Goal: Information Seeking & Learning: Check status

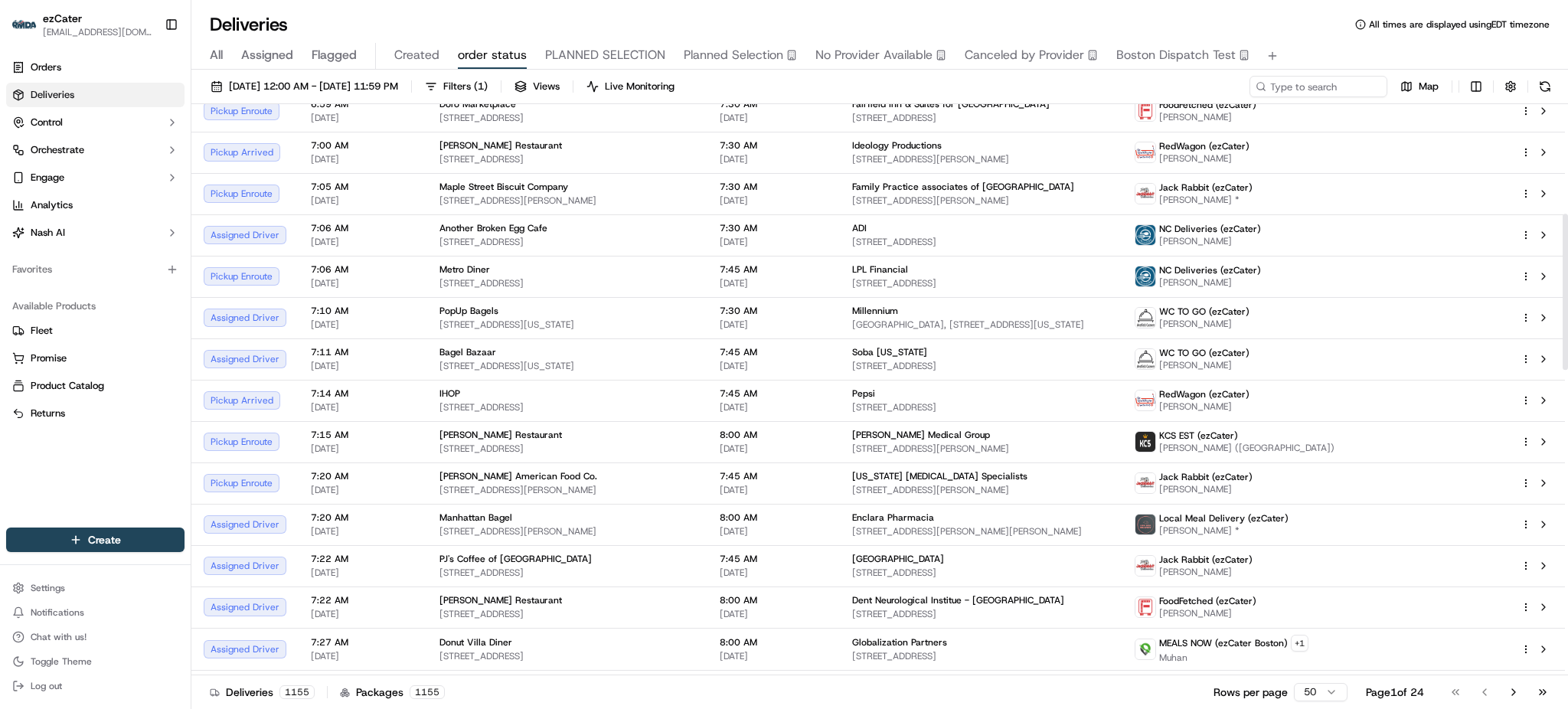
scroll to position [408, 0]
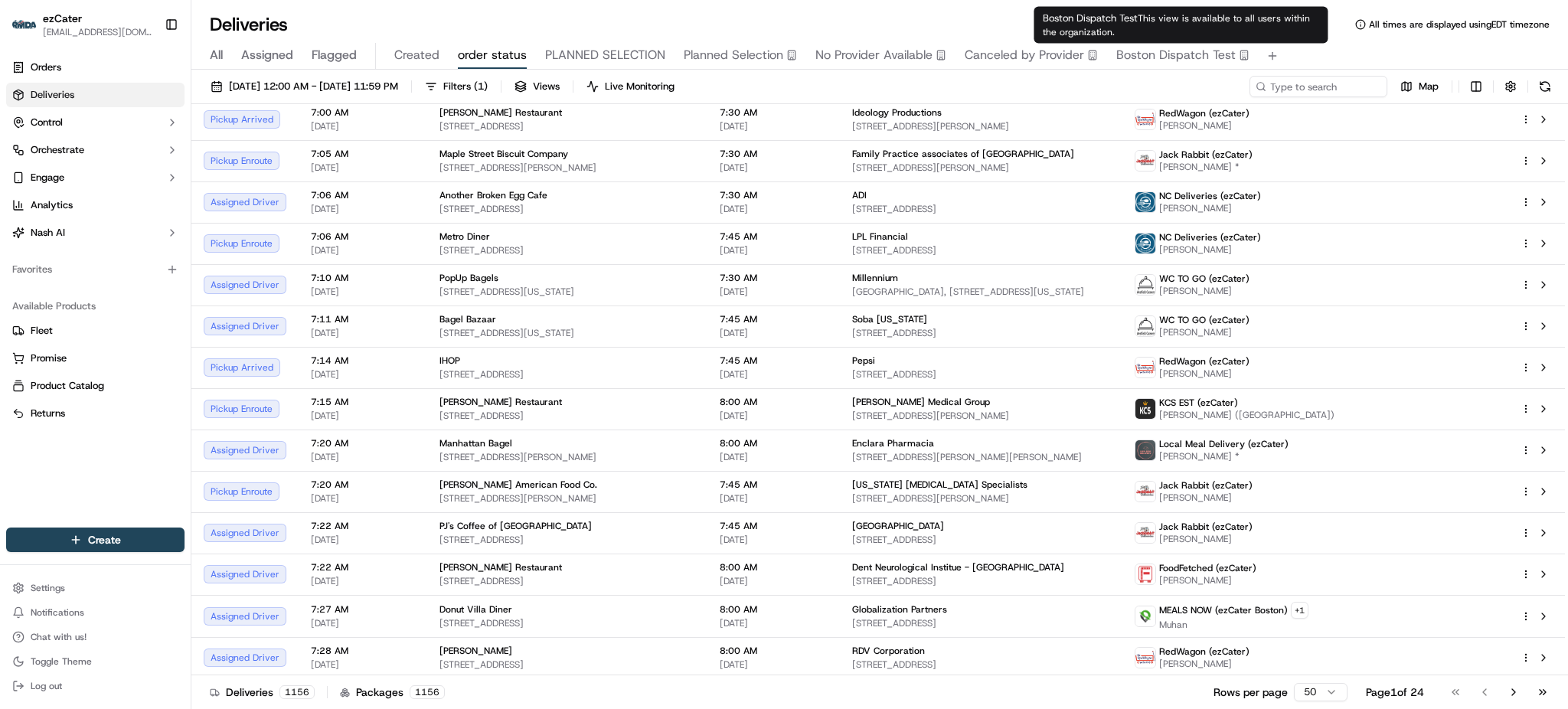
click at [1314, 72] on div "09/16/2025 12:00 AM - 09/16/2025 11:59 PM Filters ( 1 ) Views Live Monitoring M…" at bounding box center [880, 390] width 1377 height 643
click at [217, 55] on span "All" at bounding box center [216, 55] width 13 height 18
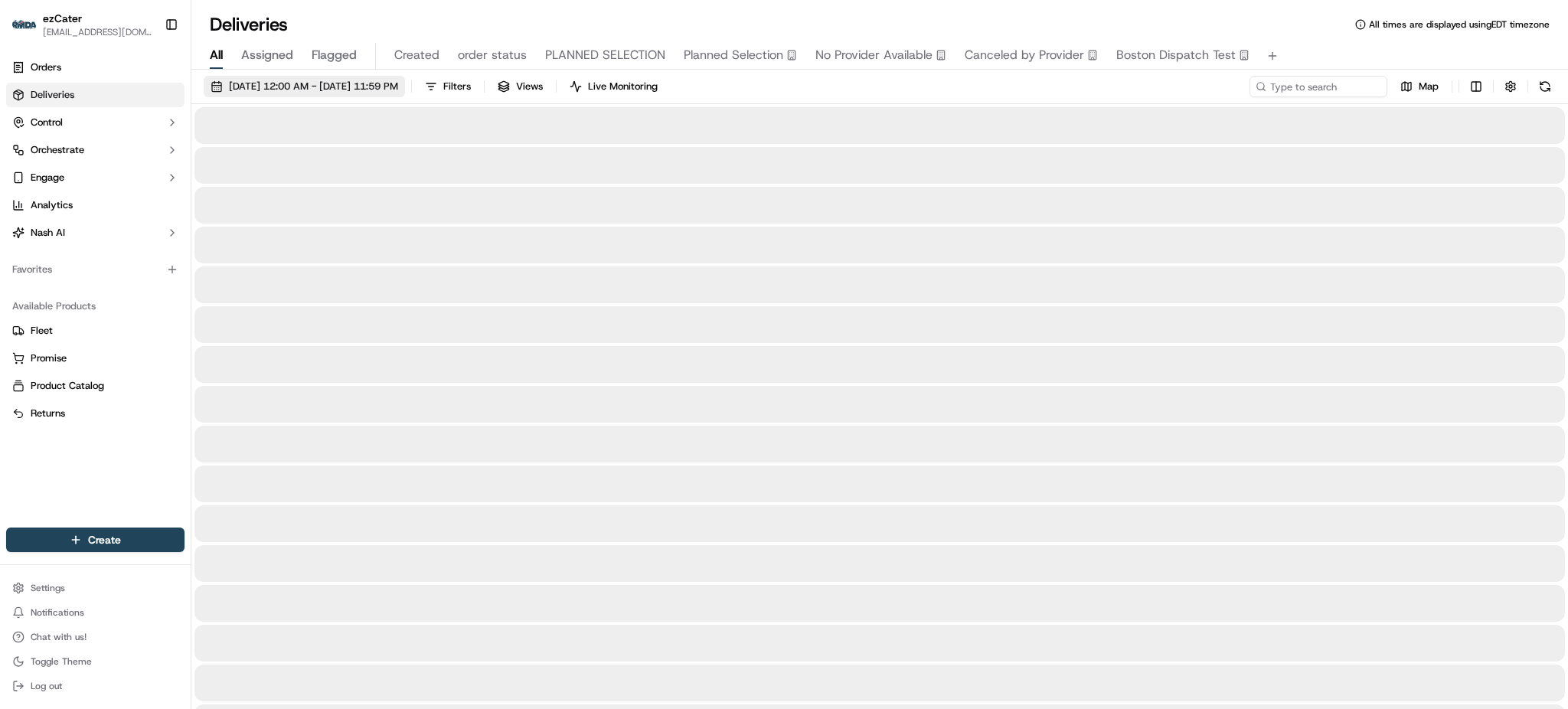
click at [377, 86] on span "[DATE] 12:00 AM - [DATE] 11:59 PM" at bounding box center [313, 86] width 169 height 14
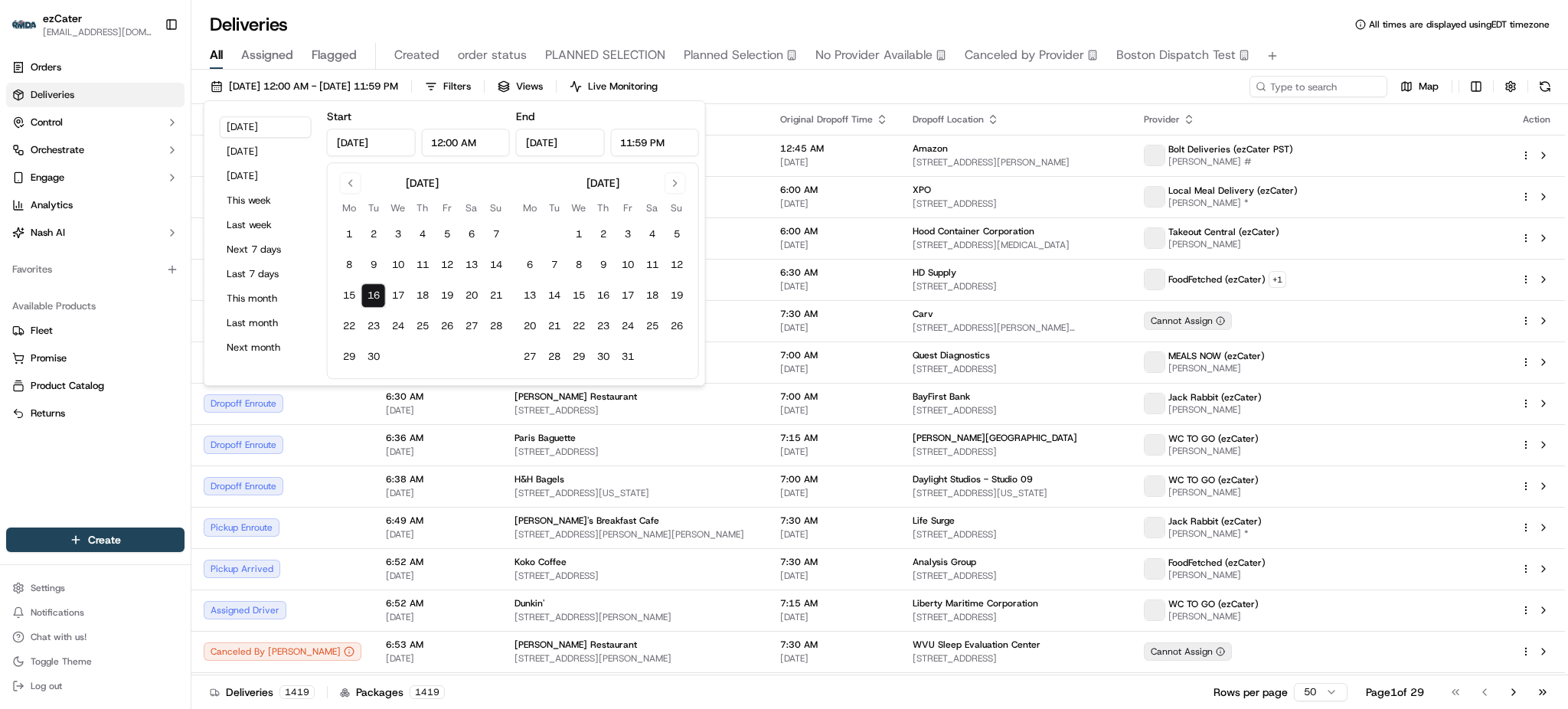
type input "[DATE]"
type input "12:00 AM"
type input "[DATE]"
type input "11:59 PM"
click at [284, 306] on button "This month" at bounding box center [265, 298] width 92 height 21
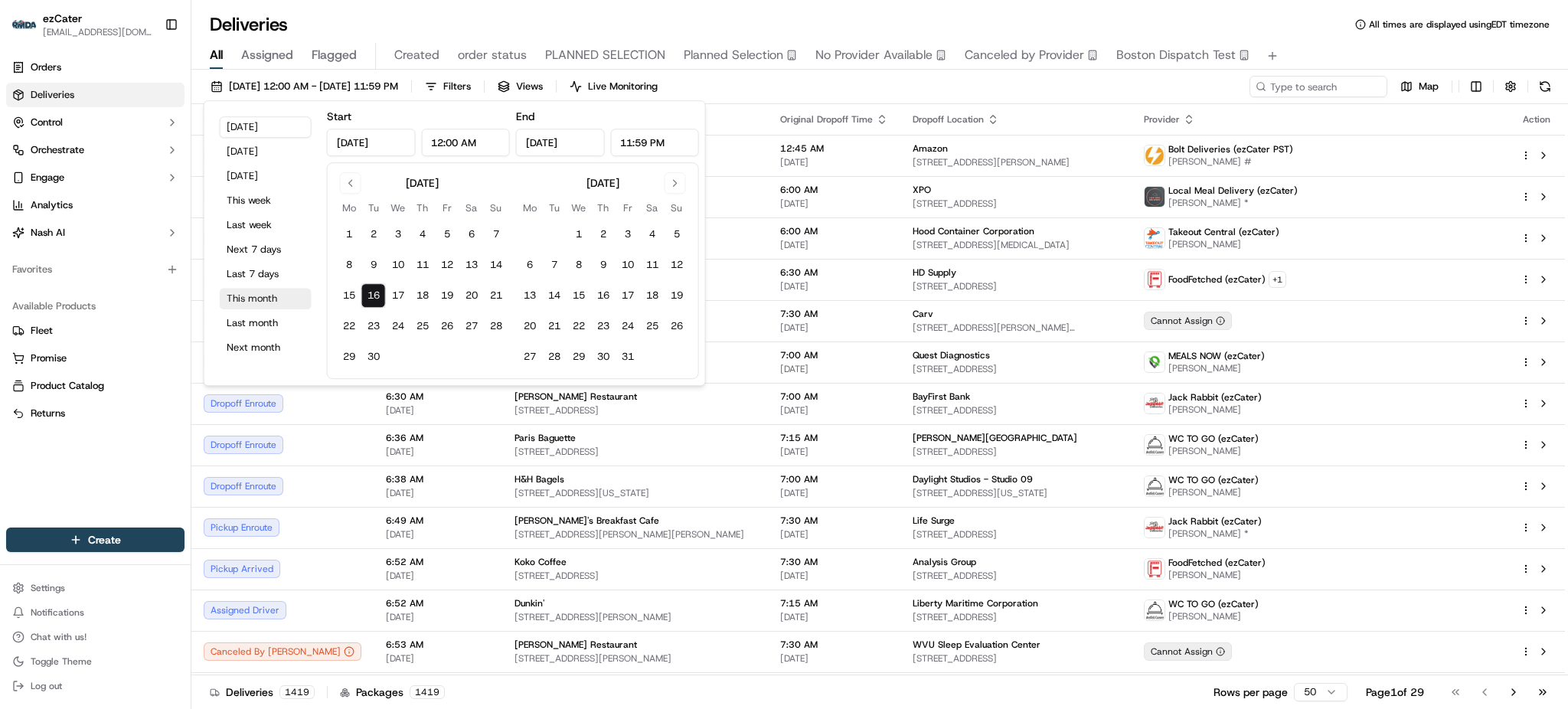
type input "[DATE]"
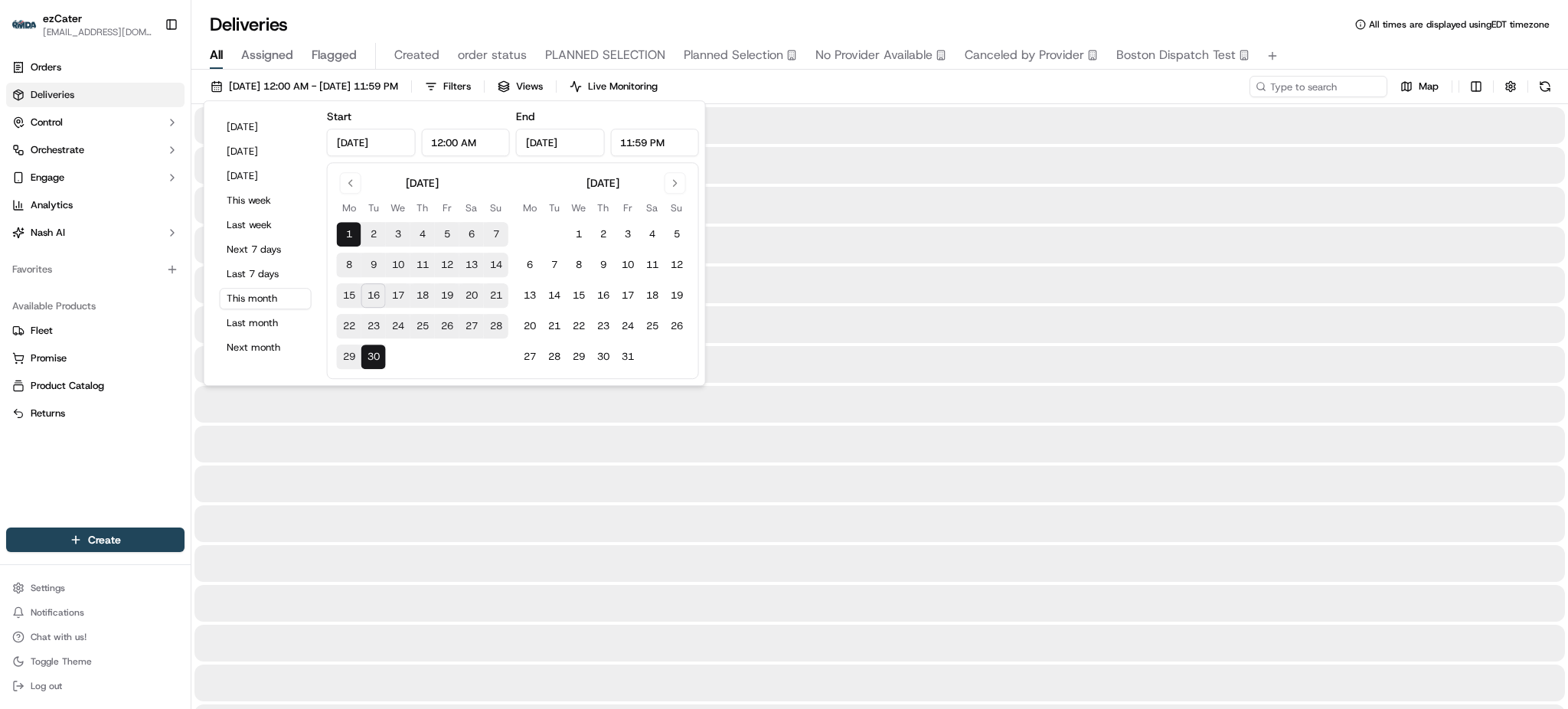
click at [960, 103] on div "09/01/2025 12:00 AM - 09/30/2025 11:59 PM Filters Views Live Monitoring Map" at bounding box center [880, 90] width 1377 height 28
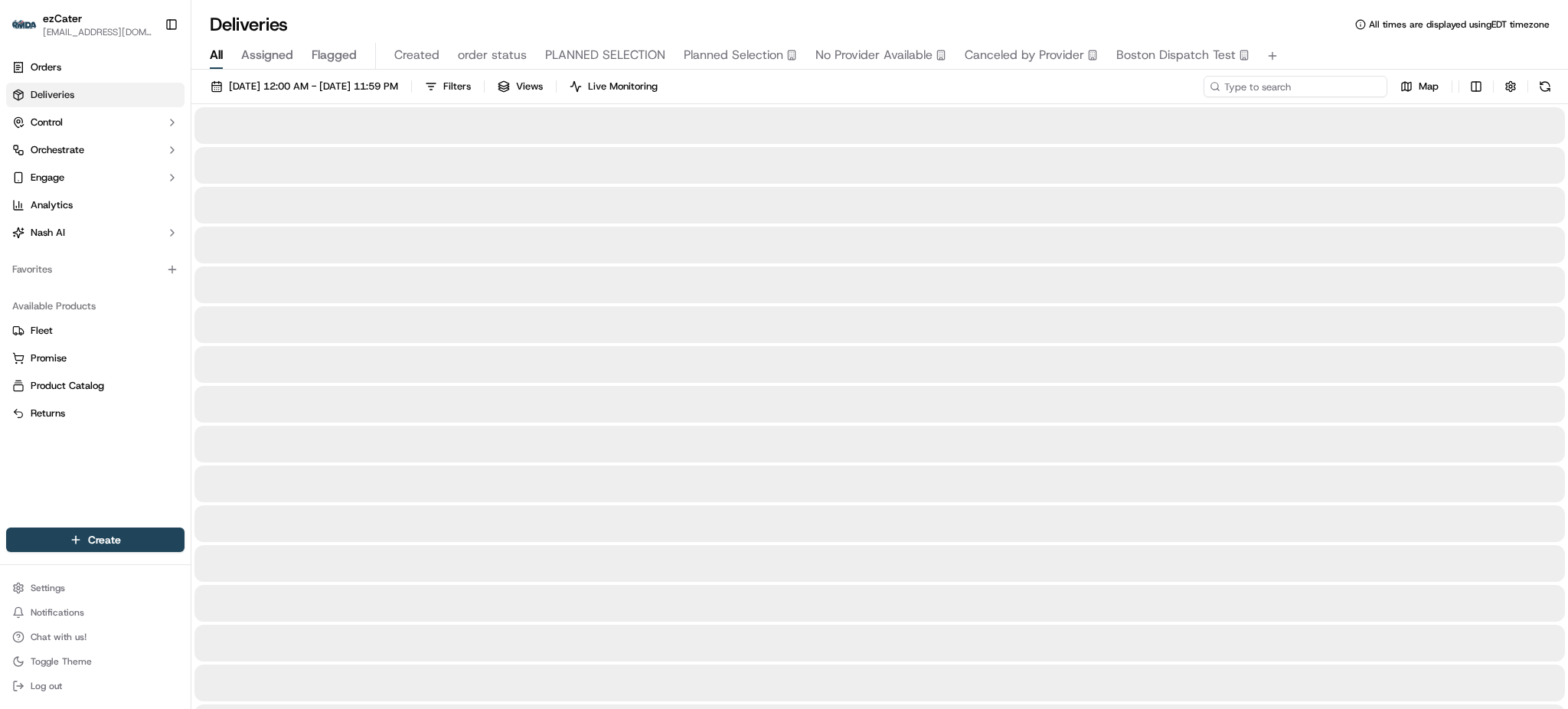
click at [1270, 91] on input at bounding box center [1295, 86] width 184 height 21
paste input "UTAY6Y"
type input "UTAY6Y"
click at [1088, 85] on div "09/01/2025 12:00 AM - 09/30/2025 11:59 PM Filters Views Live Monitoring UTAY6Y …" at bounding box center [880, 90] width 1377 height 28
click at [1219, 110] on div at bounding box center [879, 125] width 1370 height 37
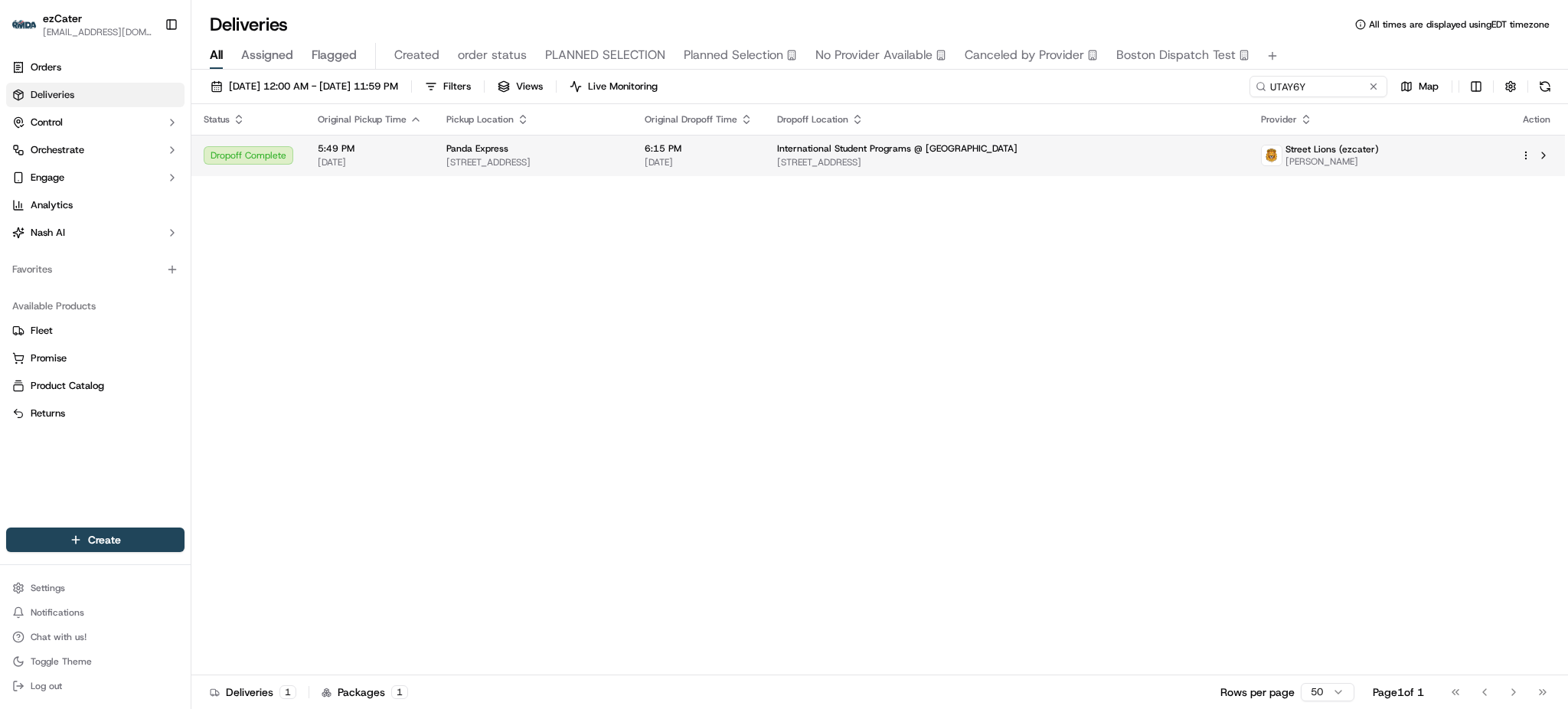
click at [972, 158] on span "301 Chase St, Wheaton, IL 60187, USA" at bounding box center [1007, 163] width 459 height 12
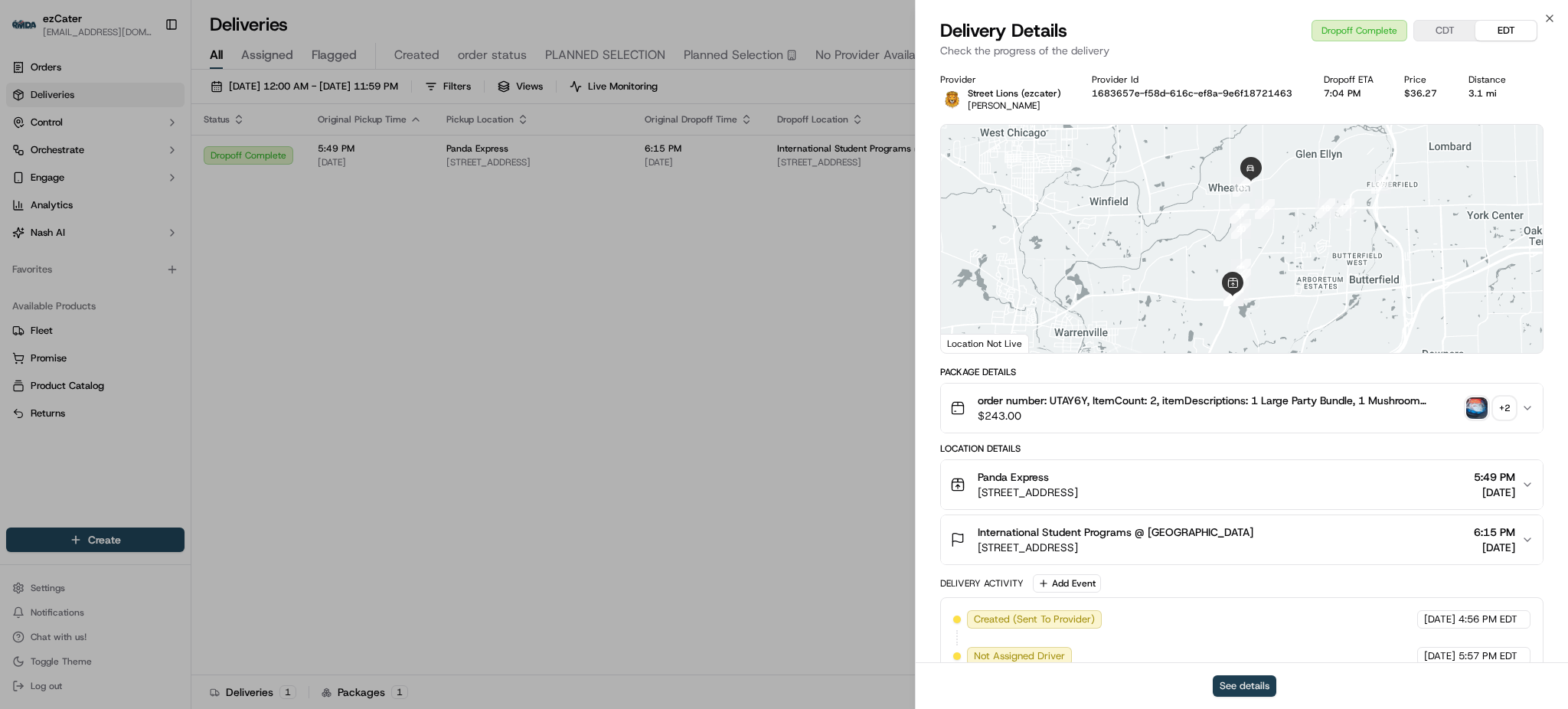
click at [1259, 683] on button "See details" at bounding box center [1244, 686] width 63 height 21
click at [1290, 376] on div "Package Details" at bounding box center [1242, 372] width 603 height 12
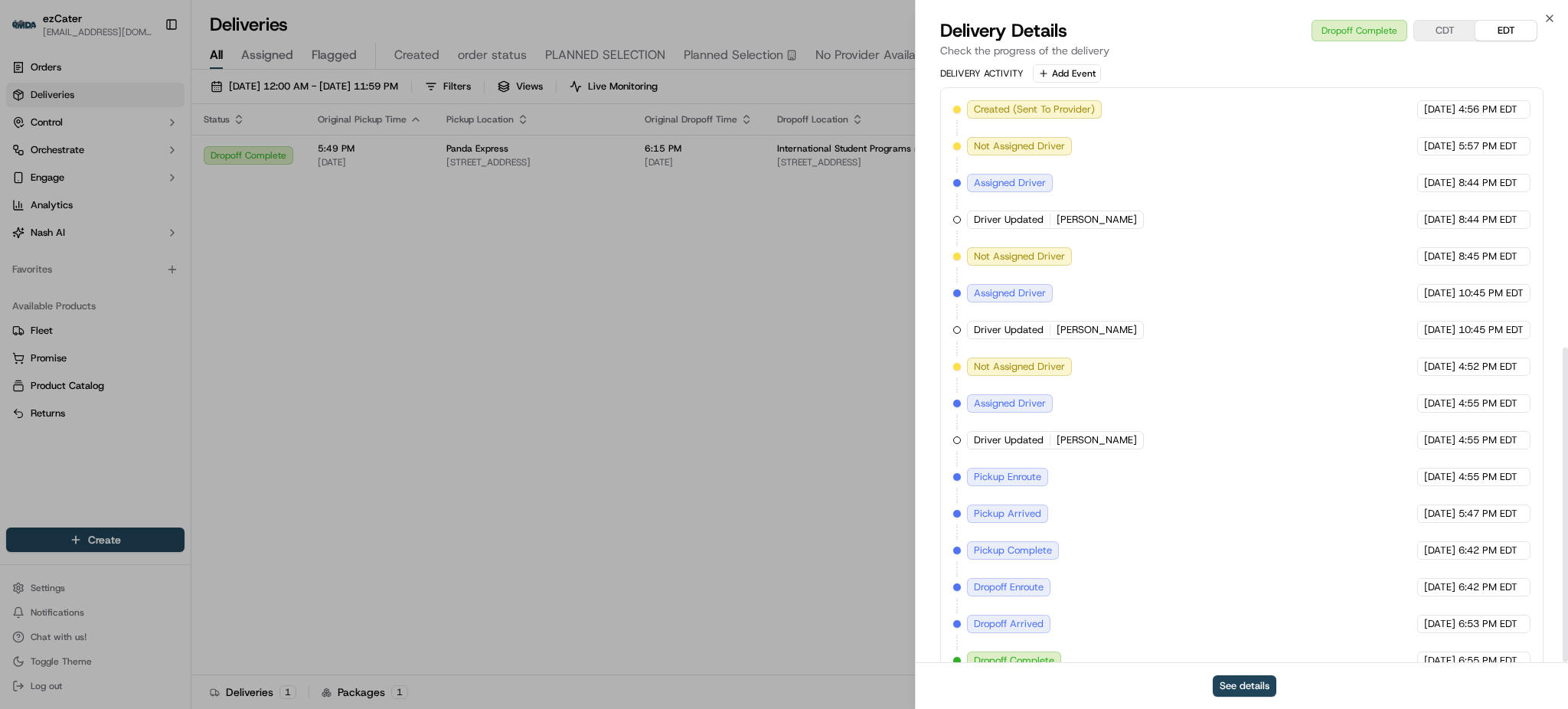
scroll to position [541, 0]
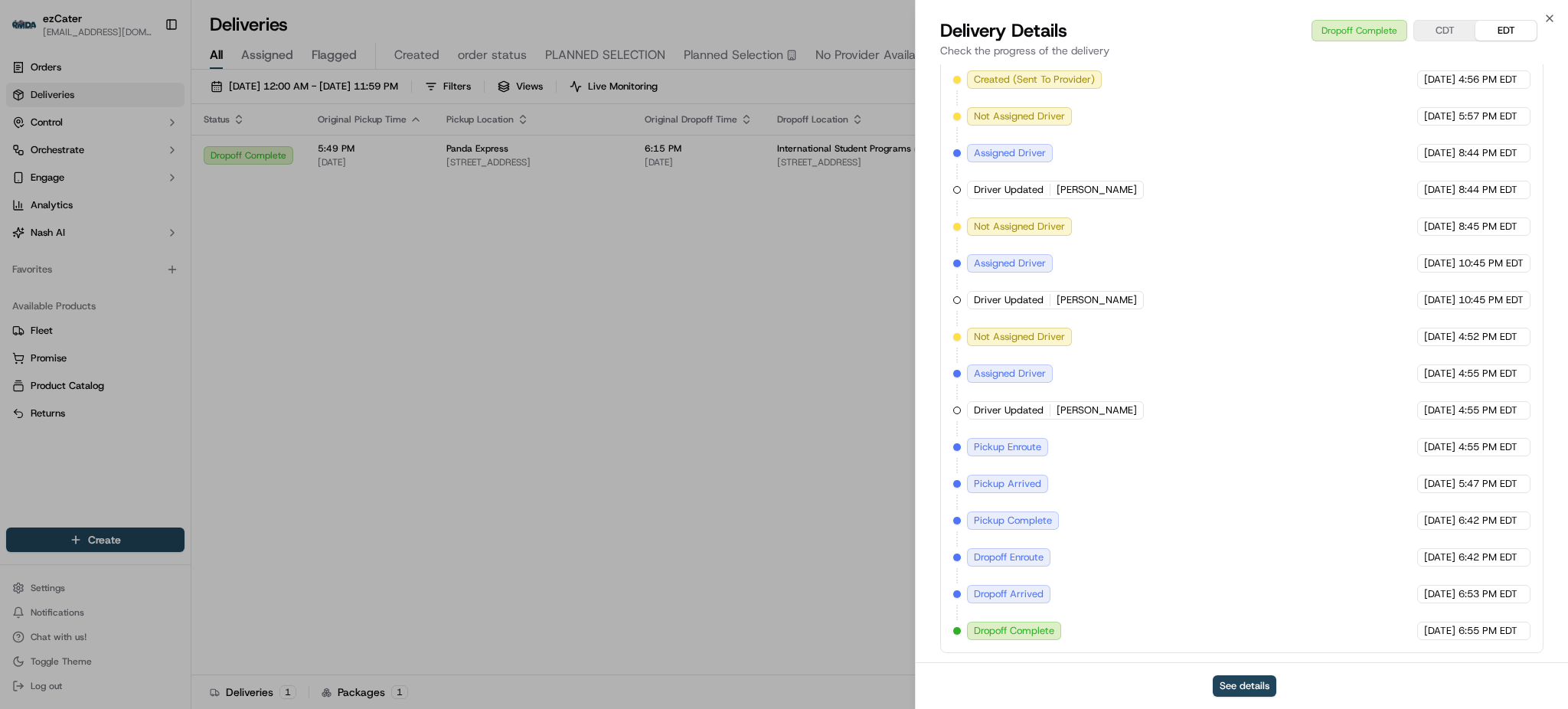
click at [1210, 513] on div "Created (Sent To Provider) Street Lions (ezcater) 09/05/2025 4:56 PM EDT Not As…" at bounding box center [1242, 355] width 578 height 570
drag, startPoint x: 1238, startPoint y: 521, endPoint x: 1472, endPoint y: 531, distance: 234.2
click at [1472, 531] on div "Created (Sent To Provider) Street Lions (ezcater) 09/05/2025 4:56 PM EDT Not As…" at bounding box center [1242, 355] width 578 height 570
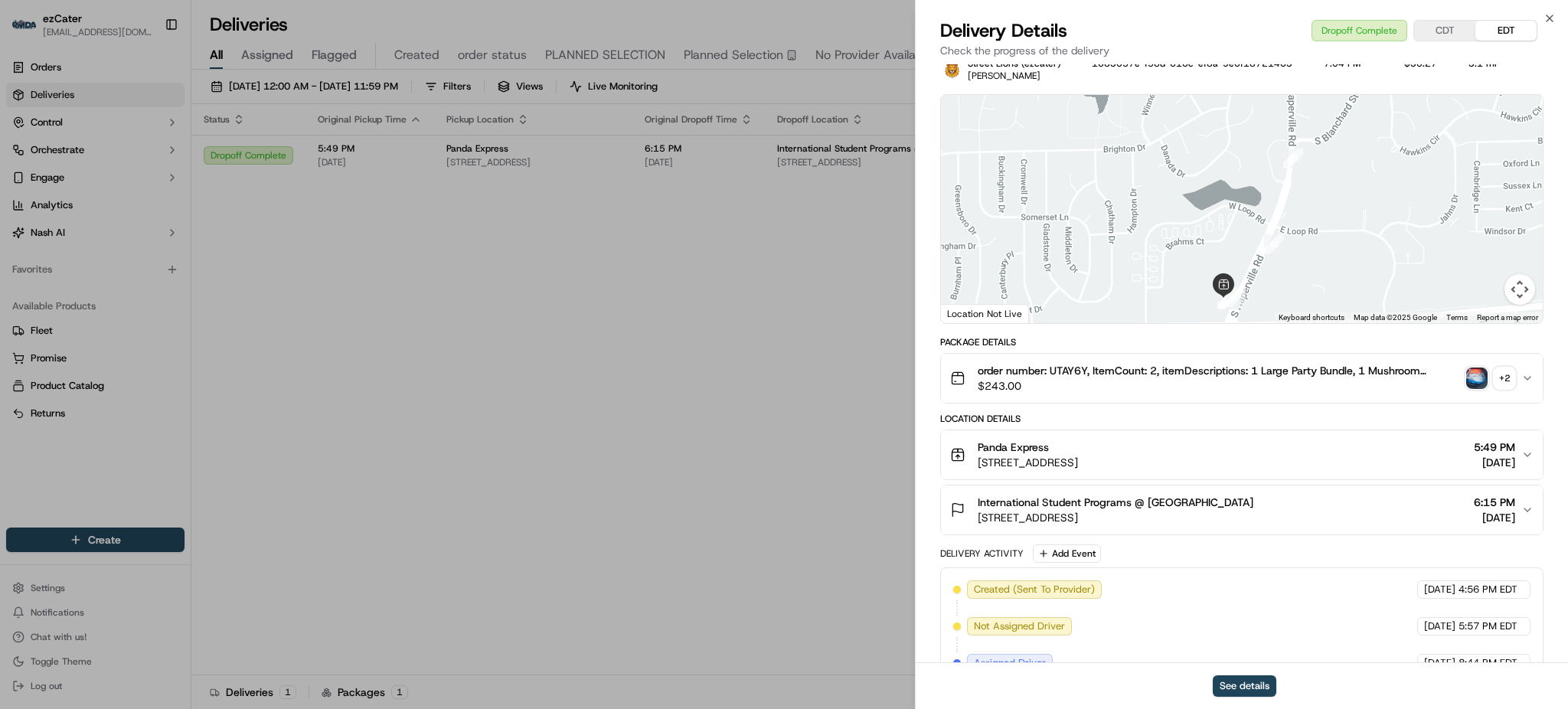
drag, startPoint x: 1235, startPoint y: 182, endPoint x: 1220, endPoint y: 153, distance: 32.6
click at [1221, 155] on div at bounding box center [1242, 209] width 602 height 229
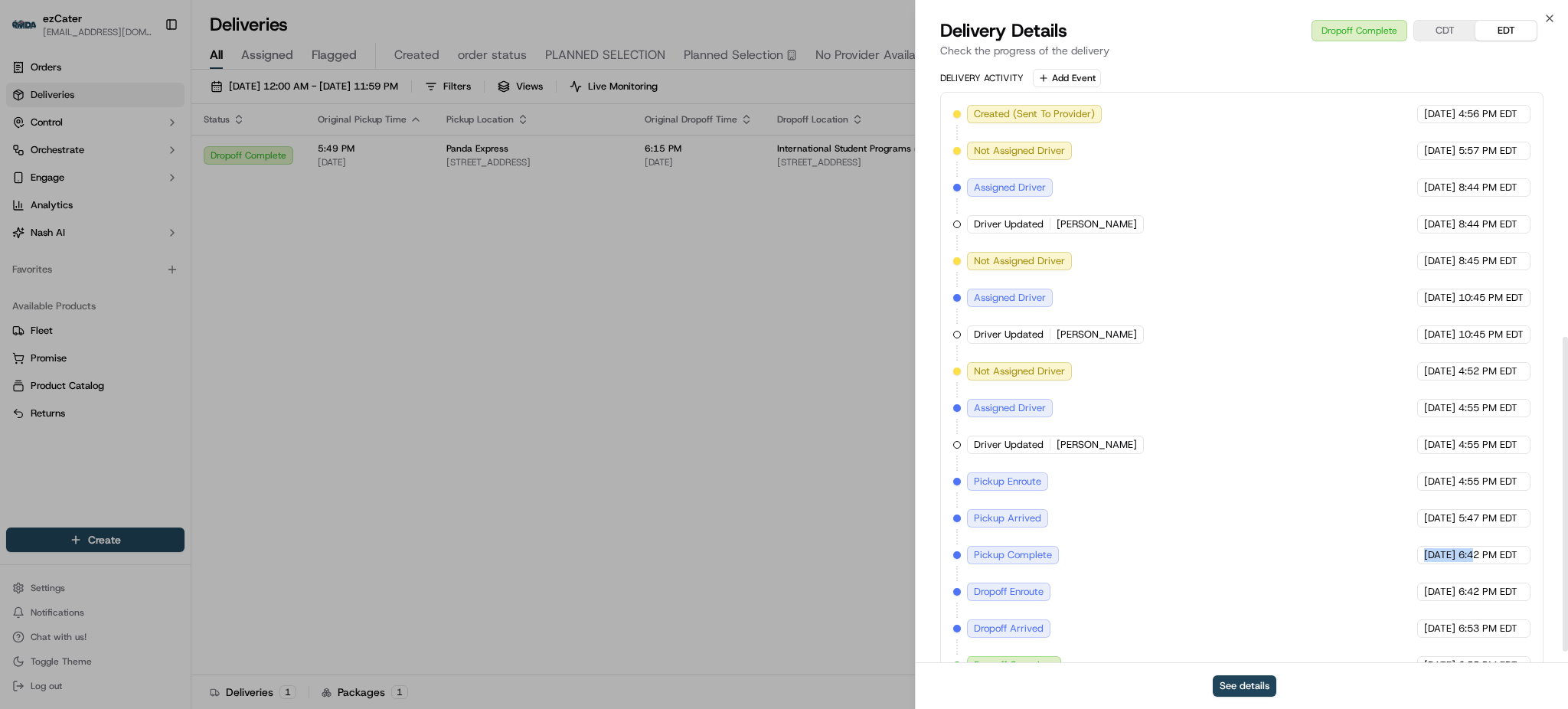
scroll to position [541, 0]
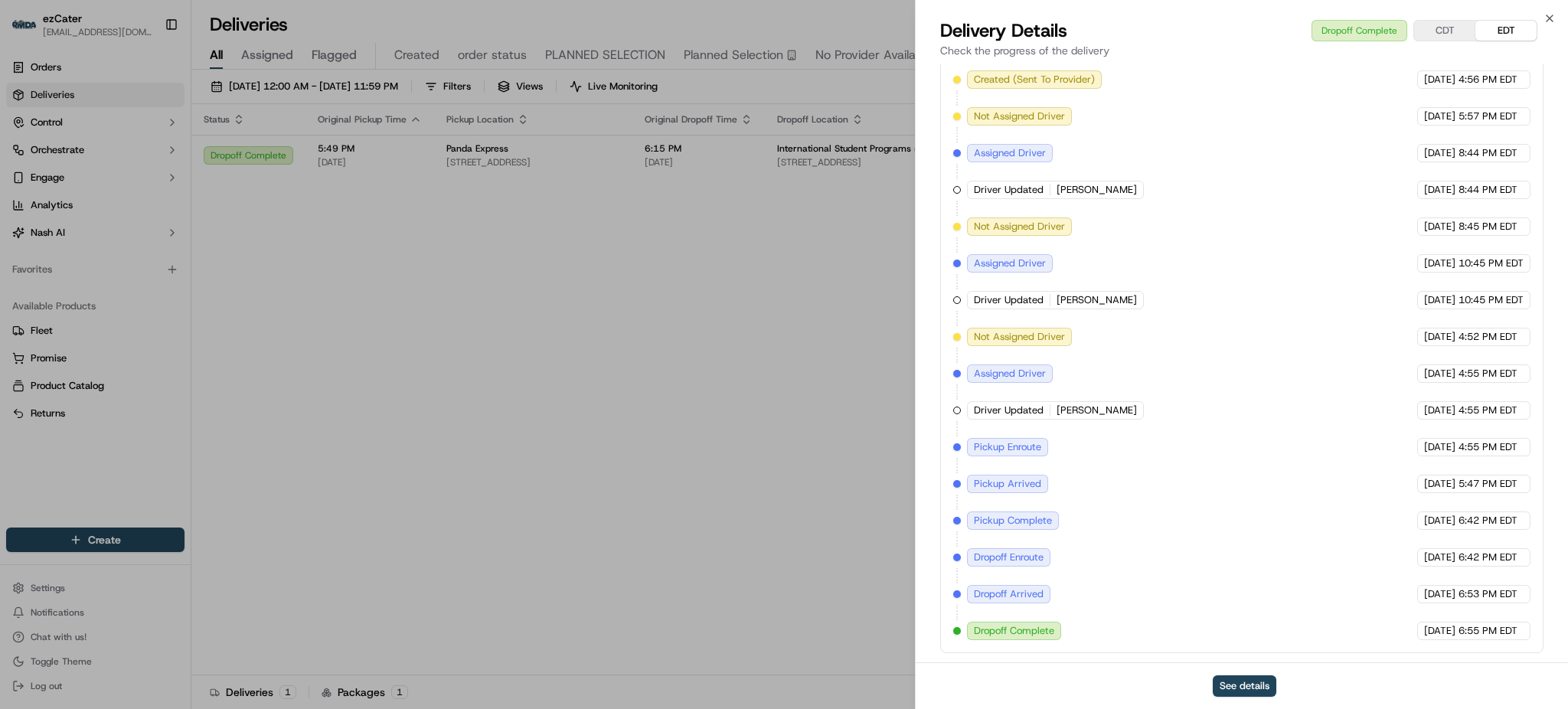
click at [1291, 102] on div "Created (Sent To Provider) Street Lions (ezcater) 09/05/2025 4:56 PM EDT Not As…" at bounding box center [1242, 355] width 578 height 570
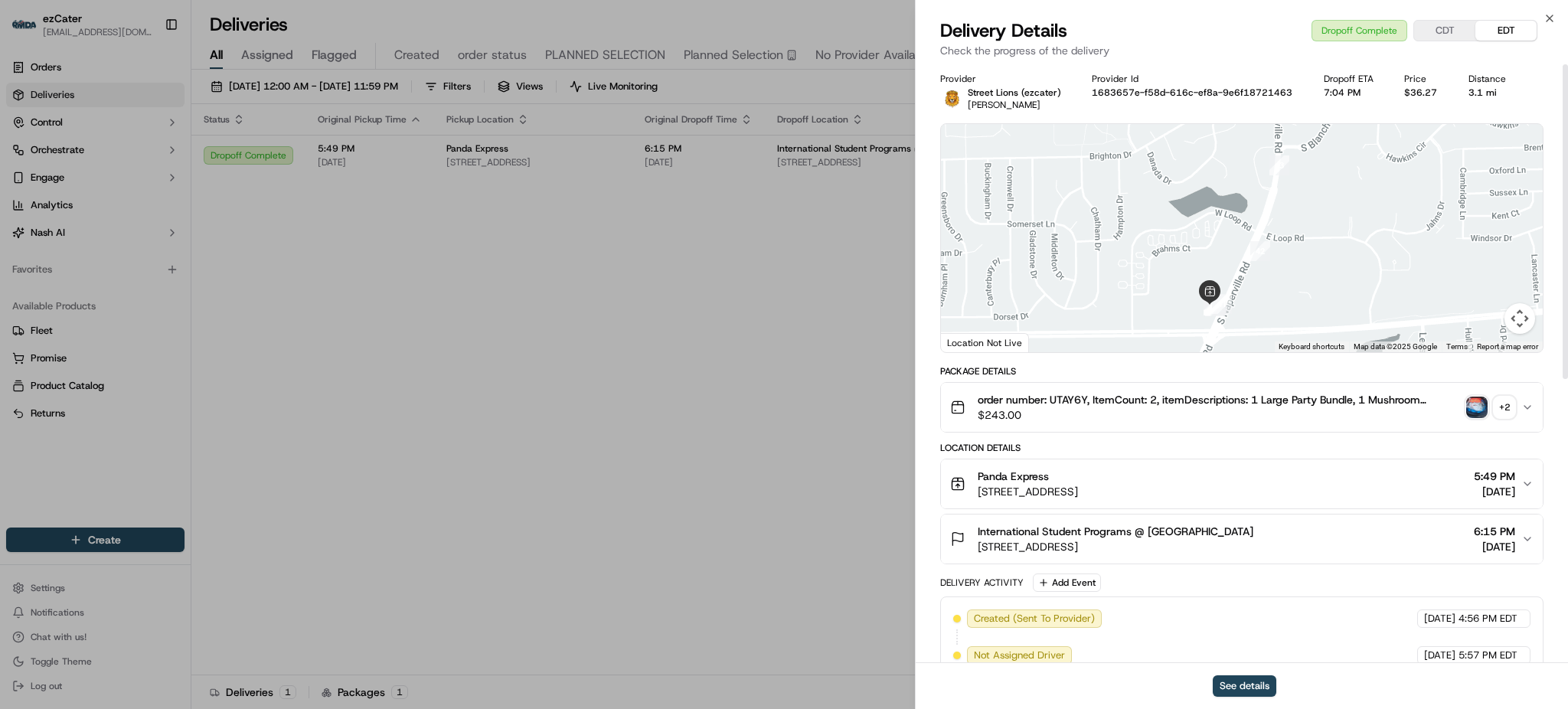
scroll to position [0, 0]
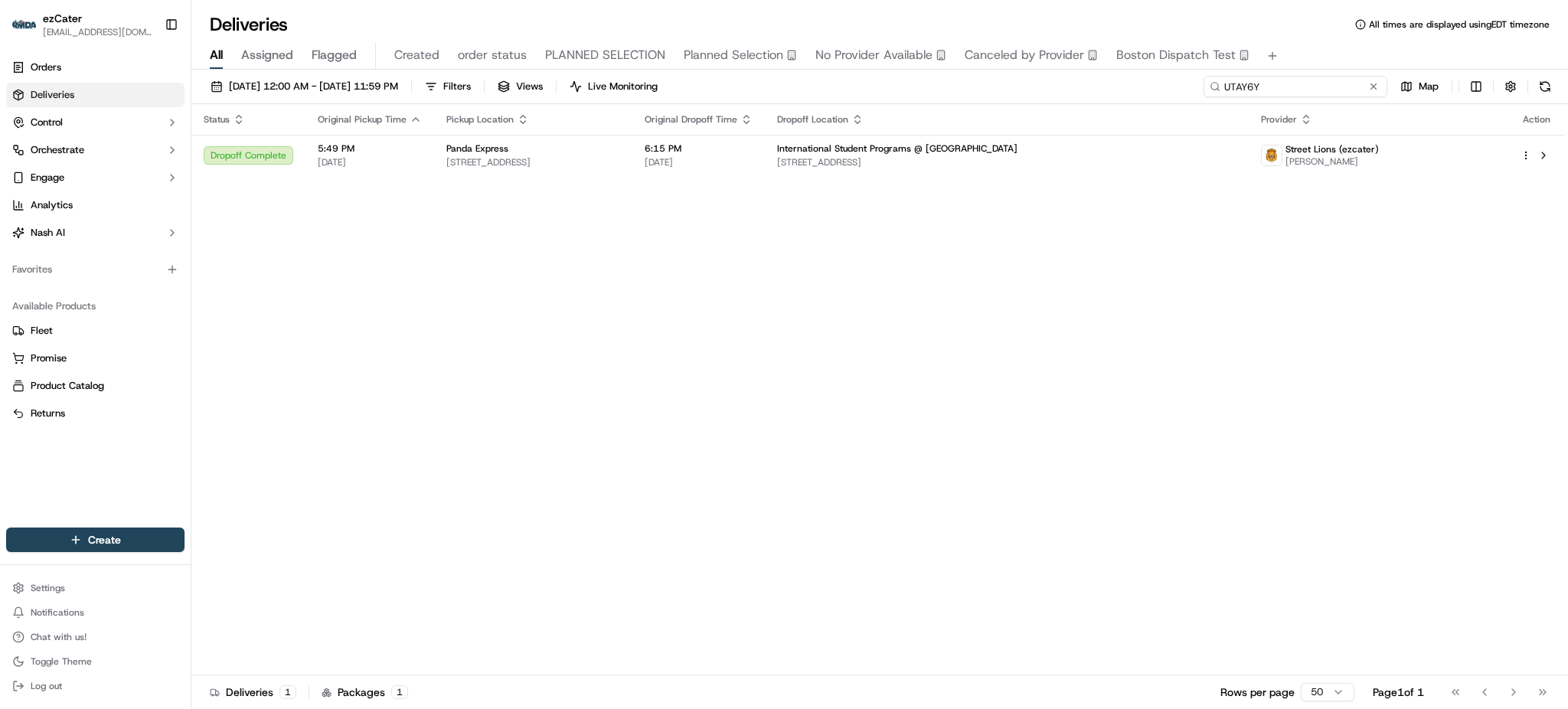
click at [1336, 84] on input "UTAY6Y" at bounding box center [1295, 86] width 184 height 21
paste input "EWWG09"
click at [1199, 381] on div "Status Original Pickup Time Pickup Location Original Dropoff Time Dropoff Locat…" at bounding box center [878, 390] width 1374 height 571
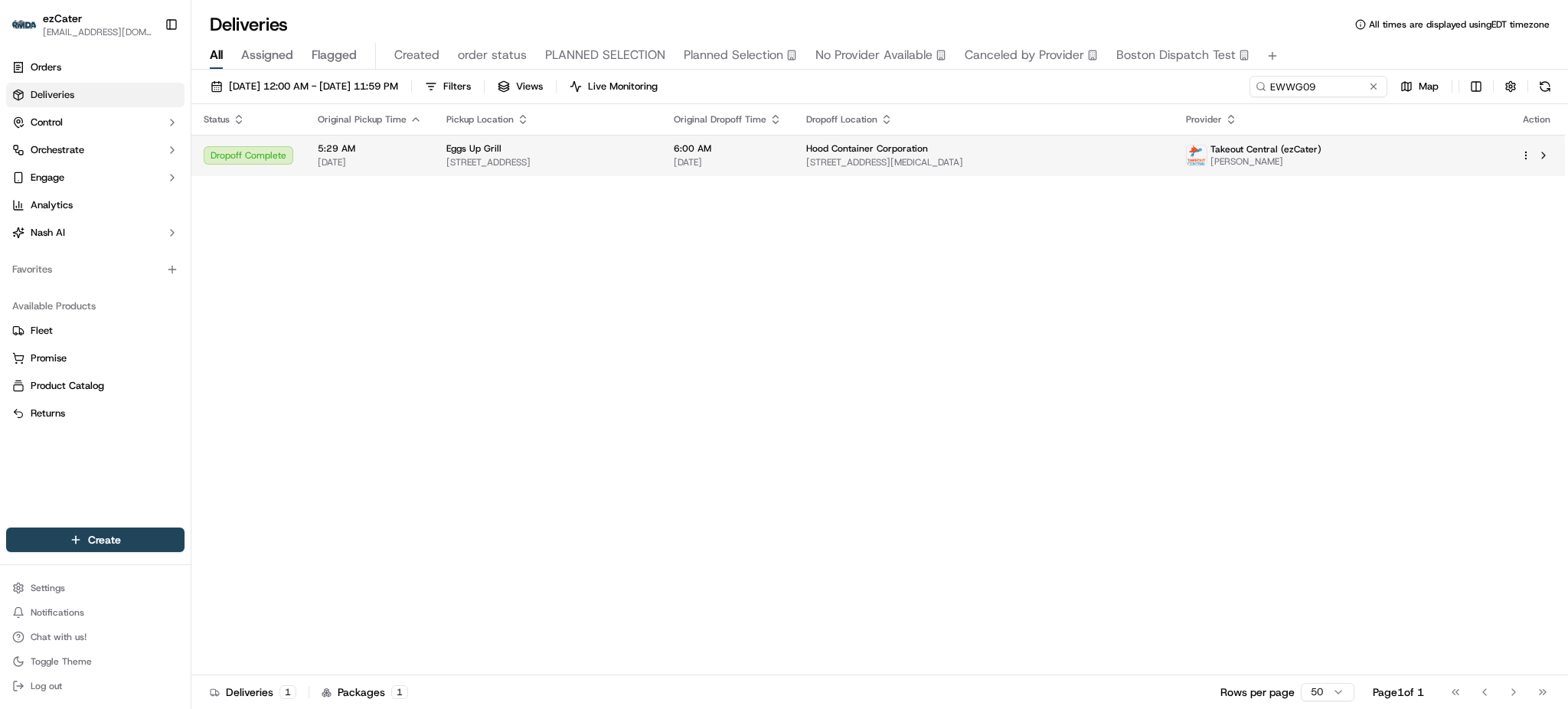
click at [650, 157] on span "[STREET_ADDRESS]" at bounding box center [548, 163] width 203 height 12
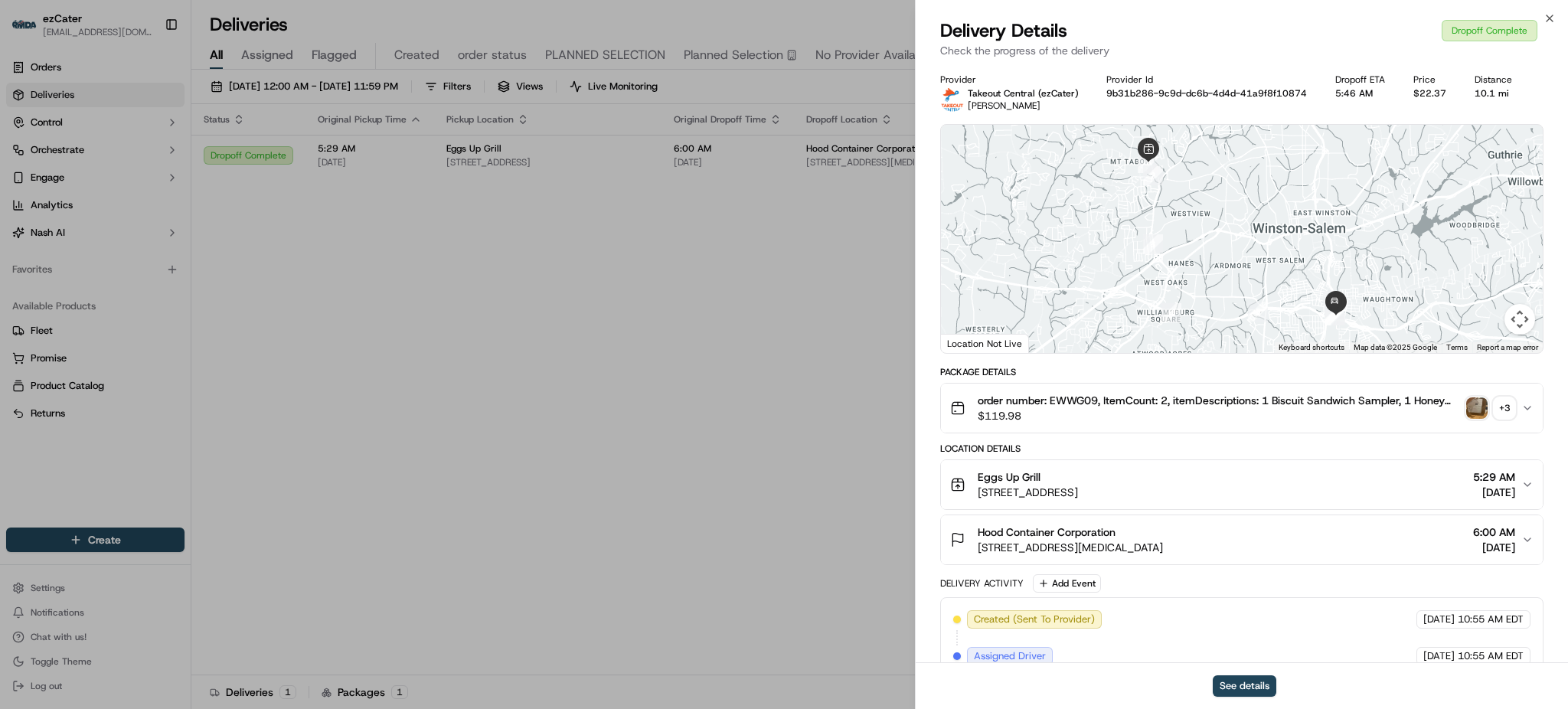
click at [1471, 406] on img "button" at bounding box center [1476, 408] width 21 height 21
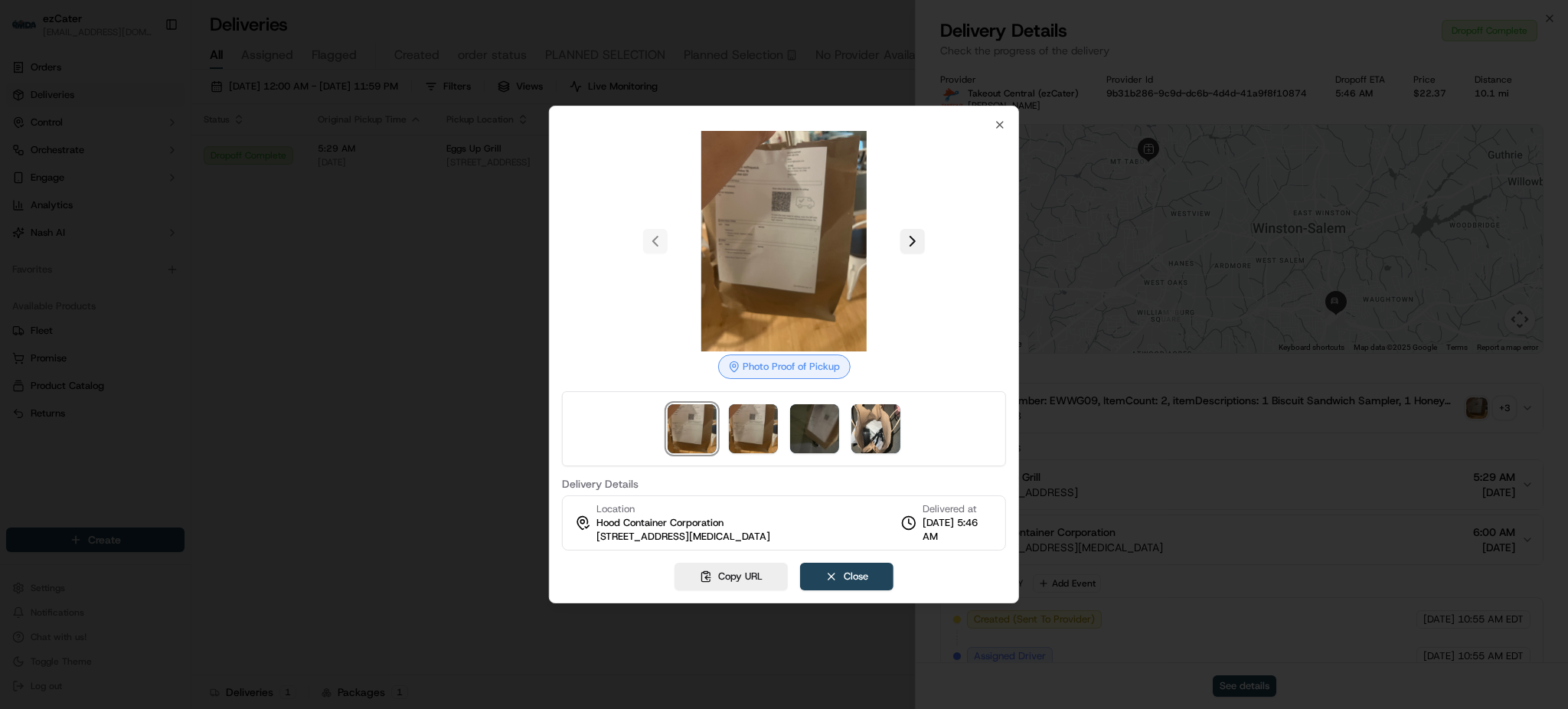
click at [903, 242] on button at bounding box center [912, 241] width 25 height 25
click at [904, 240] on button at bounding box center [912, 241] width 25 height 25
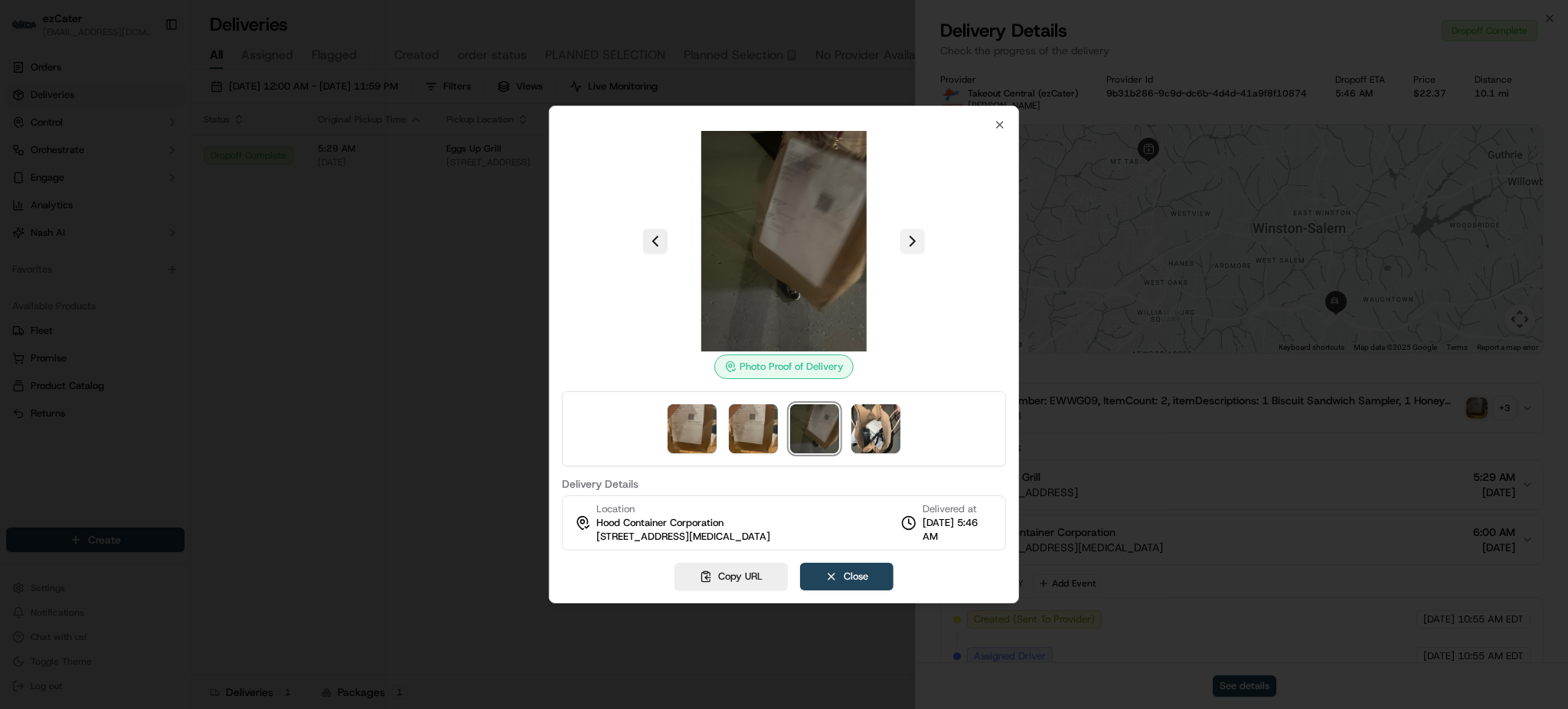
click at [906, 238] on button at bounding box center [912, 241] width 25 height 25
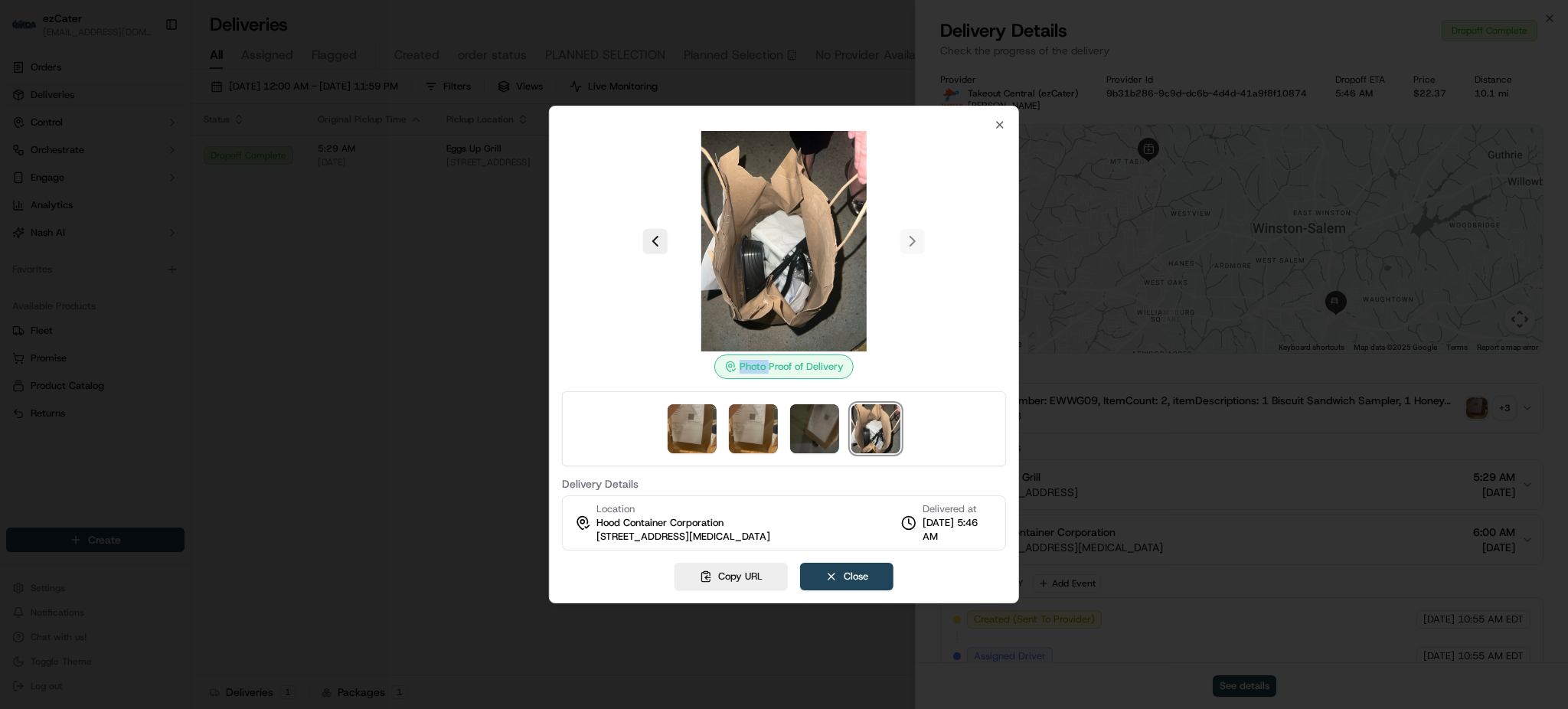
click at [906, 238] on div at bounding box center [784, 241] width 444 height 221
drag, startPoint x: 785, startPoint y: 236, endPoint x: 520, endPoint y: 236, distance: 265.0
click at [520, 236] on div at bounding box center [784, 354] width 1568 height 709
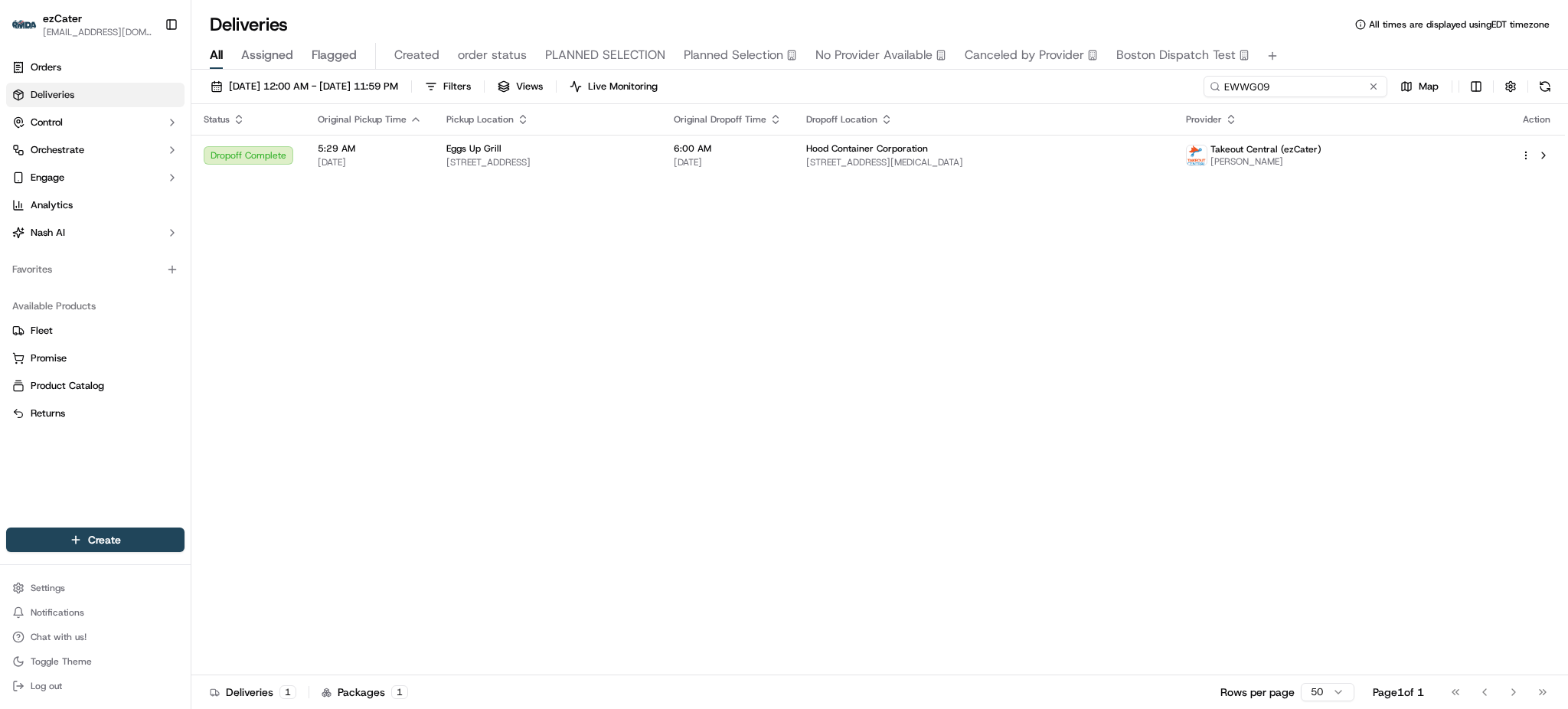
click at [1317, 85] on input "EWWG09" at bounding box center [1295, 86] width 184 height 21
paste input "7U4-JX3"
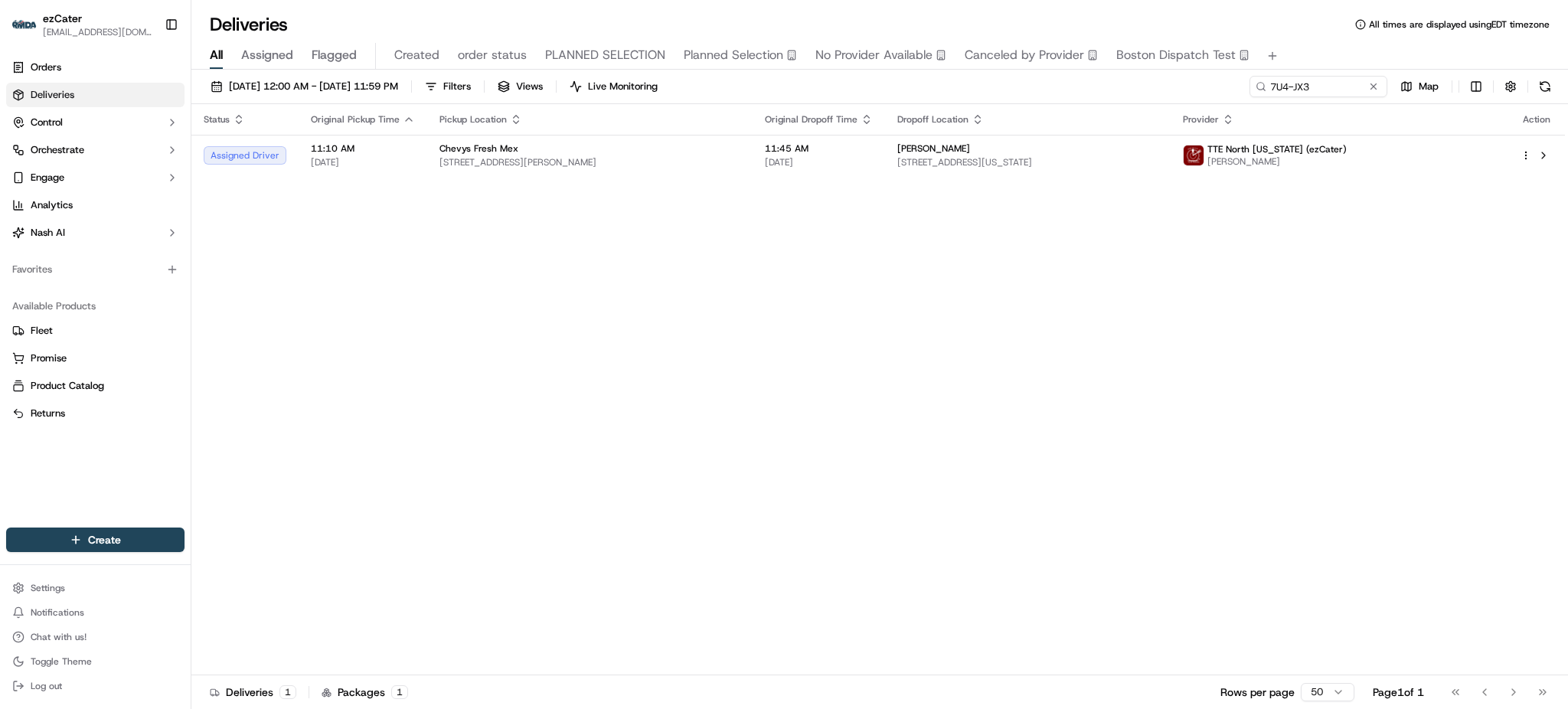
click at [543, 295] on div "Status Original Pickup Time Pickup Location Original Dropoff Time Dropoff Locat…" at bounding box center [878, 390] width 1374 height 571
click at [435, 248] on div "Status Original Pickup Time Pickup Location Original Dropoff Time Dropoff Locat…" at bounding box center [878, 390] width 1374 height 571
click at [1186, 322] on div "Status Original Pickup Time Pickup Location Original Dropoff Time Dropoff Locat…" at bounding box center [878, 390] width 1374 height 571
click at [512, 334] on div "Status Original Pickup Time Pickup Location Original Dropoff Time Dropoff Locat…" at bounding box center [878, 390] width 1374 height 571
click at [377, 286] on div "Status Original Pickup Time Pickup Location Original Dropoff Time Dropoff Locat…" at bounding box center [878, 390] width 1374 height 571
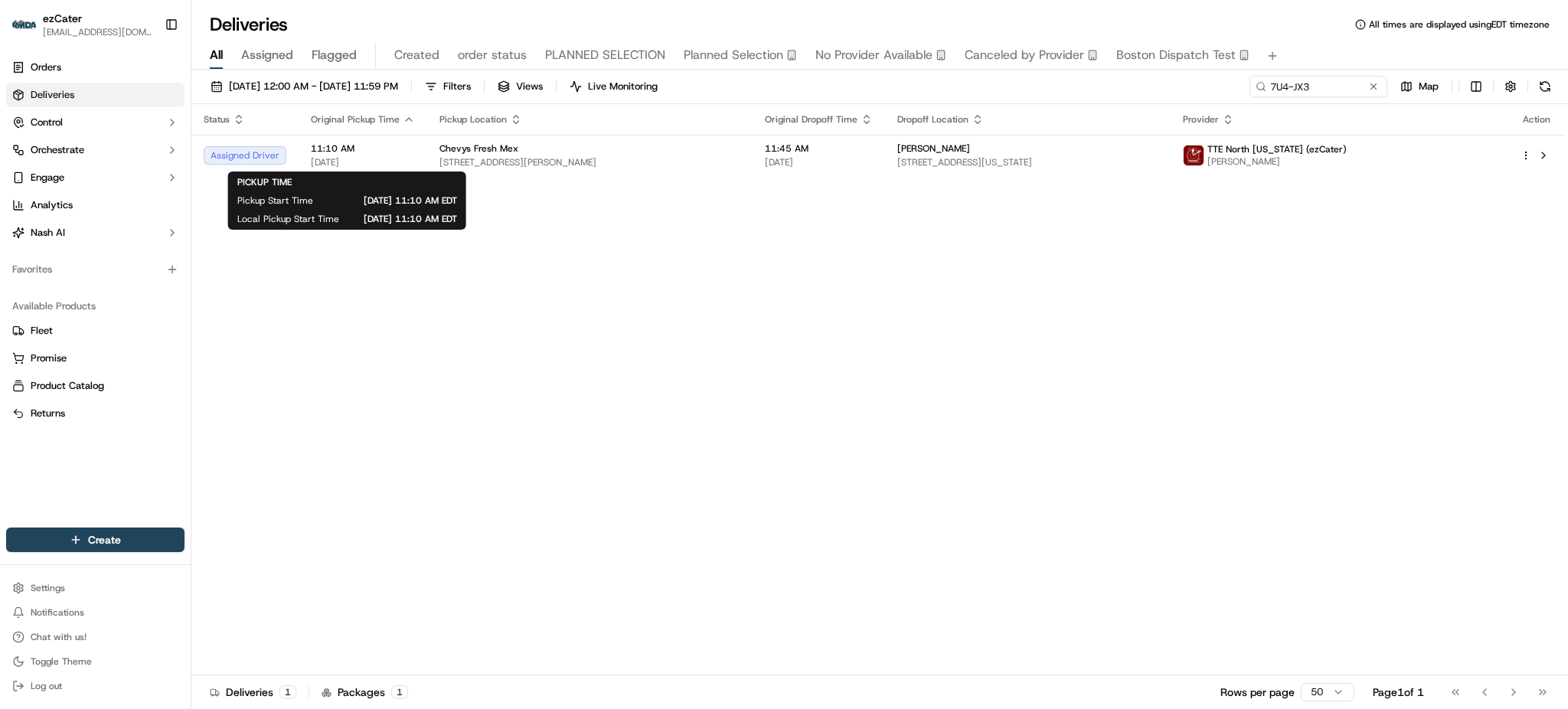
click at [421, 295] on div "Status Original Pickup Time Pickup Location Original Dropoff Time Dropoff Locat…" at bounding box center [878, 390] width 1374 height 571
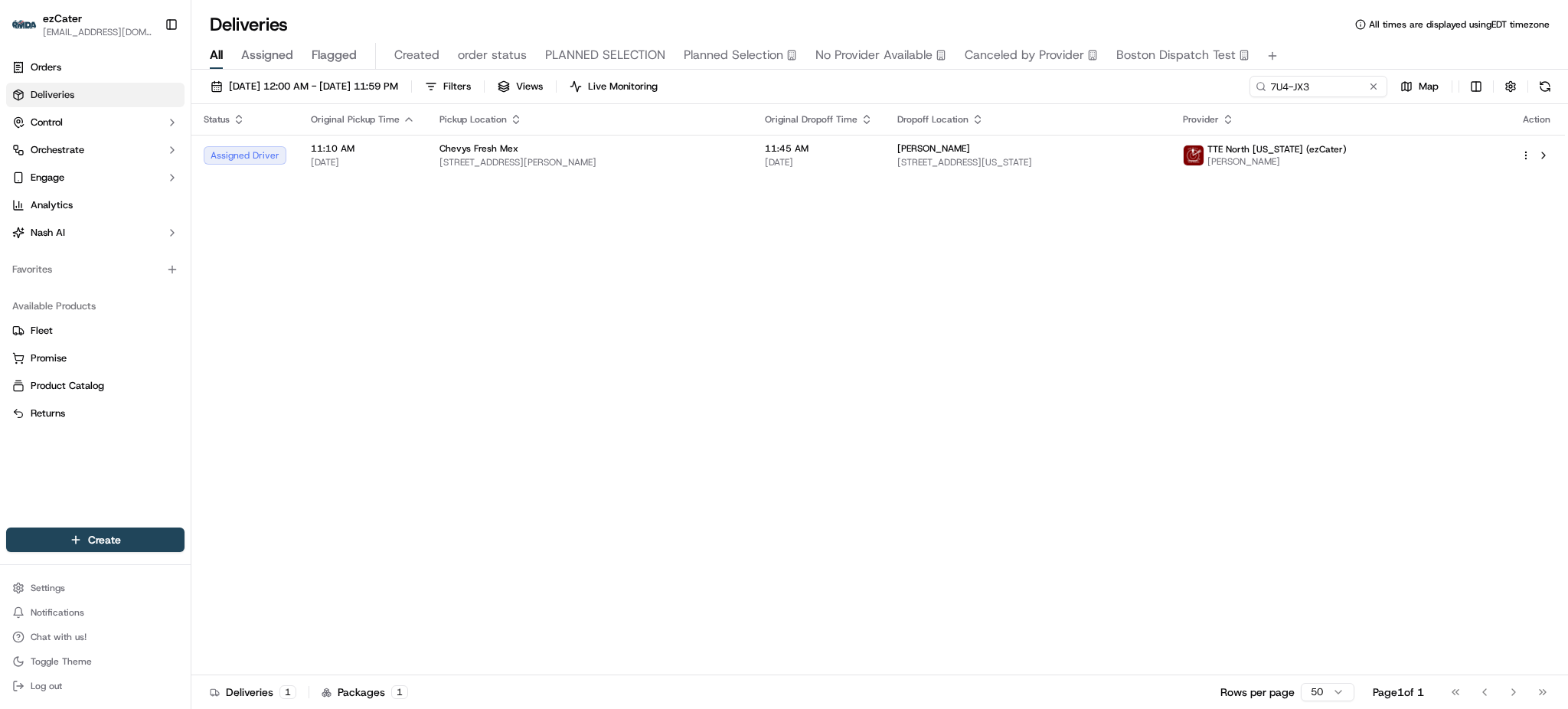
click at [996, 709] on div "Deliveries 1 Packages 1 Rows per page 50 Page 1 of 1 Go to first page Go to pre…" at bounding box center [880, 692] width 1377 height 34
click at [1331, 84] on input "7U4-JX3" at bounding box center [1295, 86] width 184 height 21
paste input "EC92AP"
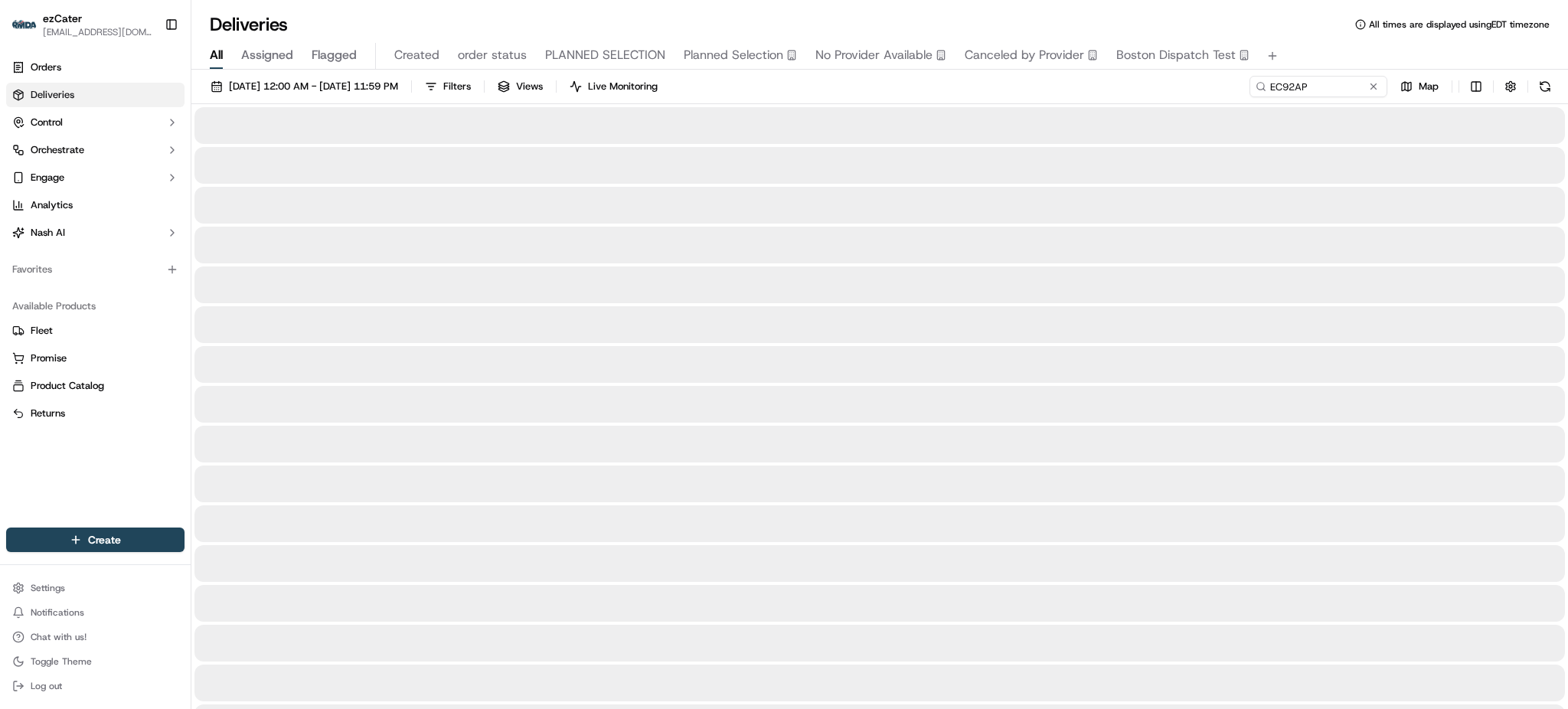
click at [1327, 62] on div "All Assigned Flagged Created order status PLANNED SELECTION Planned Selection N…" at bounding box center [880, 56] width 1377 height 27
click at [1239, 76] on div "09/01/2025 12:00 AM - 09/30/2025 11:59 PM Filters Views Live Monitoring EC92AP …" at bounding box center [880, 90] width 1377 height 28
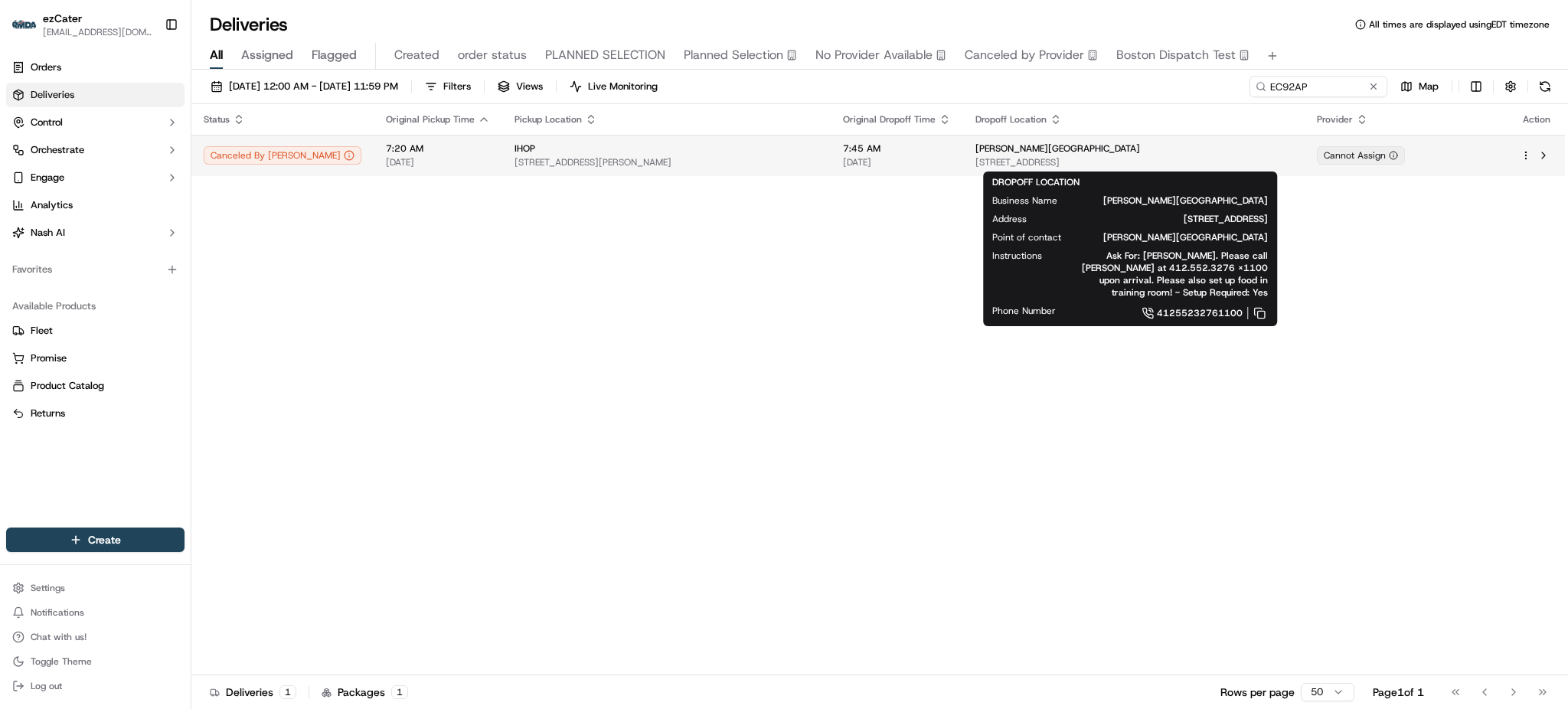
click at [1157, 166] on span "[STREET_ADDRESS]" at bounding box center [1134, 163] width 318 height 12
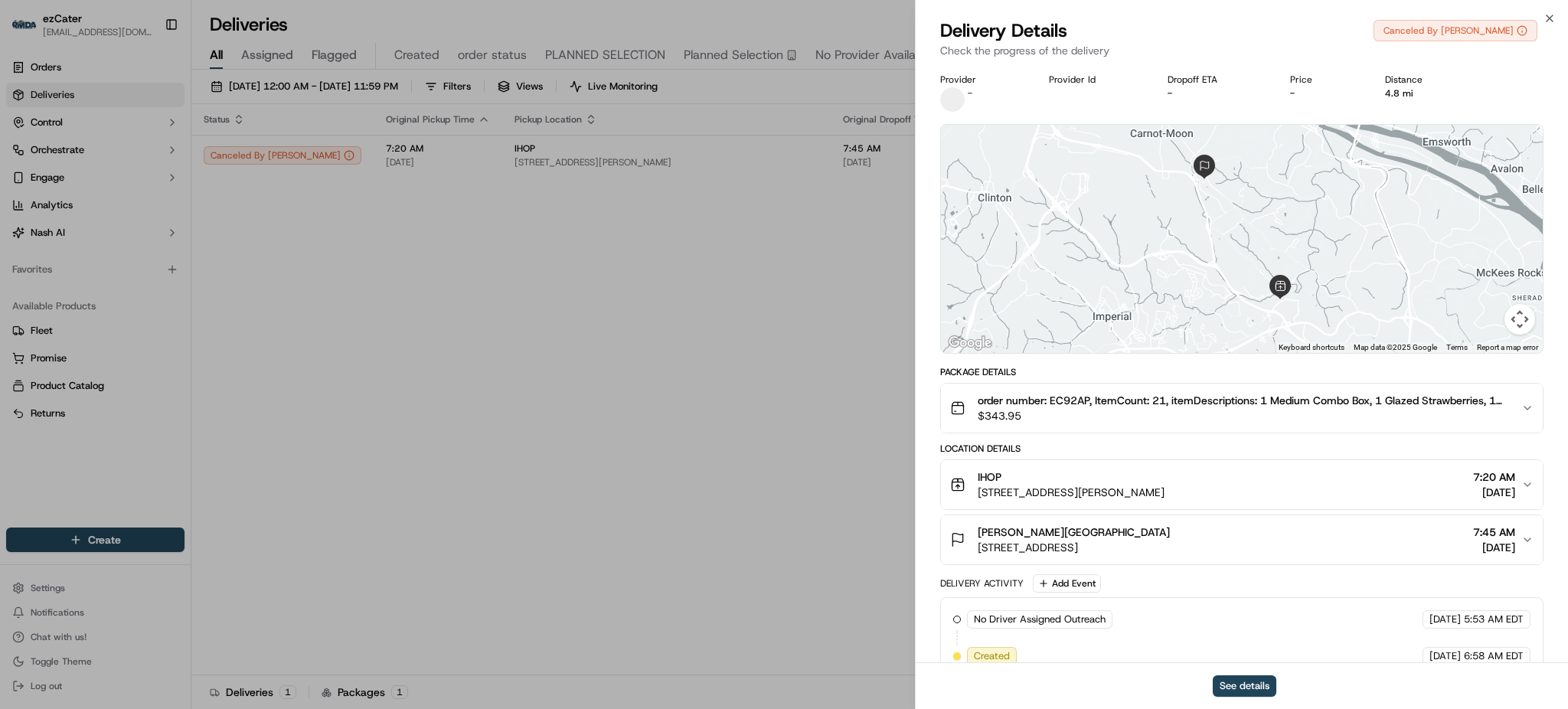
scroll to position [98, 0]
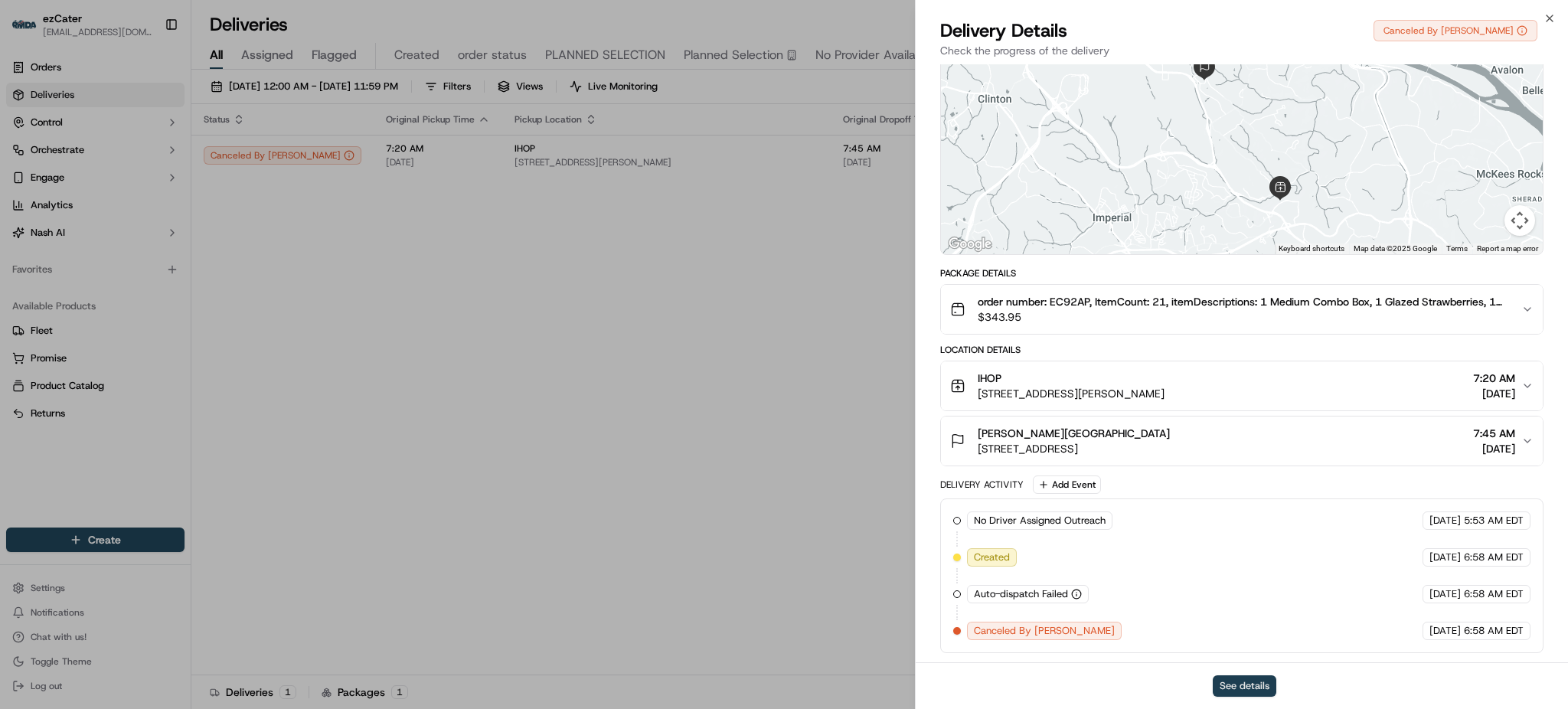
click at [1250, 682] on button "See details" at bounding box center [1244, 686] width 63 height 21
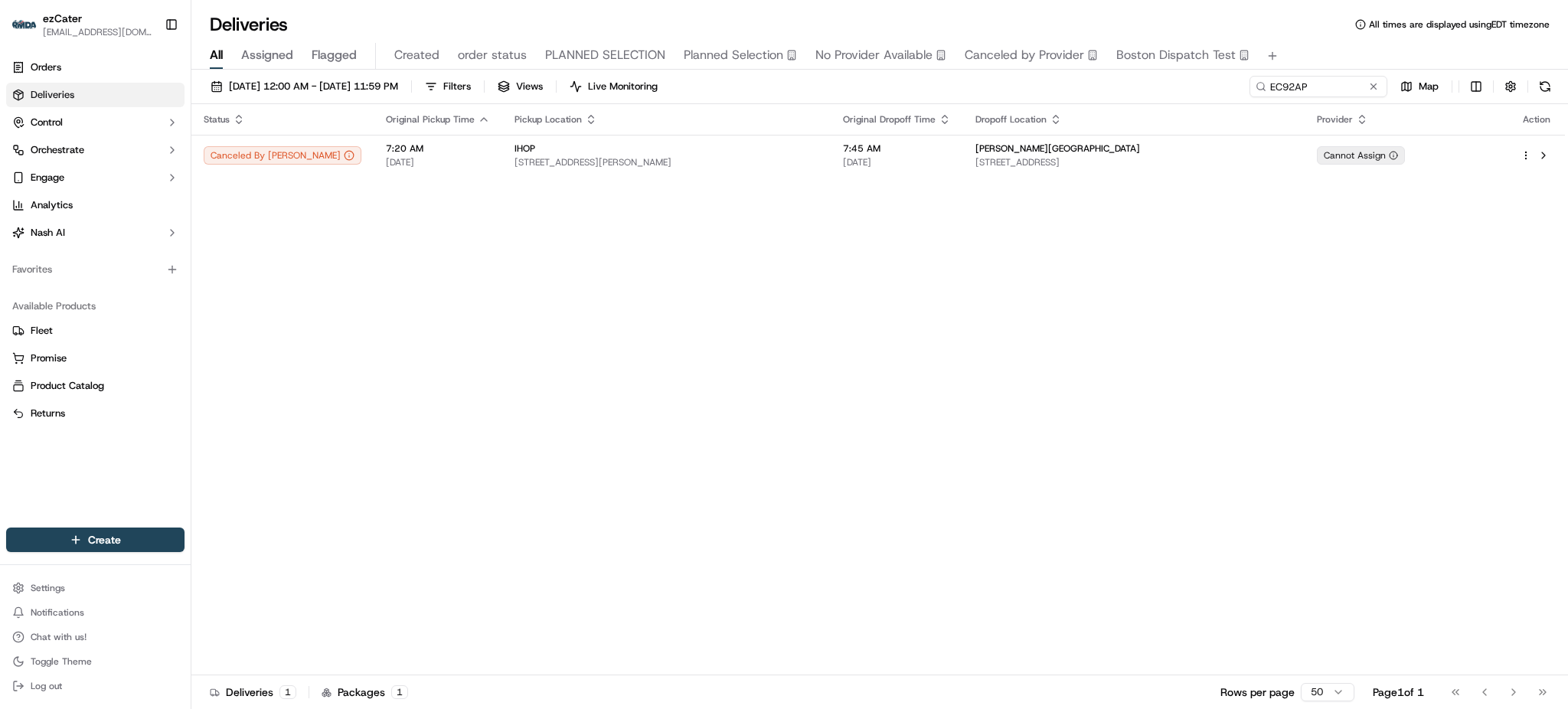
click at [692, 282] on div "Status Original Pickup Time Pickup Location Original Dropoff Time Dropoff Locat…" at bounding box center [878, 390] width 1374 height 571
click at [1340, 84] on input "EC92AP" at bounding box center [1295, 86] width 184 height 21
paste input "8A9XXK"
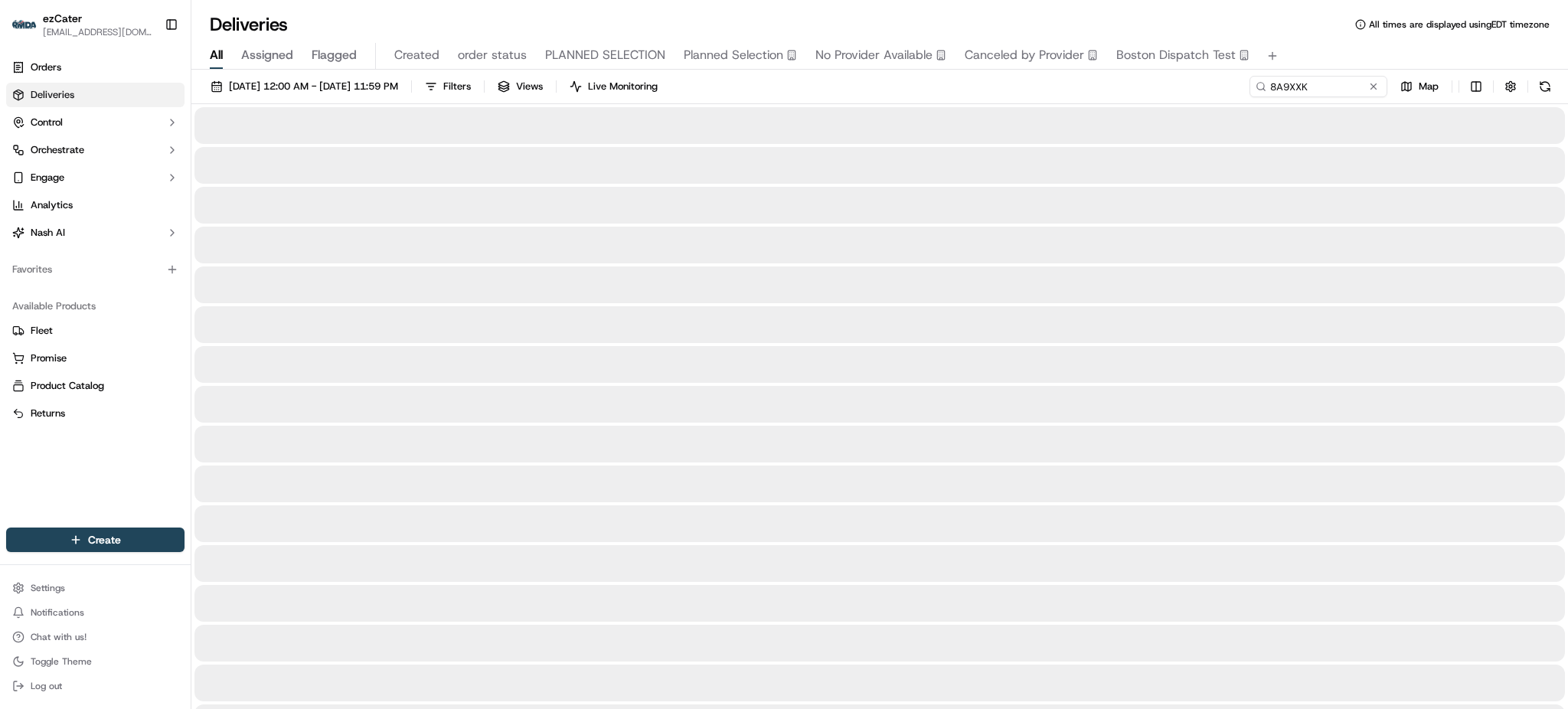
click at [1180, 83] on div "09/01/2025 12:00 AM - 09/30/2025 11:59 PM Filters Views Live Monitoring 8A9XXK …" at bounding box center [880, 90] width 1377 height 28
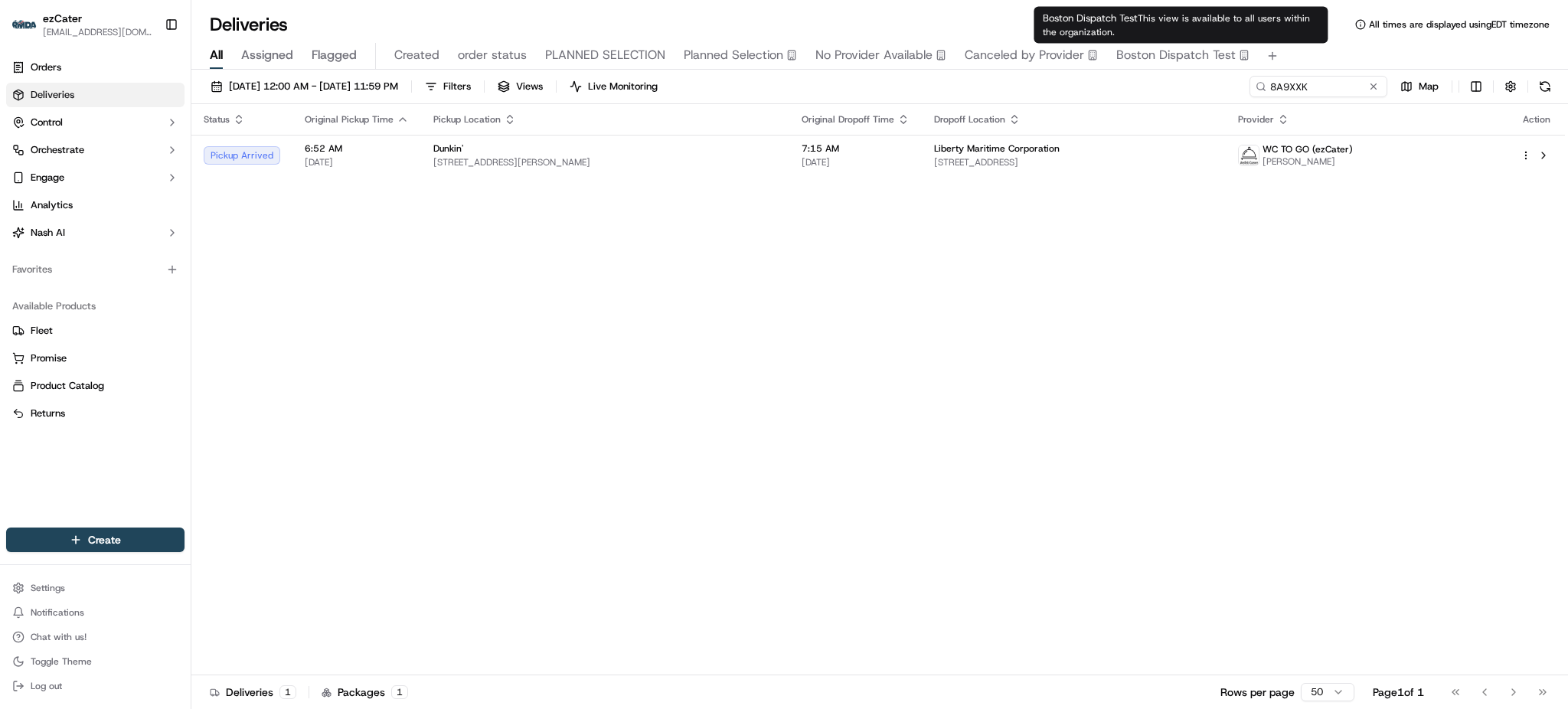
click at [1325, 104] on th "Provider" at bounding box center [1367, 120] width 282 height 31
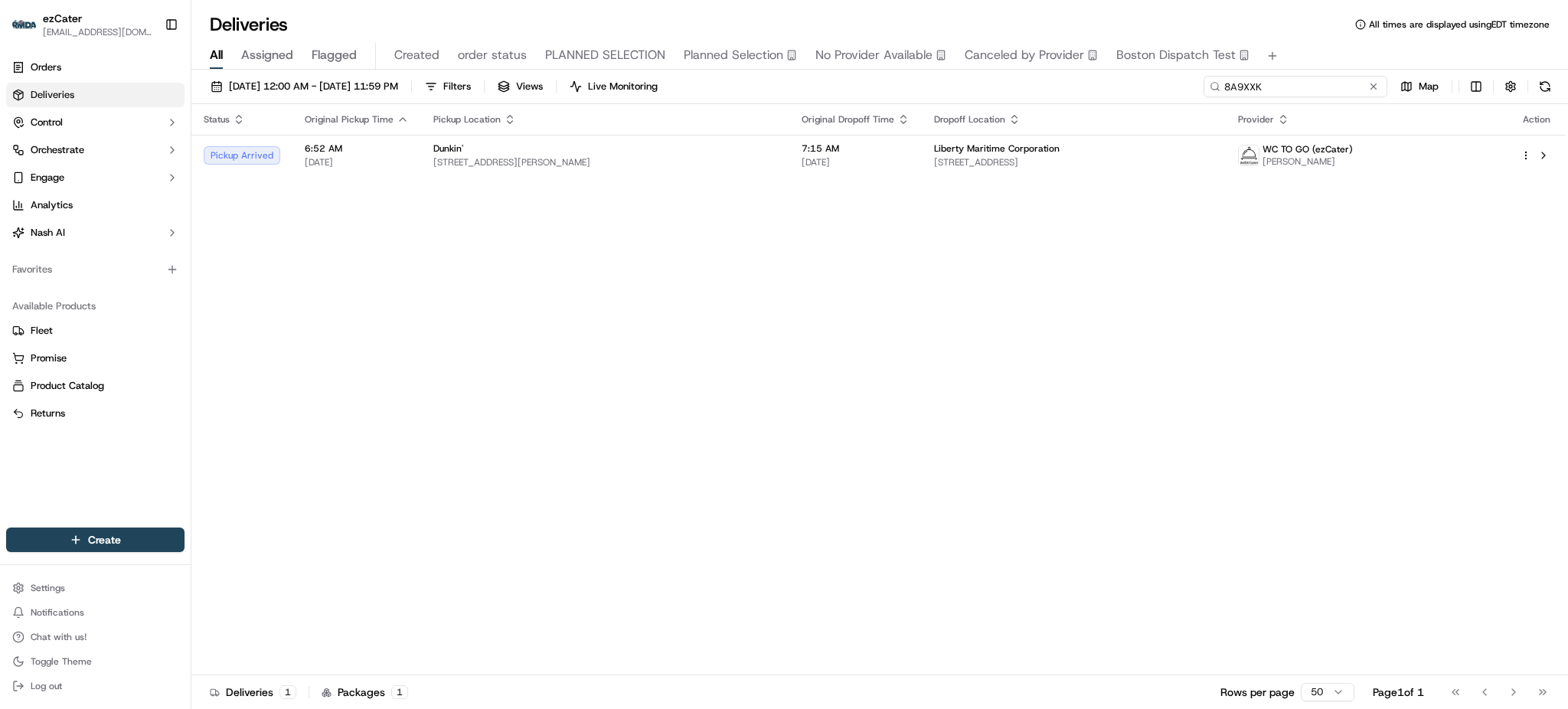
click at [1321, 91] on input "8A9XXK" at bounding box center [1295, 86] width 184 height 21
paste input "MUT-QAX"
click at [1336, 89] on input "MUT-QAX" at bounding box center [1295, 86] width 184 height 21
paste input "8A9XXK"
type input "8A9XXK"
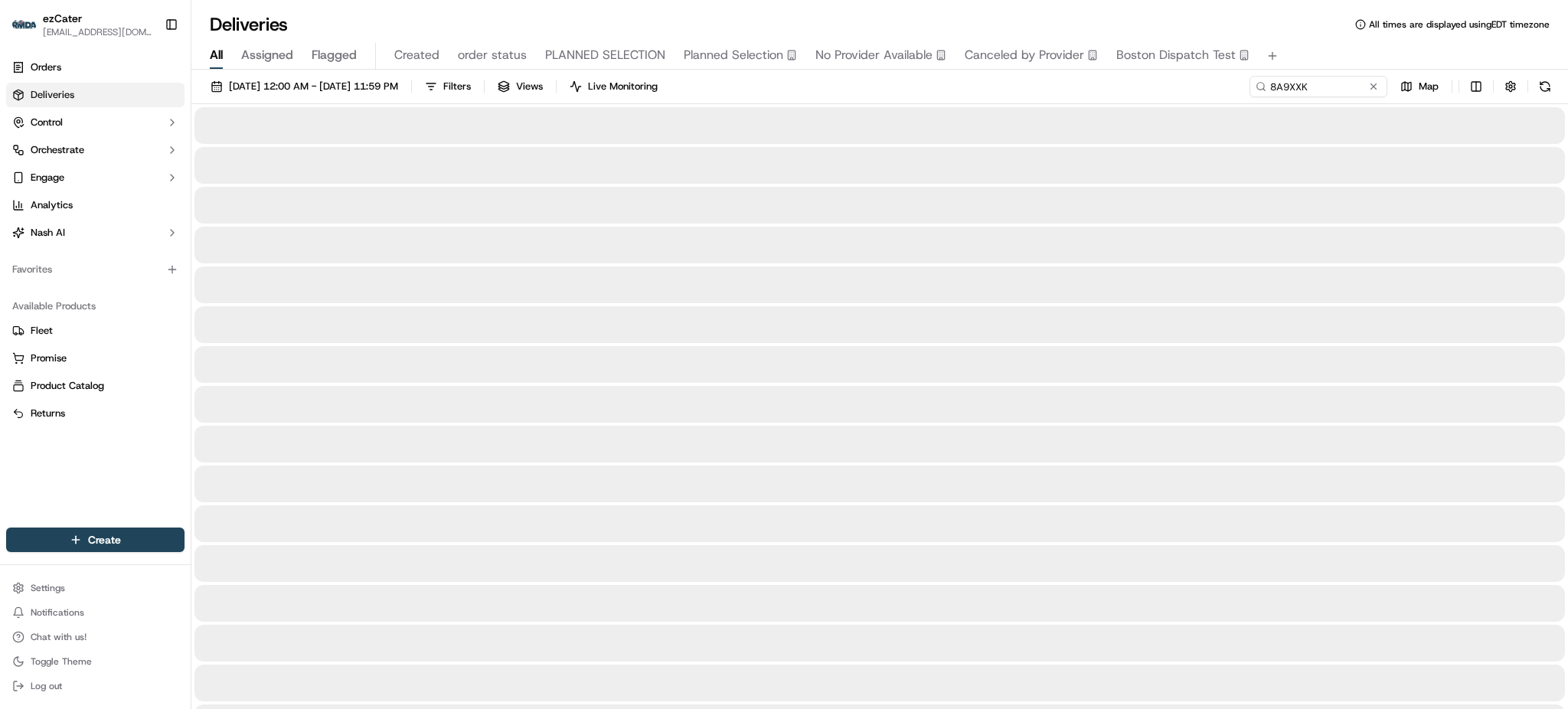
click at [1312, 45] on div "All Assigned Flagged Created order status PLANNED SELECTION Planned Selection N…" at bounding box center [880, 56] width 1377 height 27
click at [1086, 76] on div "09/01/2025 12:00 AM - 09/30/2025 11:59 PM Filters Views Live Monitoring 8A9XXK …" at bounding box center [880, 90] width 1377 height 28
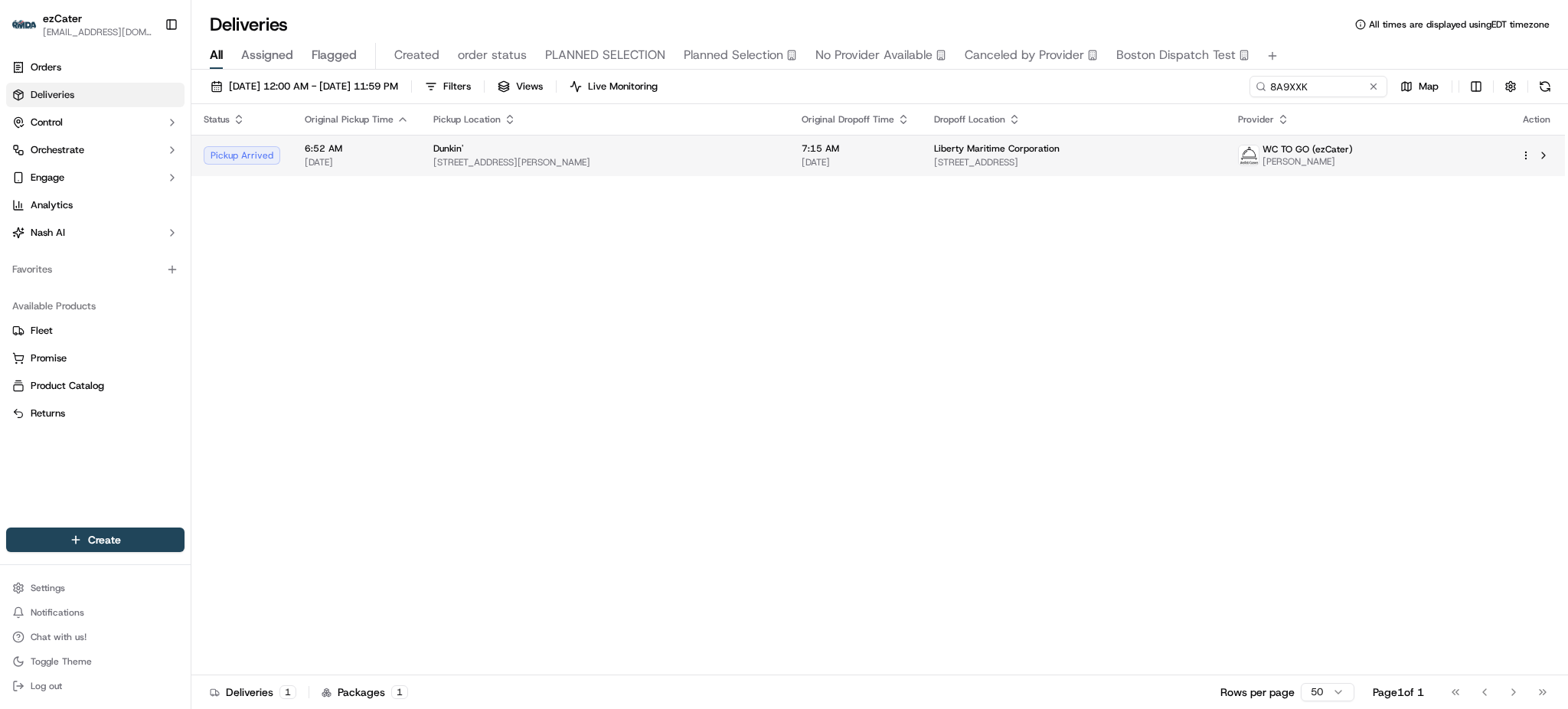
click at [1042, 173] on td "Liberty Maritime Corporation 50 Jericho Quadrangle #301, Jericho, NY 11753, USA" at bounding box center [1073, 155] width 304 height 41
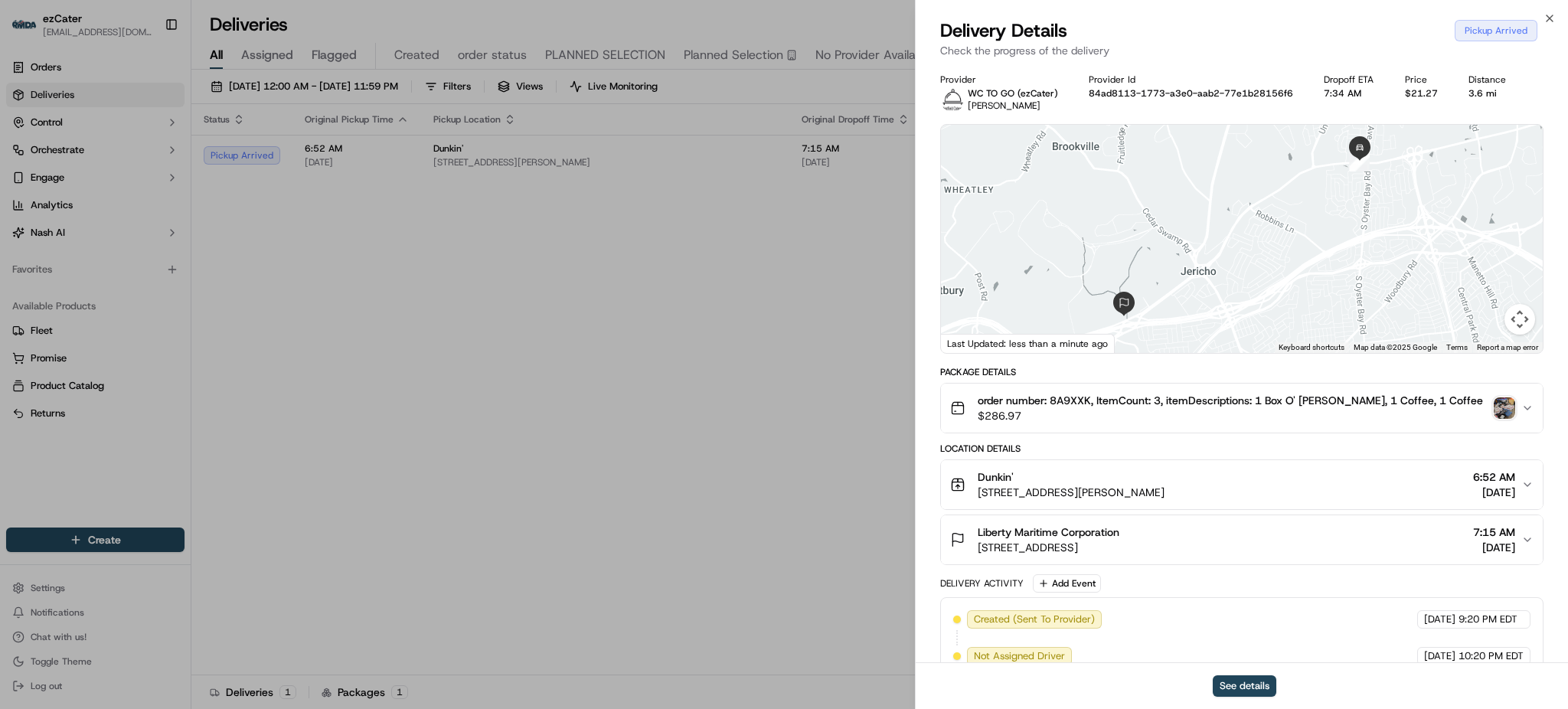
click at [1508, 403] on img "button" at bounding box center [1504, 408] width 21 height 21
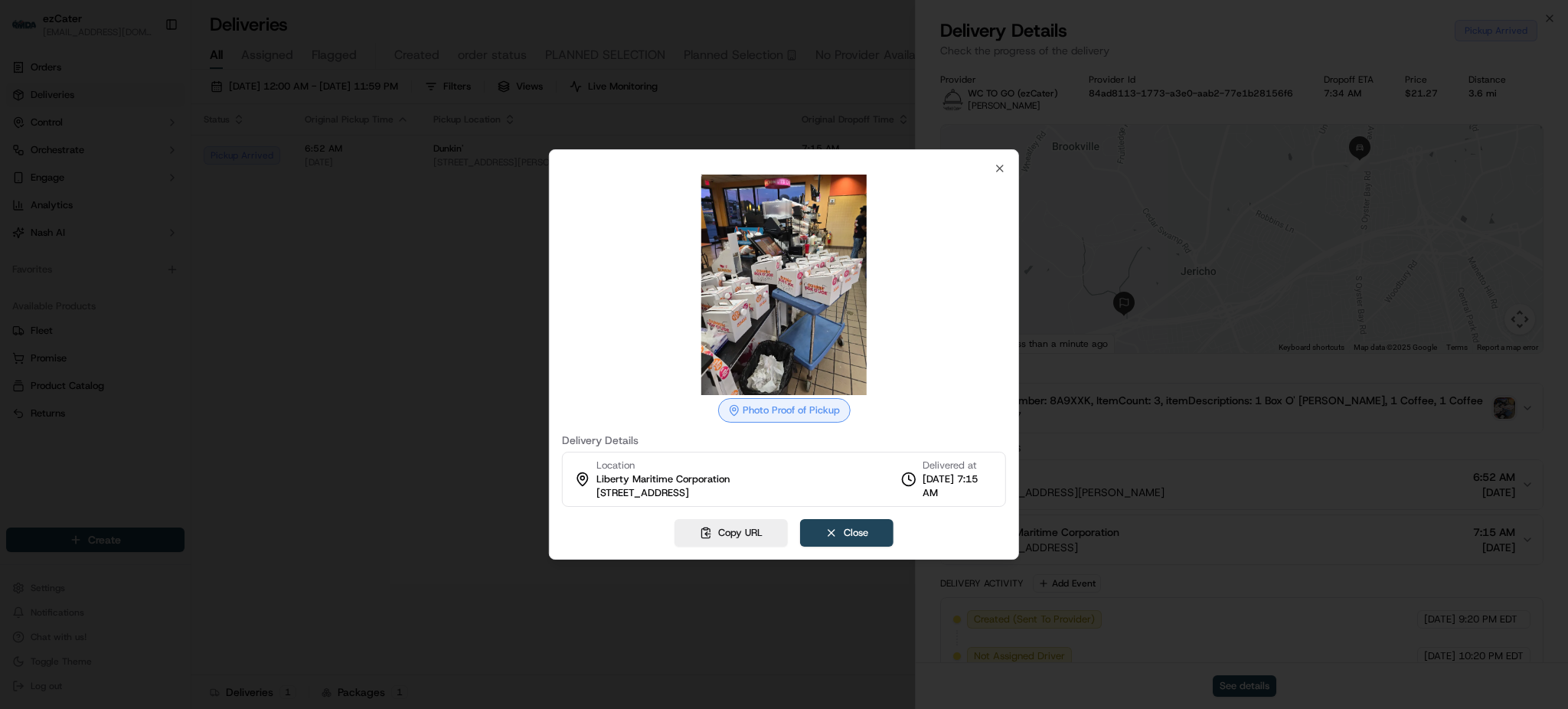
click at [413, 331] on div at bounding box center [784, 354] width 1568 height 709
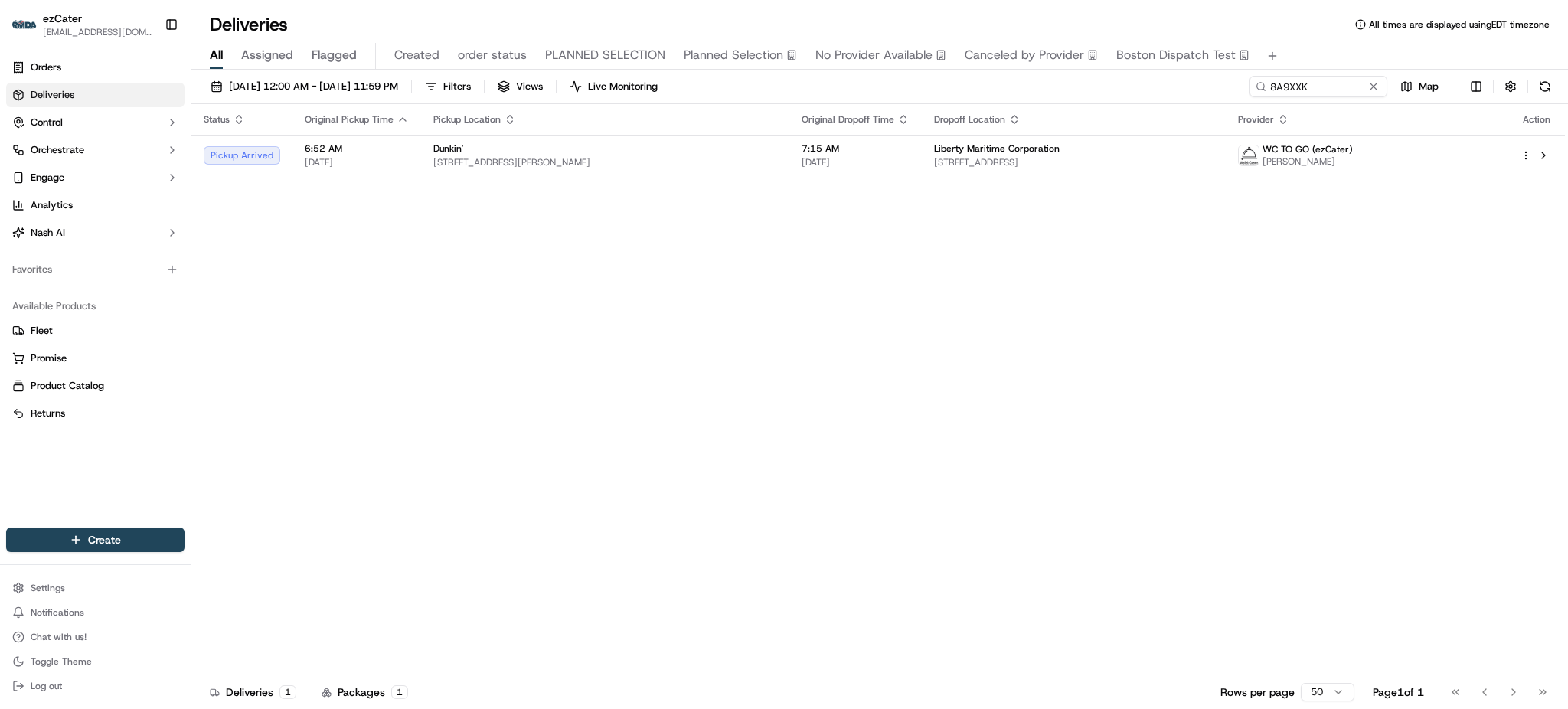
click at [1327, 74] on div "09/01/2025 12:00 AM - 09/30/2025 11:59 PM Filters Views Live Monitoring 8A9XXK …" at bounding box center [880, 390] width 1377 height 643
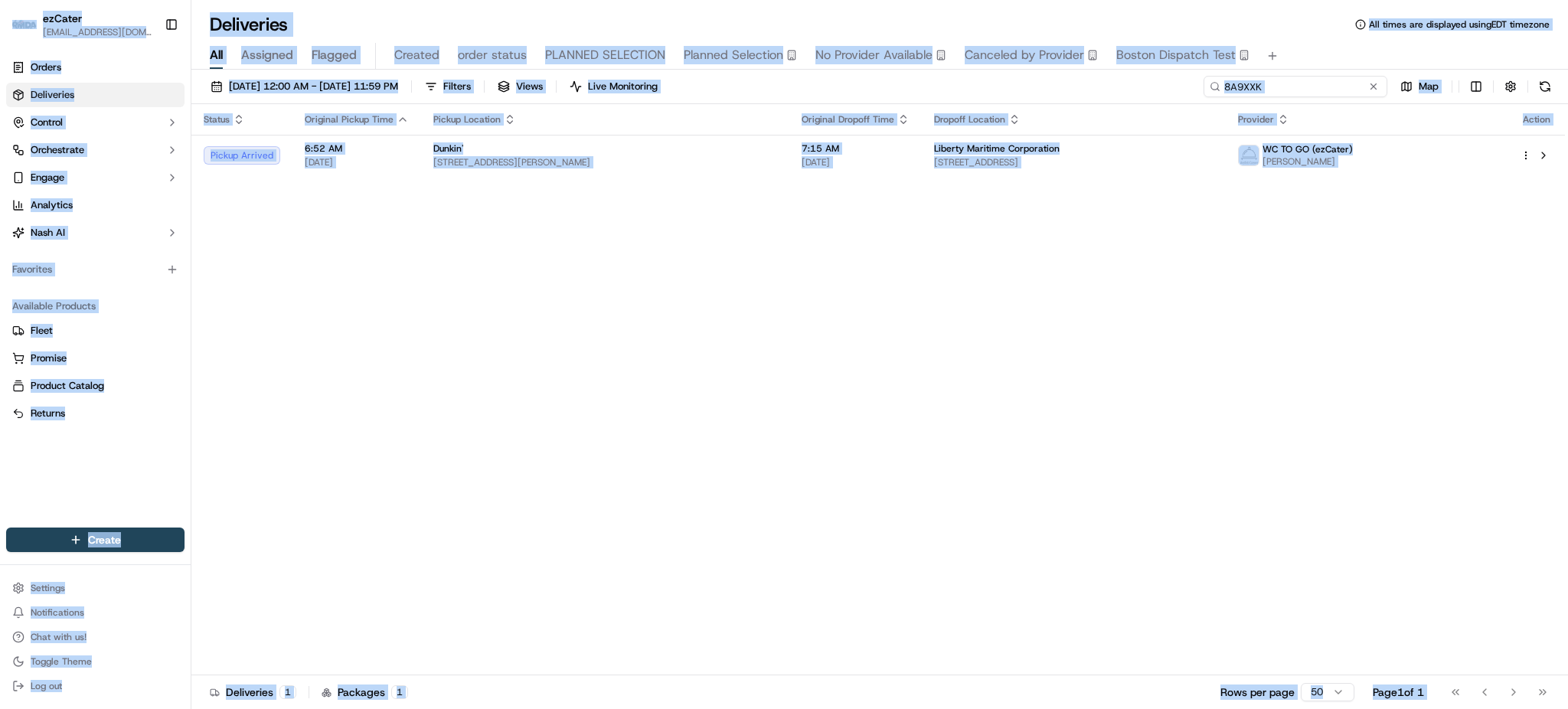
click at [1327, 82] on input "8A9XXK" at bounding box center [1295, 86] width 184 height 21
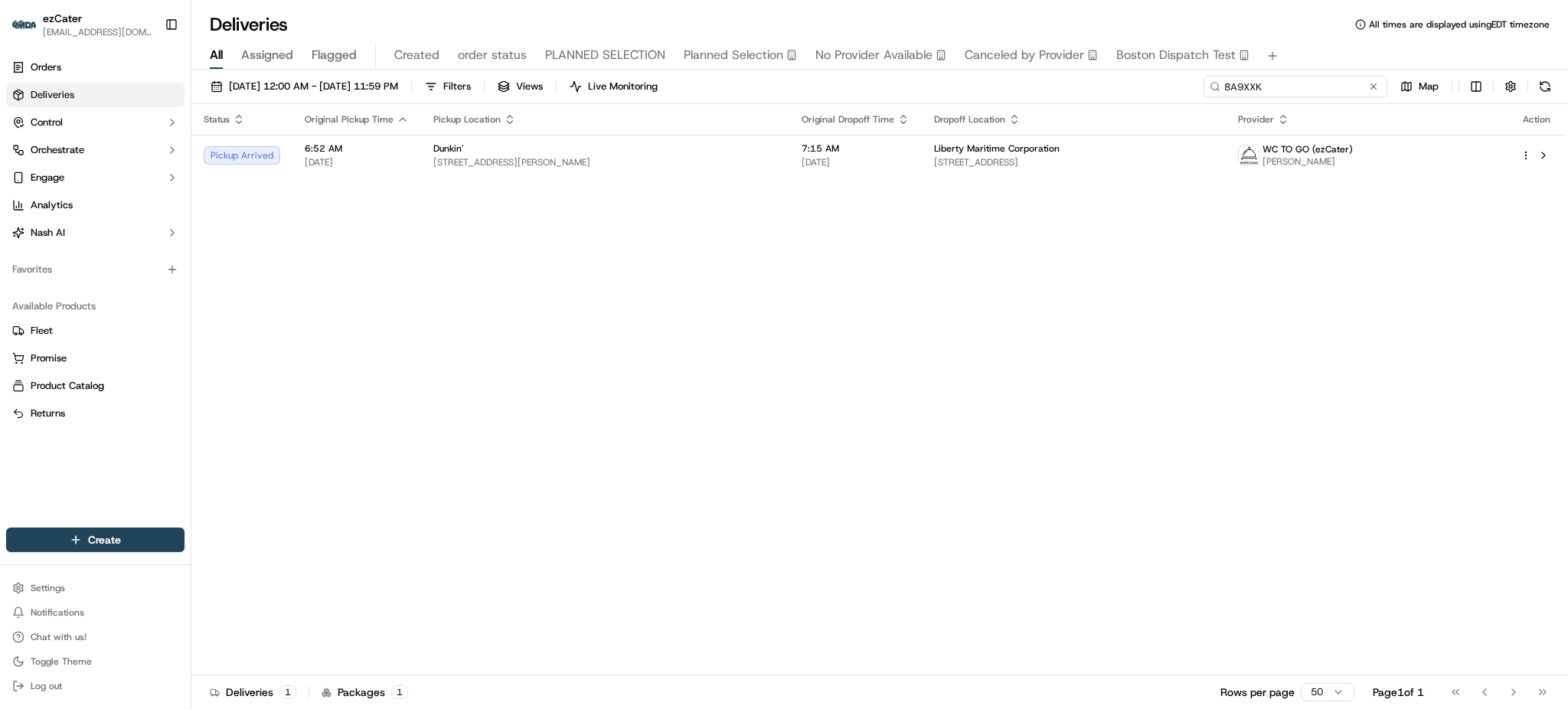
paste input "GK1GG6"
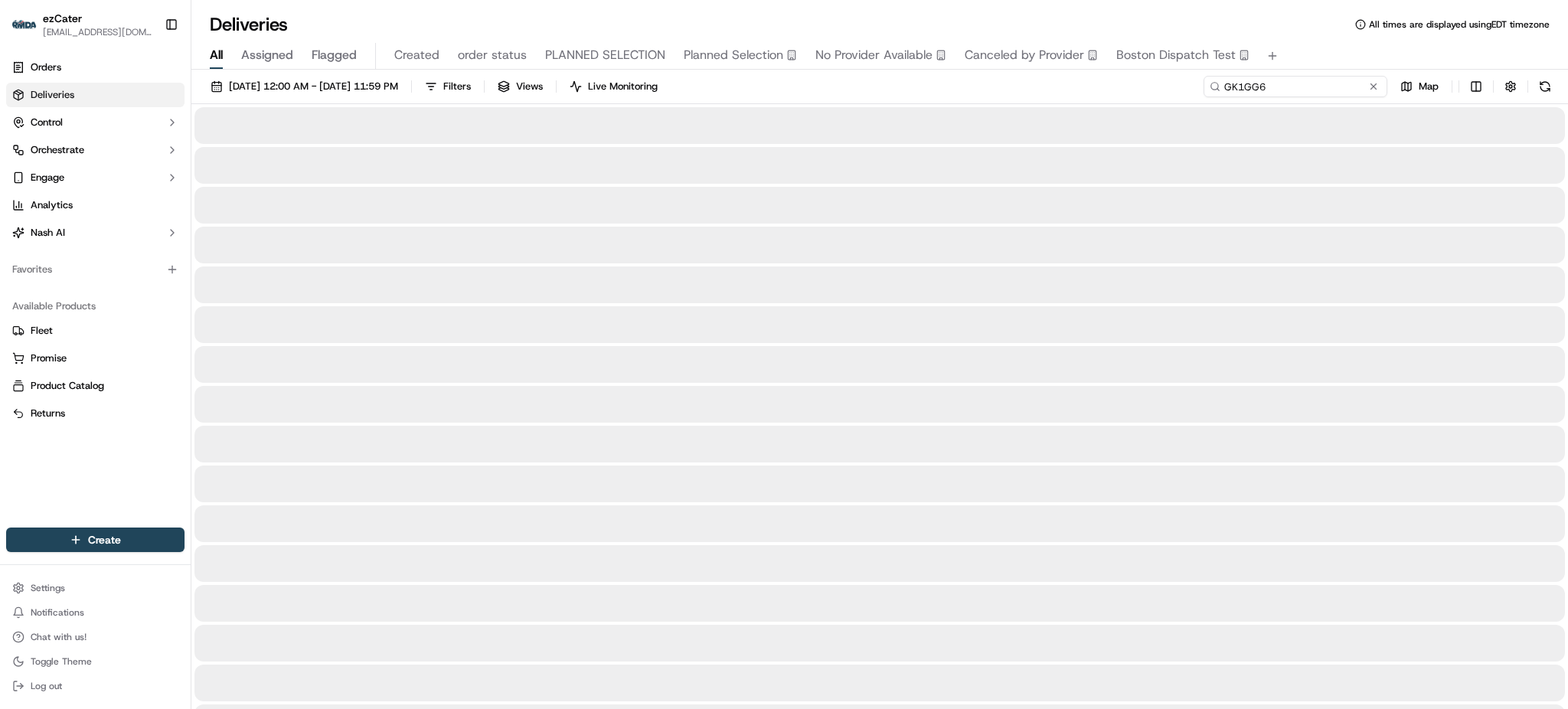
type input "GK1GG6"
click at [1327, 56] on div "All Assigned Flagged Created order status PLANNED SELECTION Planned Selection N…" at bounding box center [880, 56] width 1377 height 27
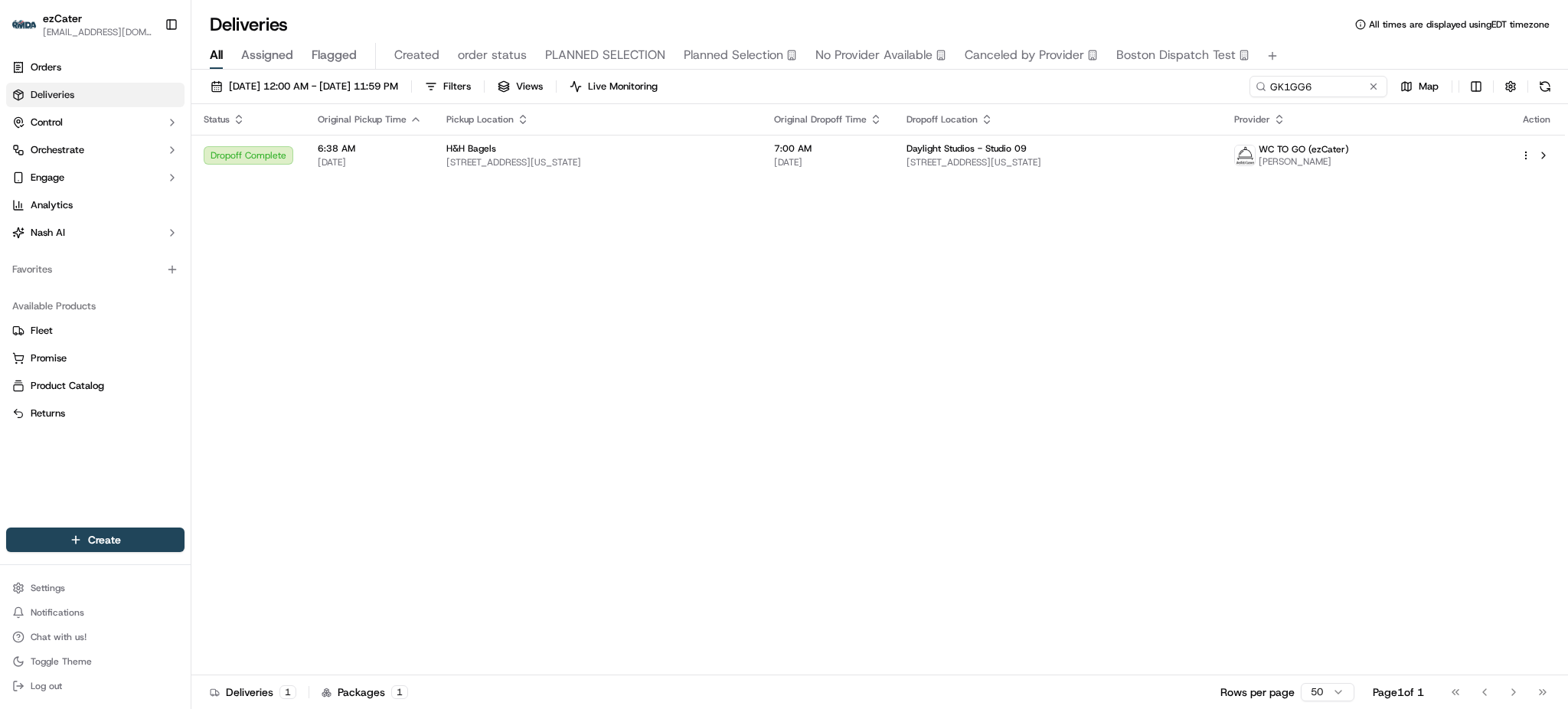
click at [1327, 56] on div "All Assigned Flagged Created order status PLANNED SELECTION Planned Selection N…" at bounding box center [880, 56] width 1377 height 27
click at [1093, 164] on span "[STREET_ADDRESS][US_STATE]" at bounding box center [1058, 163] width 303 height 12
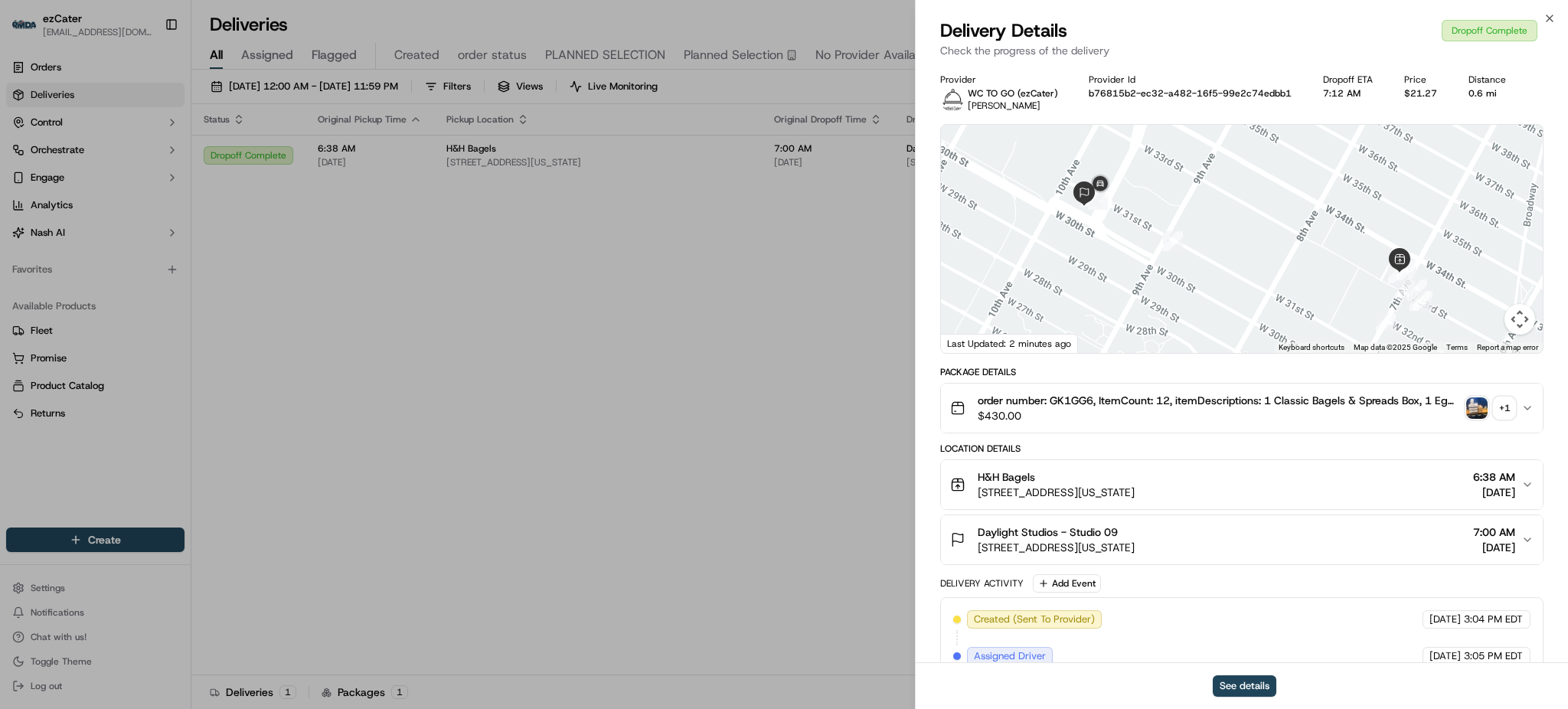
click at [1502, 403] on div "+ 1" at bounding box center [1504, 408] width 21 height 21
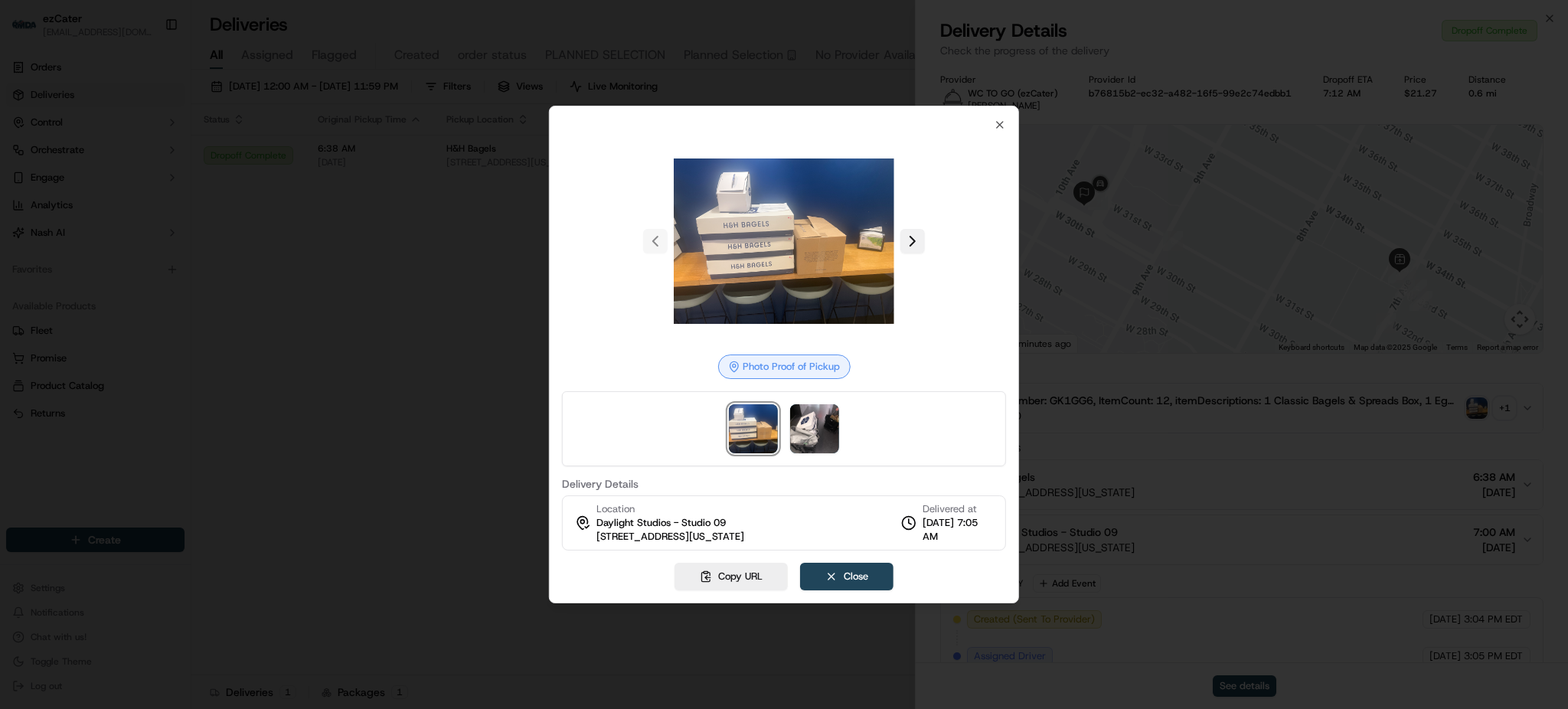
click at [921, 242] on button at bounding box center [912, 241] width 25 height 25
click at [484, 247] on div at bounding box center [784, 354] width 1568 height 709
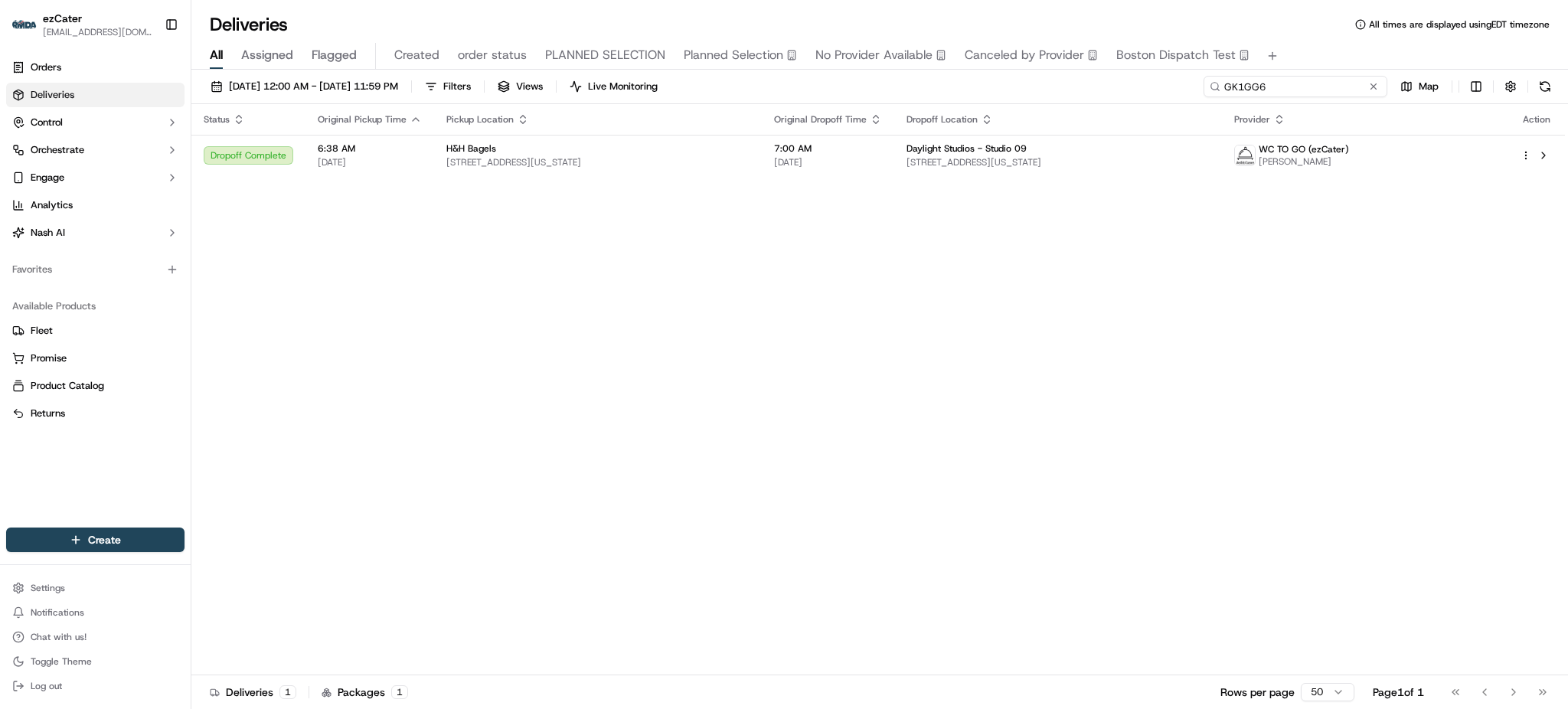
click at [1318, 86] on input "GK1GG6" at bounding box center [1295, 86] width 184 height 21
paste input "8A9XXK"
type input "8A9XXK"
click at [1405, 251] on div "Status Original Pickup Time Pickup Location Original Dropoff Time Dropoff Locat…" at bounding box center [878, 390] width 1374 height 571
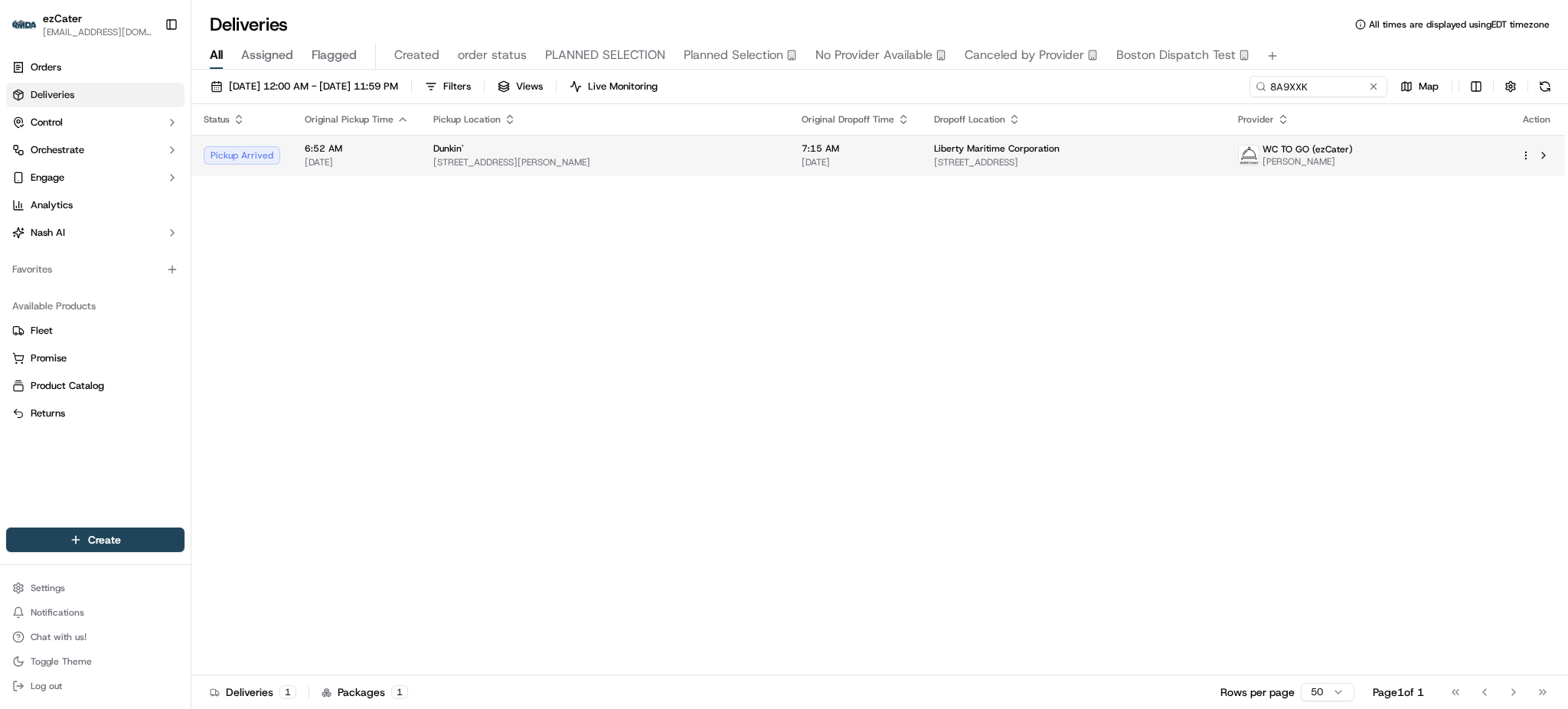
click at [957, 164] on span "[STREET_ADDRESS]" at bounding box center [1073, 163] width 280 height 12
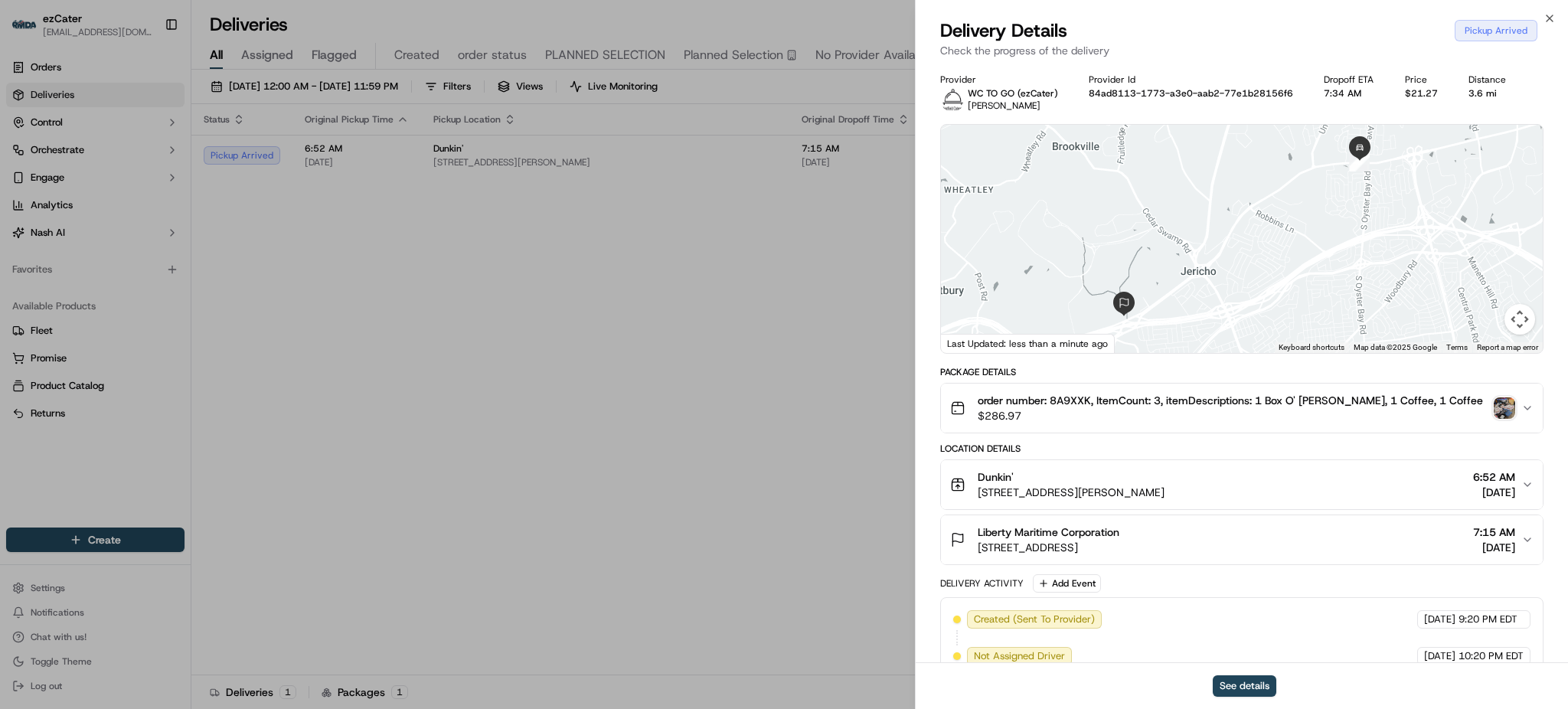
click at [1508, 405] on img "button" at bounding box center [1504, 408] width 21 height 21
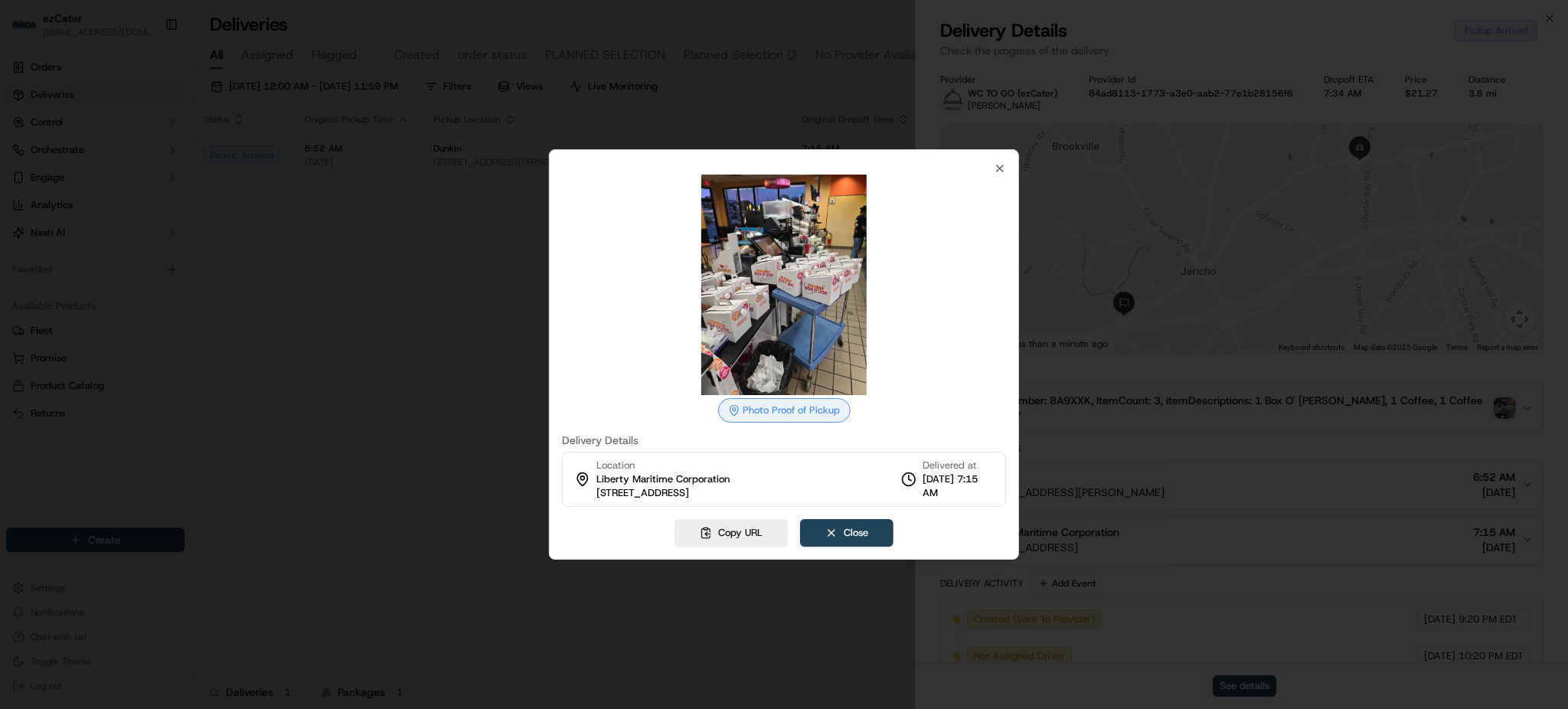
click at [1215, 453] on div at bounding box center [784, 354] width 1568 height 709
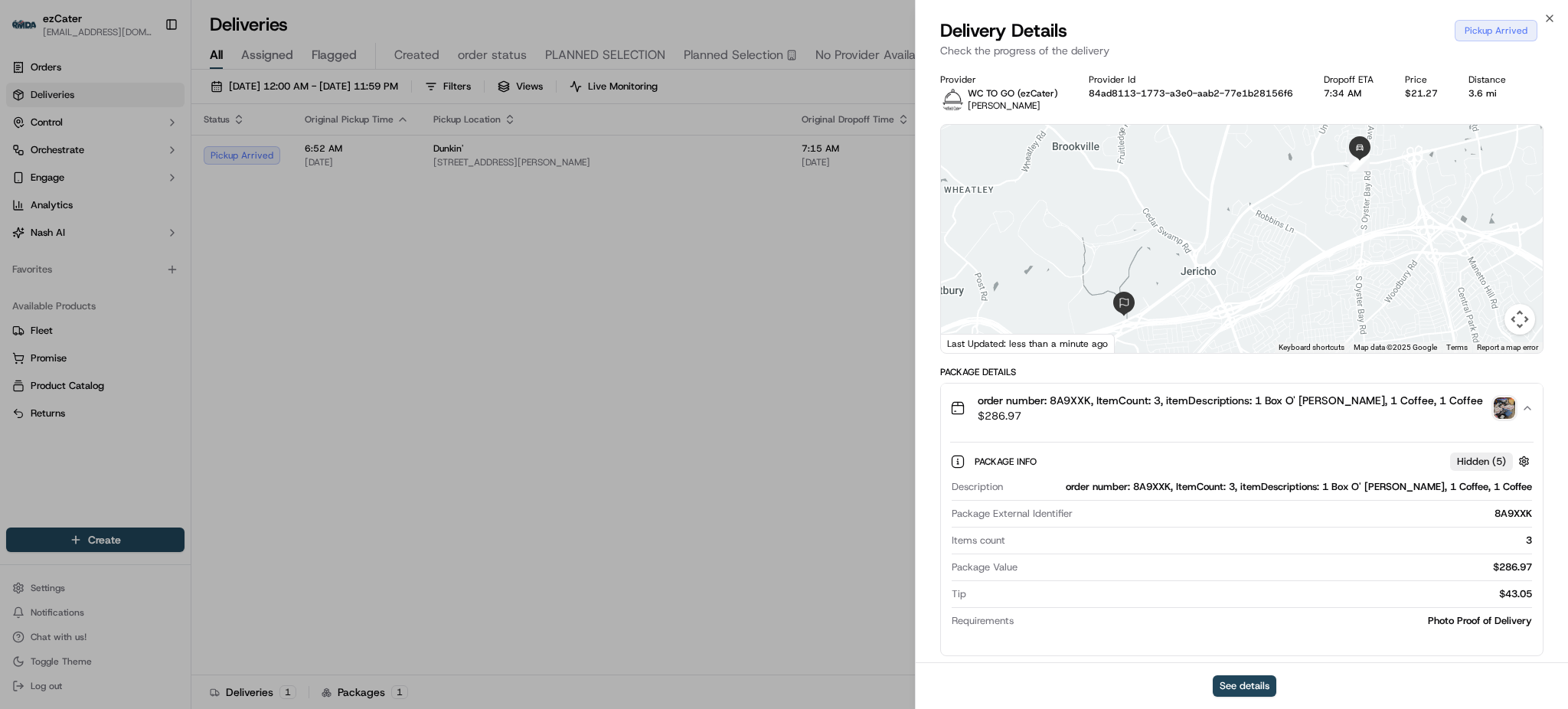
click at [1222, 421] on span "$286.97" at bounding box center [1230, 416] width 505 height 15
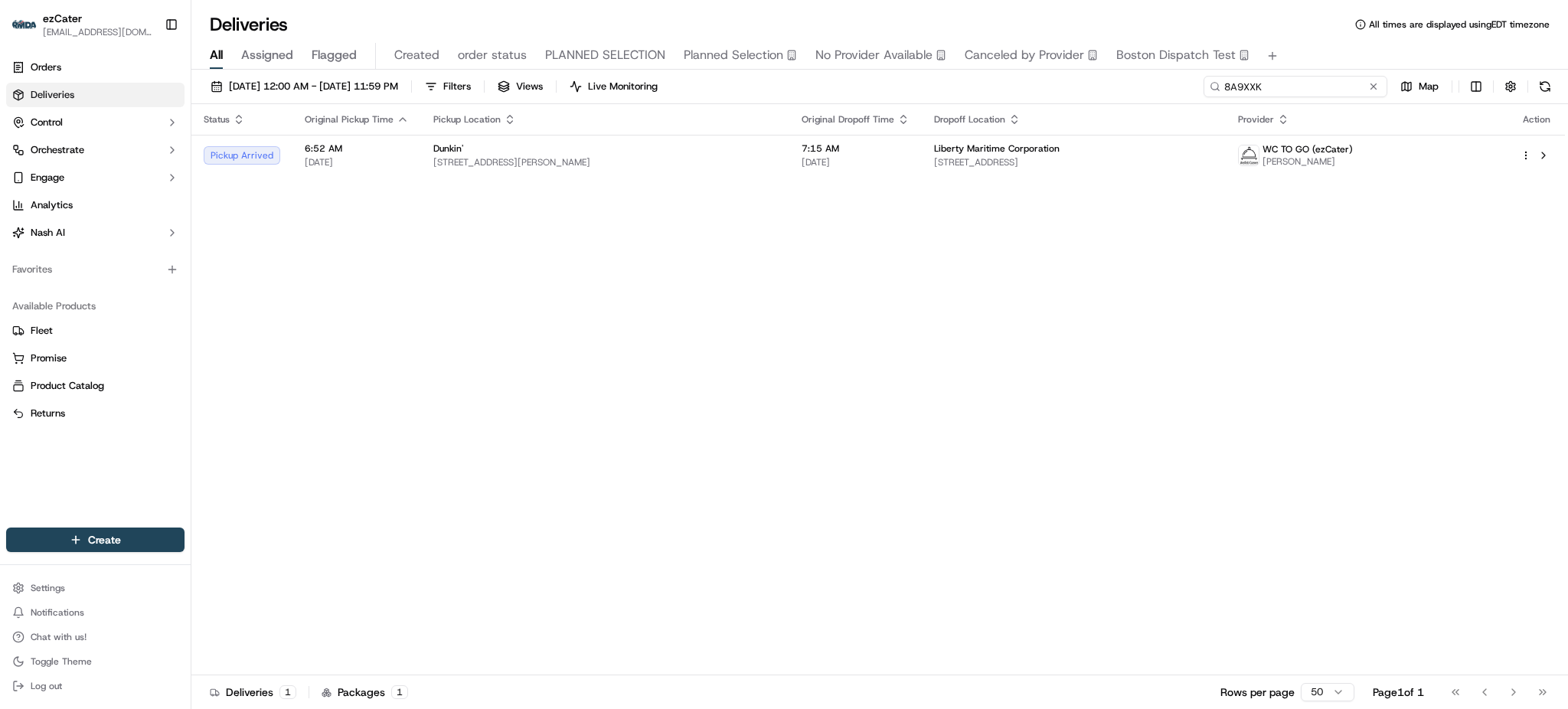
click at [1336, 91] on input "8A9XXK" at bounding box center [1295, 86] width 184 height 21
paste input "2R680R"
type input "2R680R"
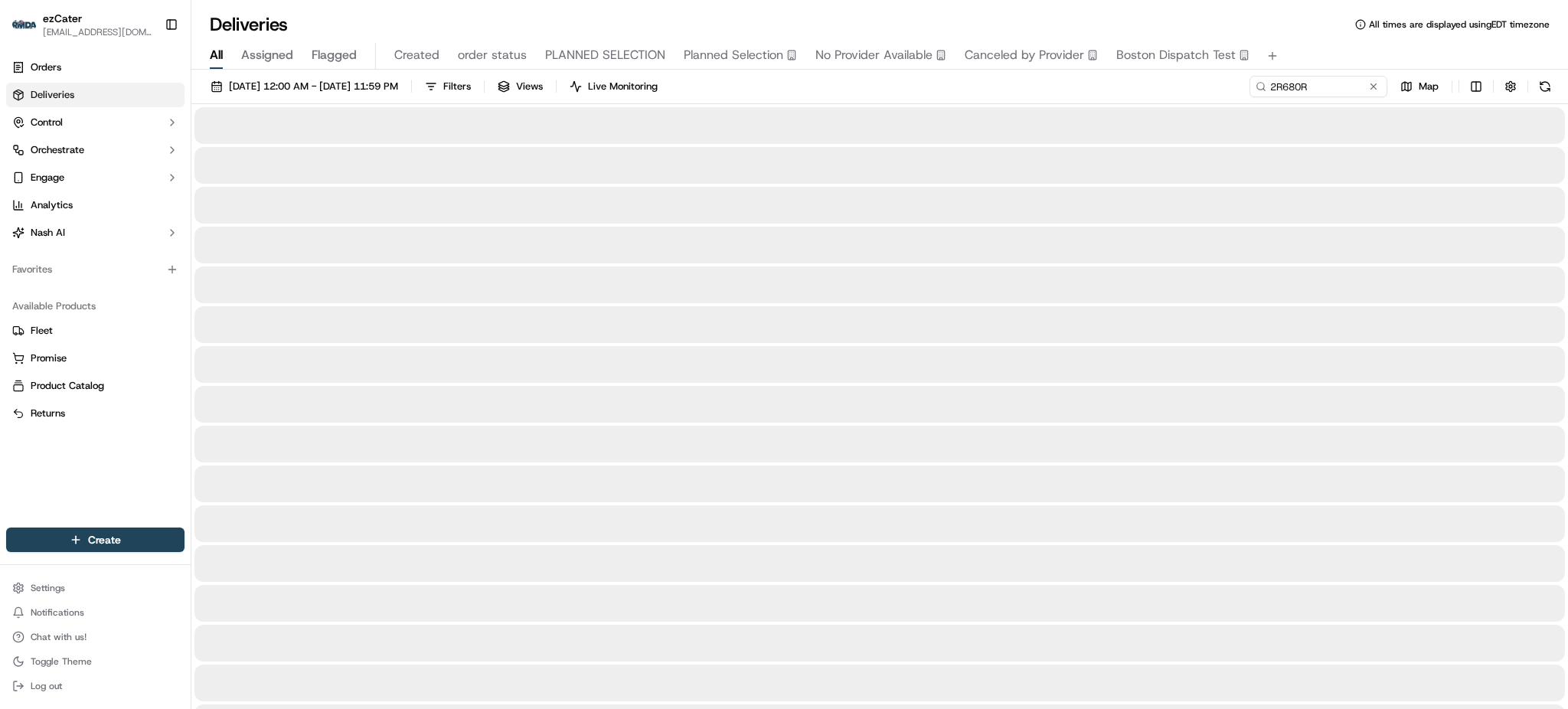
click at [1308, 40] on div "All Assigned Flagged Created order status PLANNED SELECTION Planned Selection N…" at bounding box center [880, 53] width 1377 height 33
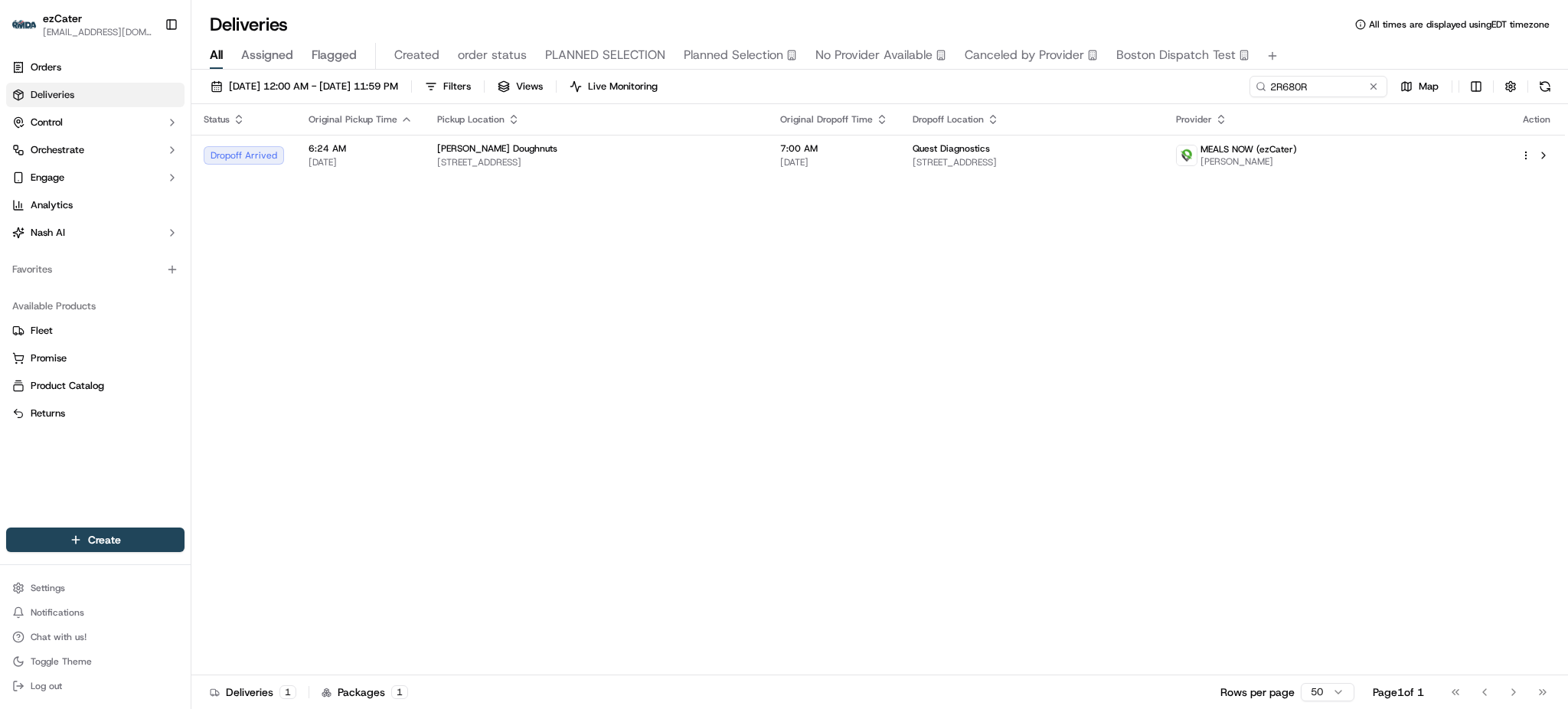
click at [1069, 185] on div "Status Original Pickup Time Pickup Location Original Dropoff Time Dropoff Locat…" at bounding box center [878, 390] width 1374 height 571
click at [1059, 155] on div "Quest Diagnostics 10200 Commerce Pkwy, Miramar, FL 33025, USA" at bounding box center [1031, 155] width 239 height 26
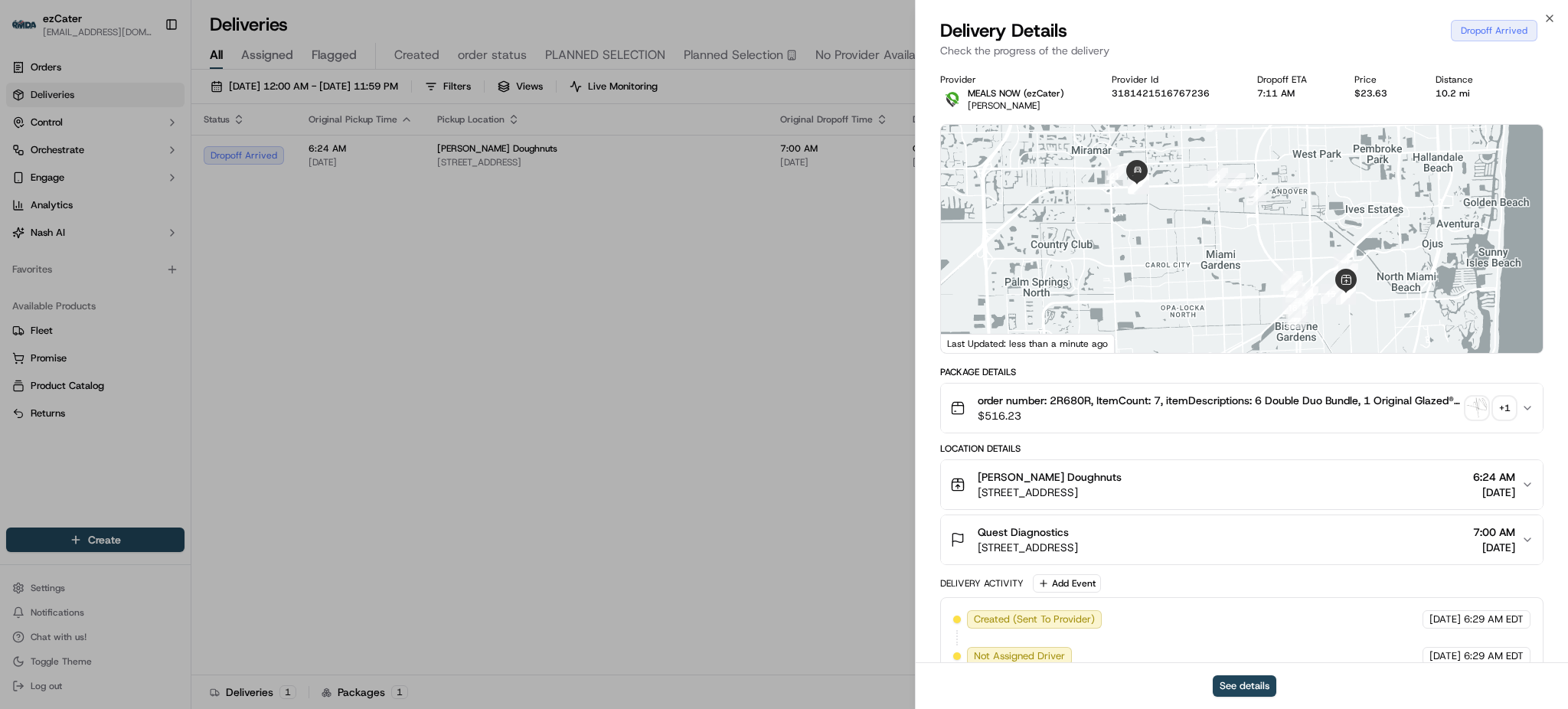
click at [1327, 549] on div "Quest Diagnostics 10200 Commerce Pkwy, Miramar, FL 33025, USA 7:00 AM 09/16/2025" at bounding box center [1235, 540] width 571 height 31
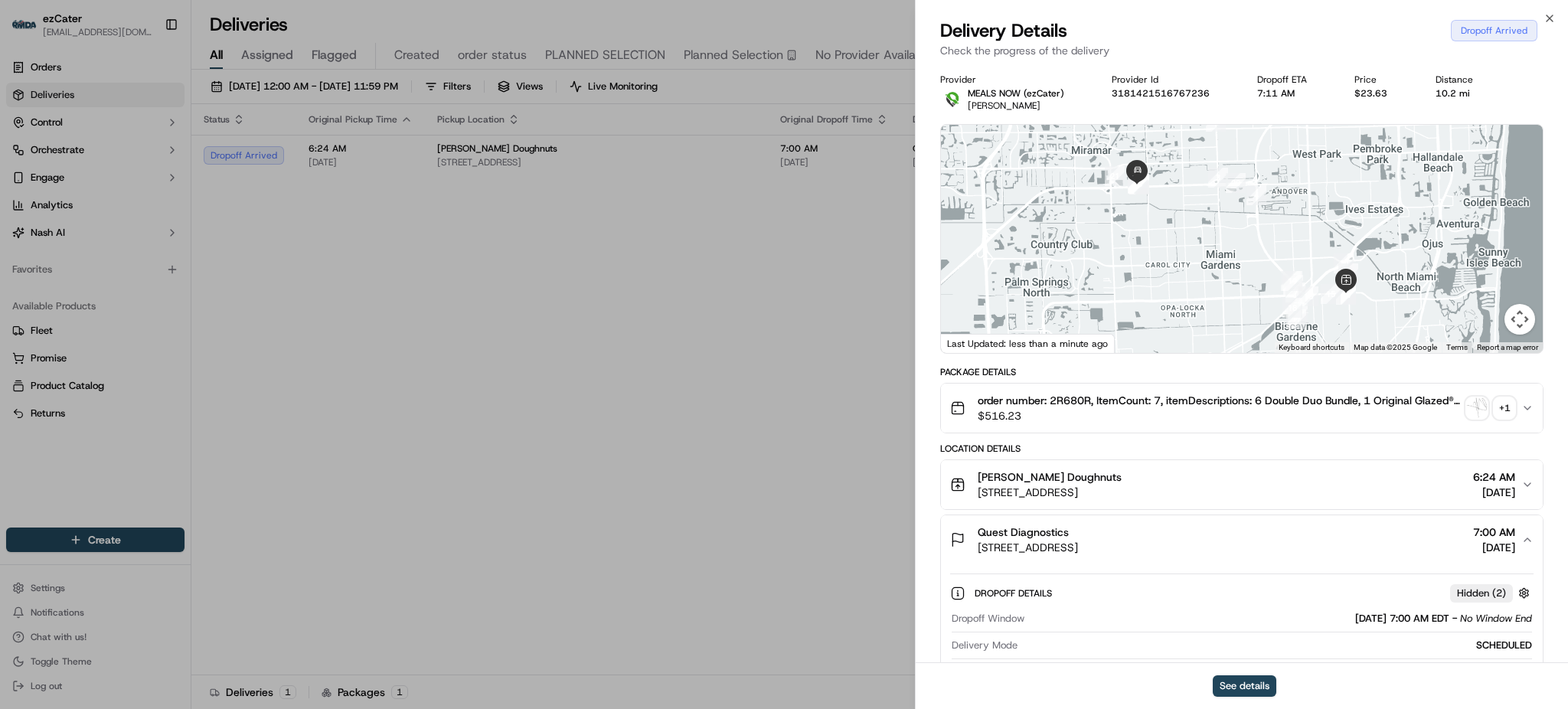
scroll to position [510, 0]
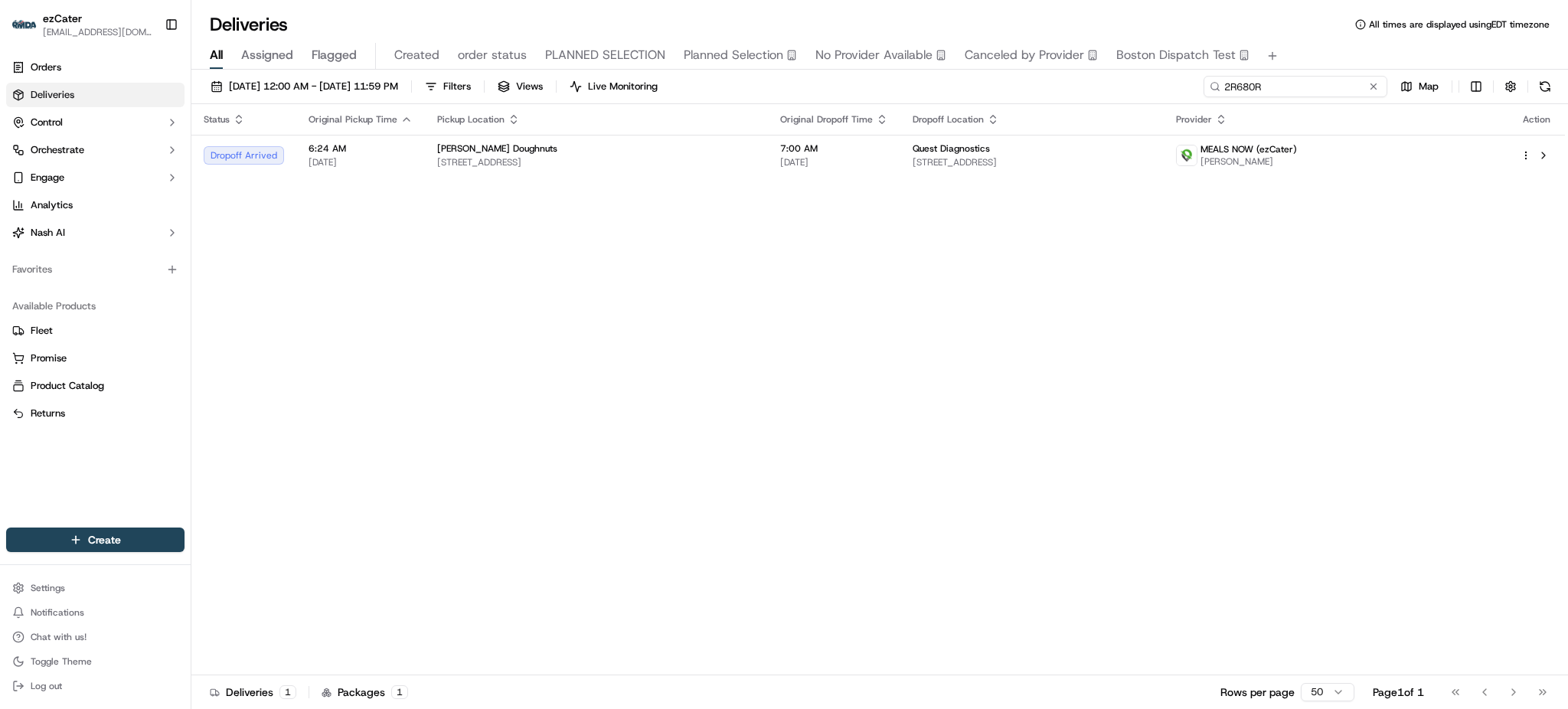
click at [1338, 87] on input "2R680R" at bounding box center [1295, 86] width 184 height 21
paste input
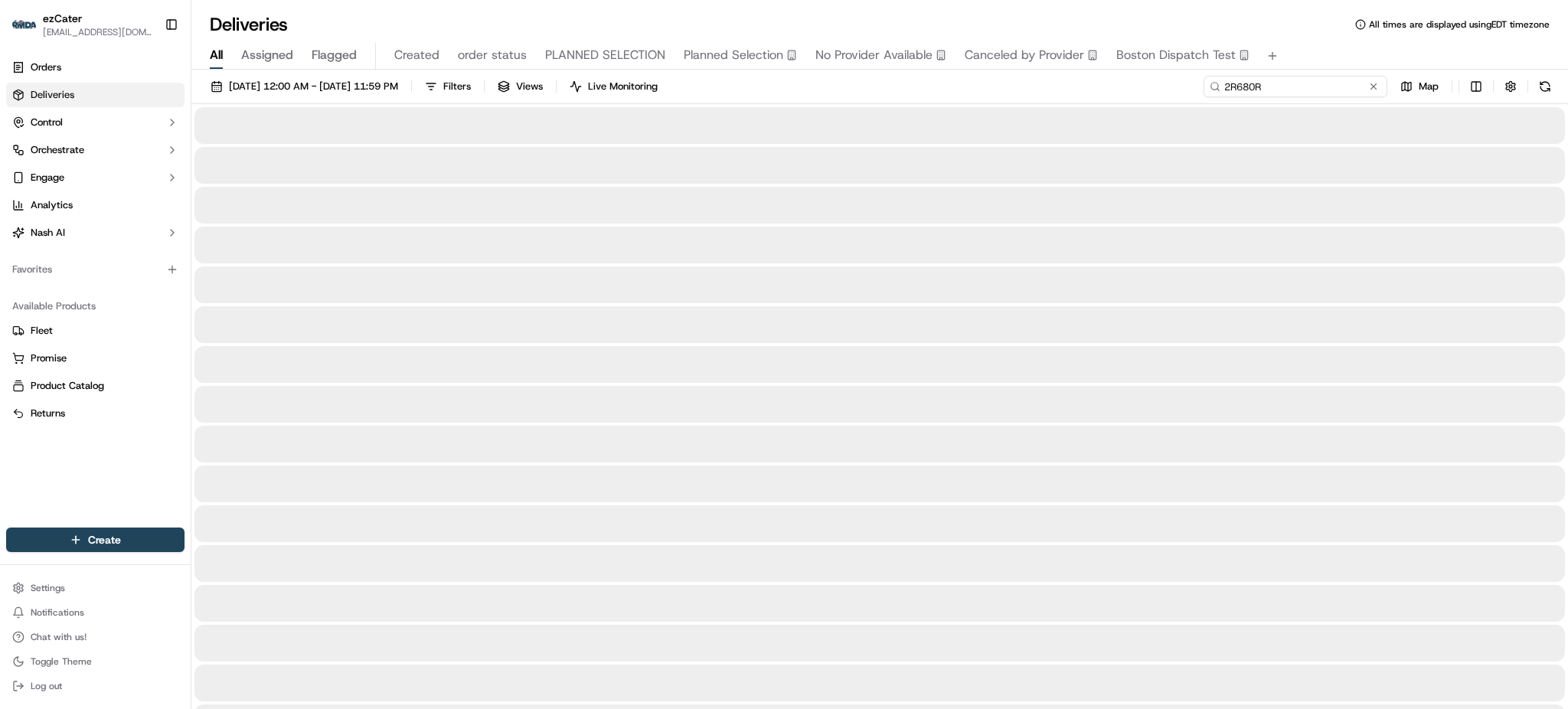
type input "2R680R"
click at [1192, 87] on div "09/01/2025 12:00 AM - 09/30/2025 11:59 PM Filters Views Live Monitoring 2R680R …" at bounding box center [880, 90] width 1377 height 28
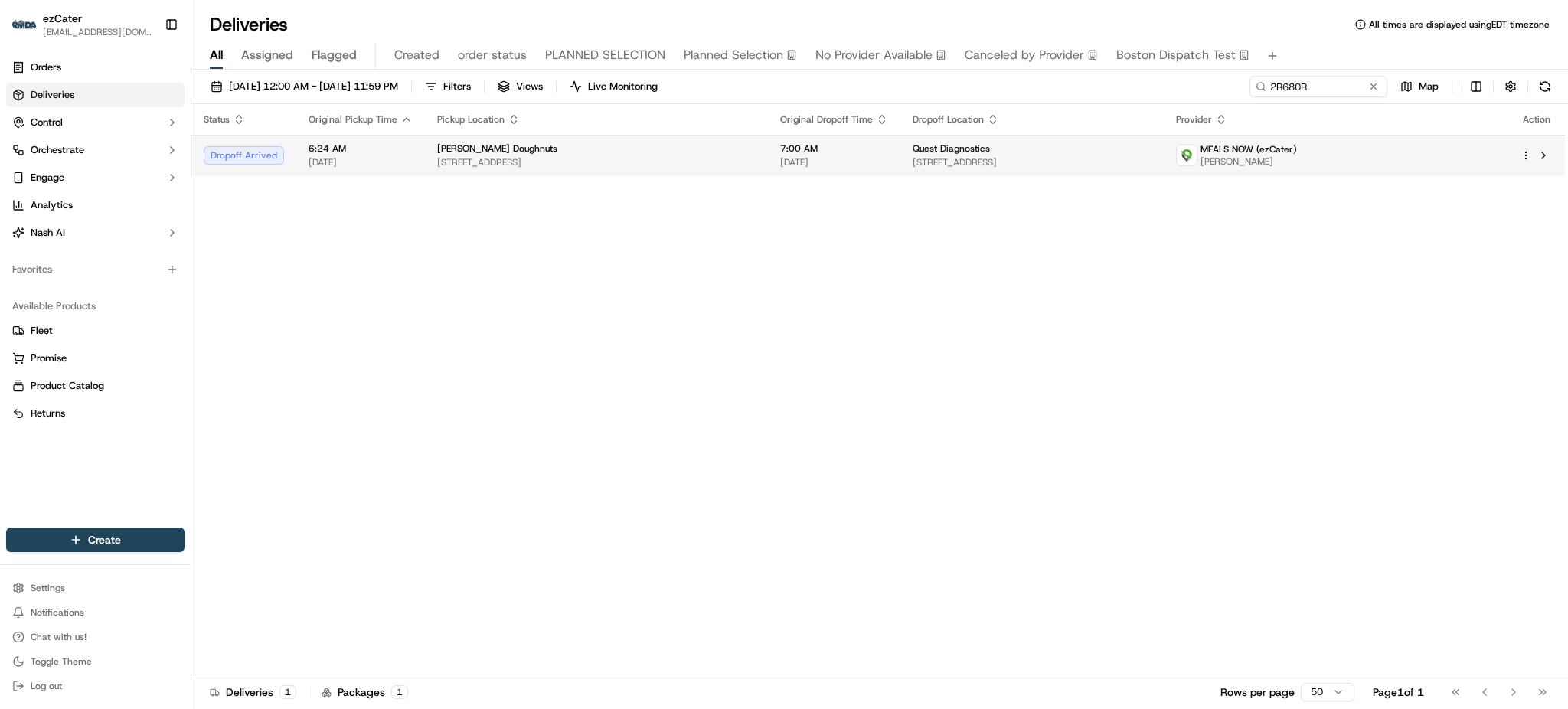
click at [1152, 155] on div "Quest Diagnostics 10200 Commerce Pkwy, Miramar, FL 33025, USA" at bounding box center [1031, 155] width 239 height 26
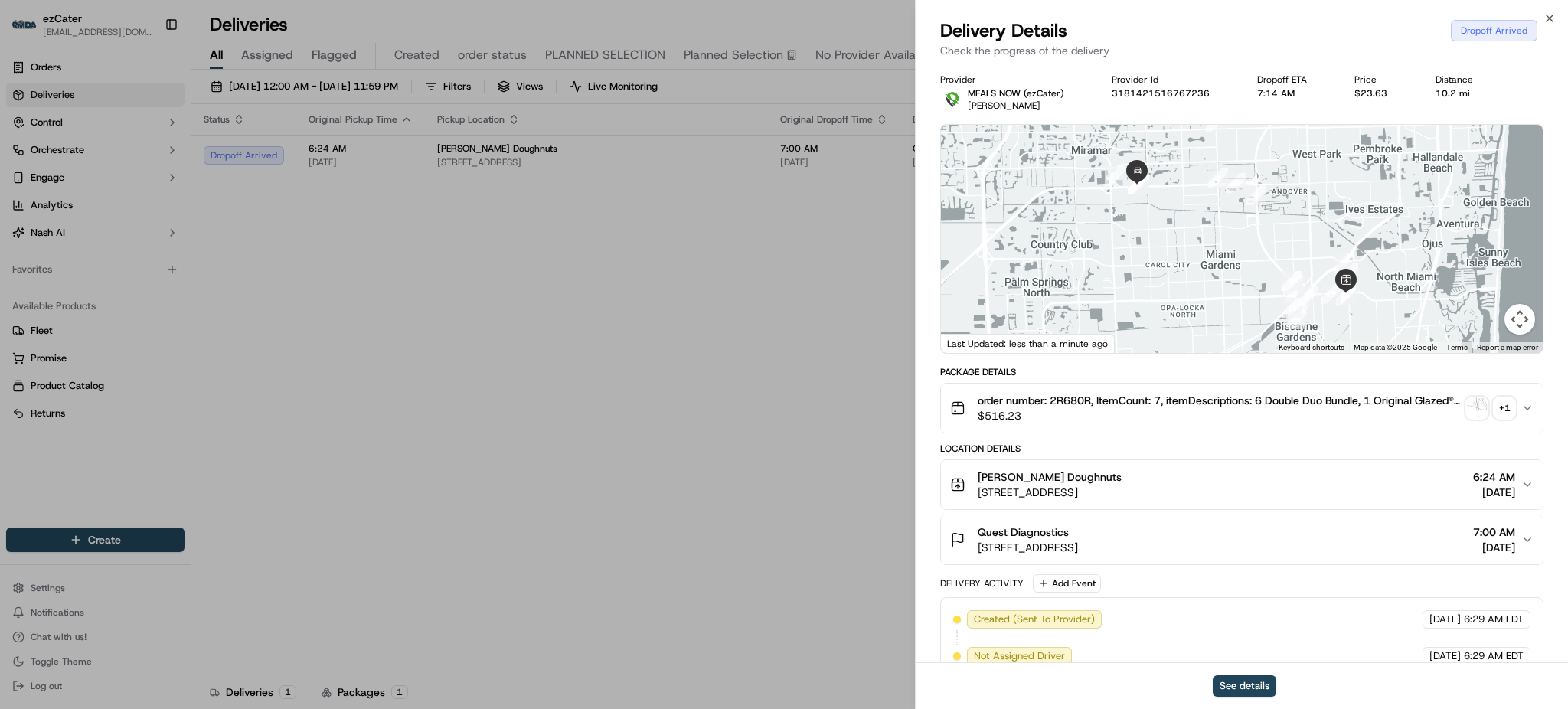
click at [1239, 530] on div "Quest Diagnostics 10200 Commerce Pkwy, Miramar, FL 33025, USA 7:00 AM 09/16/2025" at bounding box center [1235, 540] width 571 height 31
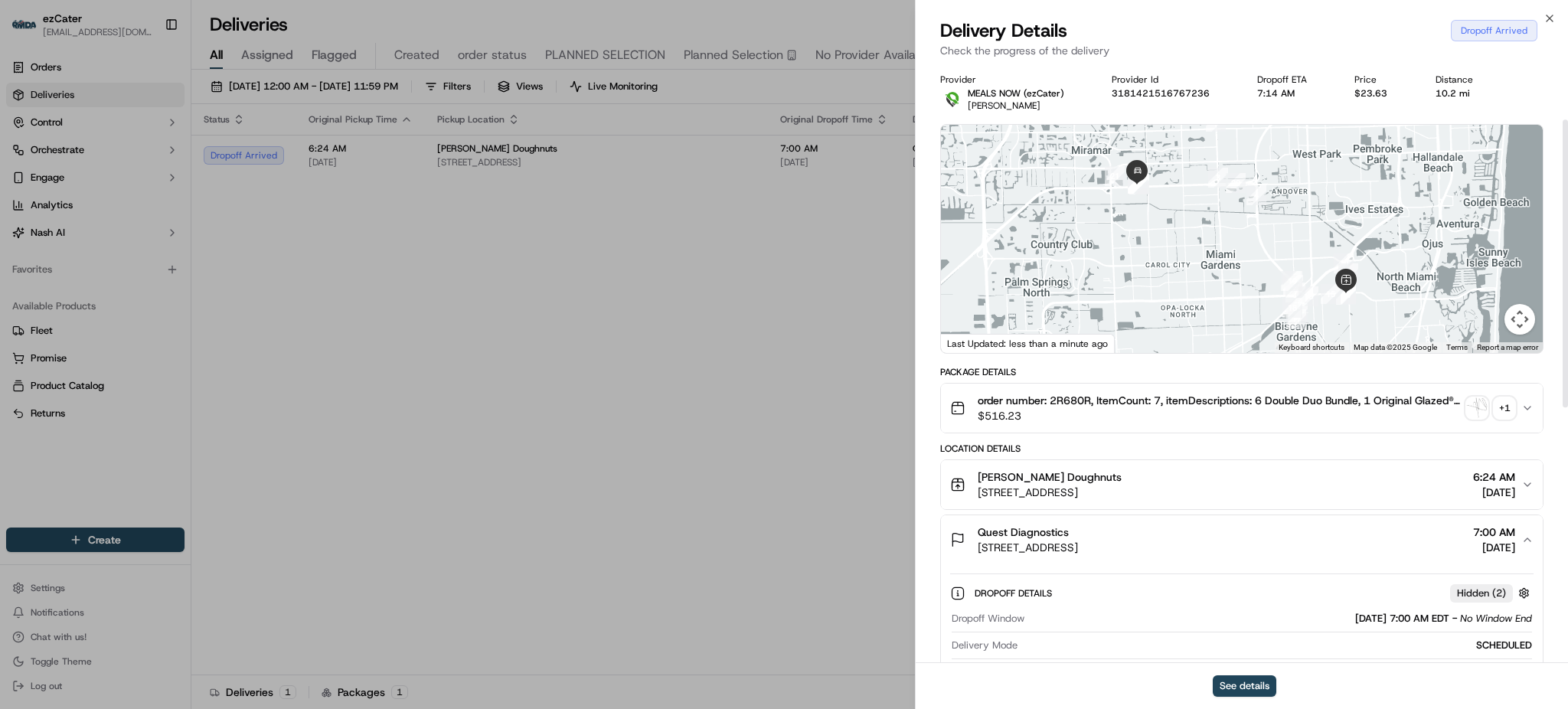
scroll to position [307, 0]
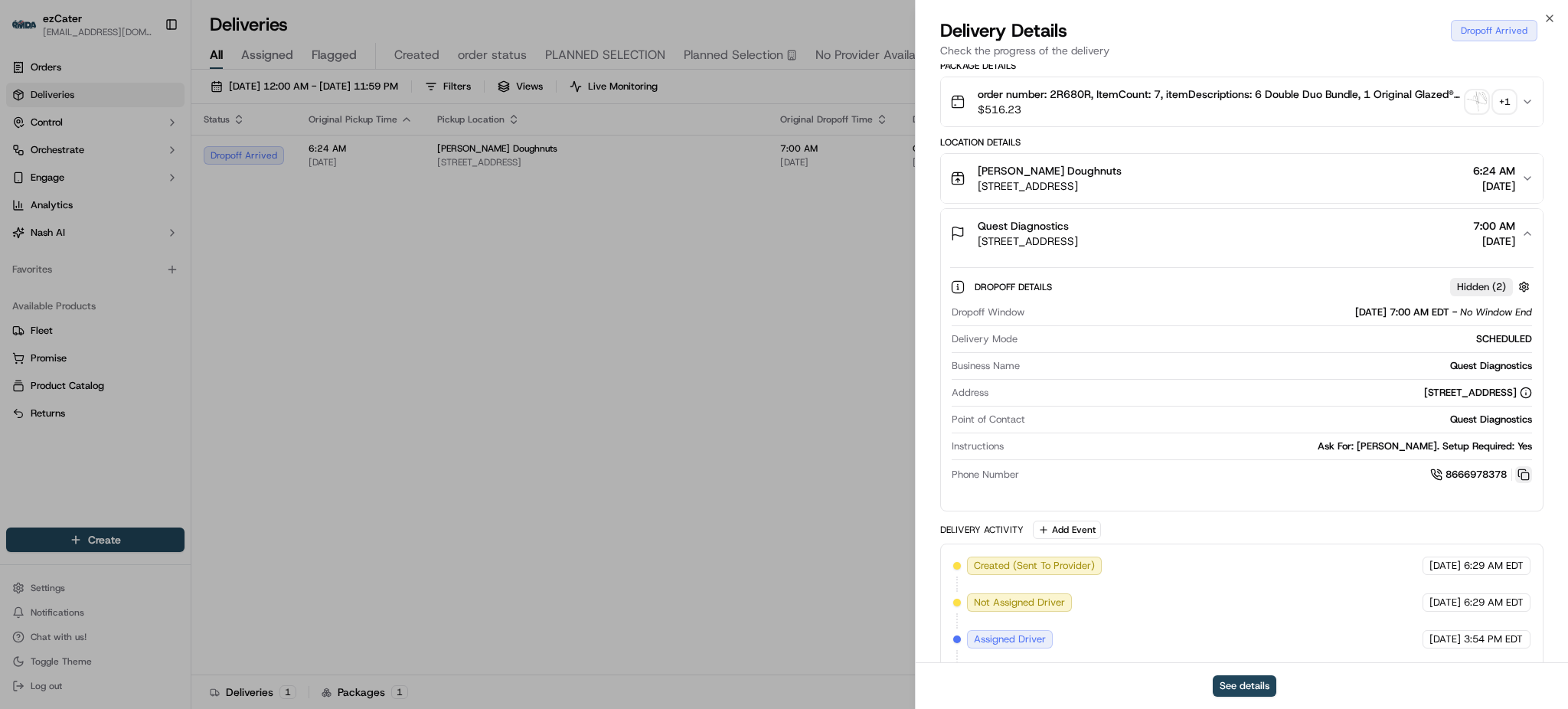
click at [1517, 475] on button at bounding box center [1523, 475] width 17 height 17
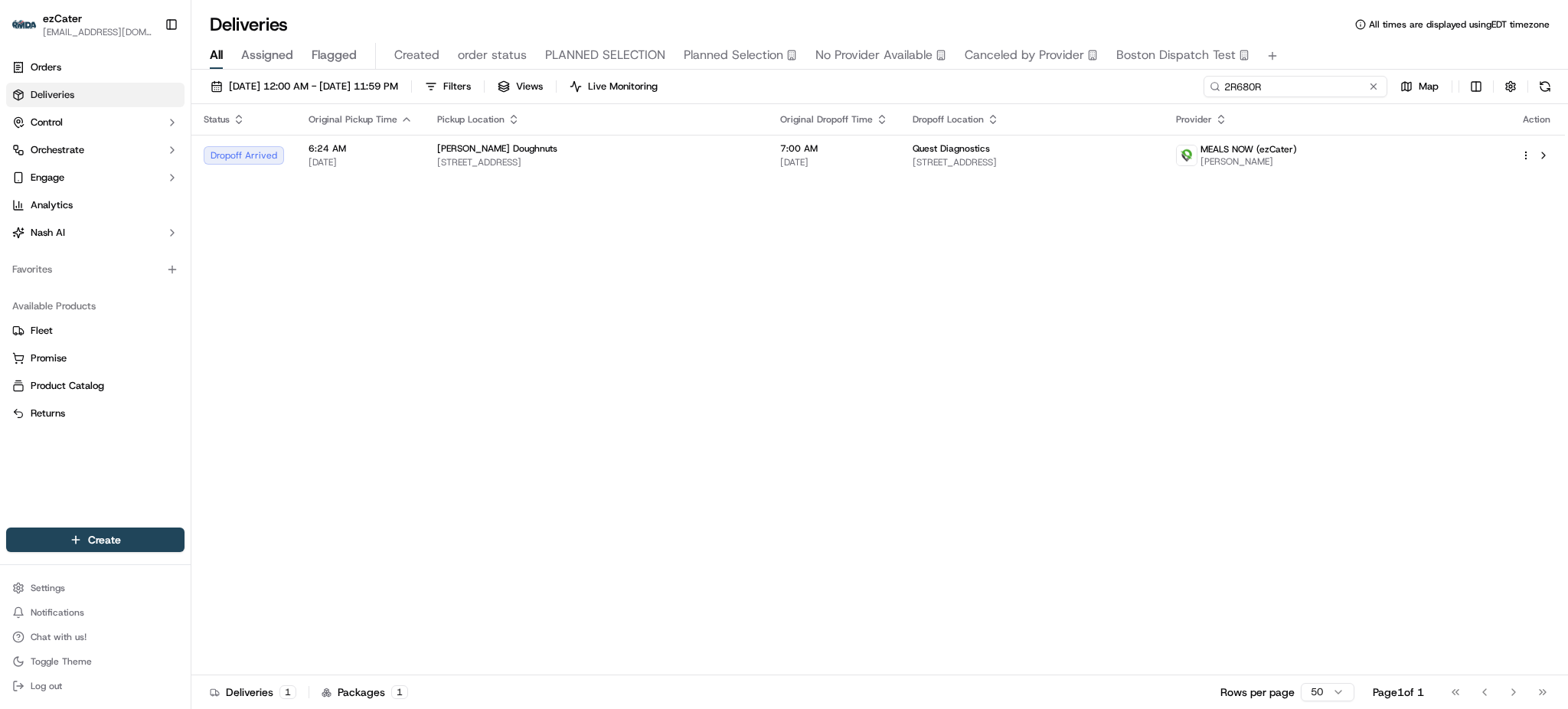
click at [1308, 80] on input "2R680R" at bounding box center [1295, 86] width 184 height 21
type input "v"
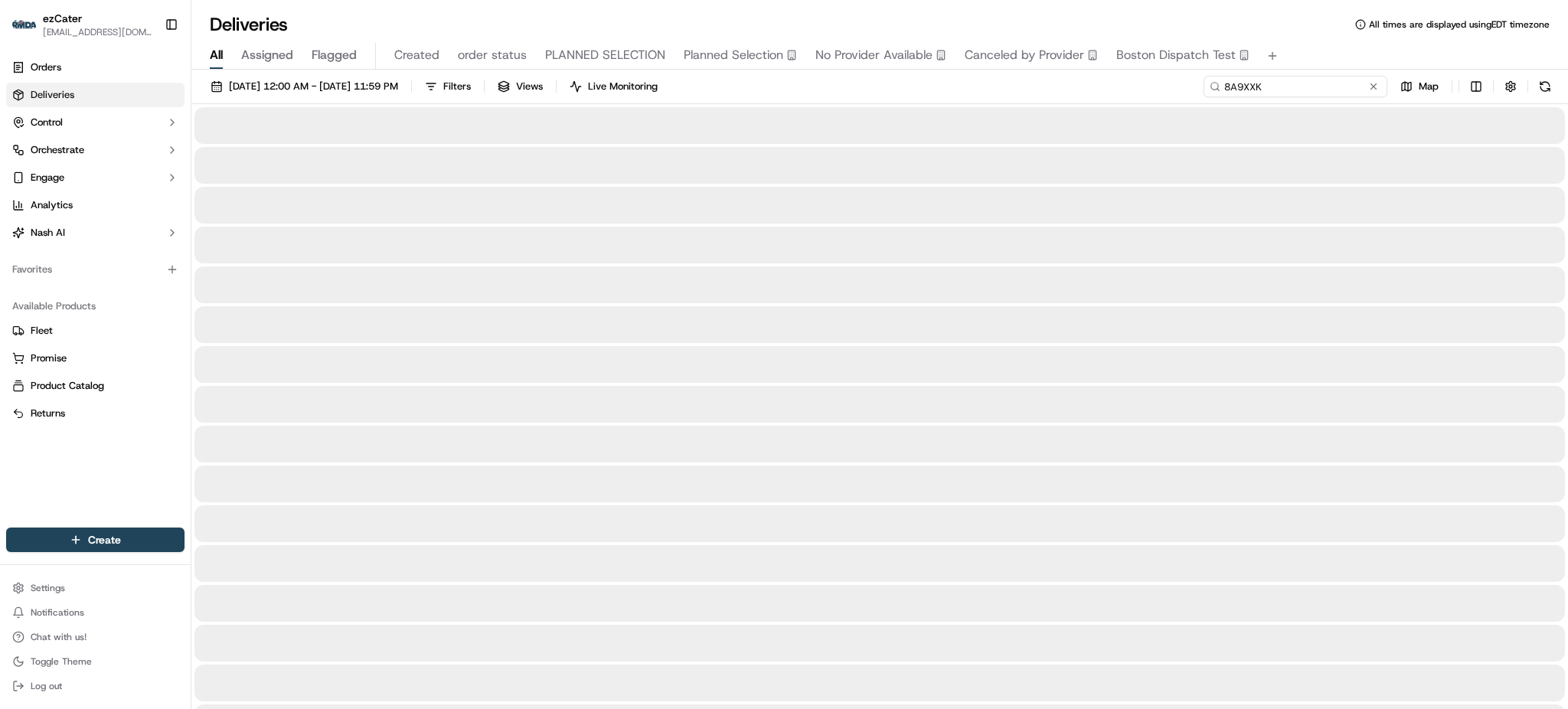
type input "8A9XXK"
click at [1187, 92] on div "09/01/2025 12:00 AM - 09/30/2025 11:59 PM Filters Views Live Monitoring 8A9XXK …" at bounding box center [880, 90] width 1377 height 28
click at [1187, 92] on div "09/01/2025 12:00 AM - 09/30/2025 11:59 PM Filters Views Live Monitoring 8A9XXK …" at bounding box center [880, 90] width 1377 height 28
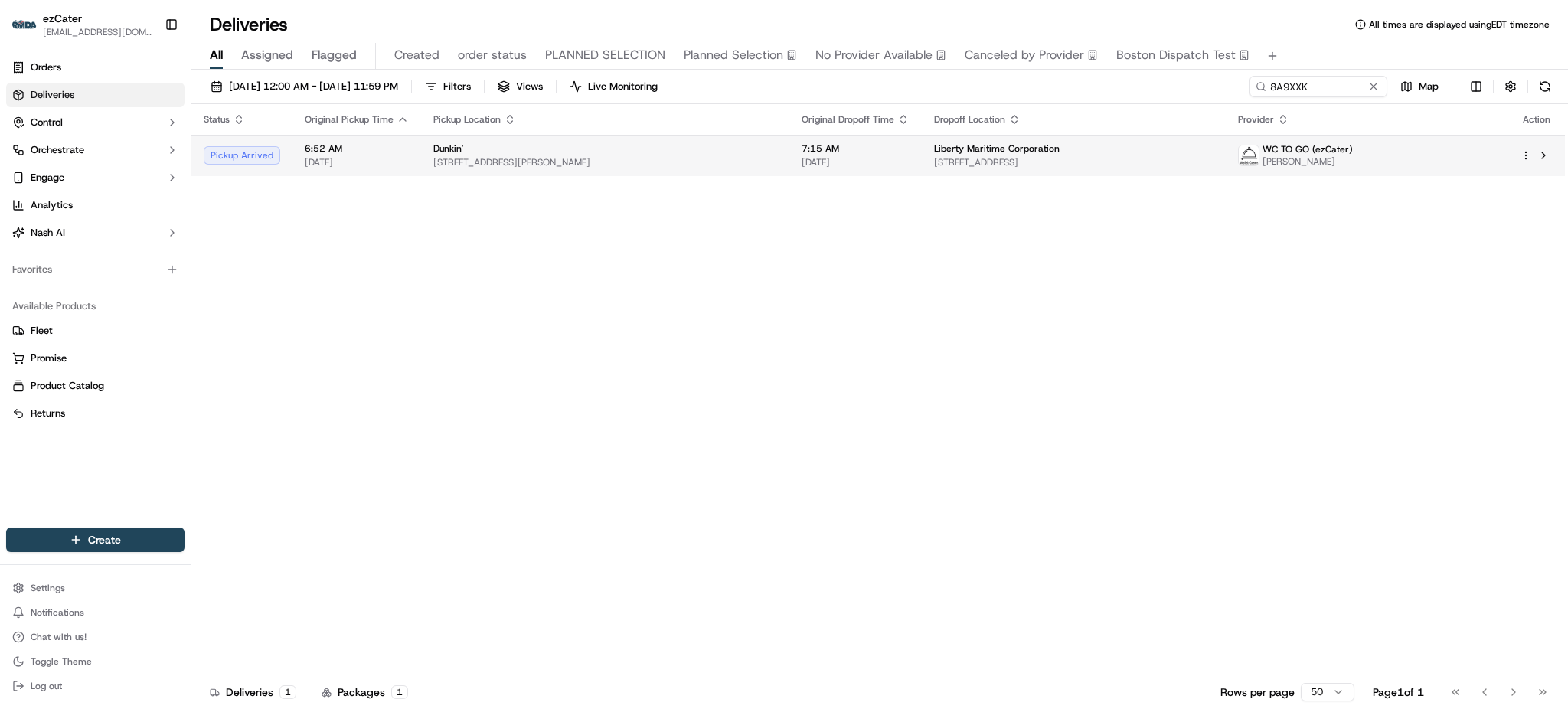
click at [999, 146] on span "Liberty Maritime Corporation" at bounding box center [996, 148] width 126 height 12
click at [720, 436] on div "Status Original Pickup Time Pickup Location Original Dropoff Time Dropoff Locat…" at bounding box center [878, 390] width 1374 height 571
click at [1322, 301] on div "Status Original Pickup Time Pickup Location Original Dropoff Time Dropoff Locat…" at bounding box center [878, 390] width 1374 height 571
click at [815, 176] on div "Status Original Pickup Time Pickup Location Original Dropoff Time Dropoff Locat…" at bounding box center [878, 390] width 1374 height 571
click at [807, 164] on span "[DATE]" at bounding box center [856, 163] width 108 height 12
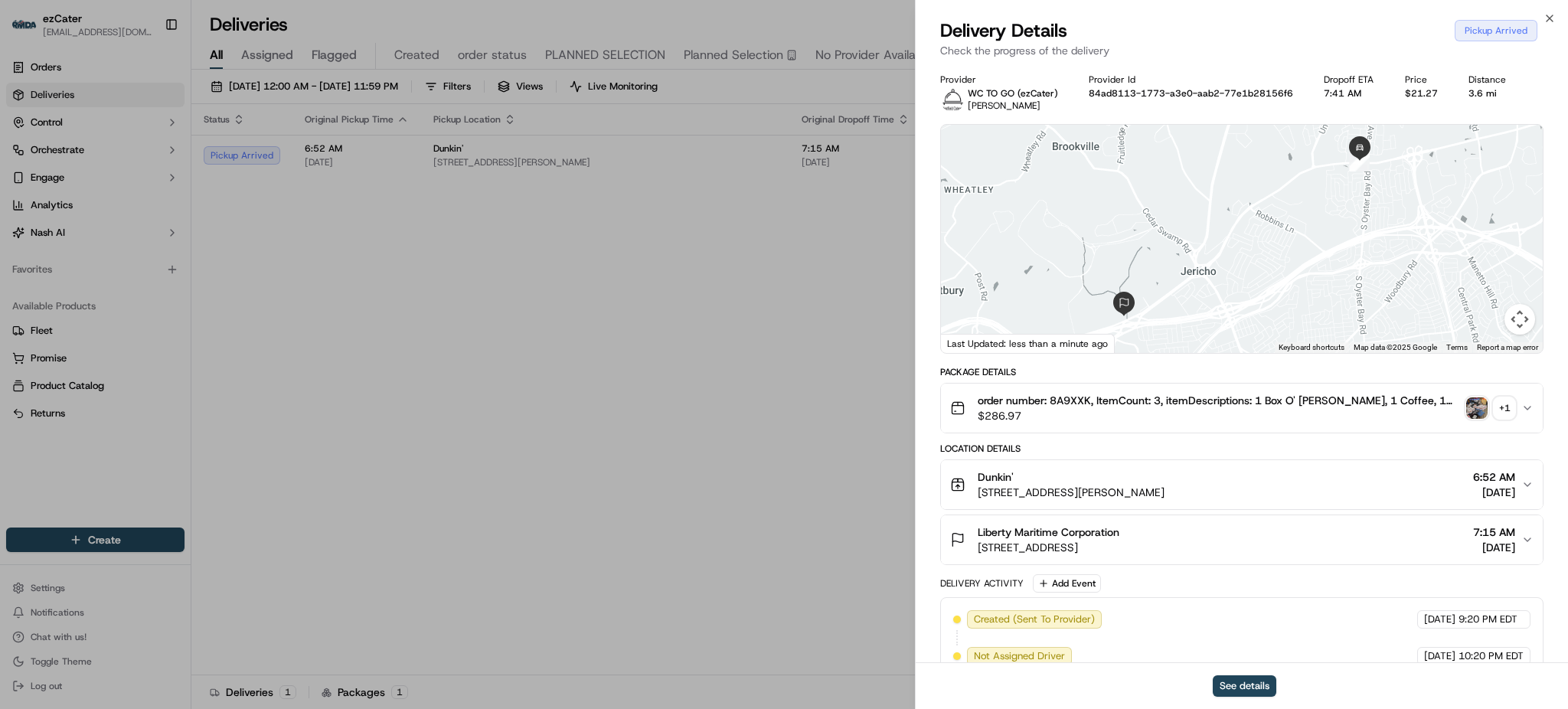
click at [1505, 404] on div "+ 1" at bounding box center [1504, 408] width 21 height 21
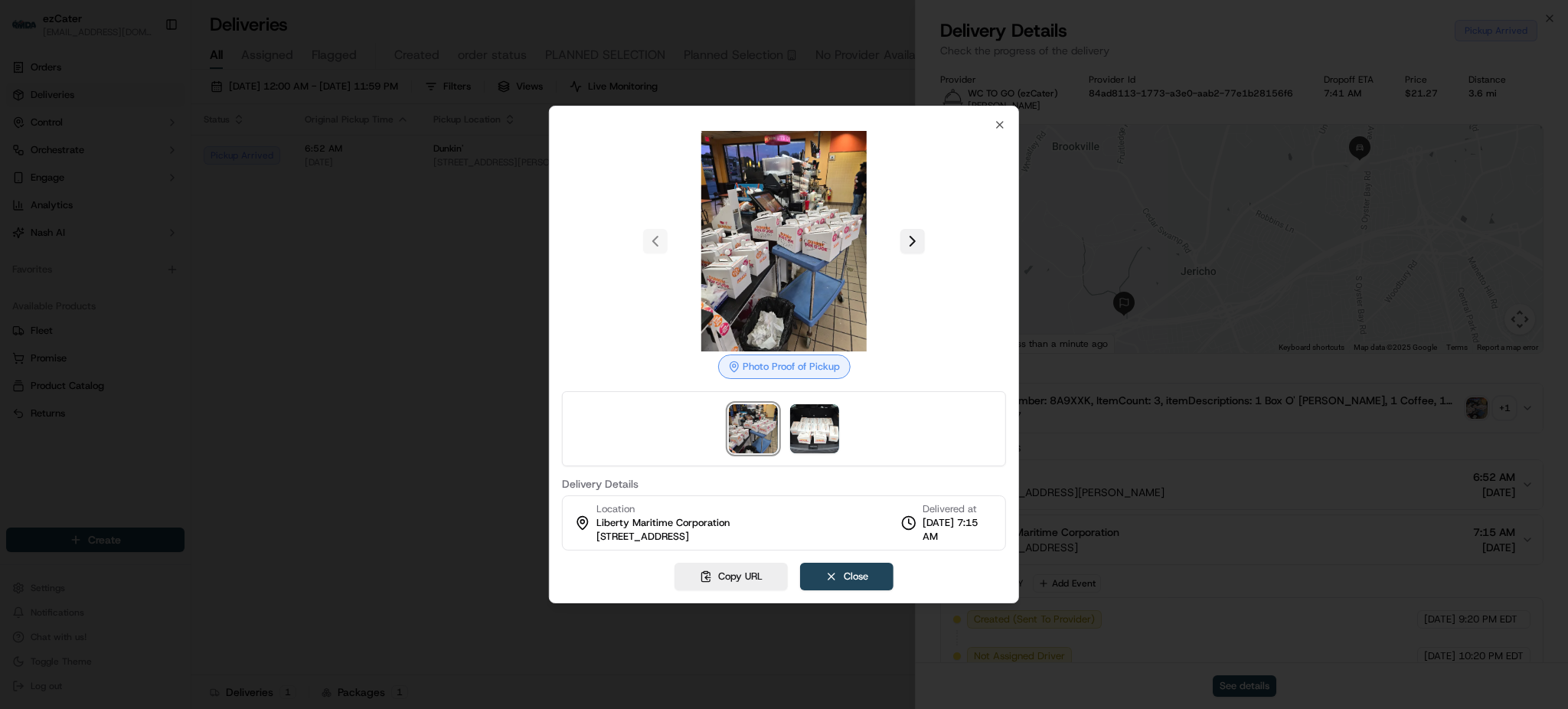
click at [911, 230] on button at bounding box center [912, 241] width 25 height 25
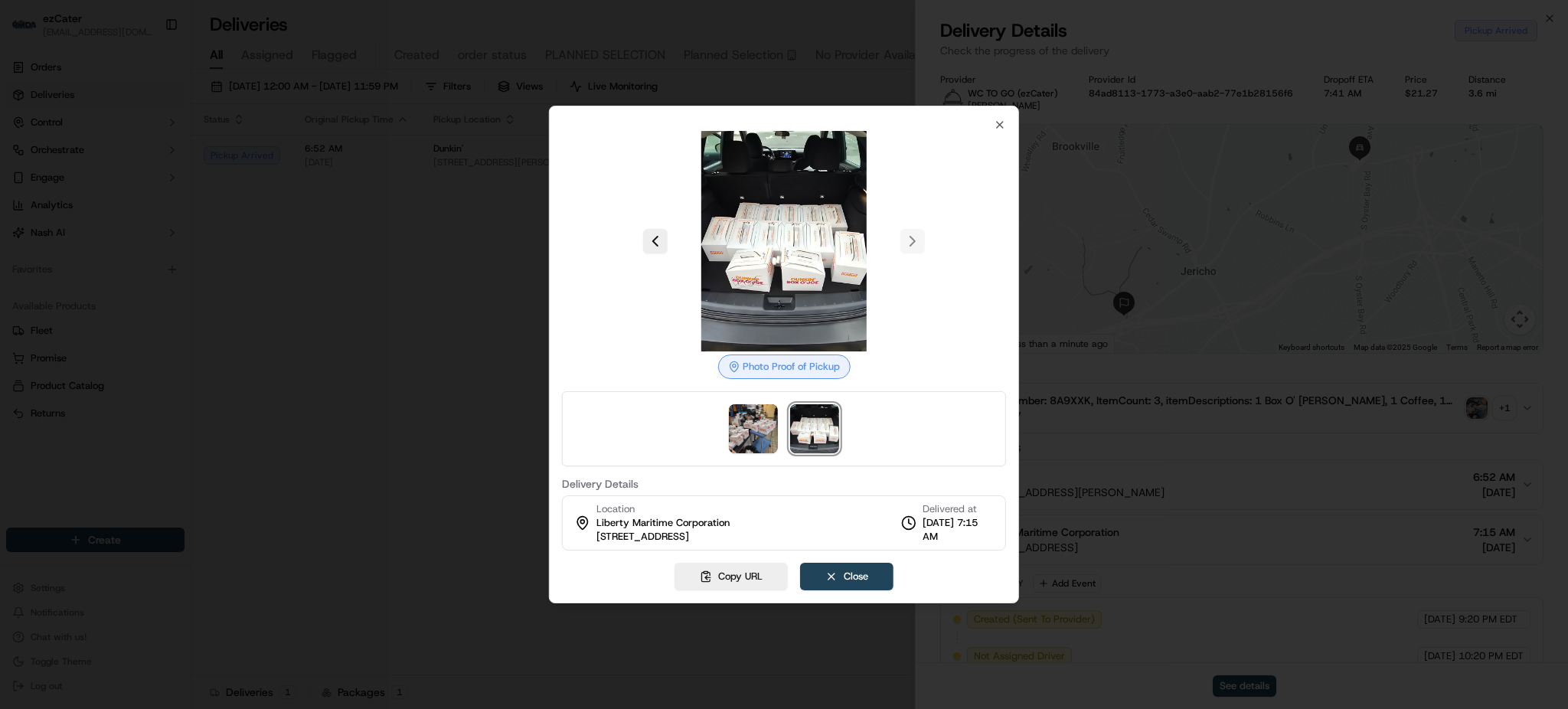
click at [526, 276] on div at bounding box center [784, 354] width 1568 height 709
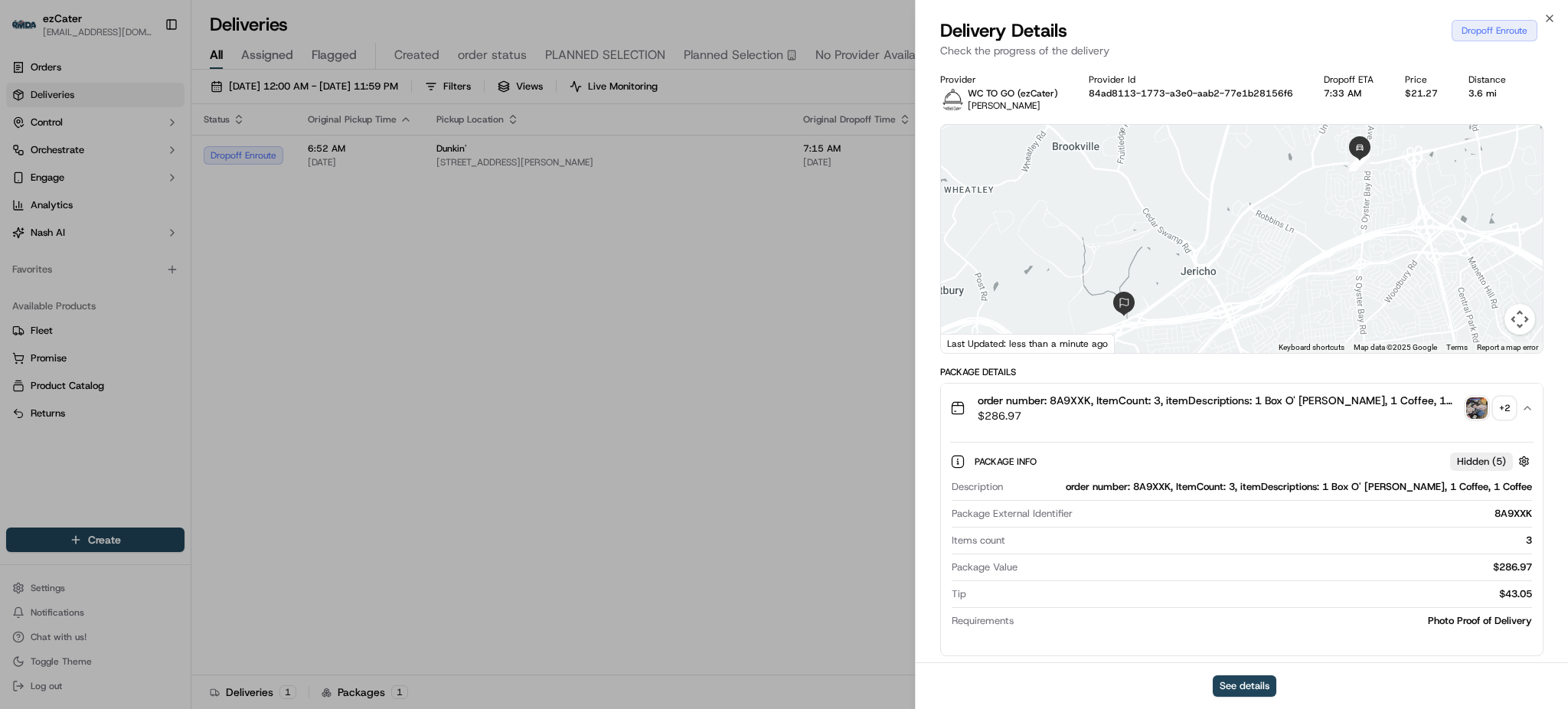
click at [1167, 435] on div "Package Info Hidden ( 5 ) Description order number: 8A9XXK, ItemCount: 3, itemD…" at bounding box center [1242, 538] width 602 height 211
click at [1164, 431] on button "order number: 8A9XXK, ItemCount: 3, itemDescriptions: 1 Box O' Joe, 1 Coffee, 1…" at bounding box center [1242, 408] width 602 height 49
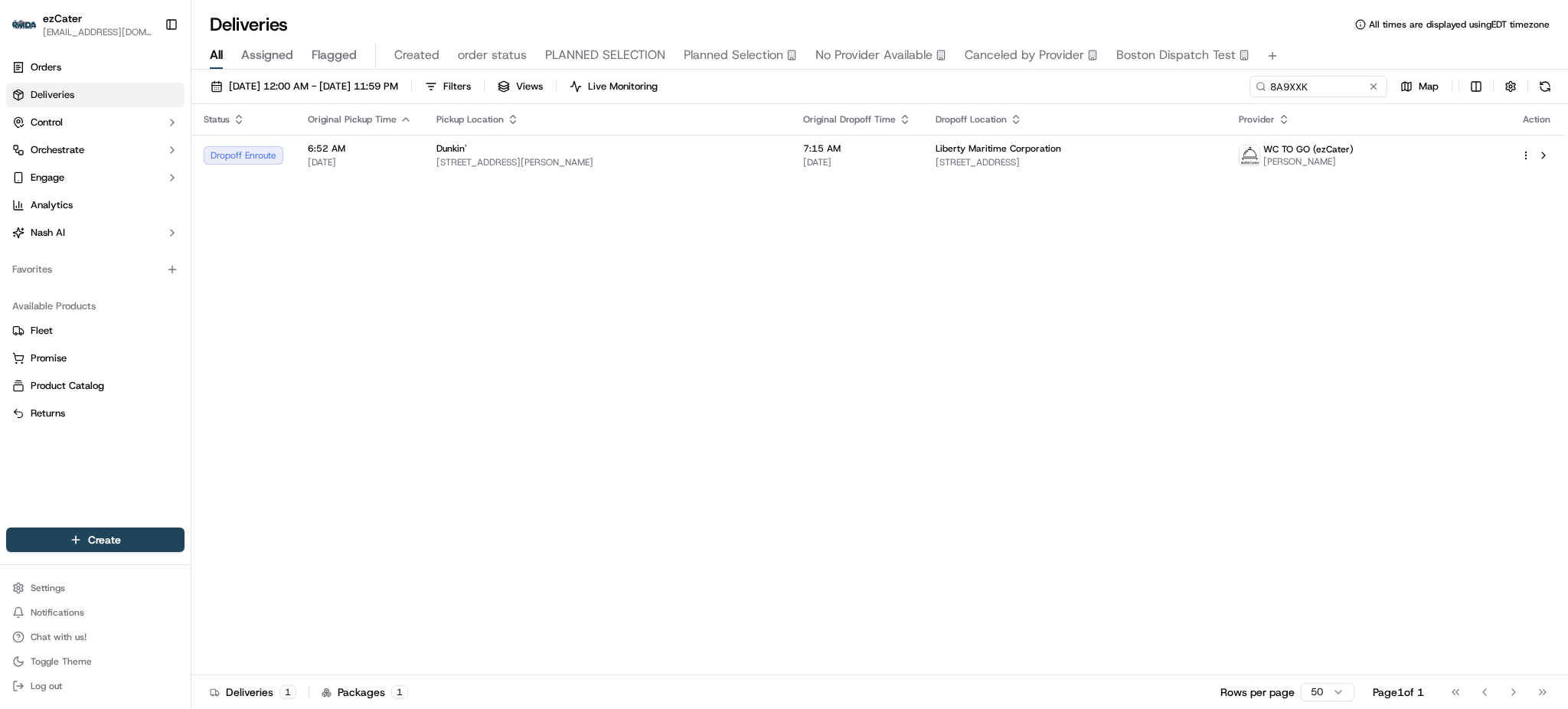
click at [1123, 343] on div "Status Original Pickup Time Pickup Location Original Dropoff Time Dropoff Locat…" at bounding box center [878, 390] width 1374 height 571
click at [627, 163] on span "[STREET_ADDRESS][PERSON_NAME]" at bounding box center [608, 163] width 342 height 12
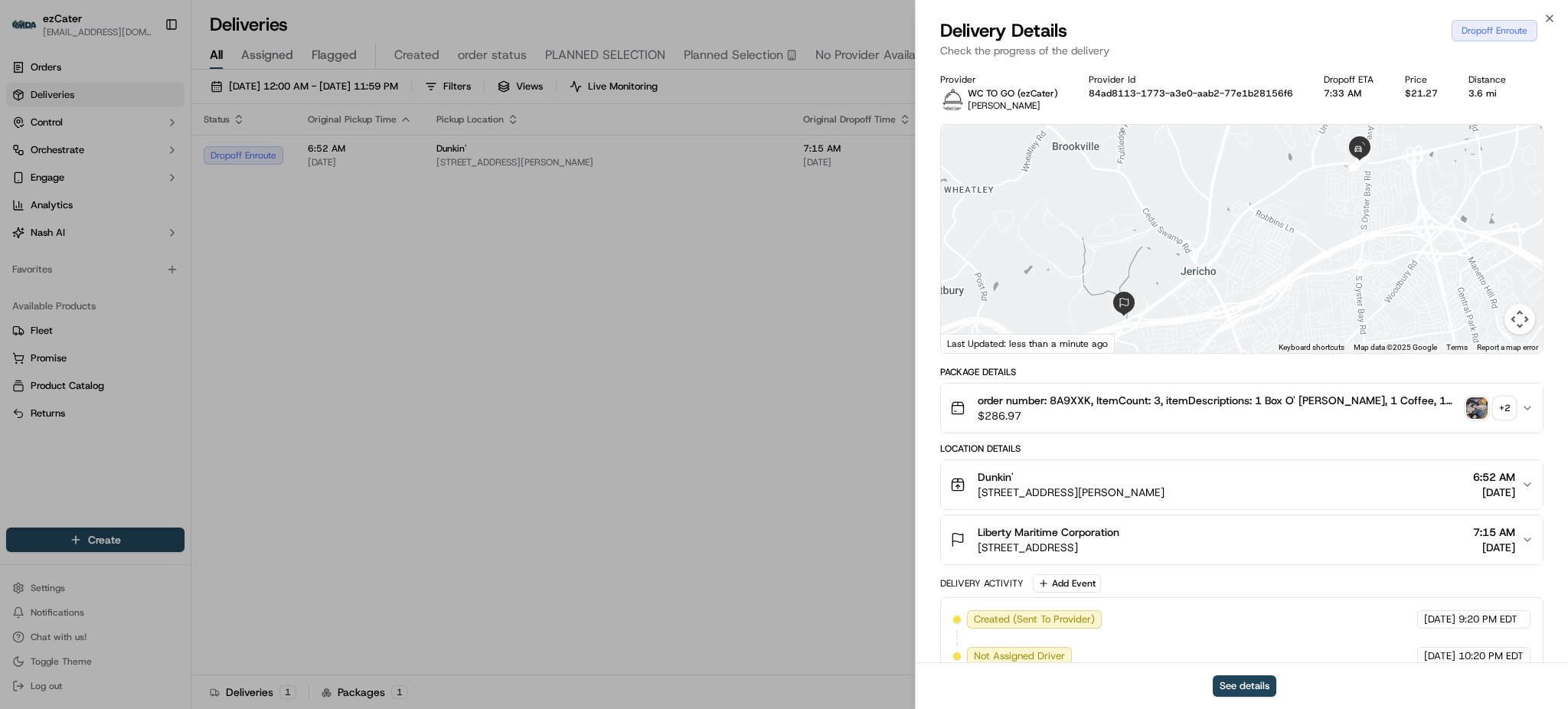
click at [1245, 408] on span "order number: 8A9XXK, ItemCount: 3, itemDescriptions: 1 Box O' Joe, 1 Coffee, 1…" at bounding box center [1219, 401] width 483 height 15
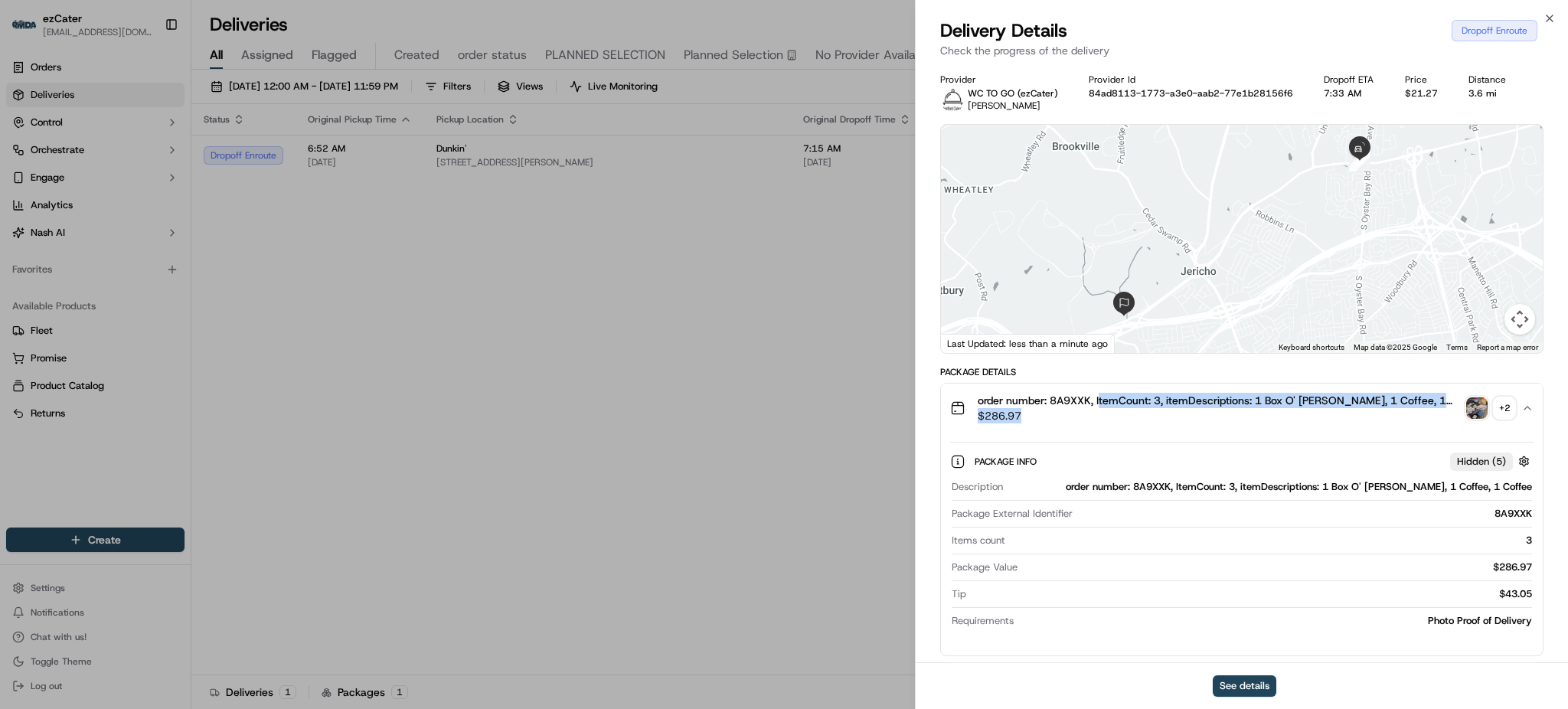
drag, startPoint x: 1099, startPoint y: 397, endPoint x: 1123, endPoint y: 416, distance: 30.6
click at [1123, 416] on div "order number: 8A9XXK, ItemCount: 3, itemDescriptions: 1 Box O' Joe, 1 Coffee, 1…" at bounding box center [1219, 408] width 483 height 31
copy div "temCount: 3, itemDescriptions: 1 Box O' Joe, 1 Coffee, 1 Coffee $286.97"
click at [1226, 30] on div "Delivery Details Dropoff Enroute" at bounding box center [1242, 30] width 603 height 25
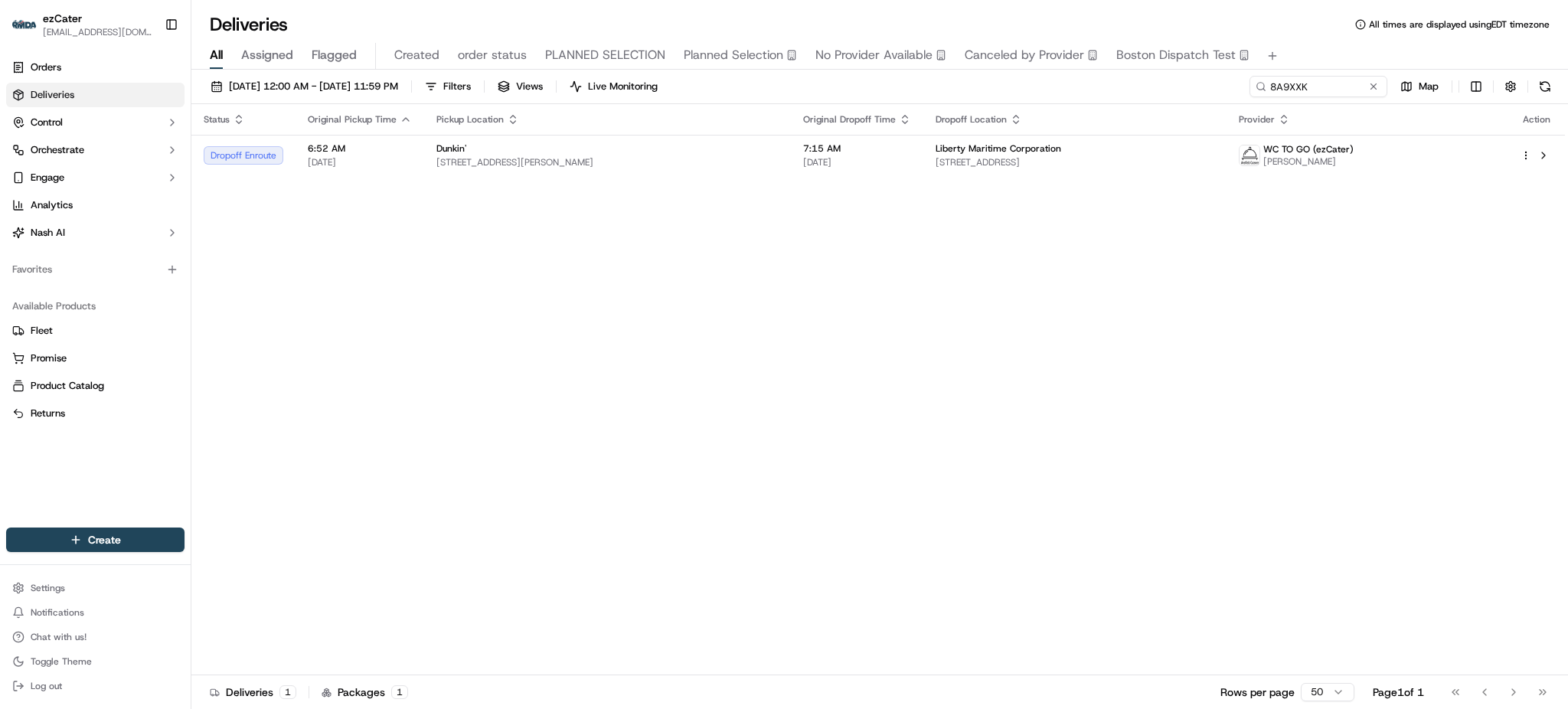
drag, startPoint x: 1403, startPoint y: 322, endPoint x: 1383, endPoint y: 308, distance: 24.4
click at [1403, 322] on div "Status Original Pickup Time Pickup Location Original Dropoff Time Dropoff Locat…" at bounding box center [878, 390] width 1374 height 571
click at [1322, 74] on div "09/01/2025 12:00 AM - 09/30/2025 11:59 PM Filters Views Live Monitoring 8A9XXK …" at bounding box center [880, 390] width 1377 height 643
click at [1123, 169] on td "Liberty Maritime Corporation 50 Jericho Quadrangle #301, Jericho, NY 11753, USA" at bounding box center [1075, 155] width 303 height 41
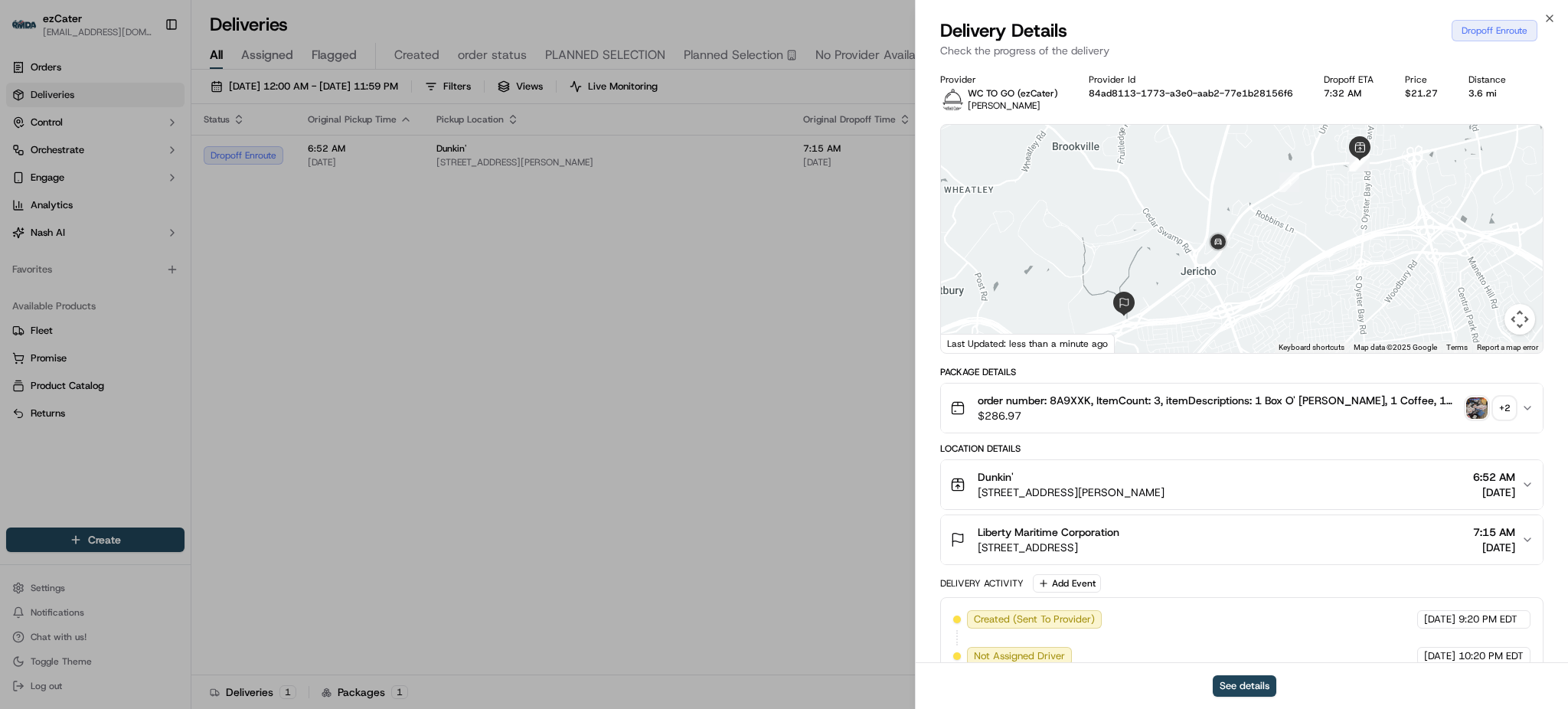
click at [1497, 411] on div "+ 2" at bounding box center [1504, 408] width 21 height 21
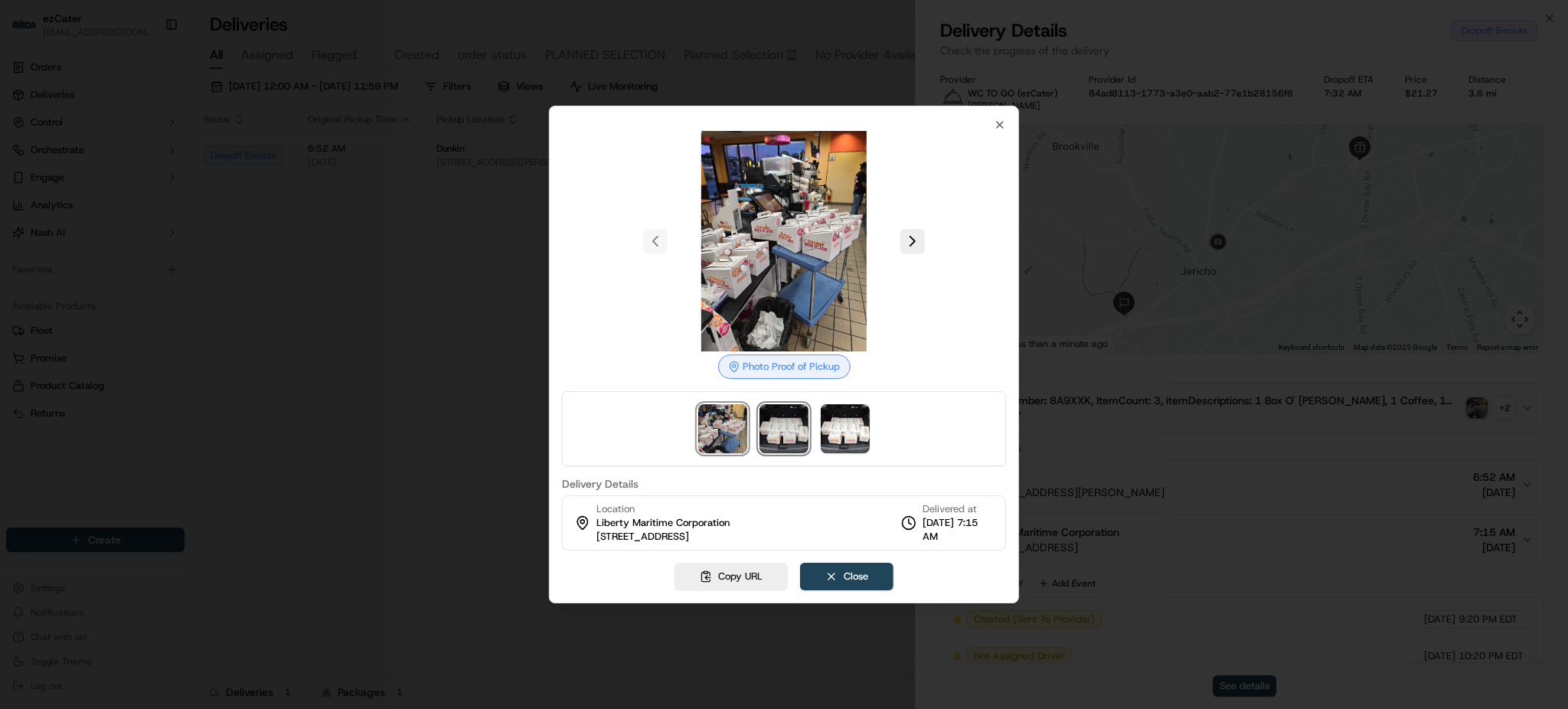
click at [791, 424] on img at bounding box center [783, 428] width 49 height 49
click at [1244, 386] on div at bounding box center [784, 354] width 1568 height 709
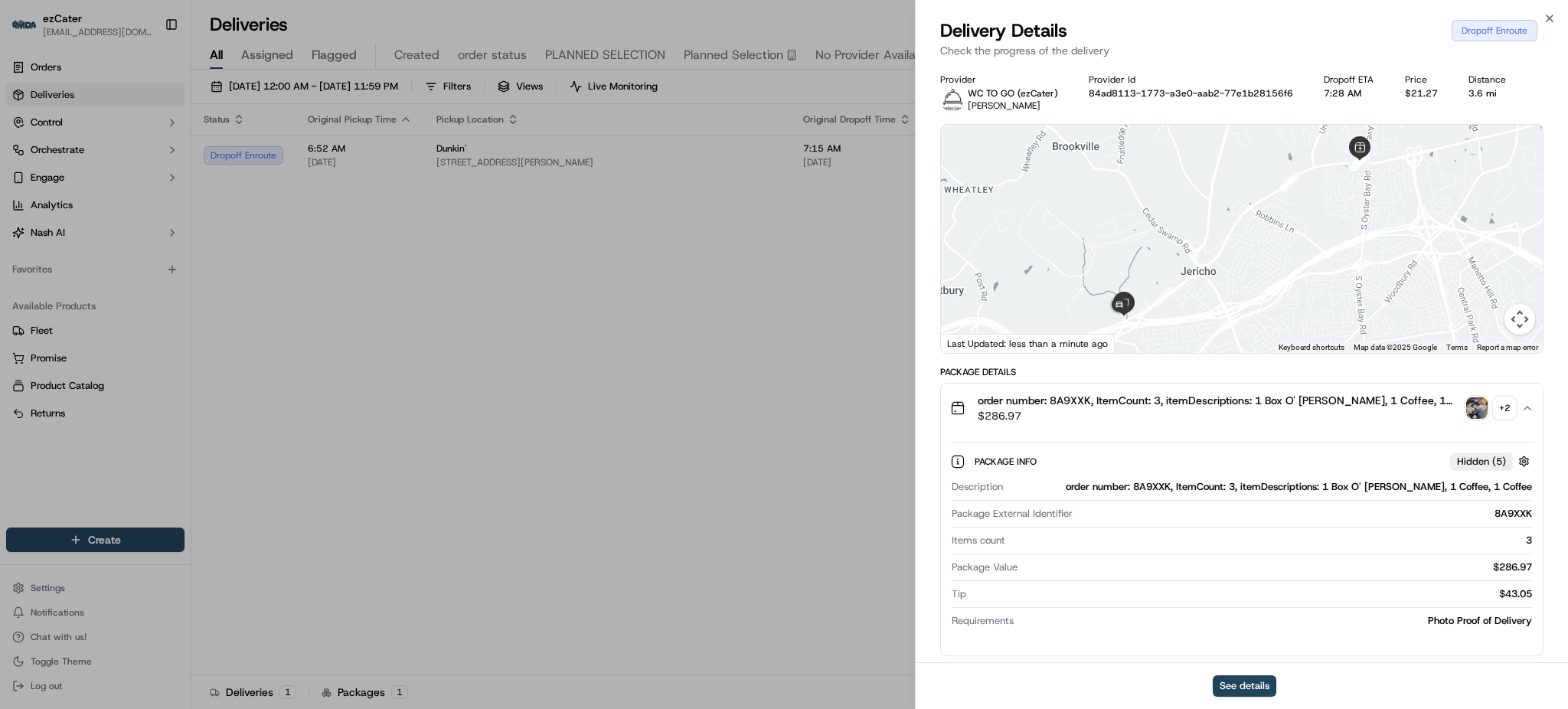
click at [1256, 374] on div "Package Details" at bounding box center [1242, 372] width 603 height 12
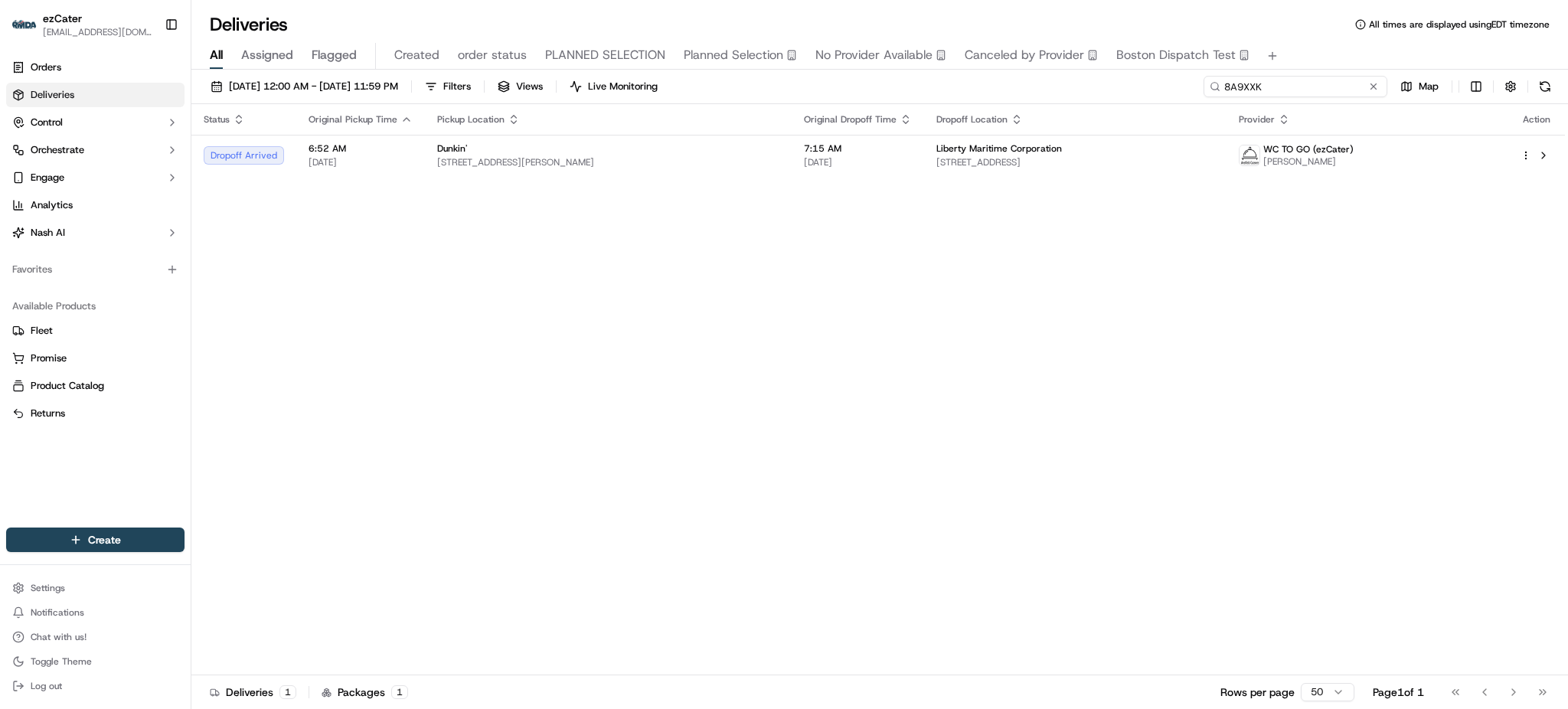
click at [1277, 87] on input "8A9XXK" at bounding box center [1295, 86] width 184 height 21
paste input "2R680R"
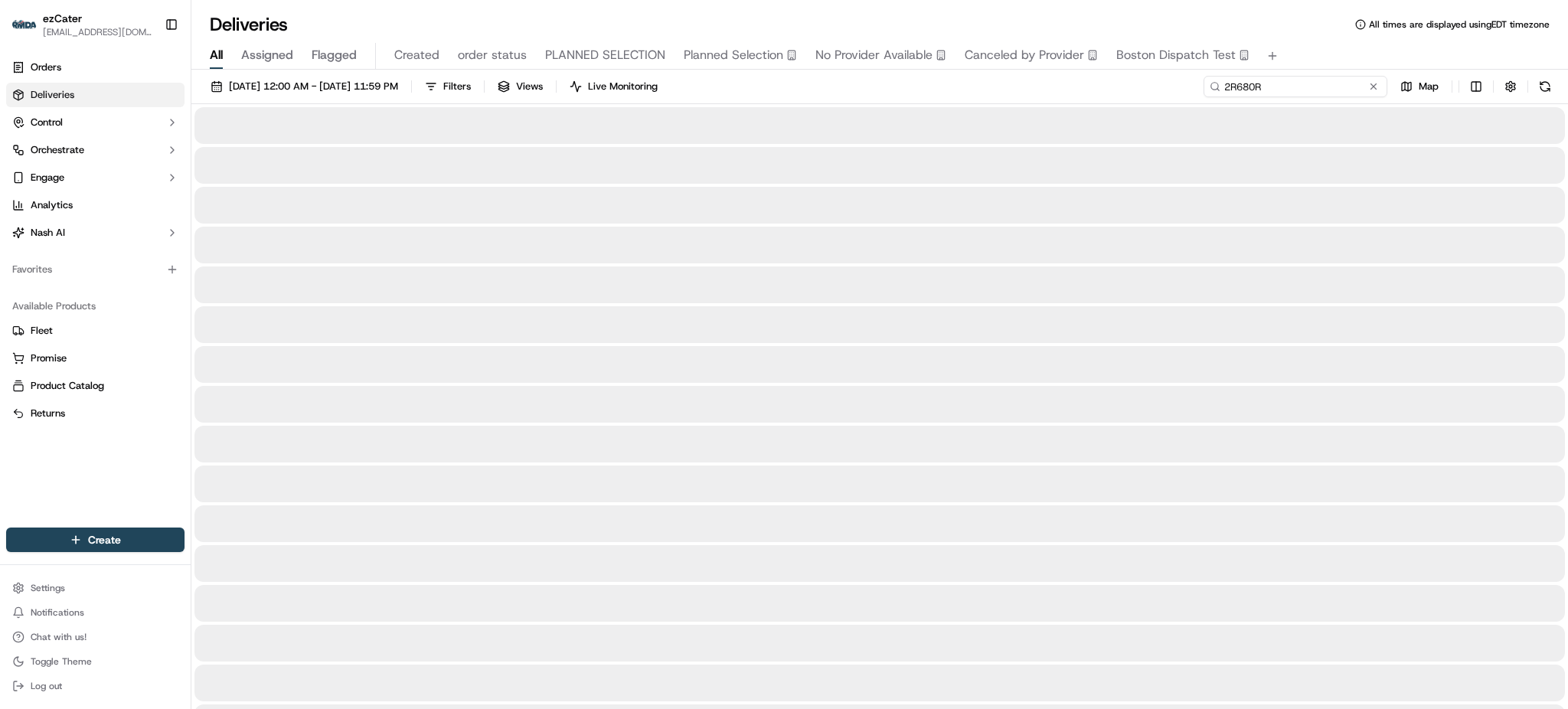
click at [1310, 89] on input "2R680R" at bounding box center [1295, 86] width 184 height 21
type input "2R680R"
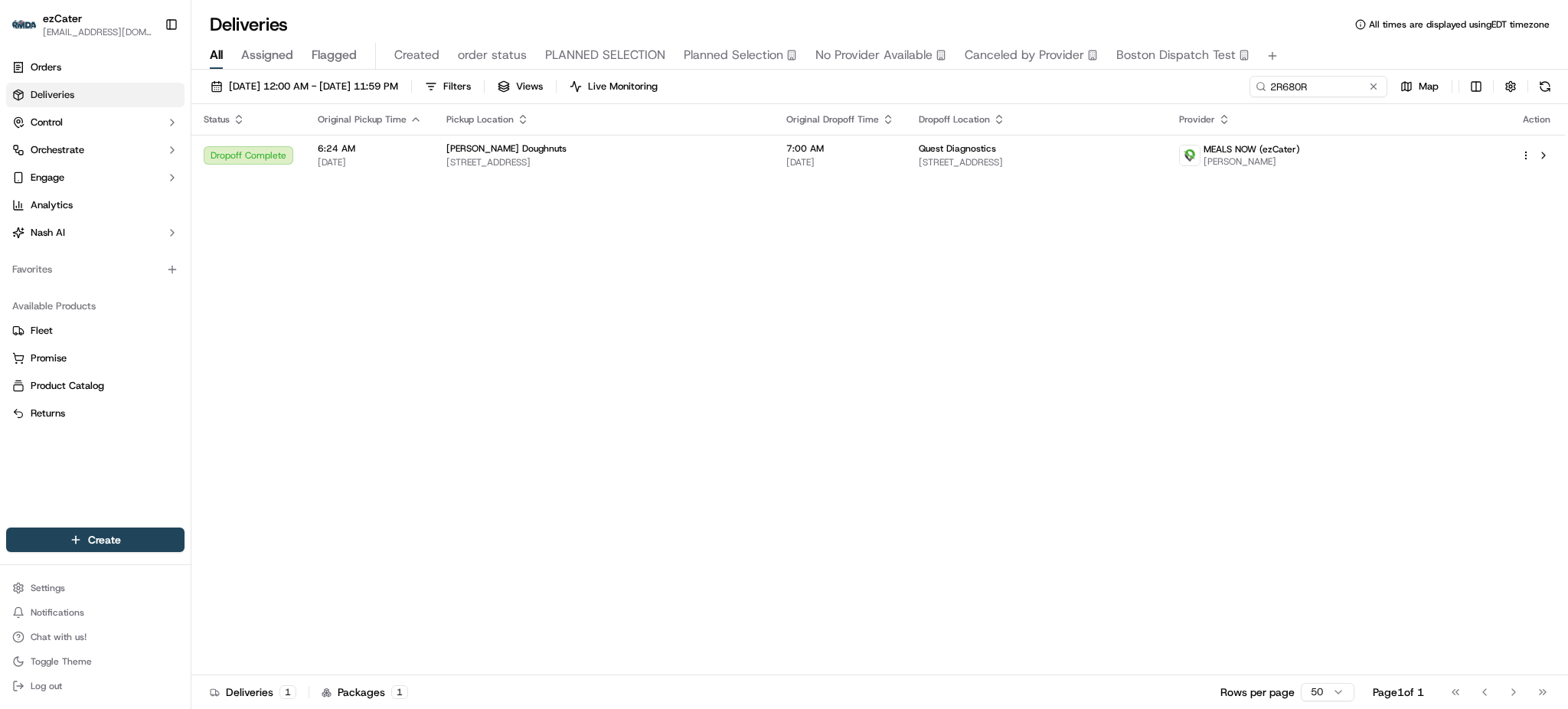
click at [1194, 84] on div "09/01/2025 12:00 AM - 09/30/2025 11:59 PM Filters Views Live Monitoring 2R680R …" at bounding box center [880, 90] width 1377 height 28
click at [1050, 133] on th "Dropoff Location" at bounding box center [1036, 120] width 260 height 31
click at [1042, 147] on div "Quest Diagnostics" at bounding box center [1037, 148] width 236 height 12
click at [1145, 170] on td "Quest Diagnostics 10200 Commerce Pkwy, Miramar, FL 33025, USA" at bounding box center [1036, 155] width 260 height 41
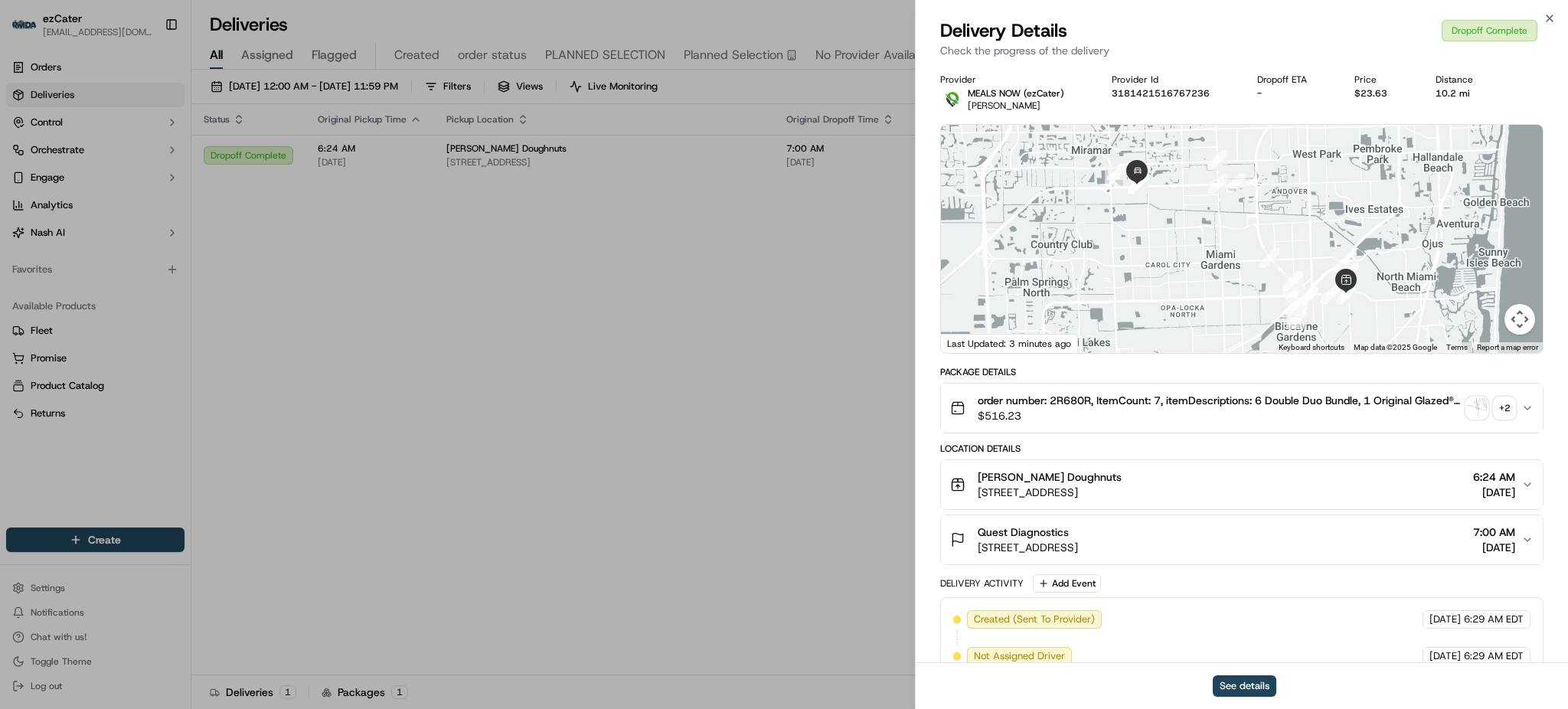
click at [1505, 415] on div "+ 2" at bounding box center [1504, 408] width 21 height 21
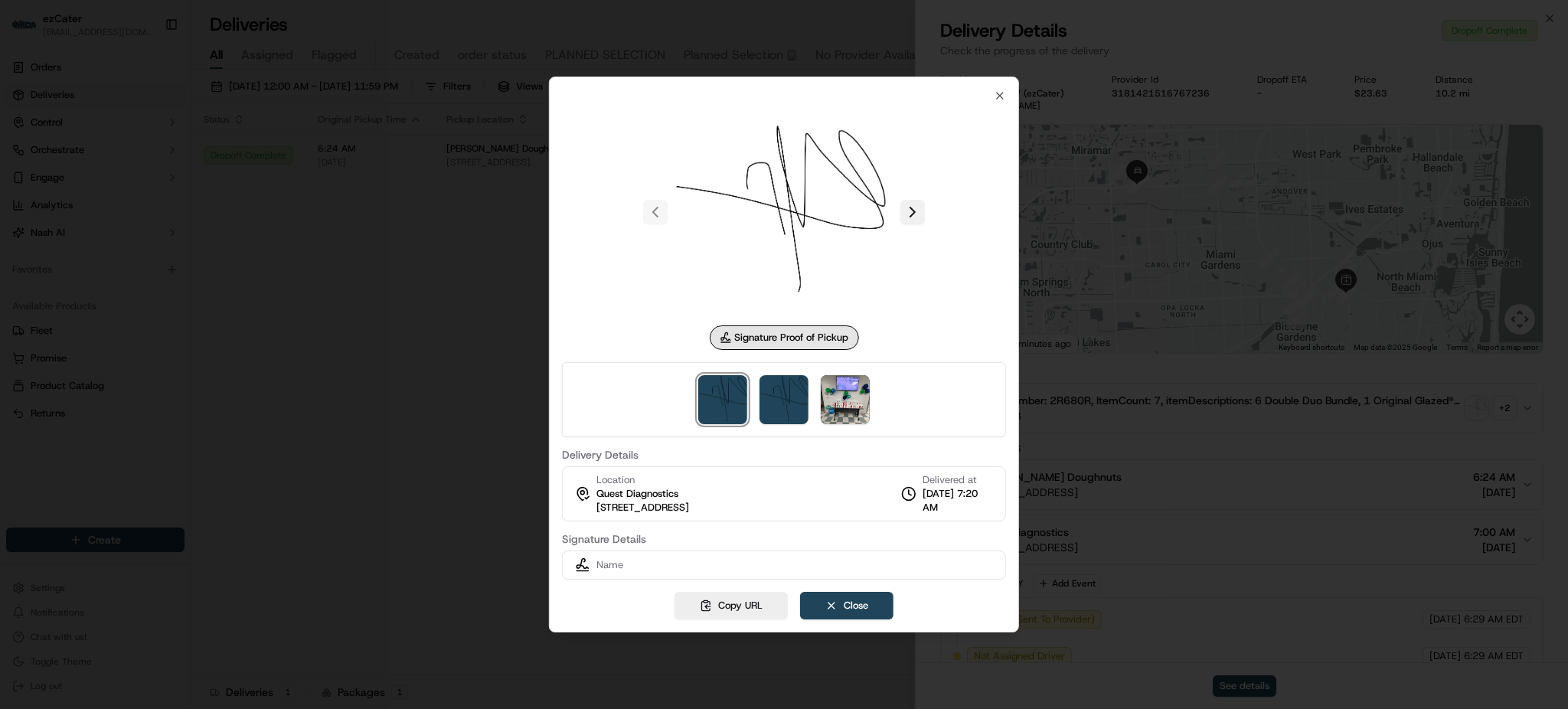
click at [914, 207] on button at bounding box center [912, 212] width 25 height 25
click at [448, 349] on div at bounding box center [784, 354] width 1568 height 709
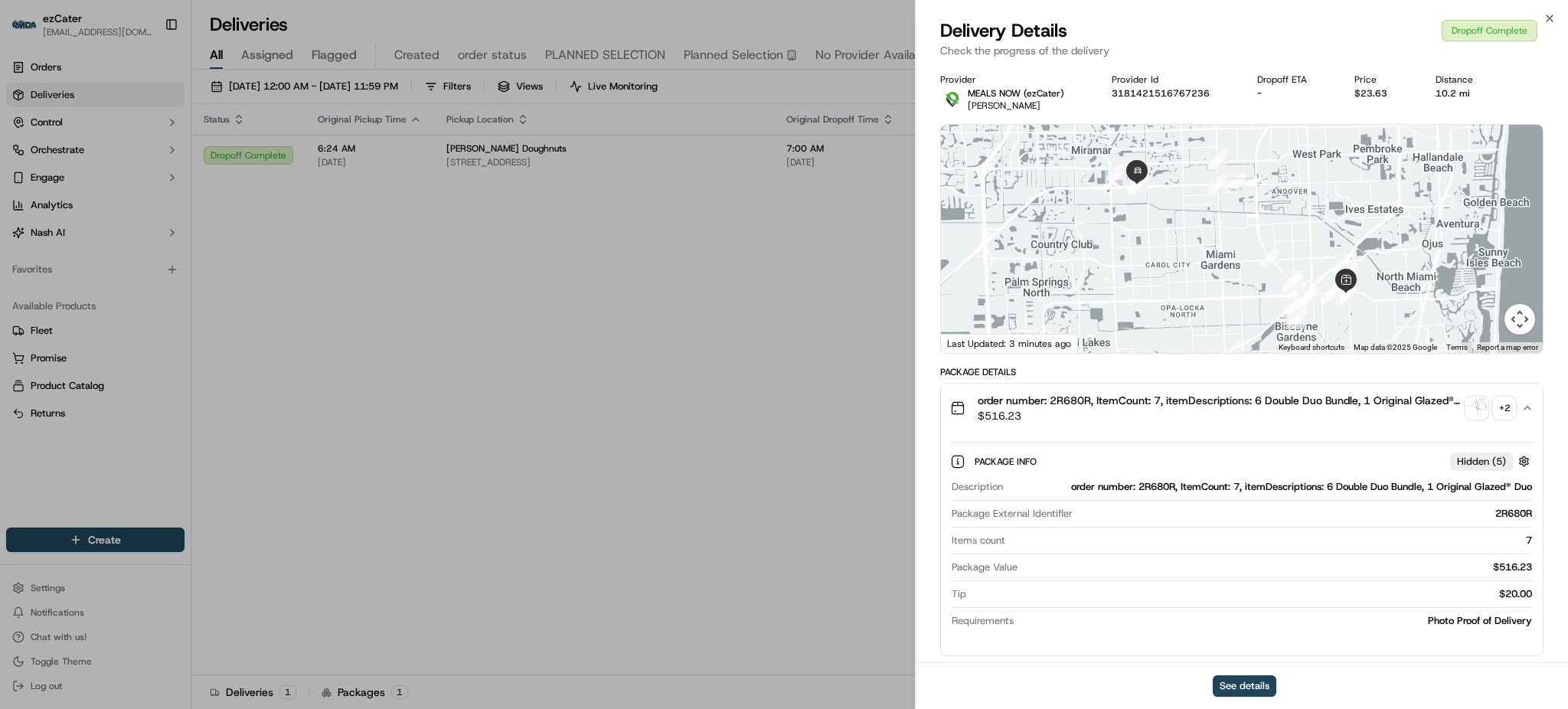
click at [1508, 410] on div "+ 2" at bounding box center [1504, 408] width 21 height 21
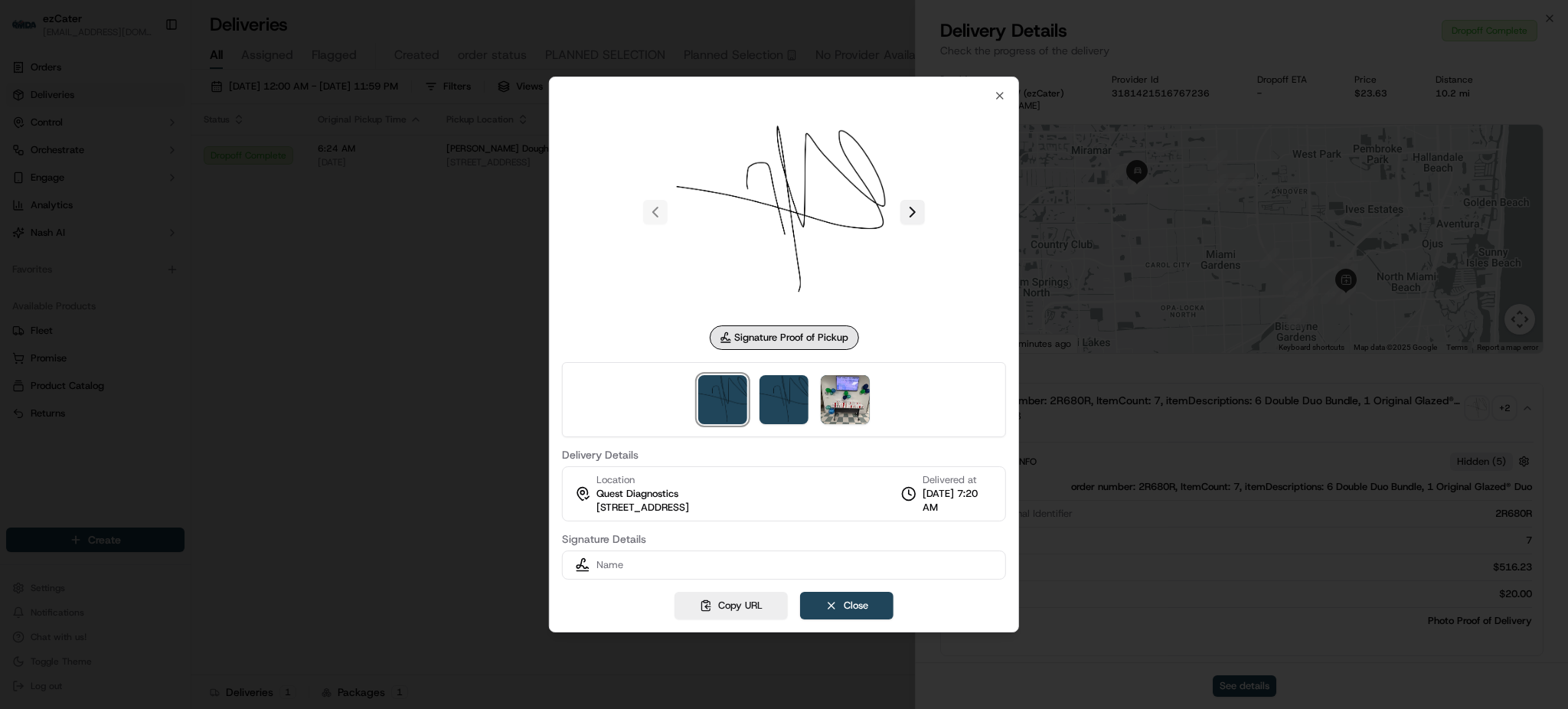
click at [915, 217] on button at bounding box center [912, 212] width 25 height 25
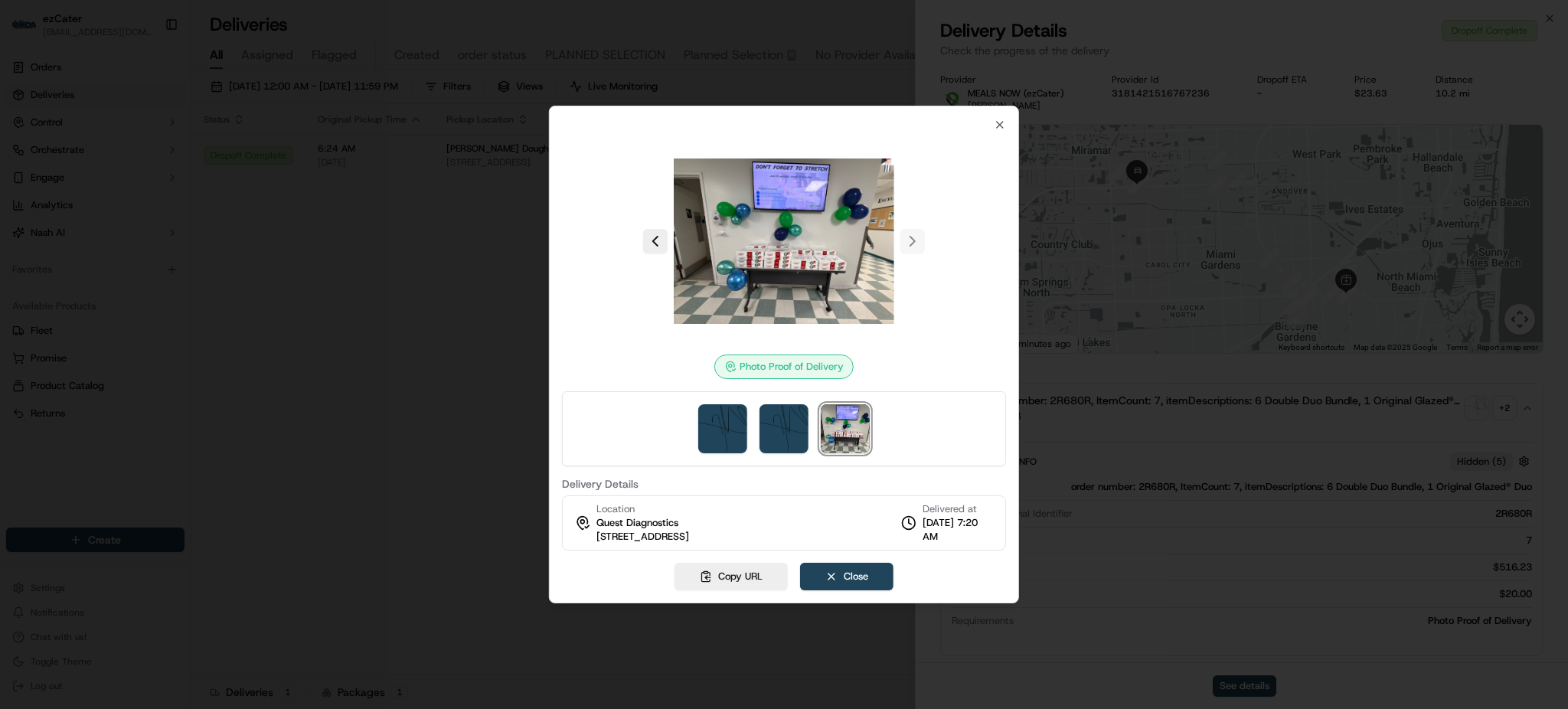
click at [1225, 367] on div at bounding box center [784, 354] width 1568 height 709
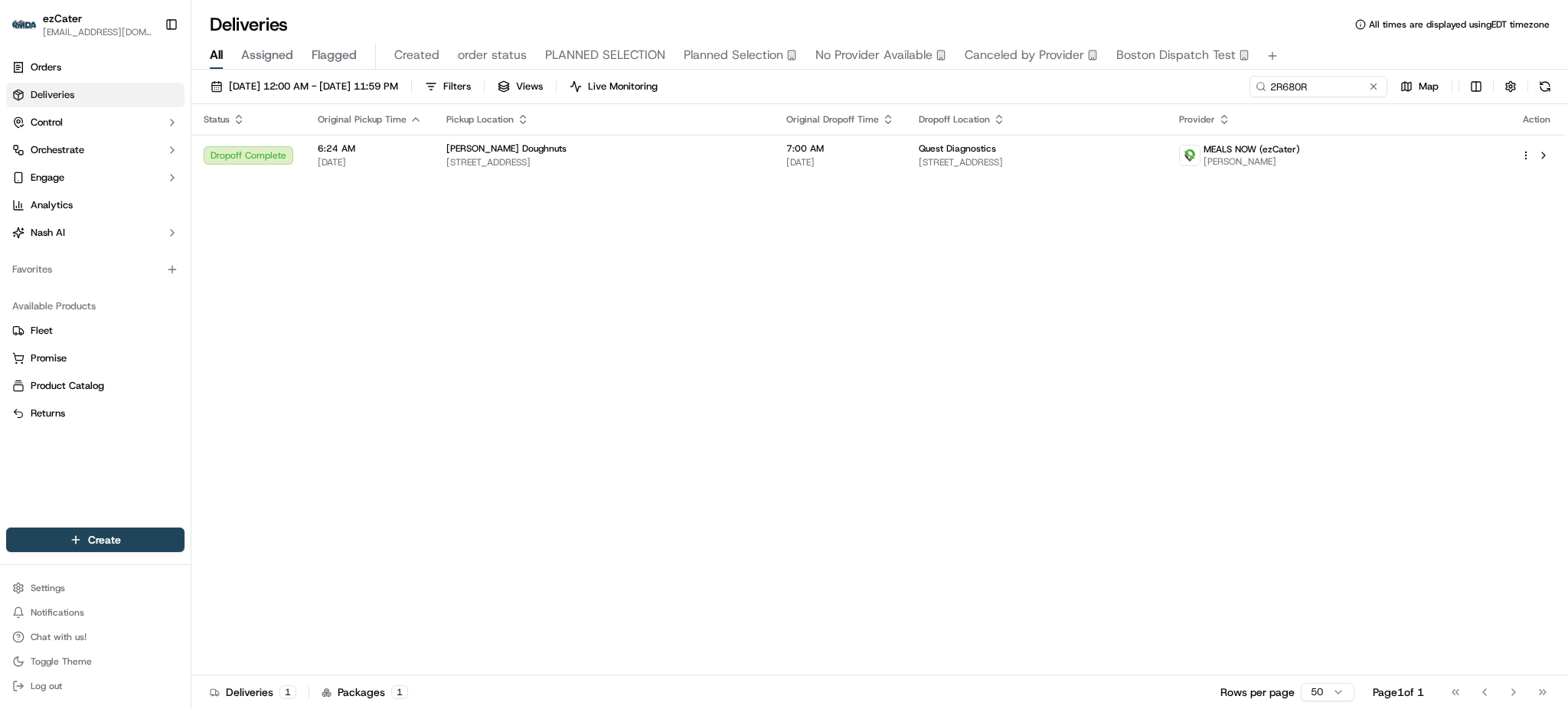
click at [1312, 98] on div "09/01/2025 12:00 AM - 09/30/2025 11:59 PM Filters Views Live Monitoring 2R680R …" at bounding box center [880, 90] width 1377 height 28
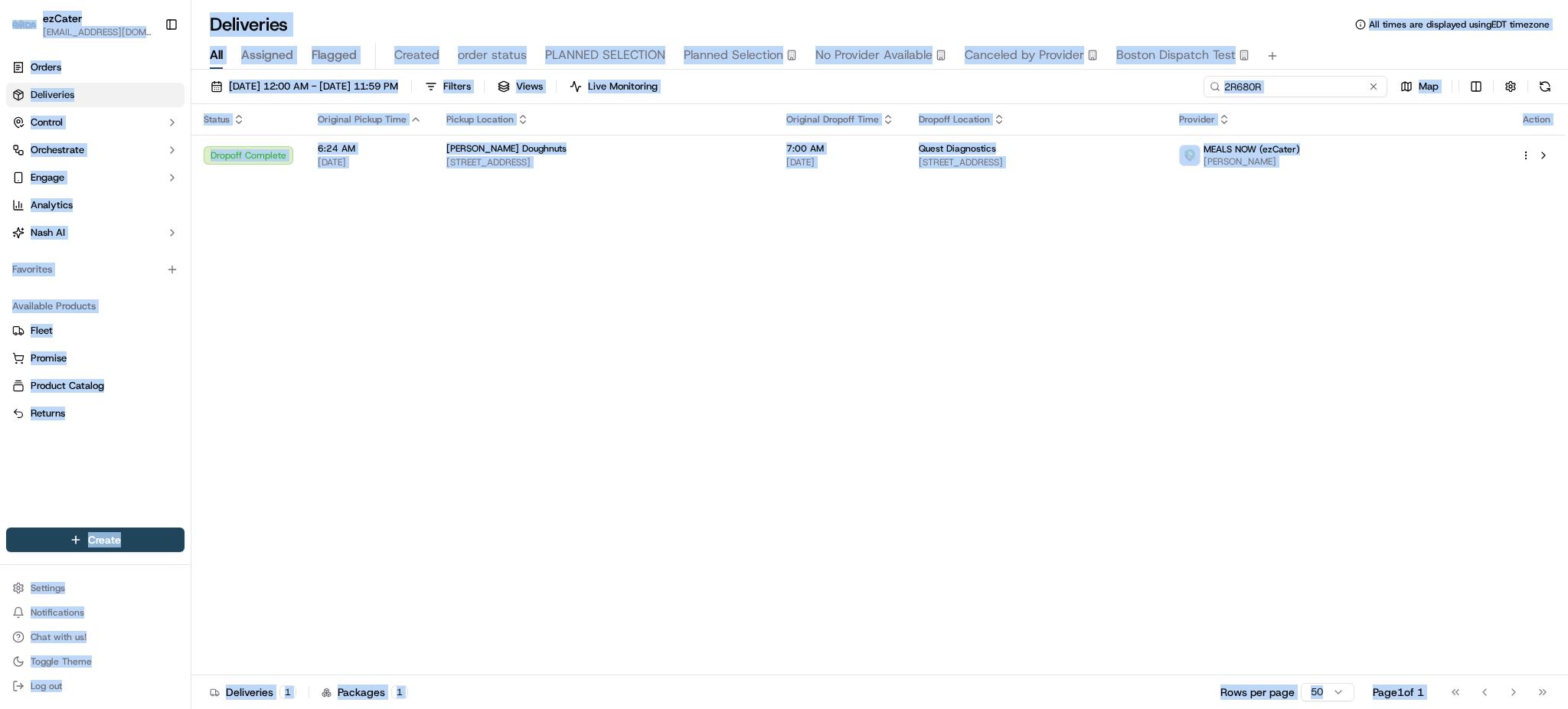
click at [1312, 96] on input "2R680R" at bounding box center [1295, 86] width 184 height 21
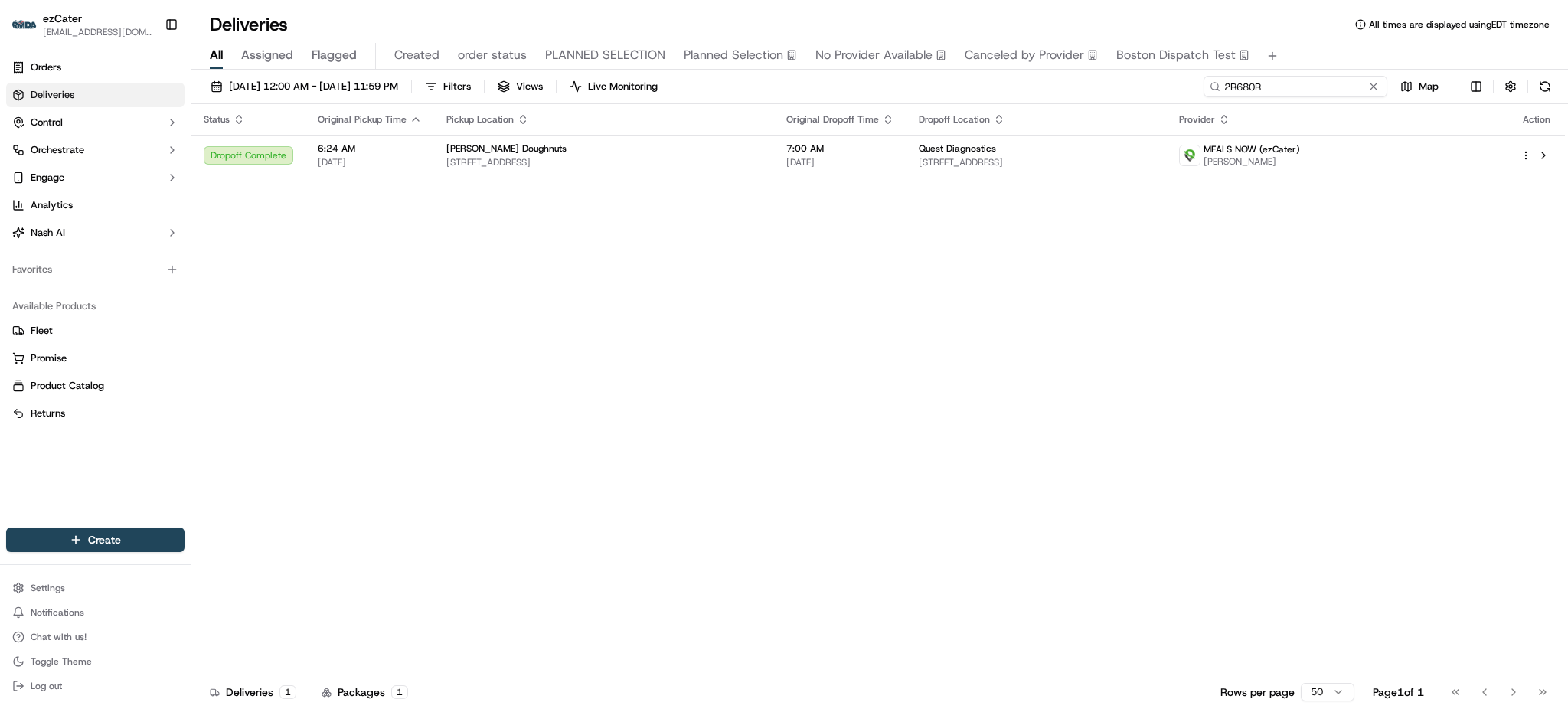
paste input "PKEEHK"
type input "PKEEHK"
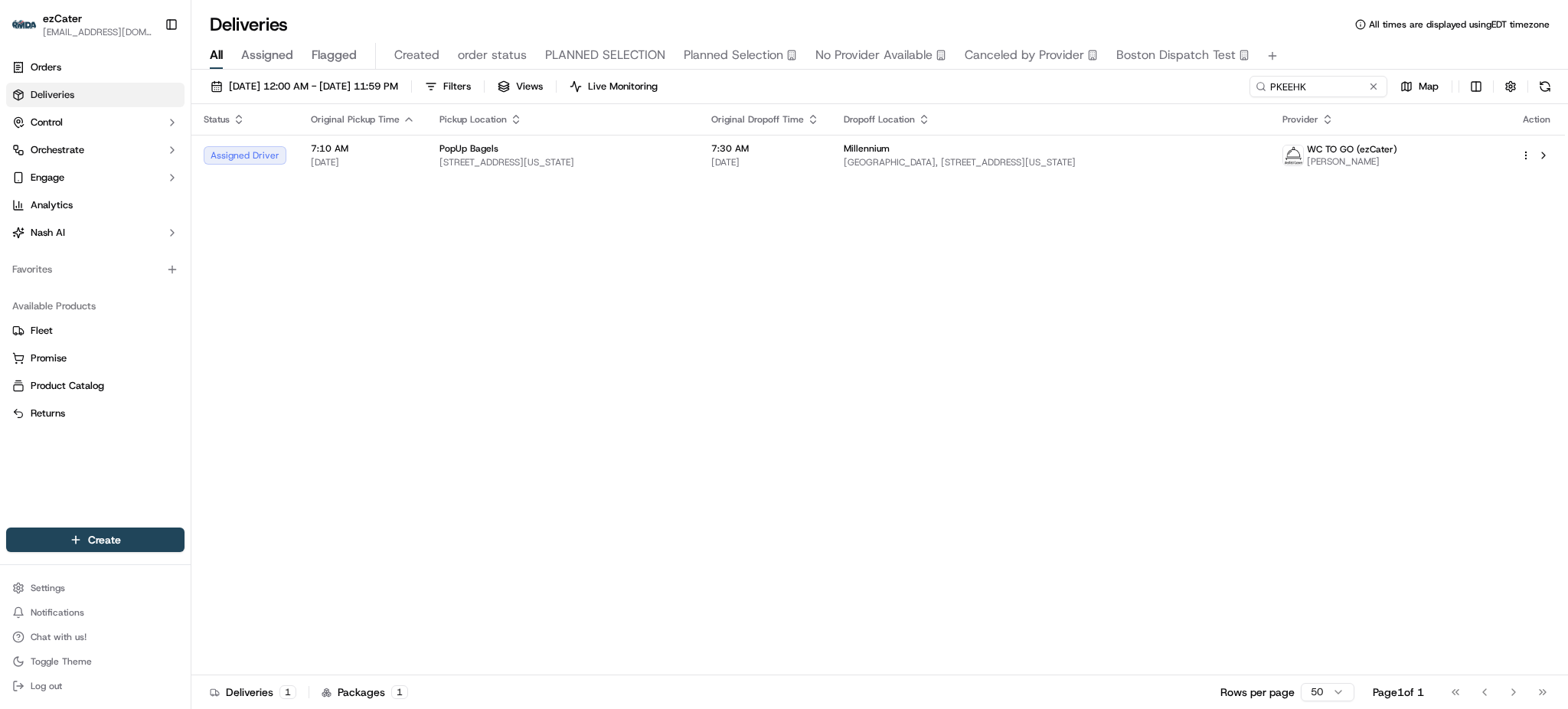
click at [1265, 213] on div "Status Original Pickup Time Pickup Location Original Dropoff Time Dropoff Locat…" at bounding box center [878, 390] width 1374 height 571
click at [657, 164] on span "[STREET_ADDRESS][US_STATE]" at bounding box center [563, 163] width 247 height 12
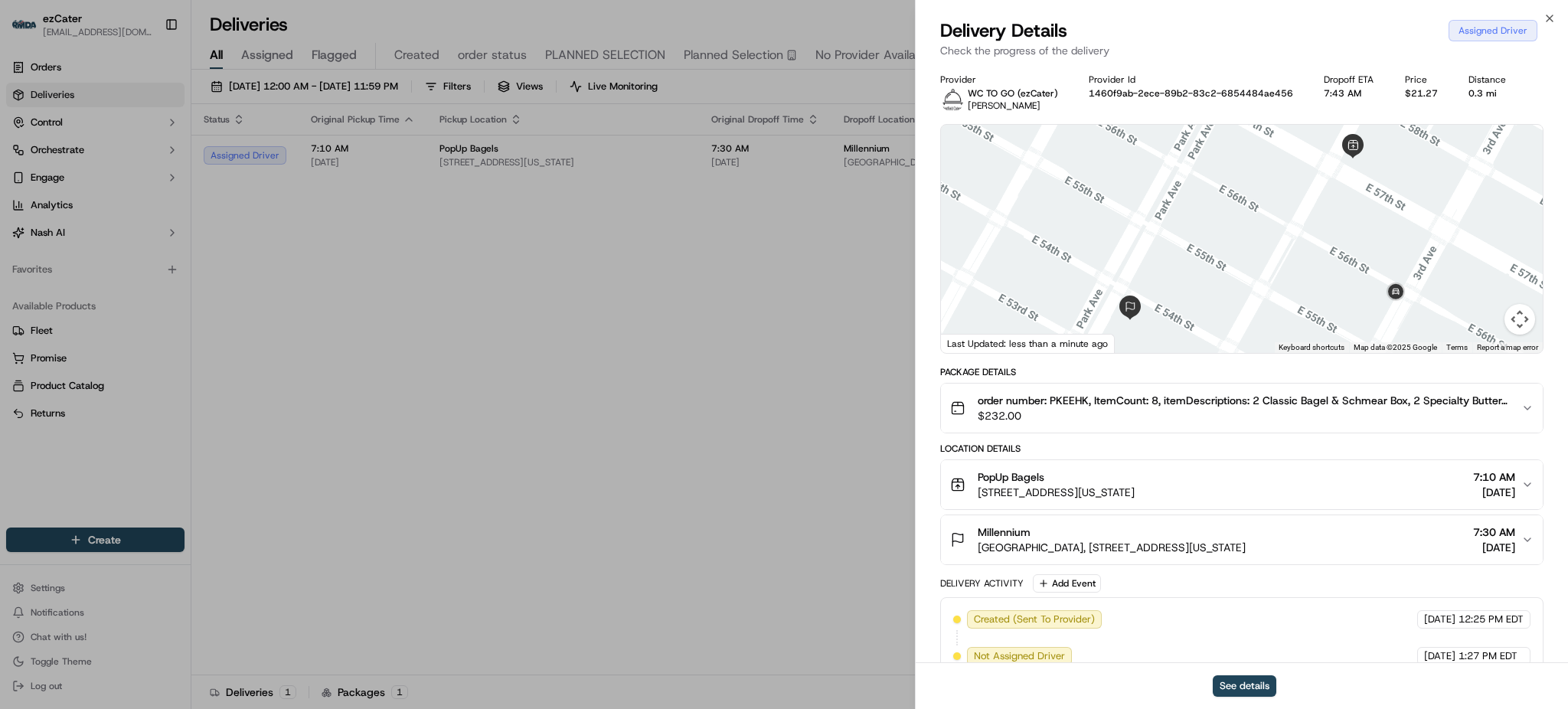
scroll to position [98, 0]
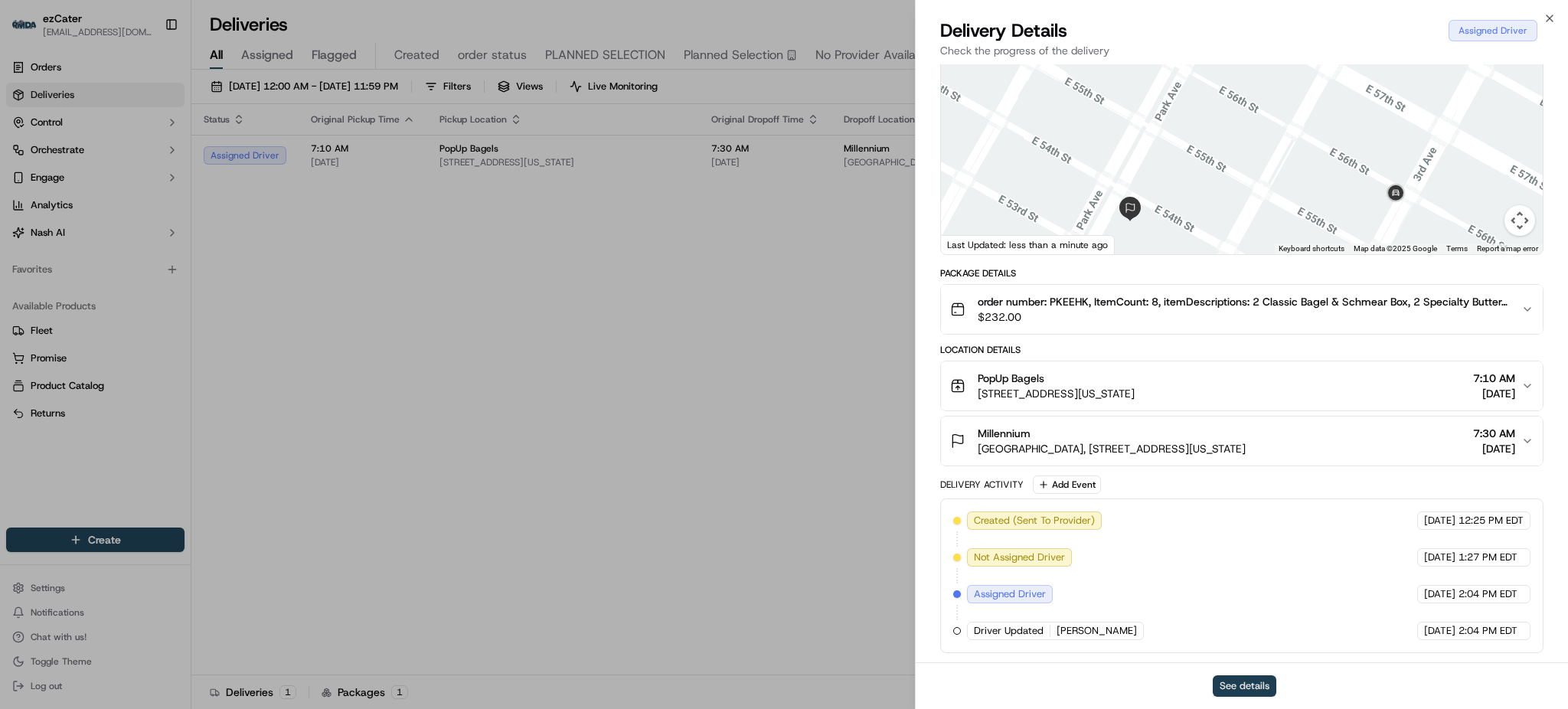
click at [1261, 678] on button "See details" at bounding box center [1244, 686] width 63 height 21
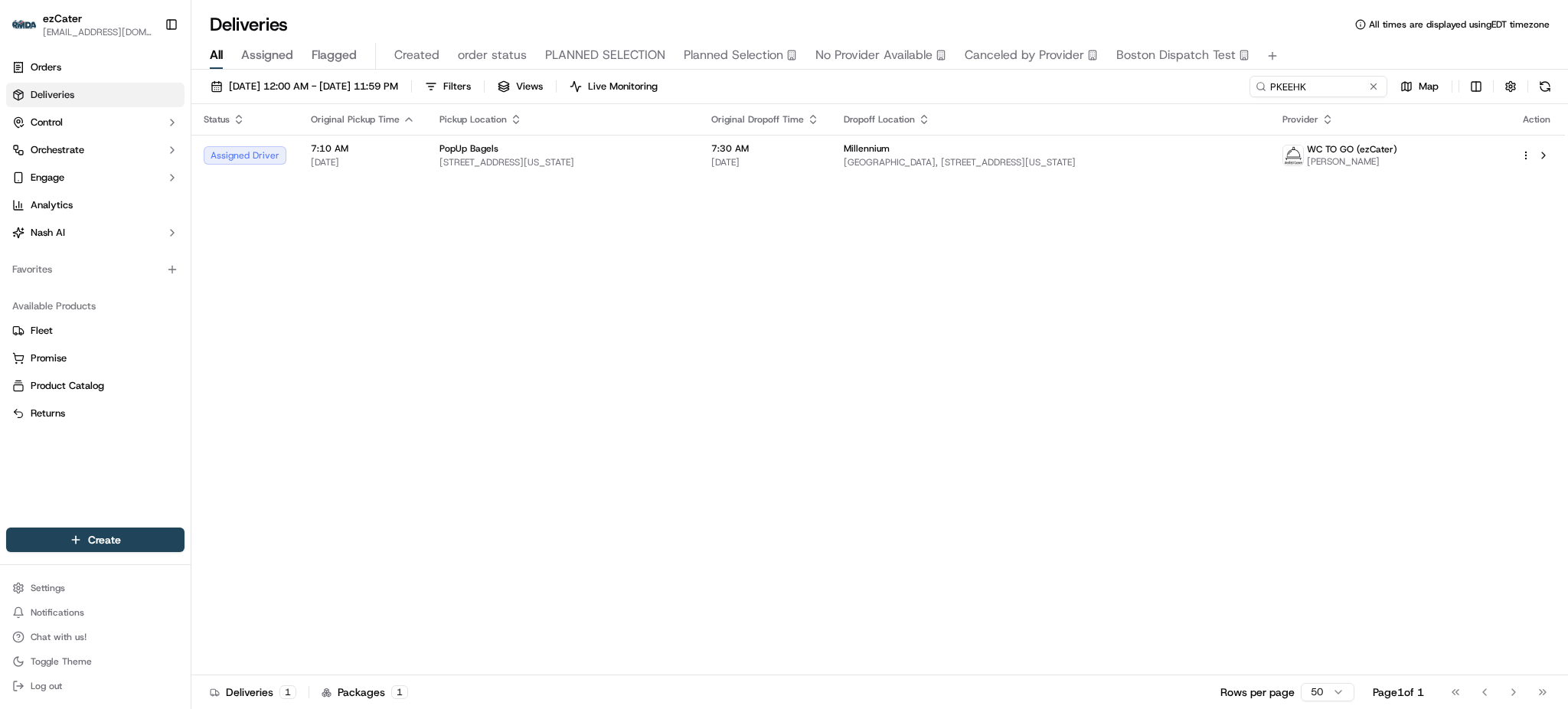
click at [1375, 424] on div "Status Original Pickup Time Pickup Location Original Dropoff Time Dropoff Locat…" at bounding box center [878, 390] width 1374 height 571
click at [1340, 355] on div "Status Original Pickup Time Pickup Location Original Dropoff Time Dropoff Locat…" at bounding box center [878, 390] width 1374 height 571
click at [718, 172] on td "7:30 AM 09/16/2025" at bounding box center [761, 155] width 133 height 41
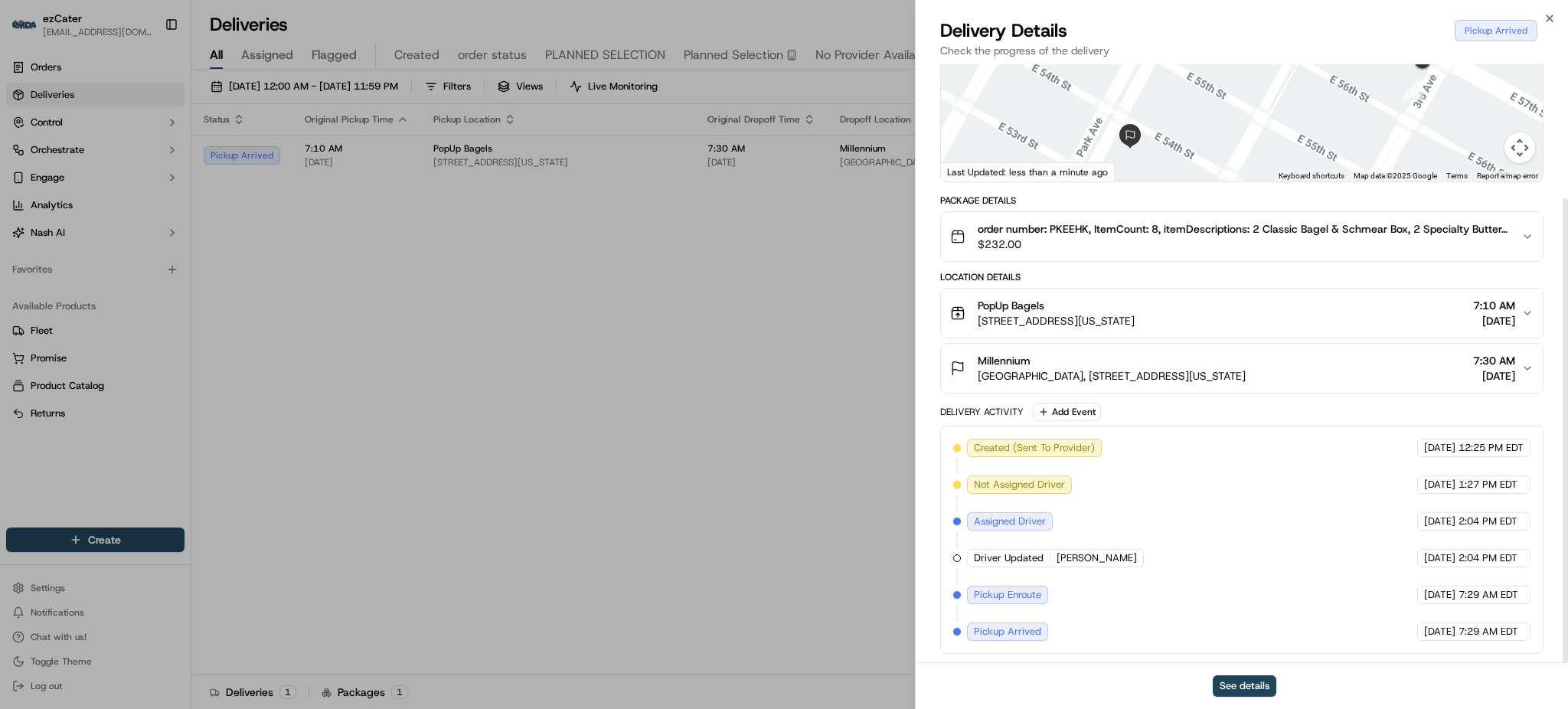
scroll to position [172, 0]
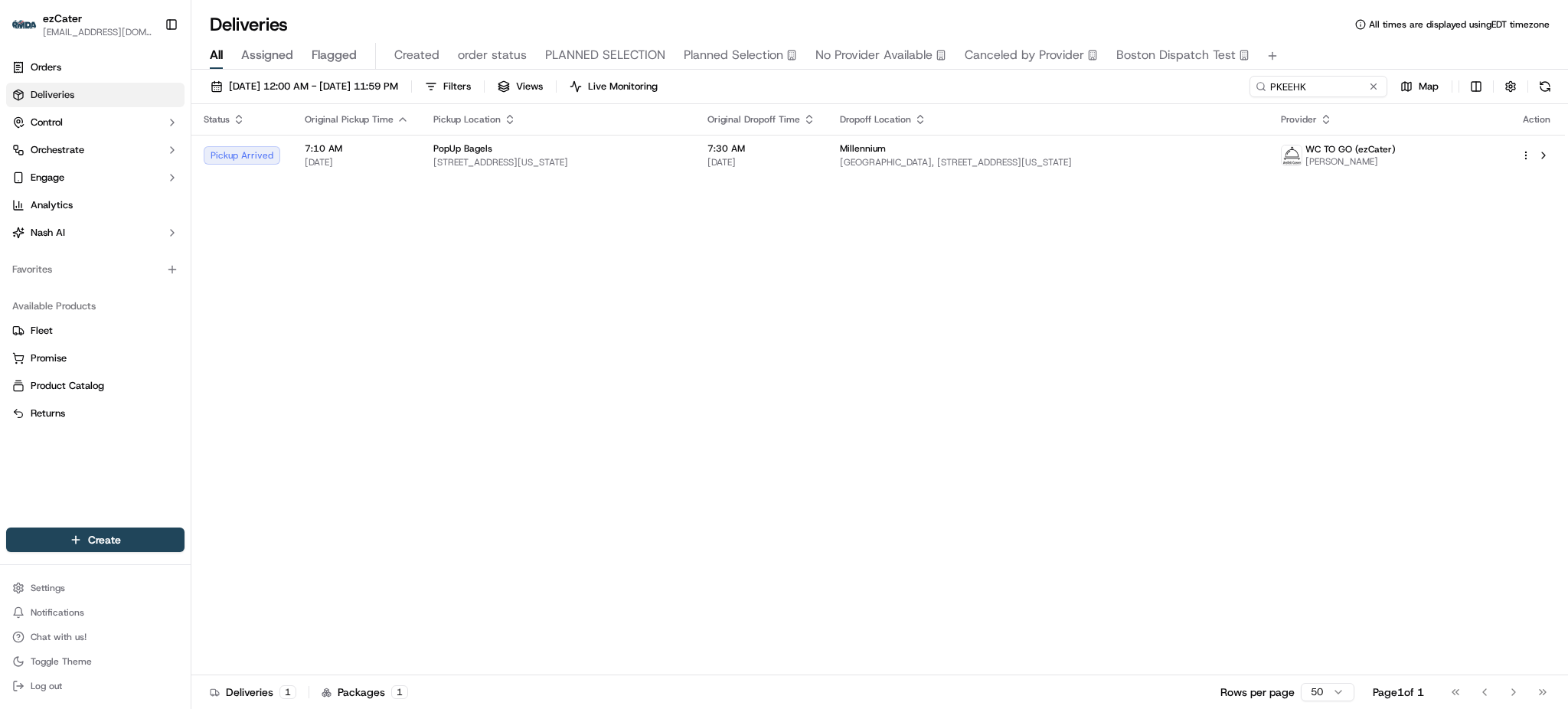
click at [1260, 206] on div "Status Original Pickup Time Pickup Location Original Dropoff Time Dropoff Locat…" at bounding box center [878, 390] width 1374 height 571
click at [1495, 240] on div "Status Original Pickup Time Pickup Location Original Dropoff Time Dropoff Locat…" at bounding box center [878, 390] width 1374 height 571
drag, startPoint x: 1381, startPoint y: 340, endPoint x: 1349, endPoint y: 331, distance: 33.2
click at [1380, 340] on div "Status Original Pickup Time Pickup Location Original Dropoff Time Dropoff Locat…" at bounding box center [878, 390] width 1374 height 571
click at [884, 183] on div "Status Original Pickup Time Pickup Location Original Dropoff Time Dropoff Locat…" at bounding box center [878, 390] width 1374 height 571
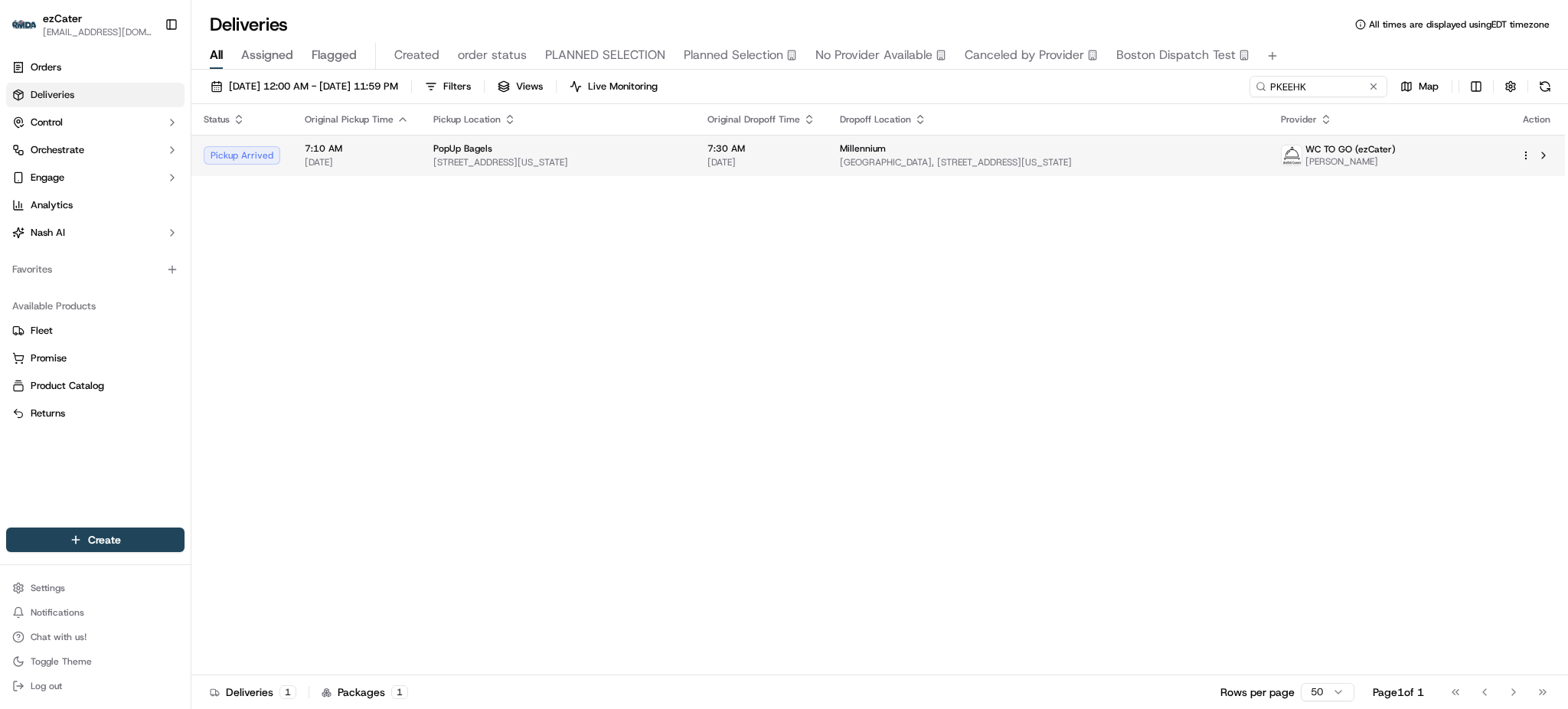
click at [870, 165] on td "Millennium Citibank Building, 399 Park Ave 9th floor, New York, NY 10022, USA" at bounding box center [1048, 155] width 441 height 41
click at [870, 165] on span "[GEOGRAPHIC_DATA], [STREET_ADDRESS][US_STATE]" at bounding box center [1048, 163] width 417 height 12
click at [870, 164] on span "[GEOGRAPHIC_DATA], [STREET_ADDRESS][US_STATE]" at bounding box center [1048, 163] width 417 height 12
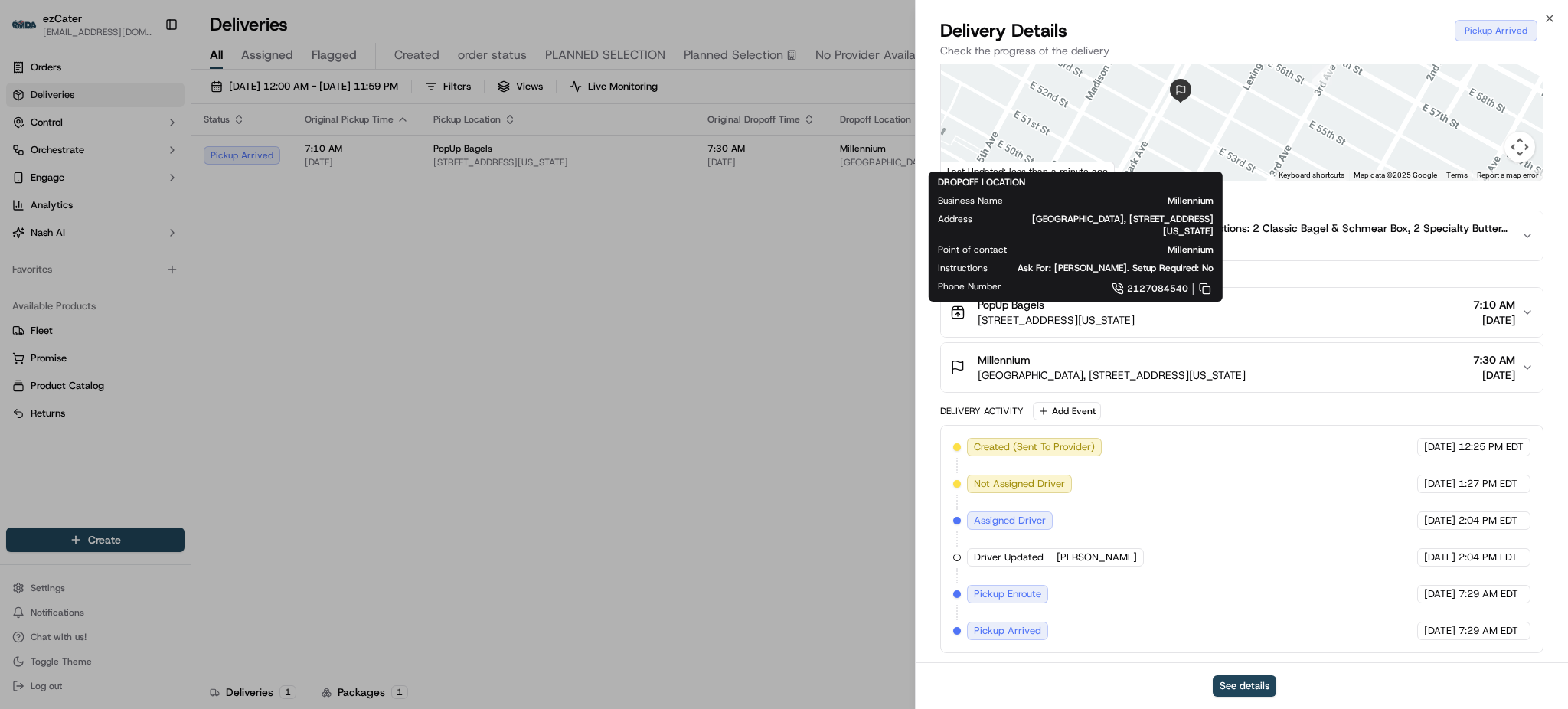
click at [922, 392] on div "Provider WC TO GO (ezCater) Kymani Levy Provider Id 1460f9ab-2ece-89b2-83c2-685…" at bounding box center [1242, 277] width 652 height 771
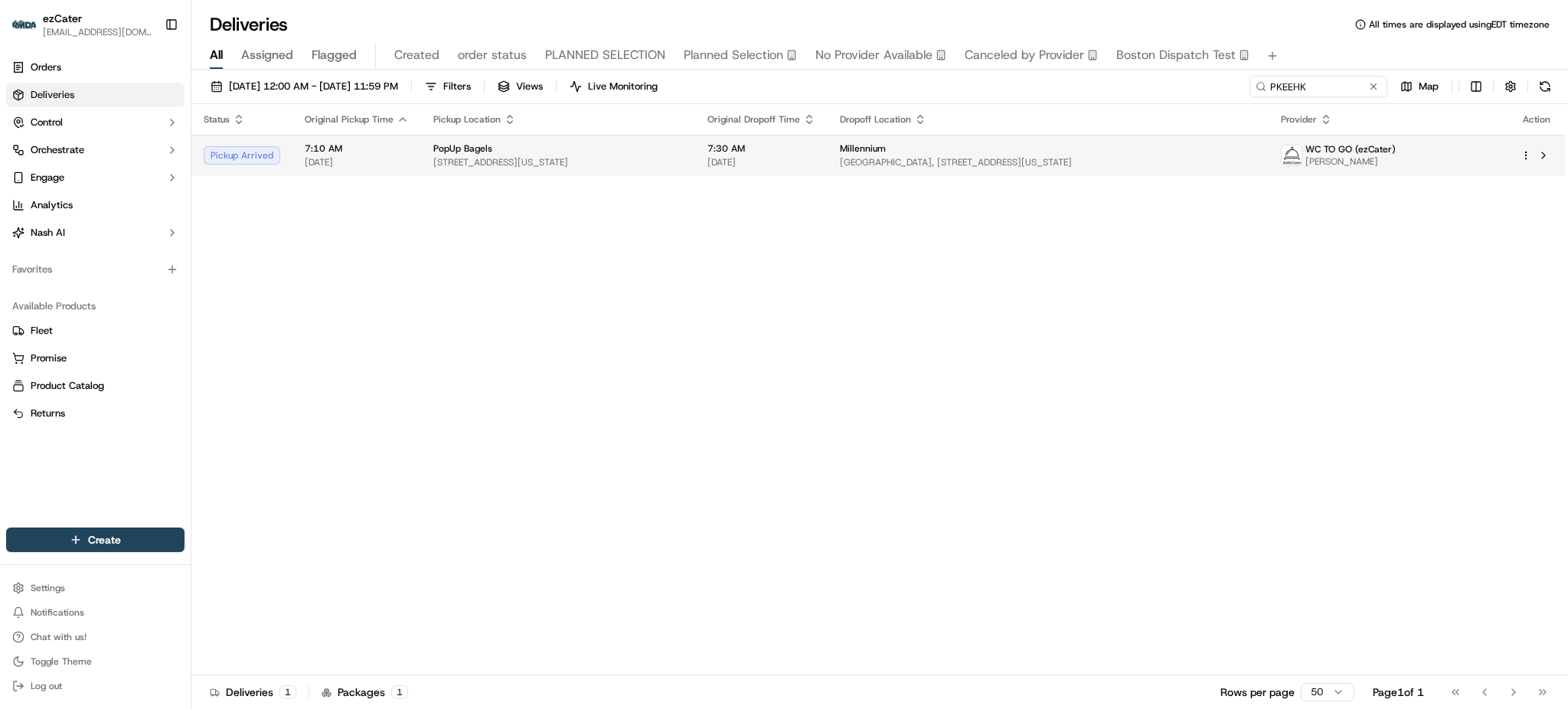
click at [1227, 140] on td "Millennium Citibank Building, 399 Park Ave 9th floor, New York, NY 10022, USA" at bounding box center [1048, 155] width 441 height 41
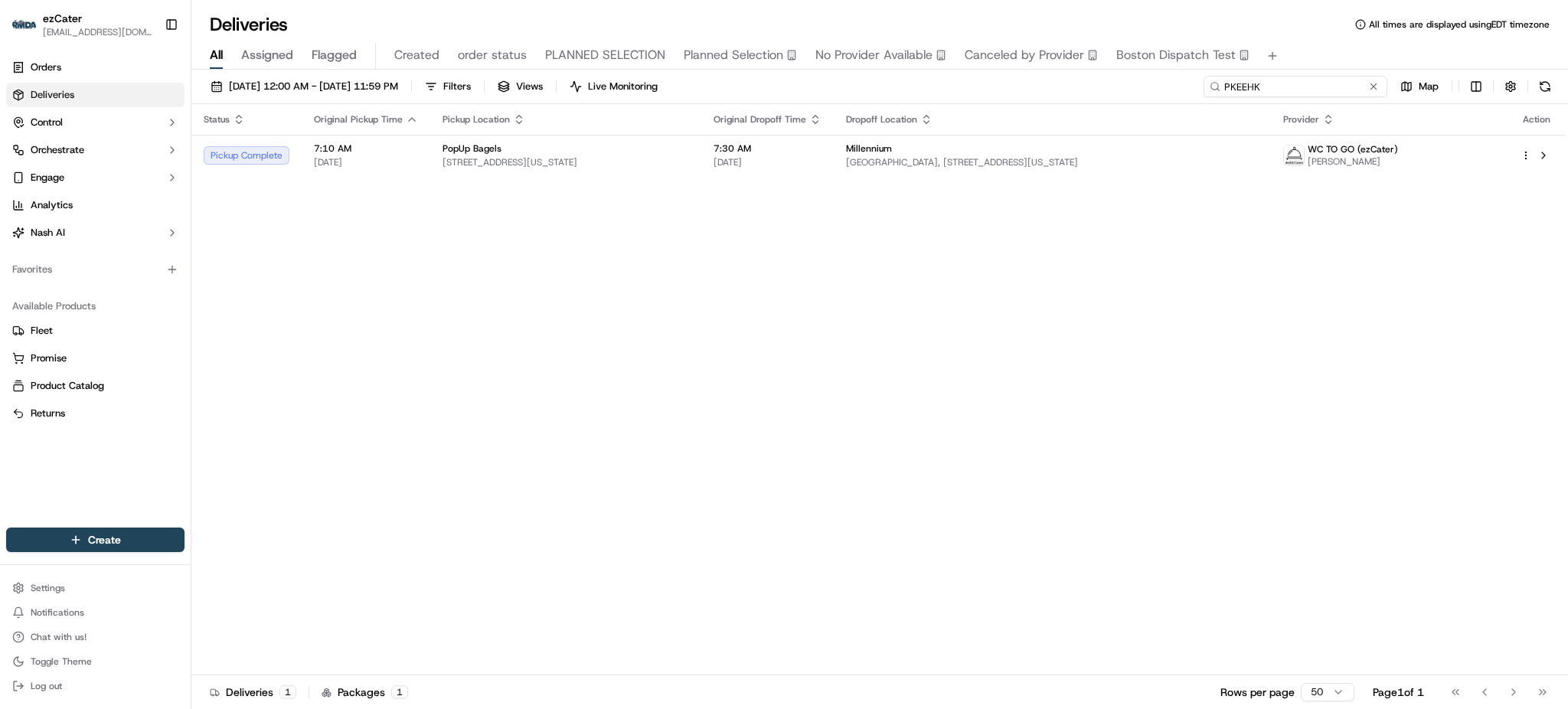
click at [1313, 85] on input "PKEEHK" at bounding box center [1295, 86] width 184 height 21
paste input "UUQE8G"
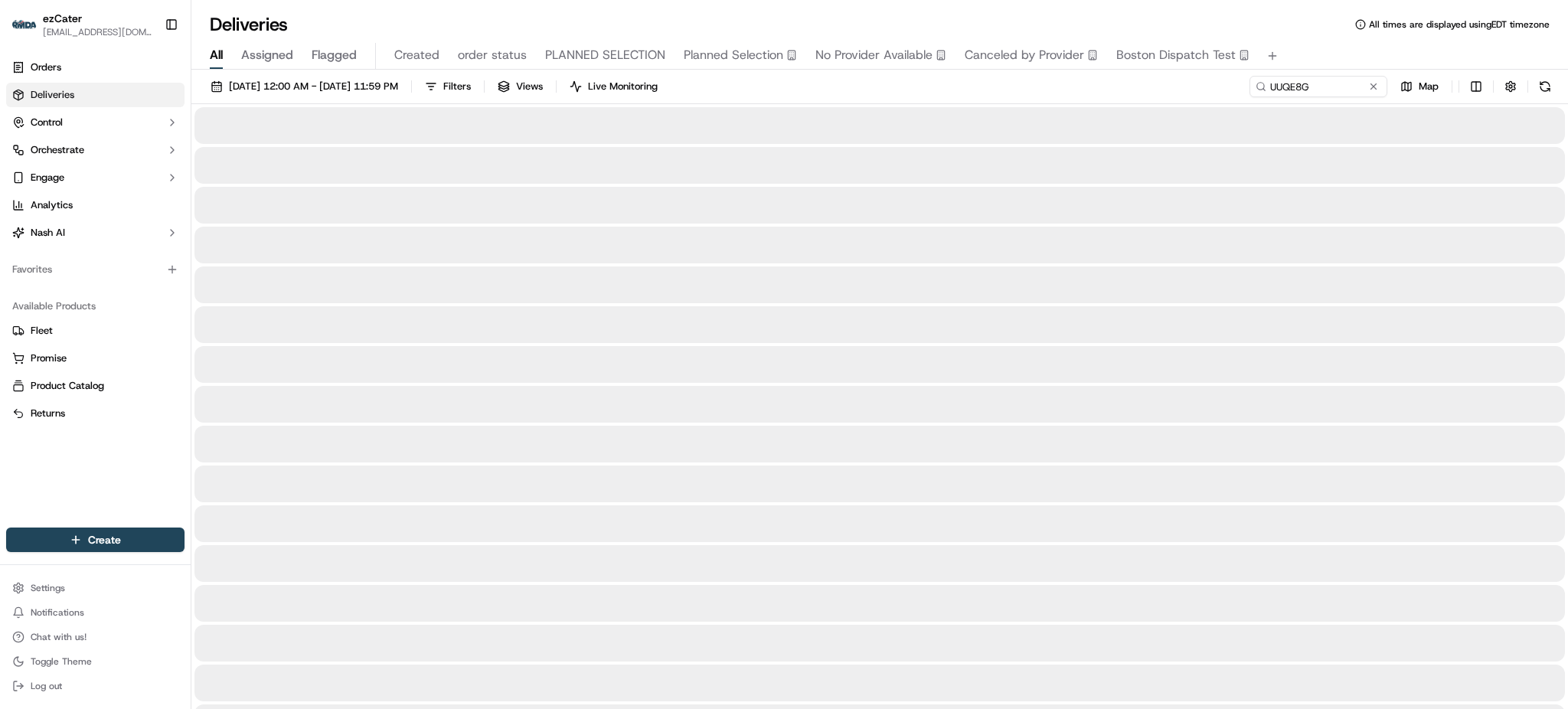
click at [1312, 41] on div "All Assigned Flagged Created order status PLANNED SELECTION Planned Selection N…" at bounding box center [880, 53] width 1377 height 33
click at [1132, 83] on div "09/01/2025 12:00 AM - 09/30/2025 11:59 PM Filters Views Live Monitoring UUQE8G …" at bounding box center [880, 90] width 1377 height 28
click at [1176, 94] on div "09/01/2025 12:00 AM - 09/30/2025 11:59 PM Filters Views Live Monitoring UUQE8G …" at bounding box center [880, 90] width 1377 height 28
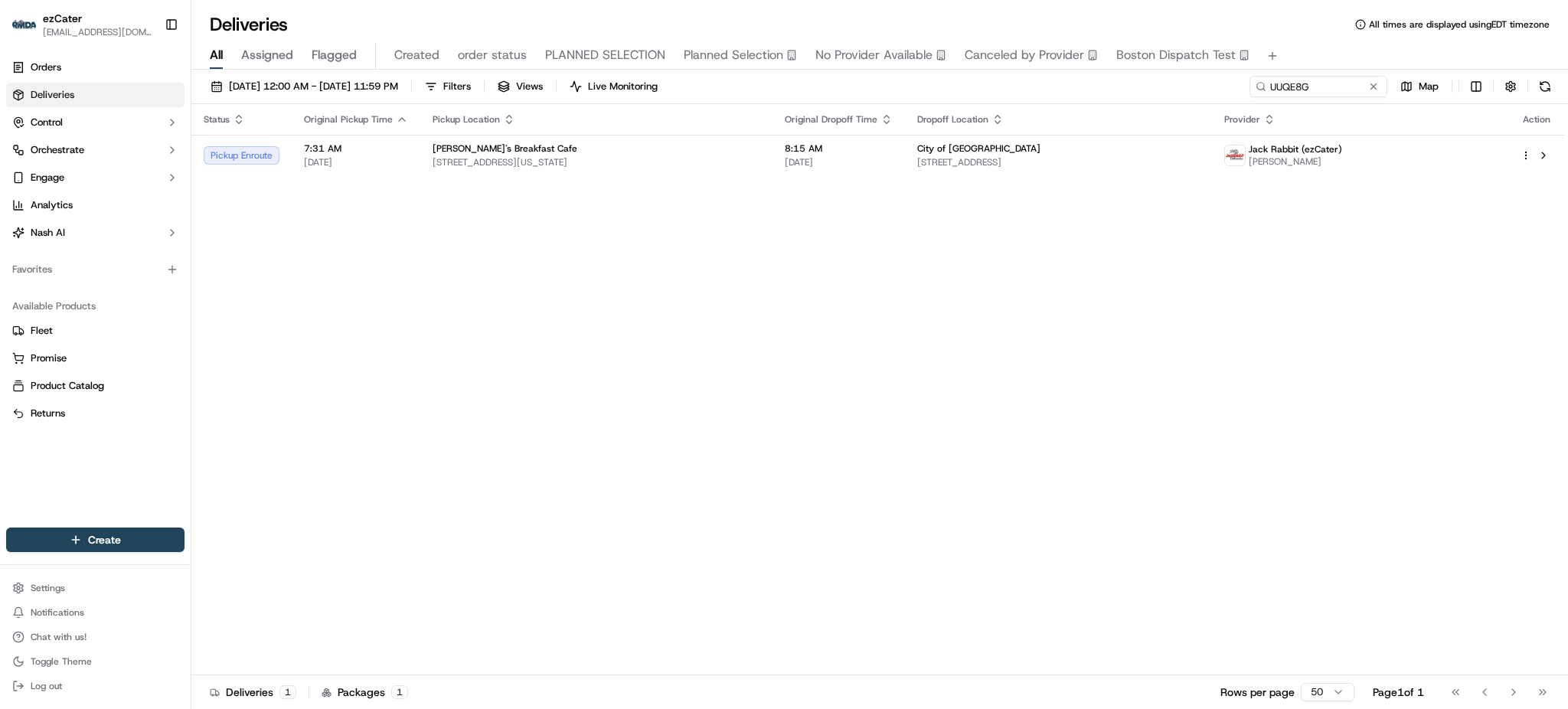
click at [1352, 244] on div "Status Original Pickup Time Pickup Location Original Dropoff Time Dropoff Locat…" at bounding box center [878, 390] width 1374 height 571
click at [1268, 362] on div "Status Original Pickup Time Pickup Location Original Dropoff Time Dropoff Locat…" at bounding box center [878, 390] width 1374 height 571
click at [1476, 301] on div "Status Original Pickup Time Pickup Location Original Dropoff Time Dropoff Locat…" at bounding box center [878, 390] width 1374 height 571
click at [969, 151] on span "City of [GEOGRAPHIC_DATA]" at bounding box center [979, 148] width 123 height 12
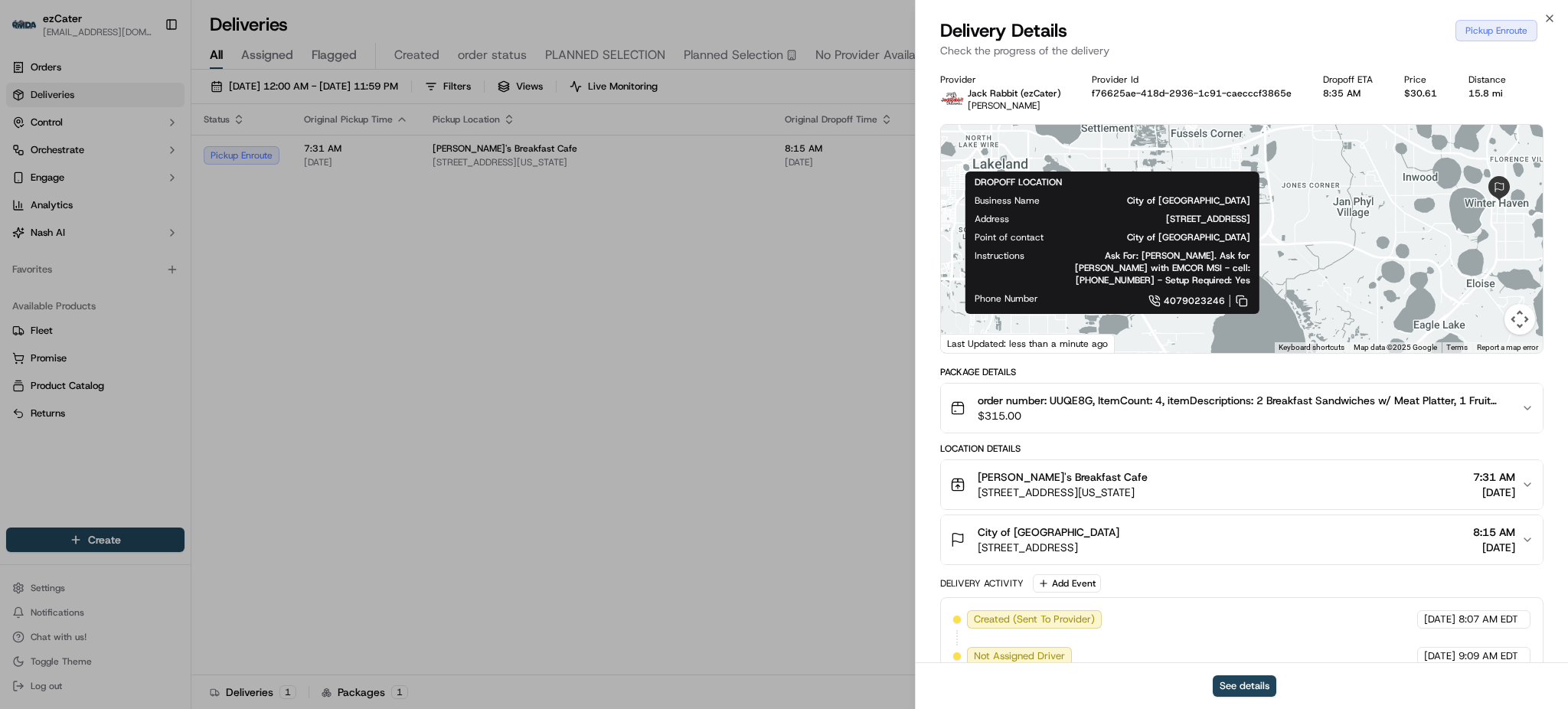
click at [1120, 450] on div "Location Details" at bounding box center [1242, 449] width 603 height 12
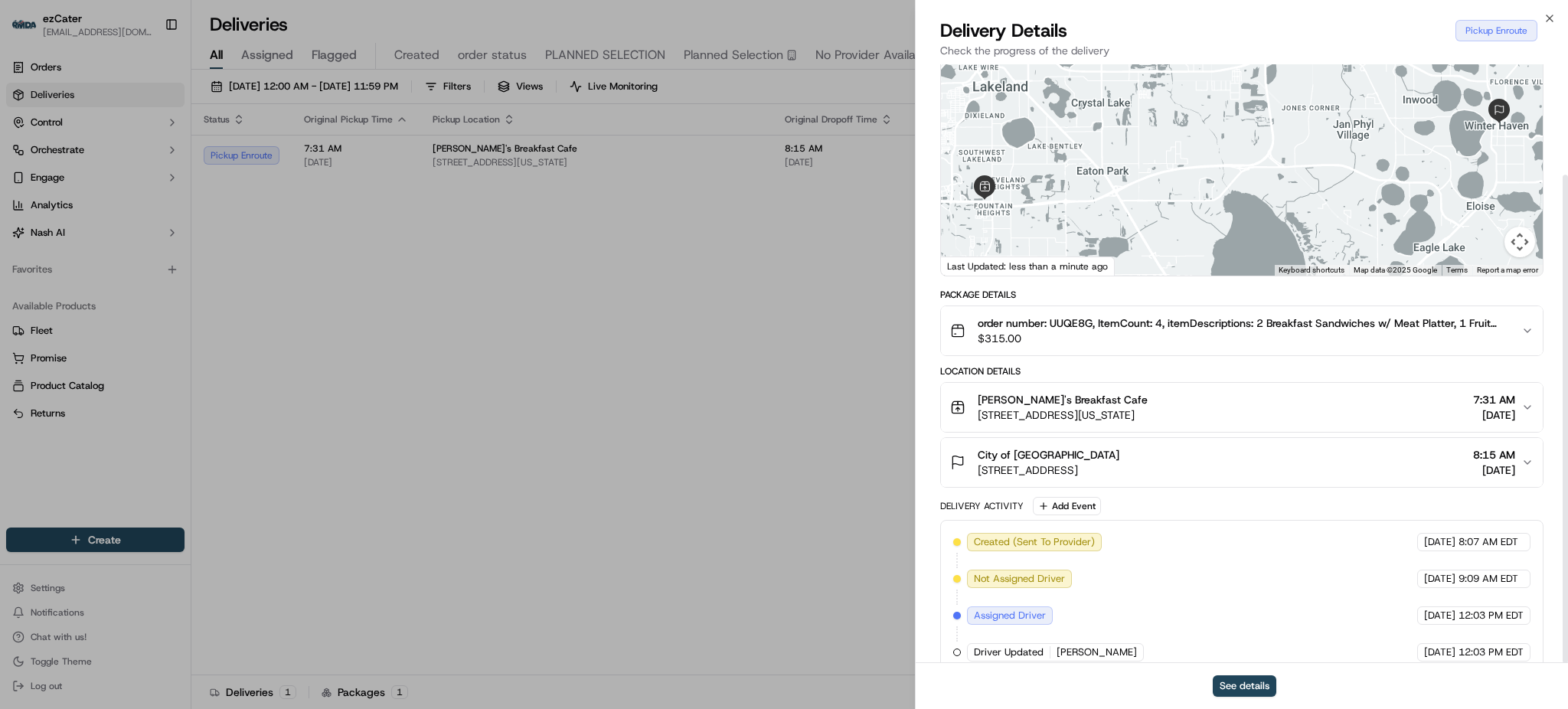
scroll to position [135, 0]
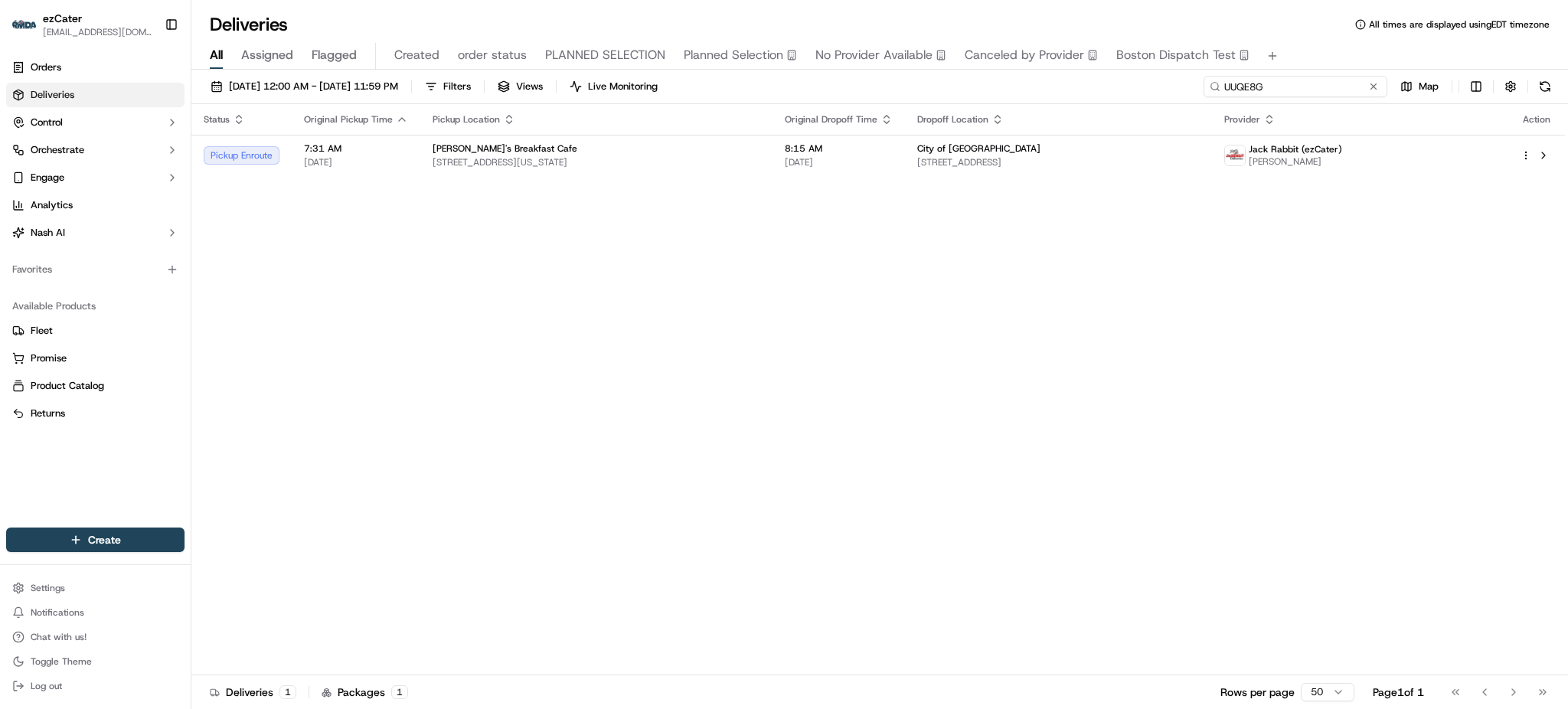
click at [1316, 87] on input "UUQE8G" at bounding box center [1295, 86] width 184 height 21
paste input "PKEEHK"
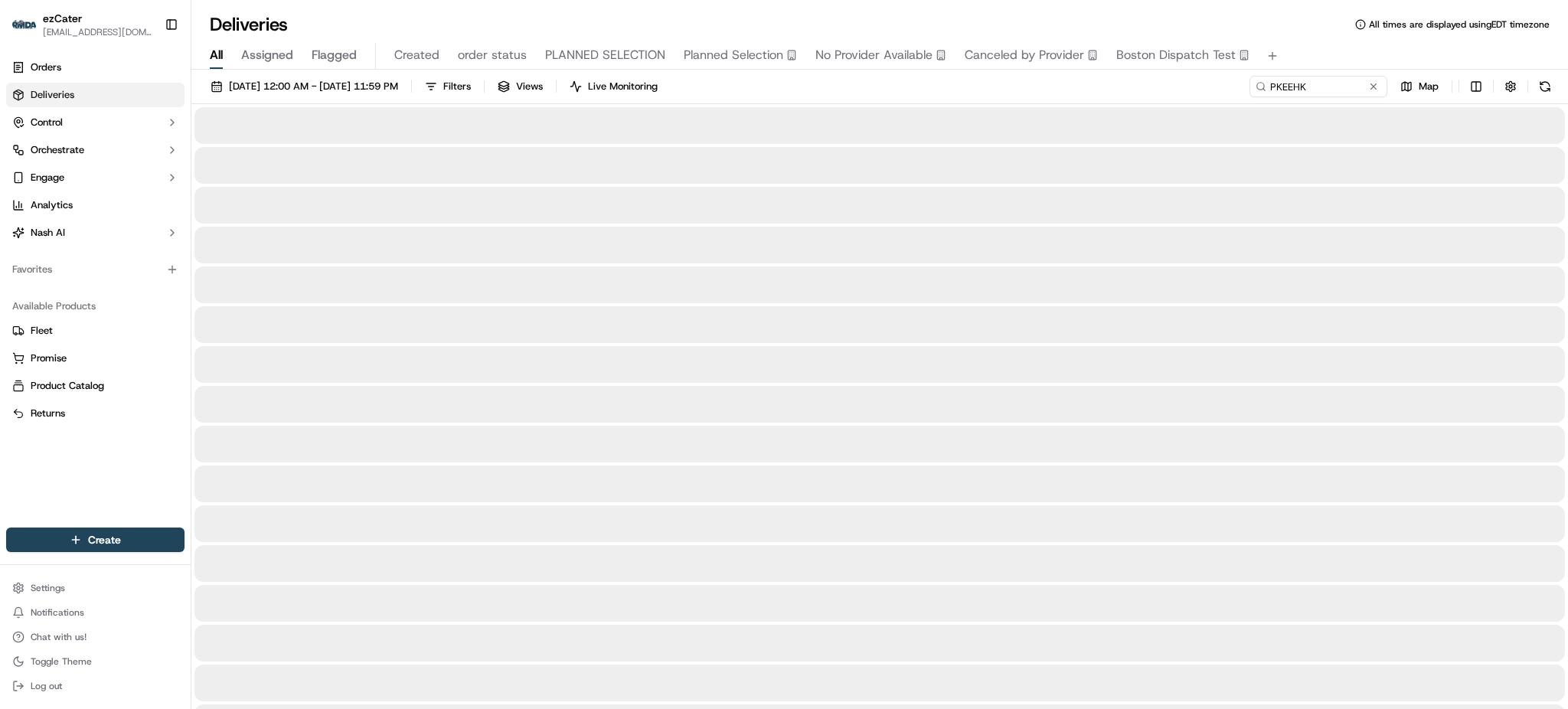
click at [1314, 45] on div "All Assigned Flagged Created order status PLANNED SELECTION Planned Selection N…" at bounding box center [880, 56] width 1377 height 27
click at [1333, 41] on div "All Assigned Flagged Created order status PLANNED SELECTION Planned Selection N…" at bounding box center [880, 53] width 1377 height 33
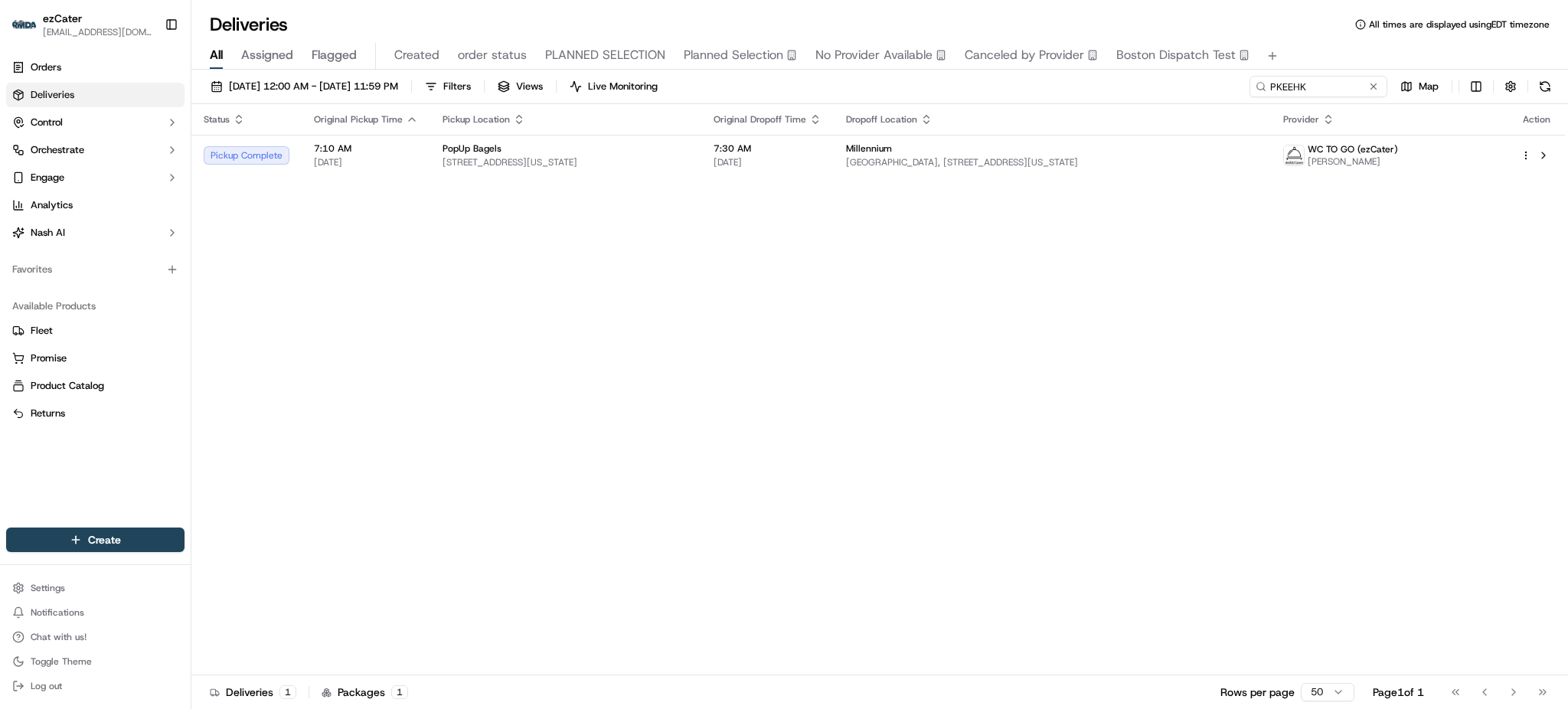
click at [1294, 249] on div "Status Original Pickup Time Pickup Location Original Dropoff Time Dropoff Locat…" at bounding box center [878, 390] width 1374 height 571
click at [913, 159] on span "[GEOGRAPHIC_DATA], [STREET_ADDRESS][US_STATE]" at bounding box center [1053, 163] width 413 height 12
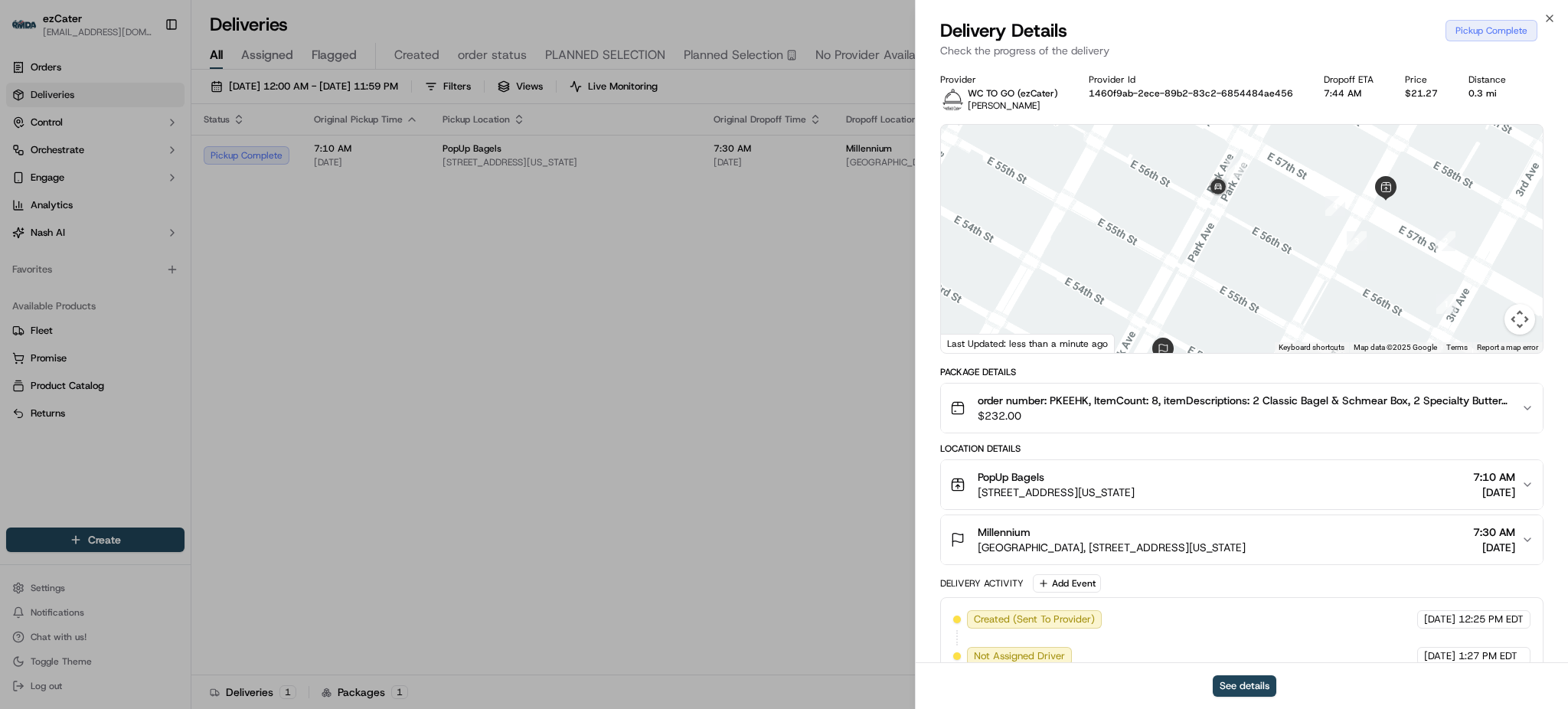
drag, startPoint x: 1143, startPoint y: 243, endPoint x: 1173, endPoint y: 229, distance: 33.1
click at [1173, 233] on div at bounding box center [1242, 239] width 602 height 229
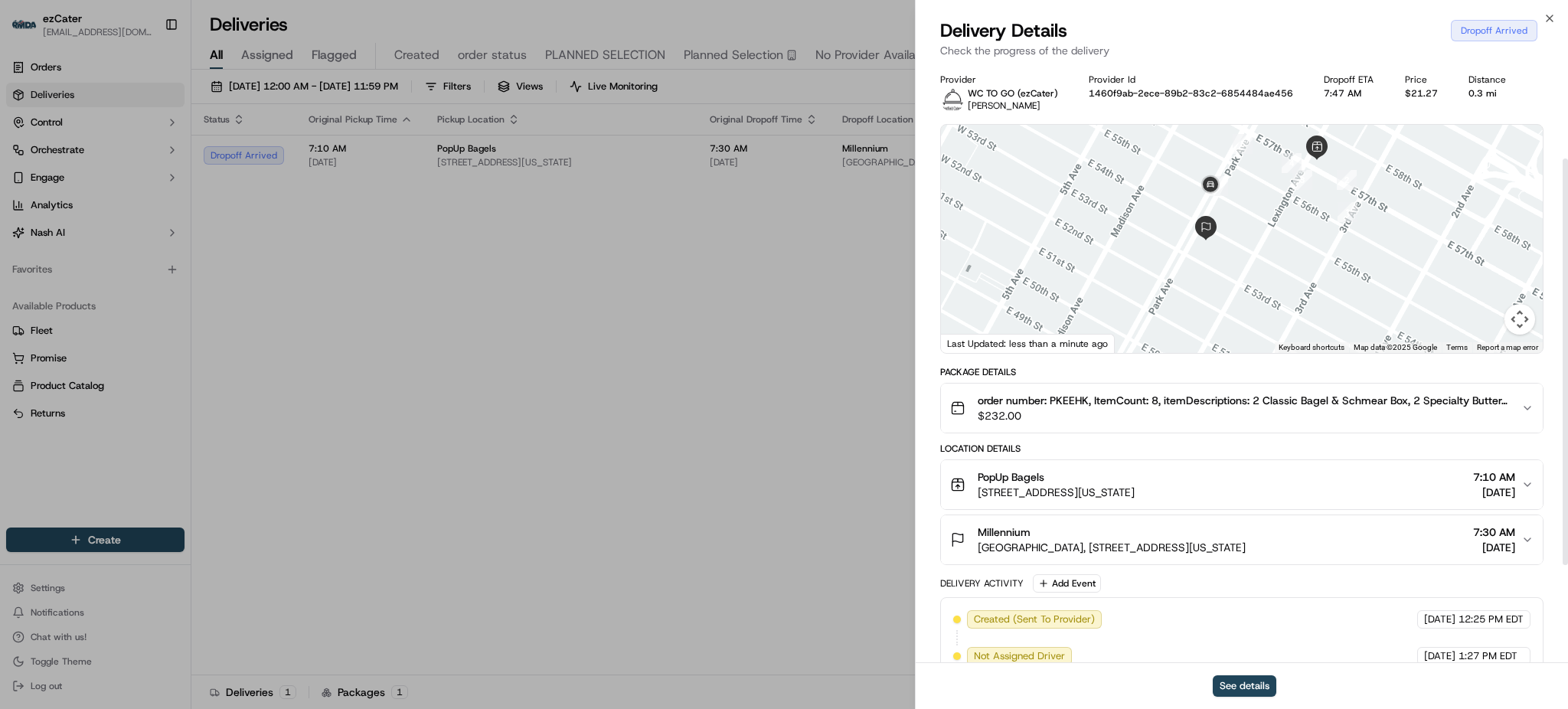
scroll to position [283, 0]
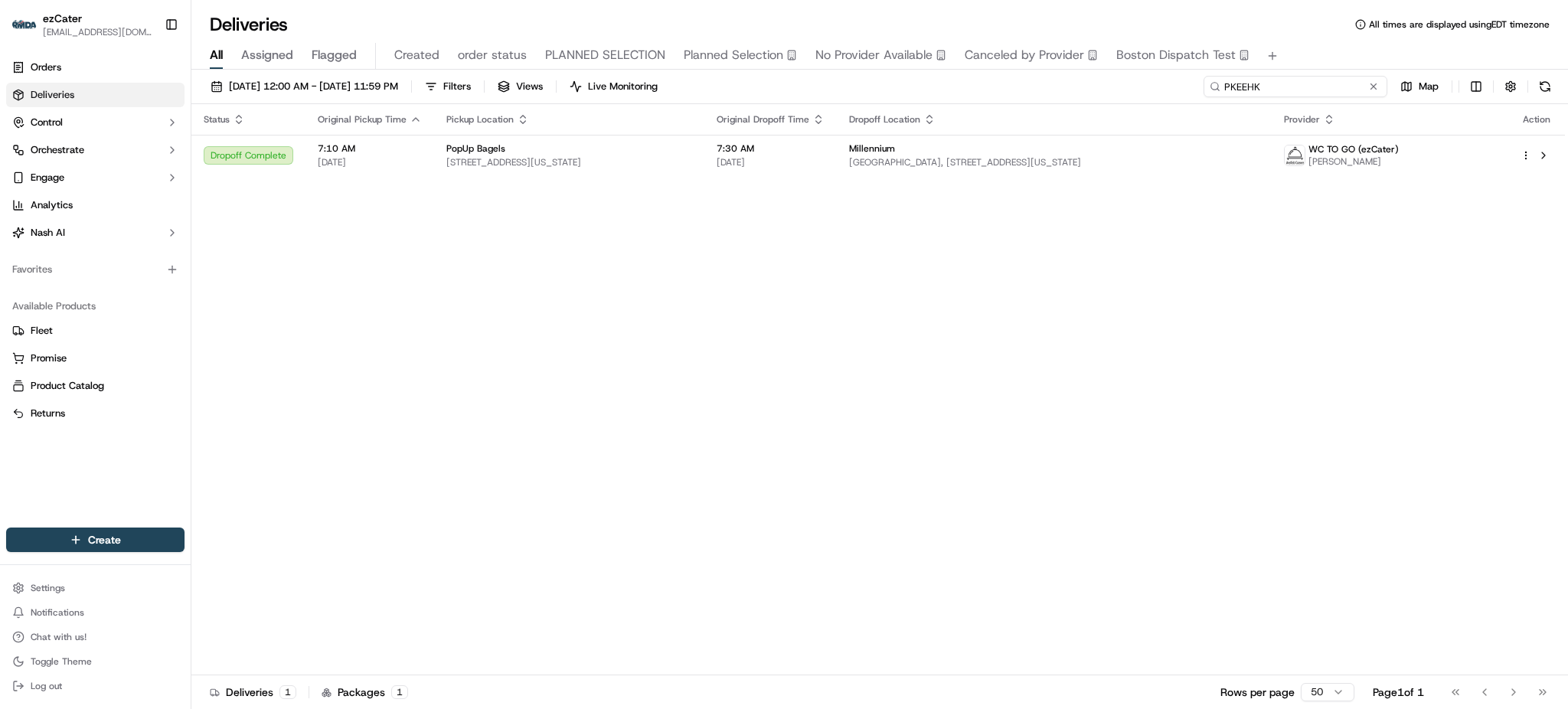
click at [1345, 96] on input "PKEEHK" at bounding box center [1295, 86] width 184 height 21
paste input "G4GC9J"
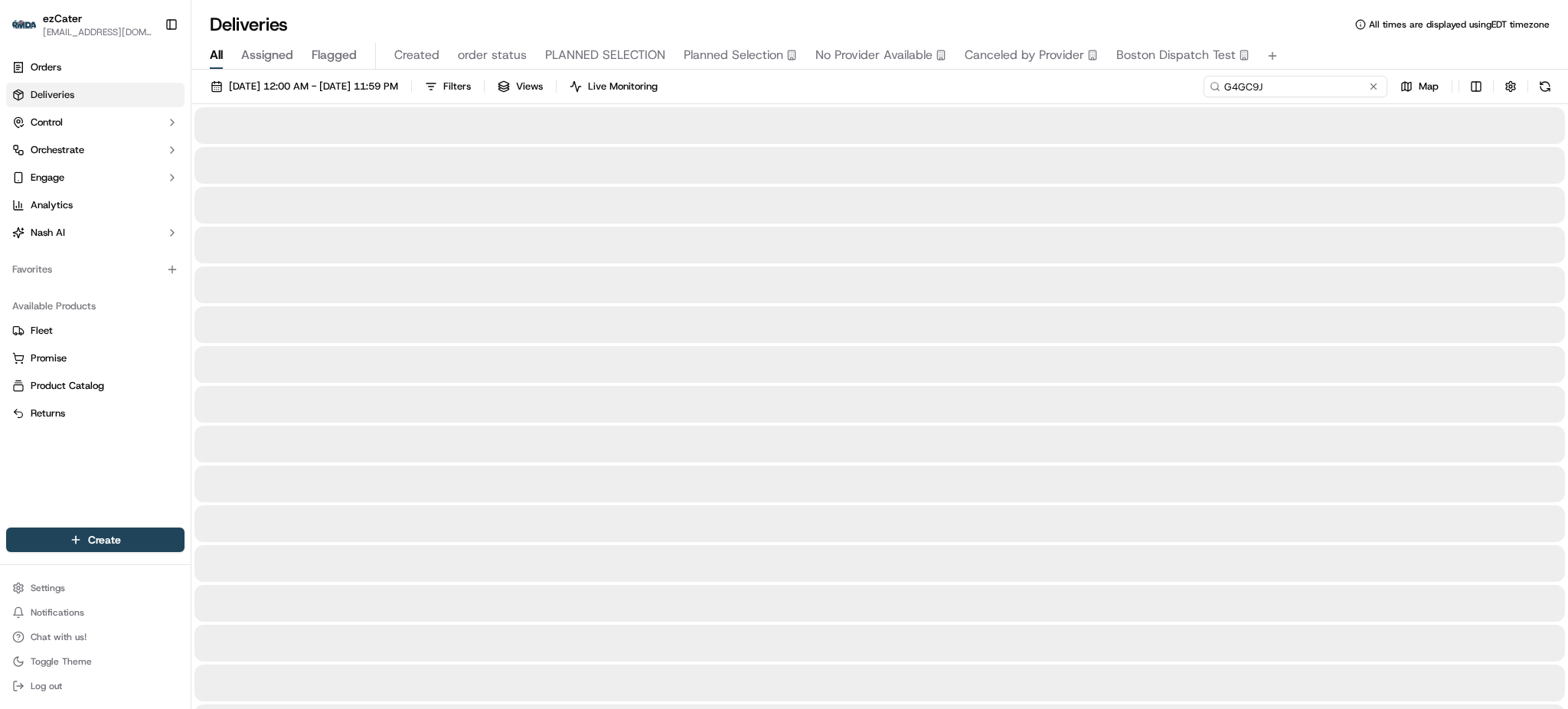
click at [1343, 93] on input "G4GC9J" at bounding box center [1295, 86] width 184 height 21
click at [1147, 90] on div "09/01/2025 12:00 AM - 09/30/2025 11:59 PM Filters Views Live Monitoring G4GC9J …" at bounding box center [880, 90] width 1377 height 28
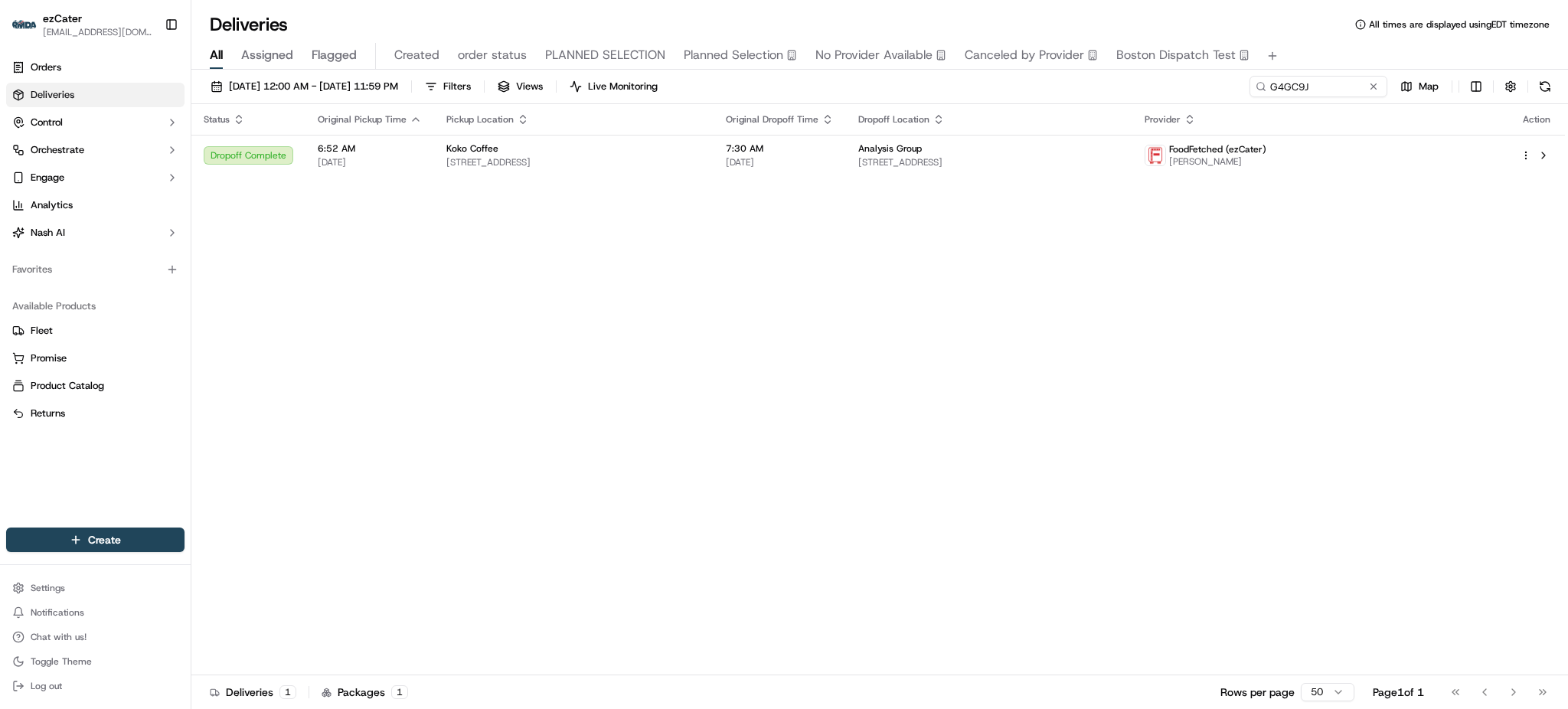
click at [844, 301] on div "Status Original Pickup Time Pickup Location Original Dropoff Time Dropoff Locat…" at bounding box center [878, 390] width 1374 height 571
click at [829, 182] on div "Status Original Pickup Time Pickup Location Original Dropoff Time Dropoff Locat…" at bounding box center [878, 390] width 1374 height 571
click at [827, 171] on td "7:30 AM 09/16/2025" at bounding box center [780, 155] width 133 height 41
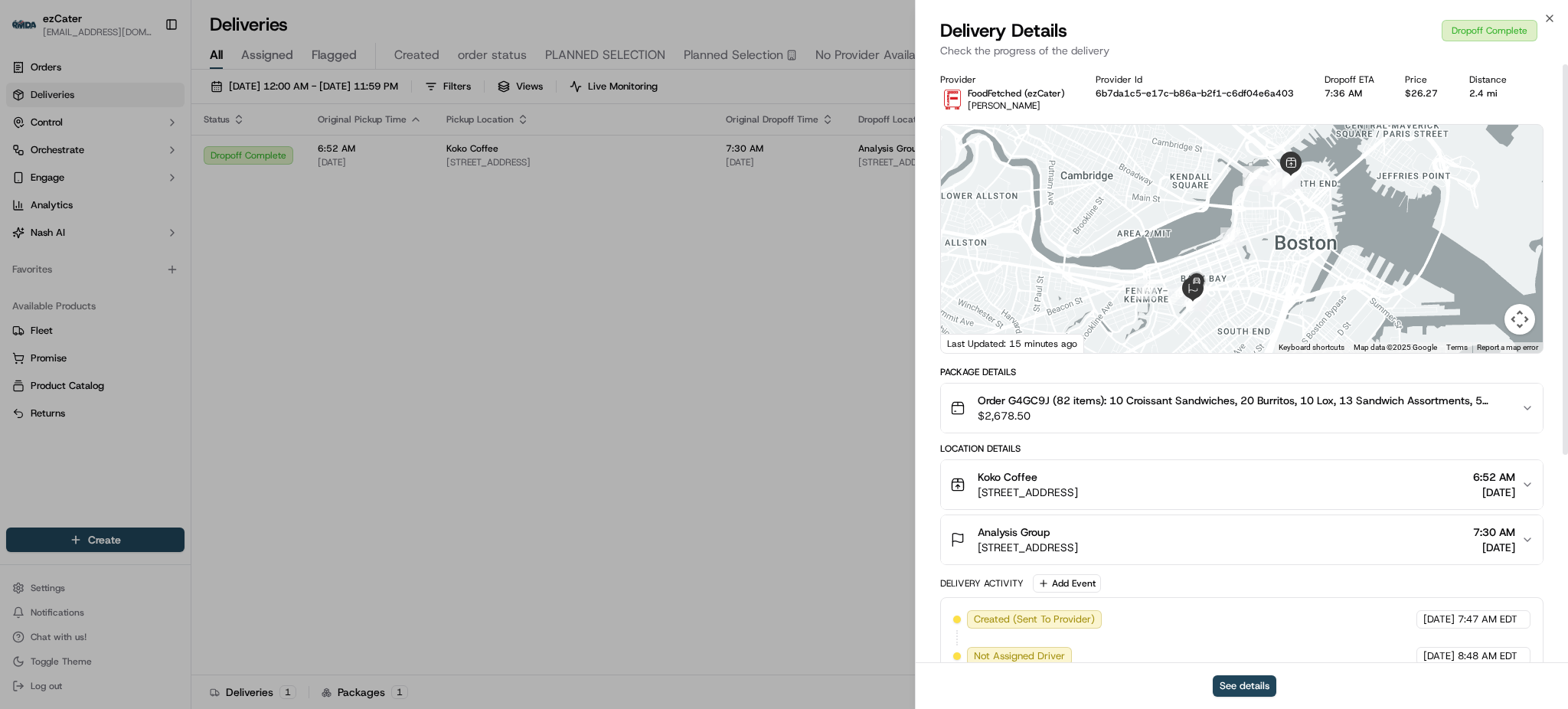
click at [1150, 440] on div "Package Details Order G4GC9J (82 items): 10 Croissant Sandwiches, 20 Burritos, …" at bounding box center [1242, 670] width 603 height 607
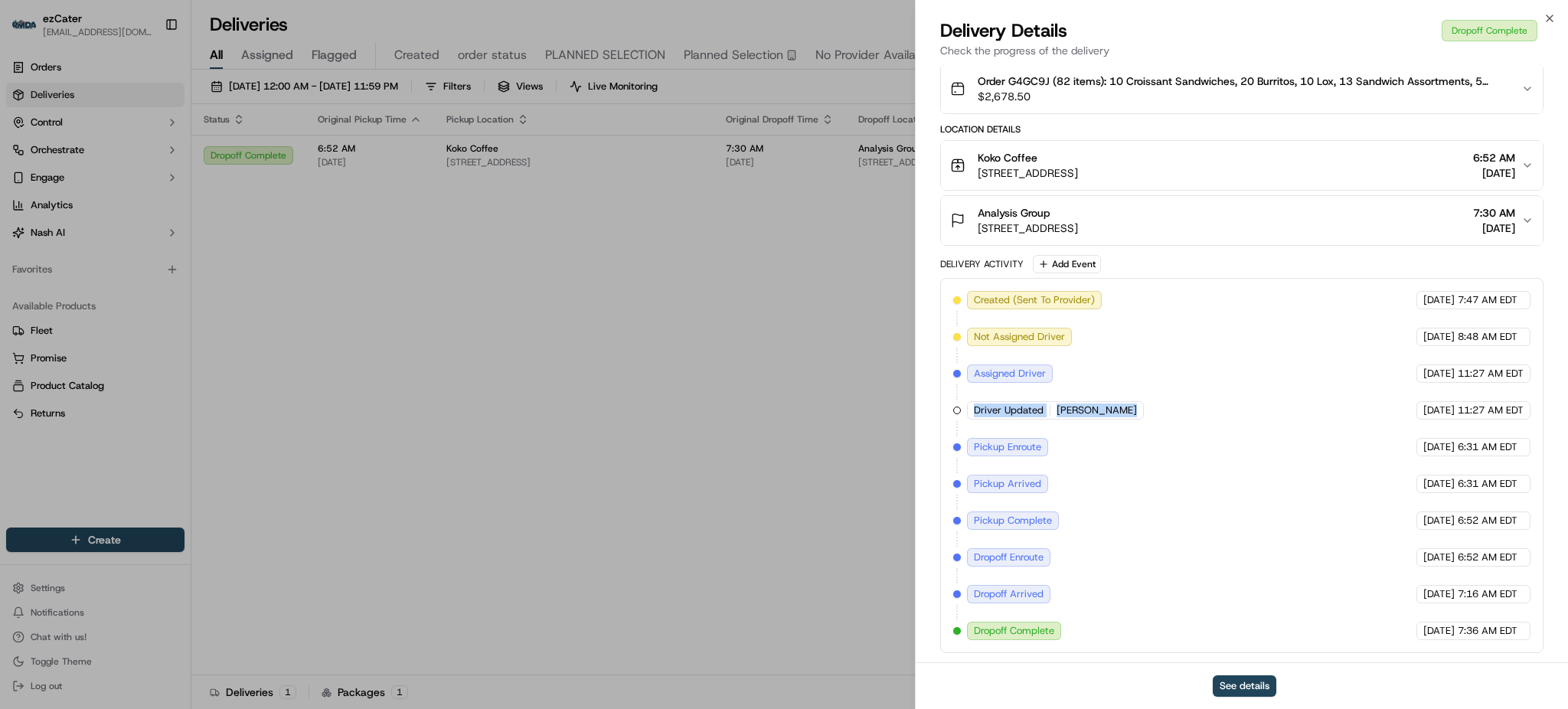
drag, startPoint x: 1127, startPoint y: 412, endPoint x: 974, endPoint y: 408, distance: 153.1
click at [974, 408] on div "Created (Sent To Provider) FoodFetched (ezCater) 09/09/2025 7:47 AM EDT Not Ass…" at bounding box center [1242, 466] width 578 height 349
click at [974, 408] on span "Driver Updated" at bounding box center [1008, 410] width 69 height 14
drag, startPoint x: 974, startPoint y: 408, endPoint x: 1188, endPoint y: 411, distance: 214.0
click at [1188, 411] on div "Created (Sent To Provider) FoodFetched (ezCater) 09/09/2025 7:47 AM EDT Not Ass…" at bounding box center [1242, 466] width 578 height 349
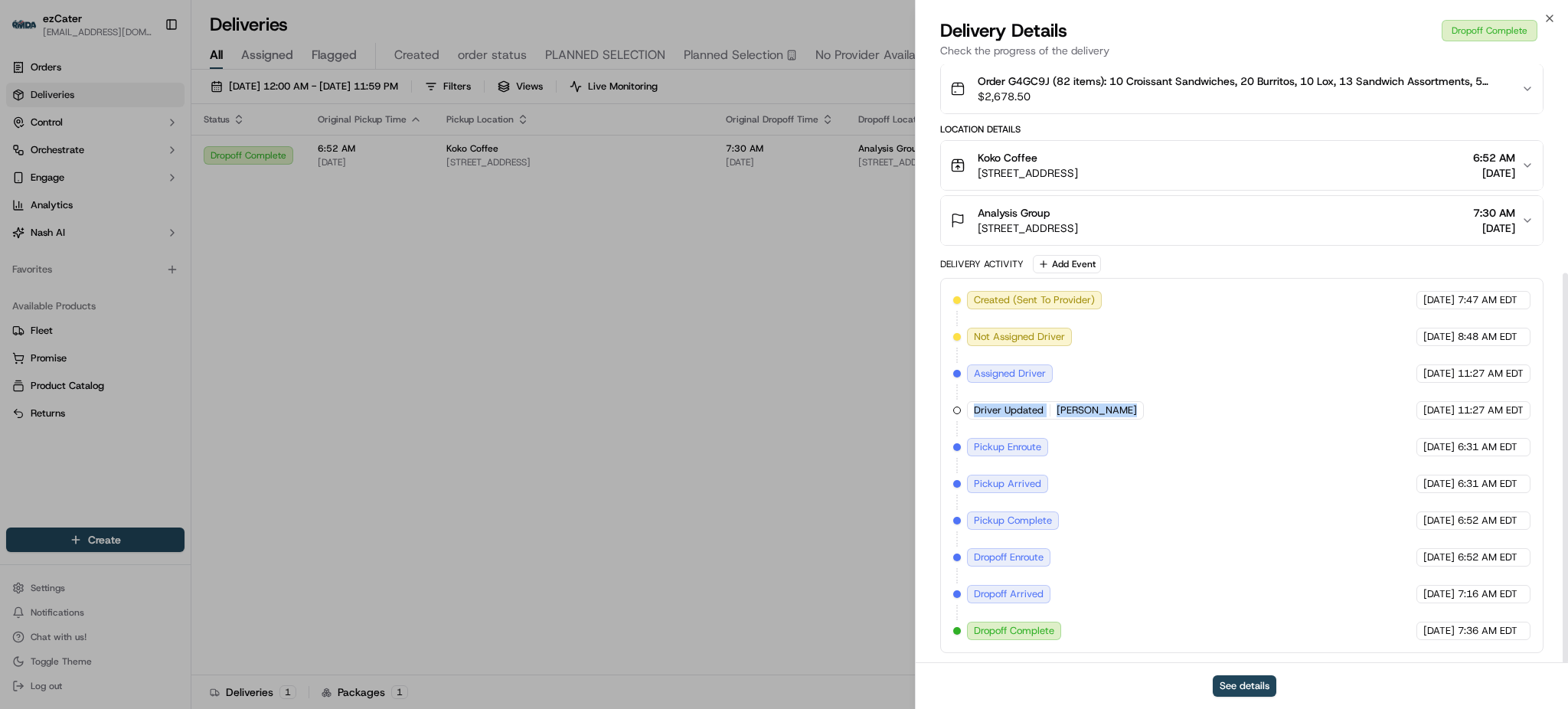
click at [1187, 411] on div "Created (Sent To Provider) FoodFetched (ezCater) 09/09/2025 7:47 AM EDT Not Ass…" at bounding box center [1242, 466] width 578 height 349
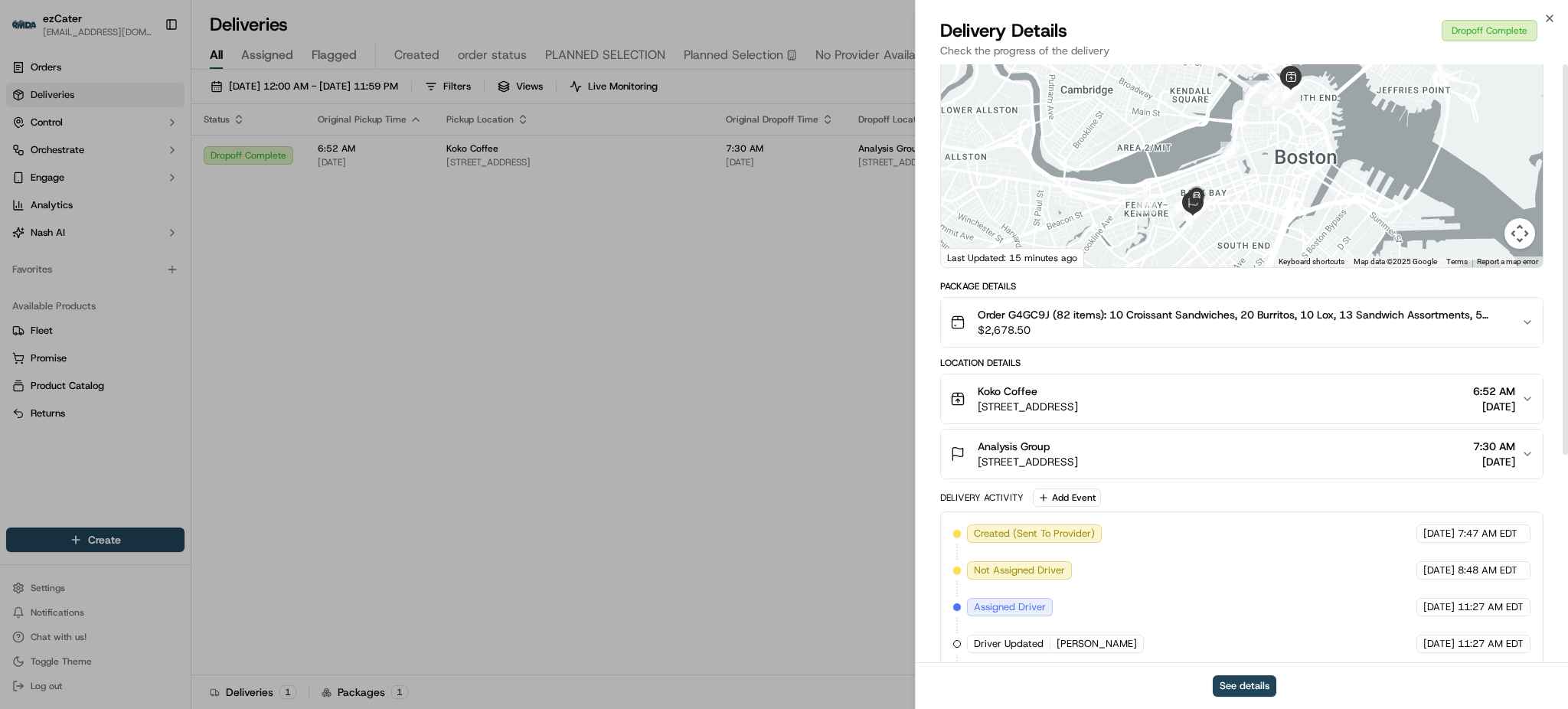
scroll to position [0, 0]
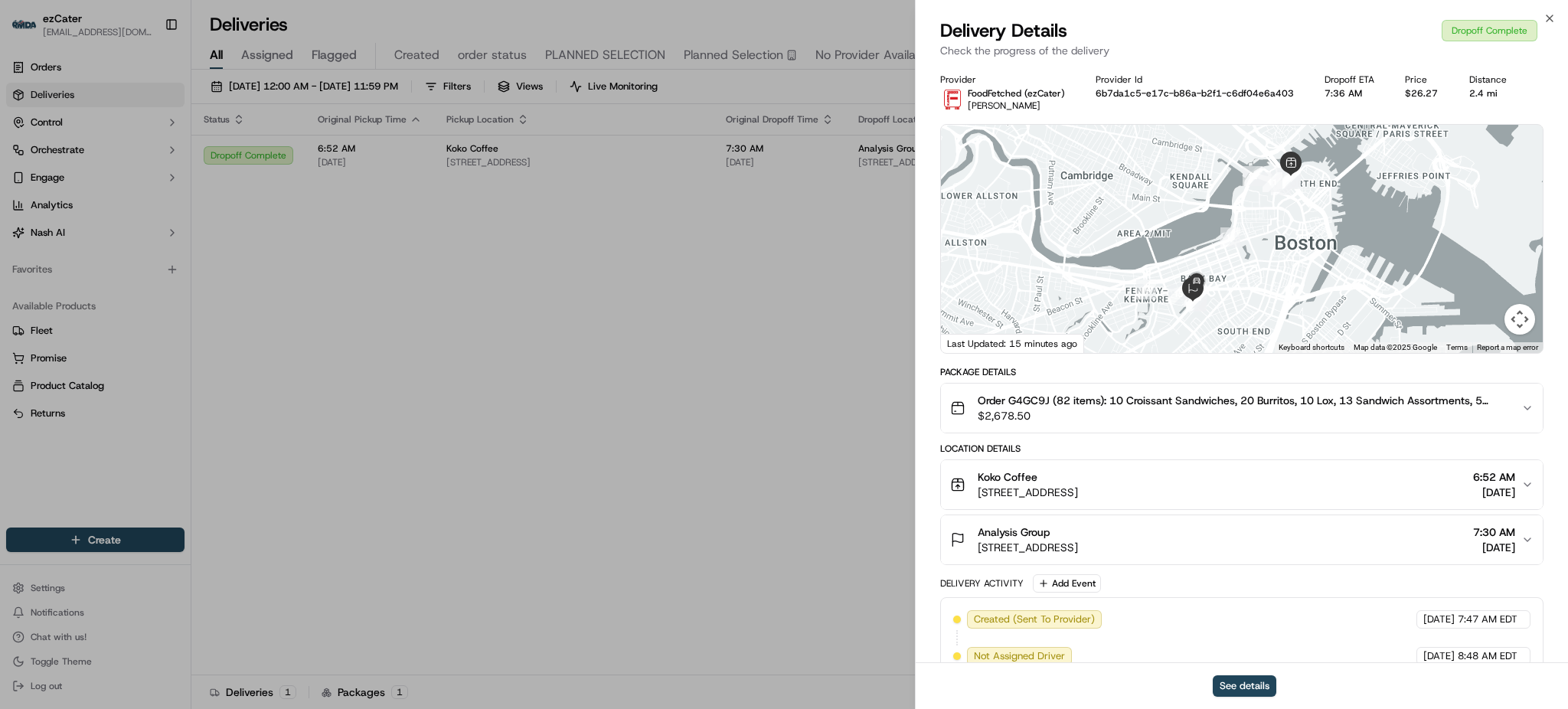
click at [1184, 437] on div "Package Details Order G4GC9J (82 items): 10 Croissant Sandwiches, 20 Burritos, …" at bounding box center [1242, 670] width 603 height 607
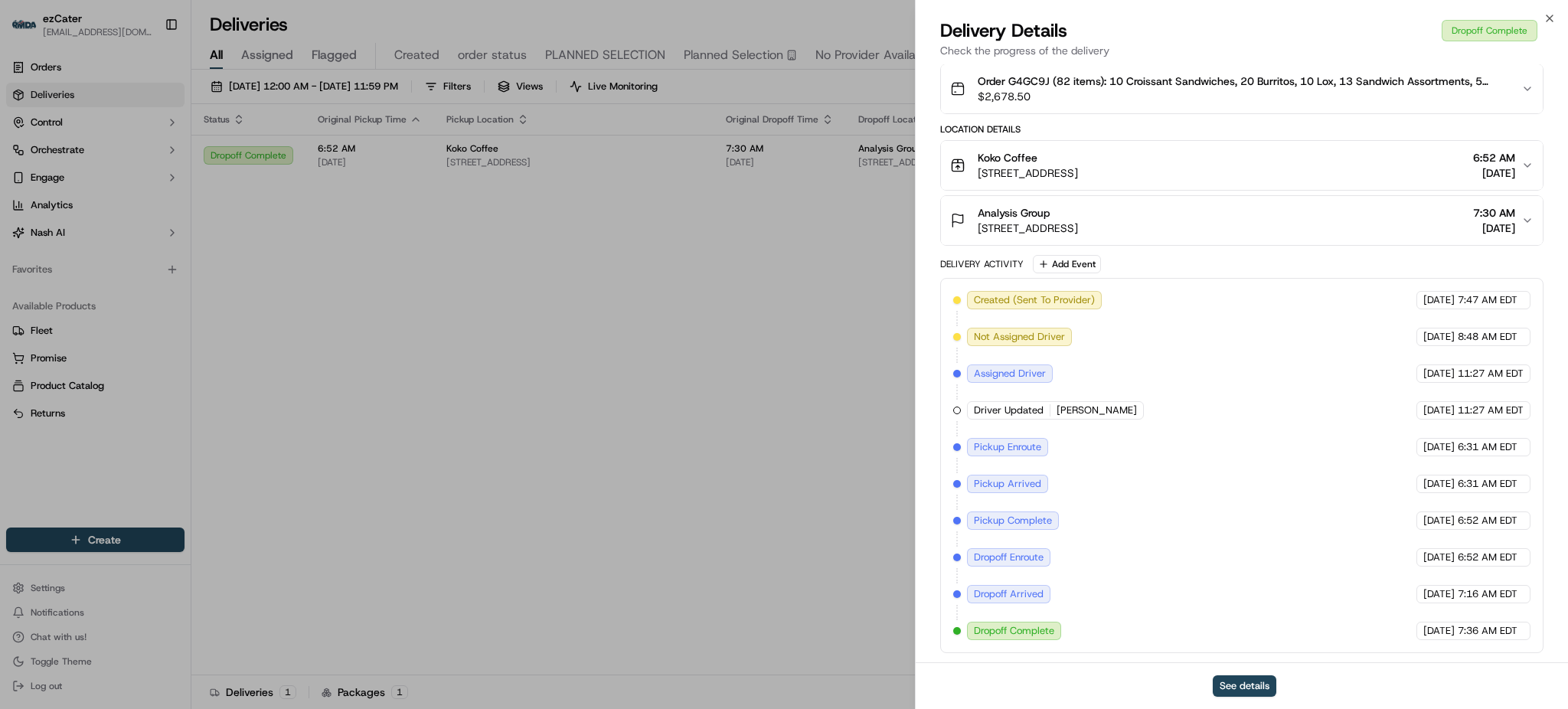
click at [1203, 265] on div "Delivery Activity Add Event" at bounding box center [1242, 264] width 603 height 18
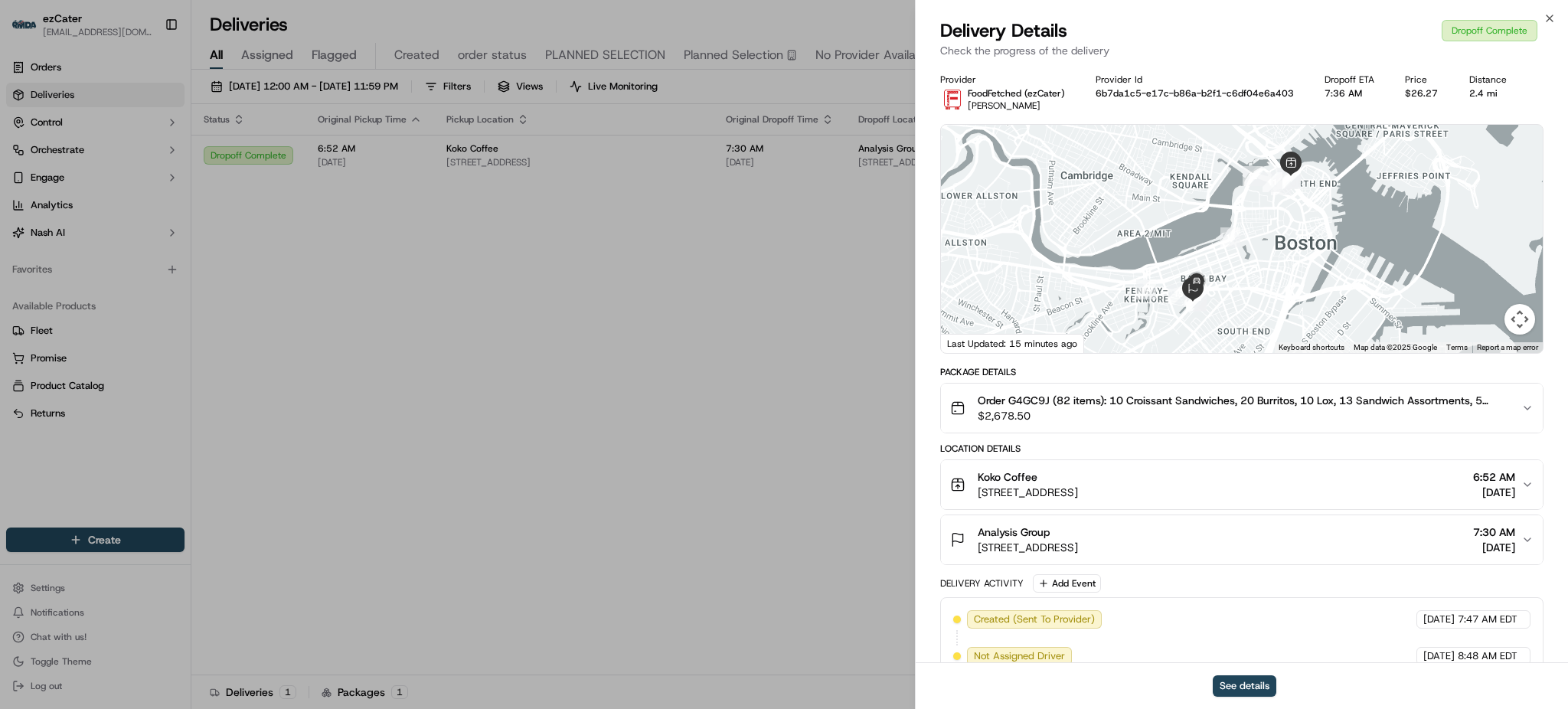
click at [1209, 372] on div "Package Details" at bounding box center [1242, 372] width 603 height 12
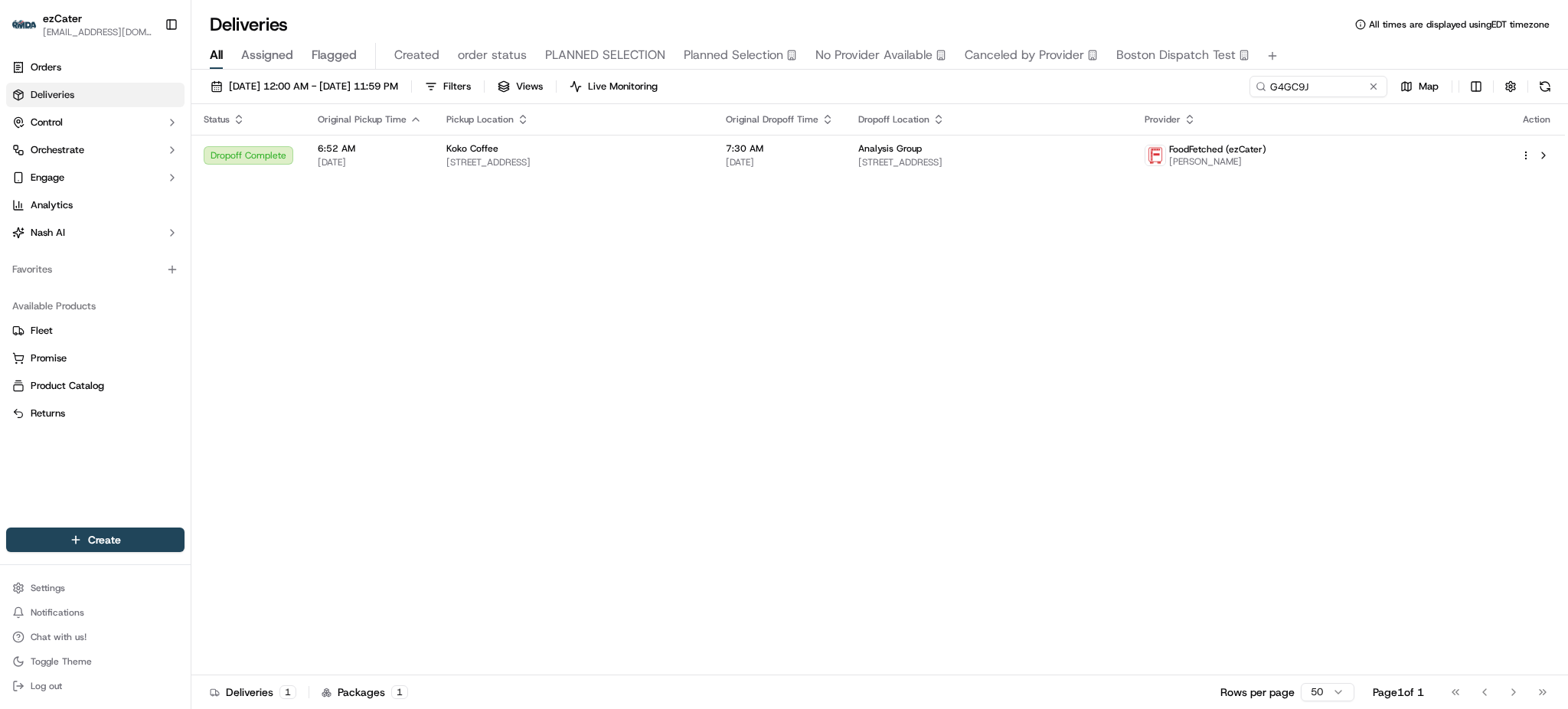
click at [1292, 98] on div "09/01/2025 12:00 AM - 09/30/2025 11:59 PM Filters Views Live Monitoring G4GC9J …" at bounding box center [880, 90] width 1377 height 28
click at [1292, 94] on input "G4GC9J" at bounding box center [1295, 86] width 184 height 21
paste input "8MZ88U"
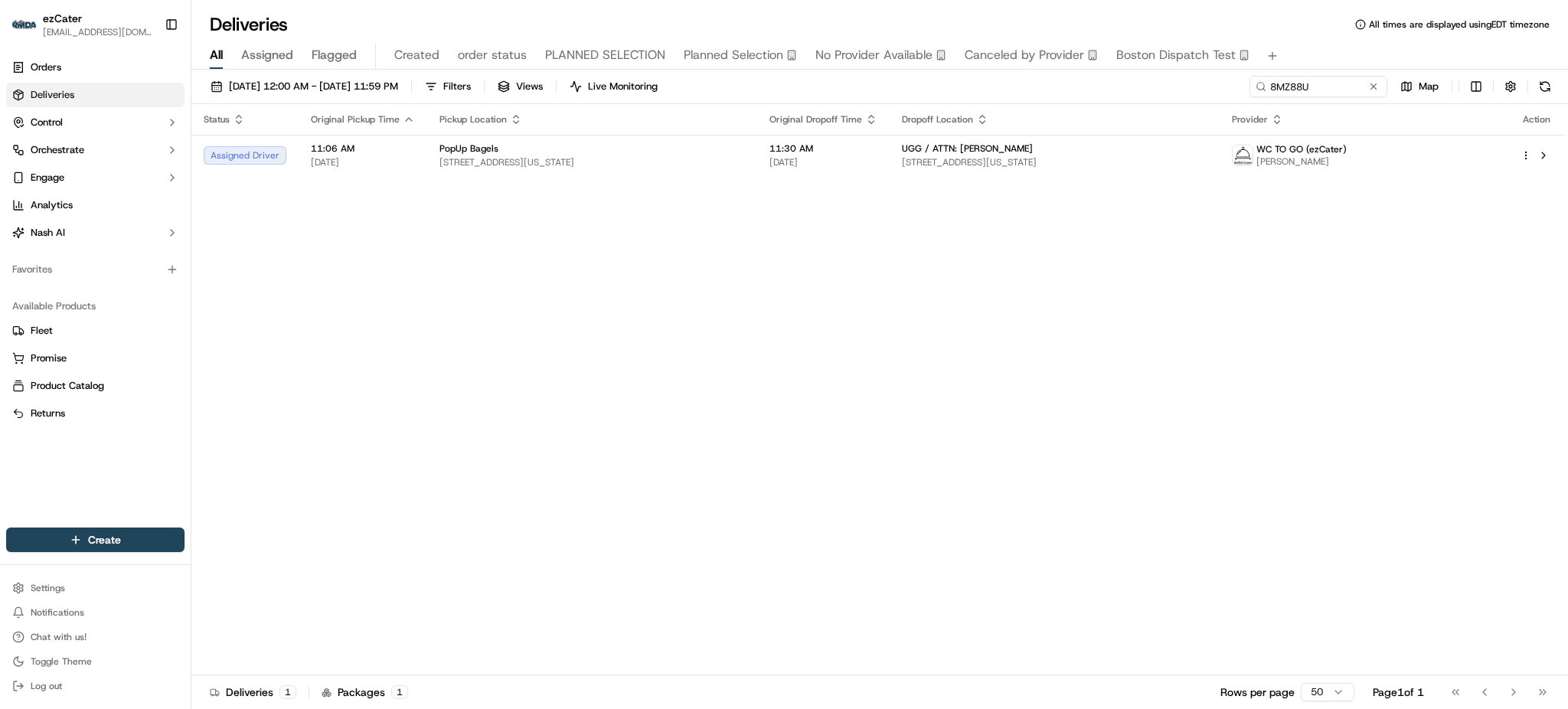
drag, startPoint x: 1232, startPoint y: 237, endPoint x: 1221, endPoint y: 229, distance: 13.6
click at [1232, 237] on div "Status Original Pickup Time Pickup Location Original Dropoff Time Dropoff Locat…" at bounding box center [878, 390] width 1374 height 571
click at [1019, 160] on span "1325 6th Ave # 21, New York, NY 10019, USA" at bounding box center [1054, 163] width 306 height 12
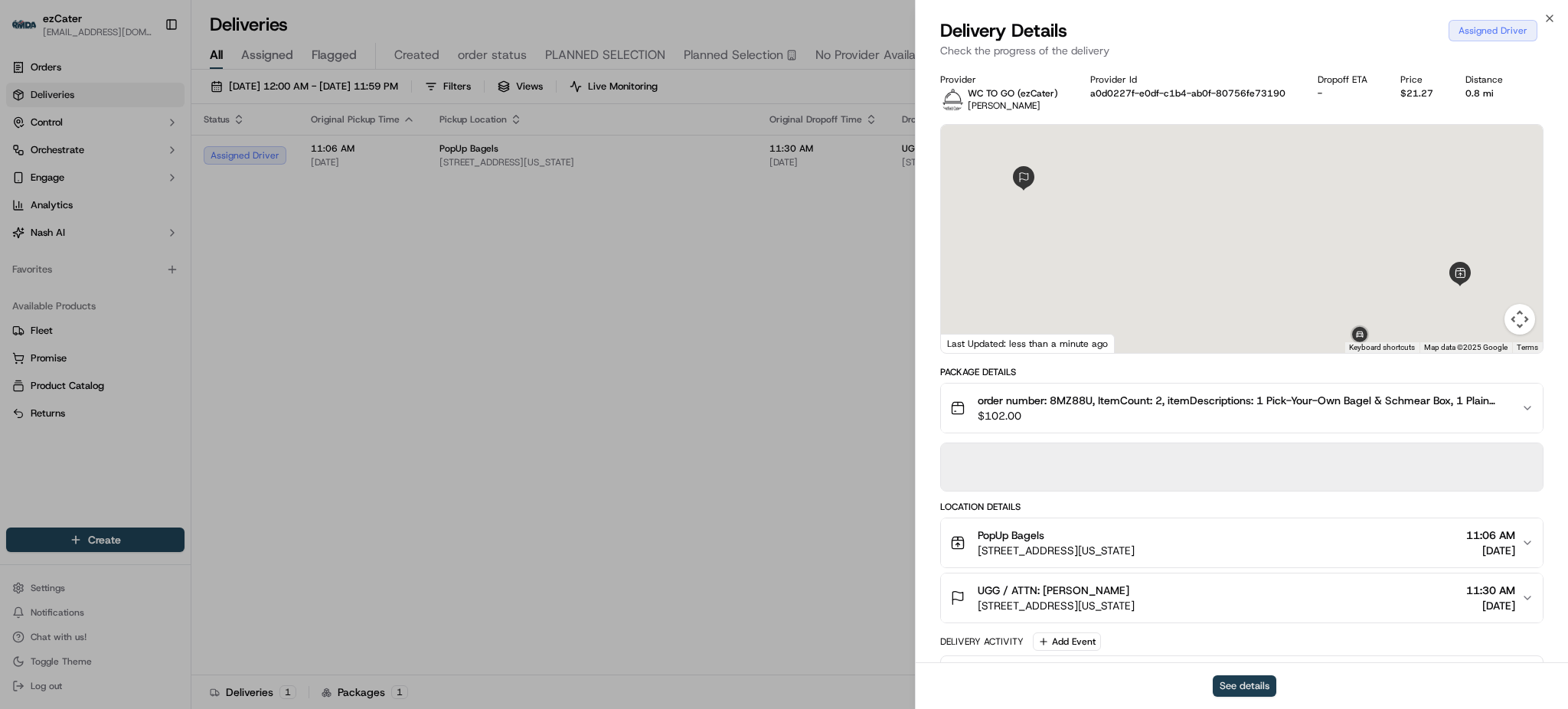
click at [1215, 681] on button "See details" at bounding box center [1244, 686] width 63 height 21
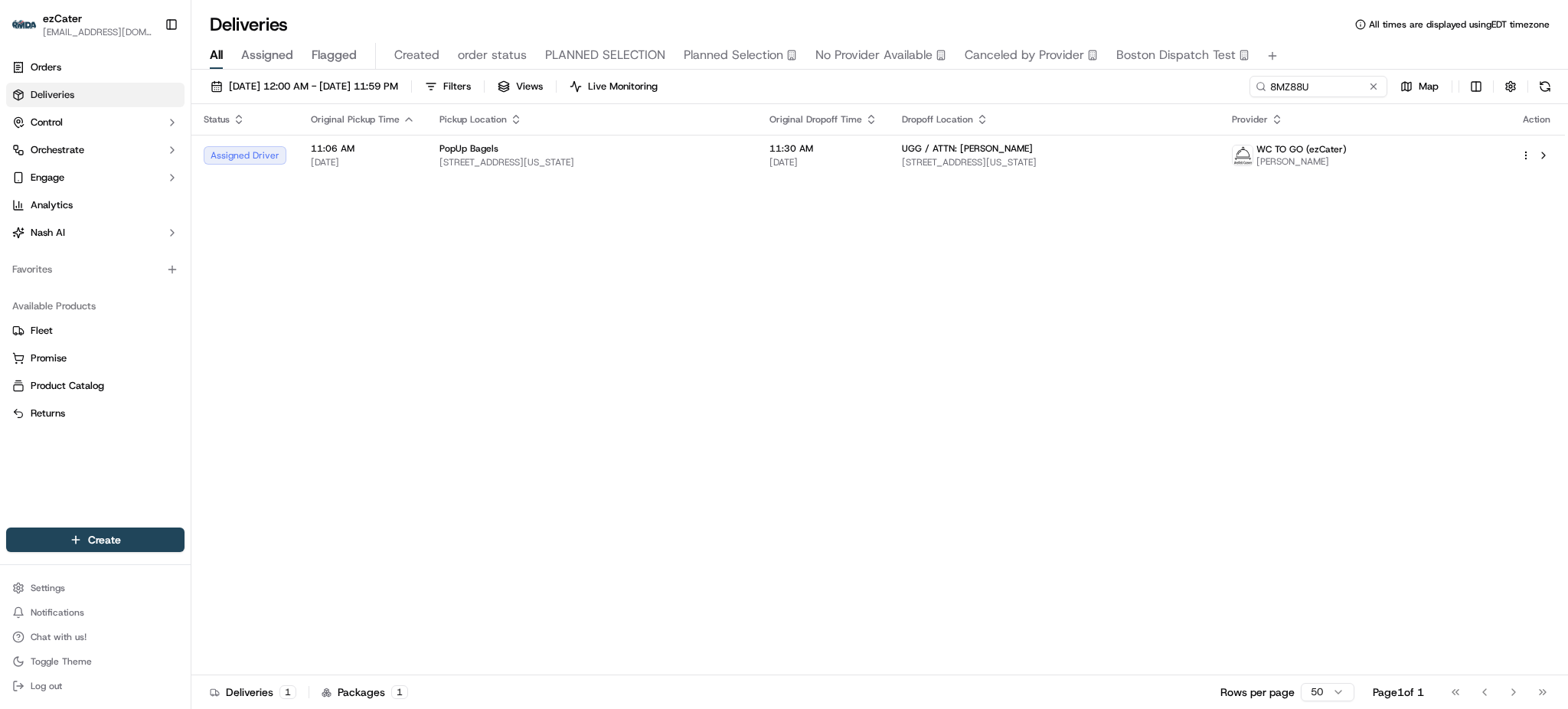
click at [1250, 307] on div "Status Original Pickup Time Pickup Location Original Dropoff Time Dropoff Locat…" at bounding box center [878, 390] width 1374 height 571
click at [898, 188] on div "Status Original Pickup Time Pickup Location Original Dropoff Time Dropoff Locat…" at bounding box center [878, 390] width 1374 height 571
click at [886, 164] on td "11:30 AM 09/16/2025" at bounding box center [823, 155] width 133 height 41
click at [1319, 93] on input "8MZ88U" at bounding box center [1295, 86] width 184 height 21
paste input "62A8TT"
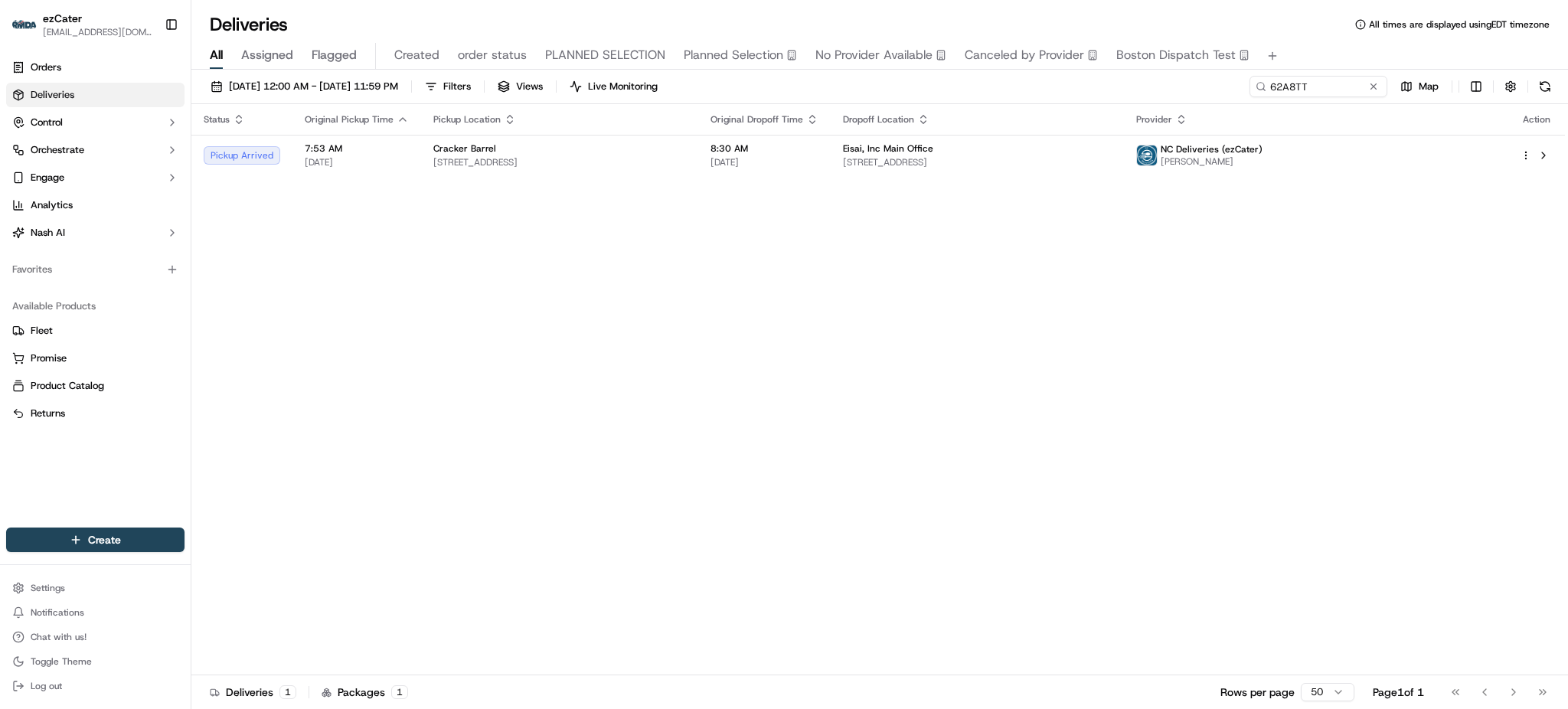
click at [1185, 327] on div "Status Original Pickup Time Pickup Location Original Dropoff Time Dropoff Locat…" at bounding box center [878, 390] width 1374 height 571
click at [1372, 253] on div "Status Original Pickup Time Pickup Location Original Dropoff Time Dropoff Locat…" at bounding box center [878, 390] width 1374 height 571
click at [818, 149] on span "8:30 AM" at bounding box center [764, 148] width 108 height 12
click at [1295, 93] on input "62A8TT" at bounding box center [1295, 86] width 184 height 21
paste input "2JP-7WT"
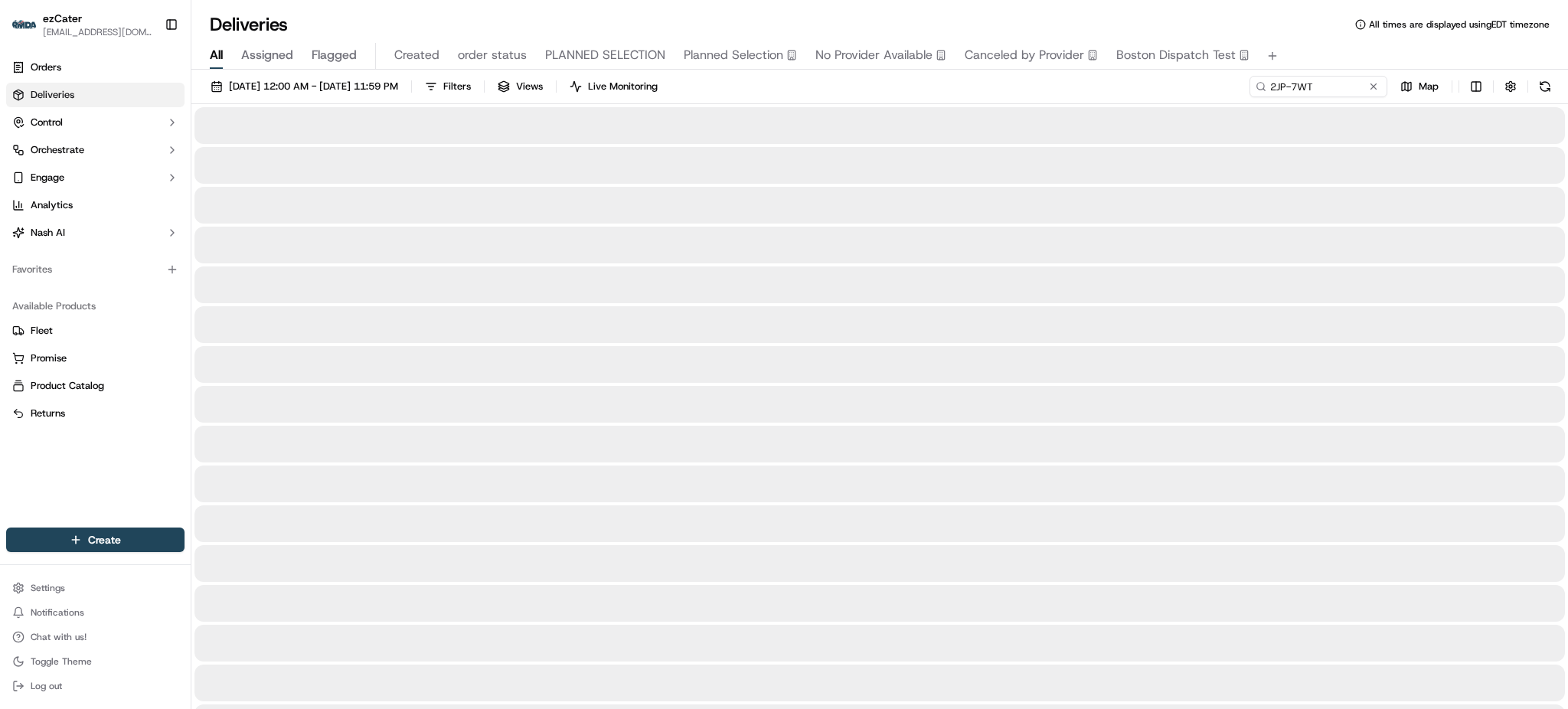
click at [1217, 90] on div "09/01/2025 12:00 AM - 09/30/2025 11:59 PM Filters Views Live Monitoring 2JP-7WT…" at bounding box center [880, 90] width 1377 height 28
click at [1205, 89] on div "09/01/2025 12:00 AM - 09/30/2025 11:59 PM Filters Views Live Monitoring 2JP-7WT…" at bounding box center [880, 90] width 1377 height 28
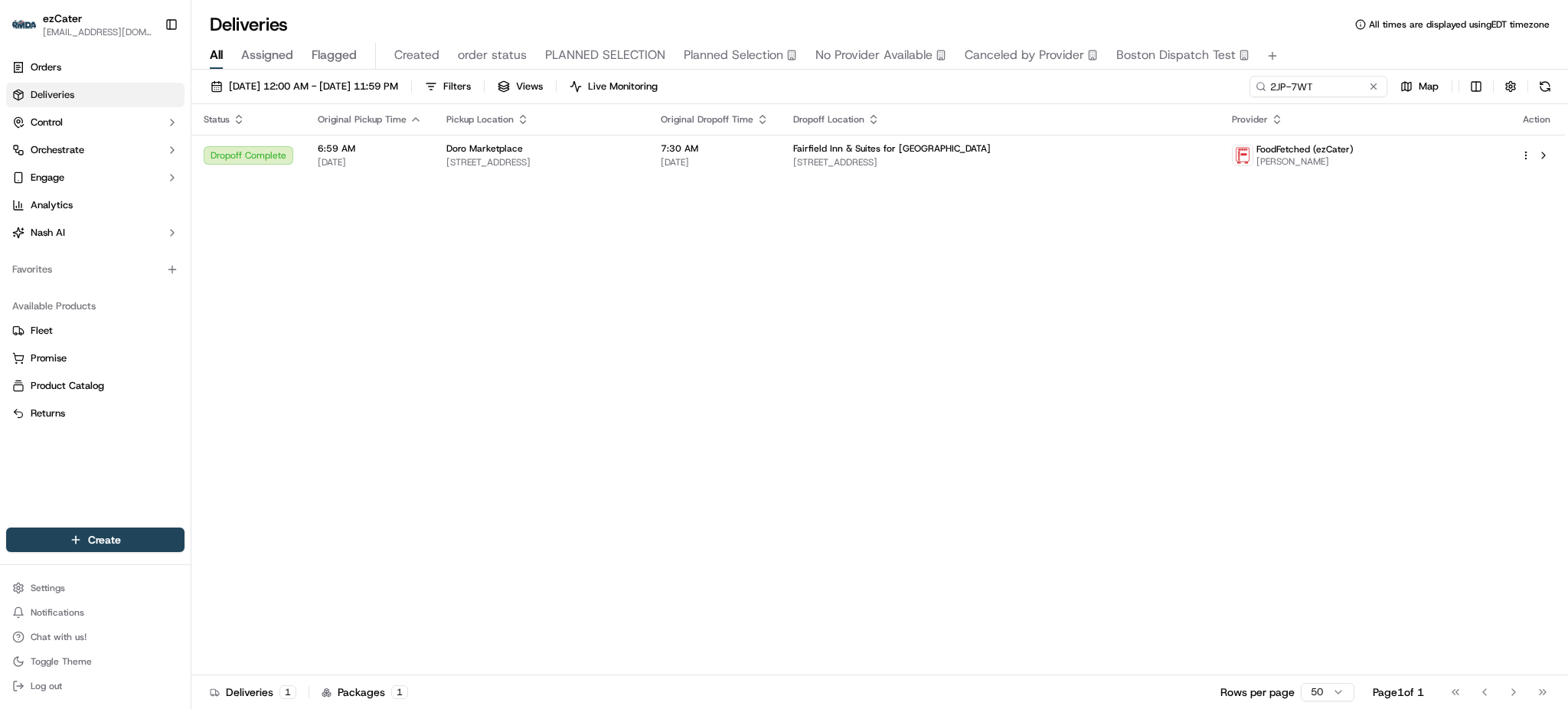
click at [1378, 272] on div "Status Original Pickup Time Pickup Location Original Dropoff Time Dropoff Locat…" at bounding box center [878, 390] width 1374 height 571
click at [1208, 153] on div "Fairfield Inn & Suites for [GEOGRAPHIC_DATA]" at bounding box center [1001, 148] width 414 height 12
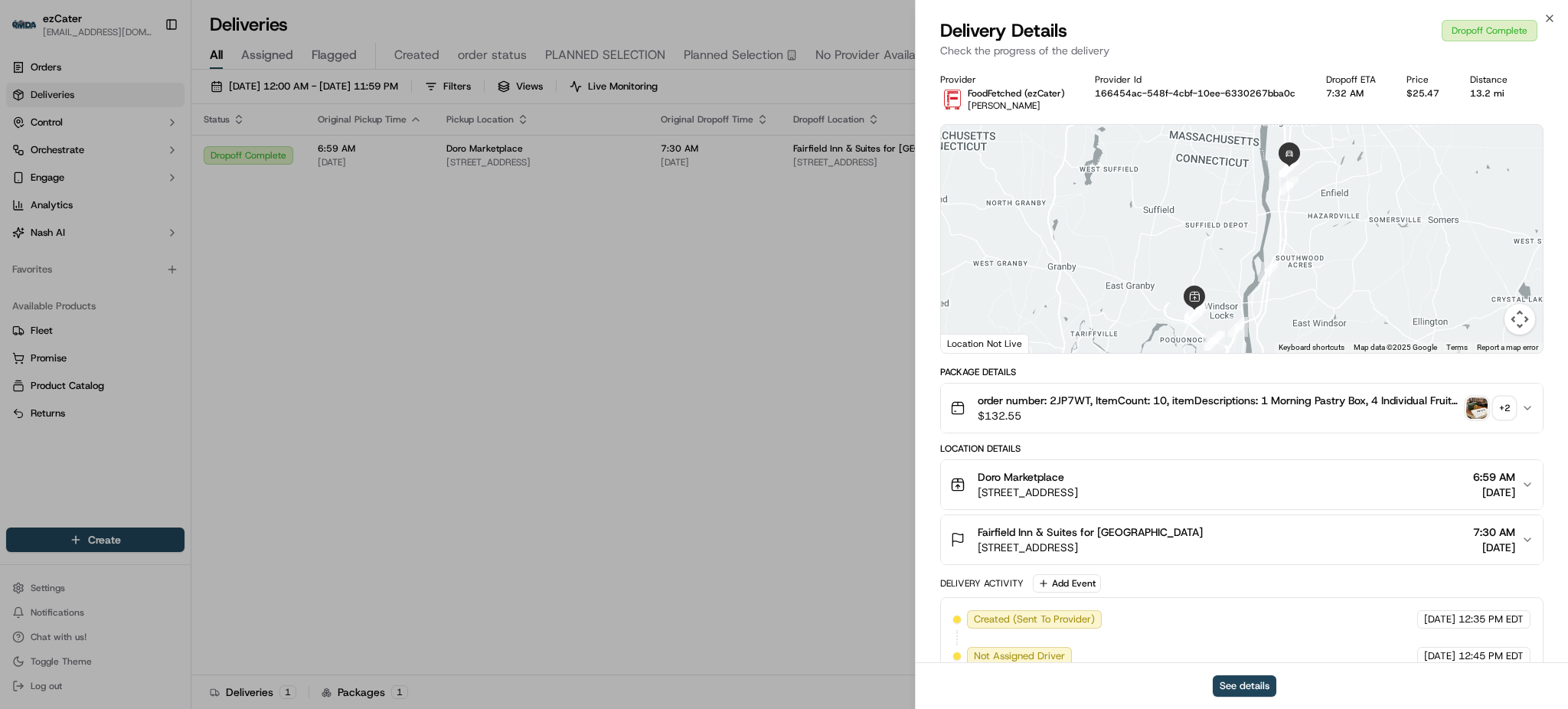
click at [1508, 400] on div "+ 2" at bounding box center [1504, 408] width 21 height 21
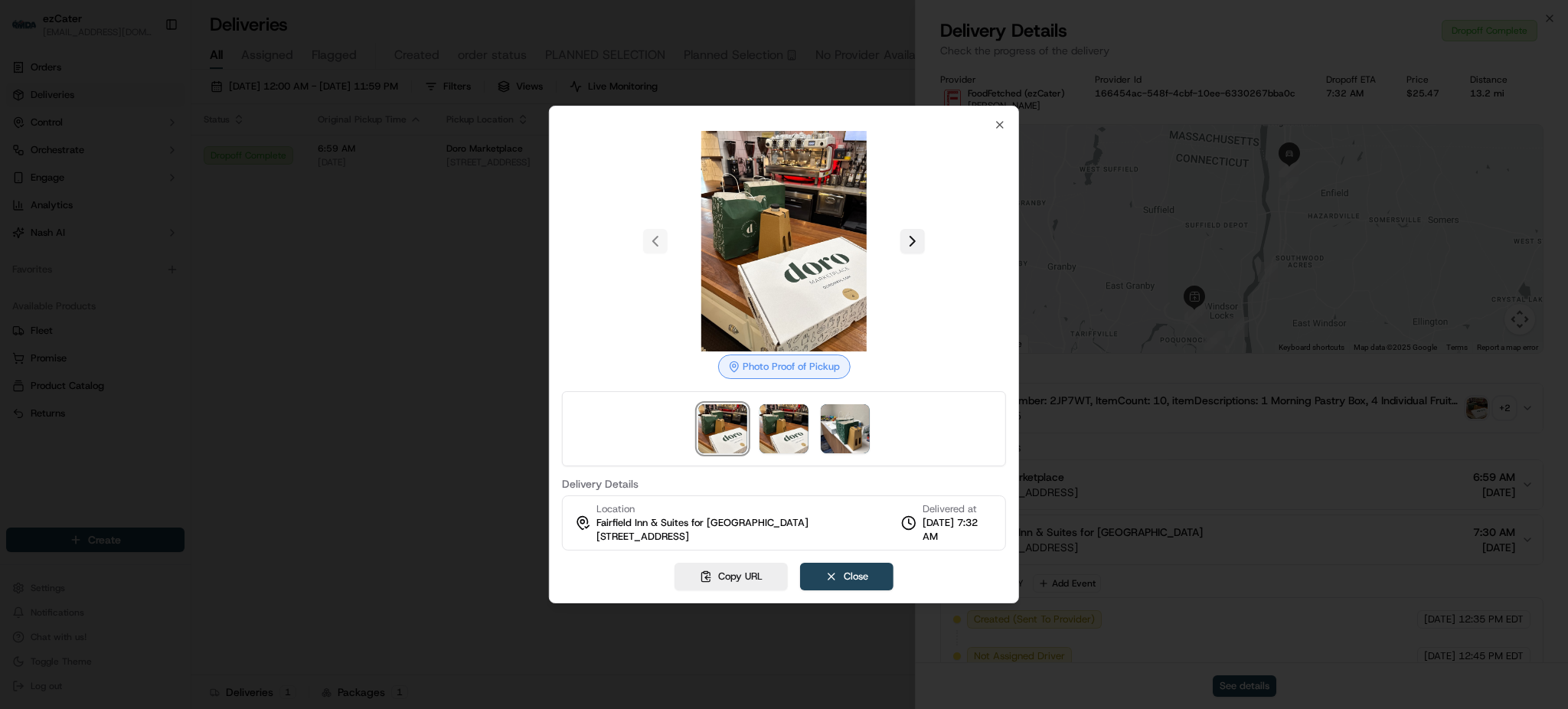
click at [905, 251] on button at bounding box center [912, 241] width 25 height 25
click at [908, 249] on button at bounding box center [912, 241] width 25 height 25
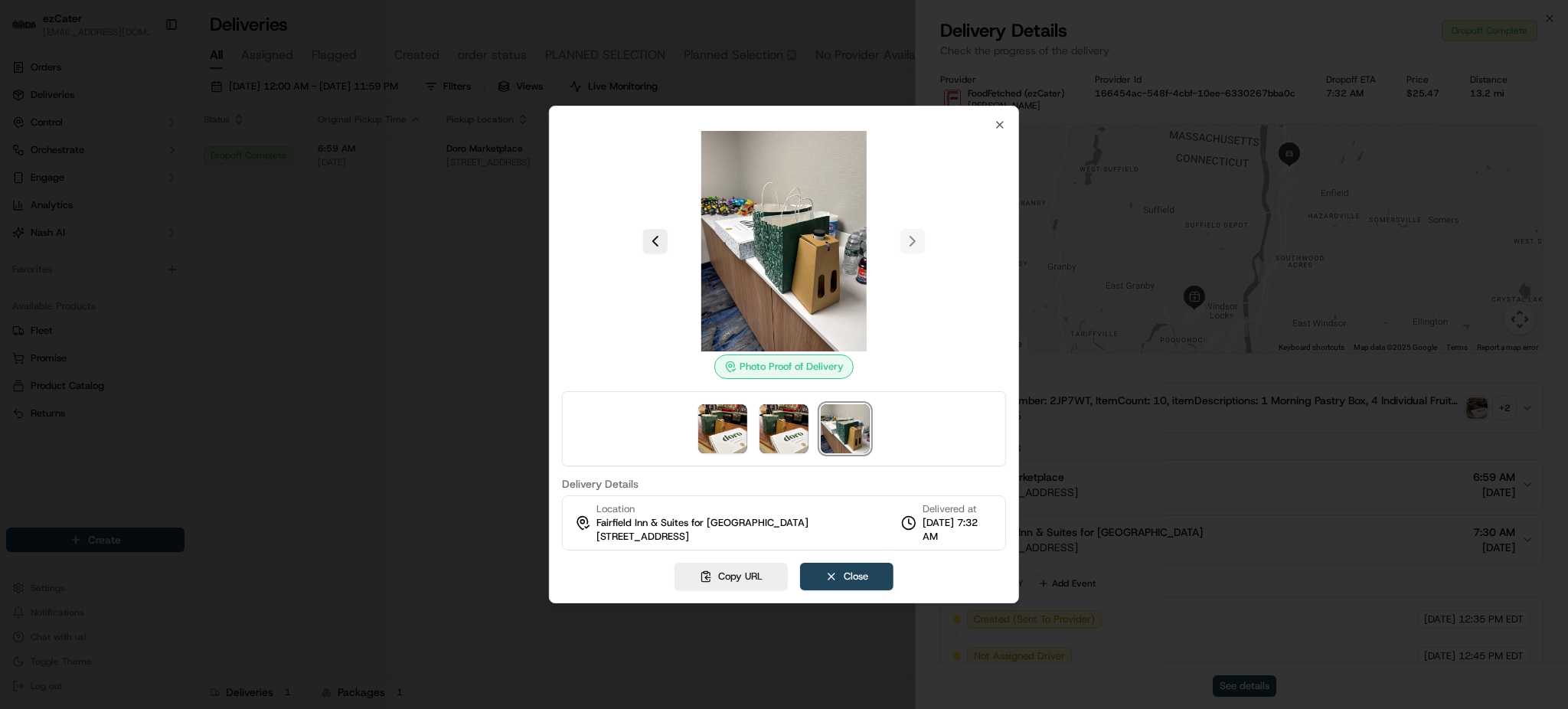
click at [270, 390] on div at bounding box center [784, 354] width 1568 height 709
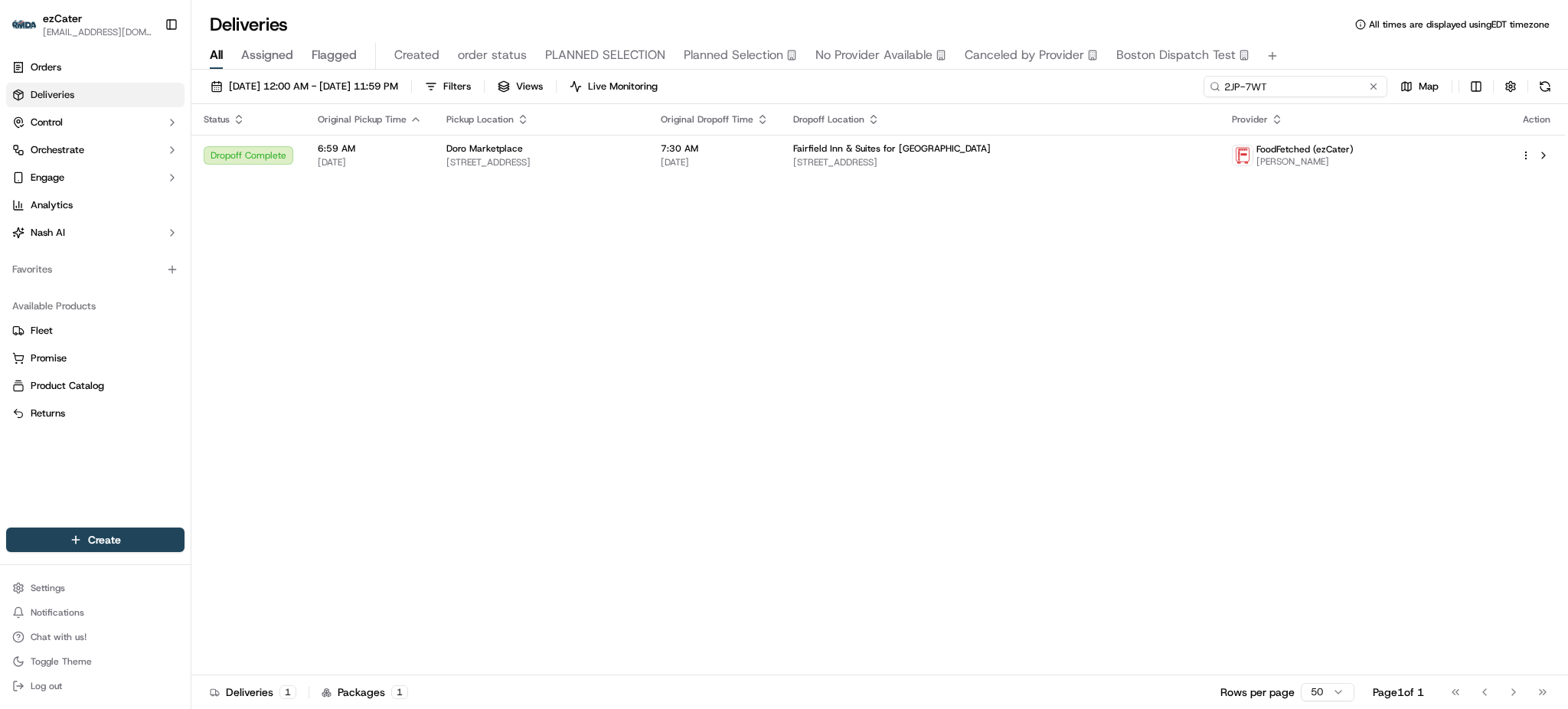
click at [1349, 92] on input "2JP-7WT" at bounding box center [1295, 86] width 184 height 21
paste input "FV0Q53"
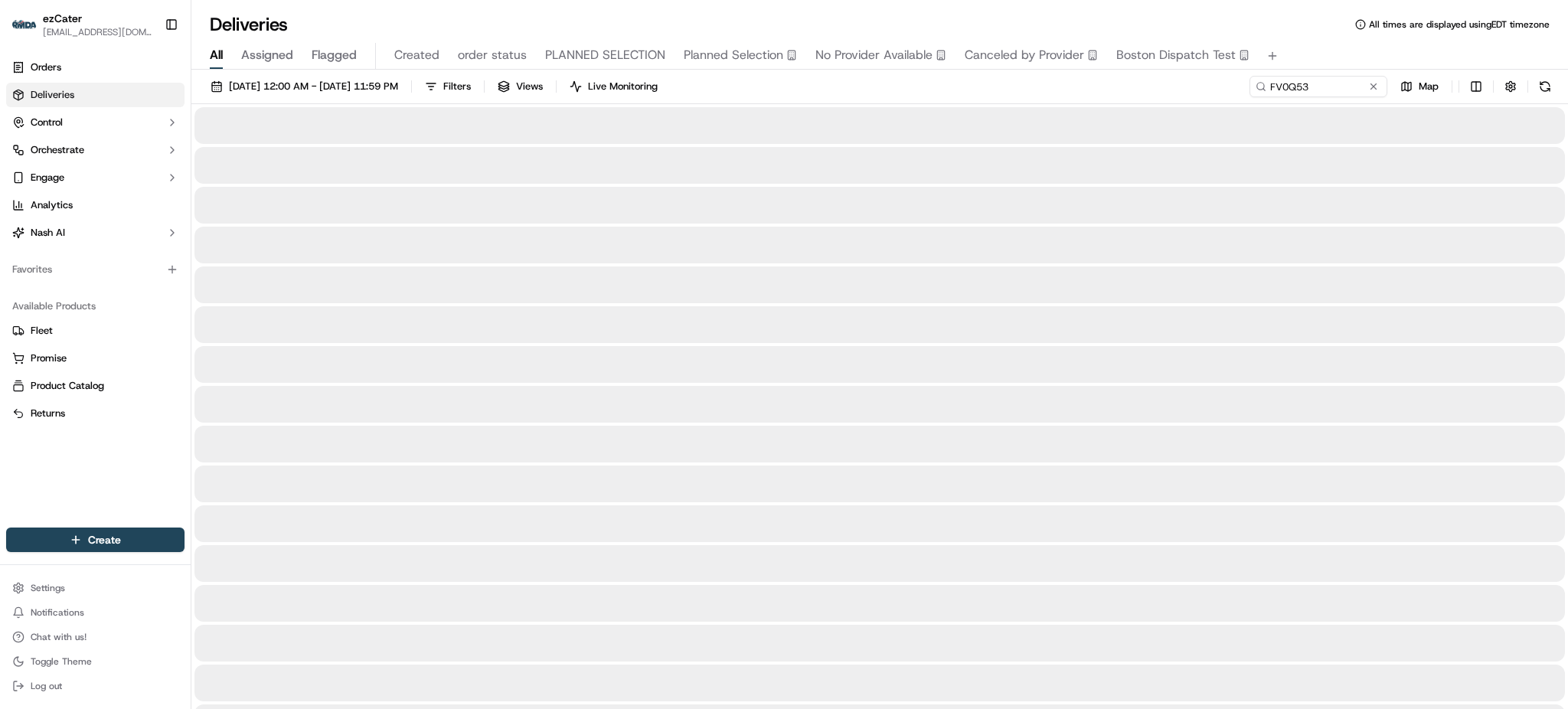
click at [1183, 85] on div "09/01/2025 12:00 AM - 09/30/2025 11:59 PM Filters Views Live Monitoring FV0Q53 …" at bounding box center [880, 90] width 1377 height 28
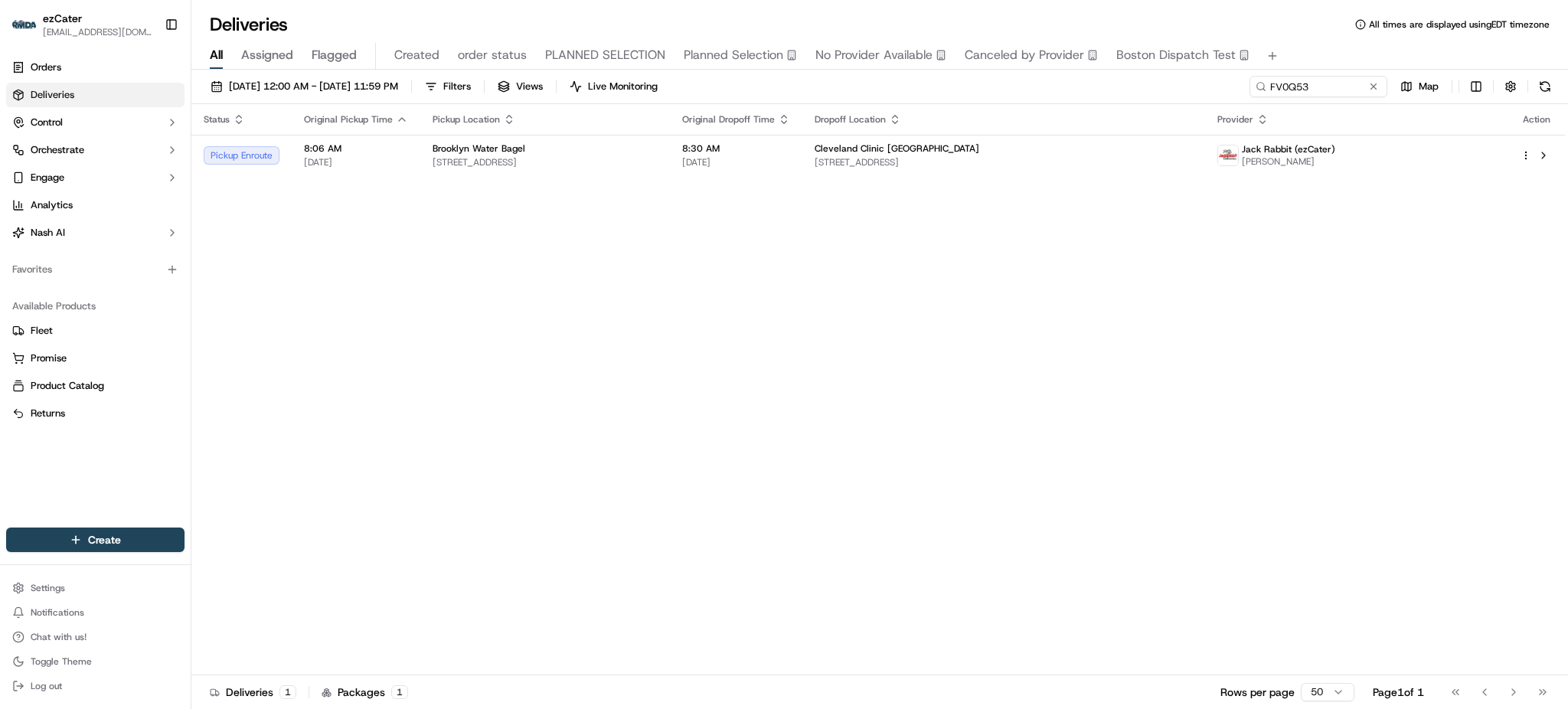
click at [1192, 97] on div "09/01/2025 12:00 AM - 09/30/2025 11:59 PM Filters Views Live Monitoring FV0Q53 …" at bounding box center [880, 90] width 1377 height 28
click at [998, 155] on div "Cleveland Clinic Indian River 1000 36th St, Vero Beach, FL 32960, USA" at bounding box center [1004, 155] width 378 height 26
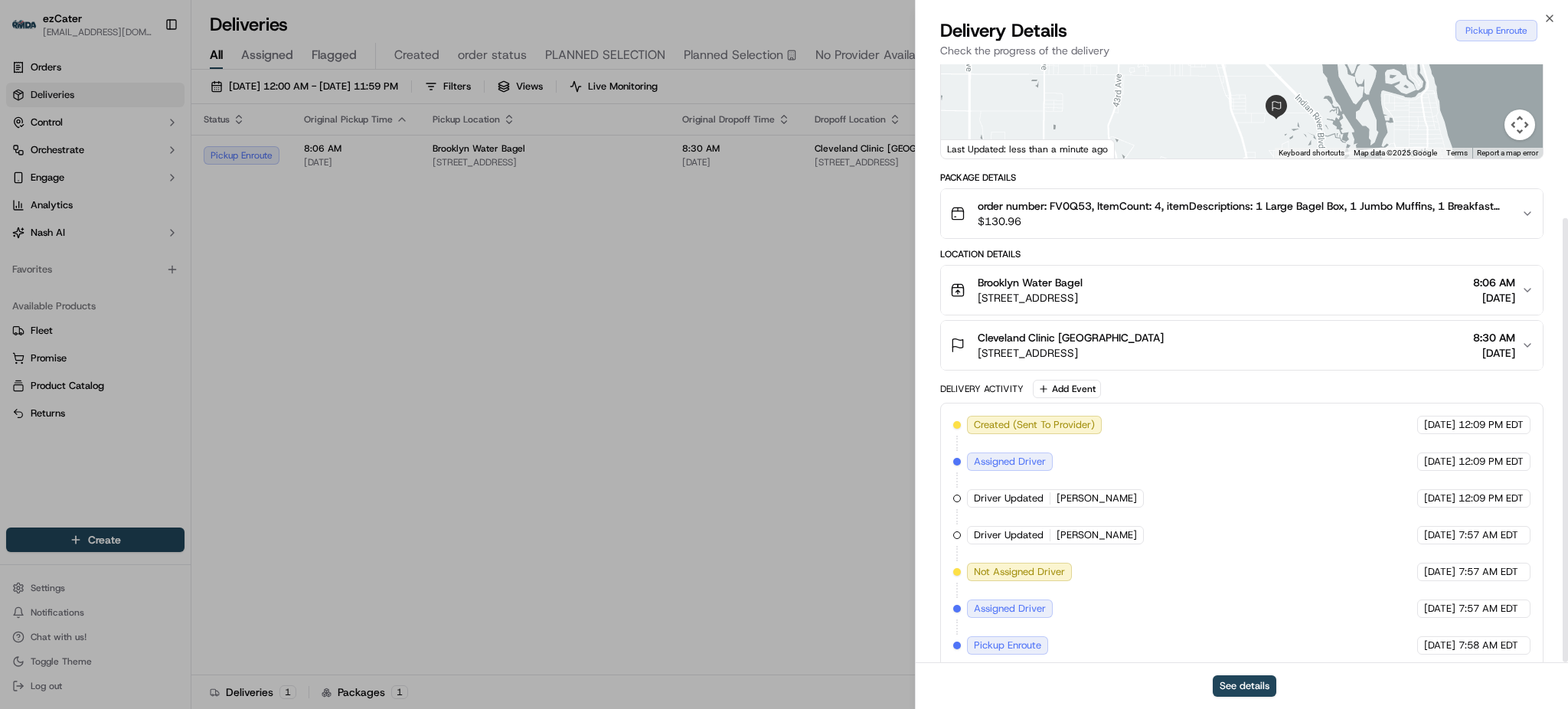
scroll to position [209, 0]
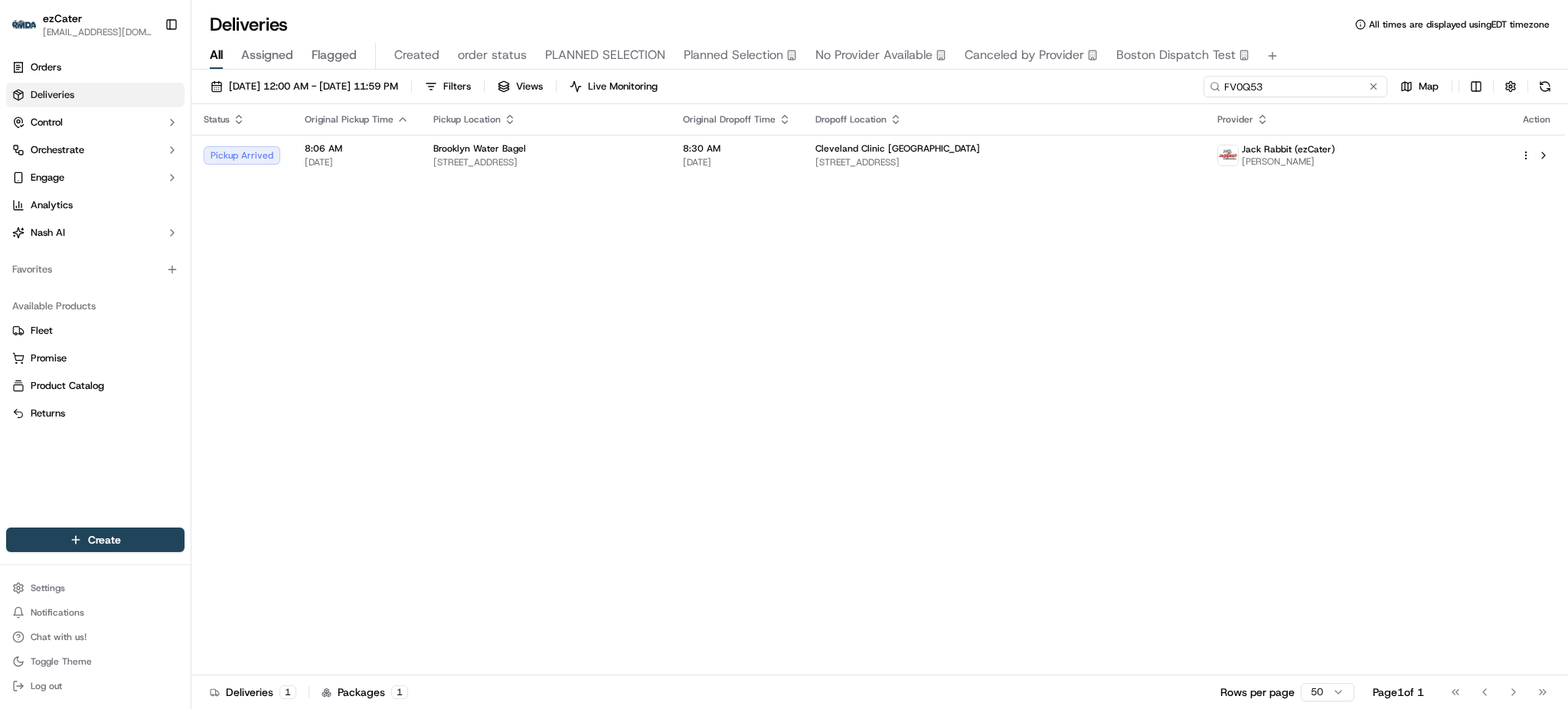
click at [1337, 83] on input "FV0Q53" at bounding box center [1295, 86] width 184 height 21
paste input "62A8TT"
type input "62A8TT"
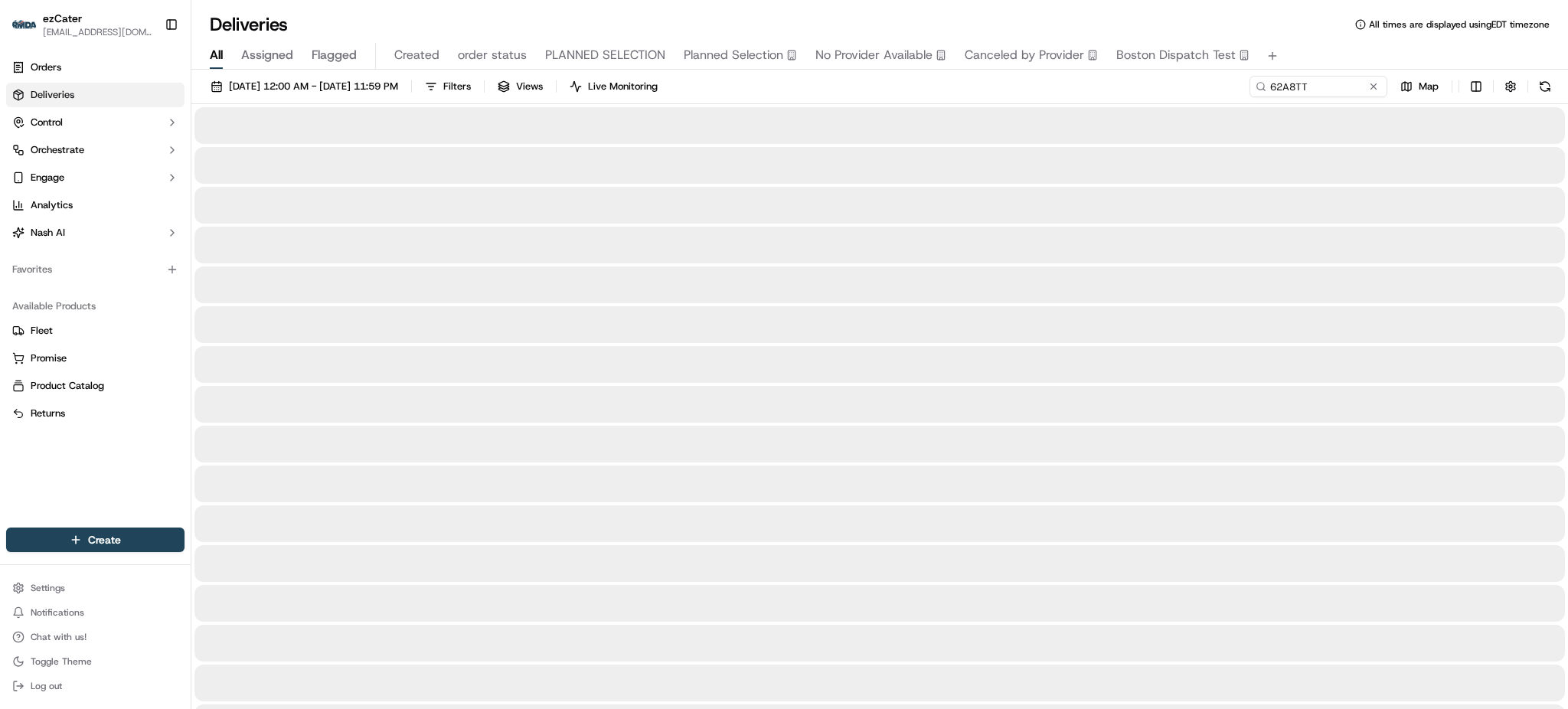
click at [1324, 32] on div "Deliveries All times are displayed using EDT timezone" at bounding box center [880, 24] width 1377 height 25
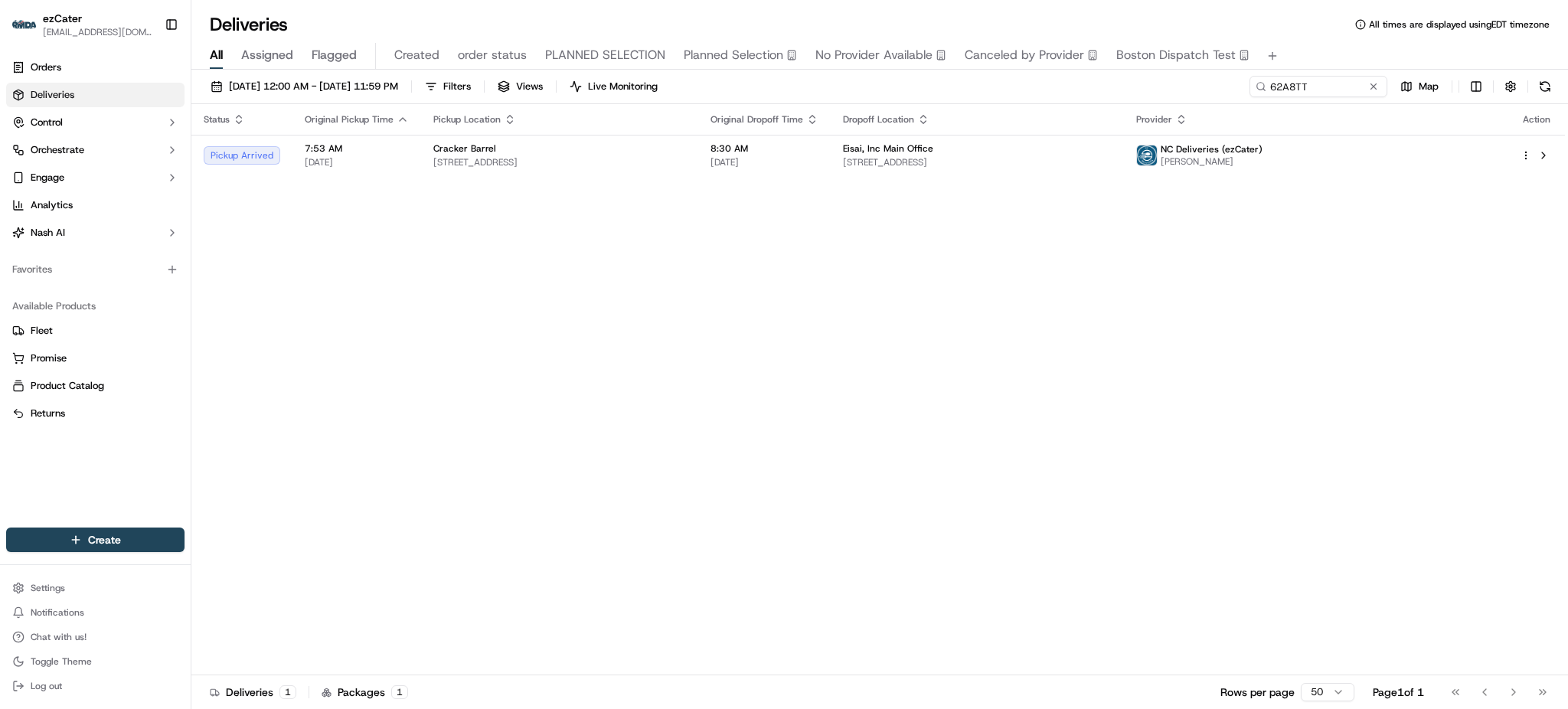
click at [1326, 201] on div "Status Original Pickup Time Pickup Location Original Dropoff Time Dropoff Locat…" at bounding box center [878, 390] width 1374 height 571
click at [1124, 139] on td "Eisai, Inc Main Office 4130 Parklake Ave STE 500, Raleigh, NC 27612, USA" at bounding box center [977, 155] width 294 height 41
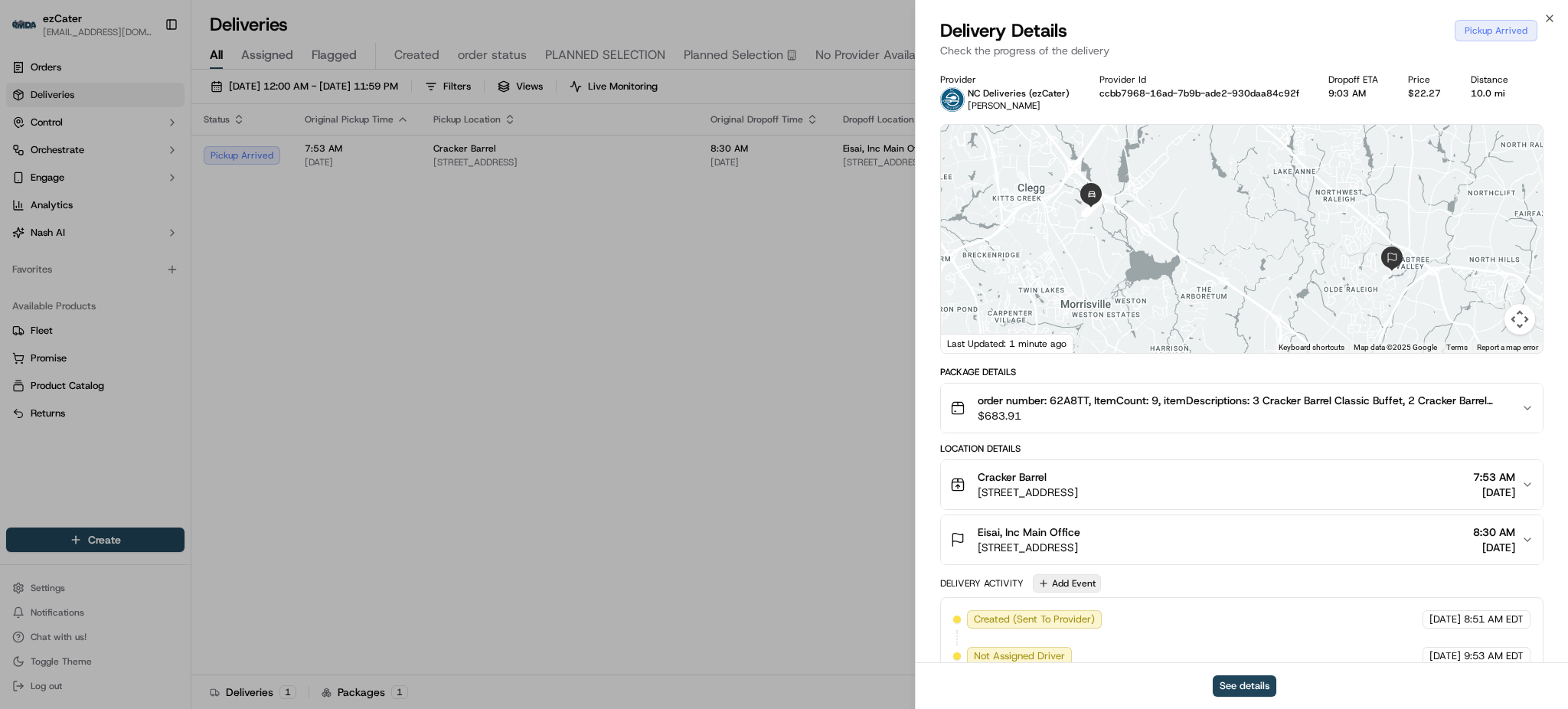
click at [1066, 580] on button "Add Event" at bounding box center [1067, 583] width 68 height 18
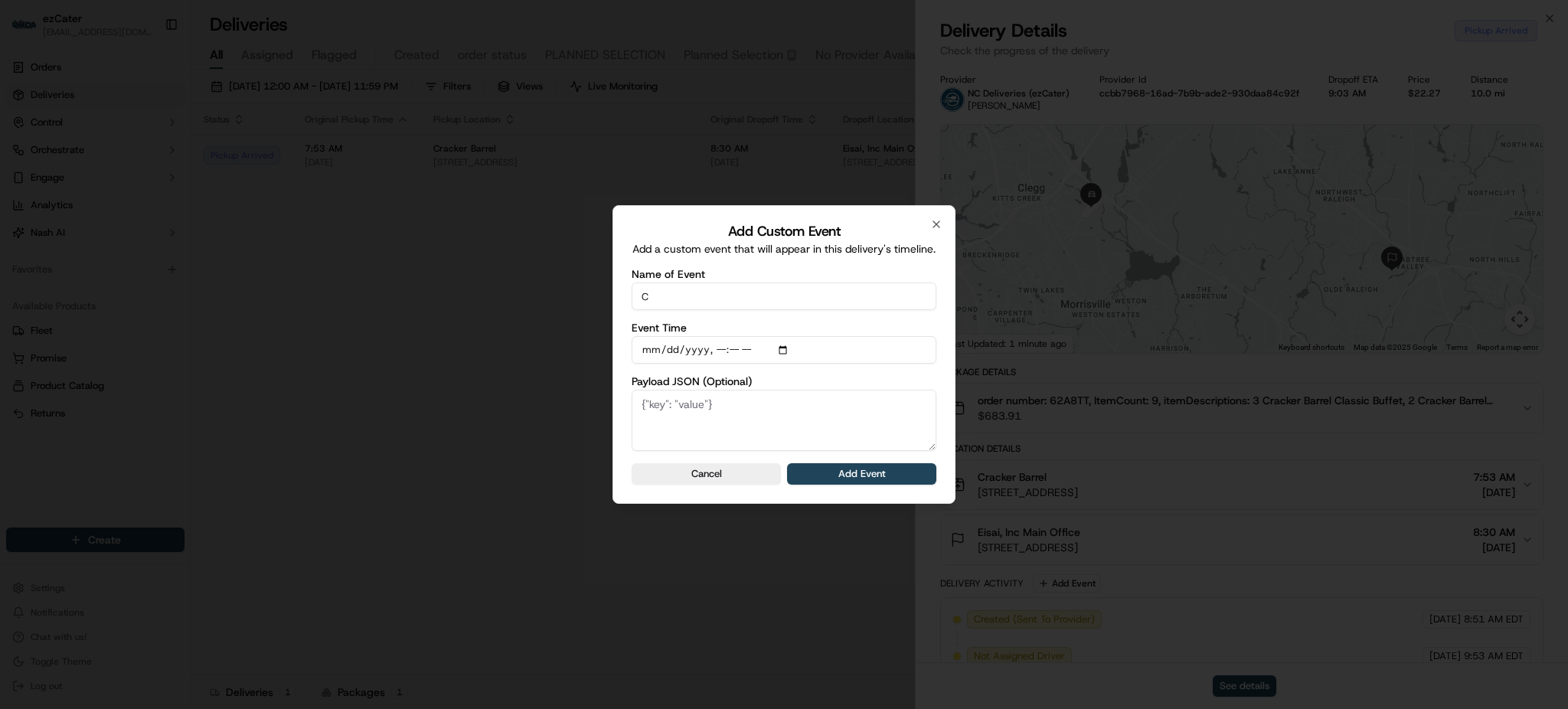
type input "CP not ready"
click at [839, 469] on button "Add Event" at bounding box center [862, 474] width 149 height 21
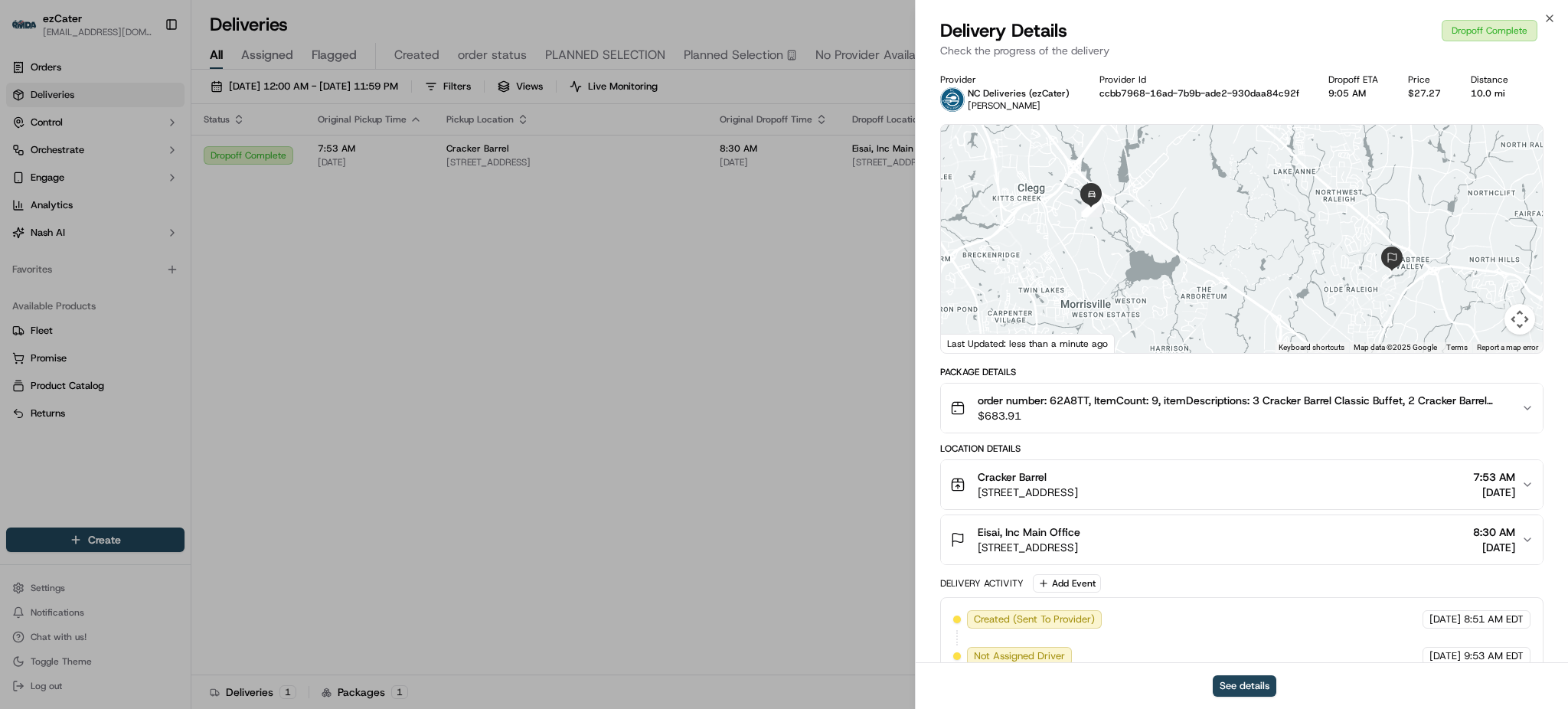
click at [1229, 32] on div "Delivery Details Dropoff Complete" at bounding box center [1242, 30] width 603 height 25
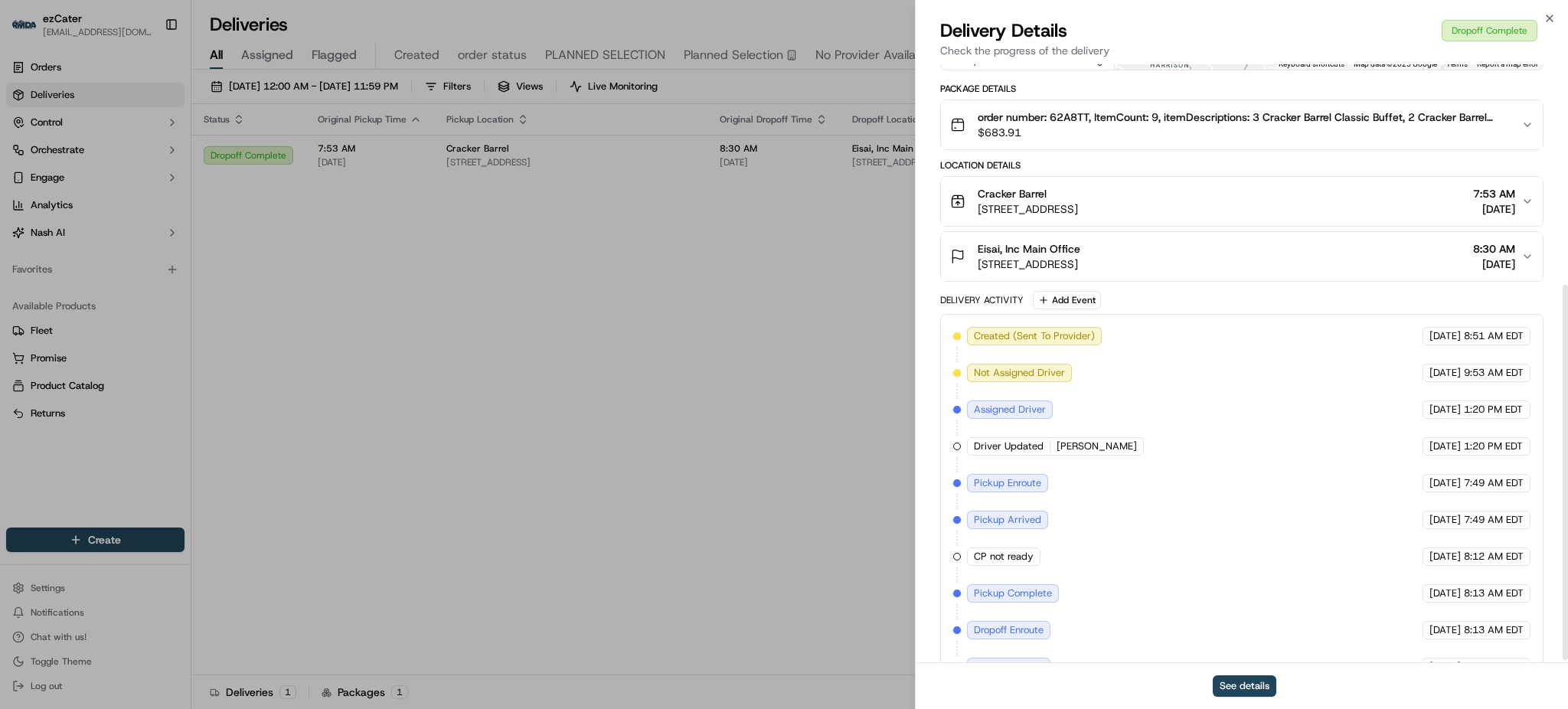
scroll to position [357, 0]
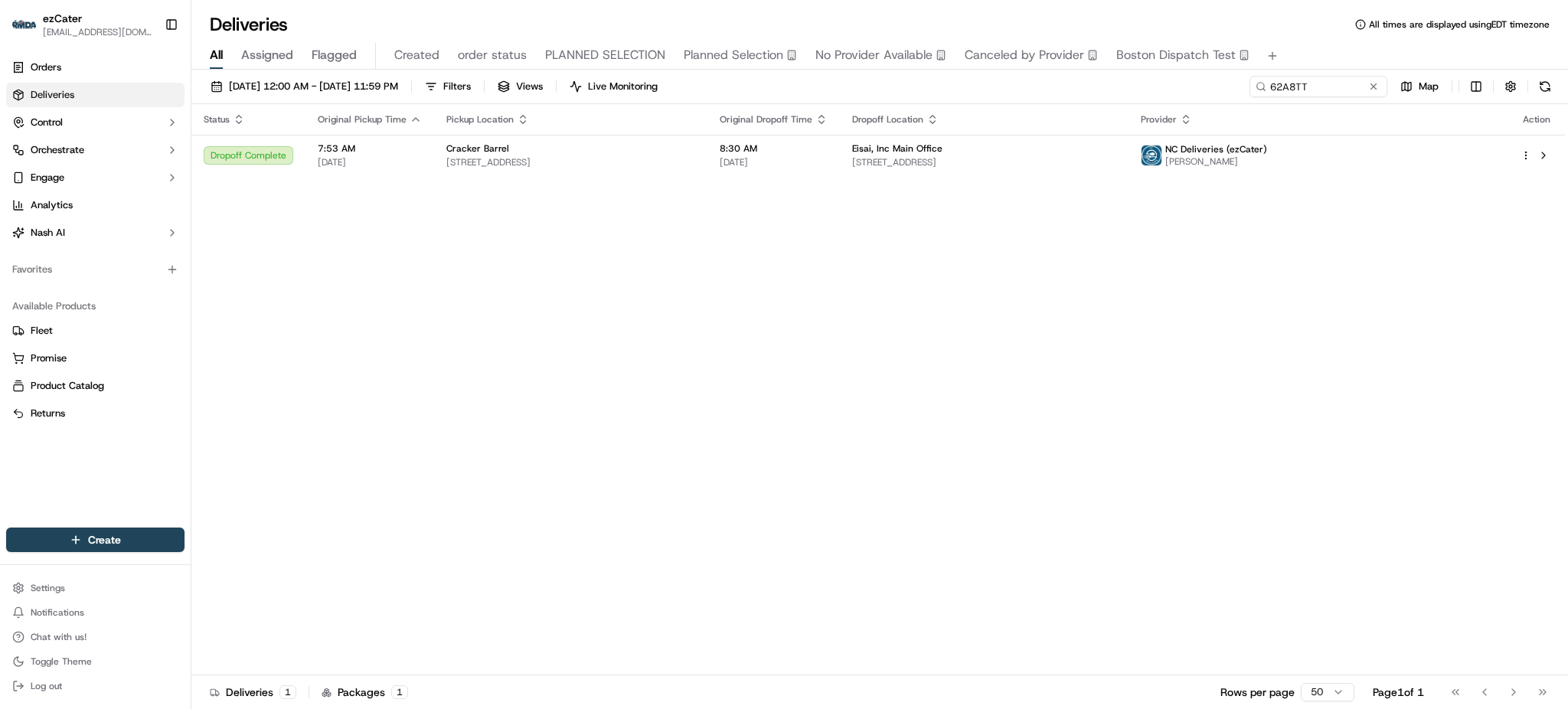
click at [1264, 331] on div "Status Original Pickup Time Pickup Location Original Dropoff Time Dropoff Locat…" at bounding box center [878, 390] width 1374 height 571
click at [1340, 91] on input "62A8TT" at bounding box center [1295, 86] width 184 height 21
paste input "Z302UF"
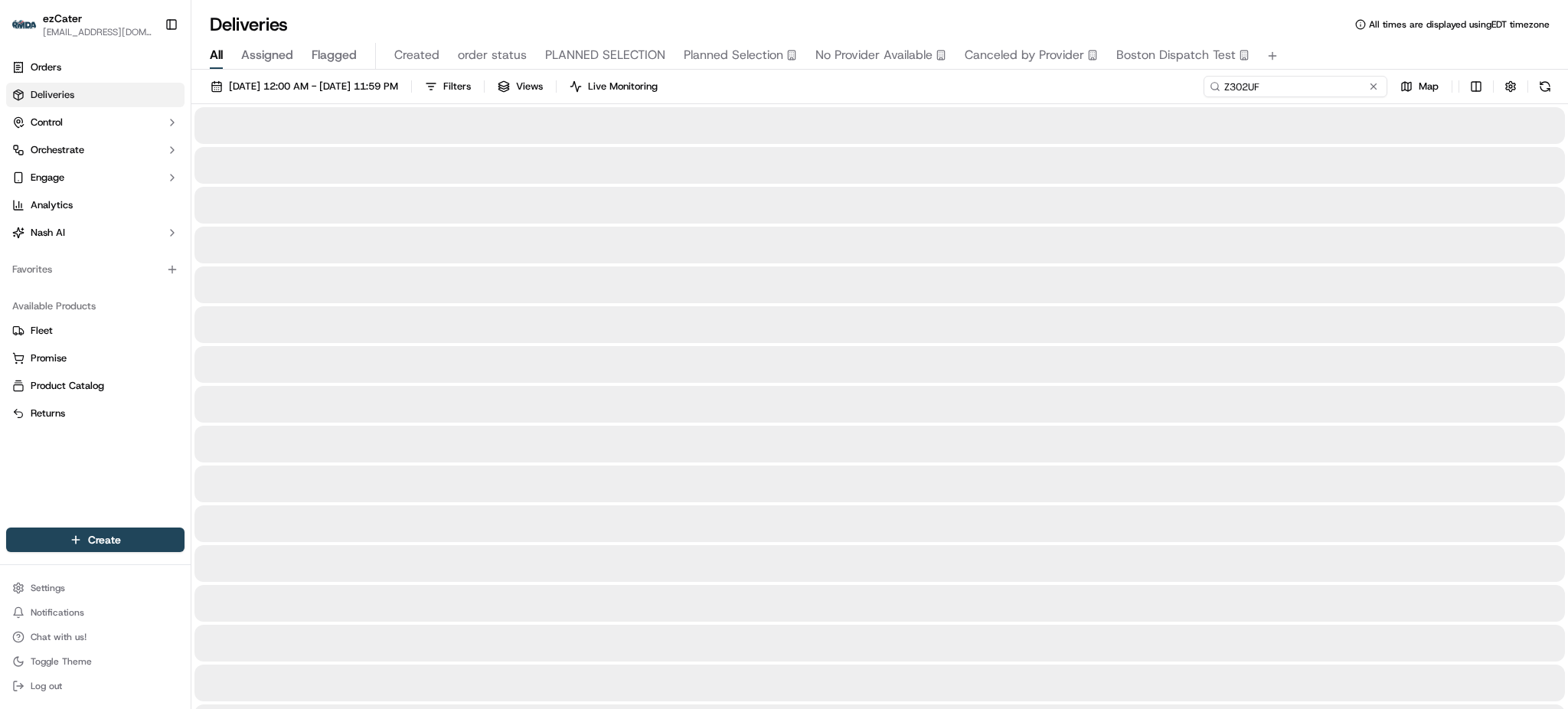
type input "Z302UF"
click at [1317, 45] on div "All Assigned Flagged Created order status PLANNED SELECTION Planned Selection N…" at bounding box center [880, 56] width 1377 height 27
click at [1210, 93] on div "09/01/2025 12:00 AM - 09/30/2025 11:59 PM Filters Views Live Monitoring Z302UF …" at bounding box center [880, 90] width 1377 height 28
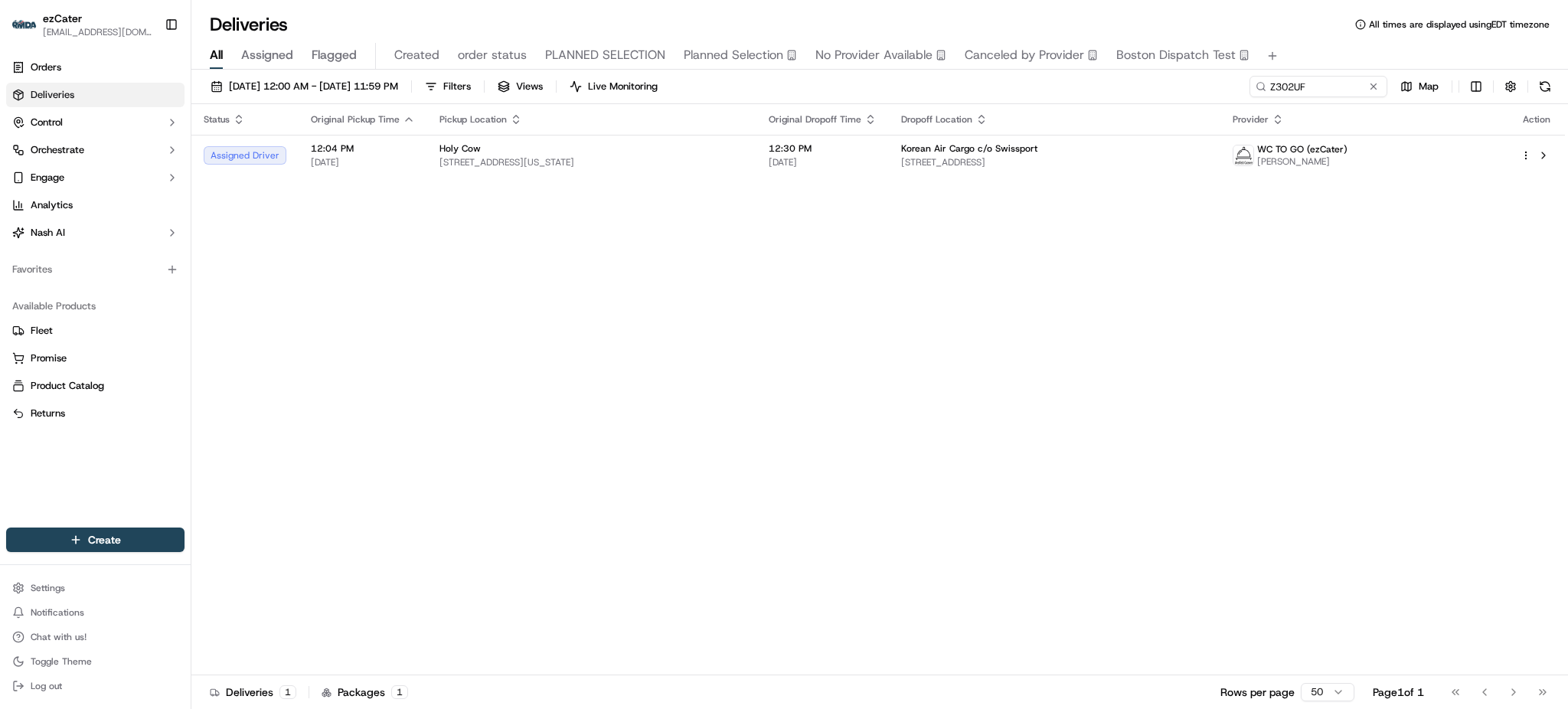
click at [579, 304] on div "Status Original Pickup Time Pickup Location Original Dropoff Time Dropoff Locat…" at bounding box center [878, 390] width 1374 height 571
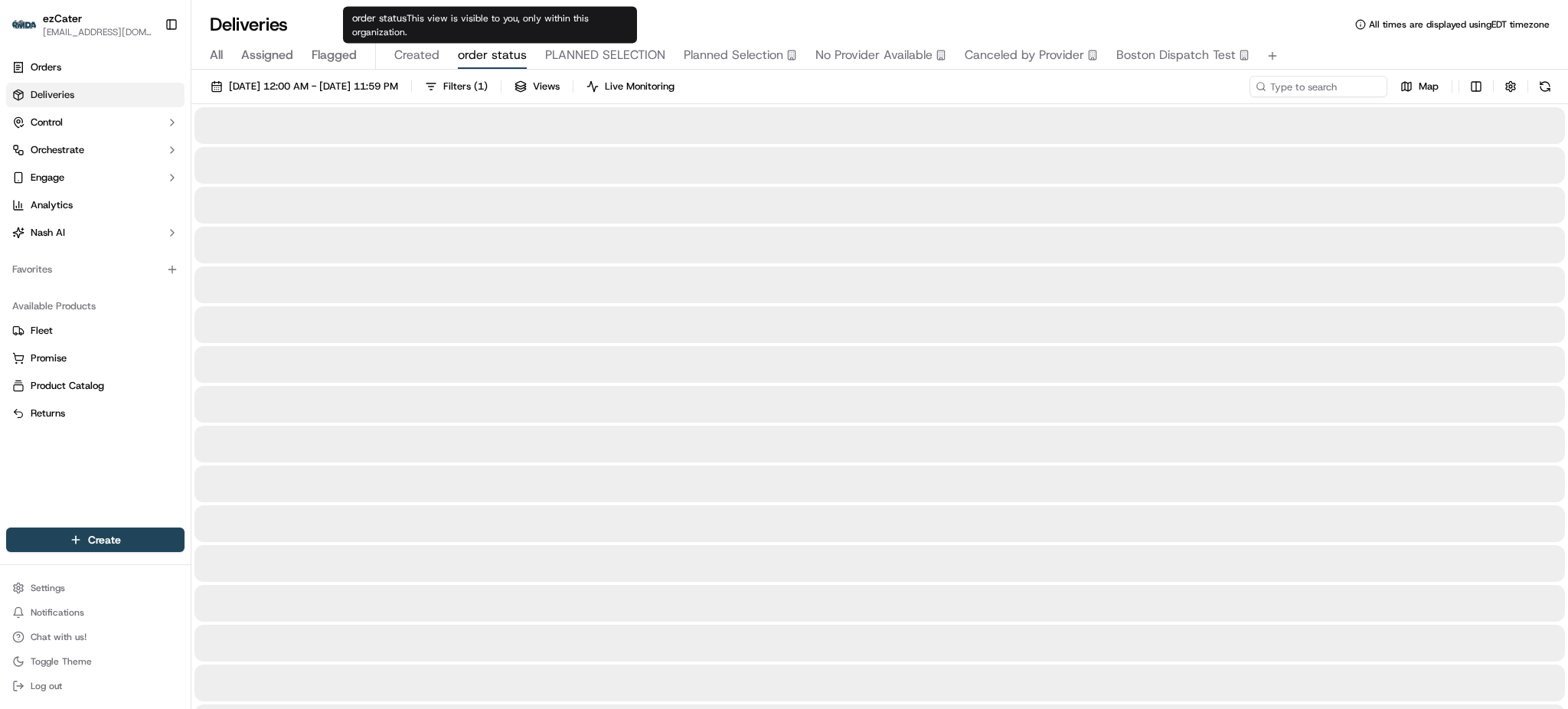
click at [513, 47] on span "order status" at bounding box center [492, 55] width 69 height 18
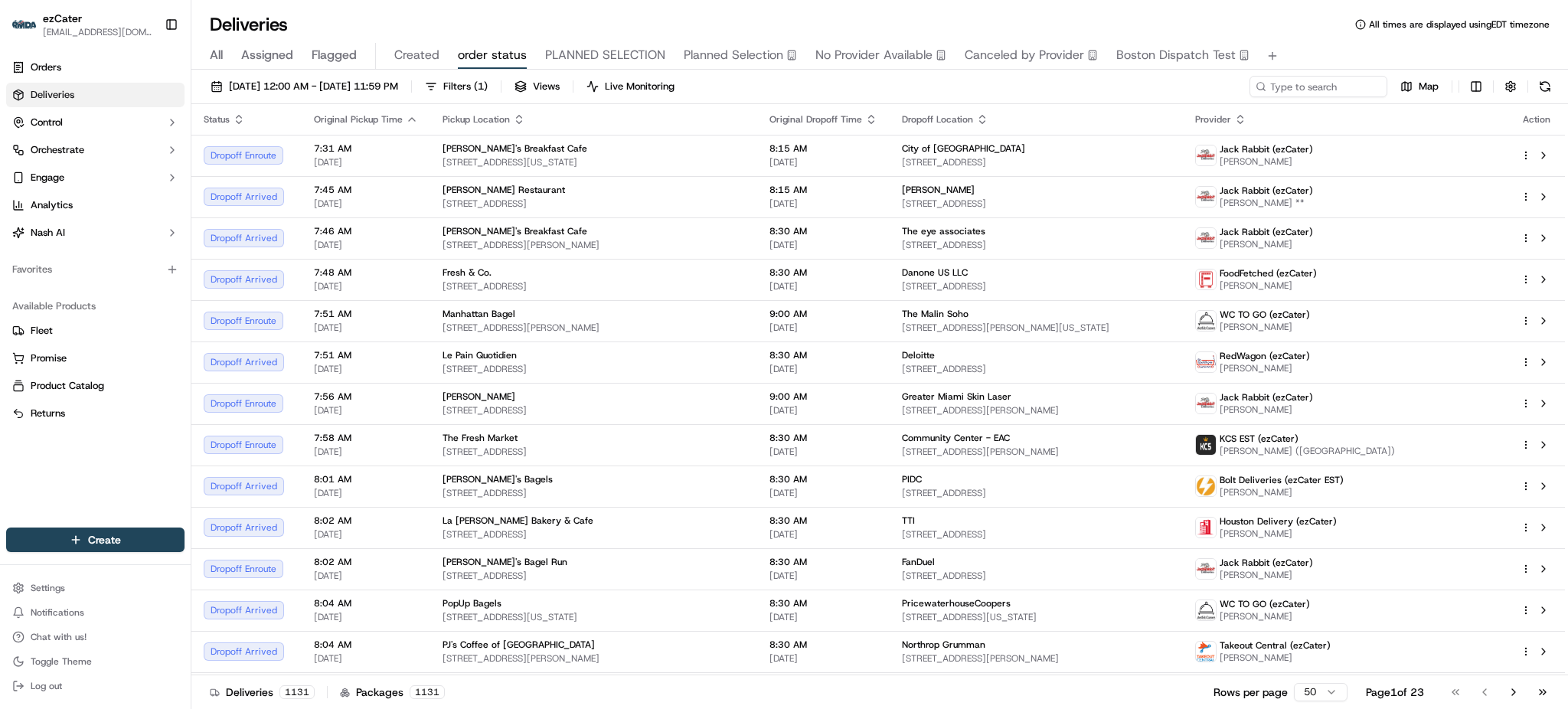
click at [218, 56] on span "All" at bounding box center [216, 55] width 13 height 18
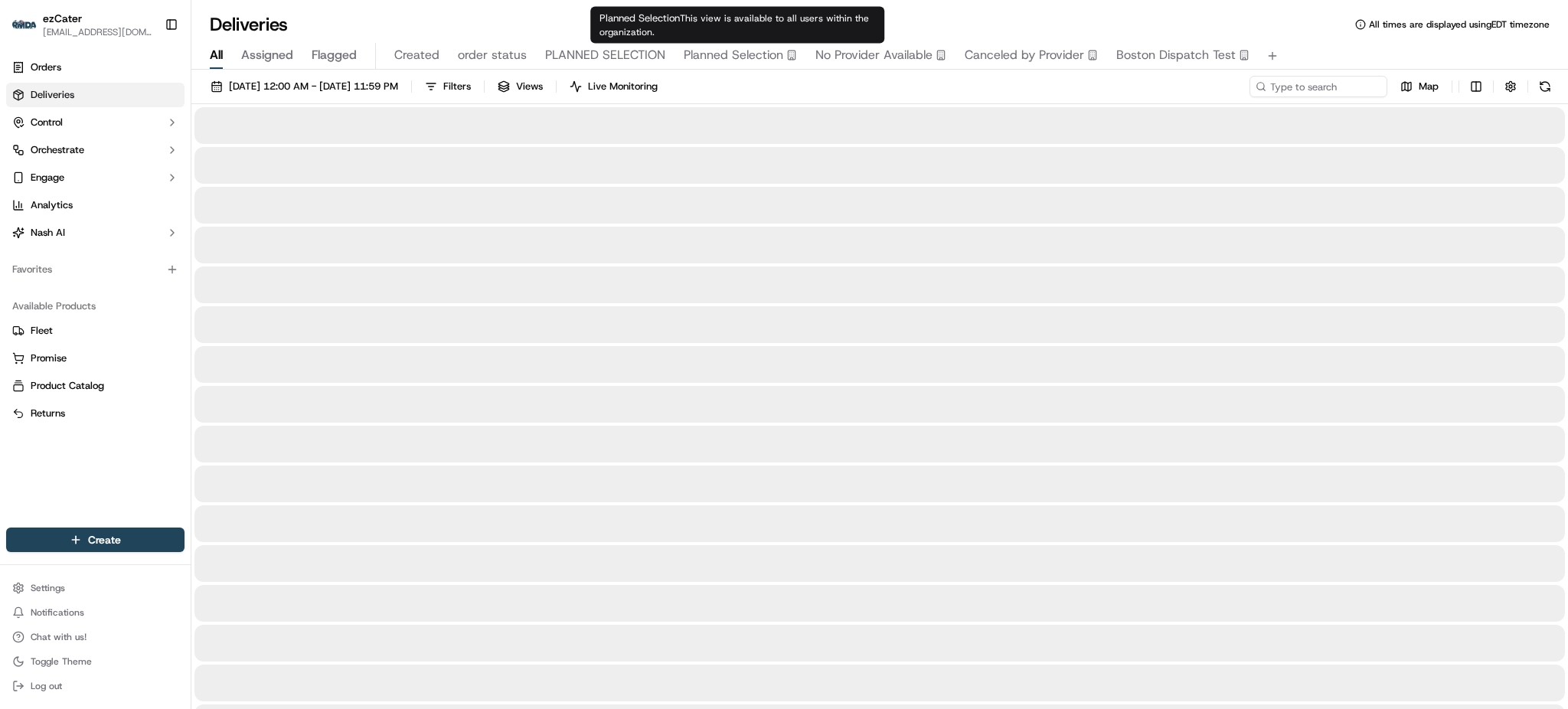
click at [1047, 13] on div "Deliveries All times are displayed using EDT timezone" at bounding box center [880, 24] width 1377 height 25
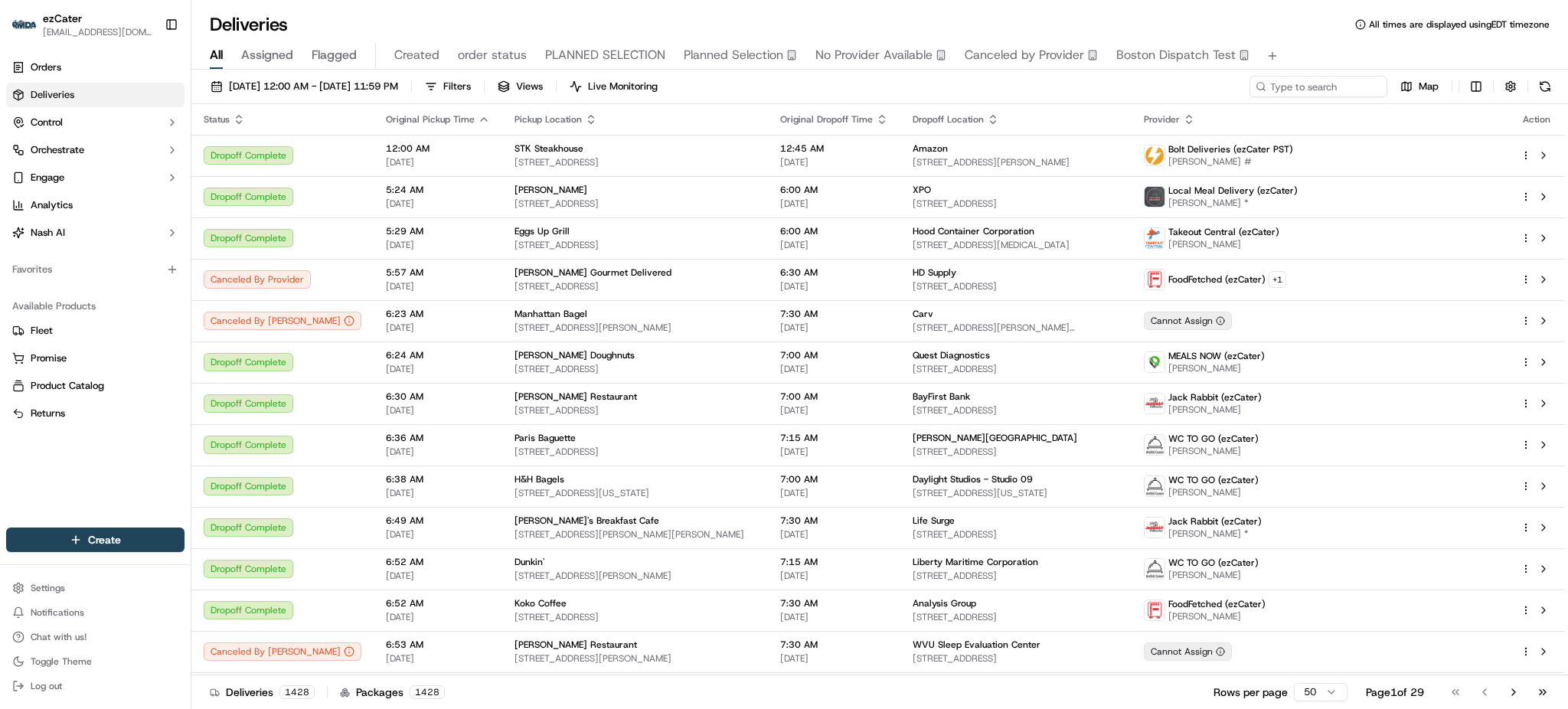
click at [977, 22] on div "Deliveries All times are displayed using EDT timezone" at bounding box center [880, 24] width 1377 height 25
click at [1360, 87] on input at bounding box center [1295, 86] width 184 height 21
paste input "Z76GT6"
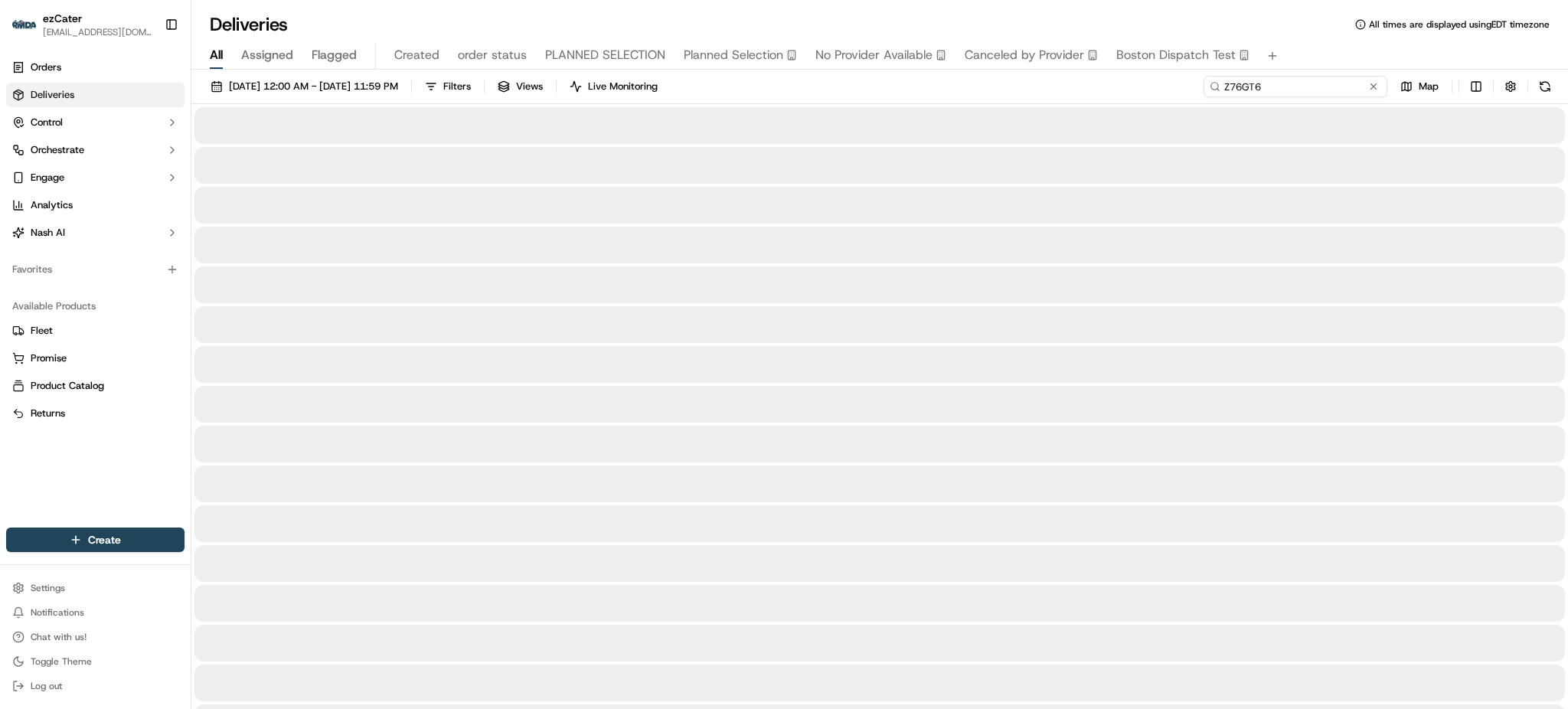
type input "Z76GT6"
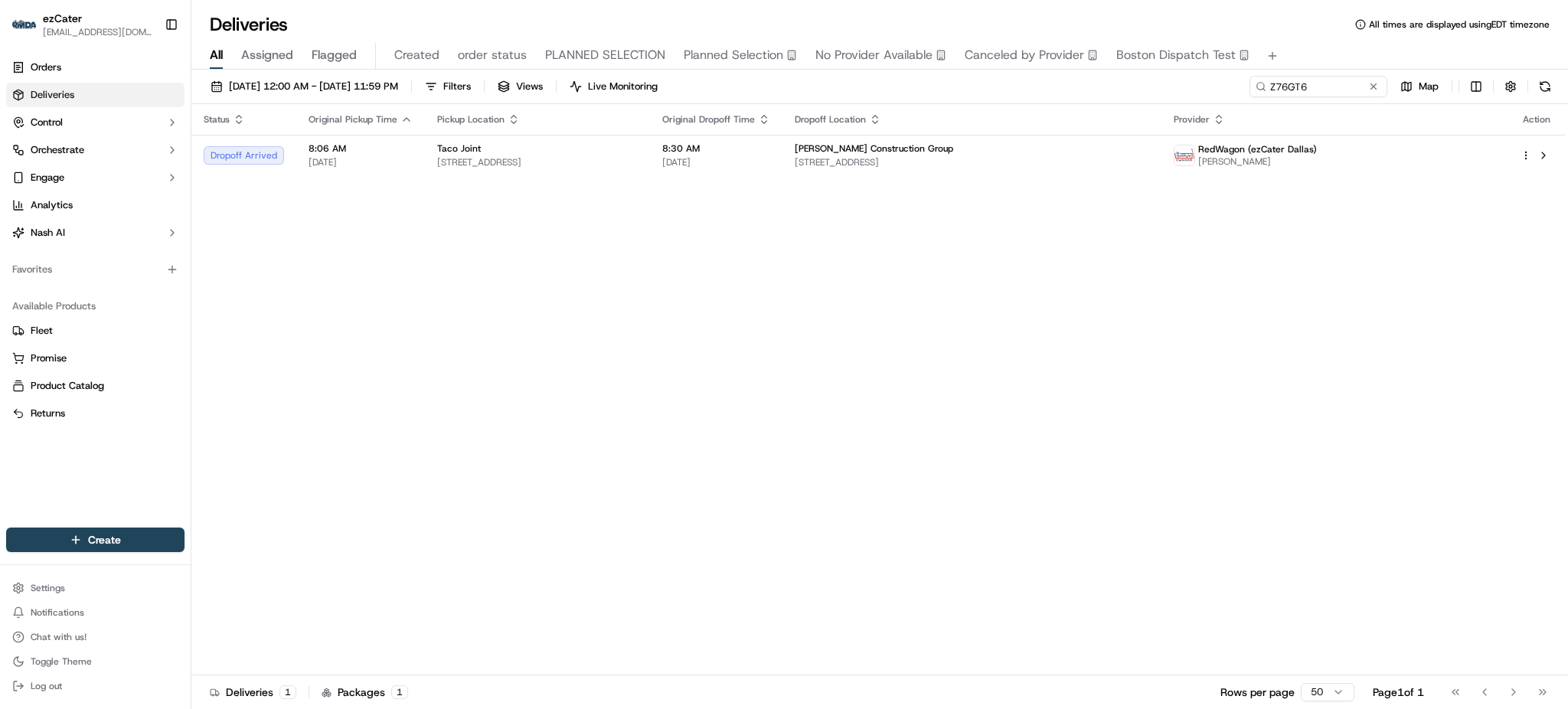
click at [1566, 307] on div "Status Original Pickup Time Pickup Location Original Dropoff Time Dropoff Locat…" at bounding box center [880, 390] width 1377 height 571
click at [950, 140] on td "Talley Riggins Construction Group 1217 Digital Dr #100, Richardson, TX 75081, U…" at bounding box center [971, 155] width 379 height 41
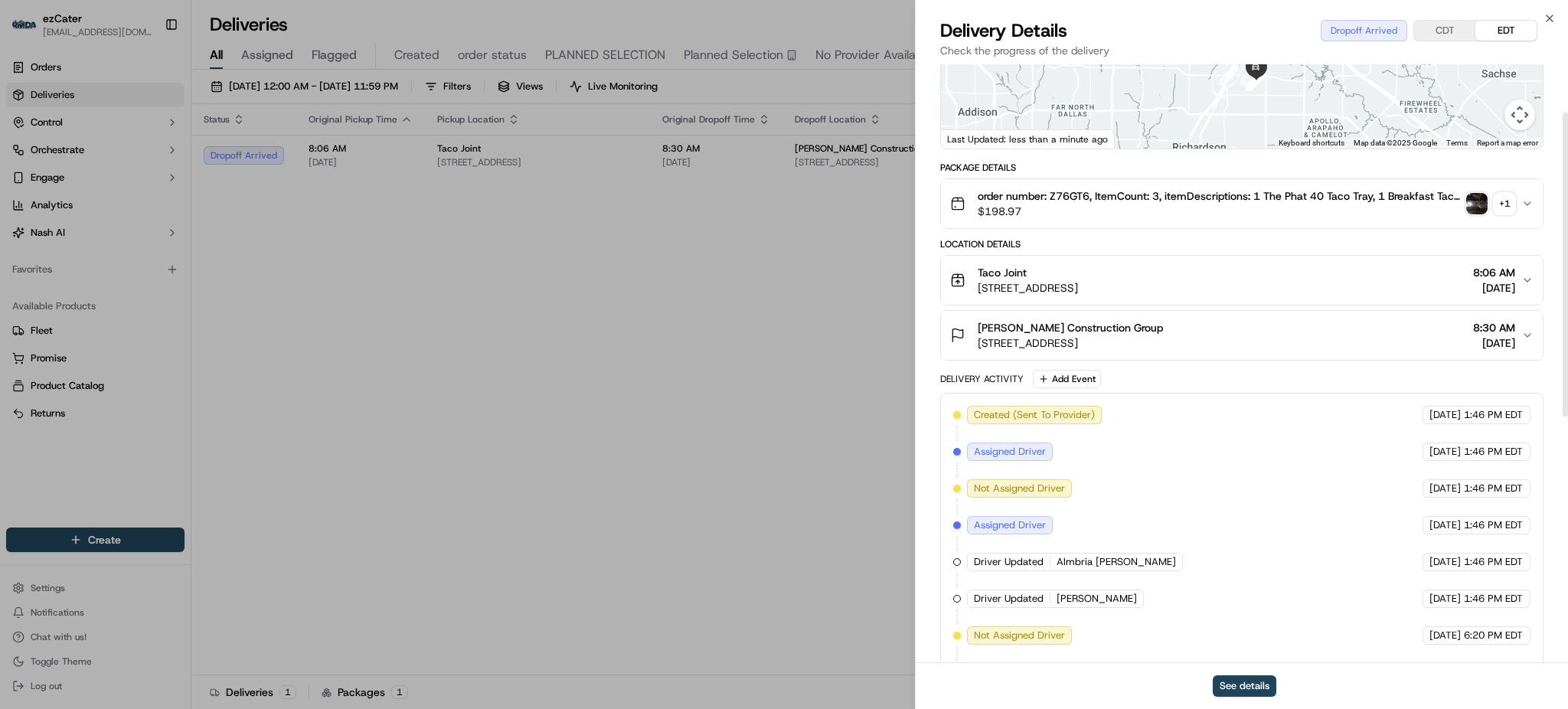
scroll to position [307, 0]
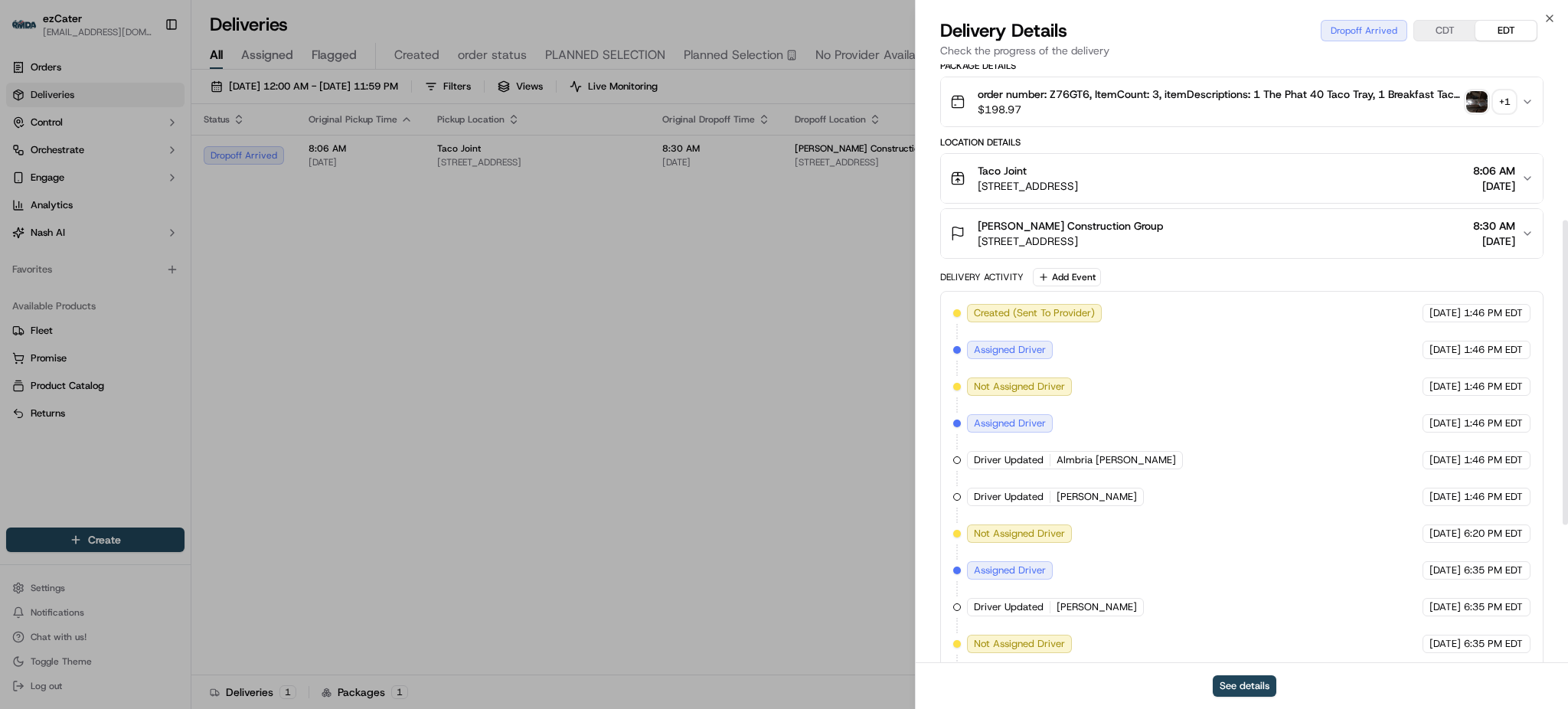
click at [1260, 236] on div "Talley Riggins Construction Group 1217 Digital Dr #100, Richardson, TX 75081, U…" at bounding box center [1235, 234] width 571 height 31
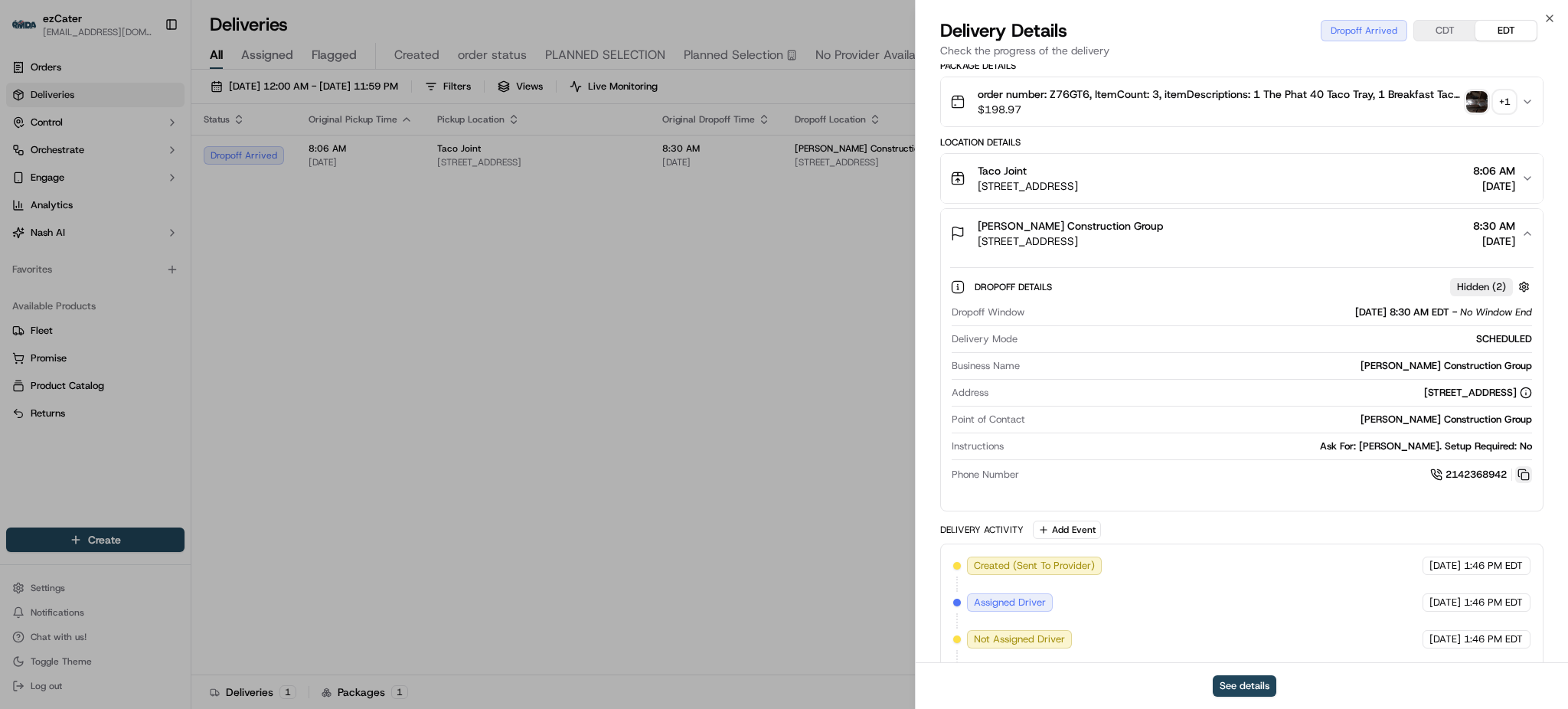
click at [1522, 474] on button at bounding box center [1523, 475] width 17 height 17
click at [1072, 95] on span "order number: Z76GT6, ItemCount: 3, itemDescriptions: 1 The Phat 40 Taco Tray, …" at bounding box center [1219, 94] width 483 height 15
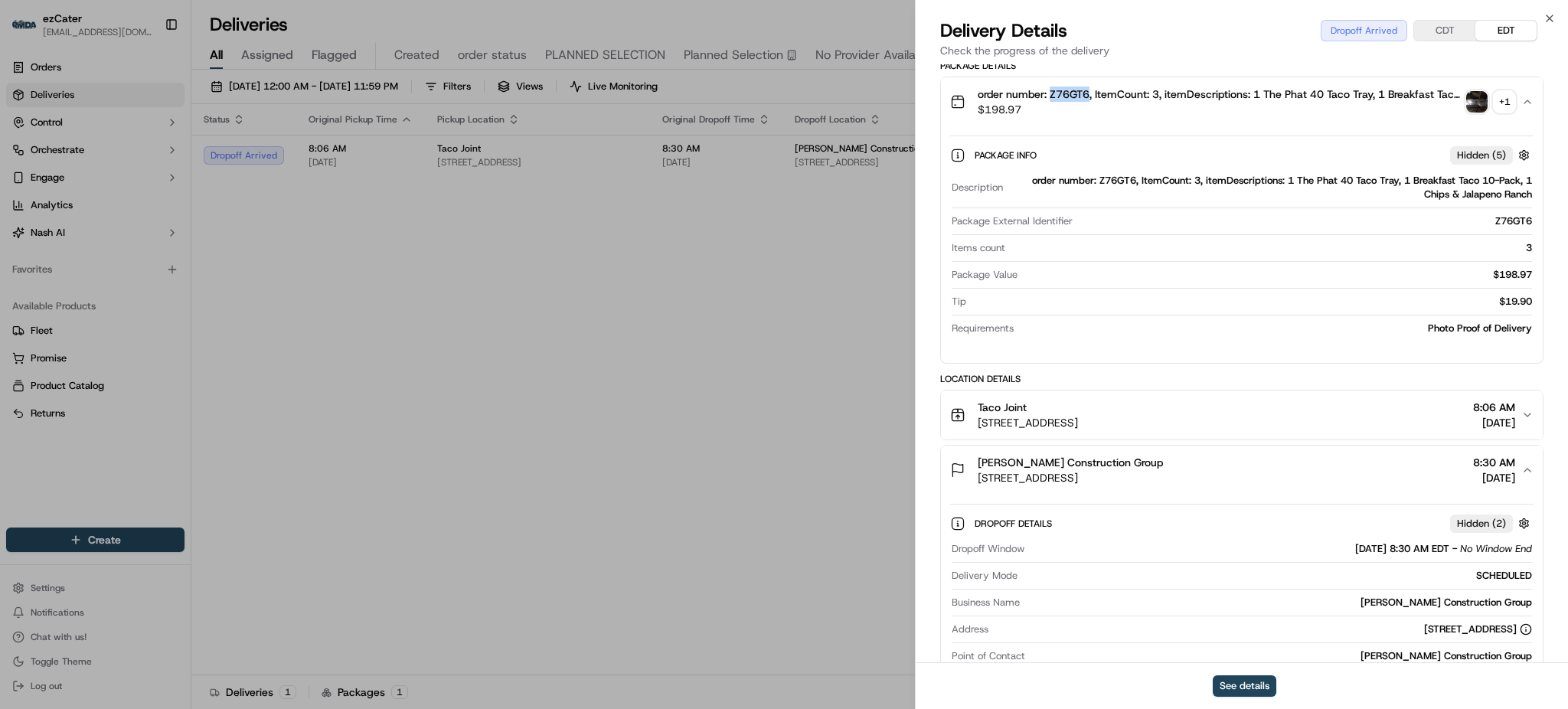
copy span "Z76GT6"
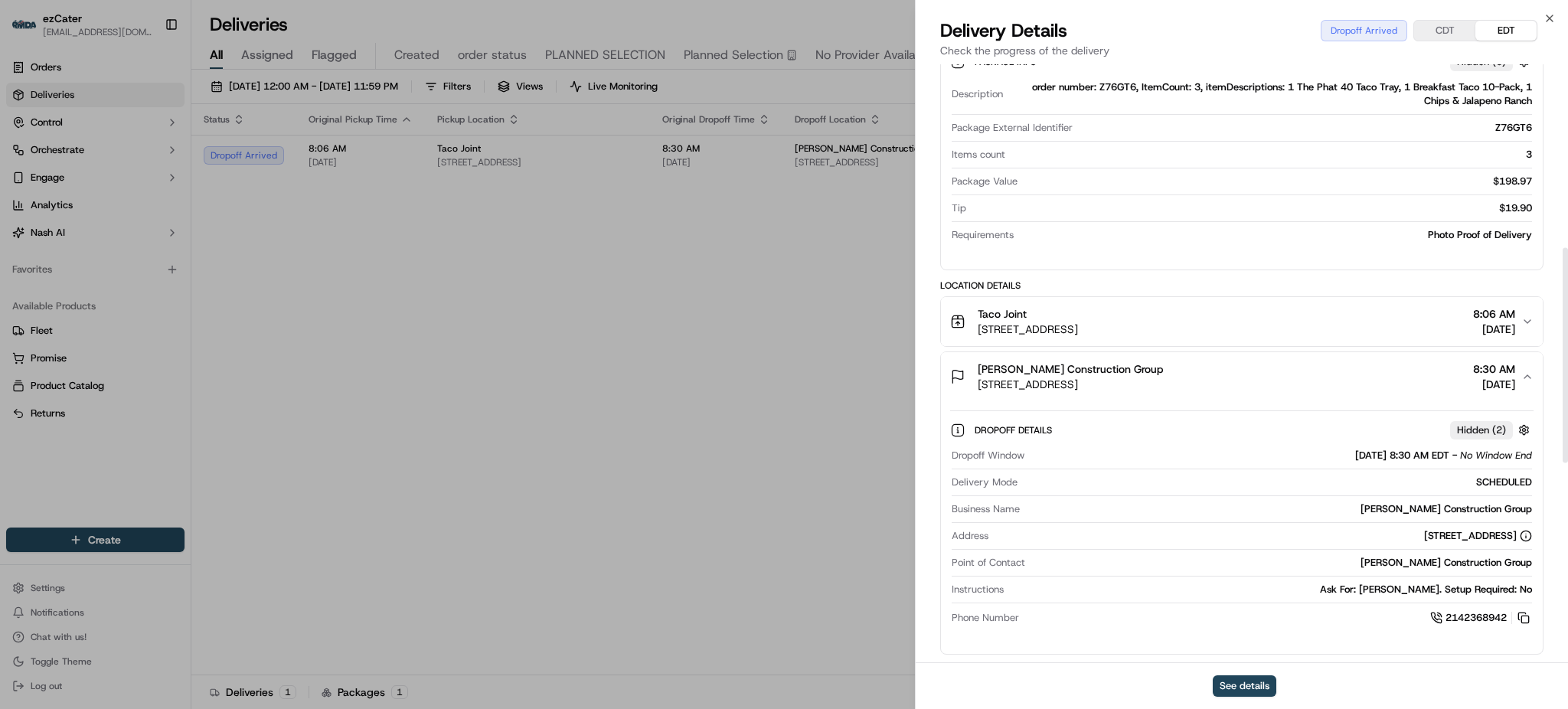
scroll to position [510, 0]
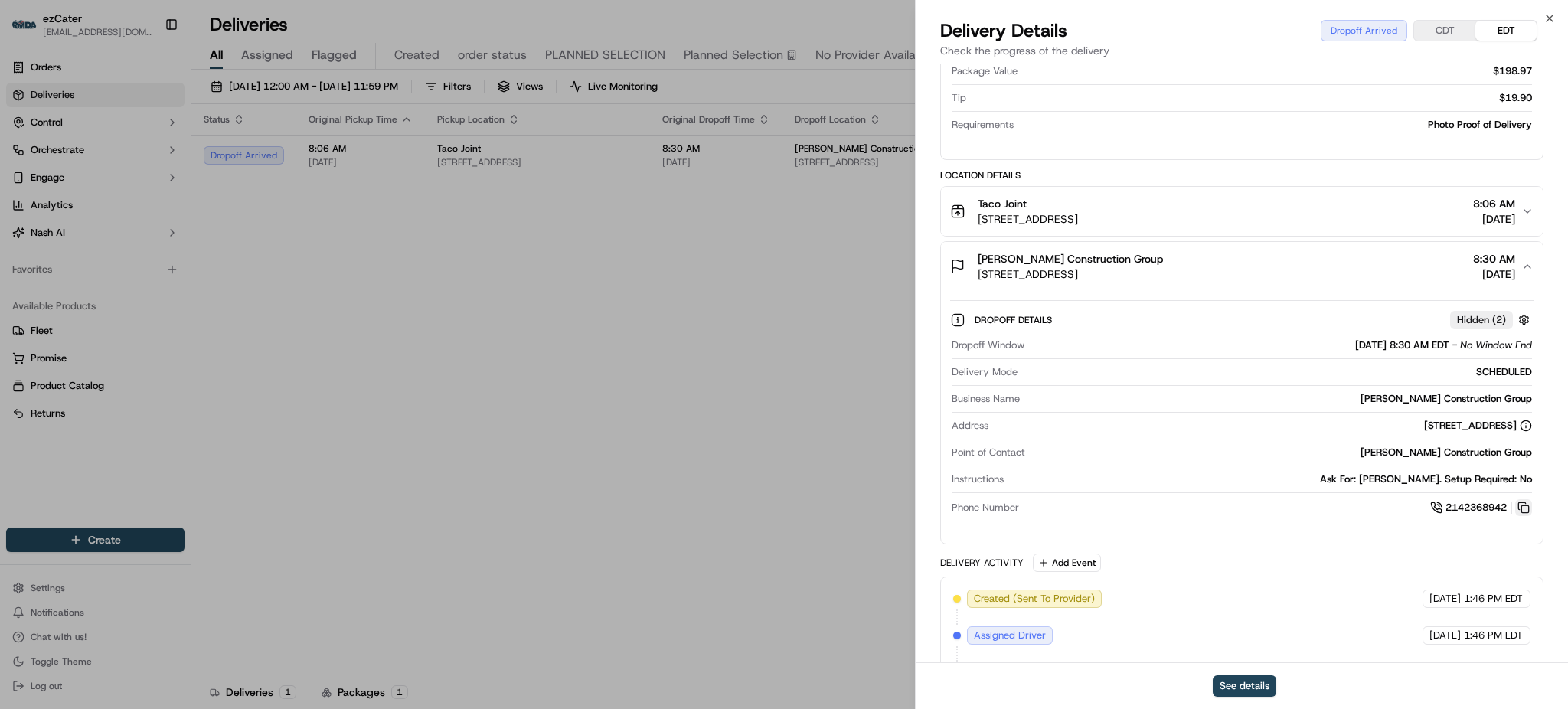
click at [1522, 507] on button at bounding box center [1523, 508] width 17 height 17
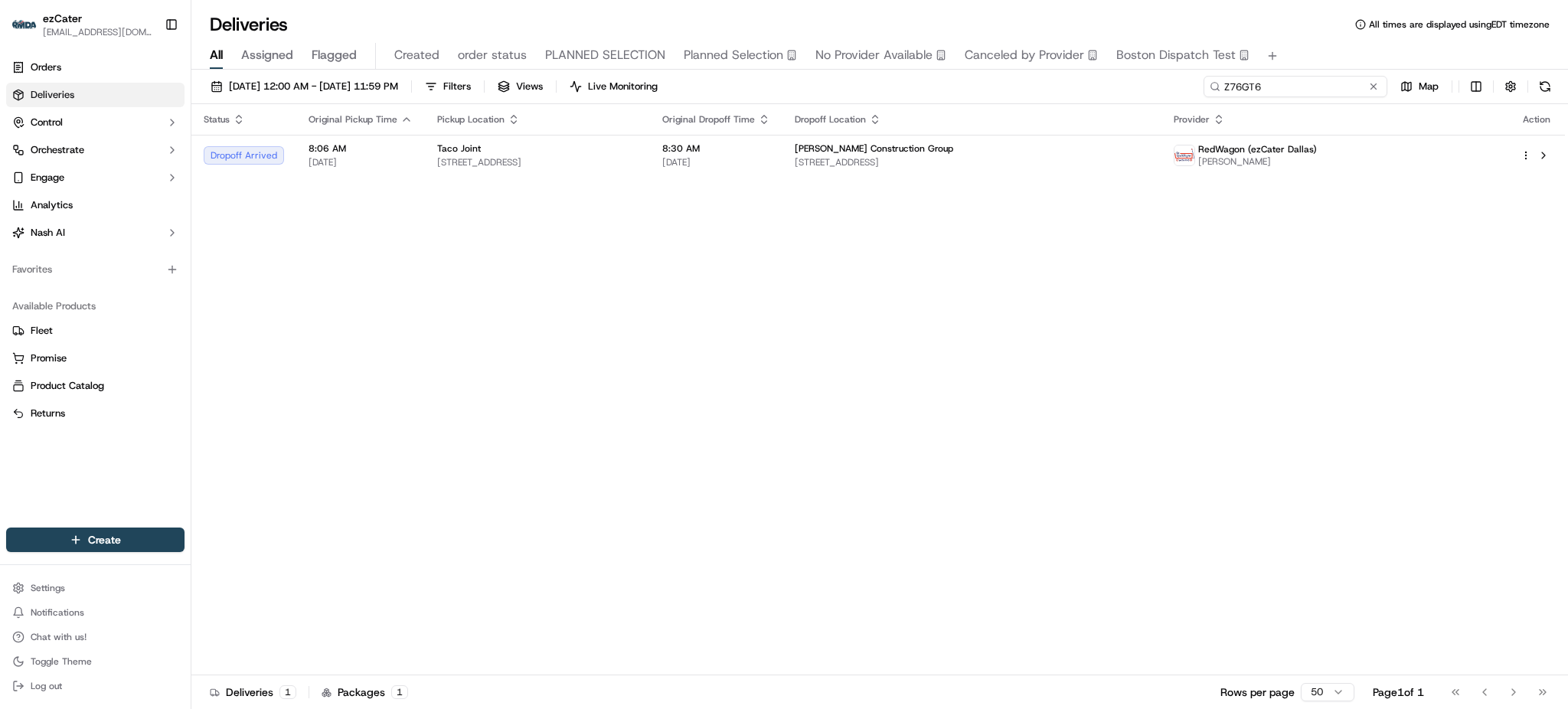
click at [1349, 79] on input "Z76GT6" at bounding box center [1295, 86] width 184 height 21
paste input "3C5MP5"
click at [1479, 230] on div "Status Original Pickup Time Pickup Location Original Dropoff Time Dropoff Locat…" at bounding box center [878, 390] width 1374 height 571
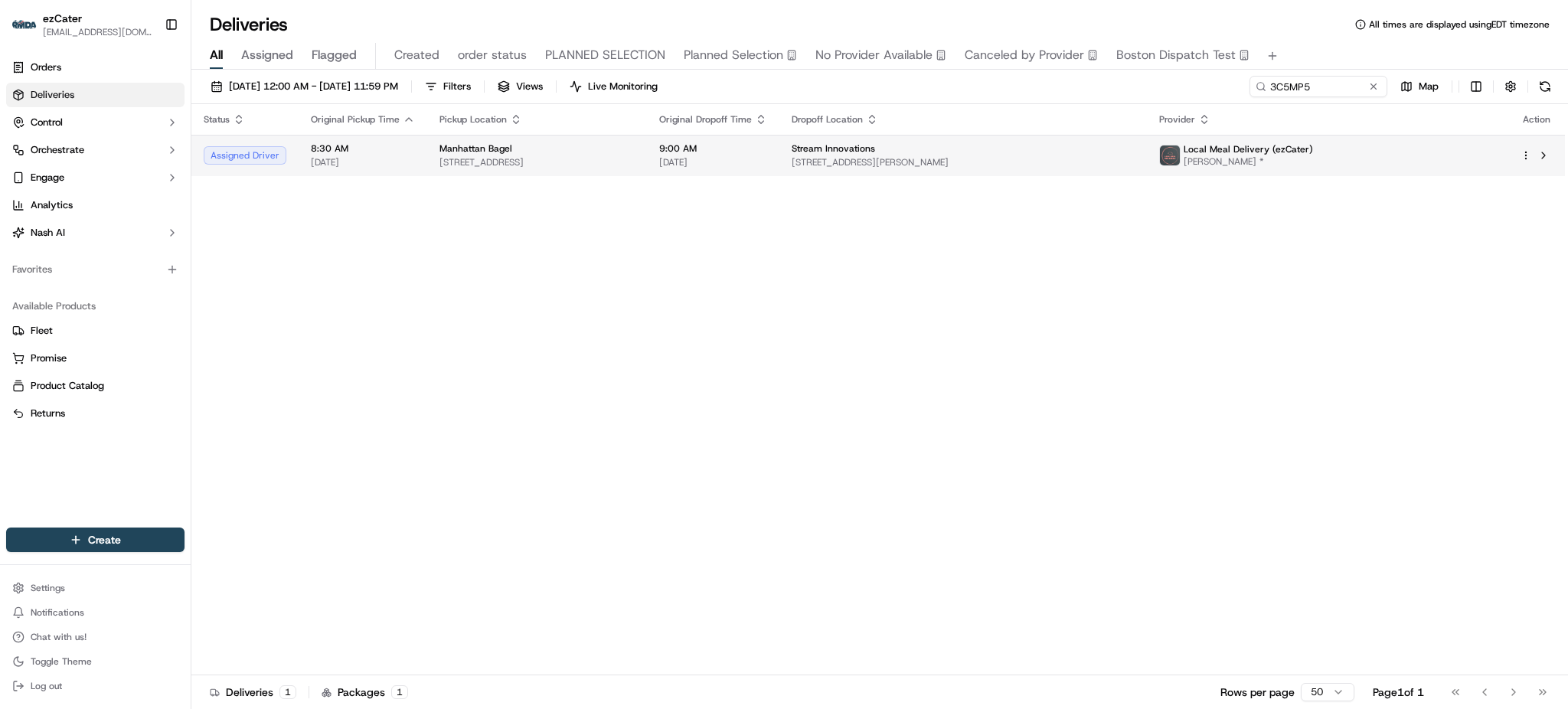
click at [1045, 142] on td "Stream Innovations [STREET_ADDRESS][PERSON_NAME]" at bounding box center [963, 155] width 367 height 41
click at [480, 288] on div "Status Original Pickup Time Pickup Location Original Dropoff Time Dropoff Locat…" at bounding box center [878, 390] width 1374 height 571
click at [1135, 159] on span "[STREET_ADDRESS][PERSON_NAME]" at bounding box center [963, 163] width 343 height 12
click at [1566, 276] on div "Status Original Pickup Time Pickup Location Original Dropoff Time Dropoff Locat…" at bounding box center [880, 390] width 1377 height 571
click at [1321, 101] on div "[DATE] 12:00 AM - [DATE] 11:59 PM Filters Views Live Monitoring 3C5MP5 Map" at bounding box center [880, 90] width 1377 height 28
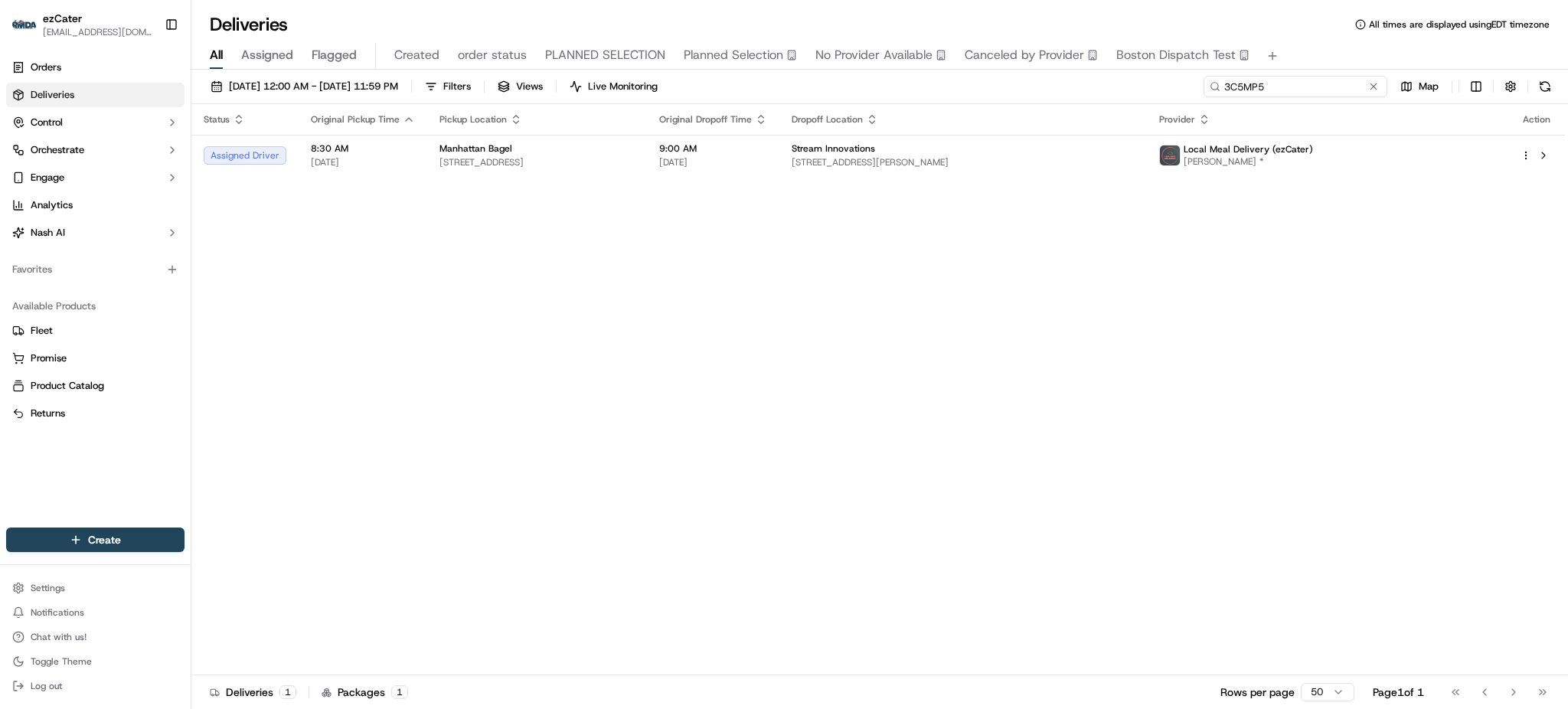
click at [1323, 93] on input "3C5MP5" at bounding box center [1295, 86] width 184 height 21
paste input "Z76GT6"
click at [1232, 101] on div "09/16/2025 12:00 AM - 09/16/2025 11:59 PM Filters Views Live Monitoring Z76GT6 …" at bounding box center [880, 90] width 1377 height 28
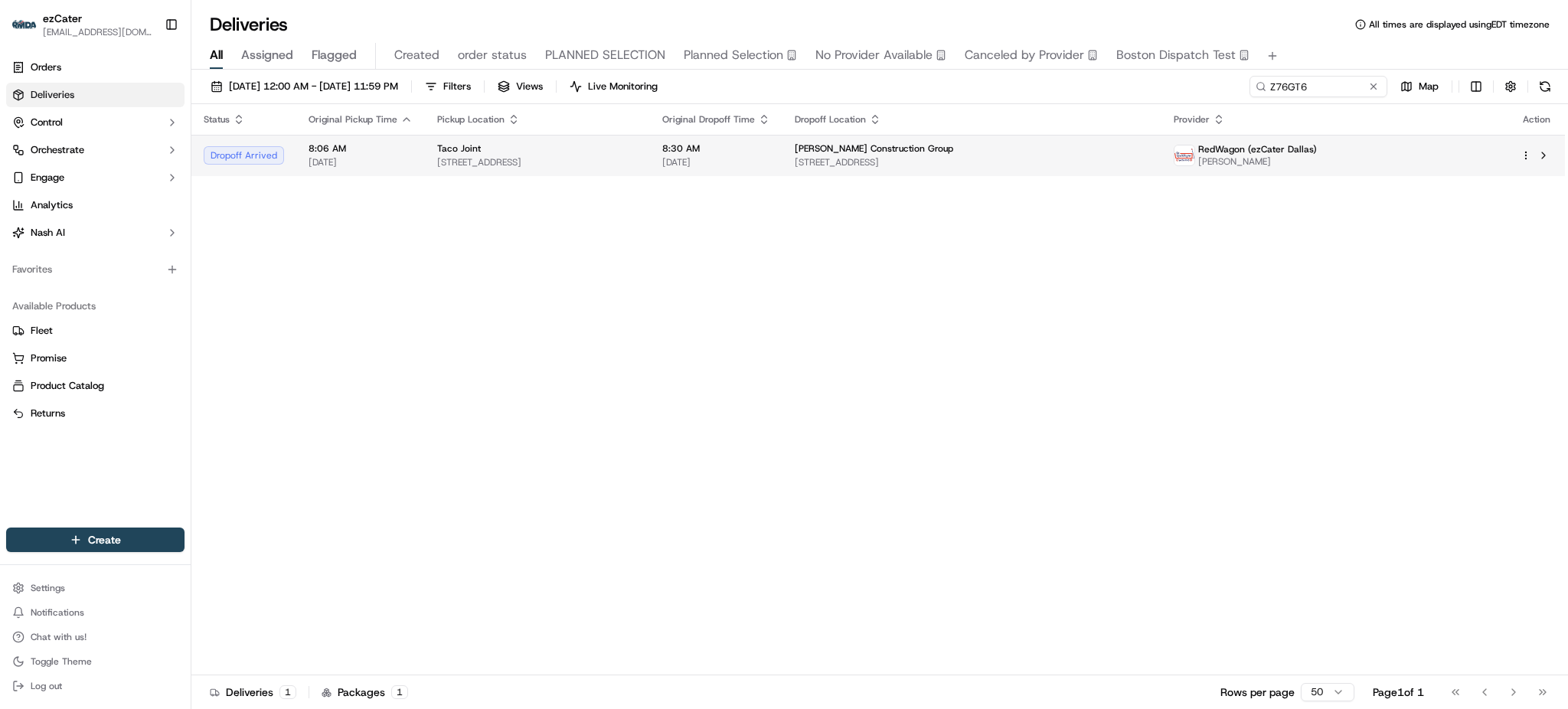
click at [1149, 160] on span "1217 Digital Dr #100, Richardson, TX 75081, USA" at bounding box center [972, 163] width 354 height 12
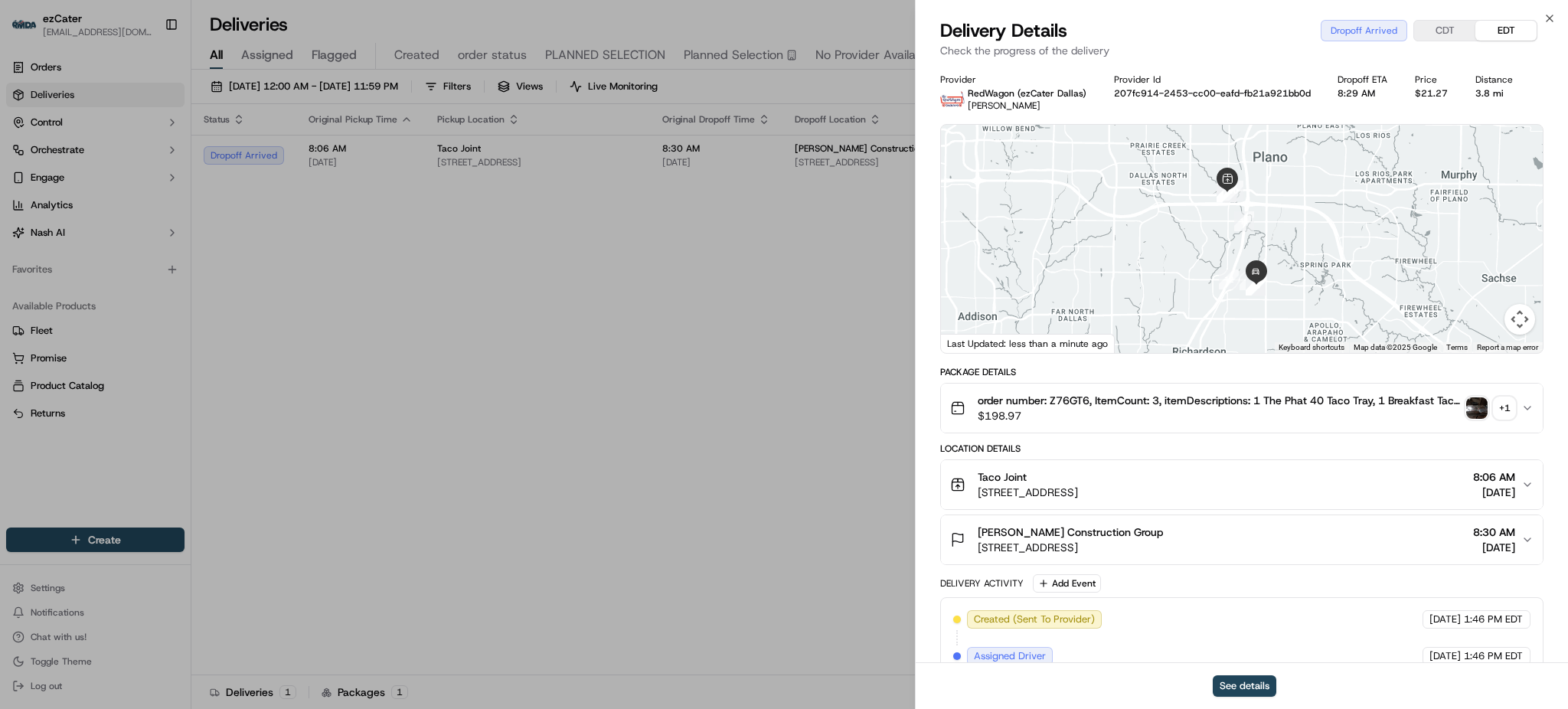
click at [1500, 415] on div "+ 1" at bounding box center [1504, 408] width 21 height 21
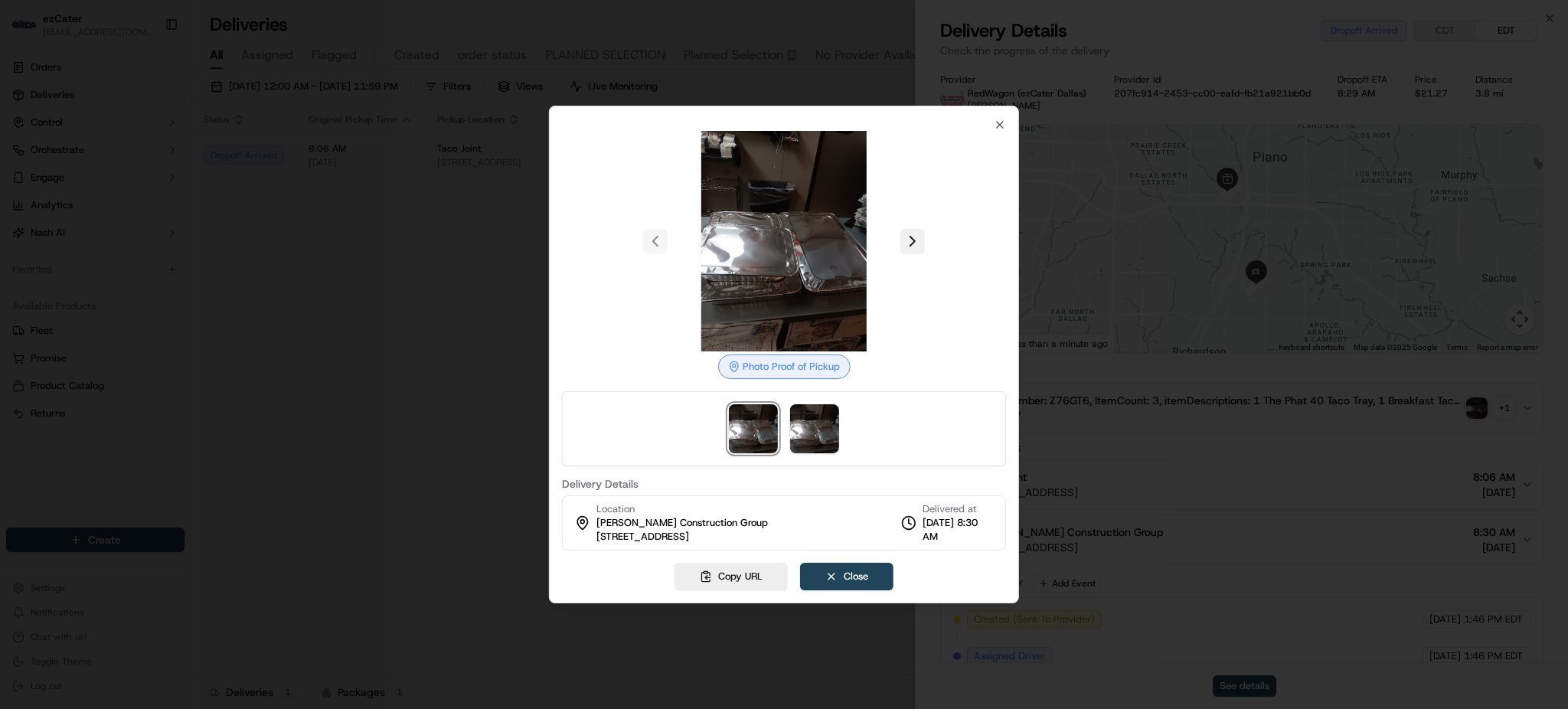
click at [907, 248] on button at bounding box center [912, 241] width 25 height 25
click at [907, 248] on div at bounding box center [784, 241] width 444 height 221
click at [911, 243] on div at bounding box center [784, 241] width 444 height 221
click at [1008, 120] on div "Photo Proof of Delivery Delivery Details Location Talley Riggins Construction G…" at bounding box center [783, 354] width 470 height 498
click at [1007, 121] on div "Photo Proof of Delivery Delivery Details Location Talley Riggins Construction G…" at bounding box center [783, 354] width 470 height 498
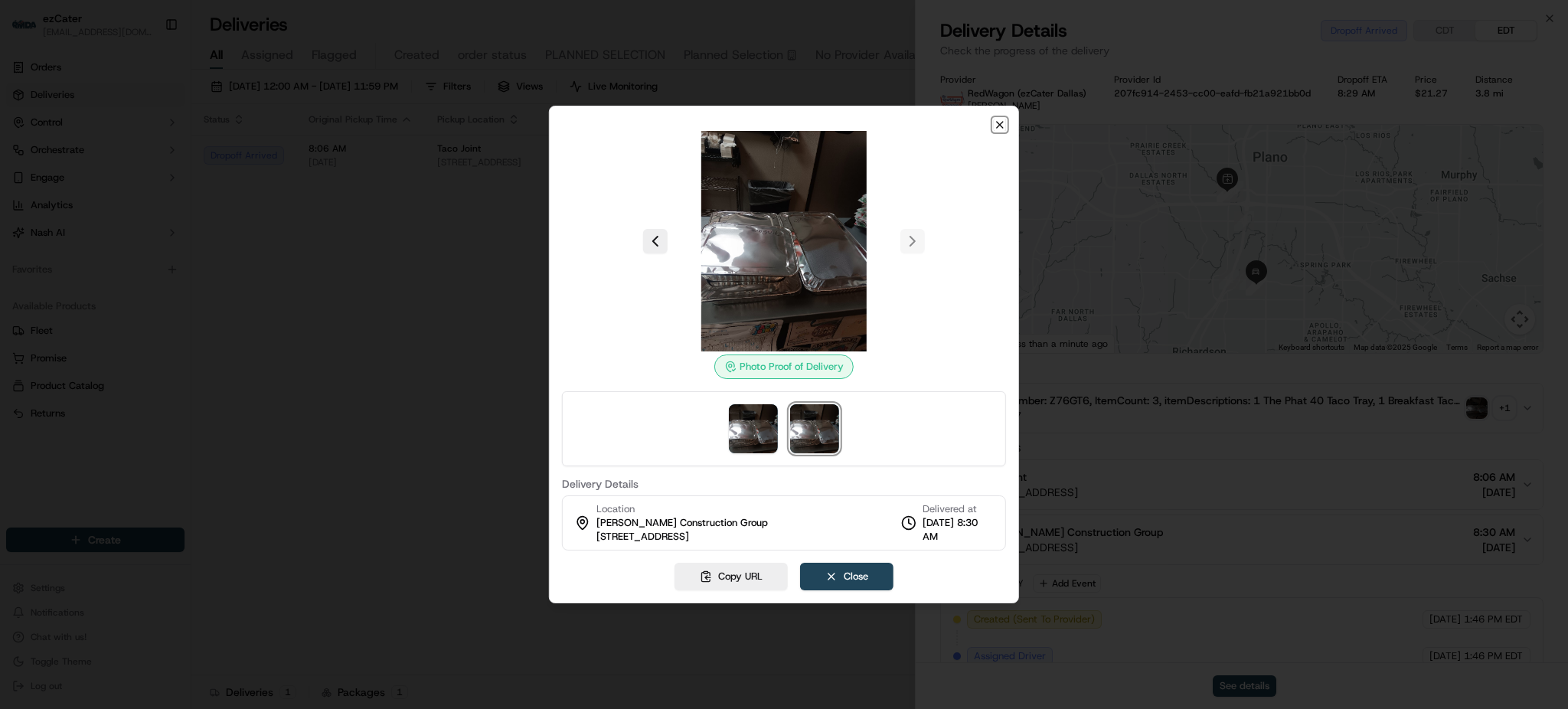
click at [1000, 121] on icon "button" at bounding box center [1000, 125] width 12 height 12
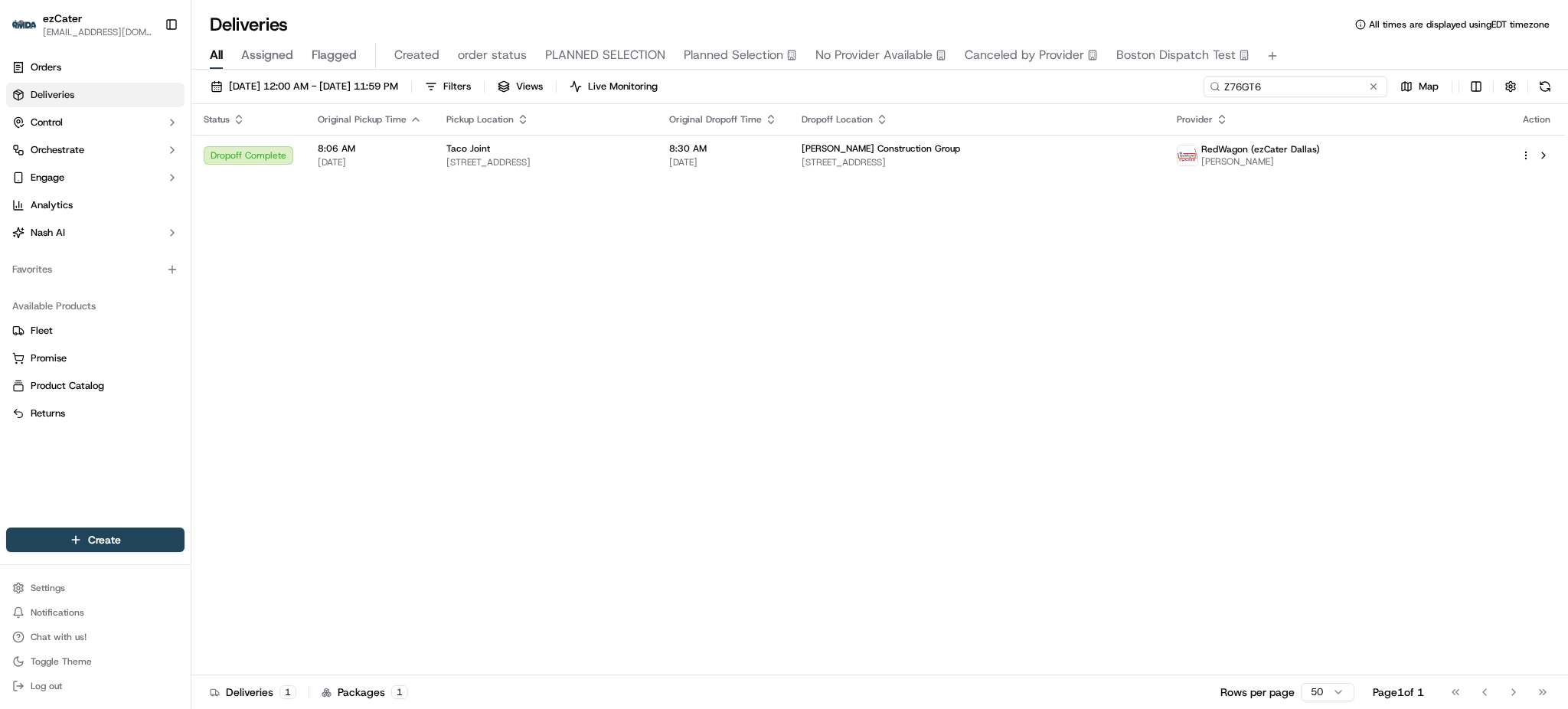
click at [1353, 86] on input "Z76GT6" at bounding box center [1295, 86] width 184 height 21
click at [1280, 153] on td "RedWagon (ezCater Dallas) Peter Awonusi" at bounding box center [1337, 155] width 344 height 41
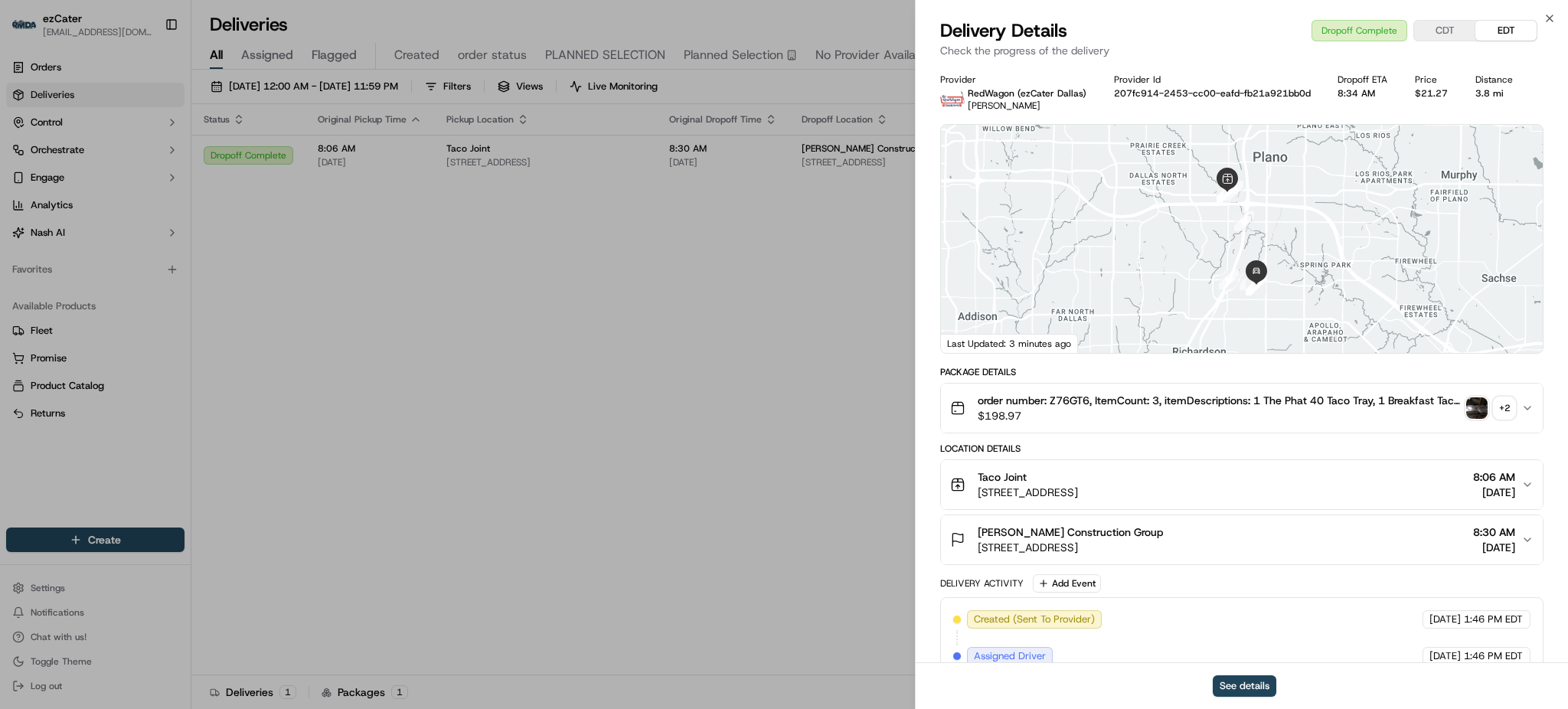
click at [1500, 409] on div "+ 2" at bounding box center [1504, 408] width 21 height 21
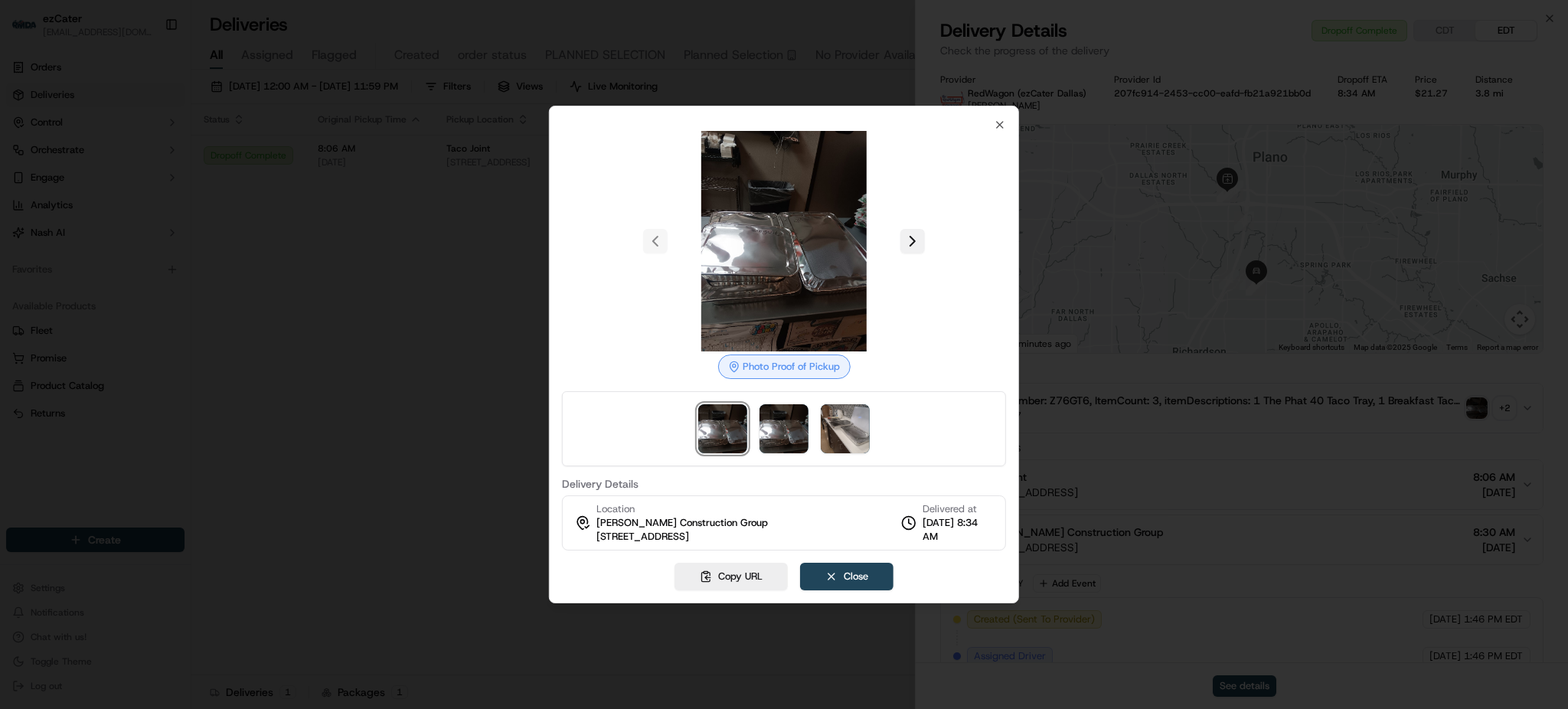
click at [919, 236] on button at bounding box center [912, 241] width 25 height 25
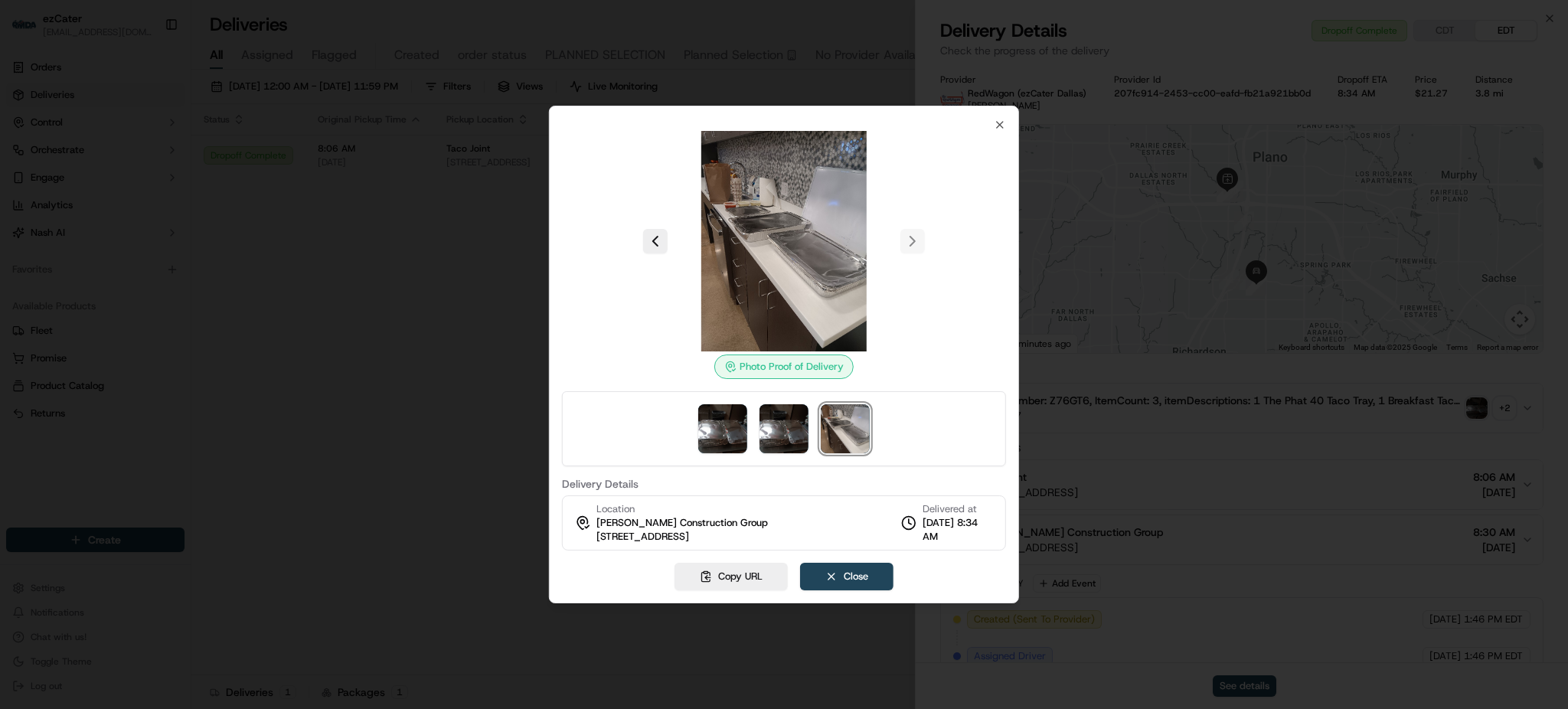
click at [1497, 414] on div at bounding box center [784, 354] width 1568 height 709
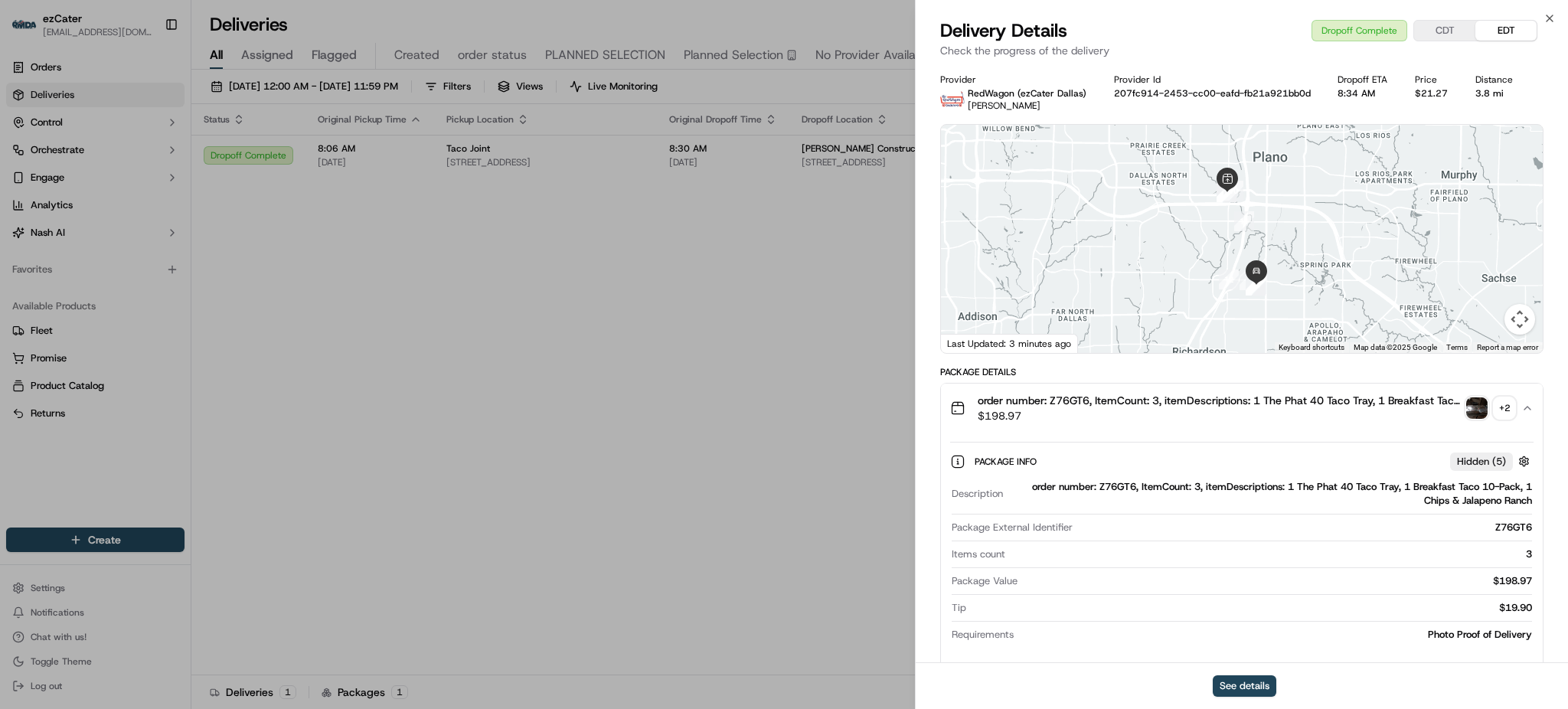
click at [1499, 406] on div "+ 2" at bounding box center [1504, 408] width 21 height 21
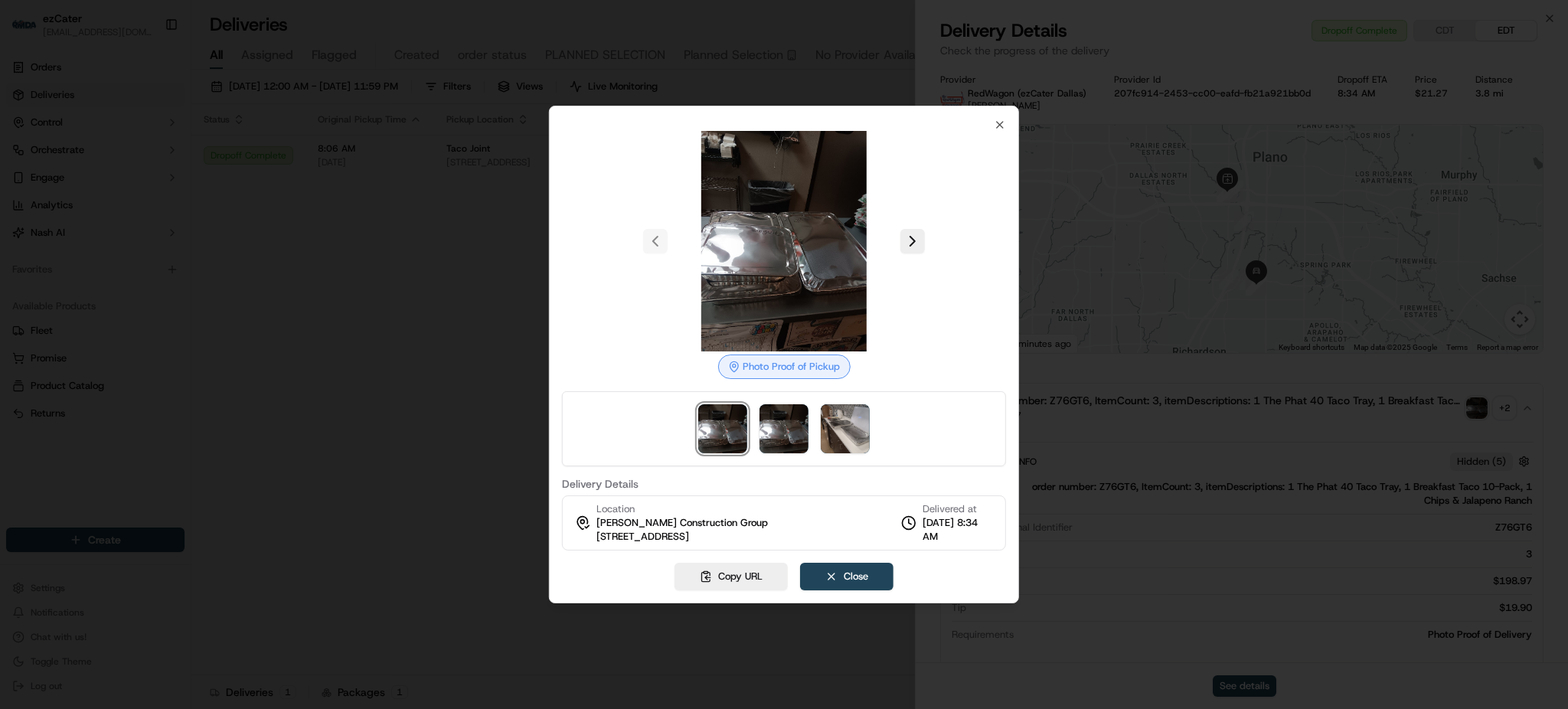
click at [928, 232] on div at bounding box center [784, 241] width 444 height 221
click at [922, 229] on div at bounding box center [784, 241] width 444 height 221
click at [921, 230] on button at bounding box center [912, 241] width 25 height 25
click at [921, 231] on button at bounding box center [912, 241] width 25 height 25
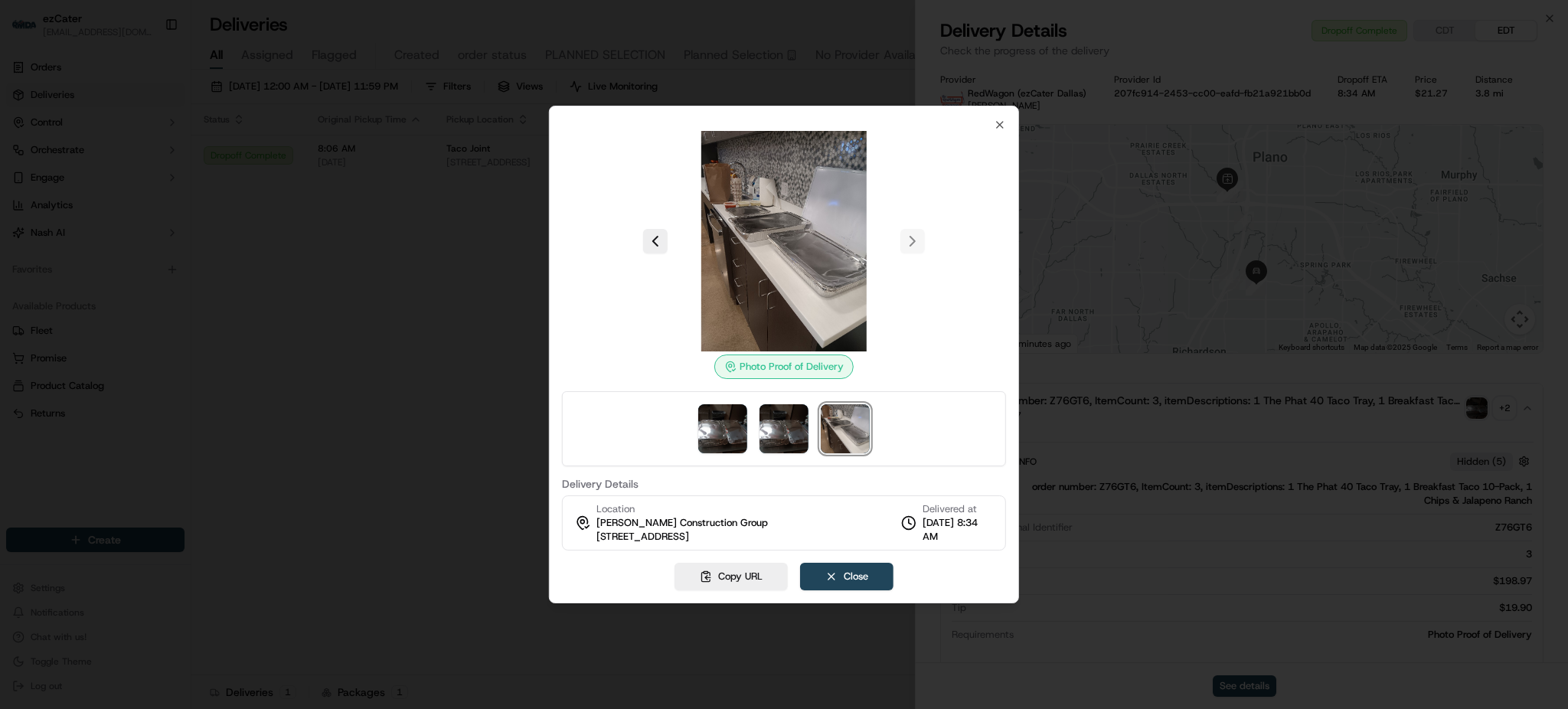
click at [460, 508] on div at bounding box center [784, 354] width 1568 height 709
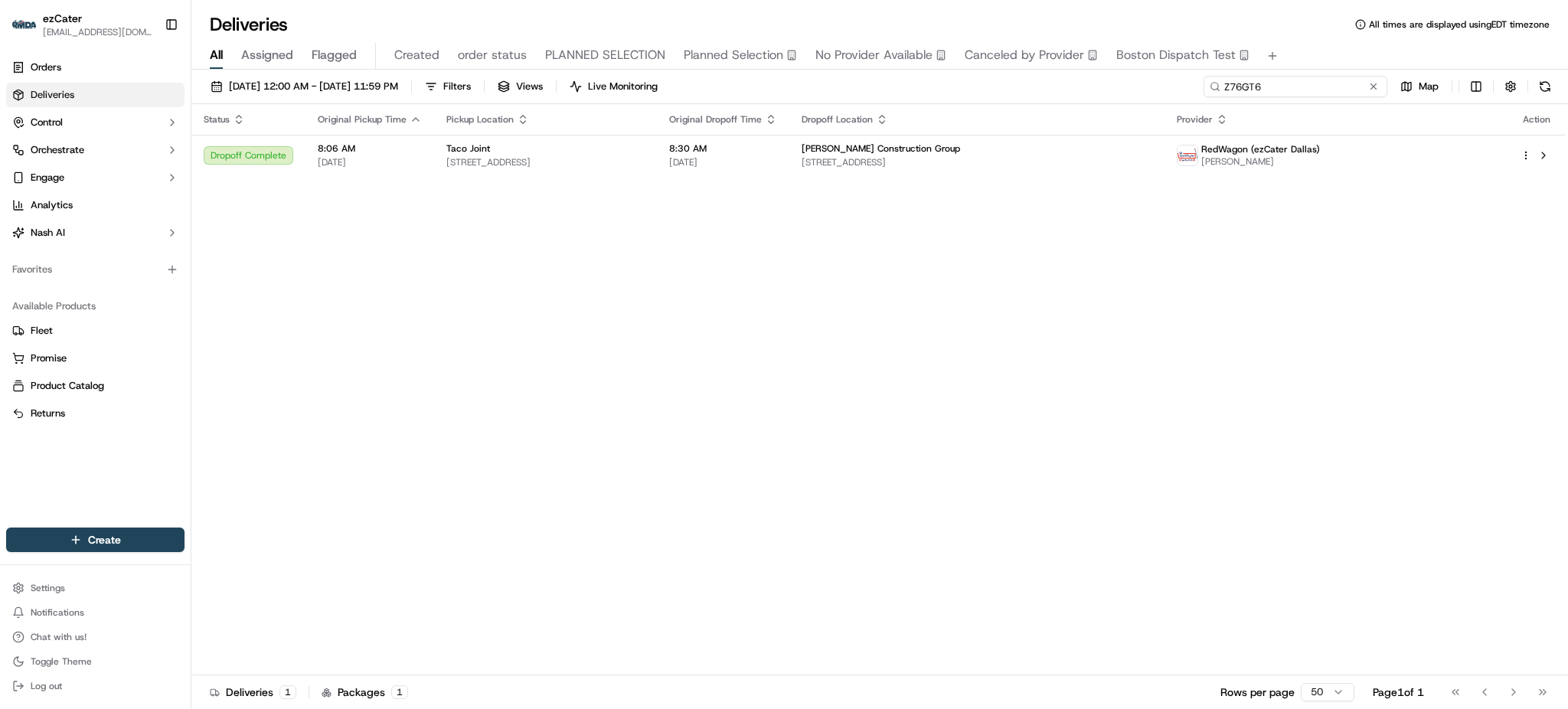
click at [1333, 89] on input "Z76GT6" at bounding box center [1295, 86] width 184 height 21
paste input "XVFWK3"
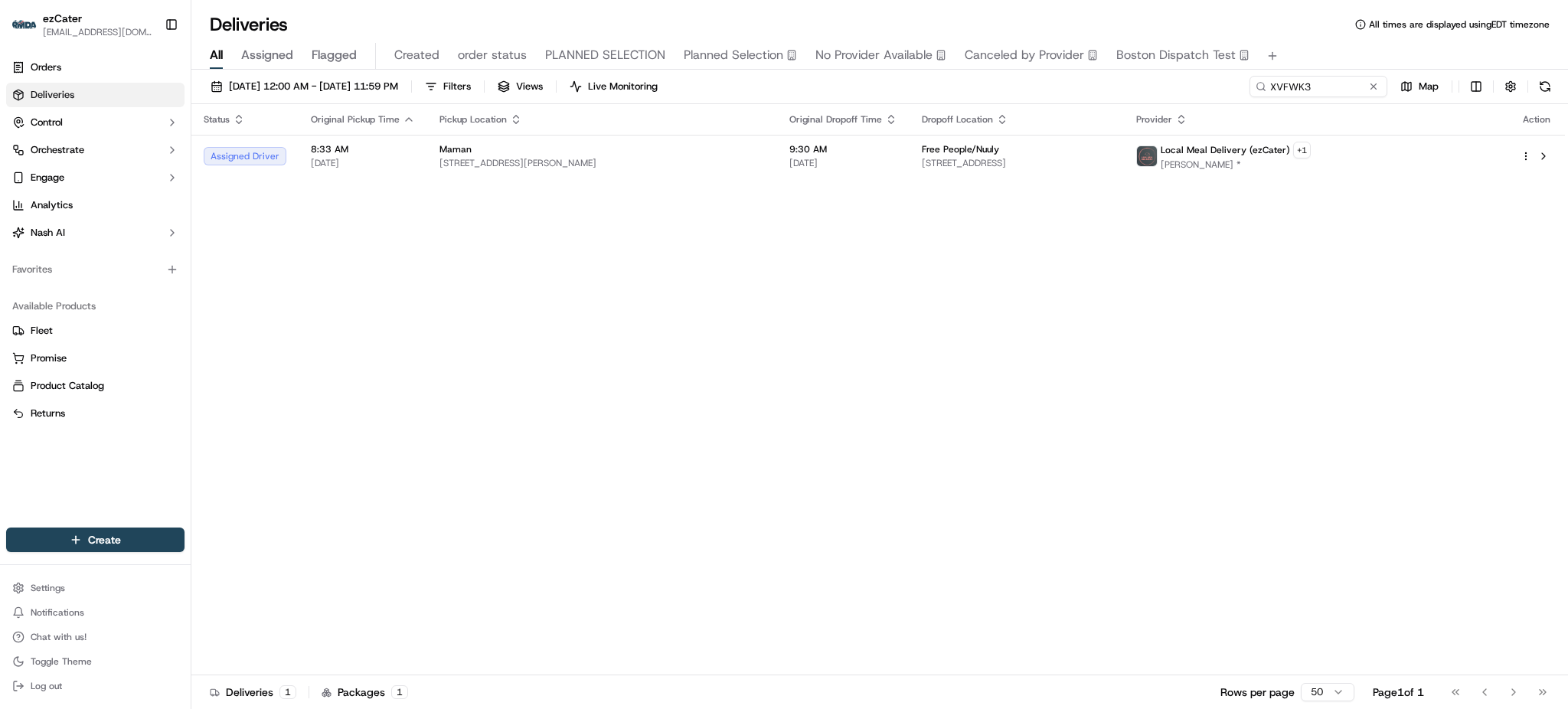
click at [1254, 374] on div "Status Original Pickup Time Pickup Location Original Dropoff Time Dropoff Locat…" at bounding box center [878, 390] width 1374 height 571
click at [1348, 89] on input "XVFWK3" at bounding box center [1295, 86] width 184 height 21
paste input "3C5MP5"
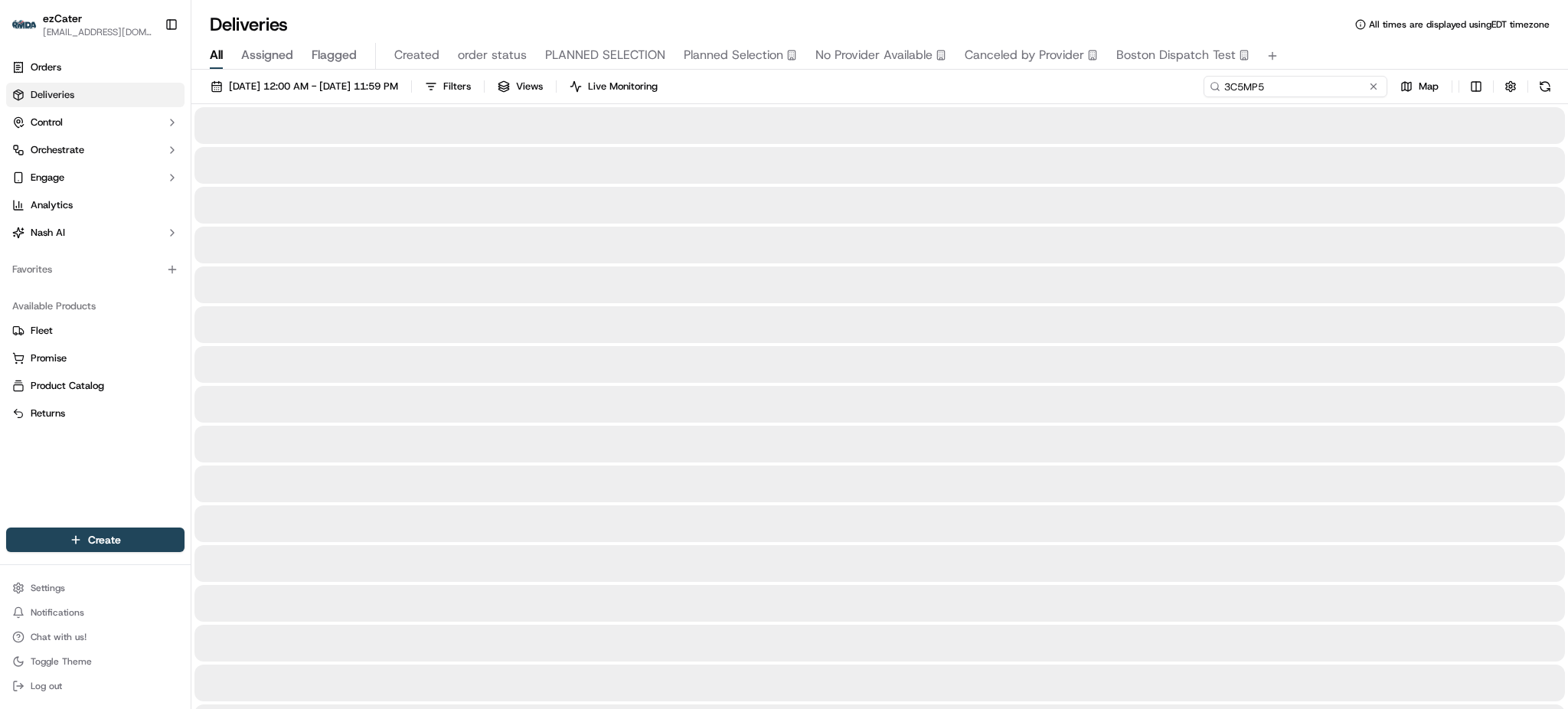
type input "3C5MP5"
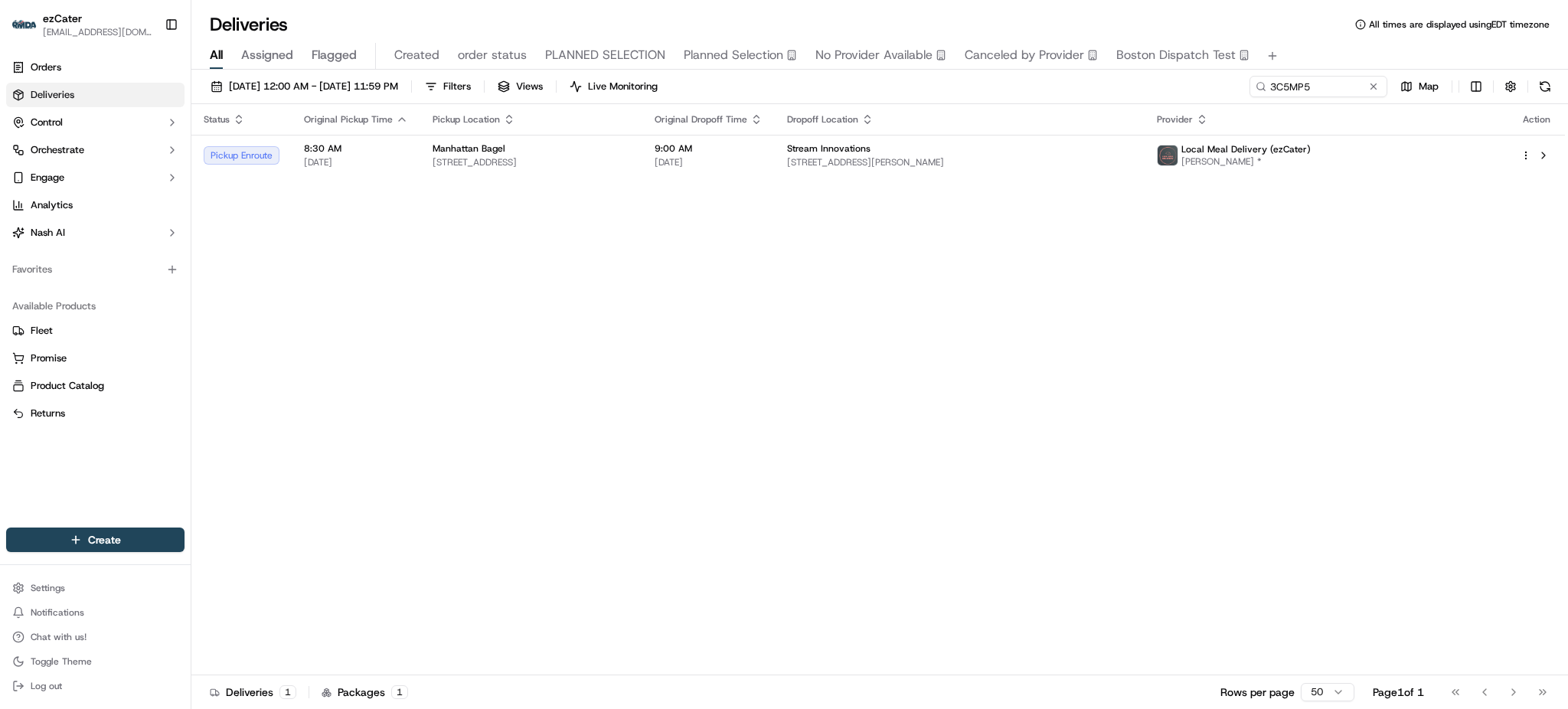
click at [1519, 314] on div "Status Original Pickup Time Pickup Location Original Dropoff Time Dropoff Locat…" at bounding box center [878, 390] width 1374 height 571
click at [1000, 154] on div "Stream Innovations" at bounding box center [959, 148] width 345 height 12
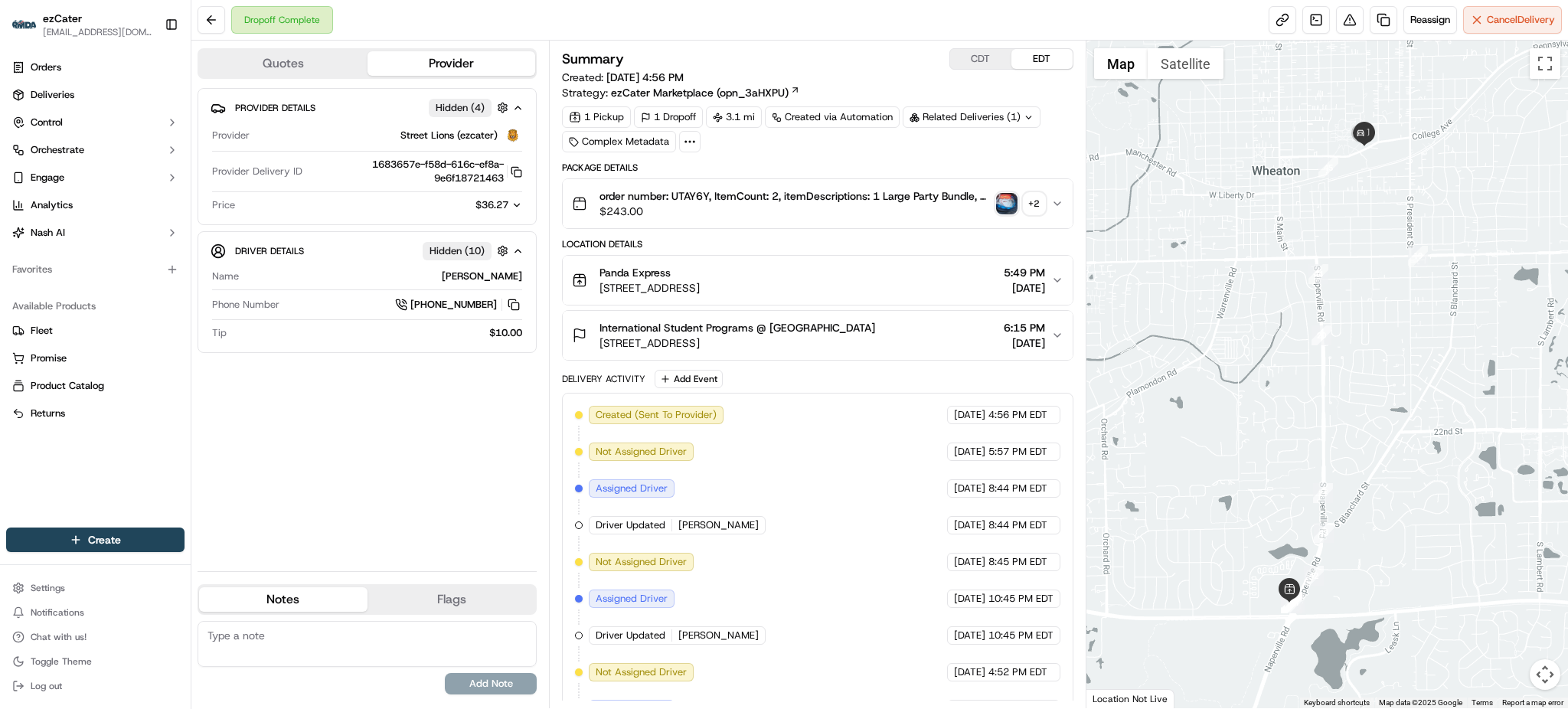
click at [510, 212] on div "$36.27" at bounding box center [489, 206] width 66 height 14
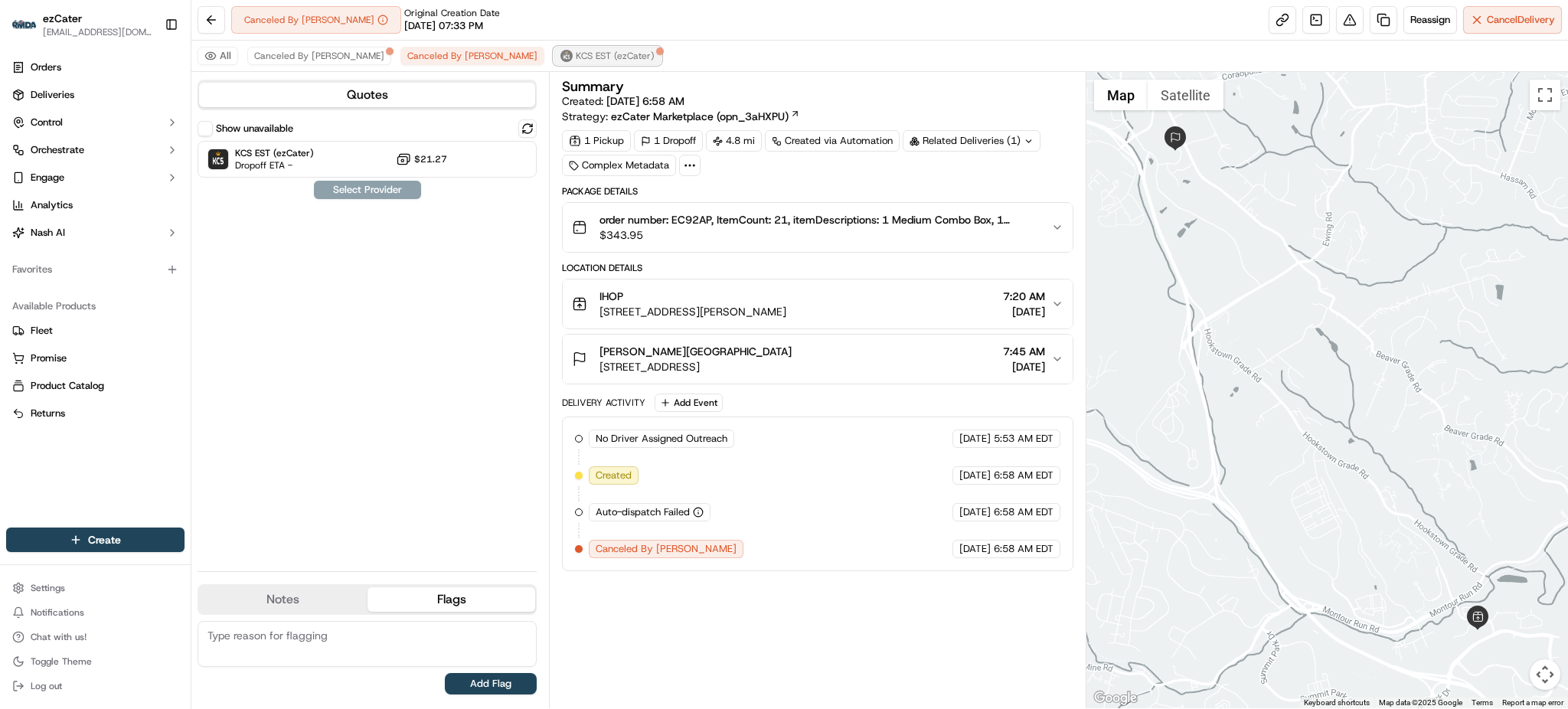
click at [576, 57] on span "KCS EST (ezCater)" at bounding box center [615, 56] width 79 height 12
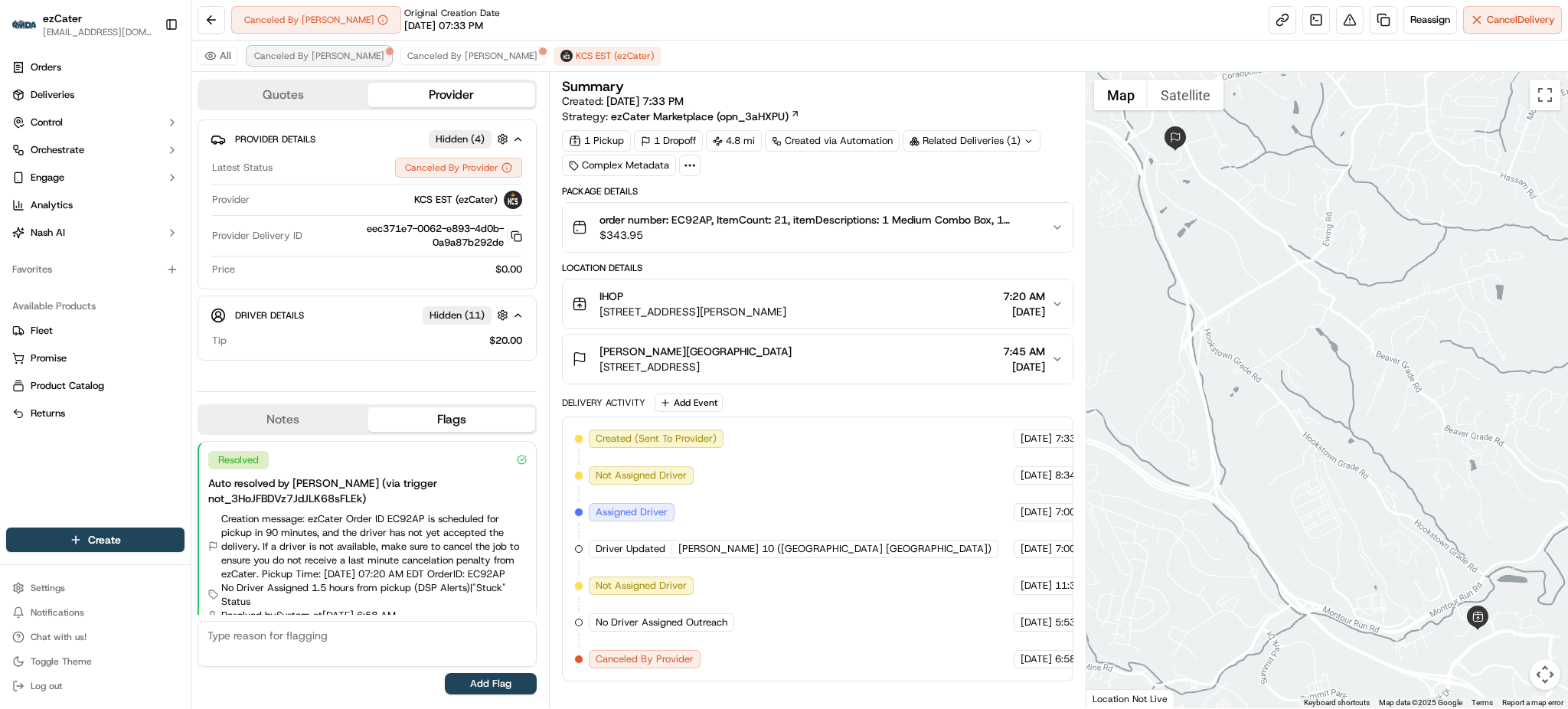
click at [304, 60] on span "Canceled By [PERSON_NAME]" at bounding box center [319, 56] width 130 height 12
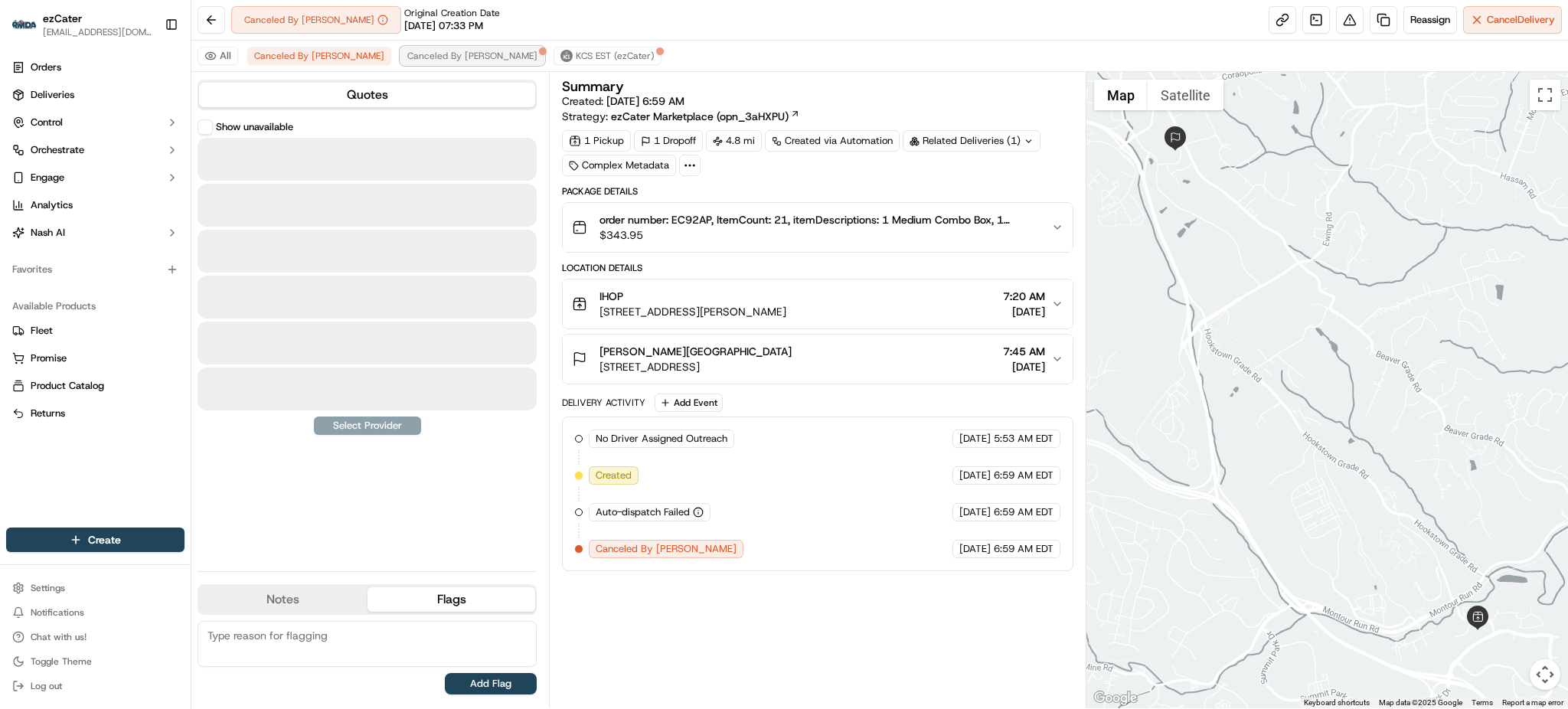
click at [407, 55] on span "Canceled By [PERSON_NAME]" at bounding box center [472, 56] width 130 height 12
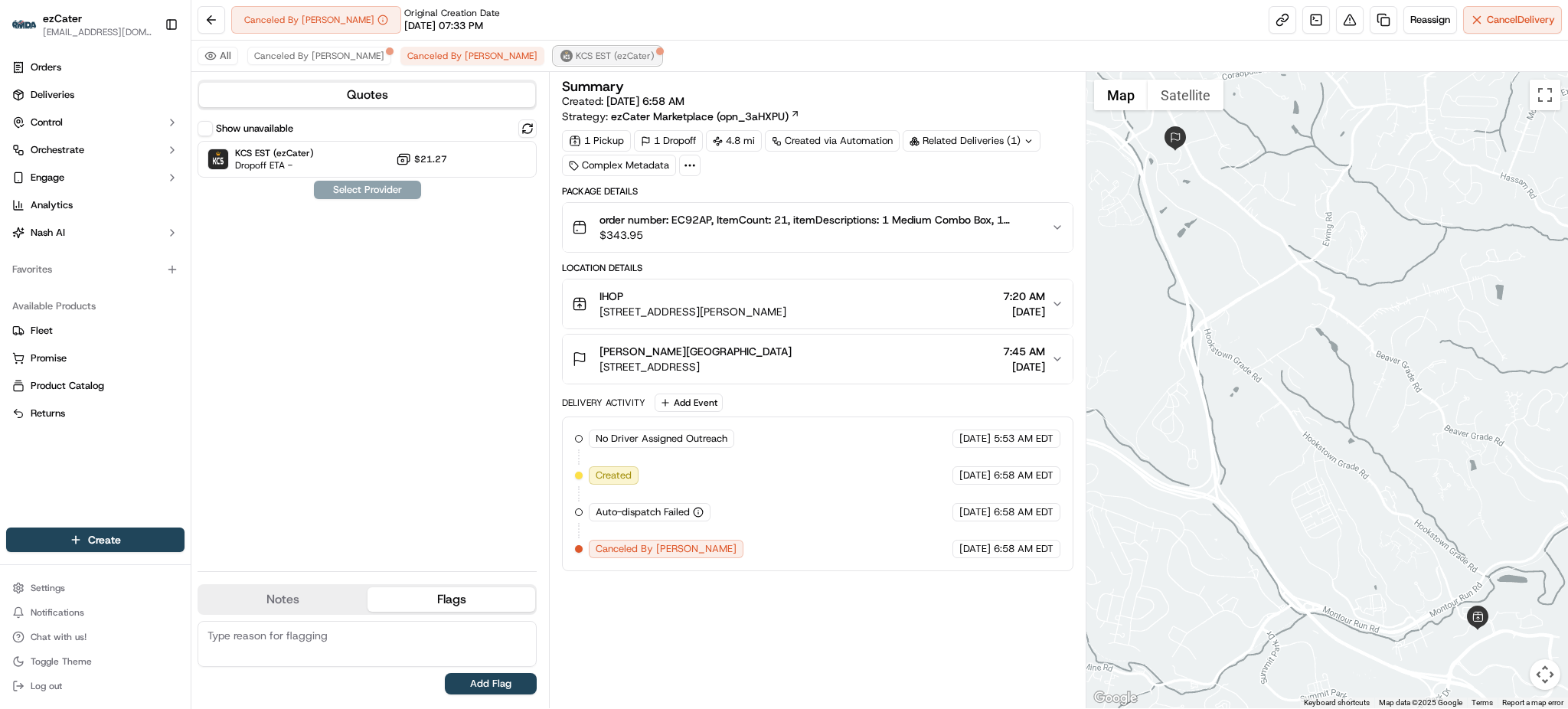
click at [561, 56] on img at bounding box center [567, 56] width 12 height 12
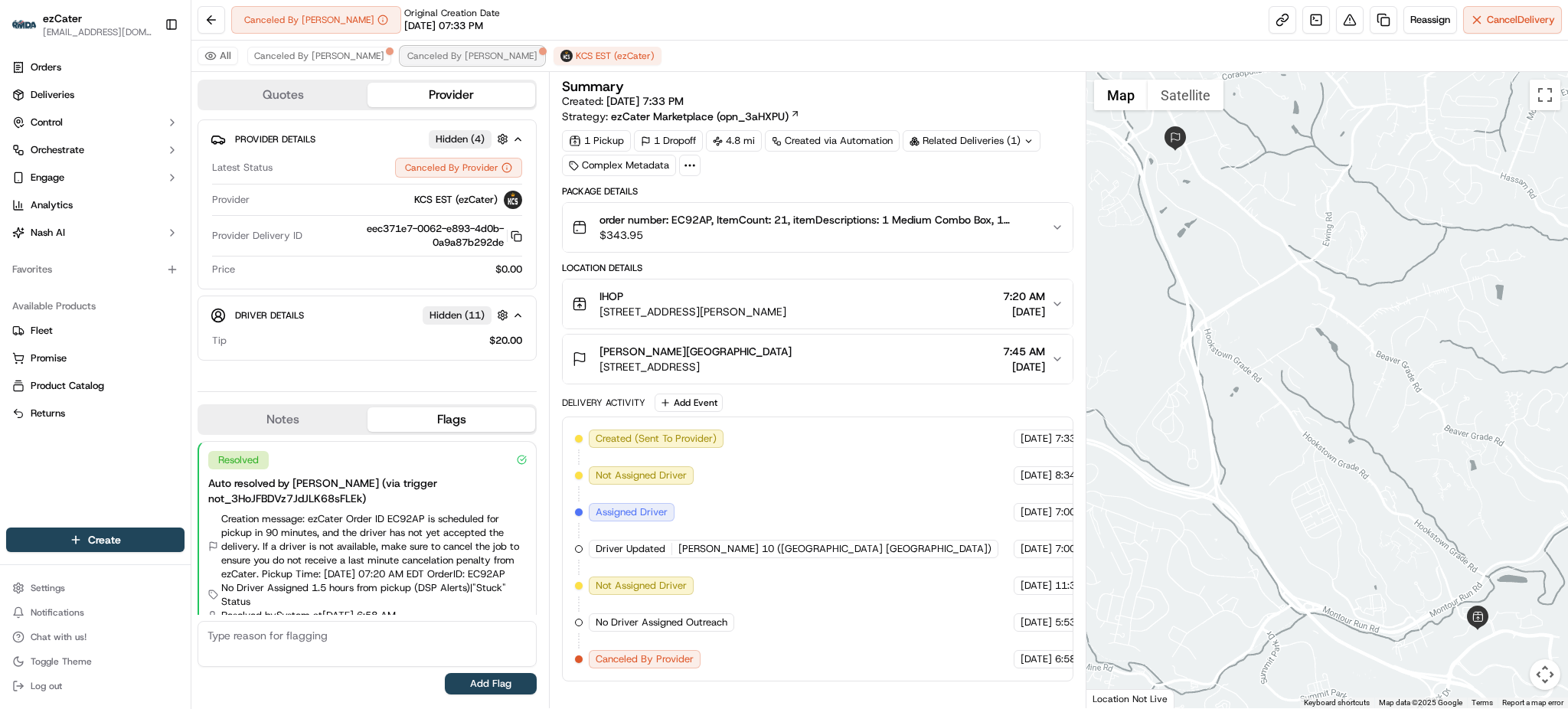
click at [425, 56] on span "Canceled By [PERSON_NAME]" at bounding box center [472, 56] width 130 height 12
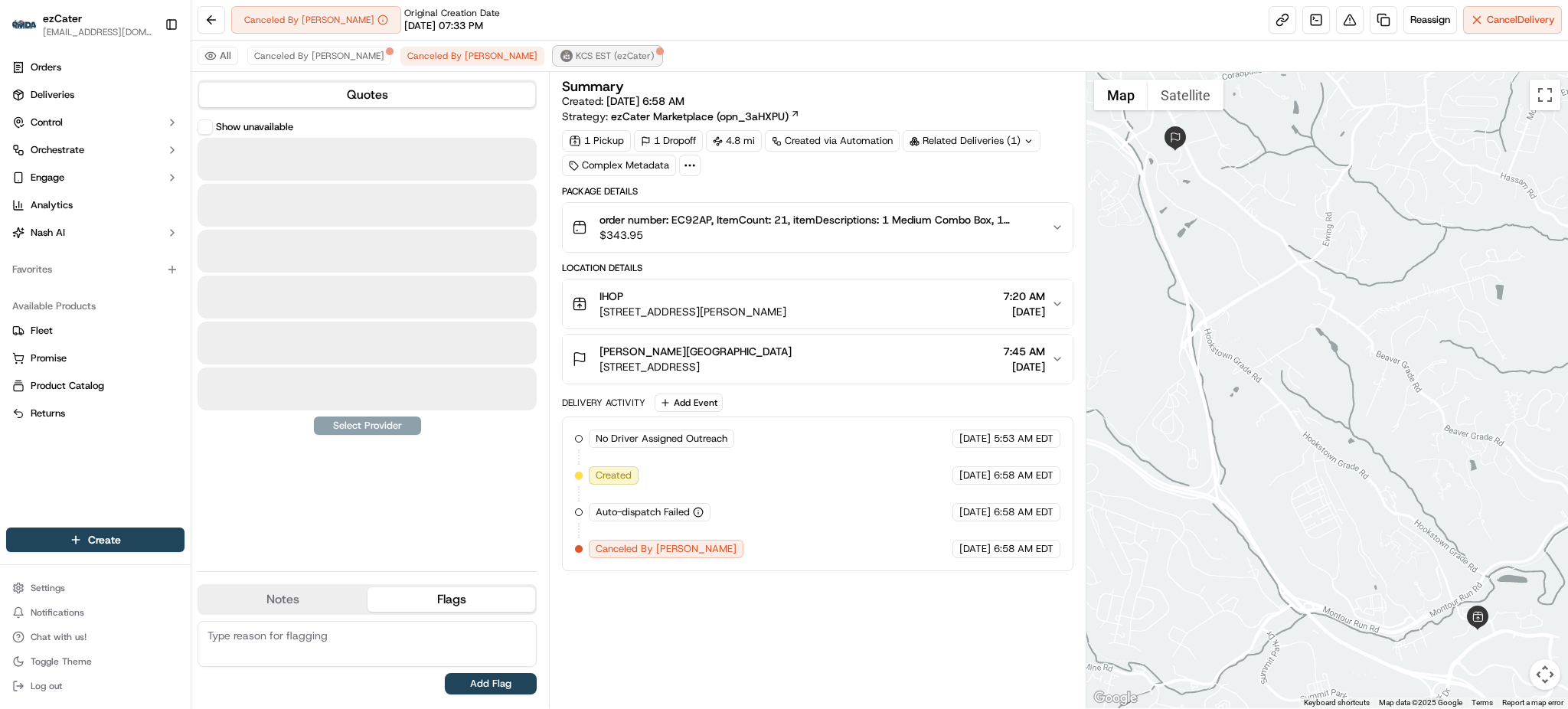
click at [576, 57] on span "KCS EST (ezCater)" at bounding box center [615, 56] width 79 height 12
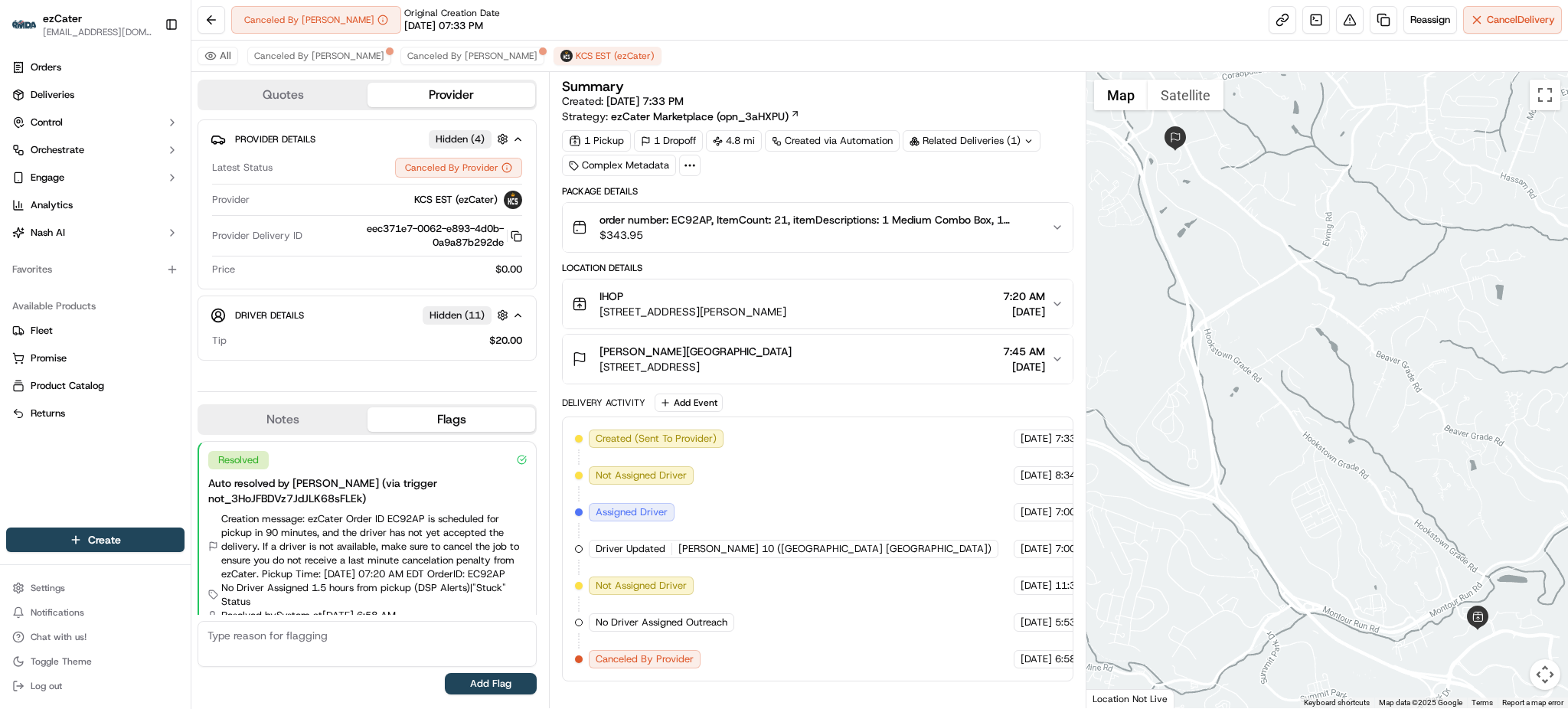
click at [700, 219] on span "order number: EC92AP, ItemCount: 21, itemDescriptions: 1 Medium Combo Box, 1 Gl…" at bounding box center [818, 220] width 439 height 15
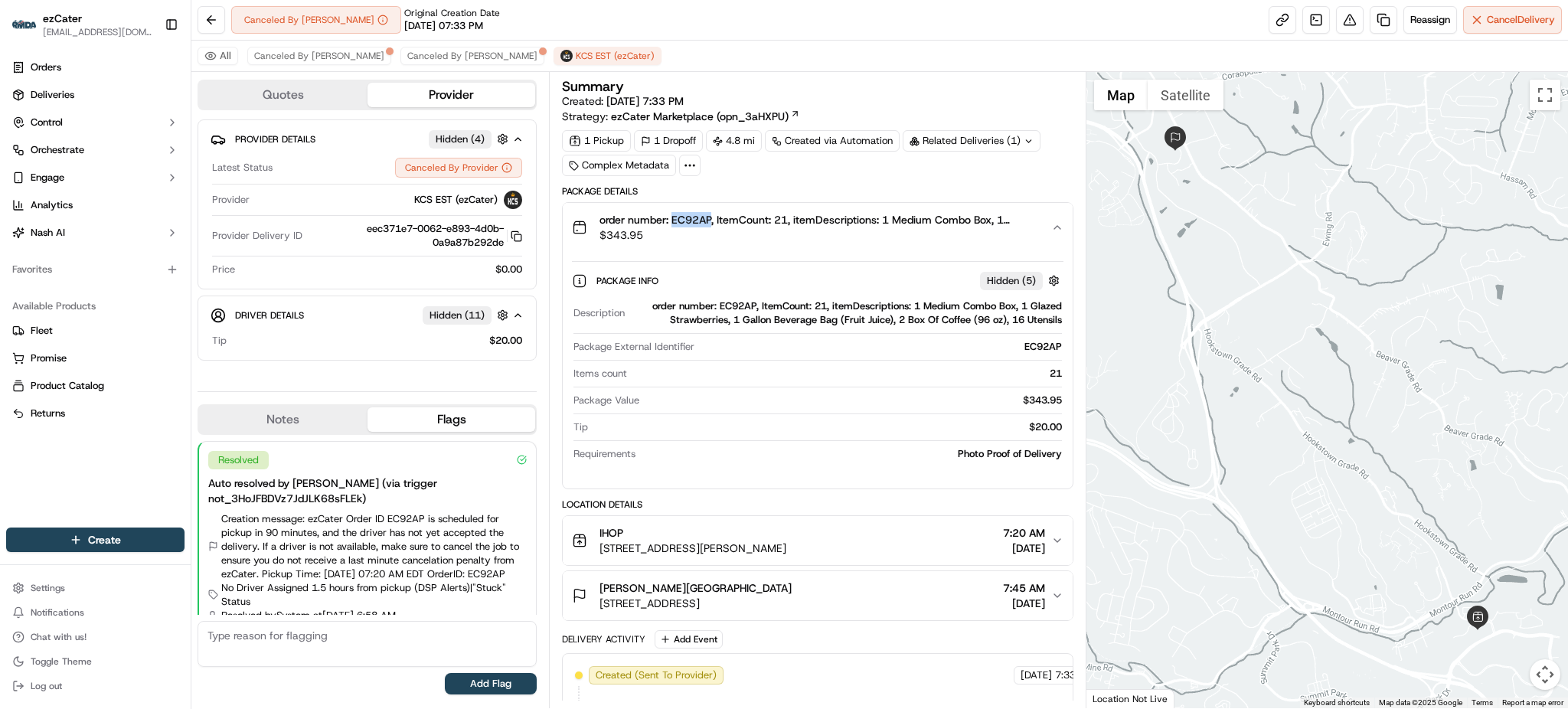
click at [700, 219] on span "order number: EC92AP, ItemCount: 21, itemDescriptions: 1 Medium Combo Box, 1 Gl…" at bounding box center [818, 220] width 439 height 15
copy span "EC92AP"
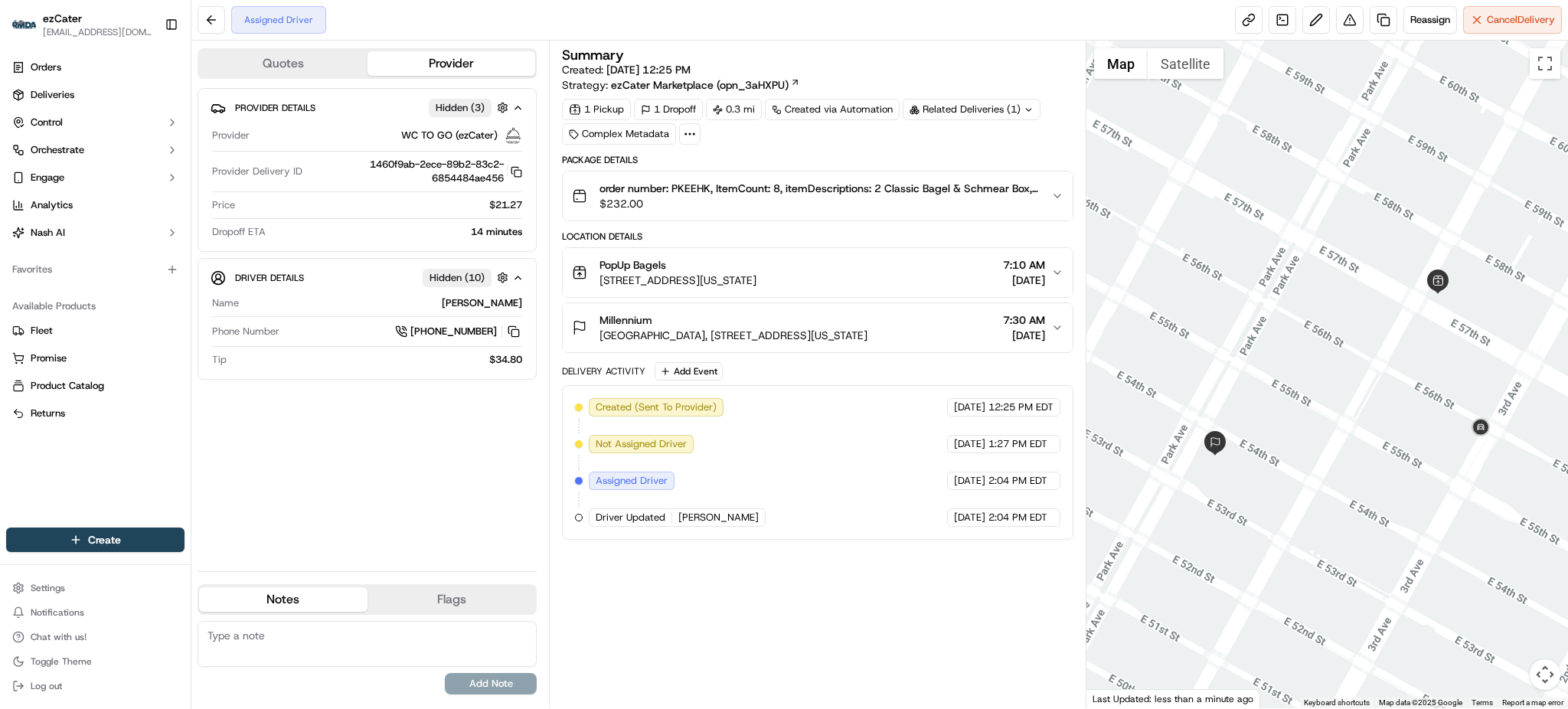
click at [1174, 18] on div "Assigned Driver Reassign Cancel Delivery" at bounding box center [880, 20] width 1377 height 40
click at [436, 488] on div "Provider Details Hidden ( 3 ) Provider WC TO GO (ezCater) Provider Delivery ID …" at bounding box center [367, 324] width 339 height 471
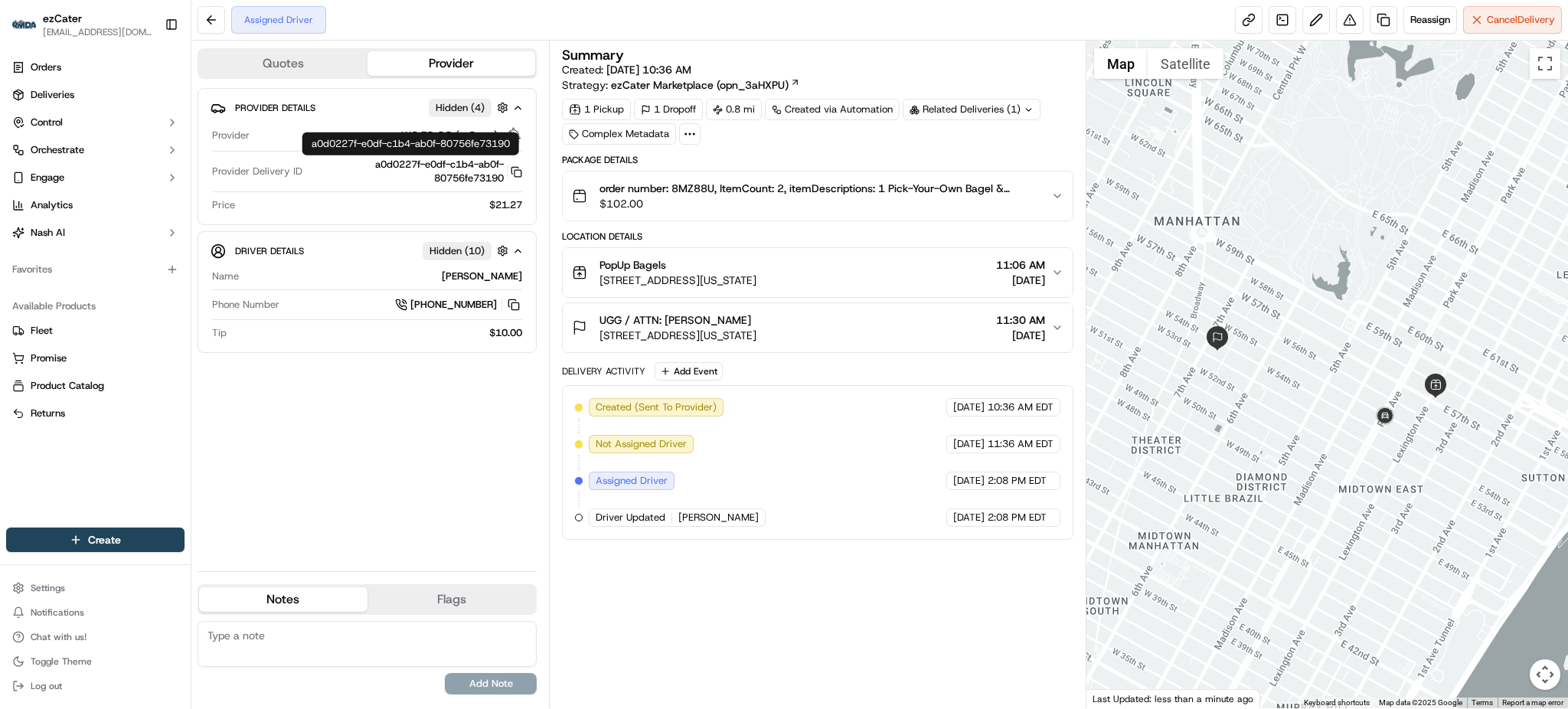
click at [527, 475] on div "Provider Details Hidden ( 4 ) Provider WC TO GO (ezCater) Provider Delivery ID …" at bounding box center [367, 324] width 339 height 471
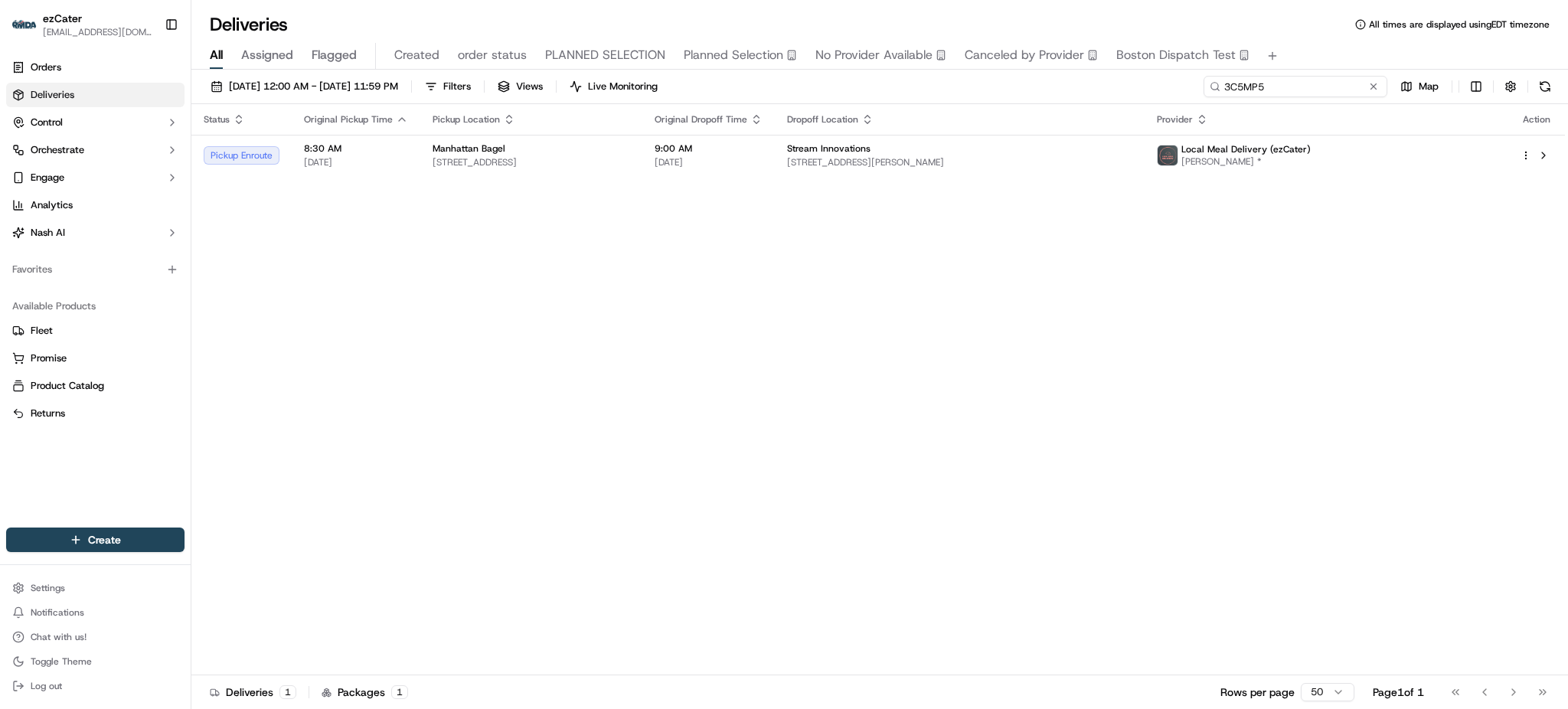
click at [1316, 90] on input "3C5MP5" at bounding box center [1295, 86] width 184 height 21
paste input "V6CFK"
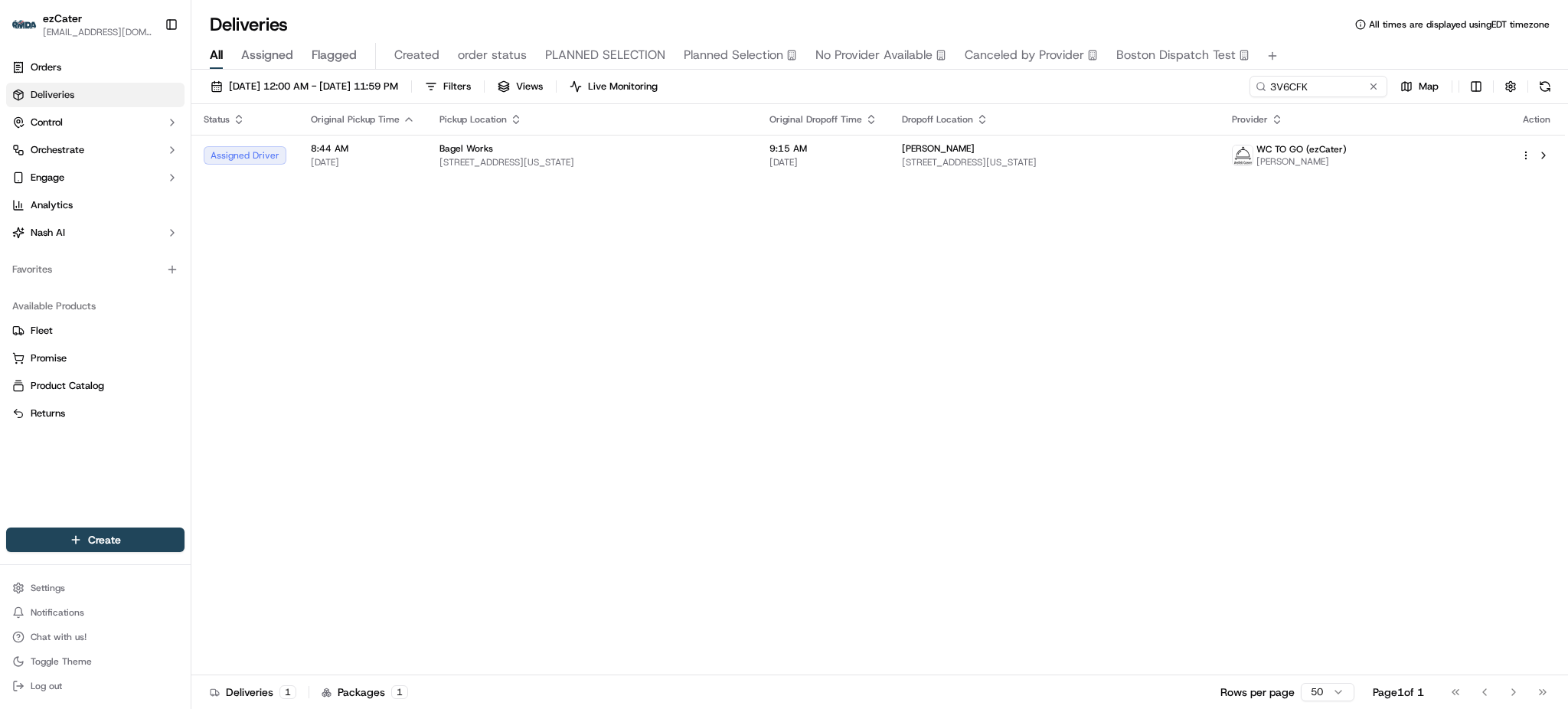
drag, startPoint x: 1357, startPoint y: 226, endPoint x: 1303, endPoint y: 214, distance: 55.3
click at [1357, 226] on div "Status Original Pickup Time Pickup Location Original Dropoff Time Dropoff Locat…" at bounding box center [878, 390] width 1374 height 571
click at [1340, 86] on input "3V6CFK" at bounding box center [1295, 86] width 184 height 21
paste input "C5MP5"
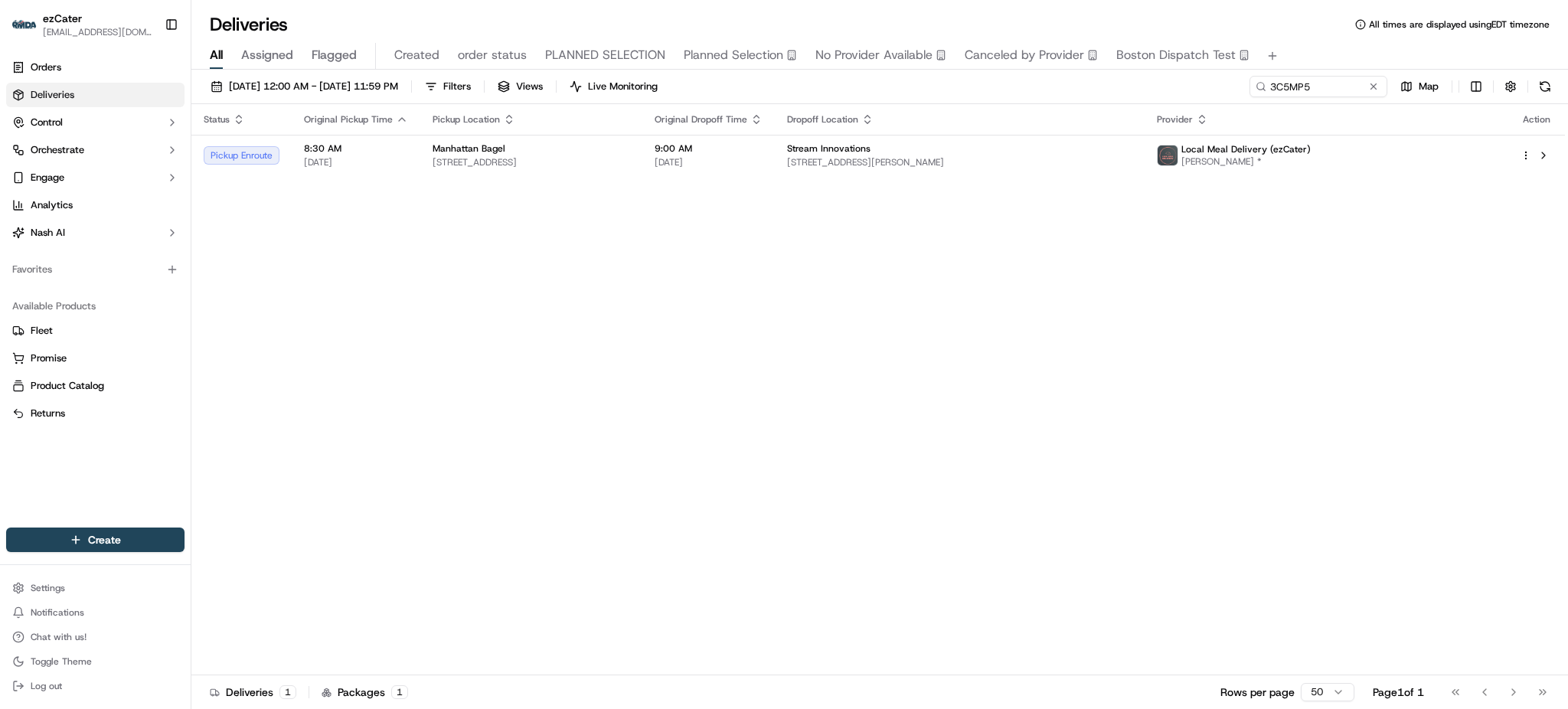
click at [1227, 182] on div "Status Original Pickup Time Pickup Location Original Dropoff Time Dropoff Locat…" at bounding box center [878, 390] width 1374 height 571
click at [1132, 166] on span "[STREET_ADDRESS][PERSON_NAME]" at bounding box center [959, 163] width 345 height 12
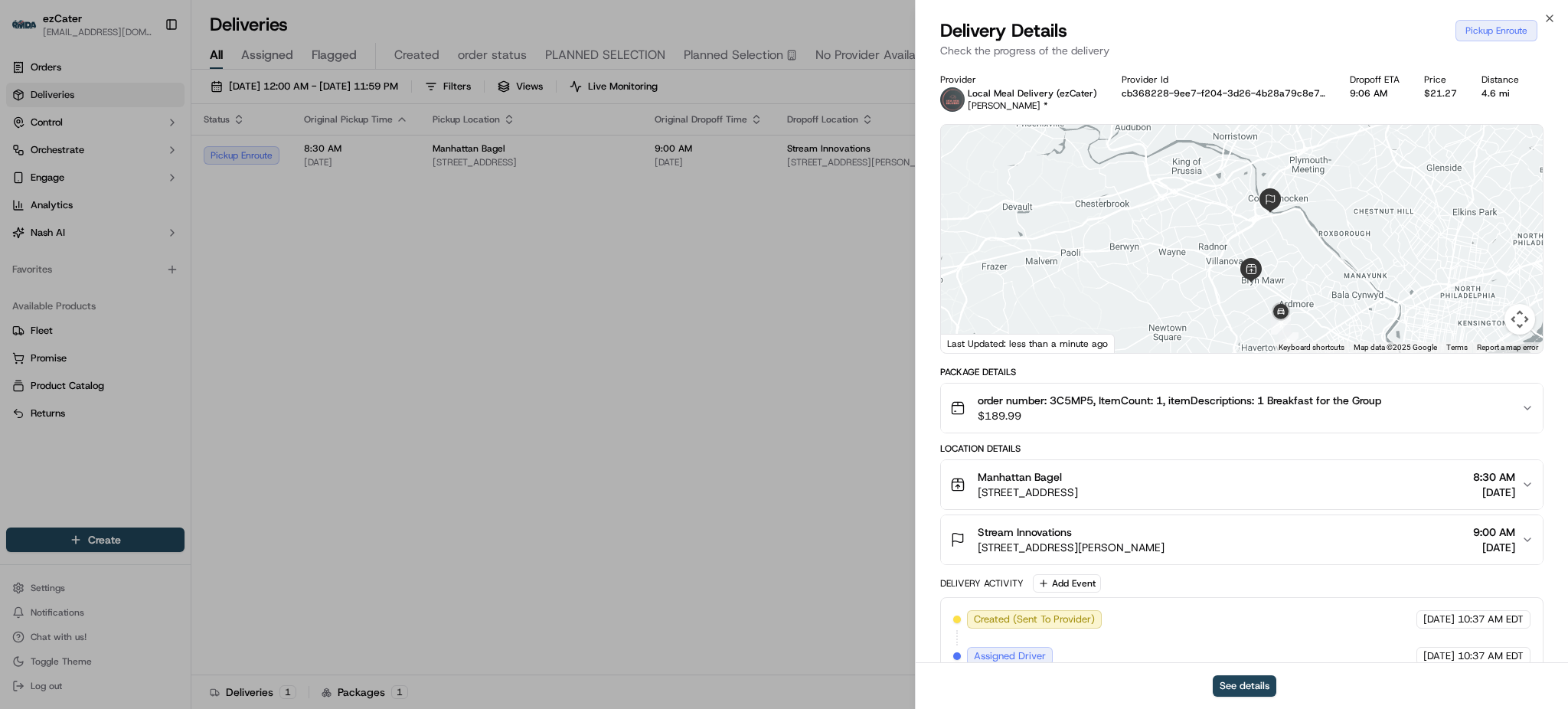
drag, startPoint x: 1281, startPoint y: 280, endPoint x: 1280, endPoint y: 265, distance: 15.0
click at [1280, 265] on div at bounding box center [1242, 239] width 602 height 229
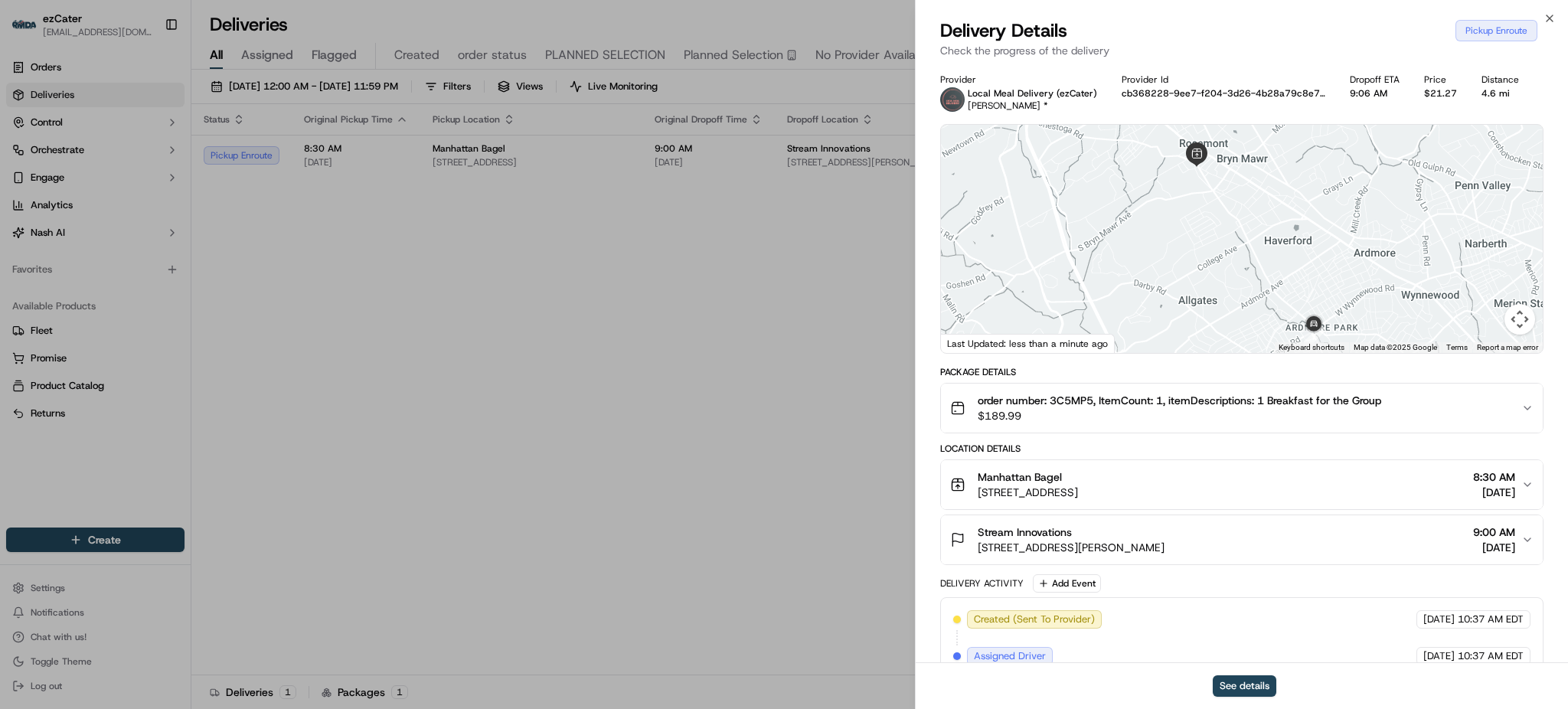
drag, startPoint x: 1191, startPoint y: 214, endPoint x: 1202, endPoint y: 219, distance: 12.1
click at [1202, 219] on div at bounding box center [1242, 239] width 602 height 229
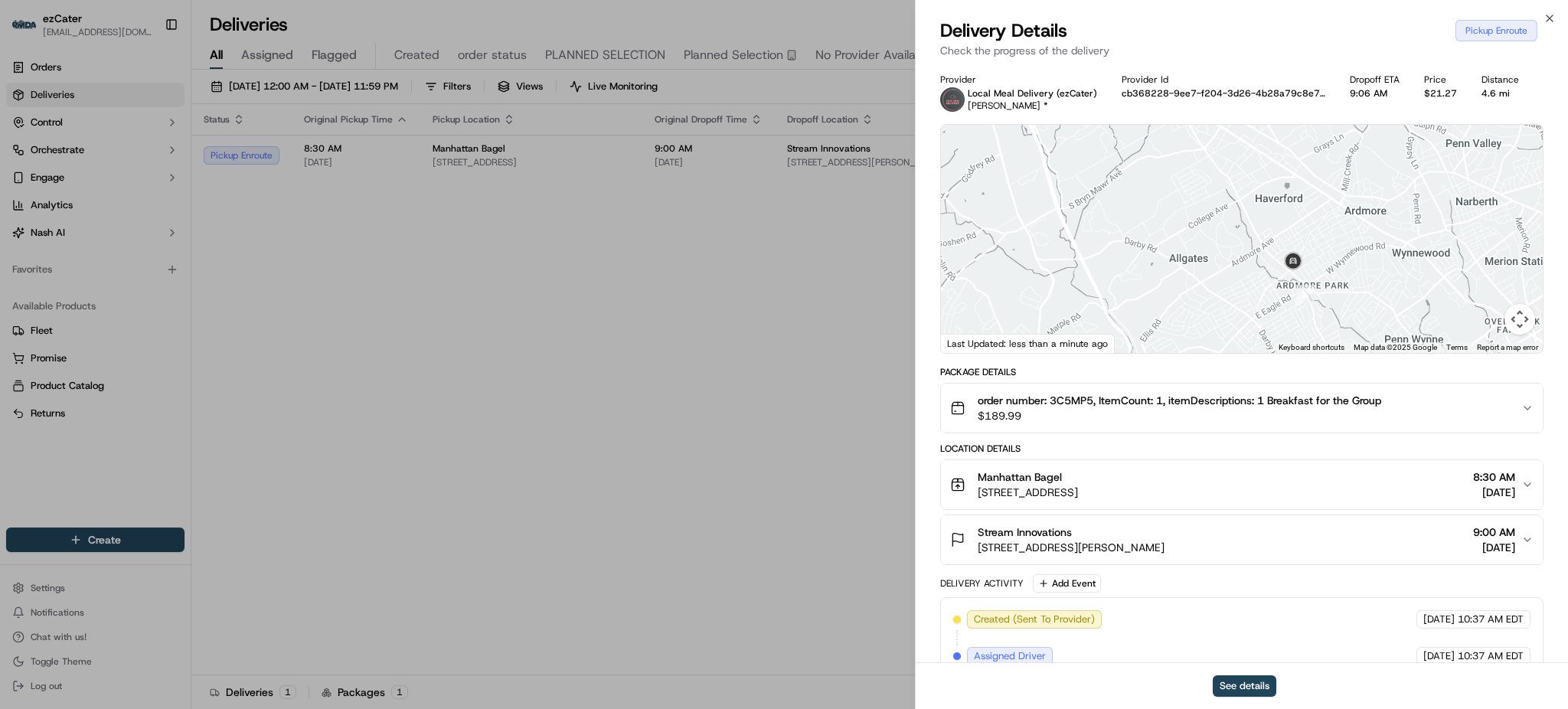
drag, startPoint x: 1267, startPoint y: 255, endPoint x: 1263, endPoint y: 241, distance: 14.6
click at [1263, 241] on div at bounding box center [1242, 239] width 602 height 229
click at [1196, 359] on div "Provider Local Meal Delivery (ezCater) [PERSON_NAME] * Provider Id cb368228-9ee…" at bounding box center [1242, 634] width 603 height 1120
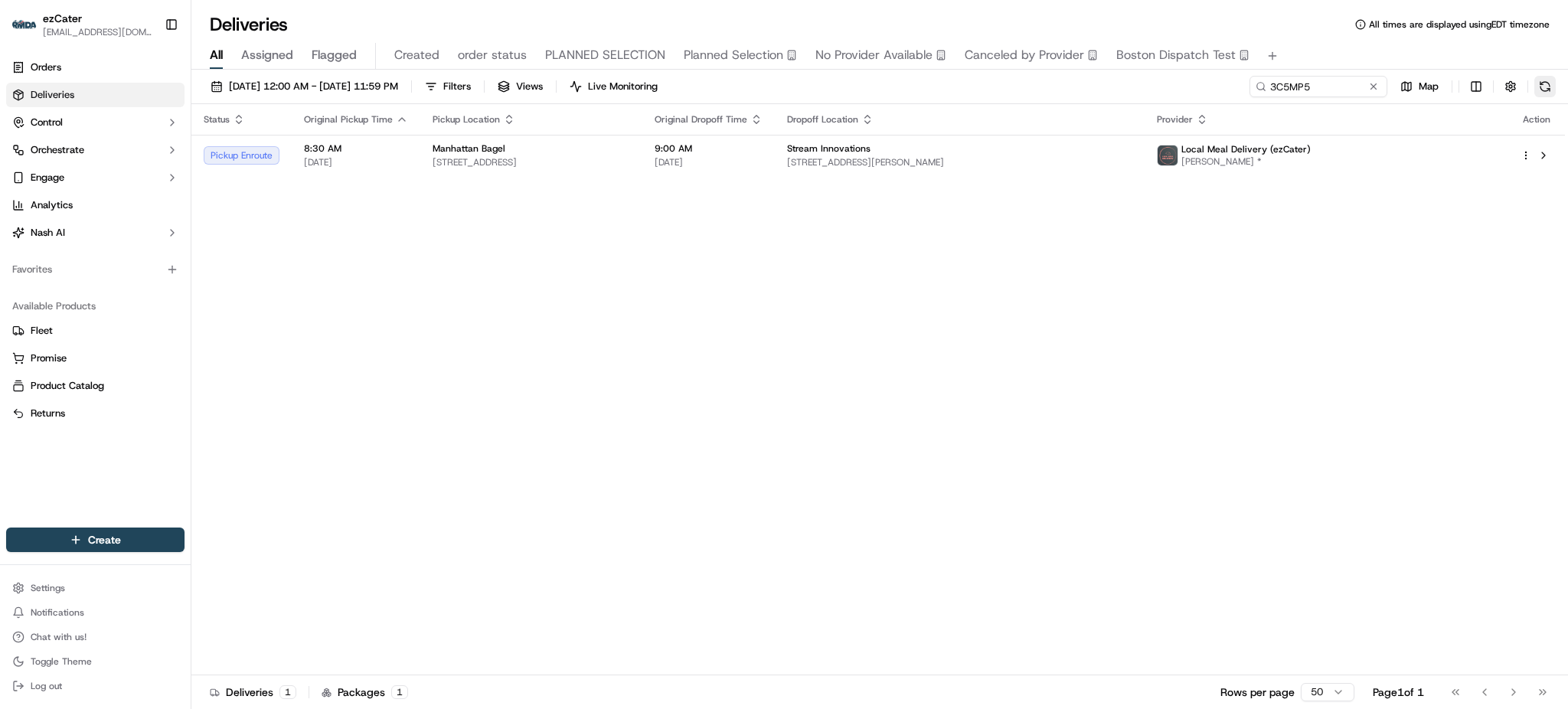
click at [1535, 89] on button at bounding box center [1545, 86] width 21 height 21
click at [984, 222] on div "Status Original Pickup Time Pickup Location Original Dropoff Time Dropoff Locat…" at bounding box center [878, 390] width 1374 height 571
click at [984, 171] on td "Stream Innovations [STREET_ADDRESS][PERSON_NAME]" at bounding box center [959, 155] width 370 height 41
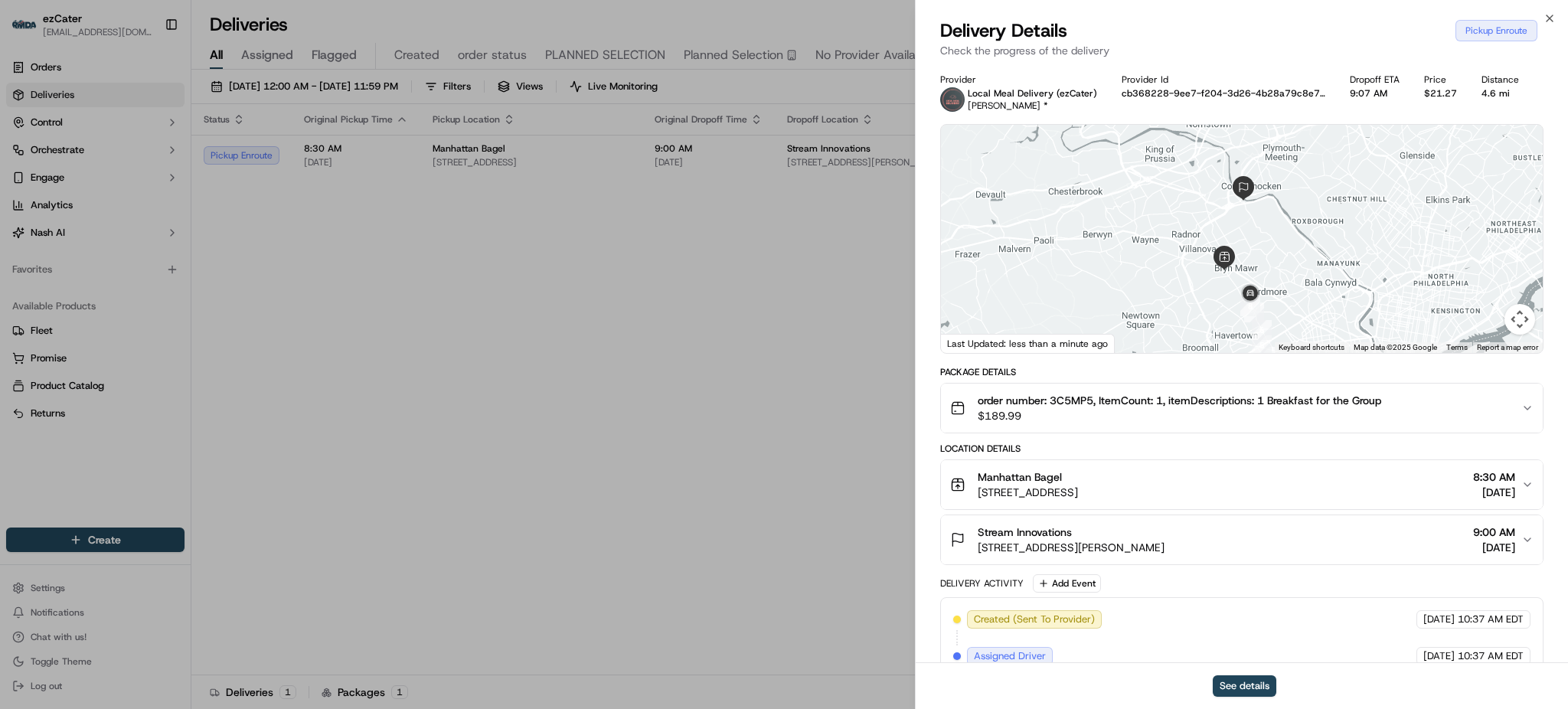
click at [1207, 209] on div at bounding box center [1242, 239] width 602 height 229
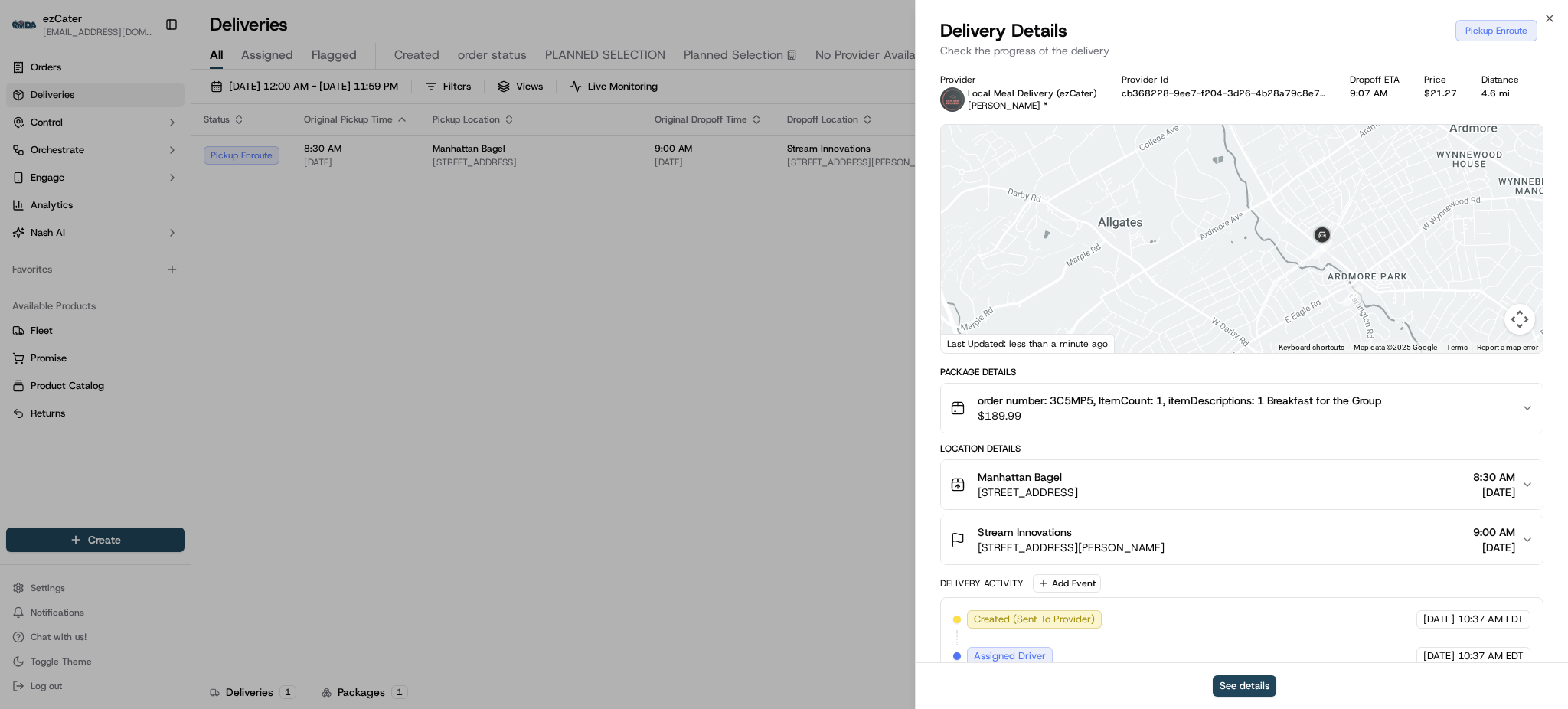
drag, startPoint x: 1236, startPoint y: 235, endPoint x: 1246, endPoint y: 280, distance: 46.1
click at [1246, 278] on div at bounding box center [1242, 239] width 602 height 229
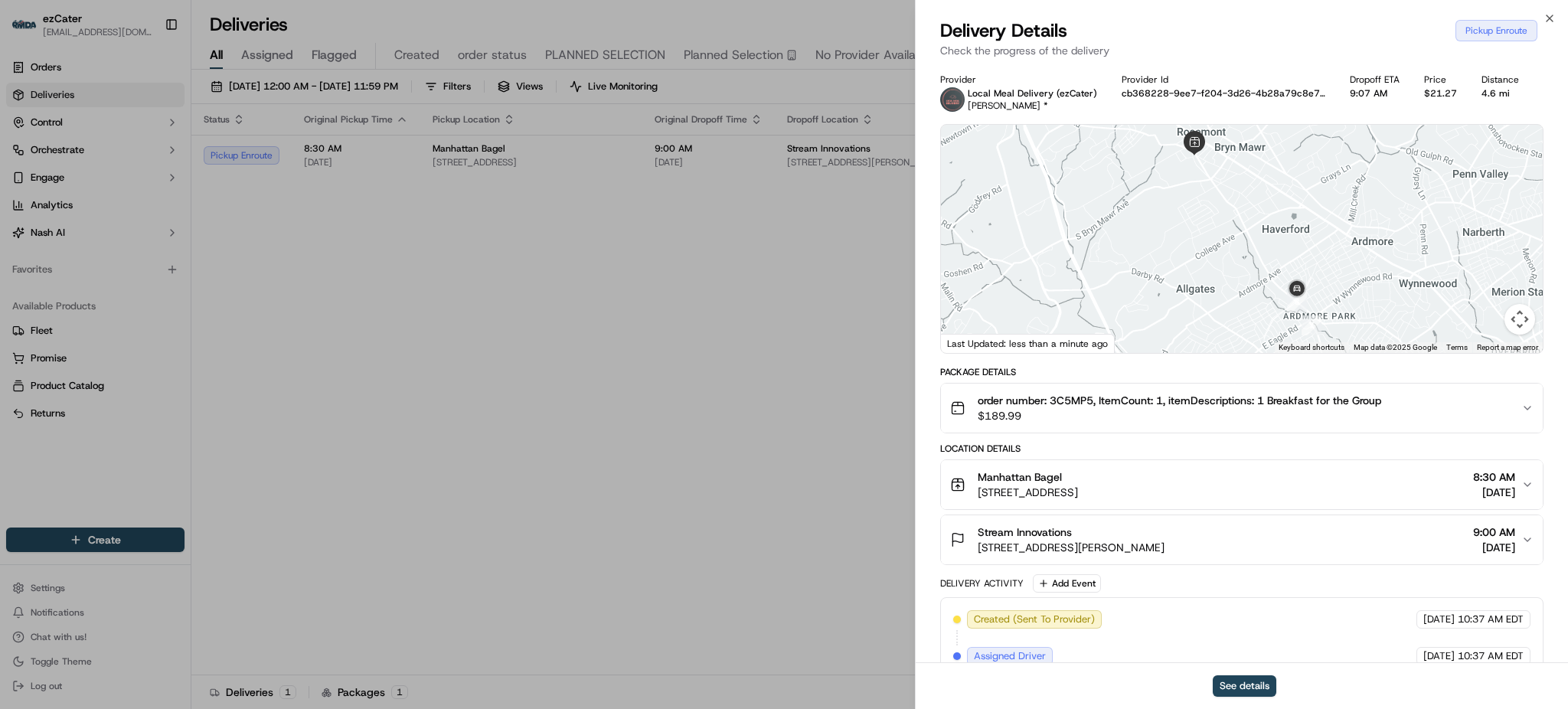
drag, startPoint x: 1246, startPoint y: 225, endPoint x: 1246, endPoint y: 260, distance: 35.0
click at [1246, 260] on div at bounding box center [1242, 239] width 602 height 229
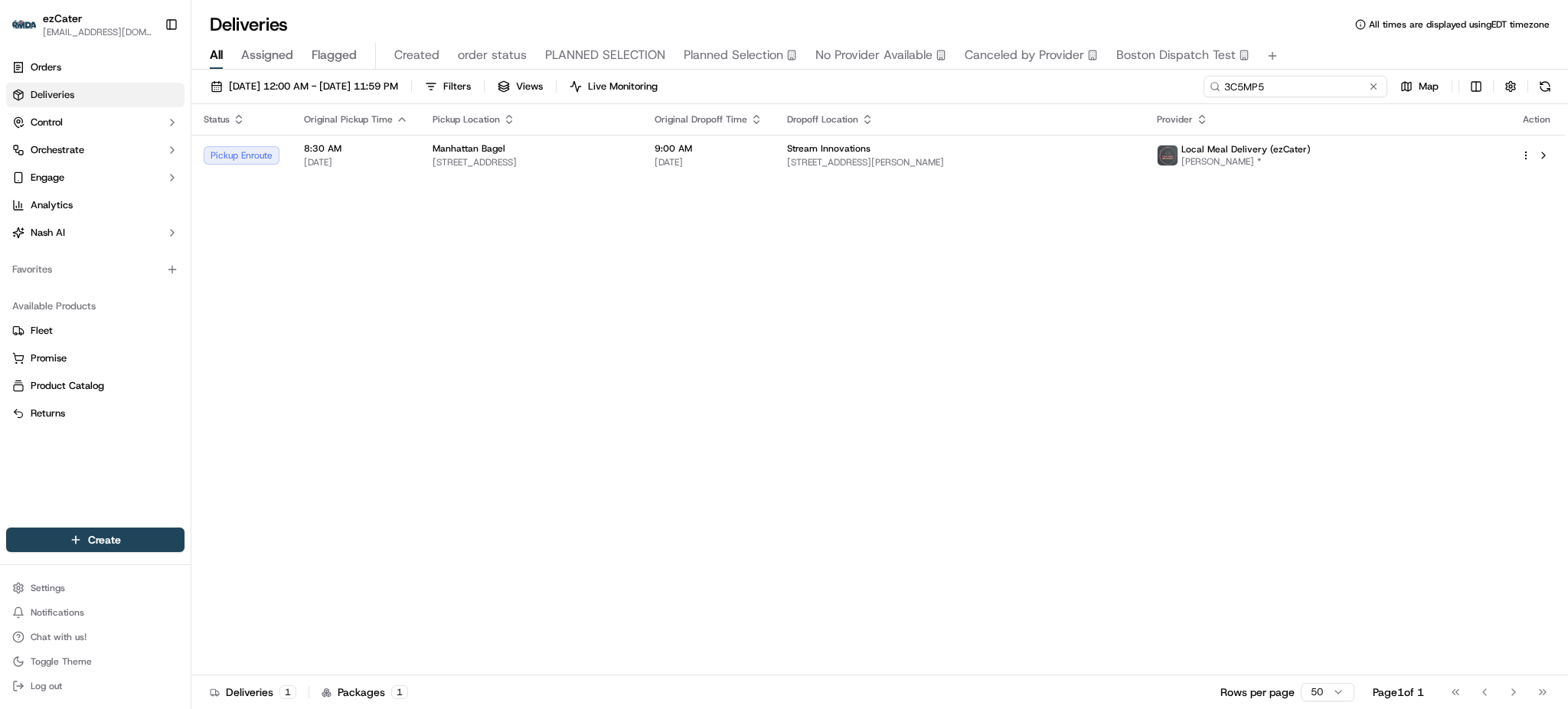
click at [1292, 91] on input "3C5MP5" at bounding box center [1295, 86] width 184 height 21
paste input "H25PE"
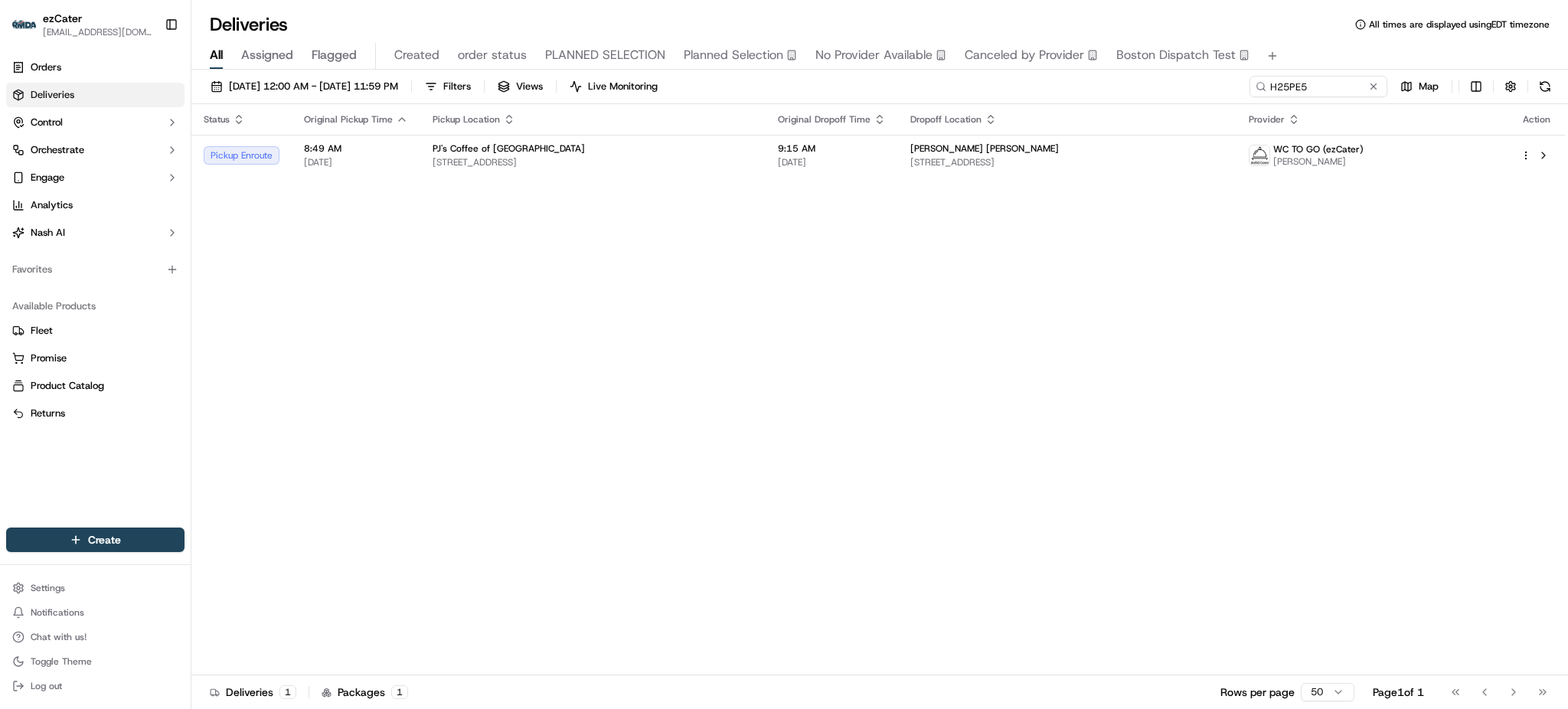
click at [668, 192] on div "Status Original Pickup Time Pickup Location Original Dropoff Time Dropoff Locat…" at bounding box center [878, 390] width 1374 height 571
click at [1333, 92] on input "H25PE5" at bounding box center [1295, 86] width 184 height 21
paste input "3C5MP5"
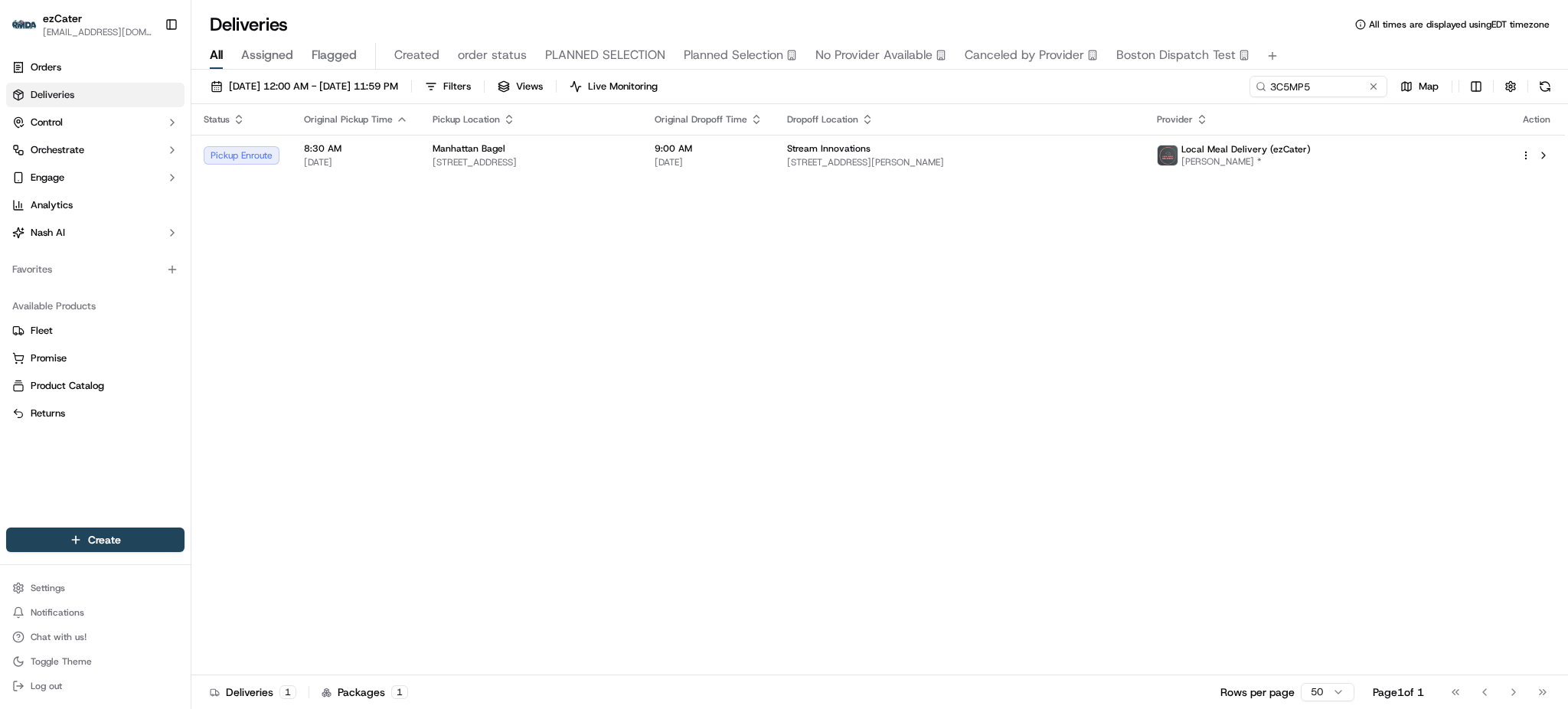
click at [1224, 94] on div "[DATE] 12:00 AM - [DATE] 11:59 PM Filters Views Live Monitoring 3C5MP5 Map" at bounding box center [880, 90] width 1377 height 28
click at [1136, 142] on td "Stream Innovations [STREET_ADDRESS][PERSON_NAME]" at bounding box center [959, 155] width 370 height 41
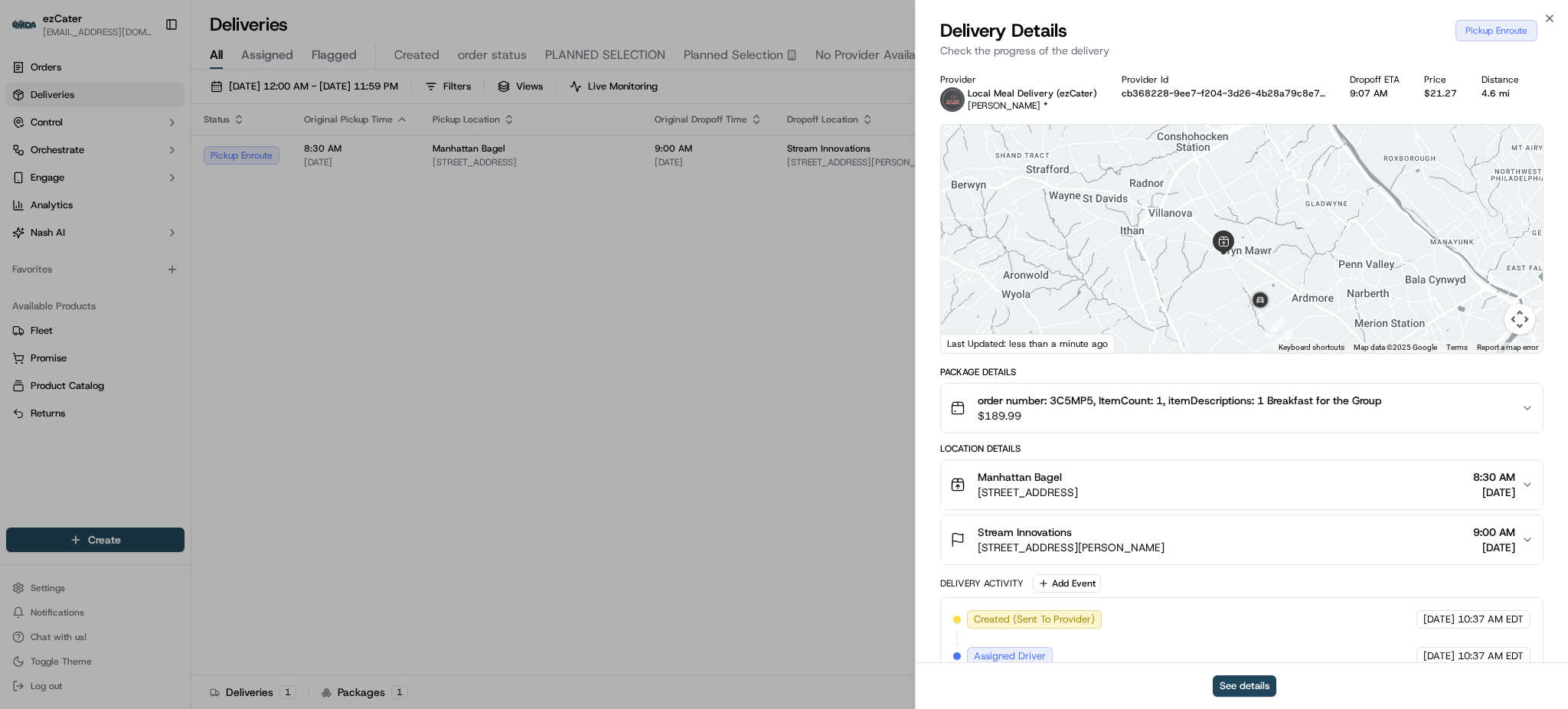
drag, startPoint x: 1170, startPoint y: 324, endPoint x: 1171, endPoint y: 269, distance: 55.0
click at [1171, 269] on div at bounding box center [1242, 239] width 602 height 229
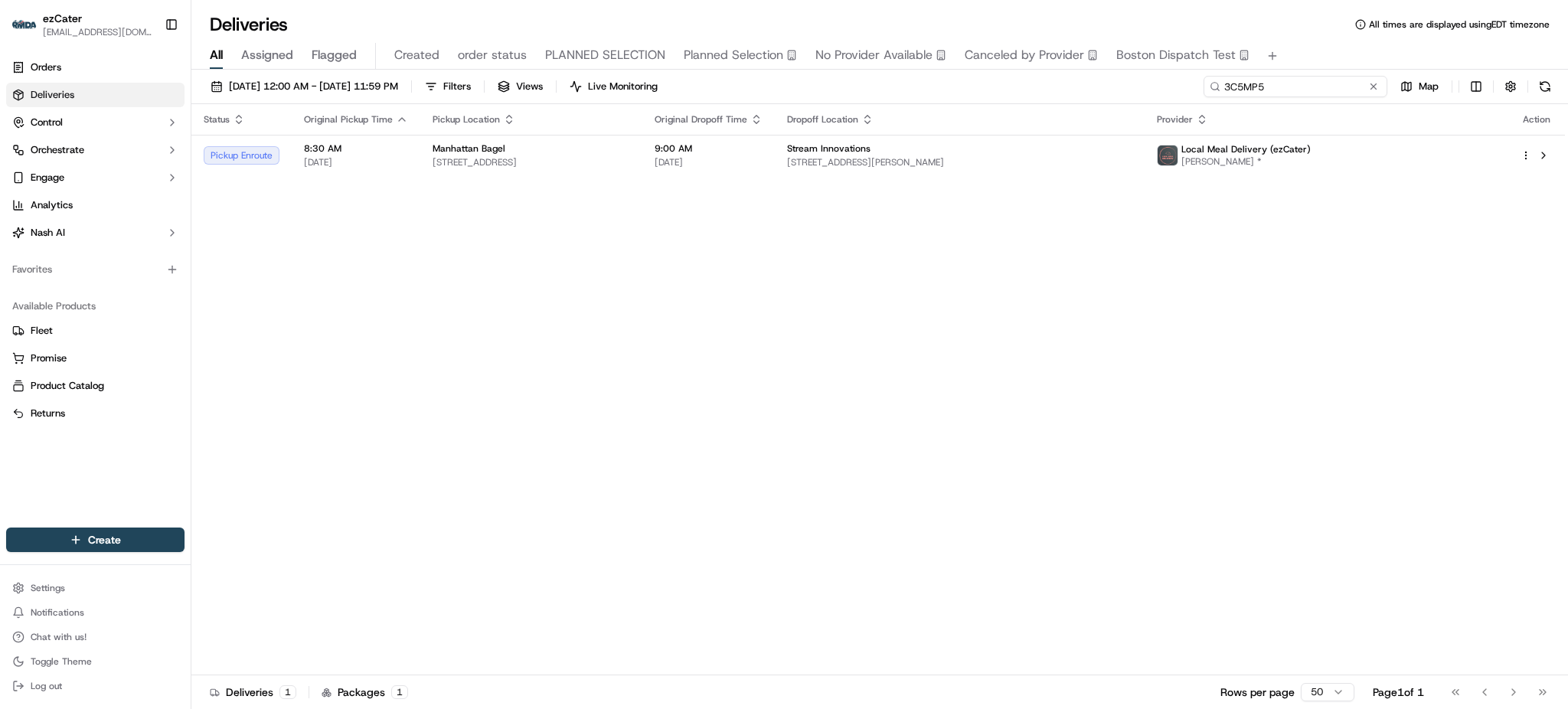
click at [1321, 92] on input "3C5MP5" at bounding box center [1295, 86] width 184 height 21
paste input "FZTQ18"
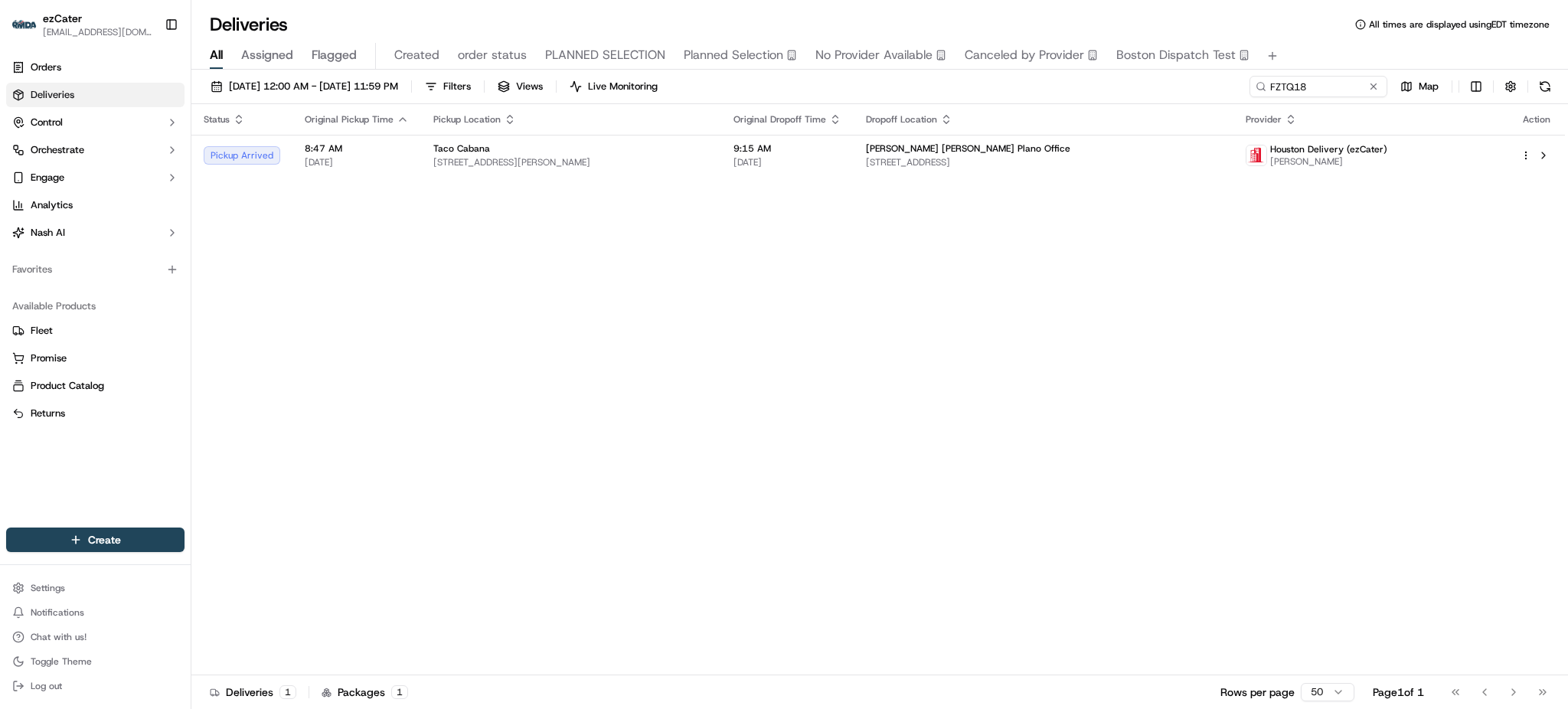
click at [1429, 309] on div "Status Original Pickup Time Pickup Location Original Dropoff Time Dropoff Locat…" at bounding box center [878, 390] width 1374 height 571
click at [984, 171] on td "[PERSON_NAME] [PERSON_NAME] Plano Office [STREET_ADDRESS]" at bounding box center [1043, 155] width 379 height 41
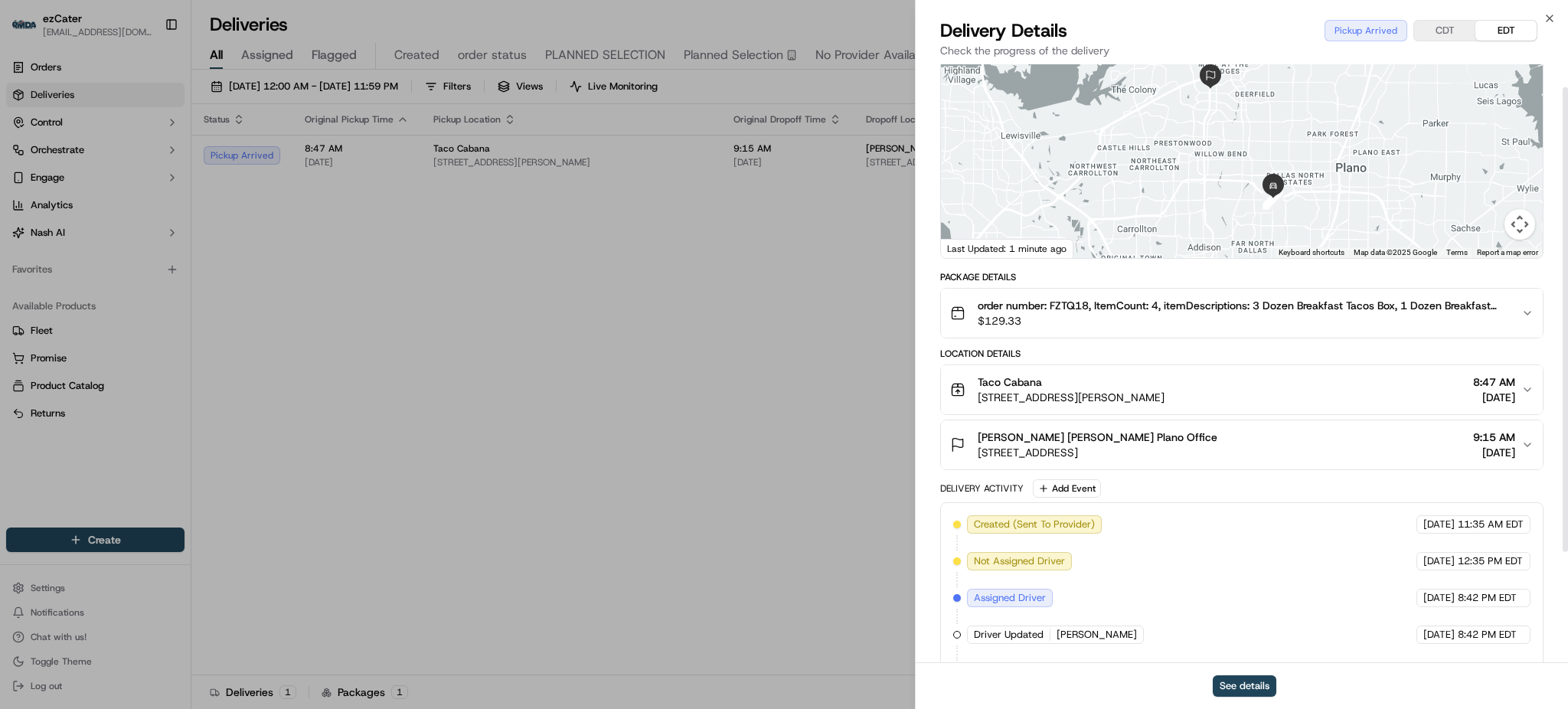
scroll to position [172, 0]
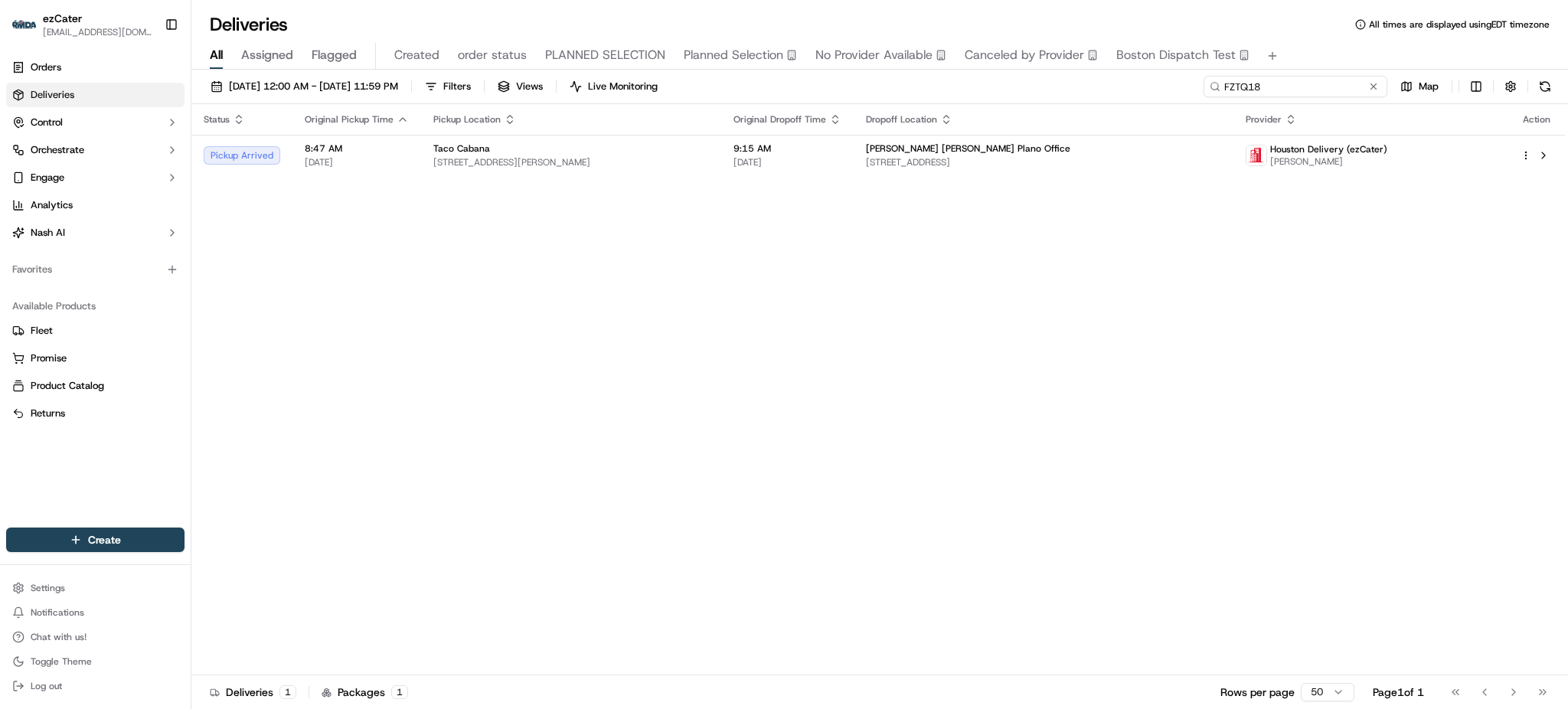
click at [1299, 87] on input "FZTQ18" at bounding box center [1295, 86] width 184 height 21
paste input "Q97J3F"
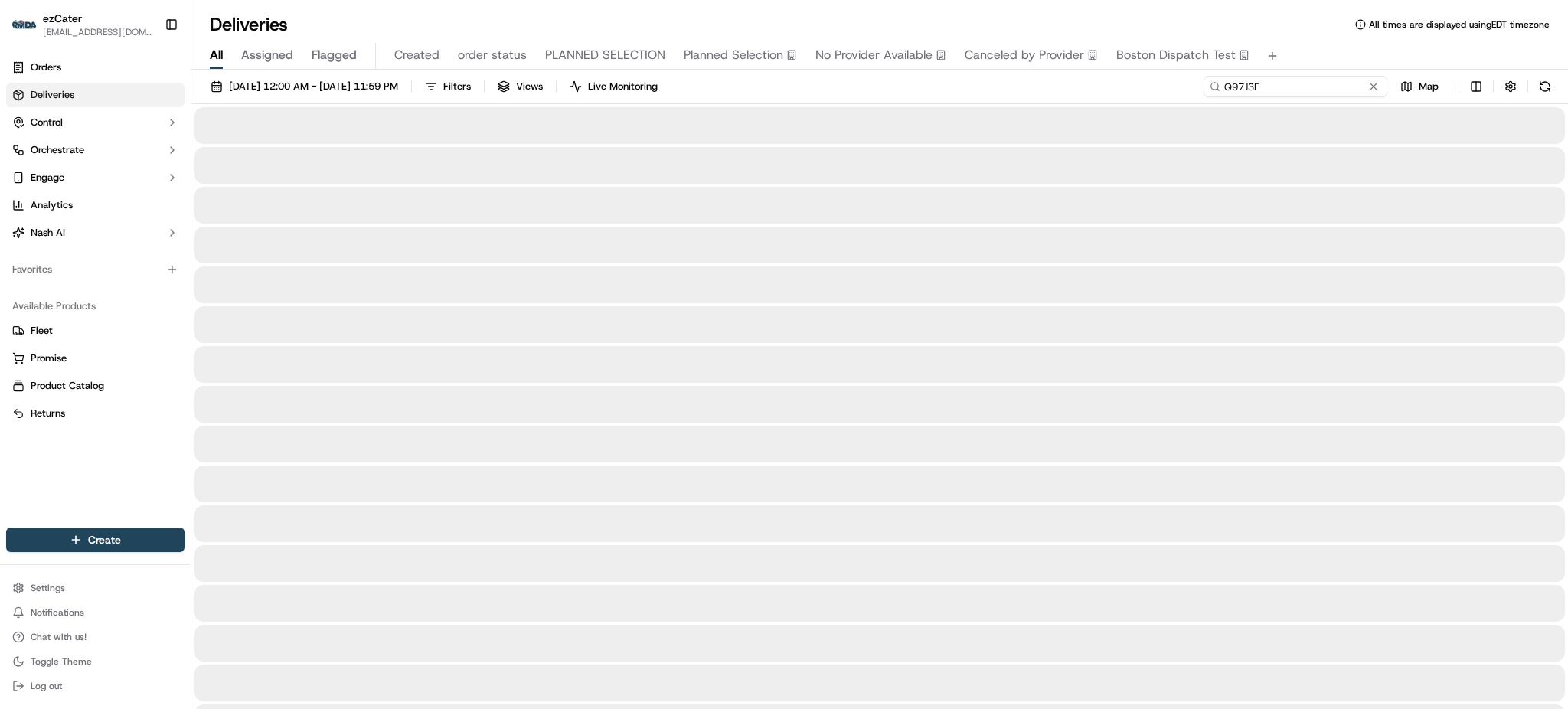
type input "Q97J3F"
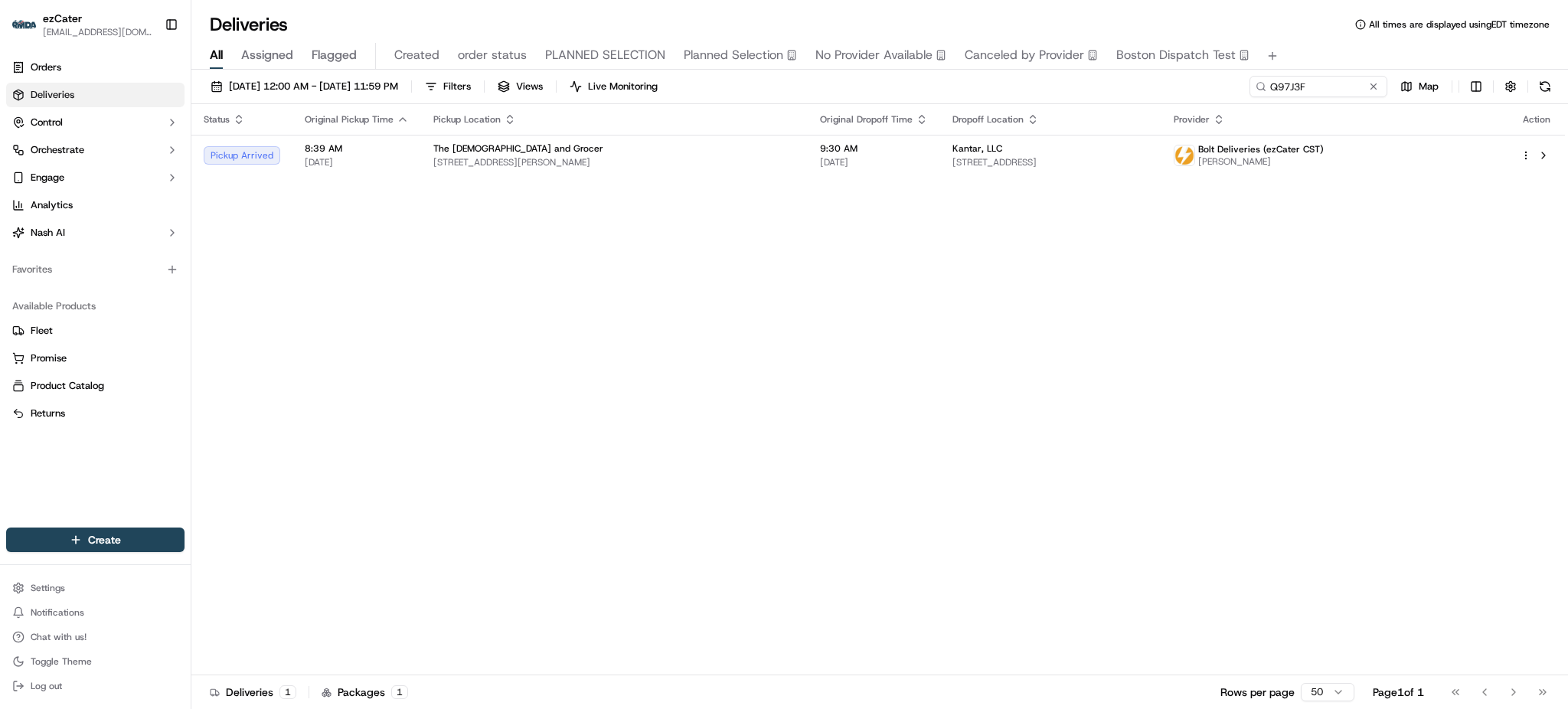
click at [1181, 87] on div "[DATE] 12:00 AM - [DATE] 11:59 PM Filters Views Live Monitoring Q97J3F Map" at bounding box center [880, 90] width 1377 height 28
click at [1137, 170] on td "Kantar, LLC [STREET_ADDRESS]" at bounding box center [1051, 155] width 221 height 41
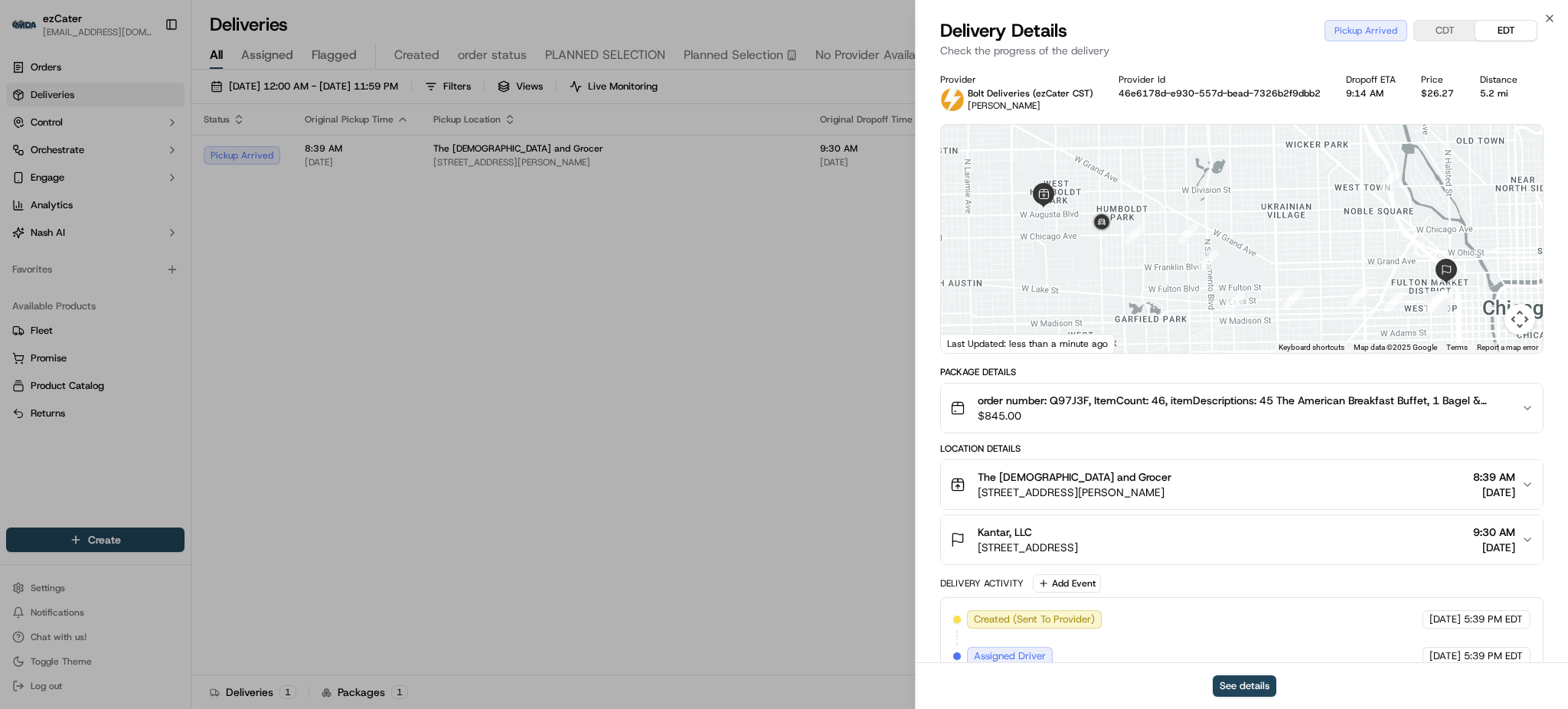
drag, startPoint x: 1173, startPoint y: 292, endPoint x: 1179, endPoint y: 301, distance: 10.8
click at [1179, 301] on div at bounding box center [1242, 239] width 602 height 229
click at [1367, 235] on div at bounding box center [1242, 239] width 602 height 229
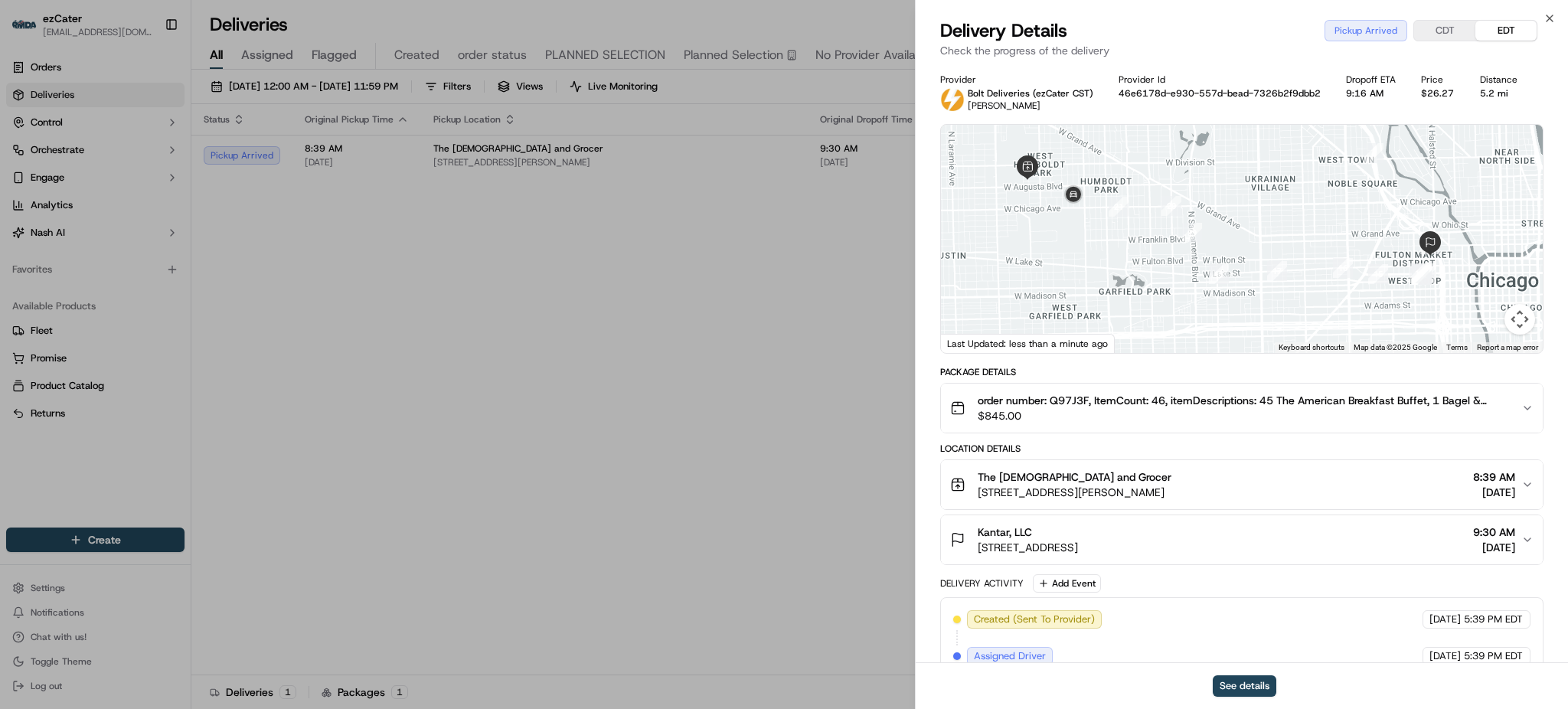
drag, startPoint x: 1202, startPoint y: 207, endPoint x: 1351, endPoint y: 223, distance: 149.9
click at [1351, 222] on div at bounding box center [1242, 239] width 602 height 229
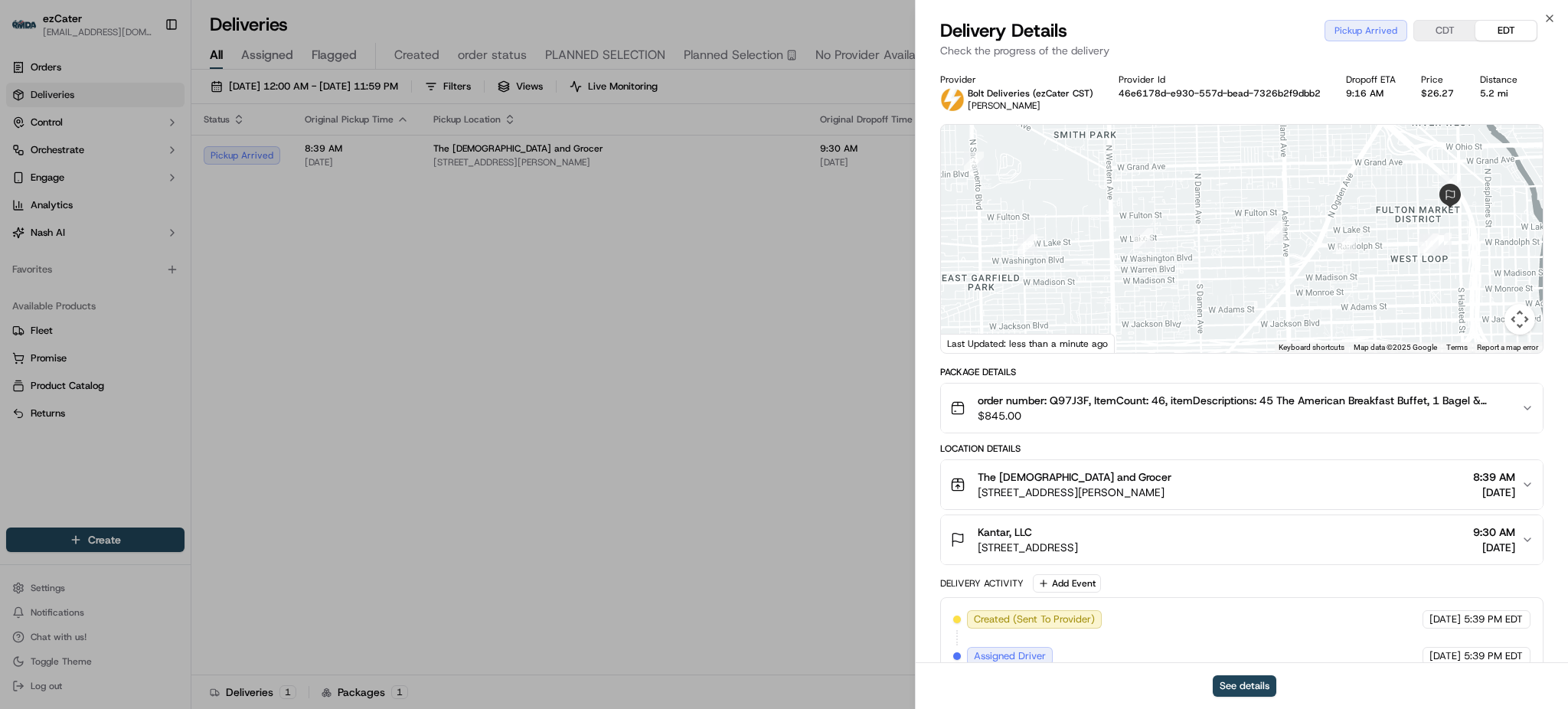
click at [1290, 441] on div "Package Details order number: Q97J3F, ItemCount: 46, itemDescriptions: 45 The A…" at bounding box center [1242, 578] width 603 height 423
click at [1075, 400] on span "order number: Q97J3F, ItemCount: 46, itemDescriptions: 45 The American Breakfas…" at bounding box center [1243, 401] width 532 height 15
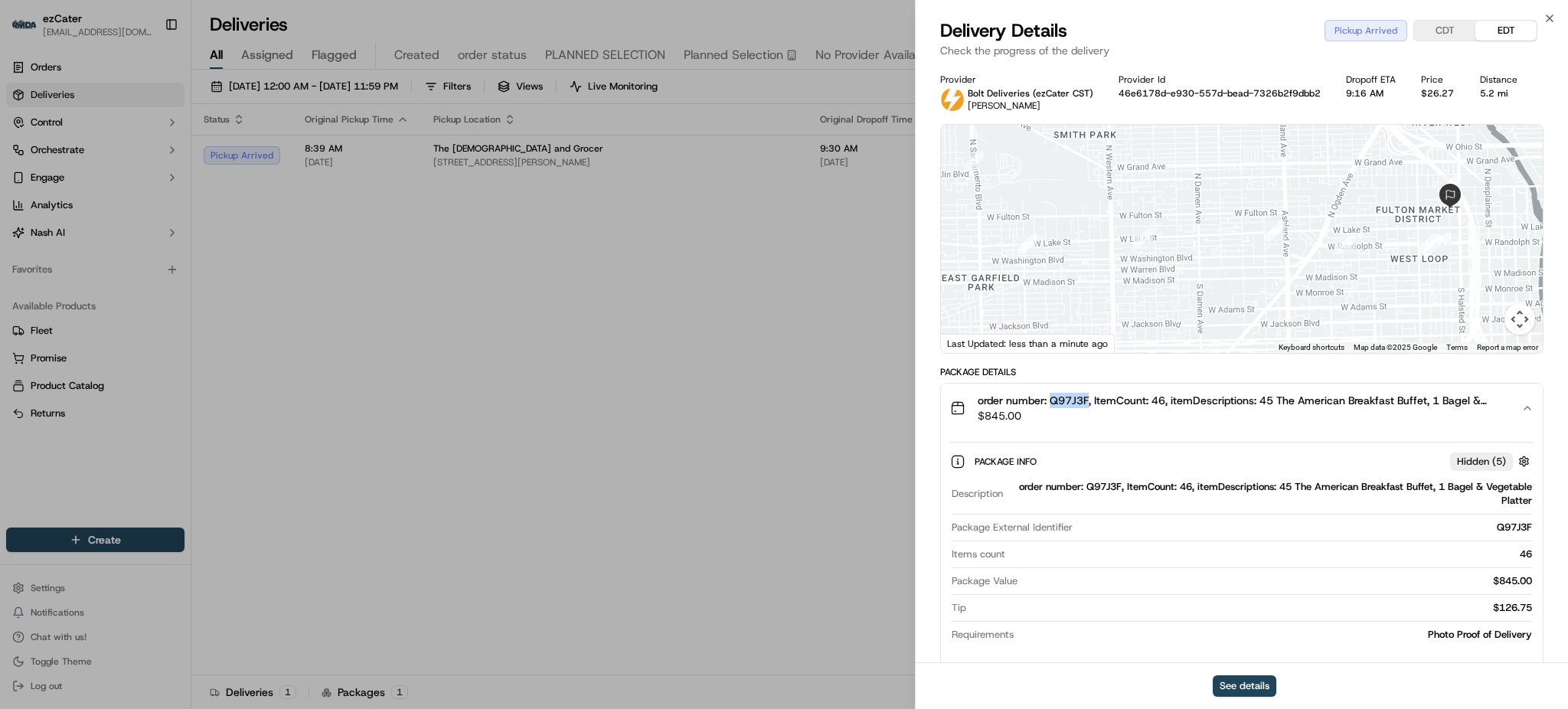
click at [1075, 400] on span "order number: Q97J3F, ItemCount: 46, itemDescriptions: 45 The American Breakfas…" at bounding box center [1243, 401] width 532 height 15
copy span "Q97J3F"
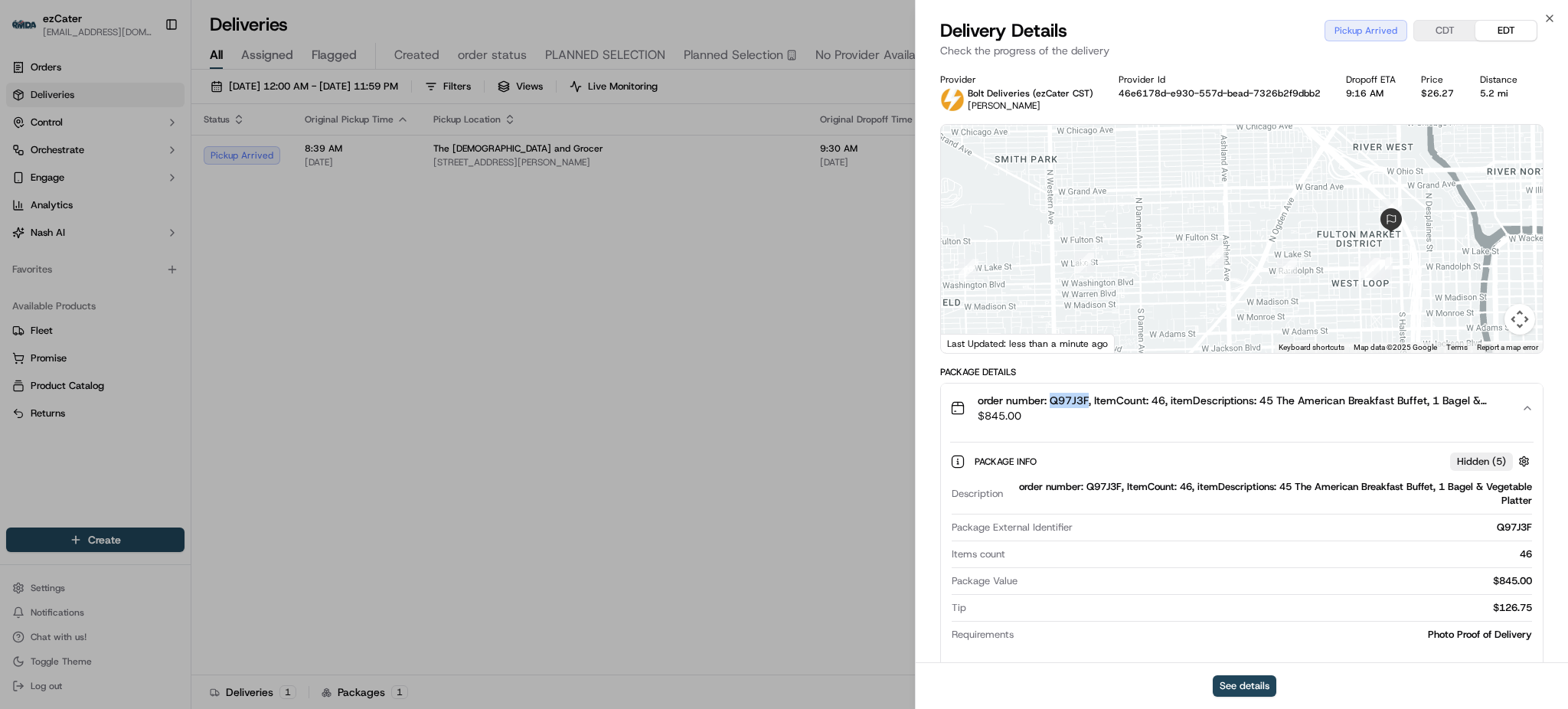
drag, startPoint x: 1425, startPoint y: 264, endPoint x: 1363, endPoint y: 289, distance: 66.9
click at [1363, 289] on div at bounding box center [1242, 239] width 602 height 229
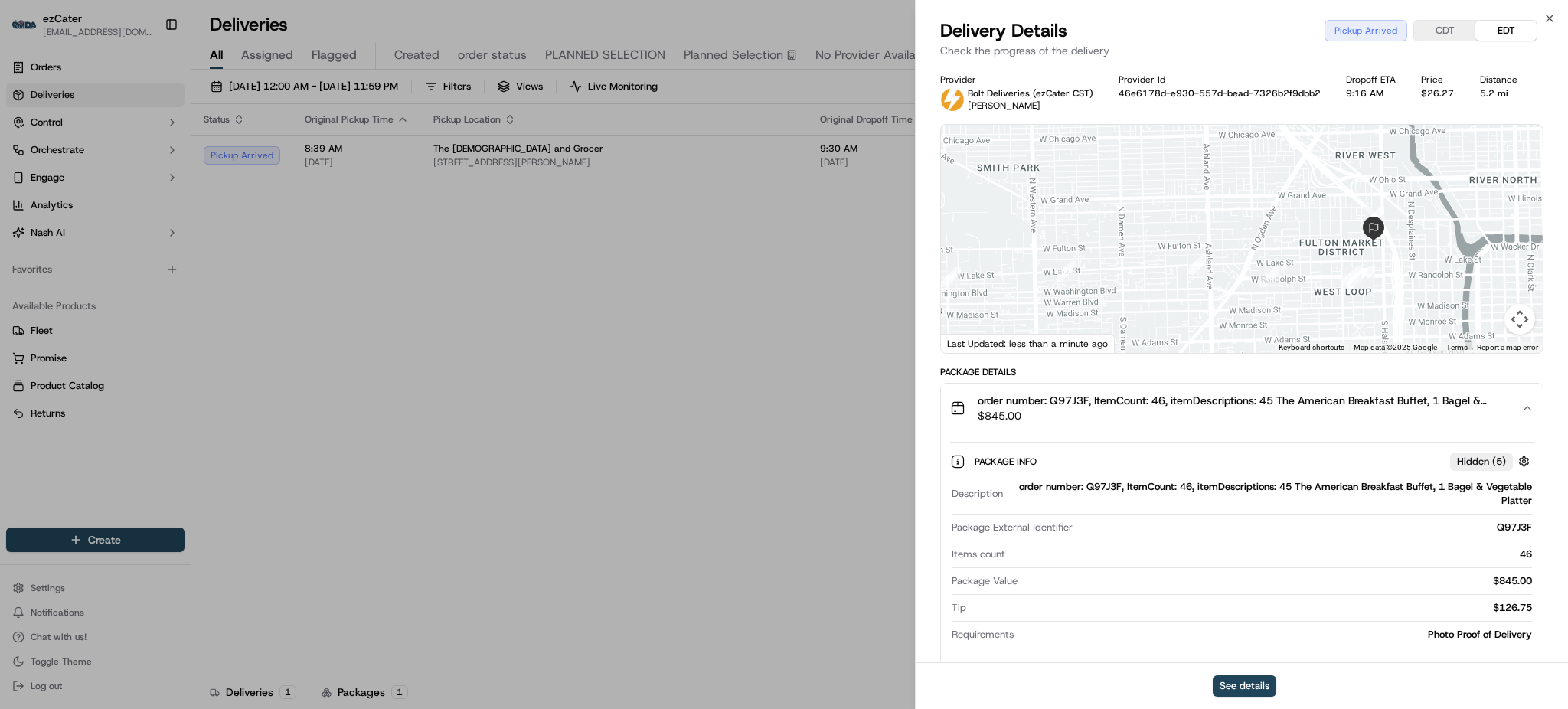
click at [1111, 455] on div "Package Info Hidden ( 5 )" at bounding box center [1254, 462] width 559 height 19
click at [1114, 439] on div "Package Info Hidden ( 5 ) Description order number: Q97J3F, ItemCount: 46, item…" at bounding box center [1242, 545] width 602 height 224
click at [1116, 424] on button "order number: Q97J3F, ItemCount: 46, itemDescriptions: 45 The American Breakfas…" at bounding box center [1242, 408] width 602 height 49
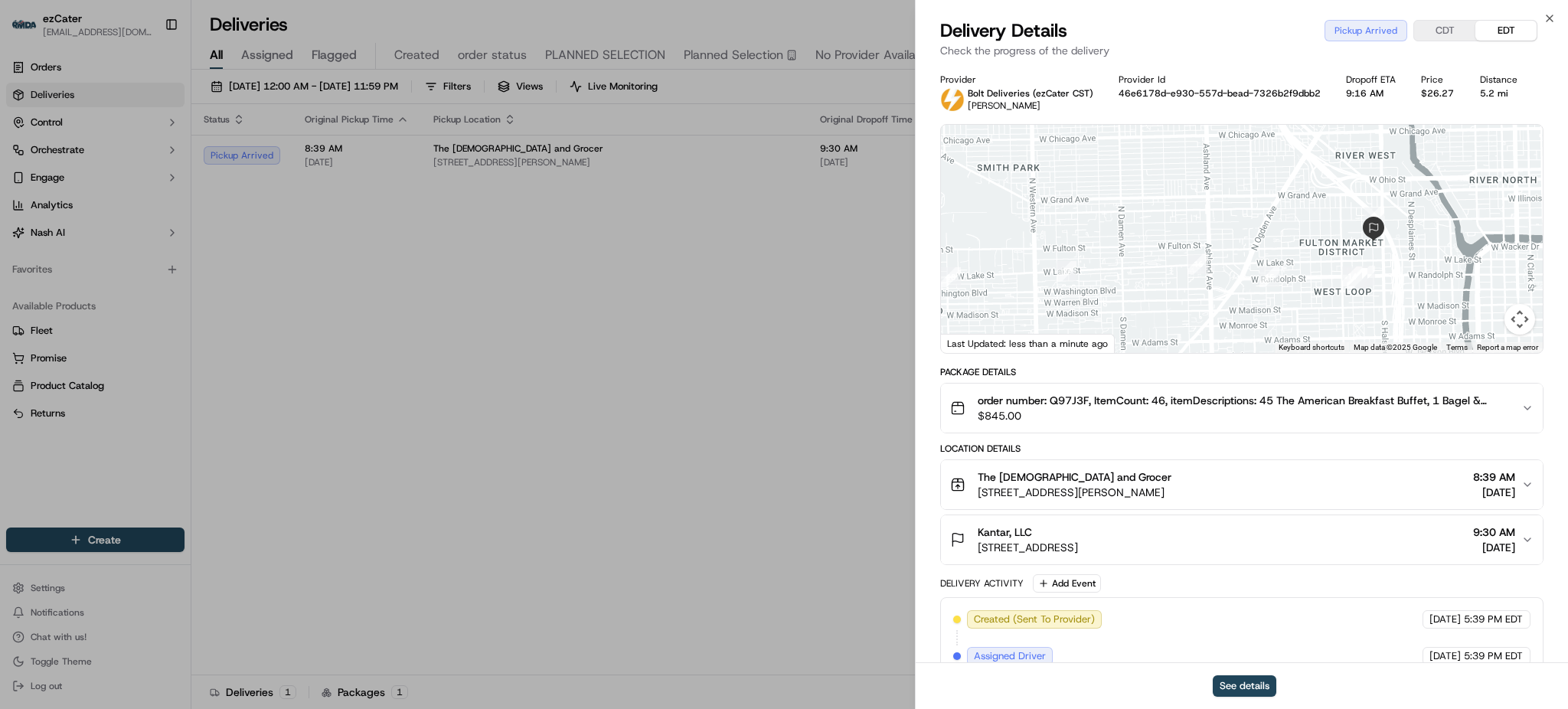
click at [1054, 476] on span "The [DEMOGRAPHIC_DATA] and Grocer" at bounding box center [1074, 477] width 193 height 15
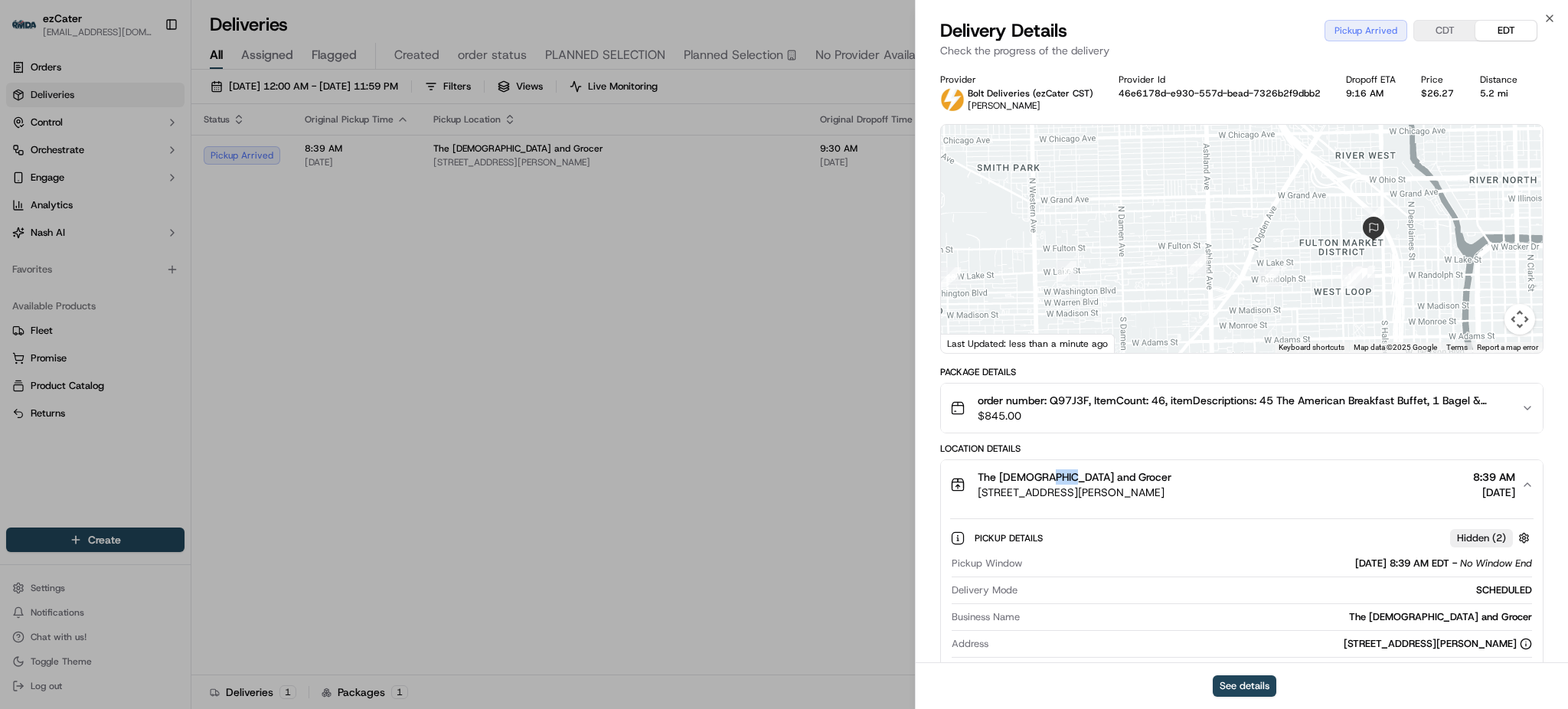
click at [1054, 476] on span "The [DEMOGRAPHIC_DATA] and Grocer" at bounding box center [1074, 477] width 193 height 15
copy span "The [DEMOGRAPHIC_DATA] and Grocer"
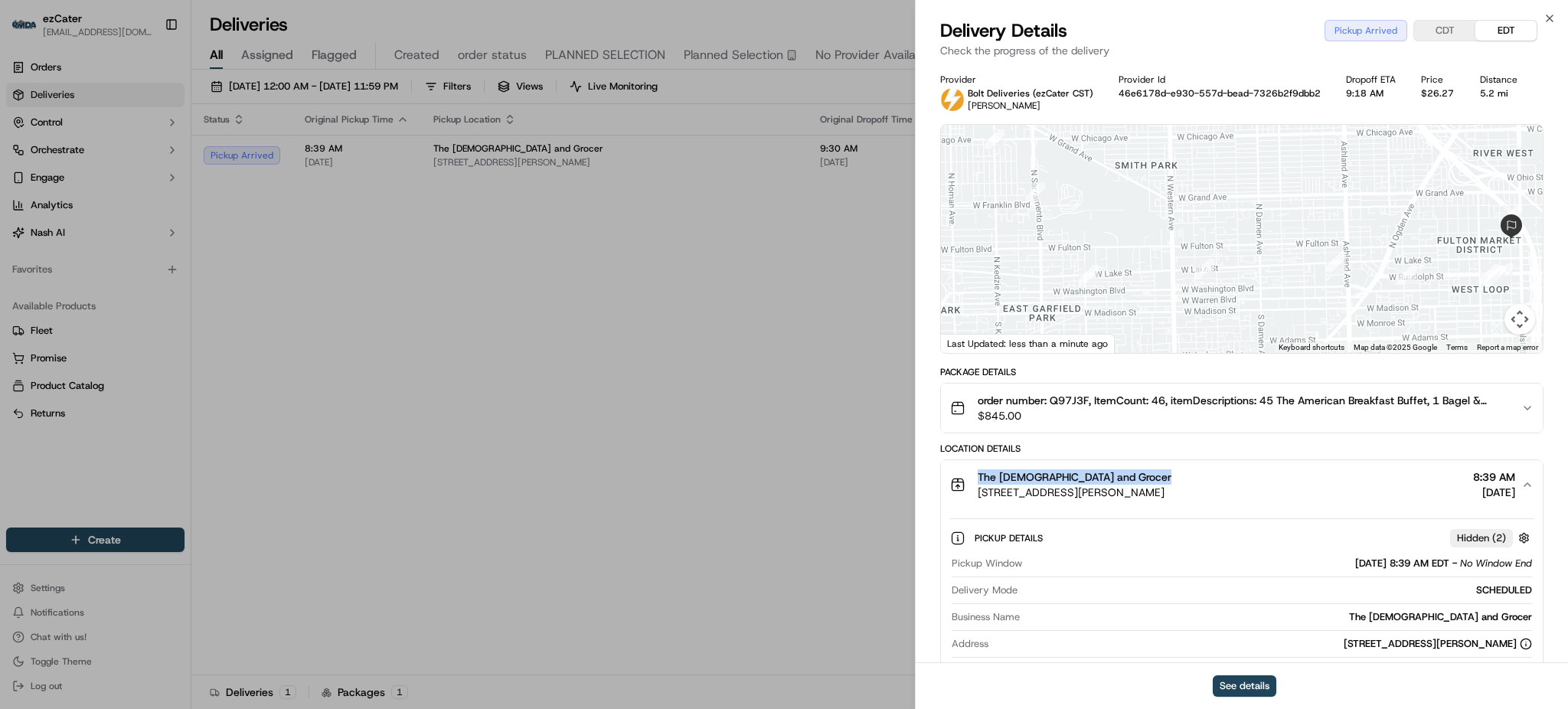
drag, startPoint x: 1118, startPoint y: 304, endPoint x: 1315, endPoint y: 301, distance: 197.0
click at [1312, 301] on div at bounding box center [1242, 239] width 602 height 229
drag, startPoint x: 1137, startPoint y: 267, endPoint x: 1297, endPoint y: 311, distance: 165.9
click at [1297, 310] on div "Status : Pickup Arrived Date : [DATE] 8:44 AM" at bounding box center [1242, 239] width 602 height 229
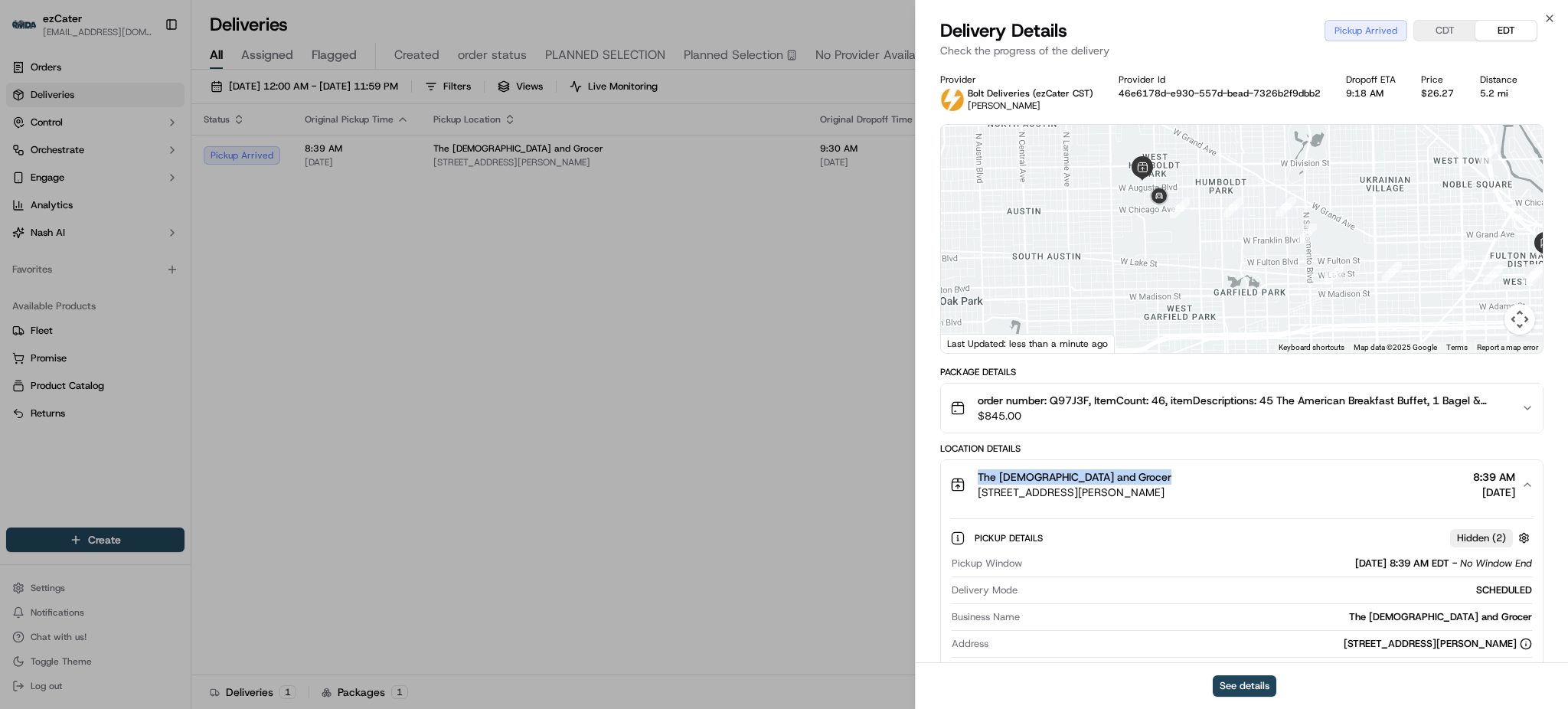
drag, startPoint x: 1316, startPoint y: 297, endPoint x: 1205, endPoint y: 222, distance: 134.0
click at [1205, 222] on div at bounding box center [1242, 239] width 602 height 229
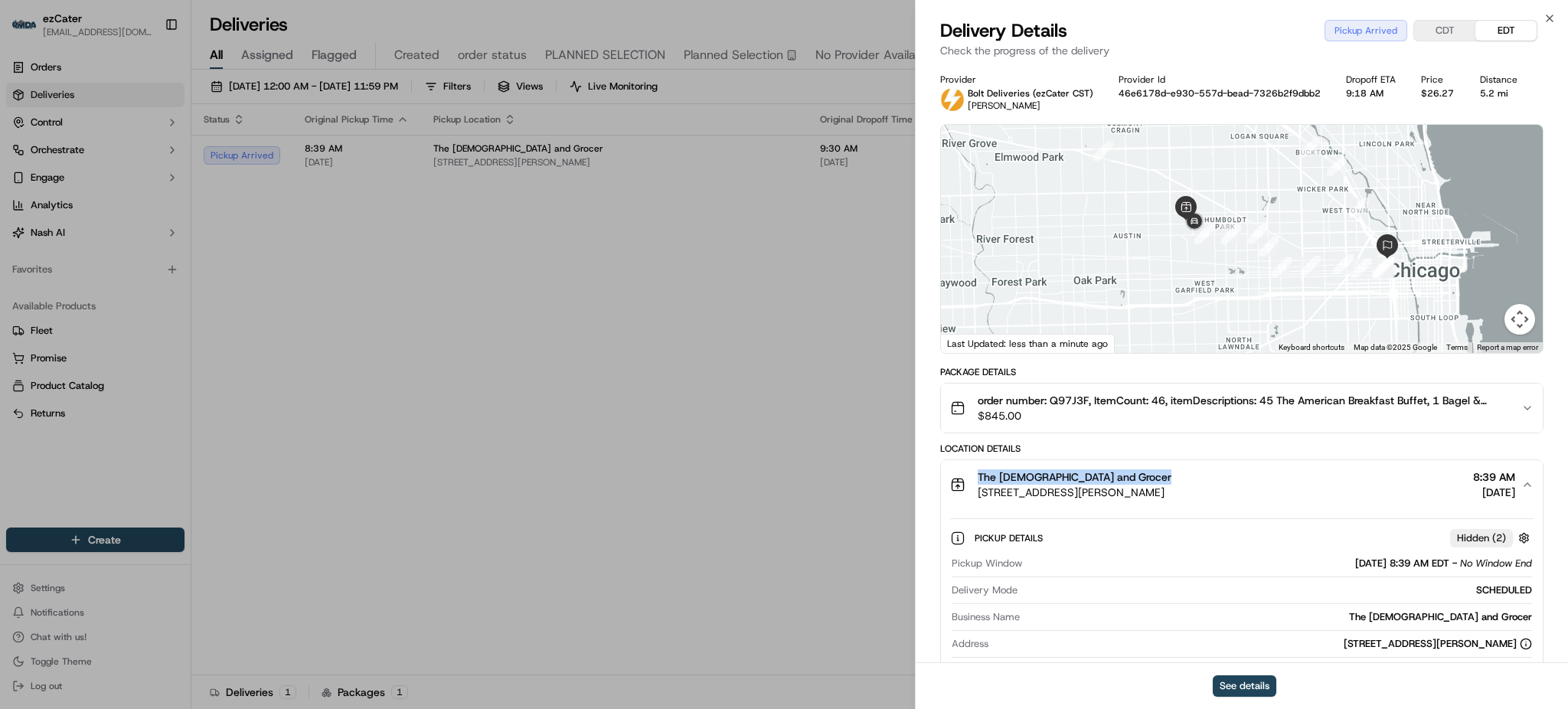
drag, startPoint x: 1257, startPoint y: 280, endPoint x: 1257, endPoint y: 293, distance: 13.0
click at [1257, 293] on div at bounding box center [1242, 239] width 602 height 229
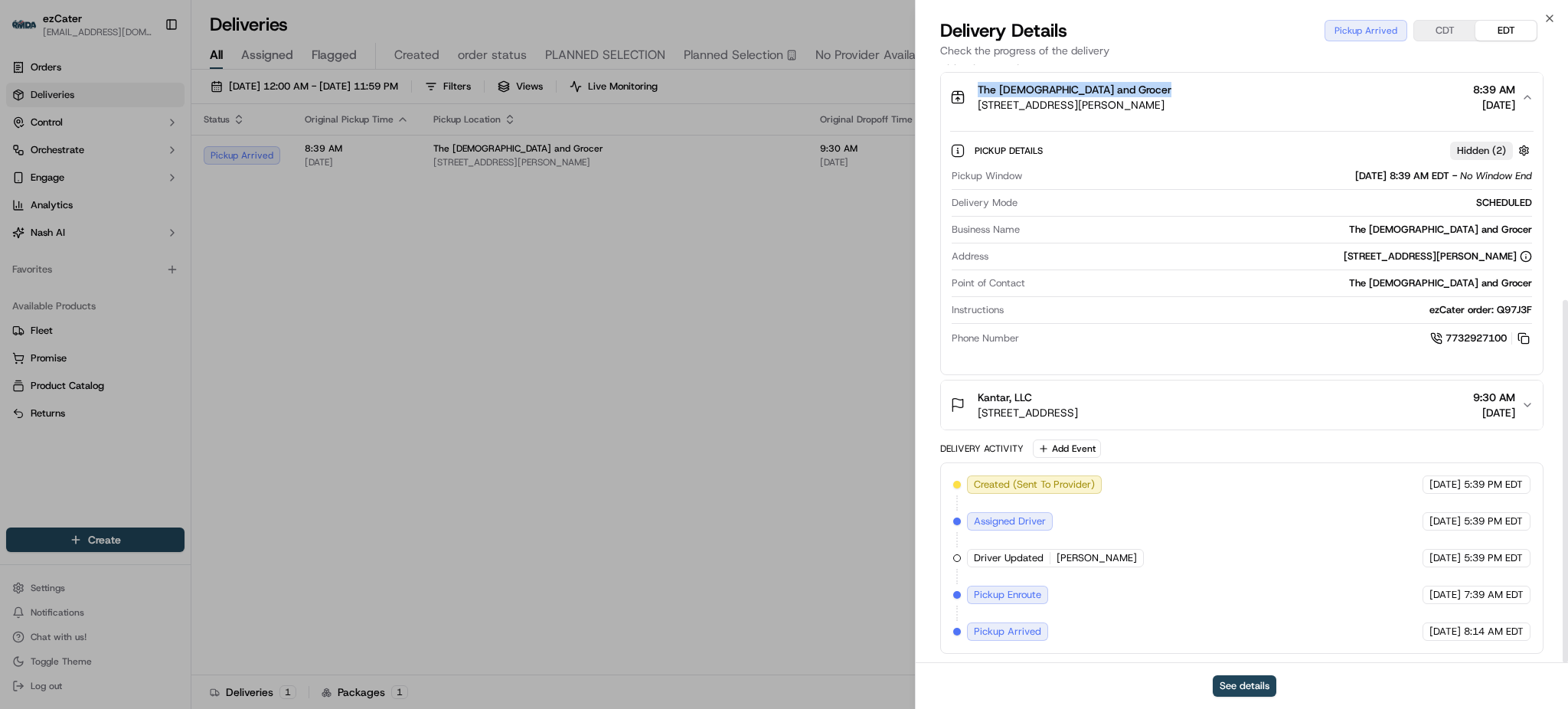
scroll to position [389, 0]
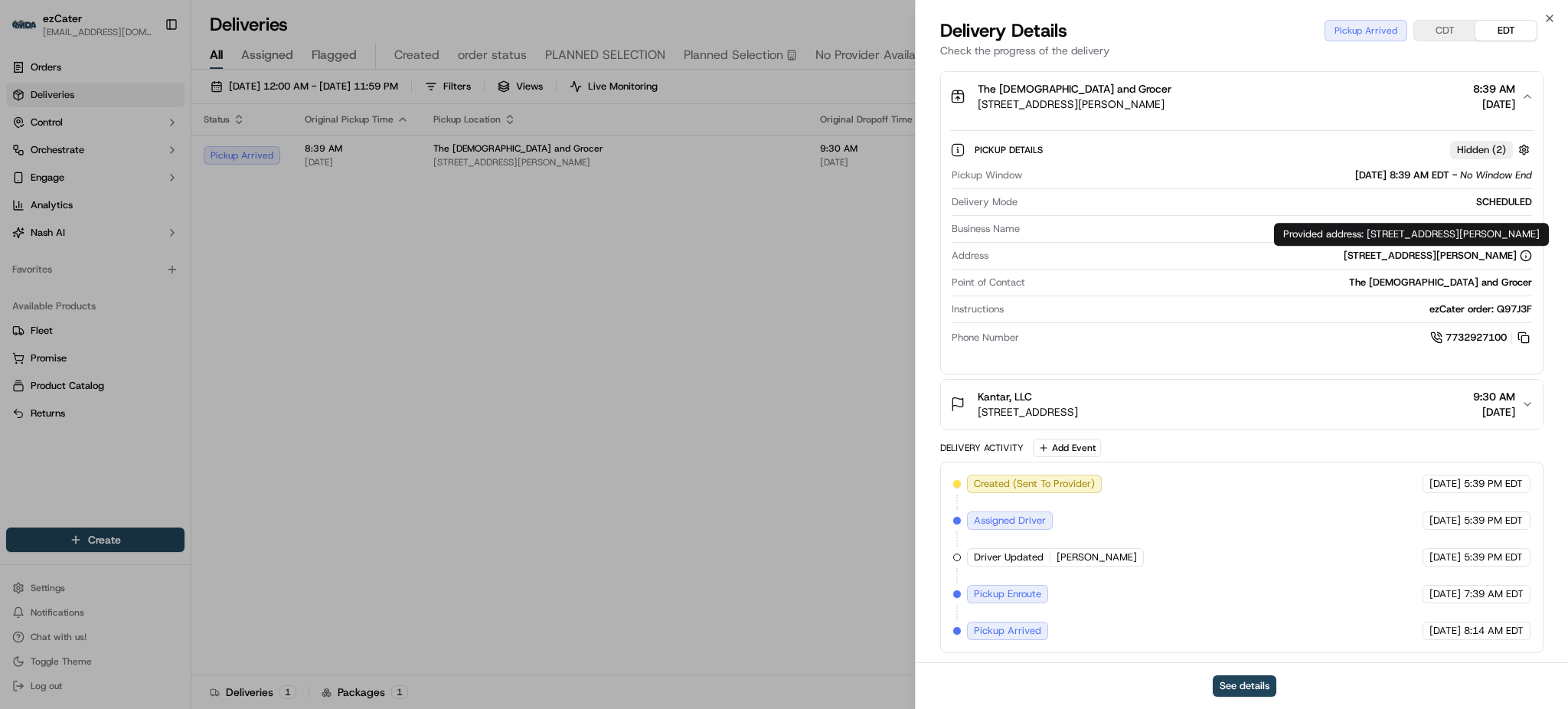
click at [1393, 232] on div "Provided address: [STREET_ADDRESS][PERSON_NAME] Provided address: [STREET_ADDRE…" at bounding box center [1411, 234] width 275 height 23
copy div "Provided address: [STREET_ADDRESS][PERSON_NAME]"
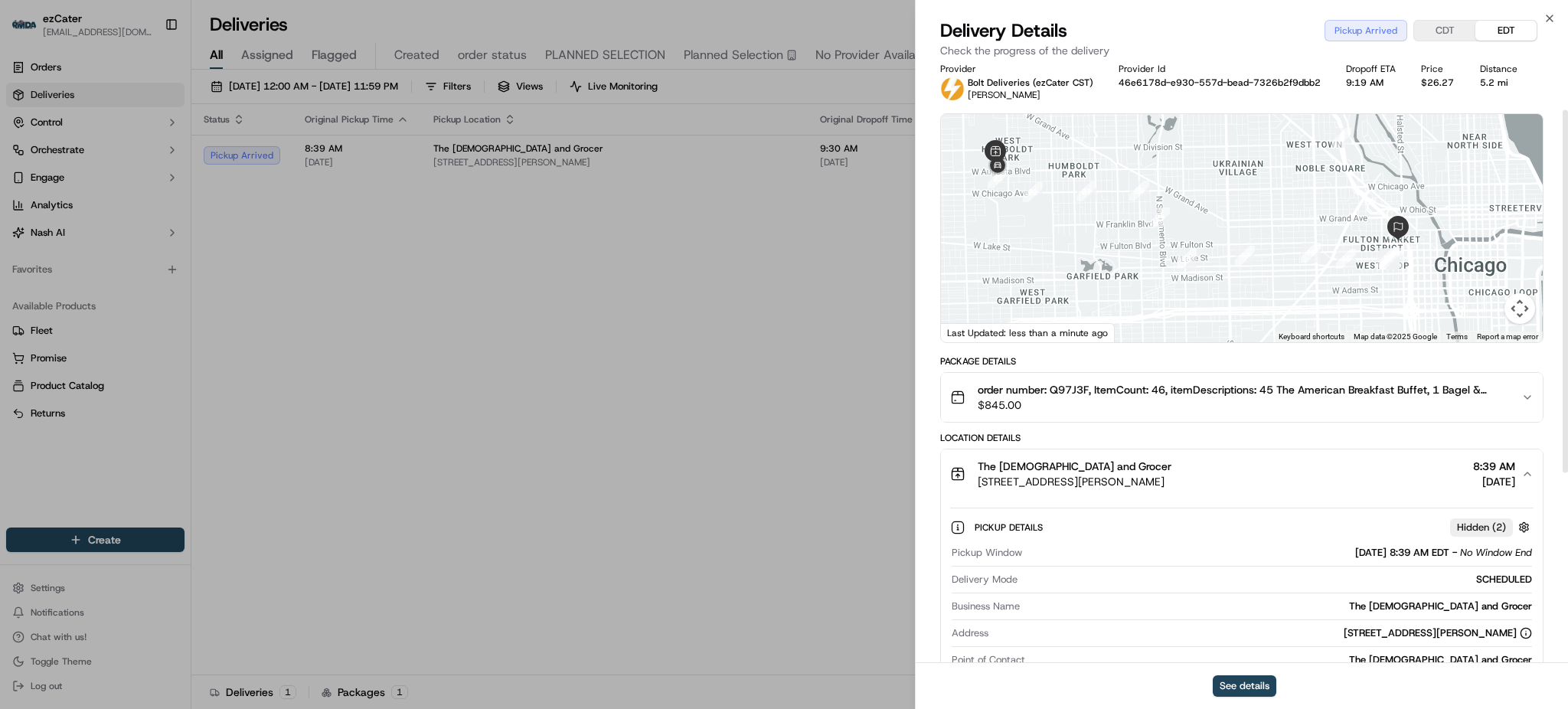
scroll to position [0, 0]
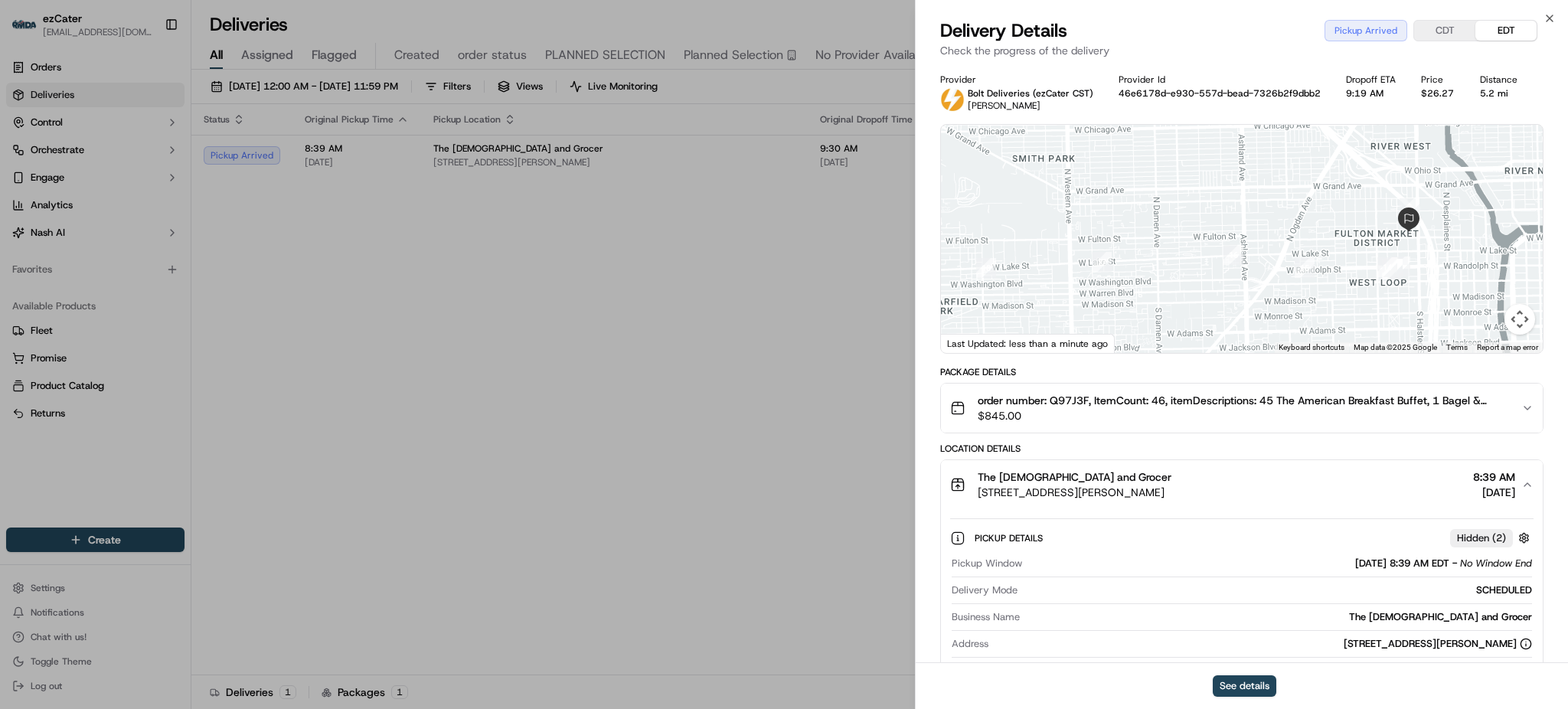
click at [1305, 368] on div "Package Details" at bounding box center [1242, 372] width 603 height 12
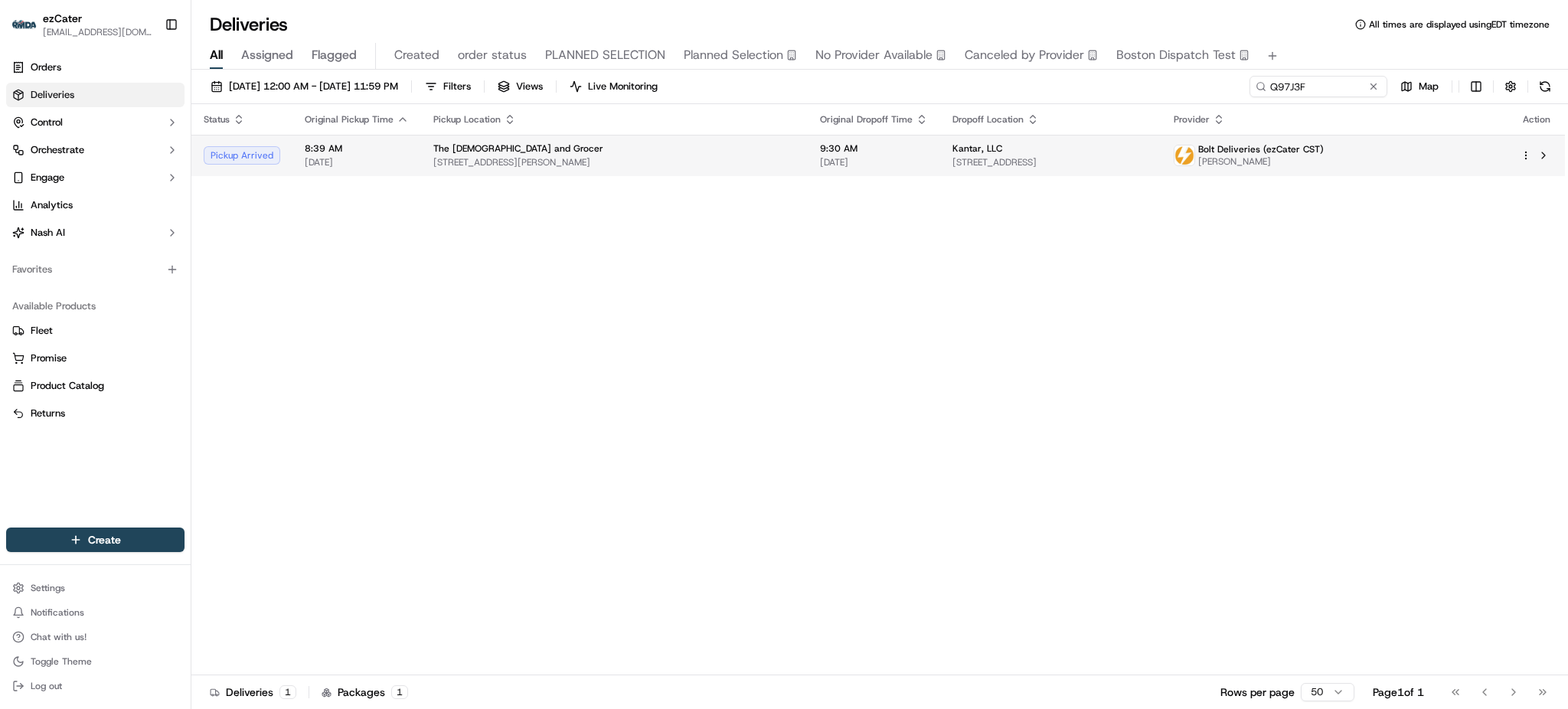
click at [1019, 159] on span "[STREET_ADDRESS]" at bounding box center [1050, 163] width 196 height 12
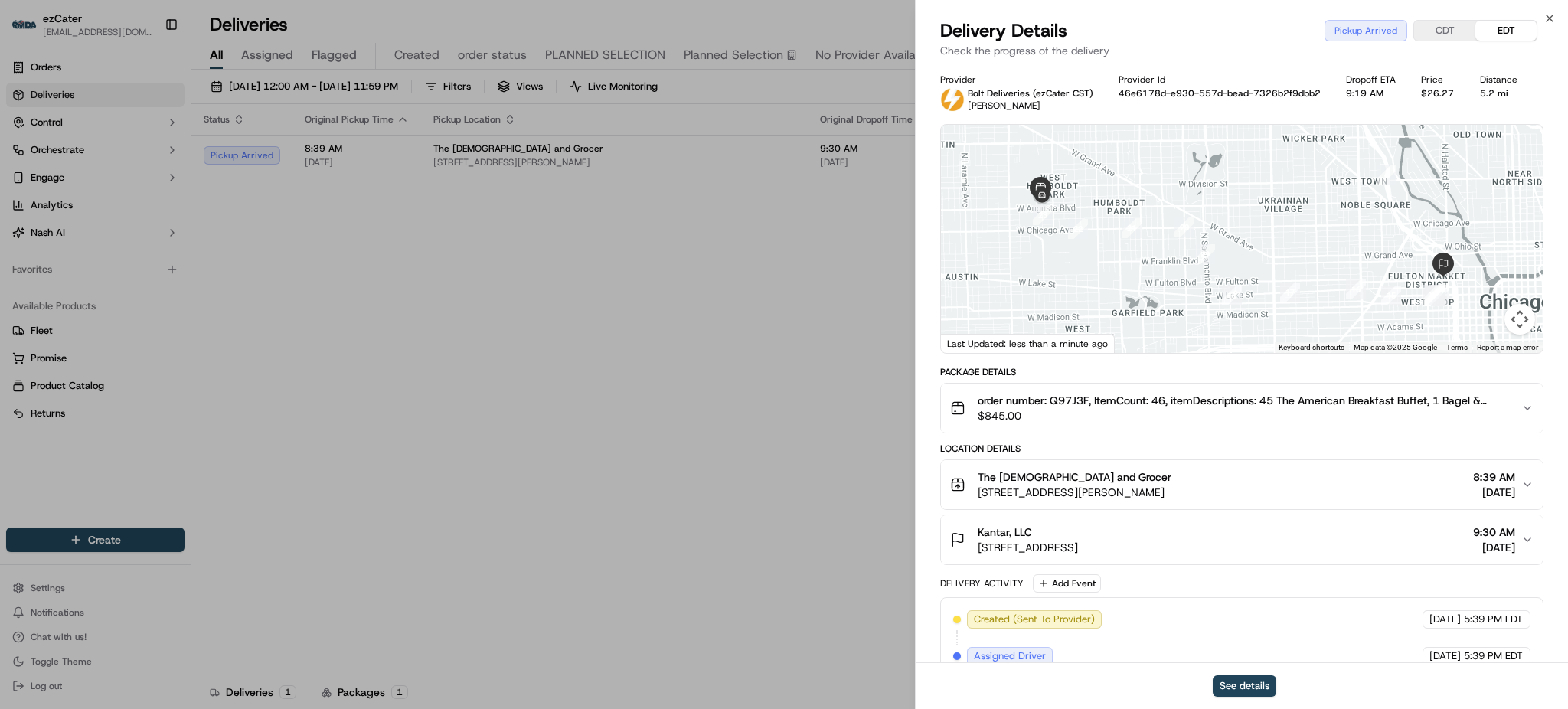
click at [1239, 491] on div "The Goddess and Grocer [STREET_ADDRESS][PERSON_NAME] 8:39 AM [DATE]" at bounding box center [1235, 485] width 571 height 31
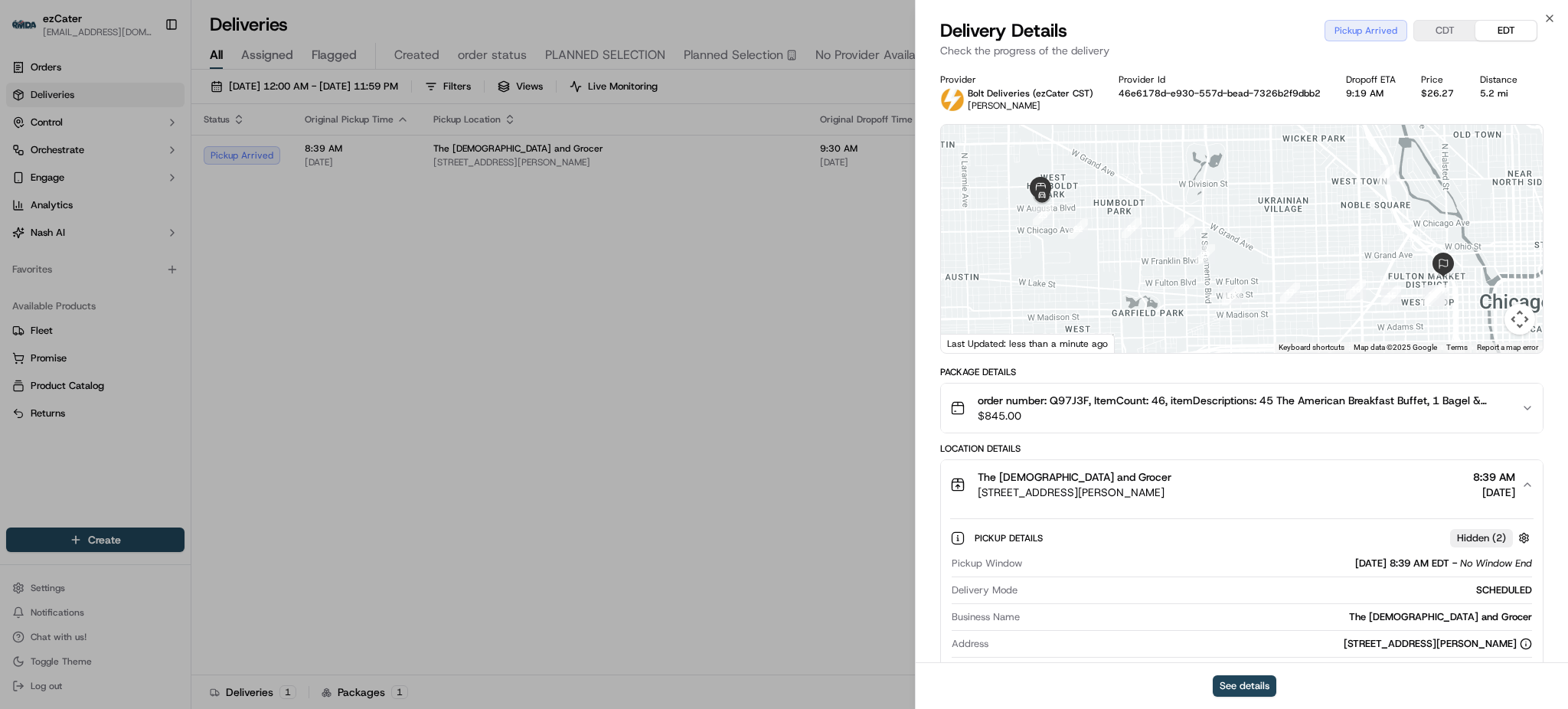
drag, startPoint x: 1174, startPoint y: 490, endPoint x: 977, endPoint y: 482, distance: 197.2
click at [977, 482] on div "The Goddess and [PERSON_NAME] [STREET_ADDRESS][PERSON_NAME]" at bounding box center [1074, 485] width 193 height 31
copy div "The Goddess and Grocer [STREET_ADDRESS][PERSON_NAME]"
click at [1290, 364] on div "Provider Bolt Deliveries (ezCater CST) [PERSON_NAME] Provider Id 46e6178d-e930-…" at bounding box center [1242, 557] width 603 height 968
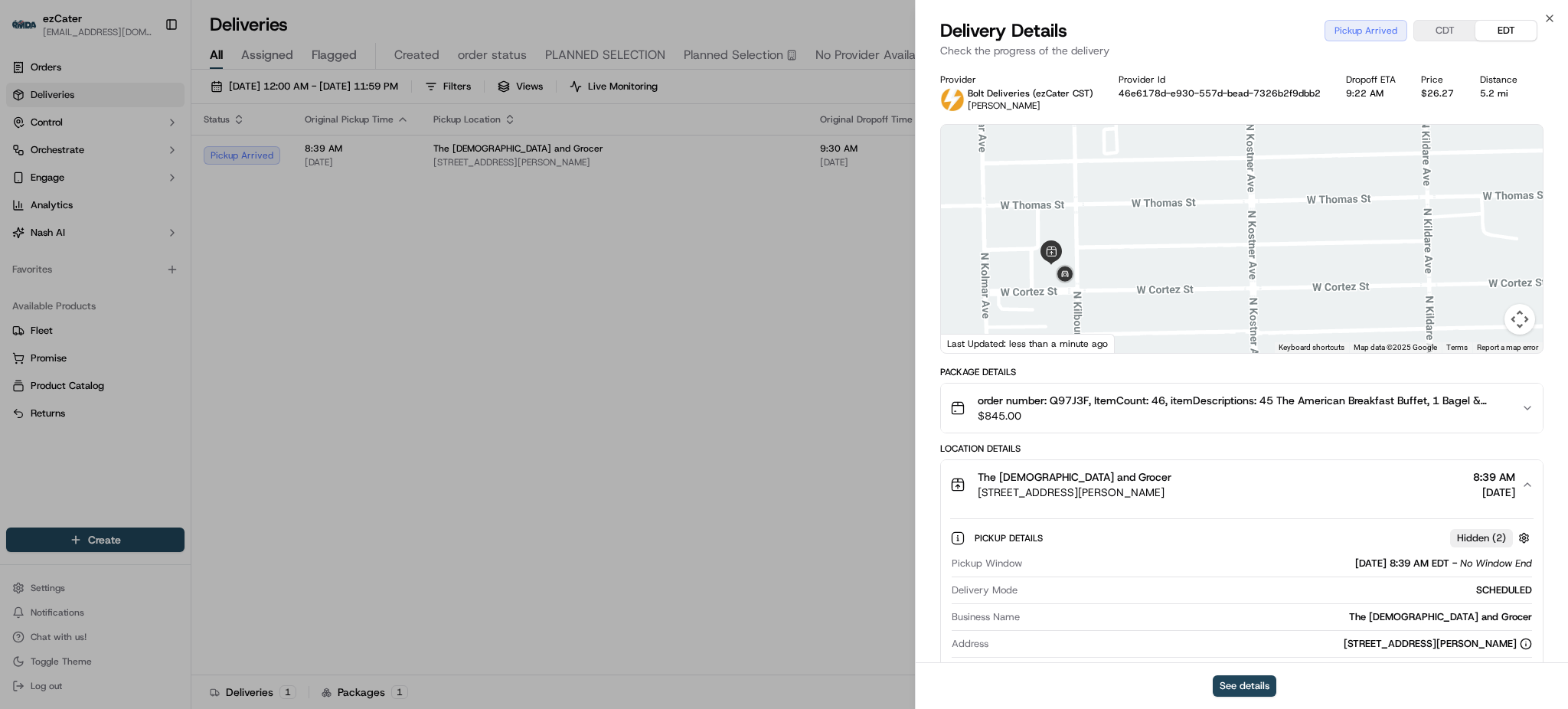
drag, startPoint x: 1086, startPoint y: 277, endPoint x: 1088, endPoint y: 237, distance: 40.0
click at [1089, 239] on div at bounding box center [1242, 239] width 602 height 229
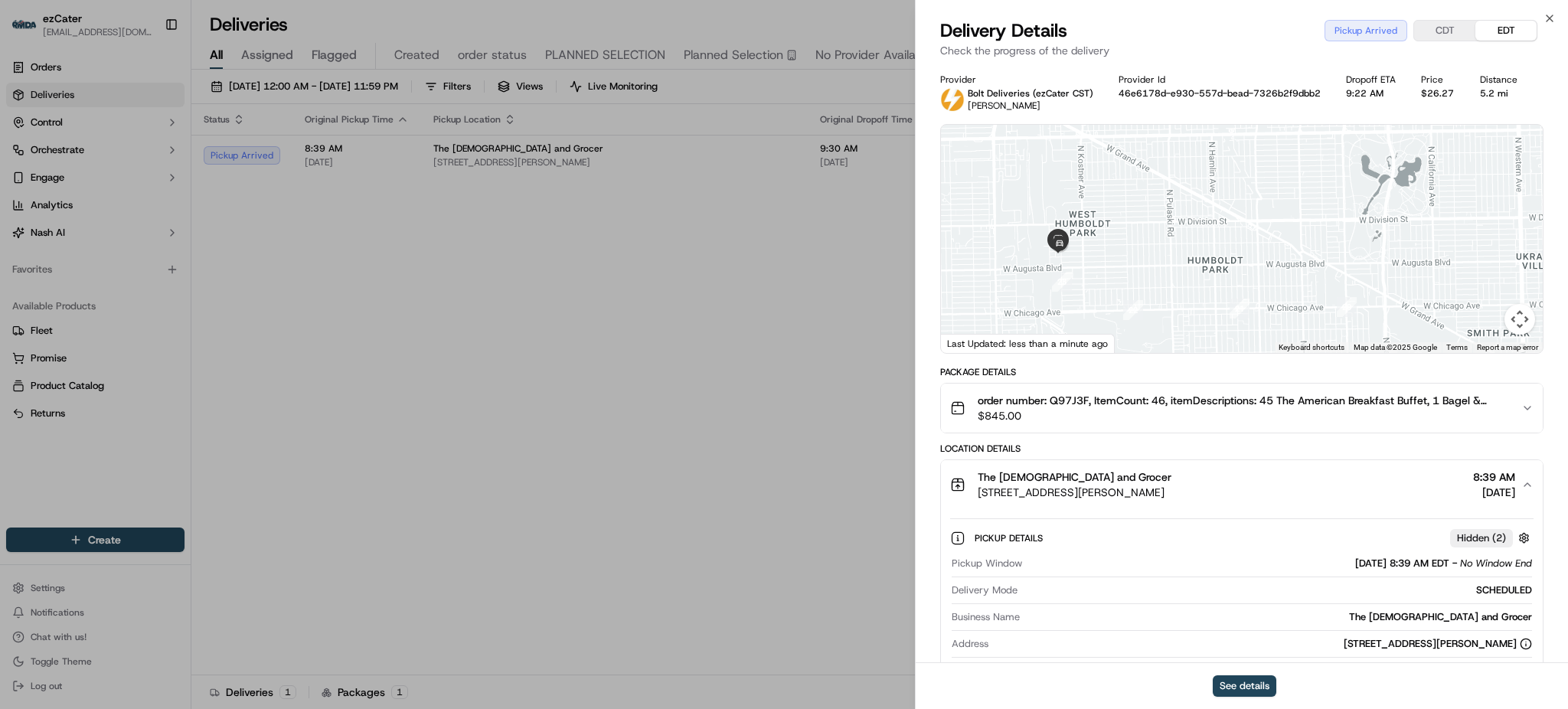
click at [1321, 373] on div "Package Details" at bounding box center [1242, 372] width 603 height 12
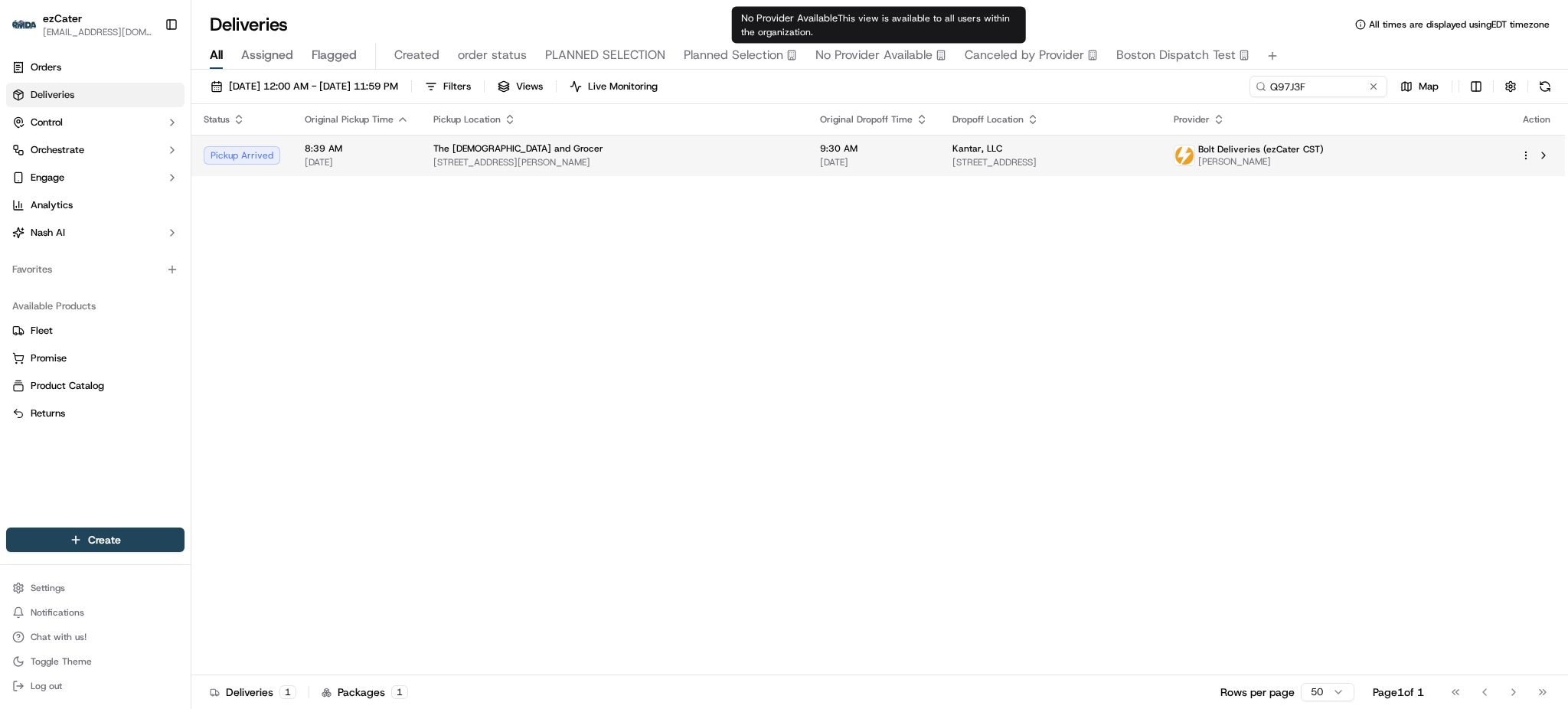
click at [953, 154] on div "Kantar, LLC" at bounding box center [1050, 148] width 196 height 12
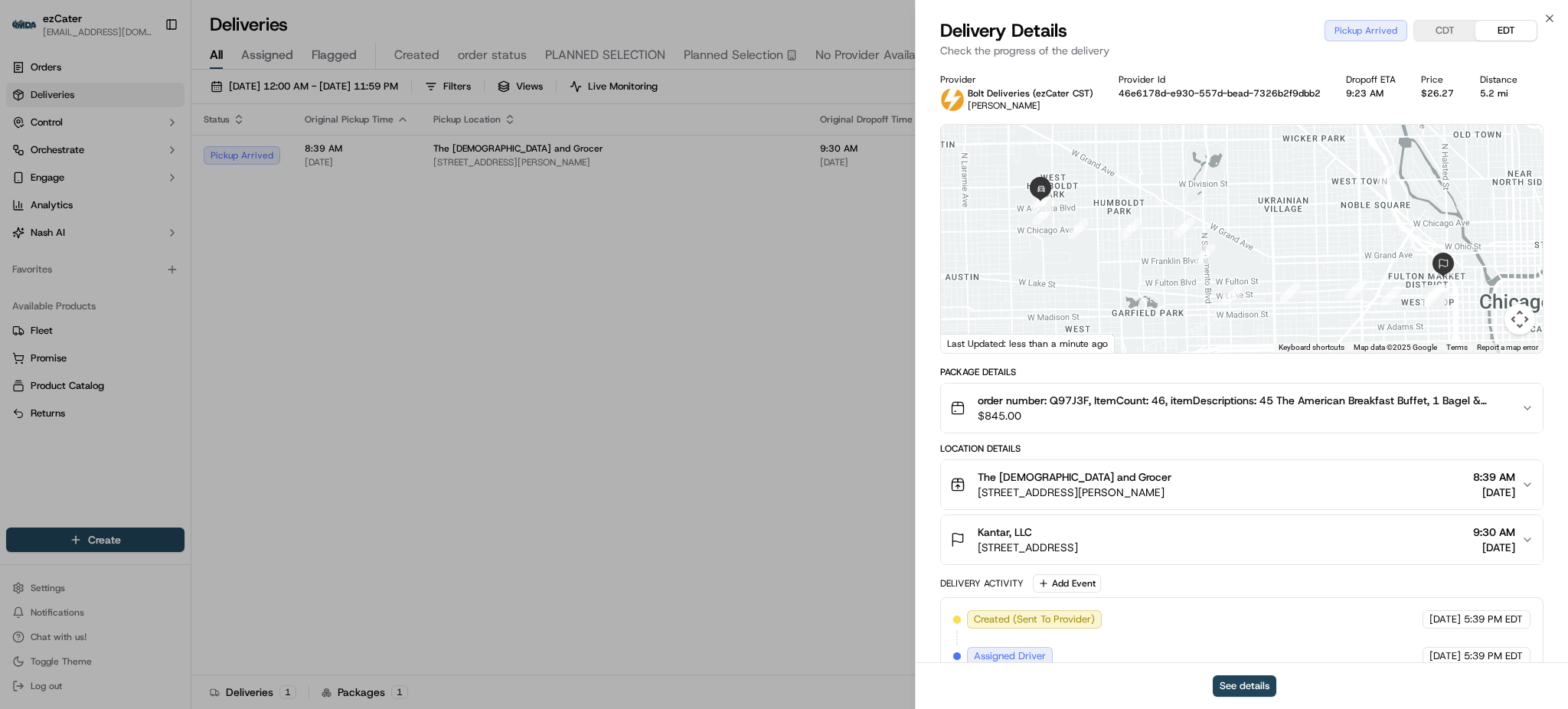
click at [1060, 423] on span "$845.00" at bounding box center [1243, 416] width 532 height 15
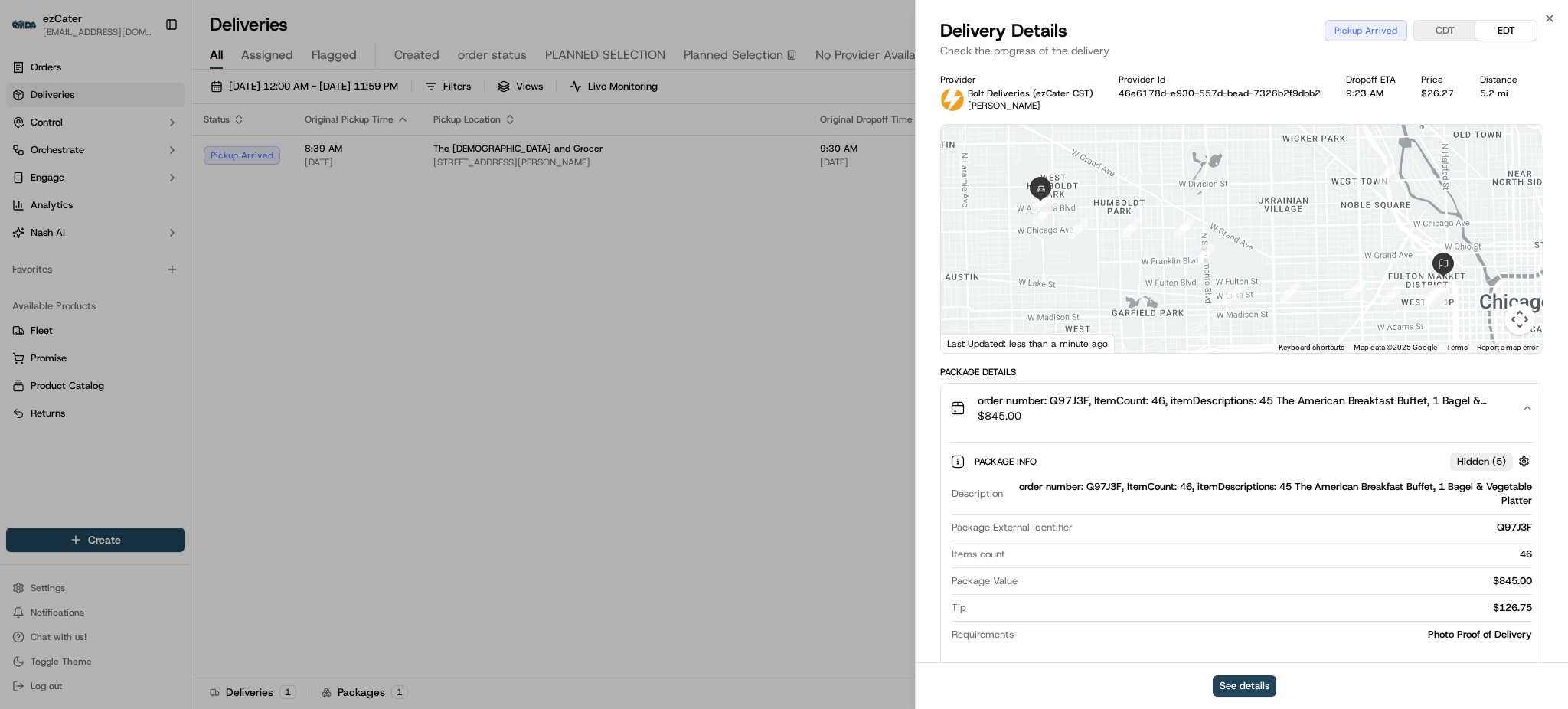
click at [1060, 423] on span "$845.00" at bounding box center [1243, 416] width 532 height 15
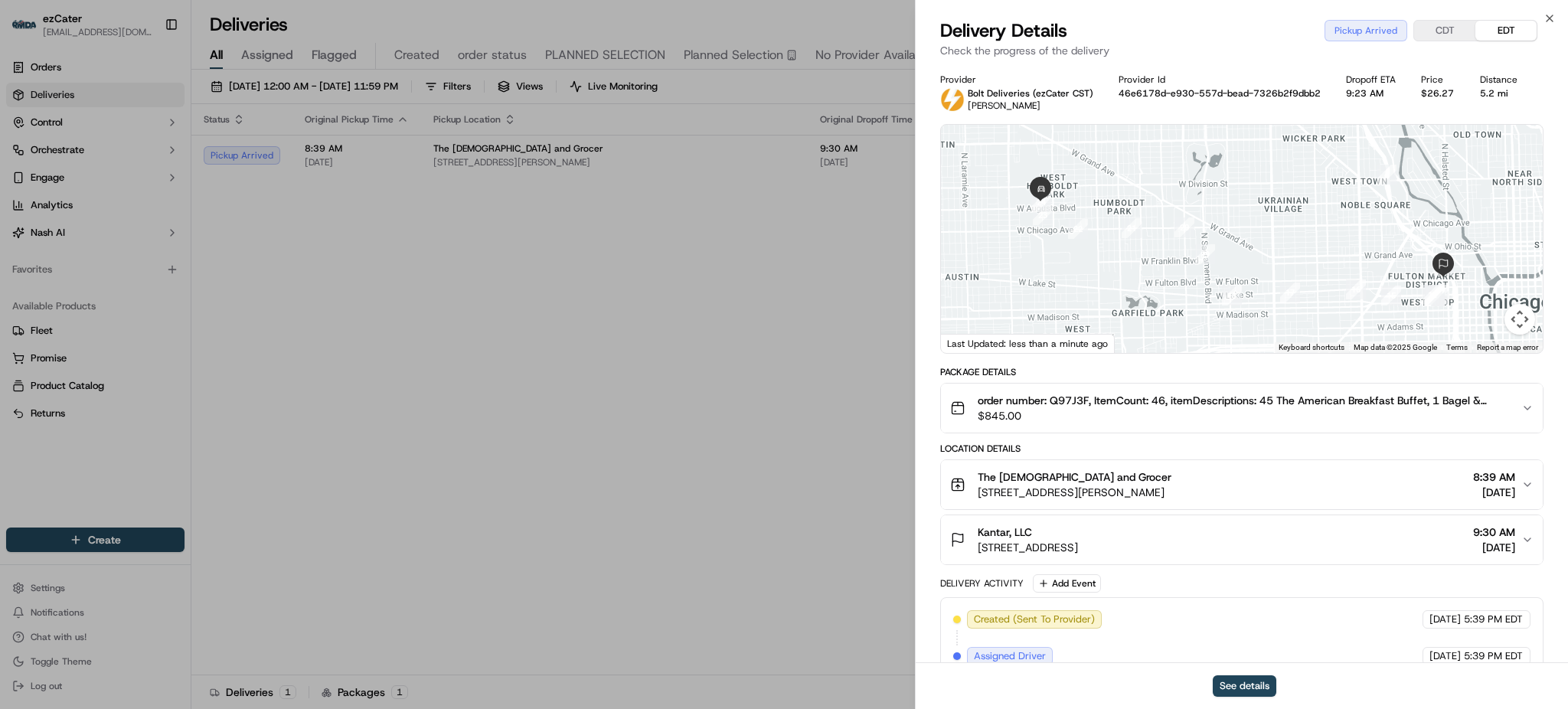
click at [1229, 575] on div "Delivery Activity Add Event" at bounding box center [1242, 583] width 603 height 18
click at [1172, 493] on span "[STREET_ADDRESS][PERSON_NAME]" at bounding box center [1074, 492] width 193 height 15
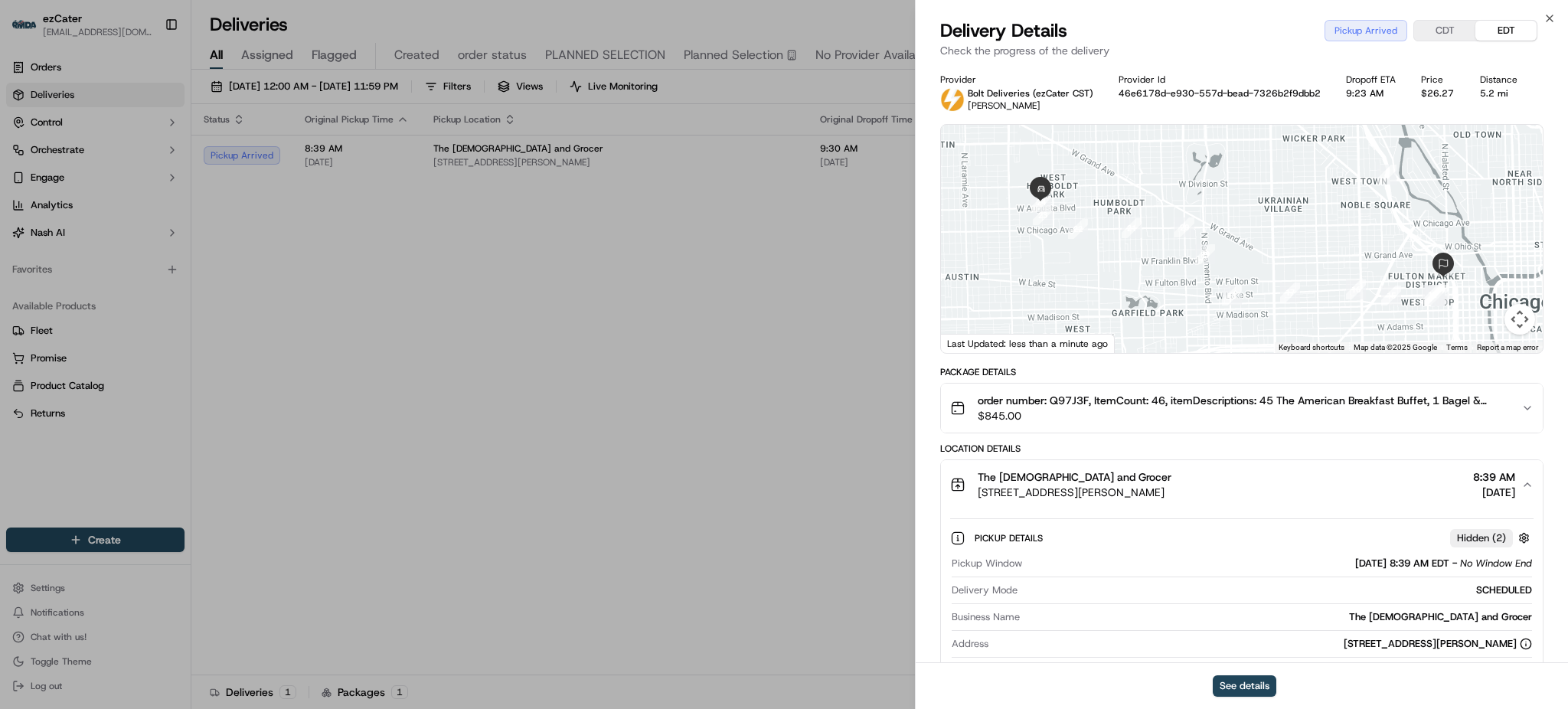
click at [1377, 436] on div "Package Details order number: Q97J3F, ItemCount: 46, itemDescriptions: 45 The A…" at bounding box center [1242, 704] width 603 height 676
drag, startPoint x: 1079, startPoint y: 236, endPoint x: 1135, endPoint y: 279, distance: 70.6
click at [1135, 279] on div "Status : Pickup Arrived Date : [DATE] 8:54 AM" at bounding box center [1242, 239] width 602 height 229
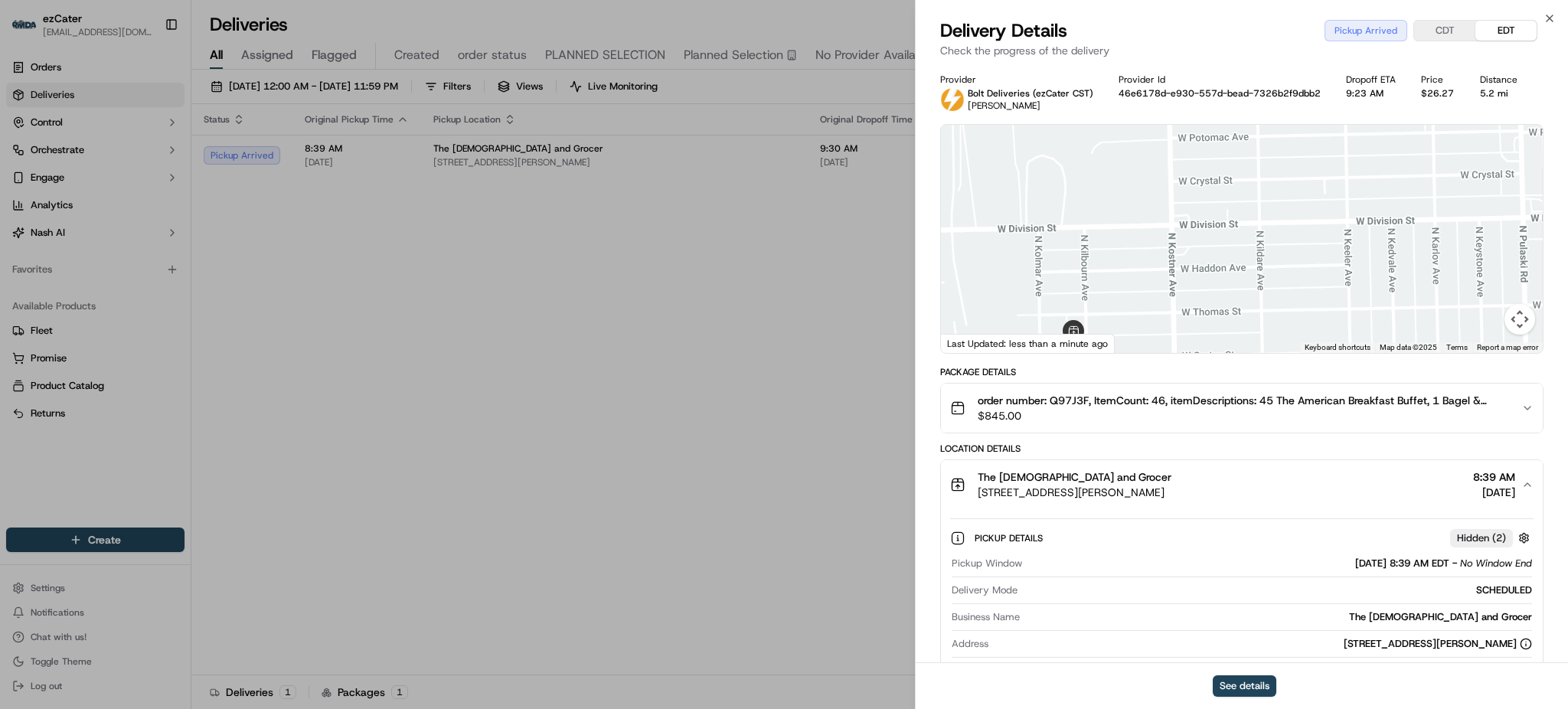
drag, startPoint x: 1103, startPoint y: 302, endPoint x: 1131, endPoint y: 233, distance: 74.5
click at [1131, 233] on div at bounding box center [1242, 239] width 602 height 229
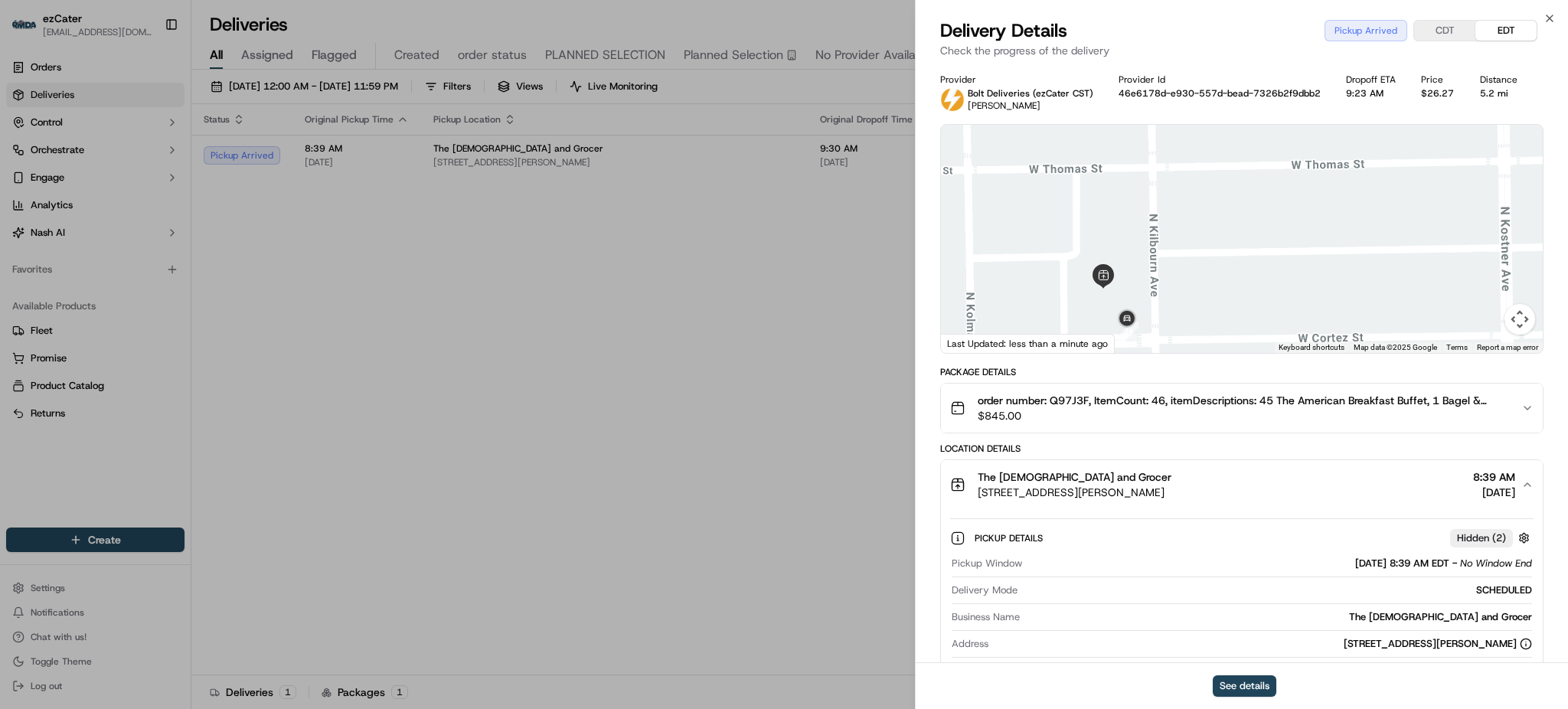
drag, startPoint x: 1115, startPoint y: 280, endPoint x: 1122, endPoint y: 255, distance: 26.0
click at [1122, 255] on div at bounding box center [1242, 239] width 602 height 229
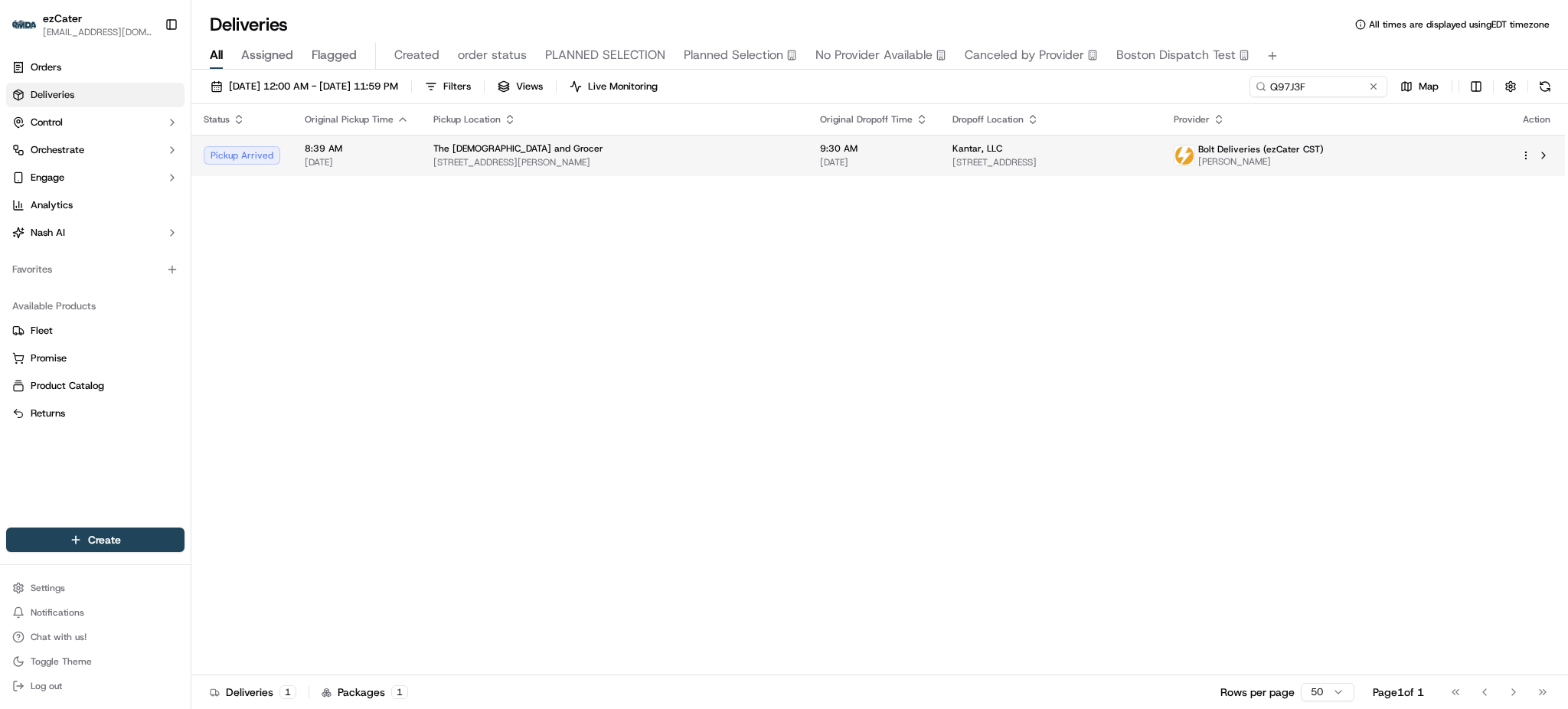
click at [1118, 144] on div "Kantar, LLC" at bounding box center [1050, 148] width 196 height 12
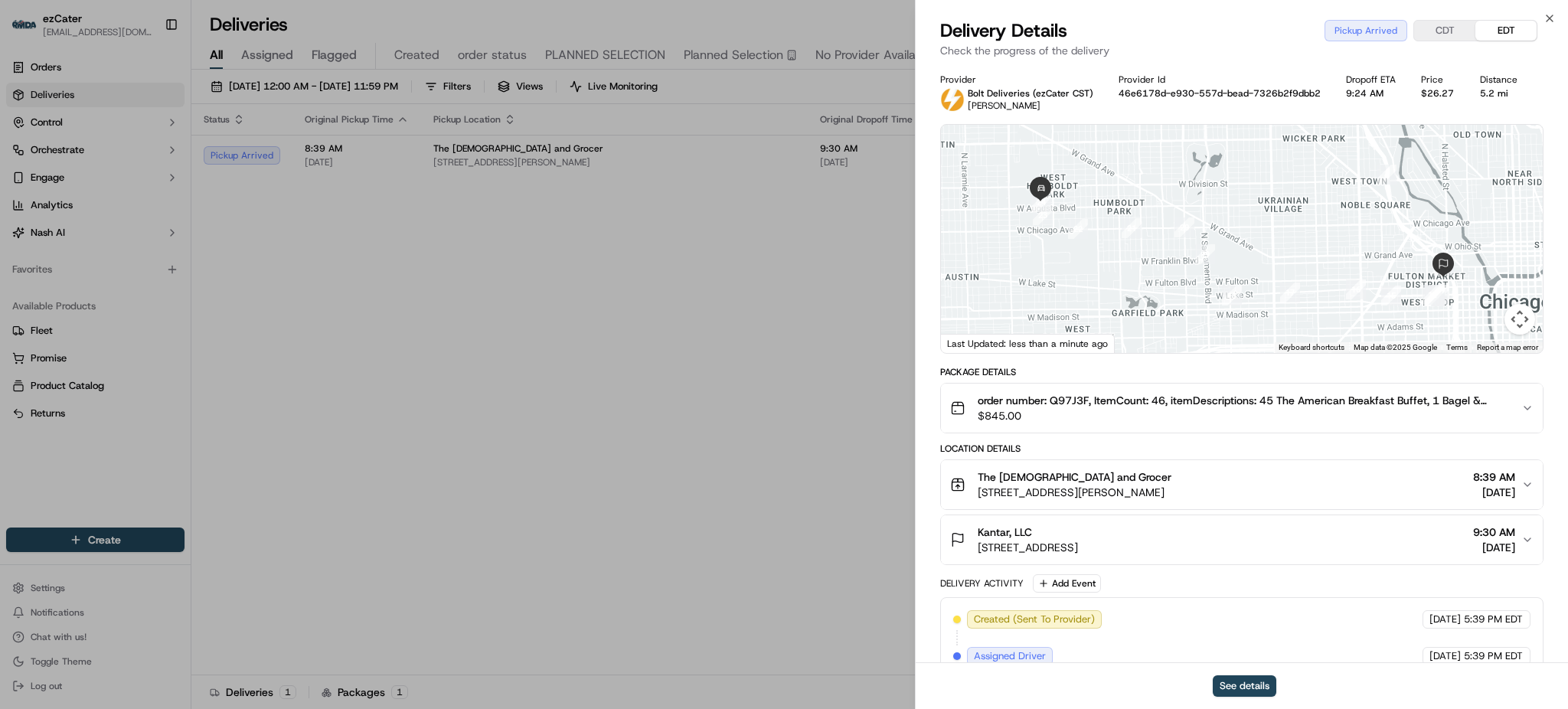
click at [1173, 503] on button "The Goddess and Grocer [STREET_ADDRESS][PERSON_NAME] 8:39 AM [DATE]" at bounding box center [1242, 485] width 602 height 49
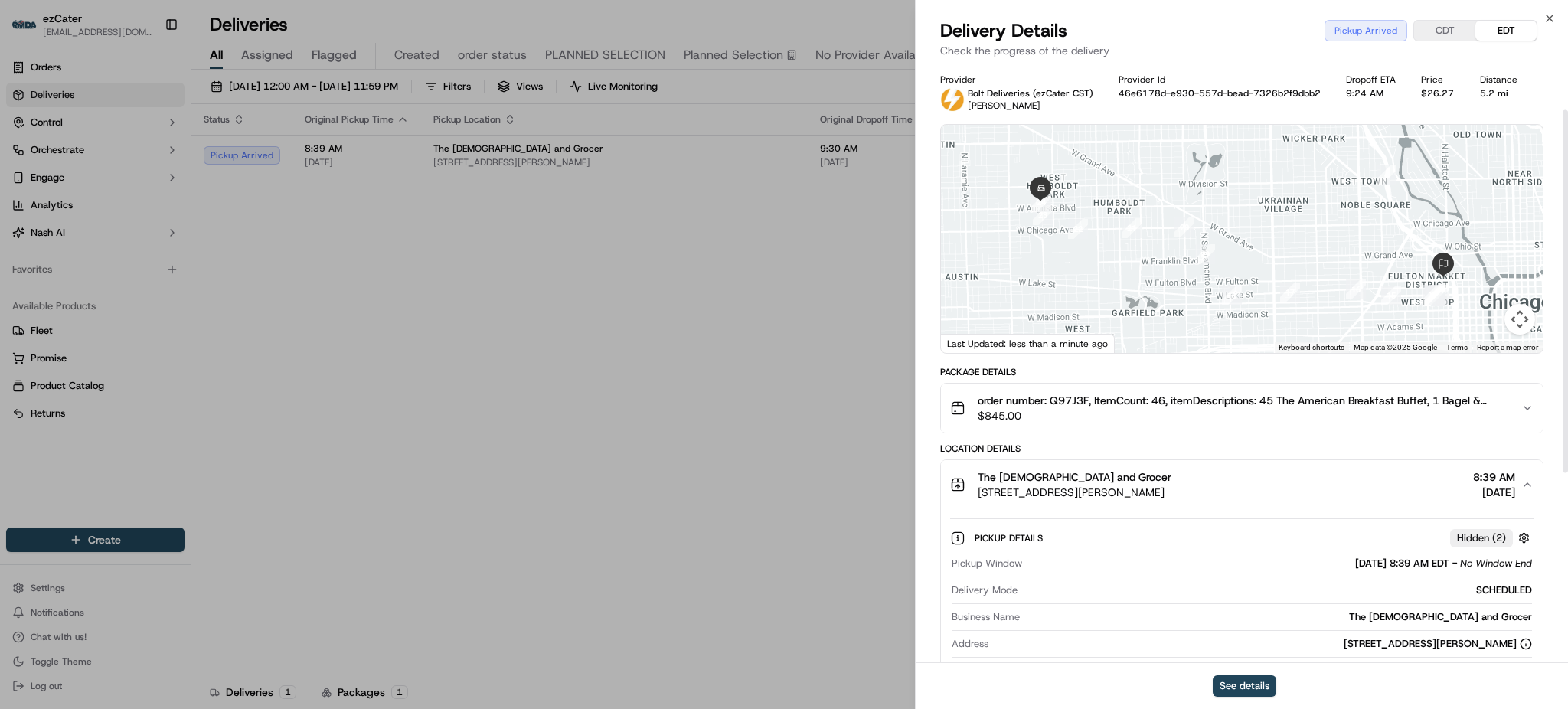
scroll to position [102, 0]
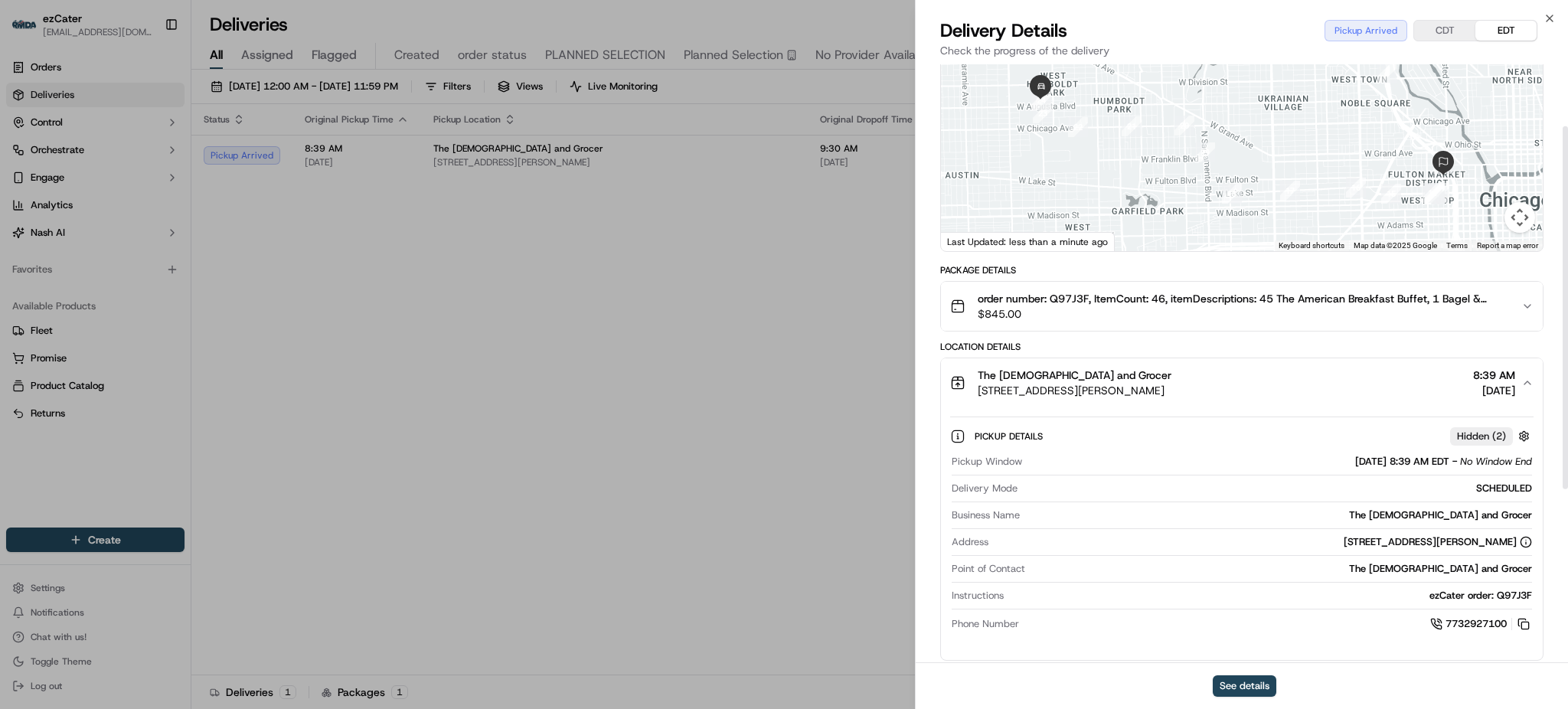
click at [1172, 374] on div "The Goddess and [PERSON_NAME] [STREET_ADDRESS][PERSON_NAME]" at bounding box center [1074, 383] width 193 height 31
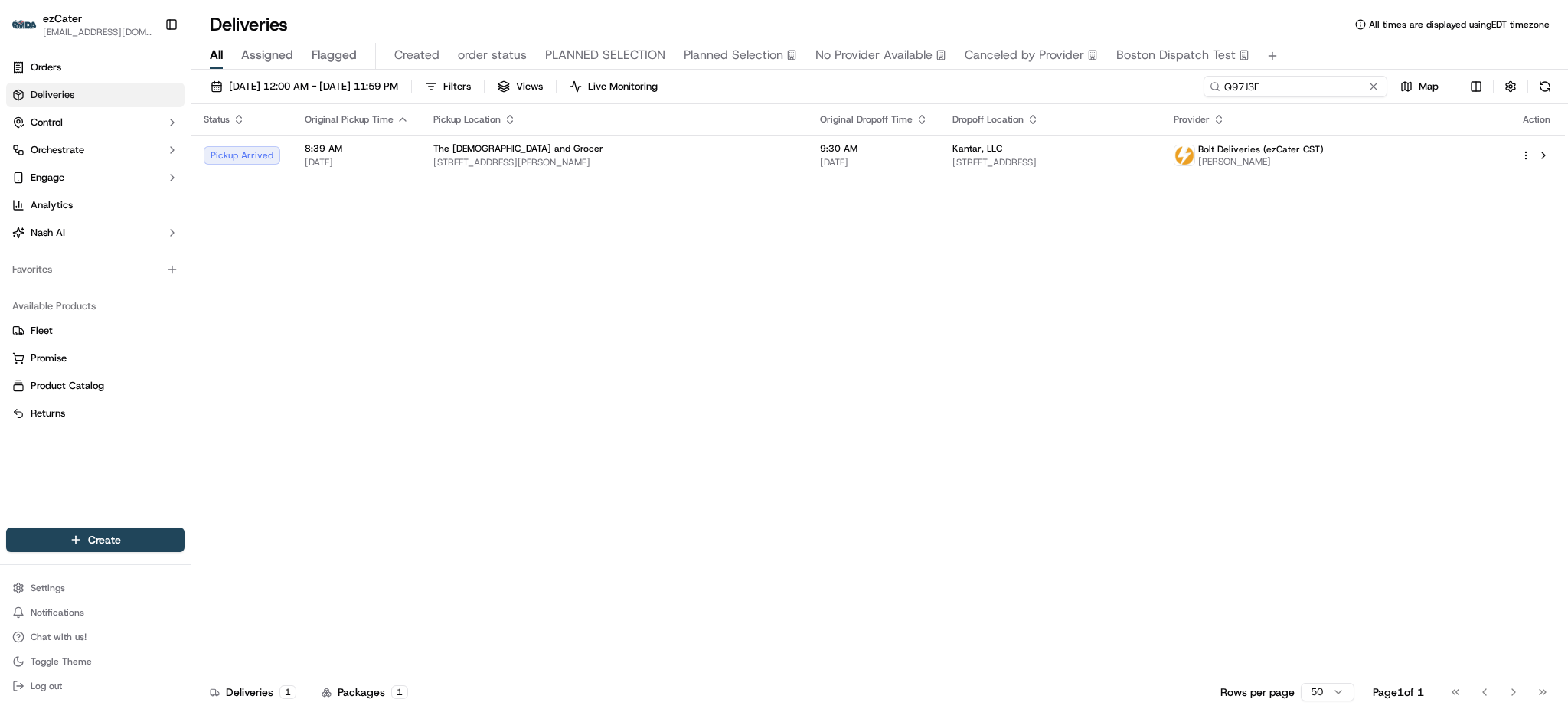
click at [1330, 91] on input "Q97J3F" at bounding box center [1295, 86] width 184 height 21
paste input "9XZP2Y"
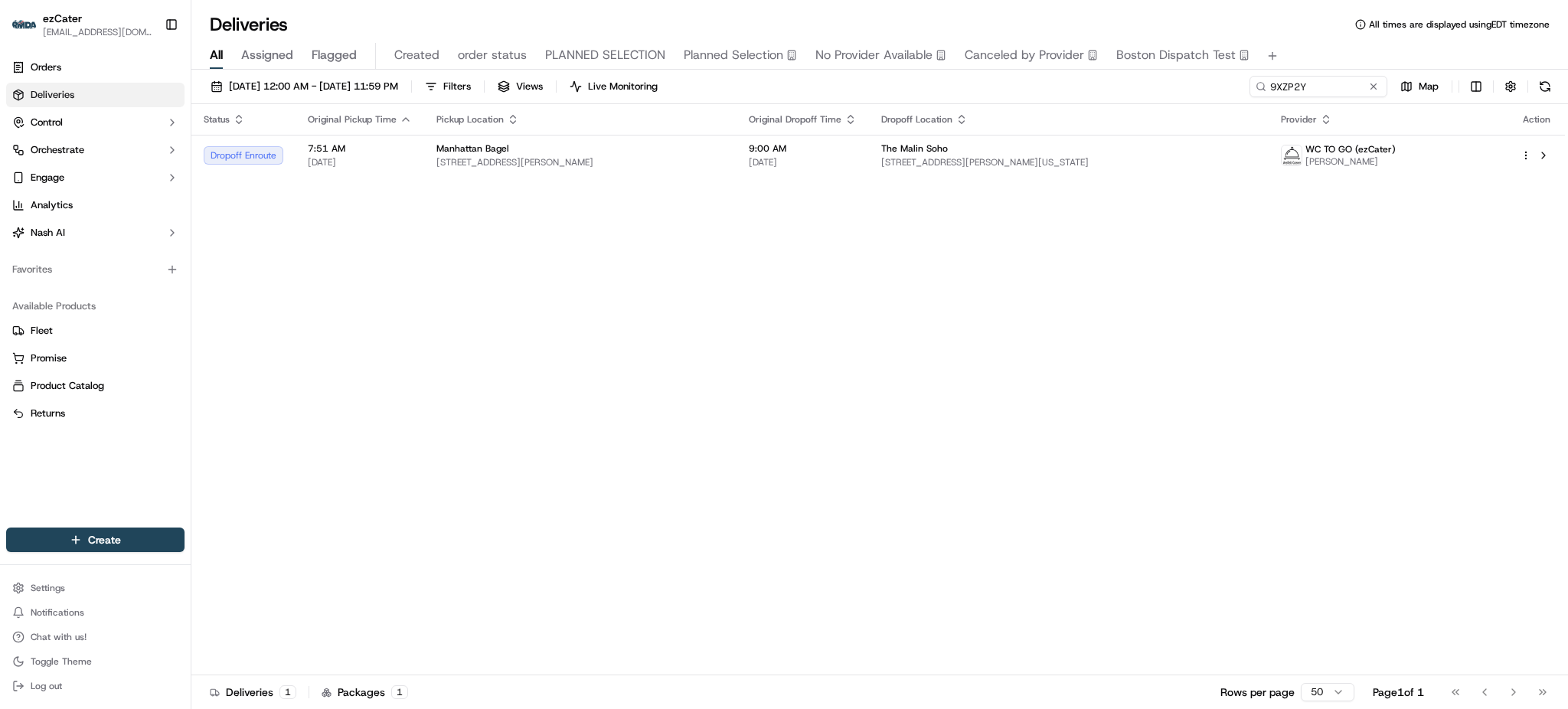
click at [1221, 92] on div "[DATE] 12:00 AM - [DATE] 11:59 PM Filters Views Live Monitoring 9XZP2Y Map" at bounding box center [880, 90] width 1377 height 28
click at [805, 330] on div "Status Original Pickup Time Pickup Location Original Dropoff Time Dropoff Locat…" at bounding box center [878, 390] width 1374 height 571
click at [571, 130] on th "Pickup Location" at bounding box center [580, 120] width 312 height 31
click at [1327, 90] on input "9XZP2Y" at bounding box center [1295, 86] width 184 height 21
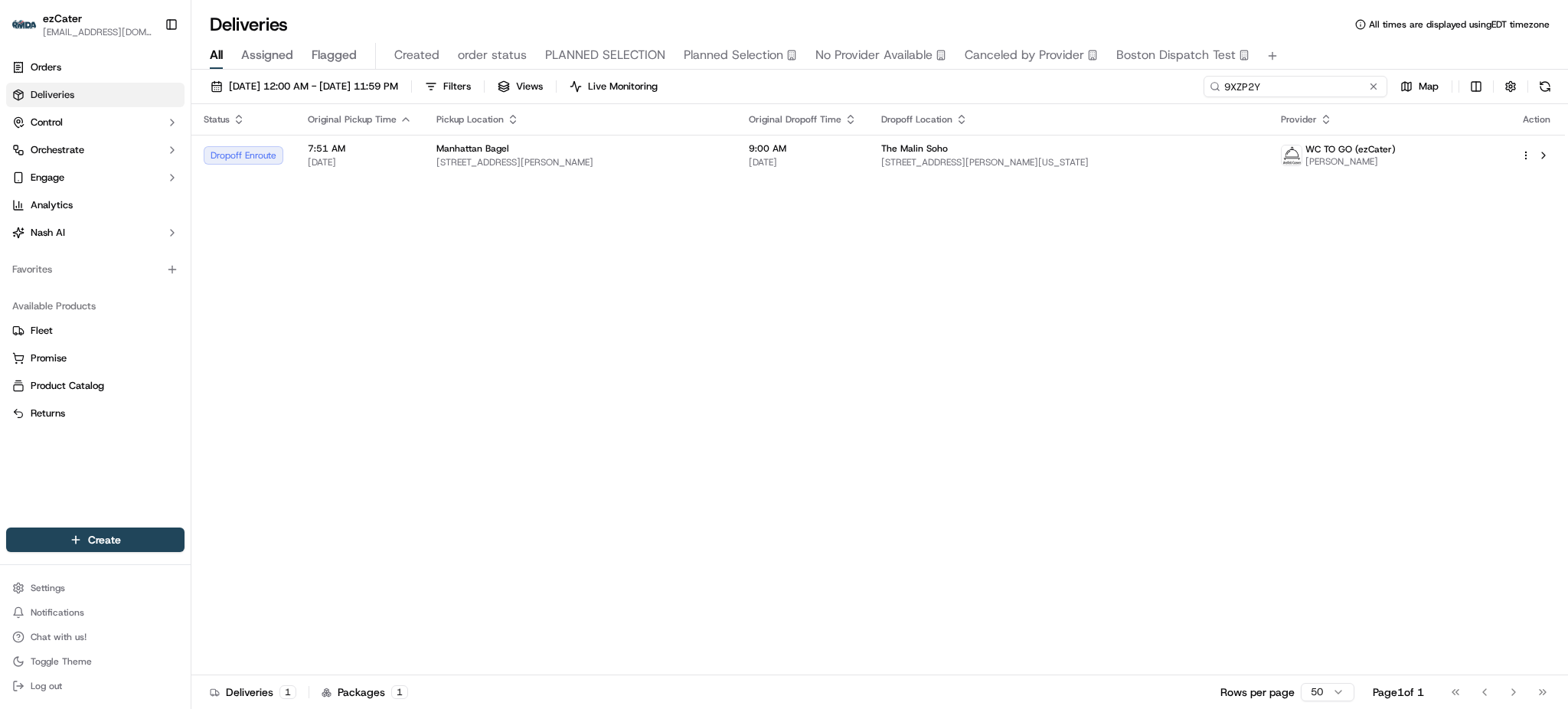
paste input "Q97J3F"
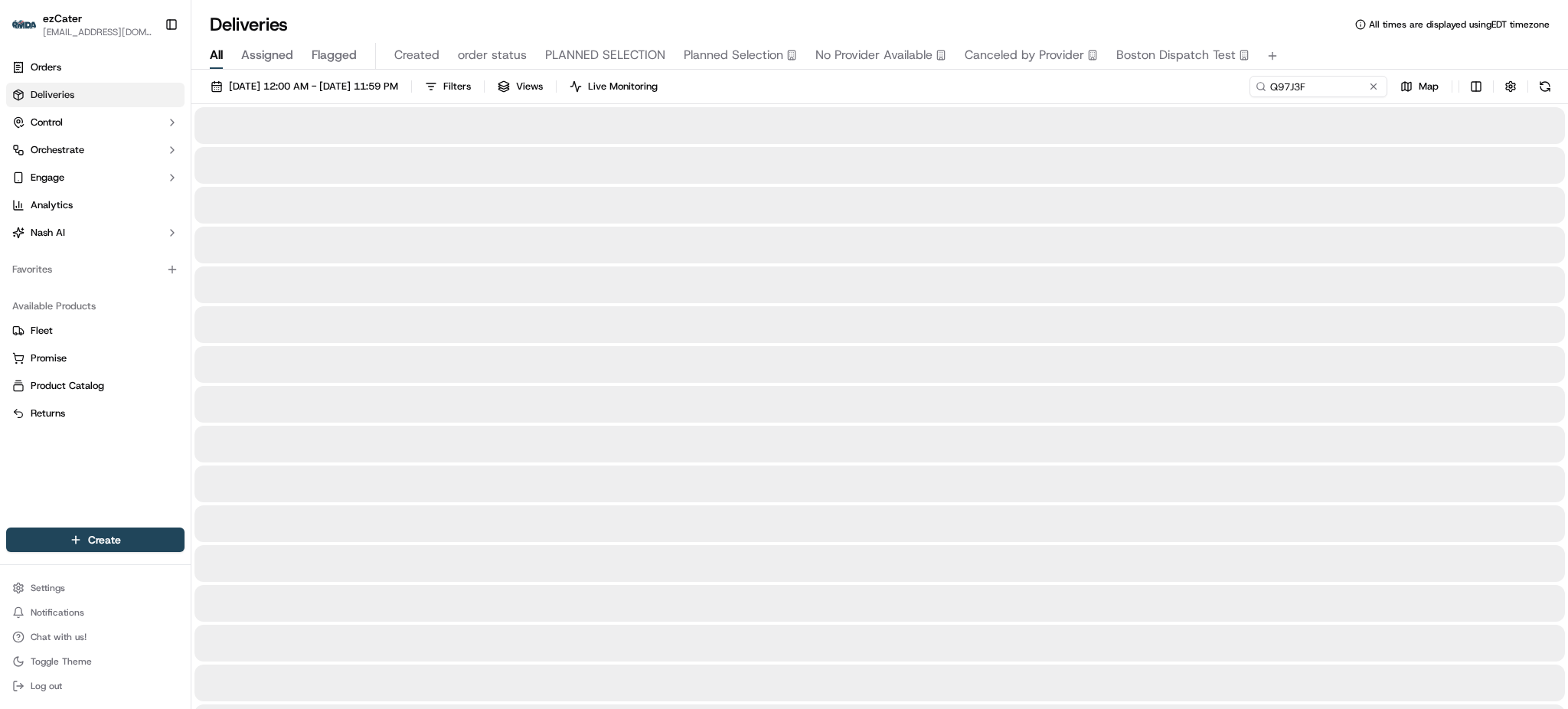
click at [1039, 107] on div at bounding box center [879, 125] width 1370 height 37
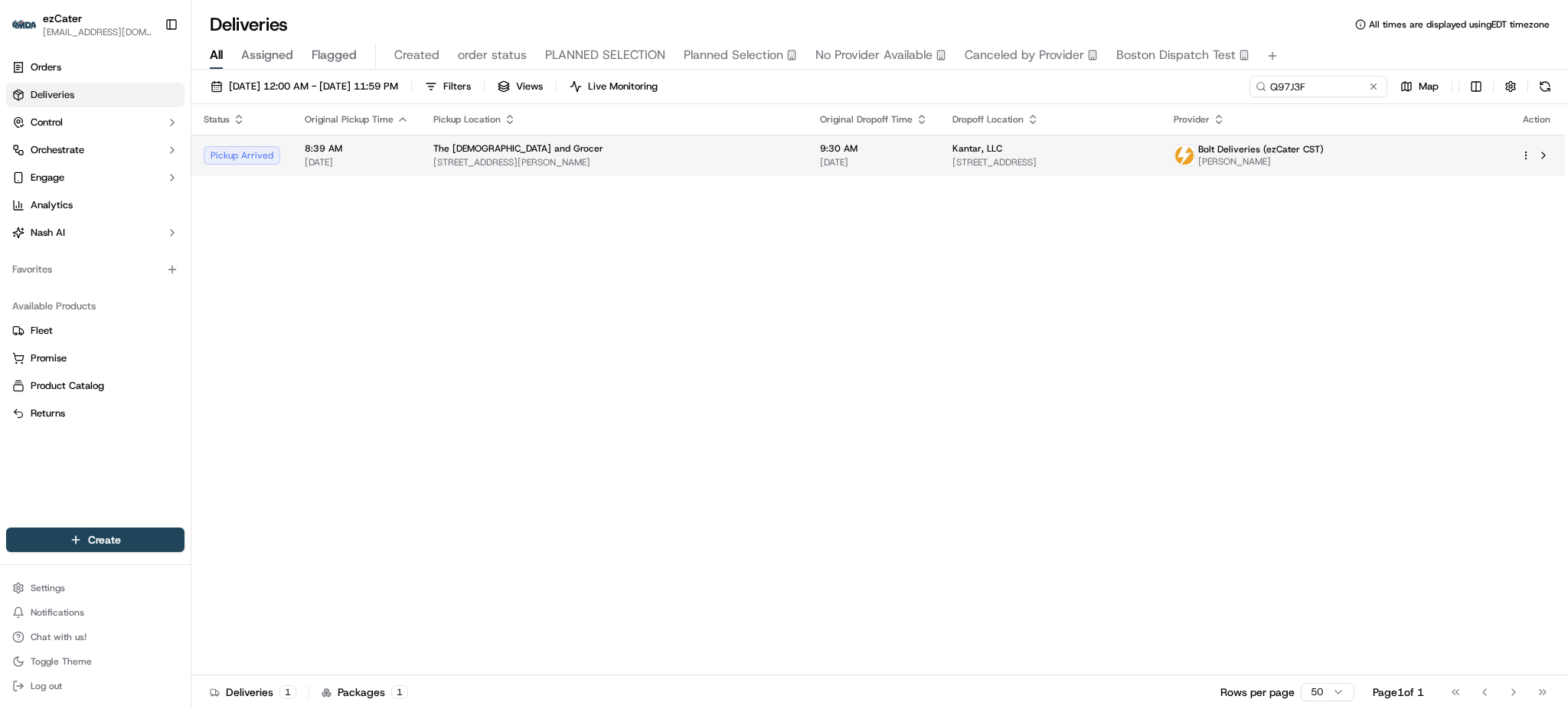
click at [984, 164] on span "[STREET_ADDRESS]" at bounding box center [1050, 163] width 196 height 12
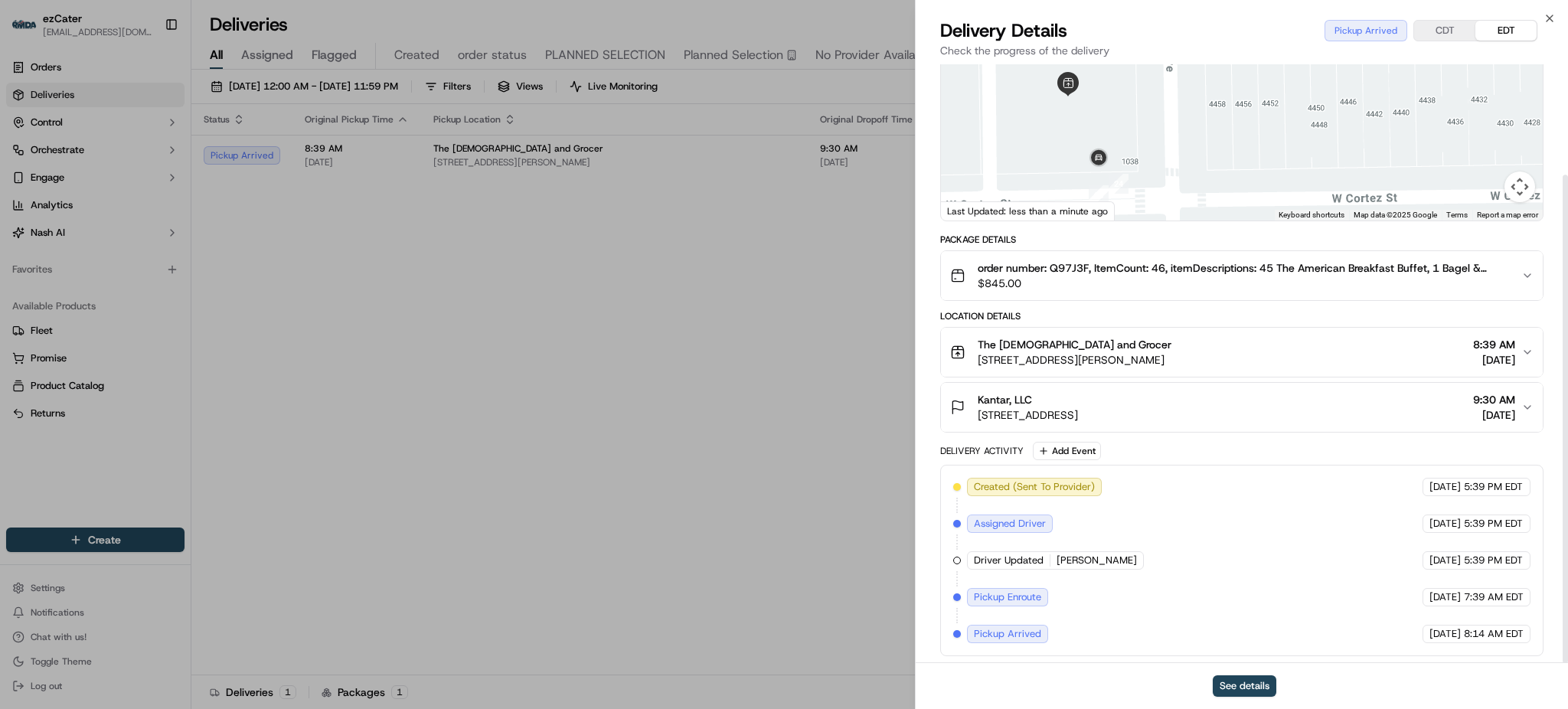
scroll to position [135, 0]
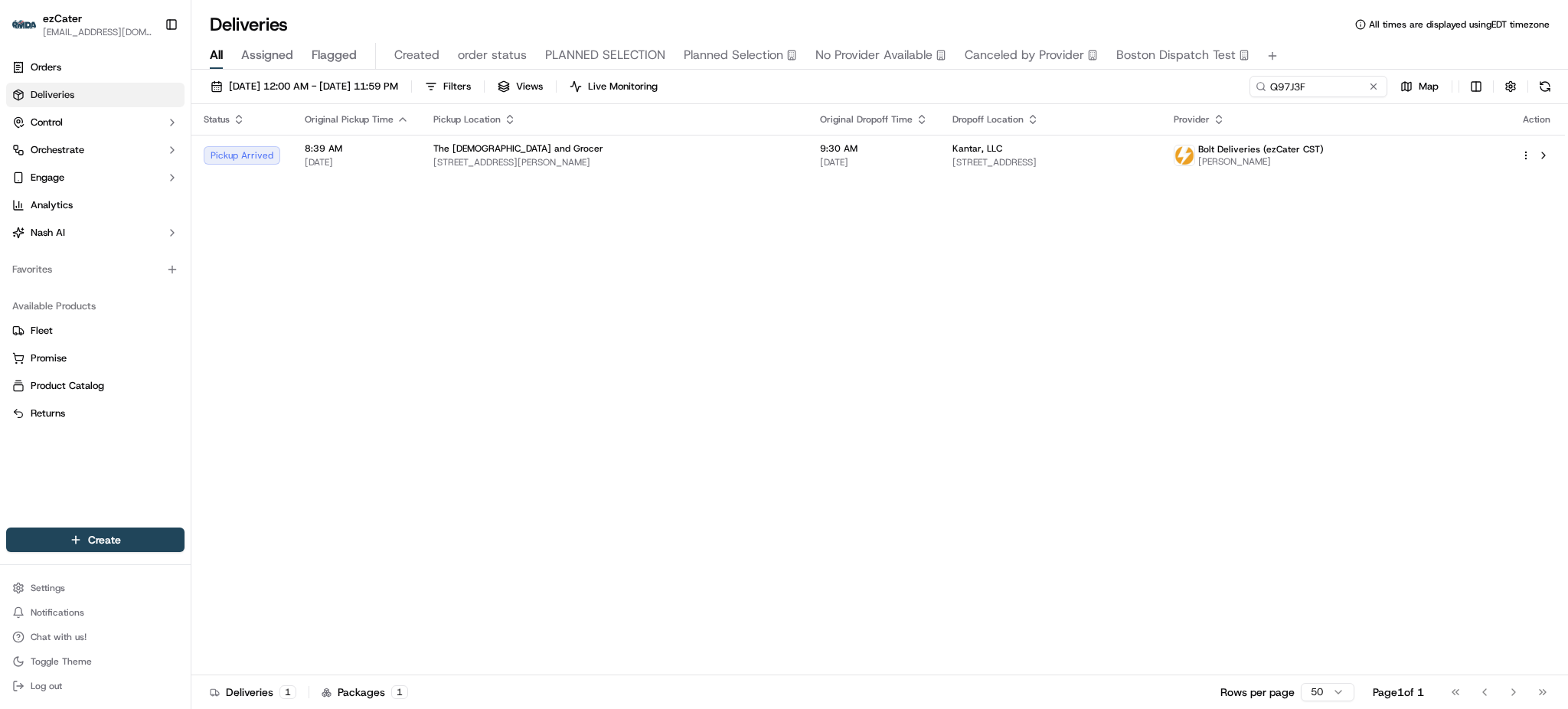
click at [1244, 236] on div "Status Original Pickup Time Pickup Location Original Dropoff Time Dropoff Locat…" at bounding box center [878, 390] width 1374 height 571
click at [1054, 142] on div "Kantar, LLC" at bounding box center [1050, 148] width 196 height 12
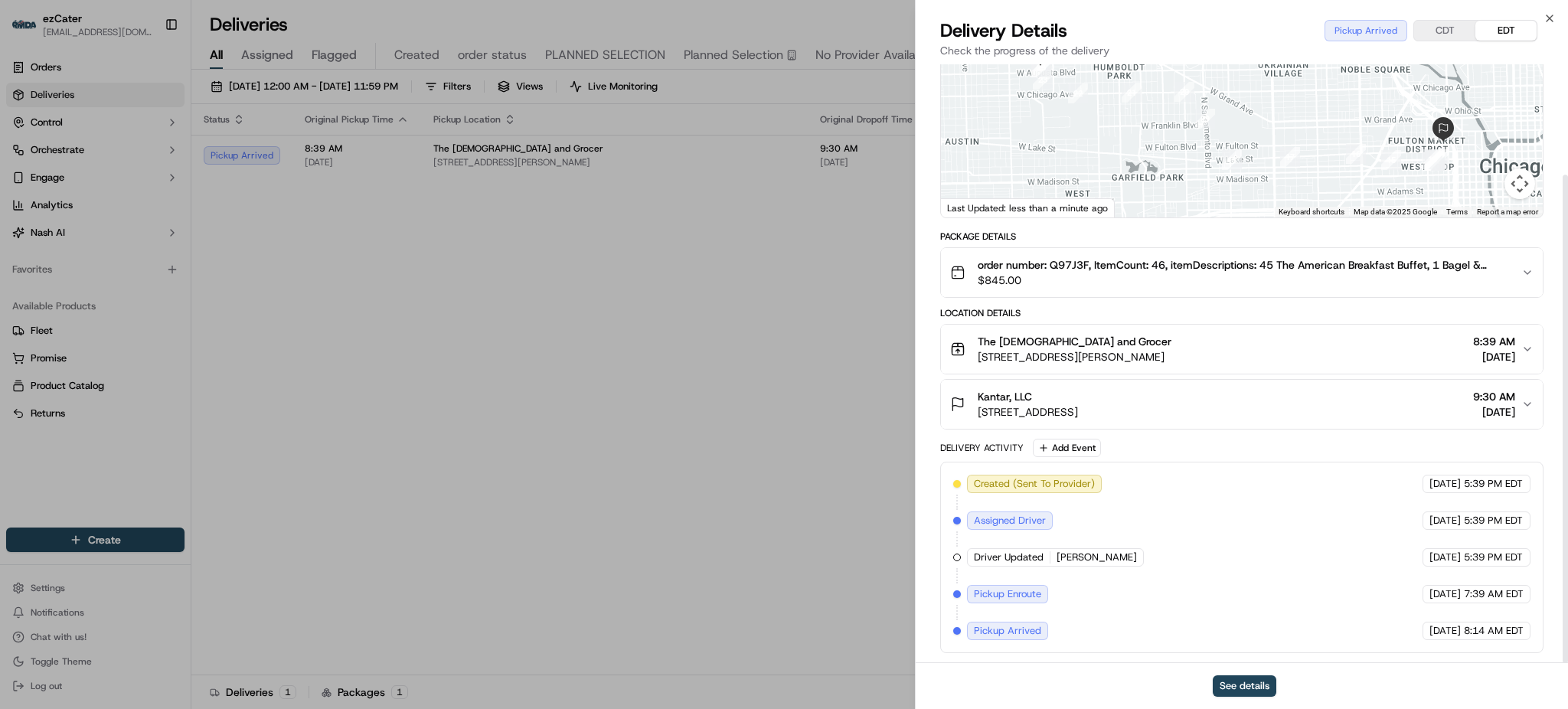
click at [1236, 334] on div "The Goddess and Grocer [STREET_ADDRESS][PERSON_NAME] 8:39 AM [DATE]" at bounding box center [1235, 349] width 571 height 31
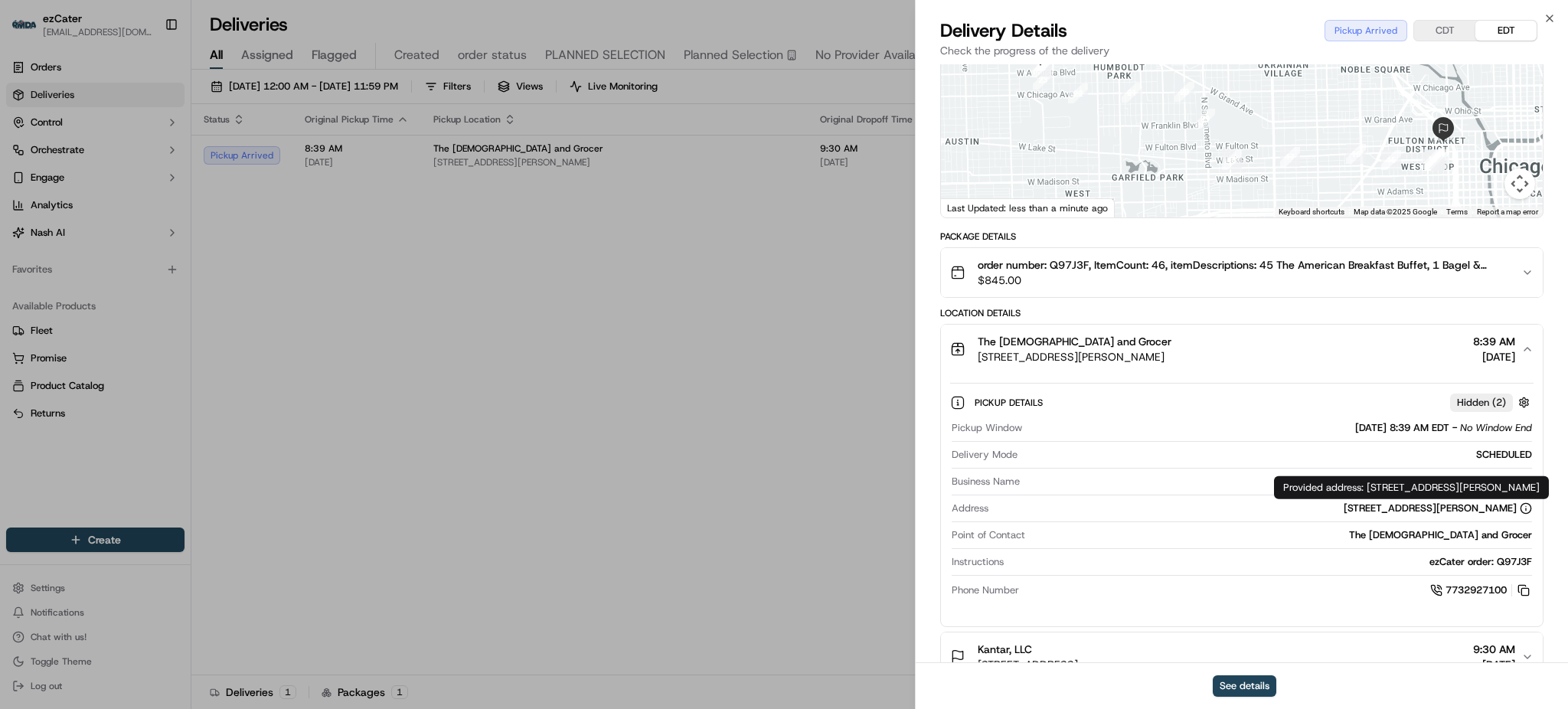
click at [1344, 509] on div "[STREET_ADDRESS][PERSON_NAME]" at bounding box center [1438, 509] width 188 height 14
click at [1504, 491] on div "Provided address: [STREET_ADDRESS][PERSON_NAME] Provided address: [STREET_ADDRE…" at bounding box center [1411, 487] width 275 height 23
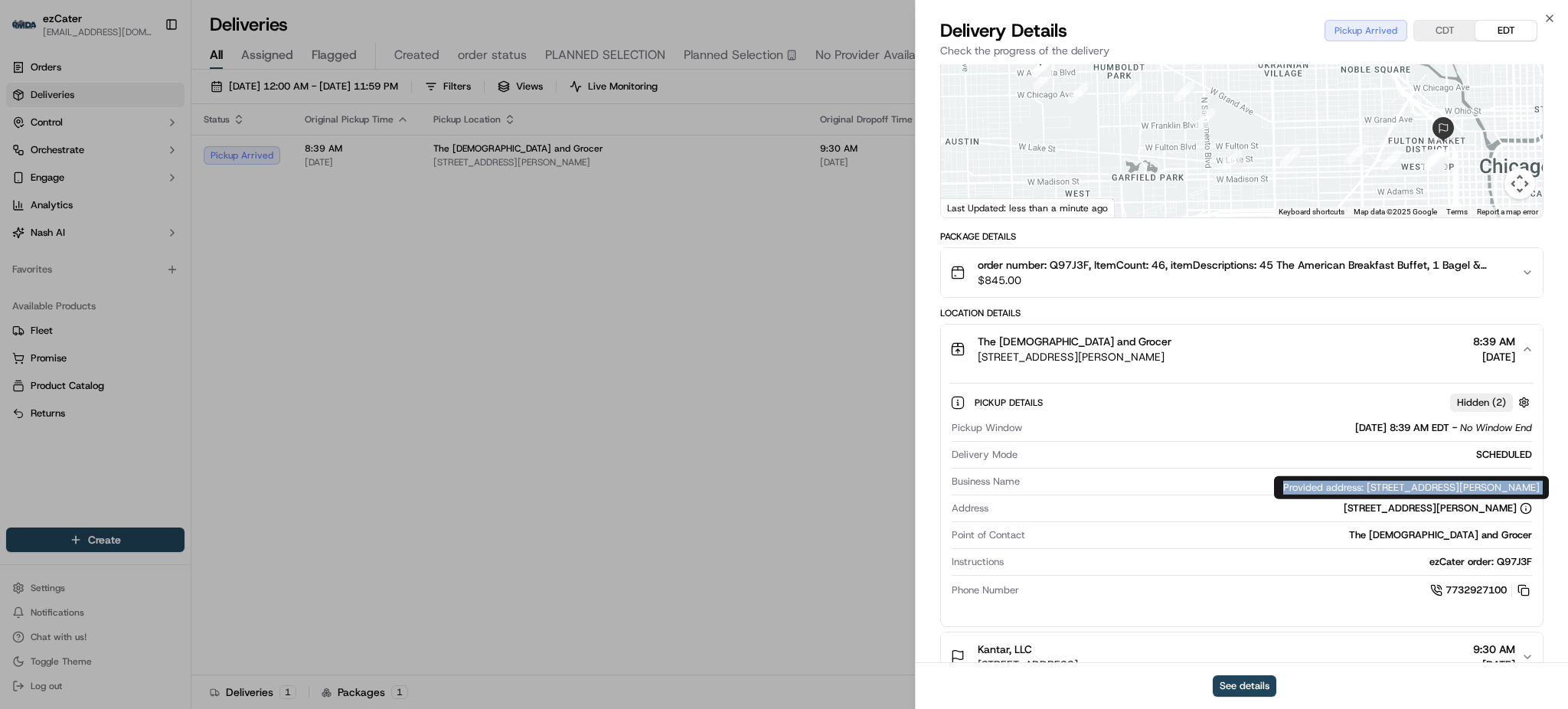
copy div "Provided address: [STREET_ADDRESS][PERSON_NAME]"
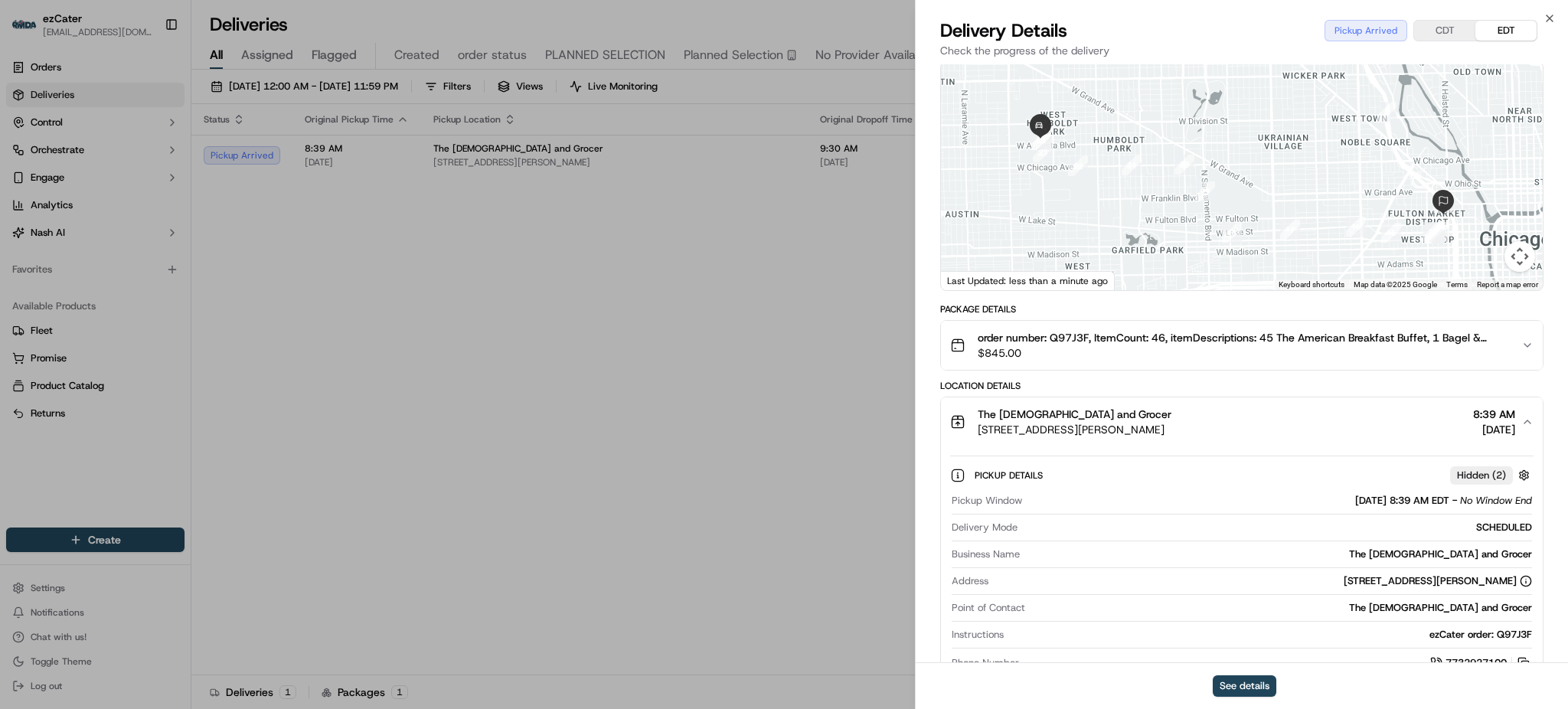
scroll to position [0, 0]
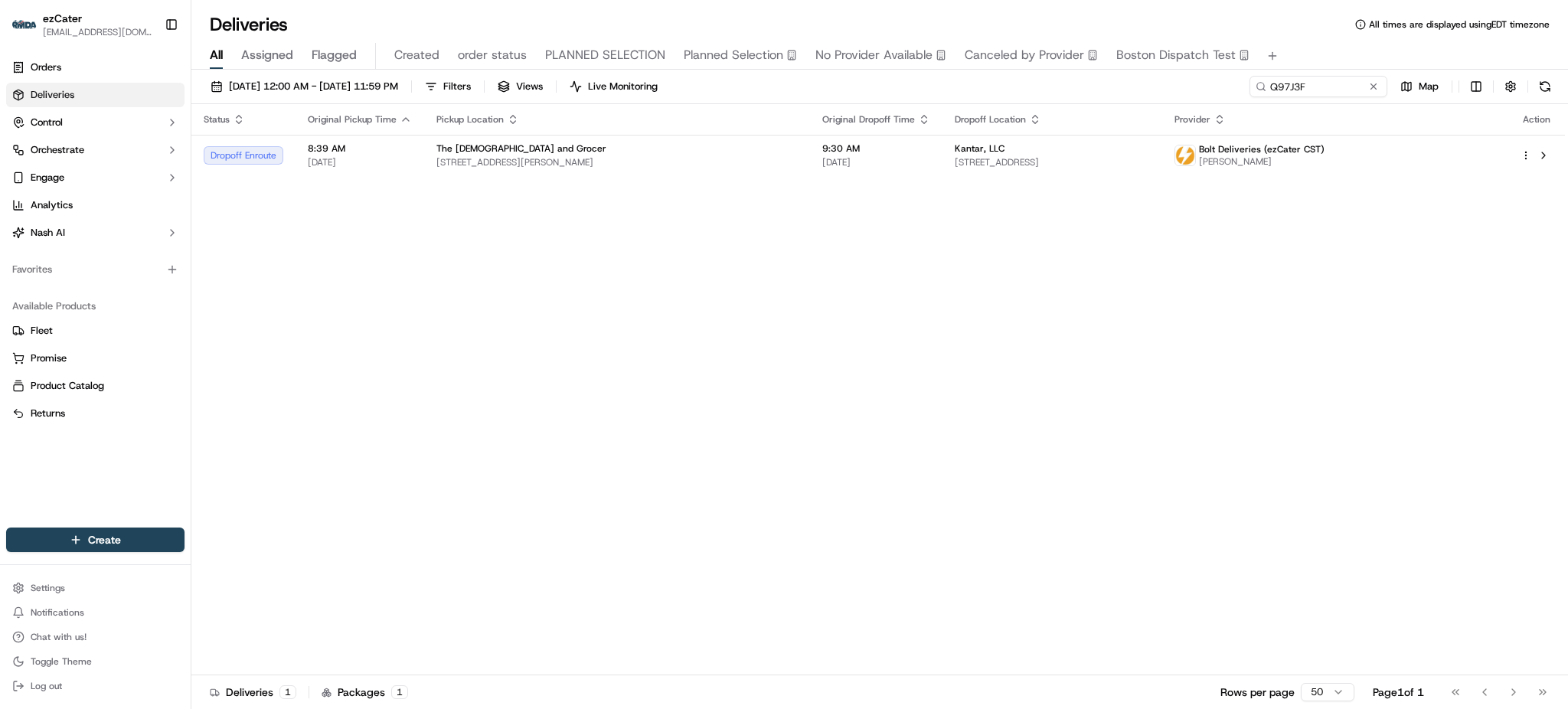
click at [1341, 98] on div "[DATE] 12:00 AM - [DATE] 11:59 PM Filters Views Live Monitoring Q97J3F Map" at bounding box center [880, 90] width 1377 height 28
click at [1339, 92] on input "Q97J3F" at bounding box center [1295, 86] width 184 height 21
paste input "EF1-4RW"
click at [1217, 76] on div "[DATE] 12:00 AM - [DATE] 11:59 PM Filters Views Live Monitoring EF1-4RW Map" at bounding box center [880, 90] width 1377 height 28
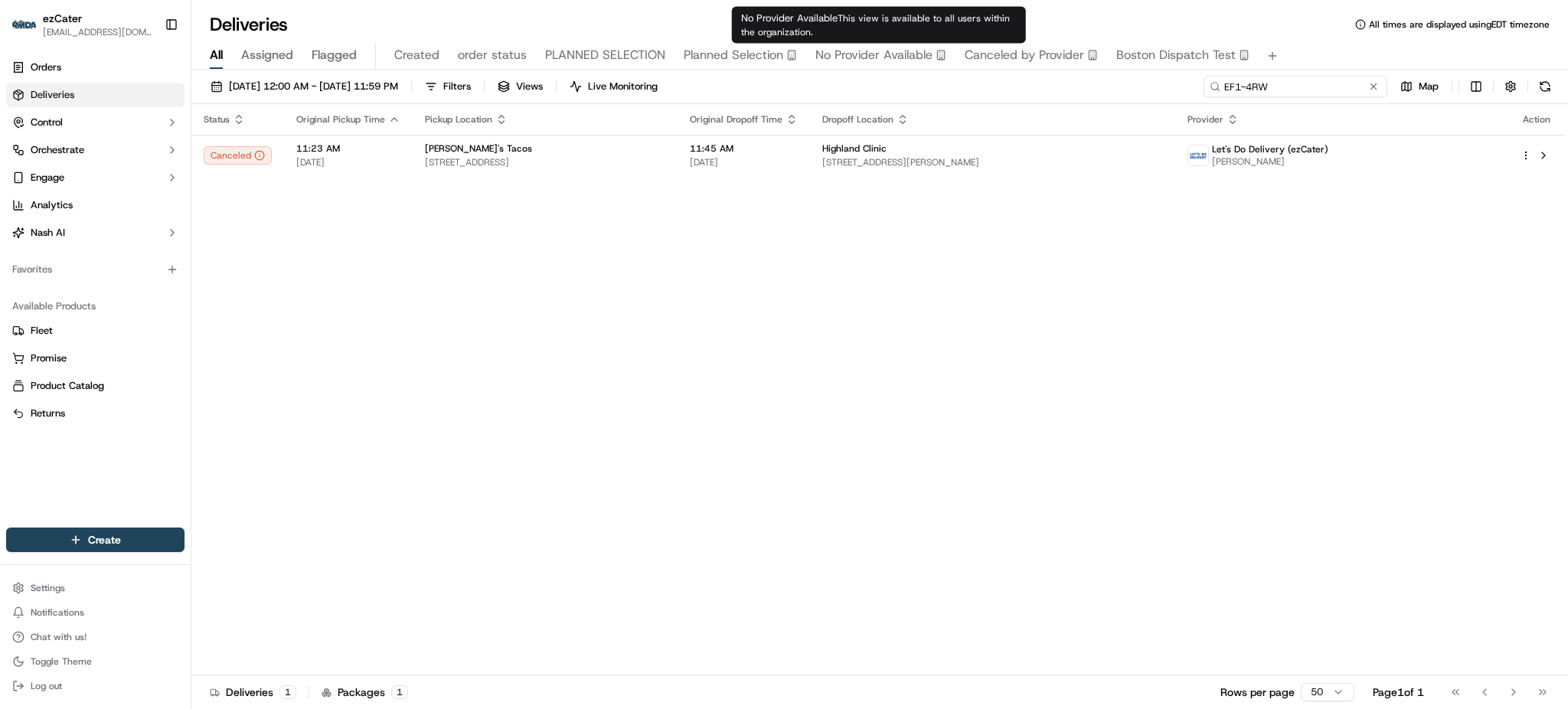
click at [1321, 83] on input "EF1-4RW" at bounding box center [1295, 86] width 184 height 21
paste input "Q97J3F"
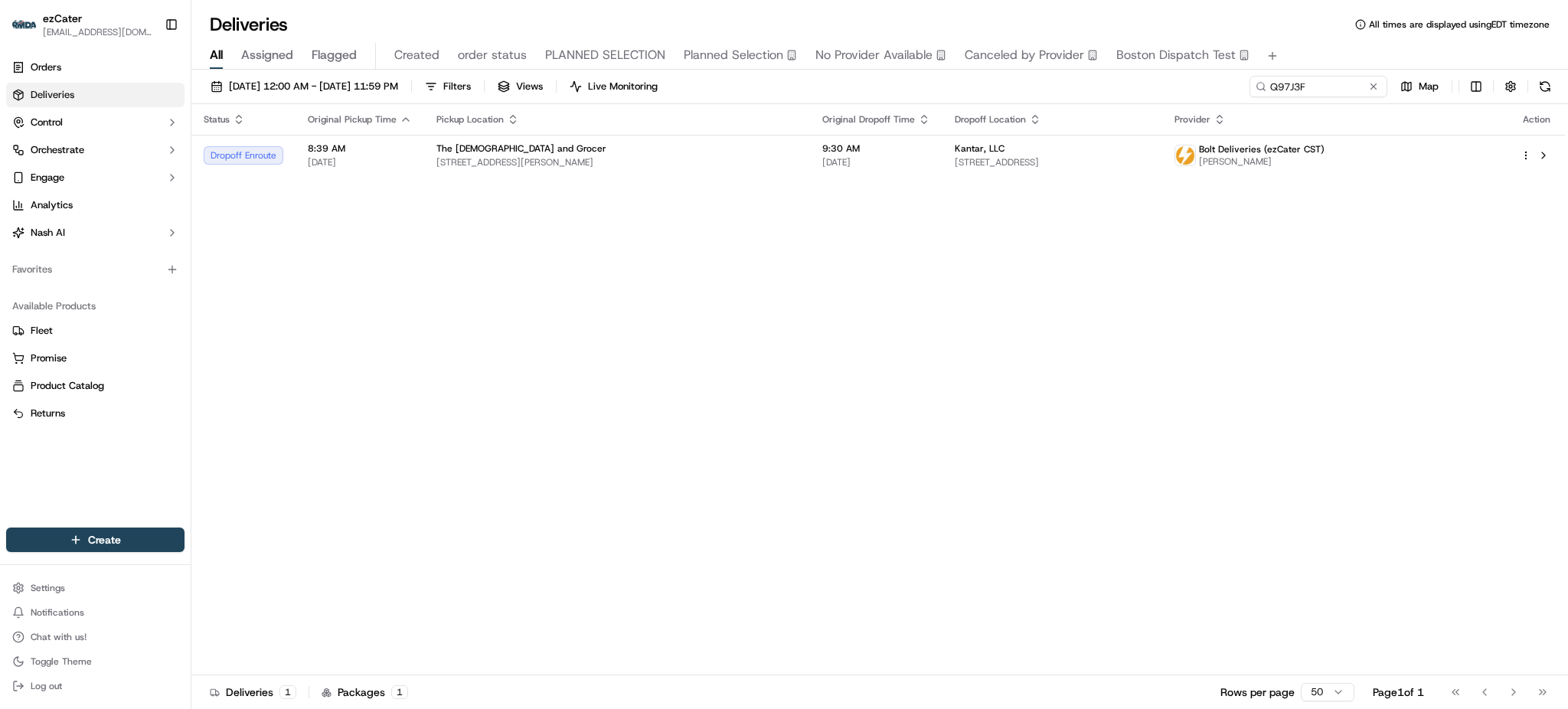
click at [1256, 178] on div "Status Original Pickup Time Pickup Location Original Dropoff Time Dropoff Locat…" at bounding box center [878, 390] width 1374 height 571
click at [1251, 169] on td "Bolt Deliveries (ezCater CST) [PERSON_NAME]" at bounding box center [1335, 155] width 346 height 41
click at [1331, 78] on input "Q97J3F" at bounding box center [1295, 86] width 184 height 21
paste input "4K0-[PERSON_NAME]"
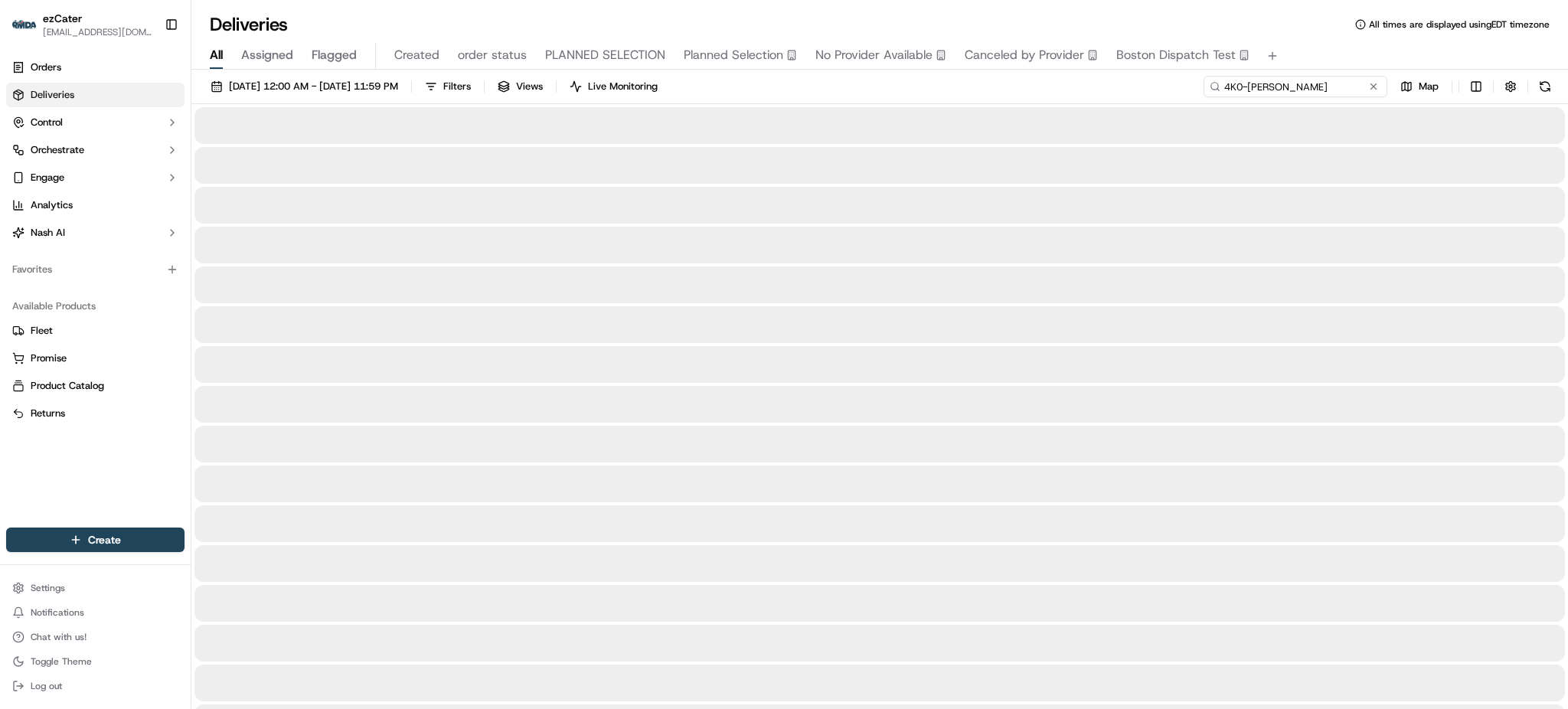
type input "4K0-[PERSON_NAME]"
click at [1319, 57] on div "All Assigned Flagged Created order status PLANNED SELECTION Planned Selection N…" at bounding box center [880, 56] width 1377 height 27
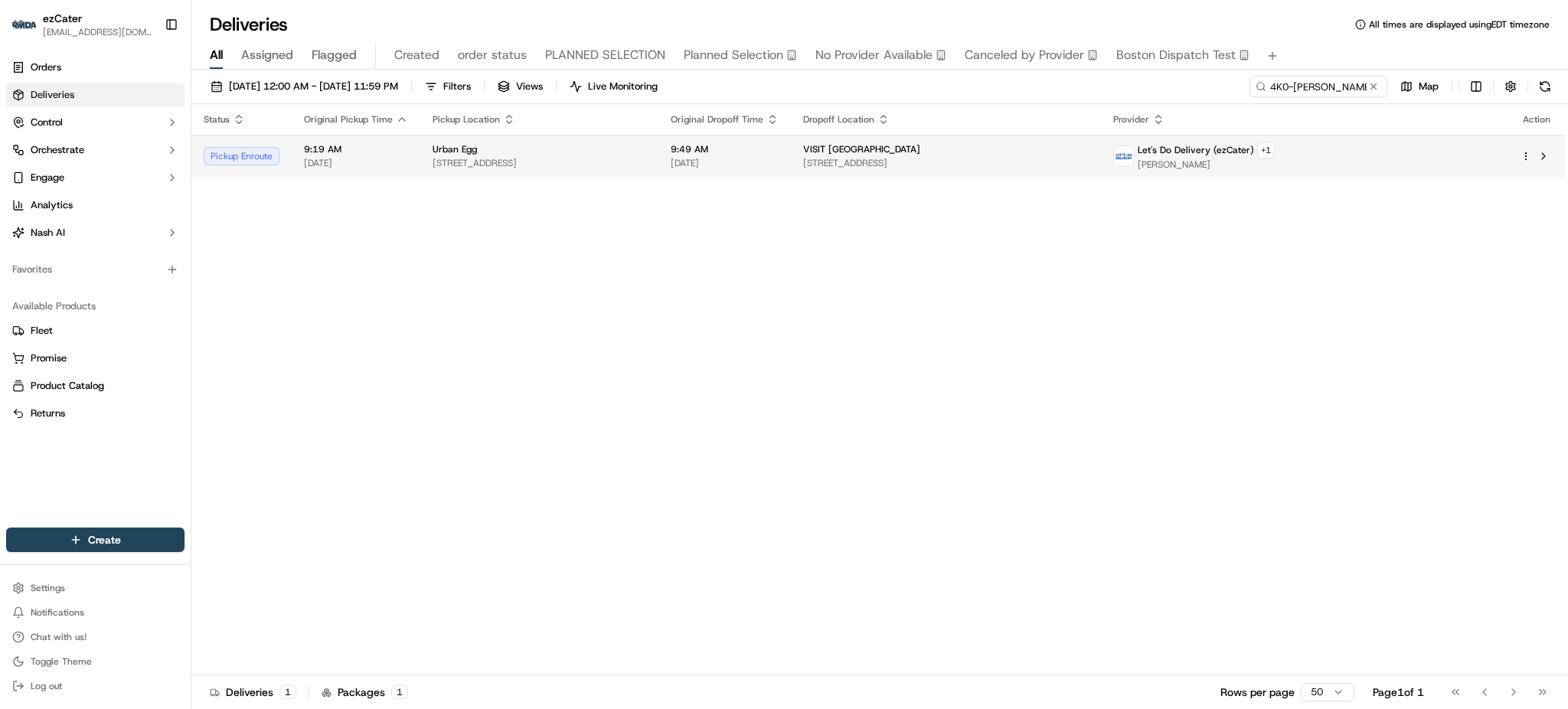
click at [646, 167] on span "[STREET_ADDRESS]" at bounding box center [539, 163] width 214 height 12
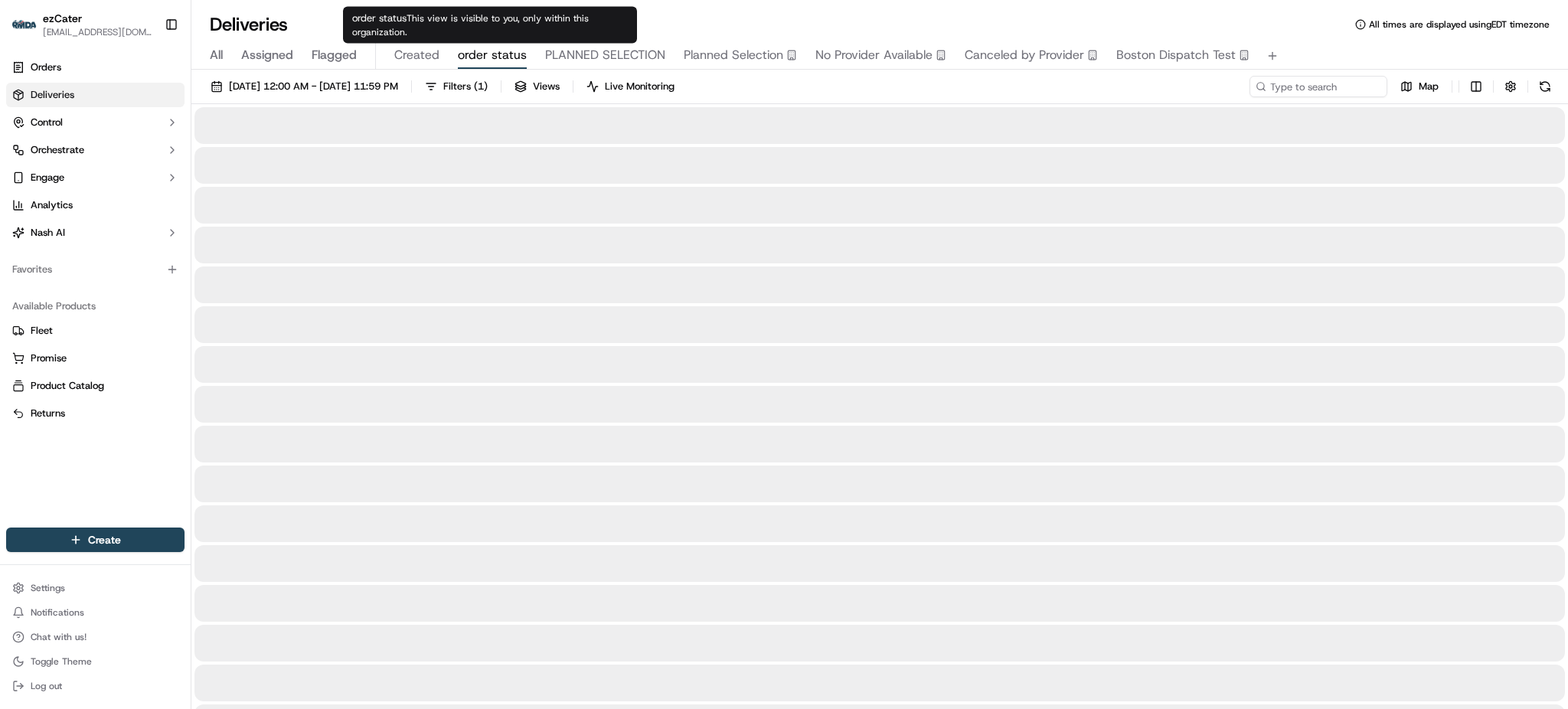
click at [507, 58] on span "order status" at bounding box center [492, 55] width 69 height 18
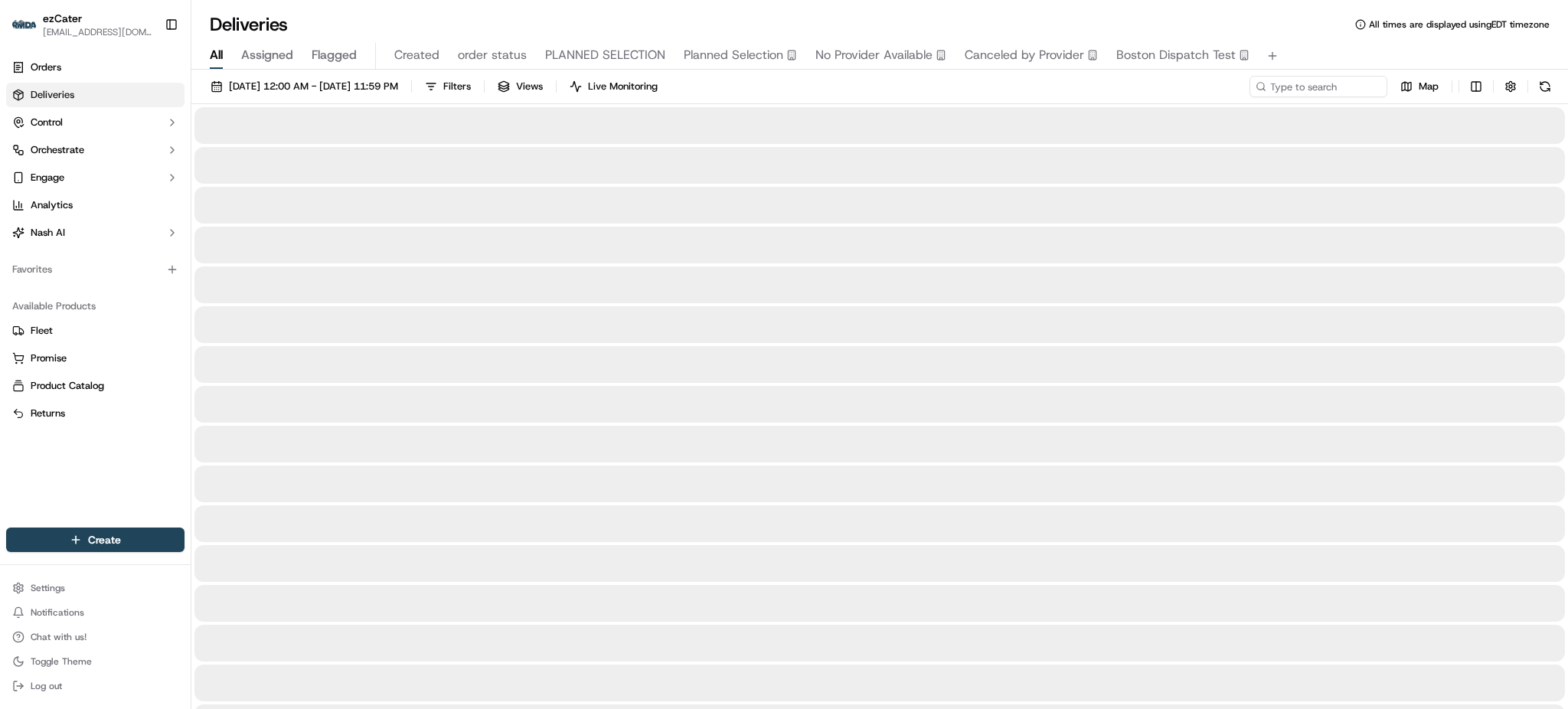
click at [218, 50] on span "All" at bounding box center [216, 55] width 13 height 18
click at [1161, 17] on div "Deliveries All times are displayed using EDT timezone" at bounding box center [880, 24] width 1377 height 25
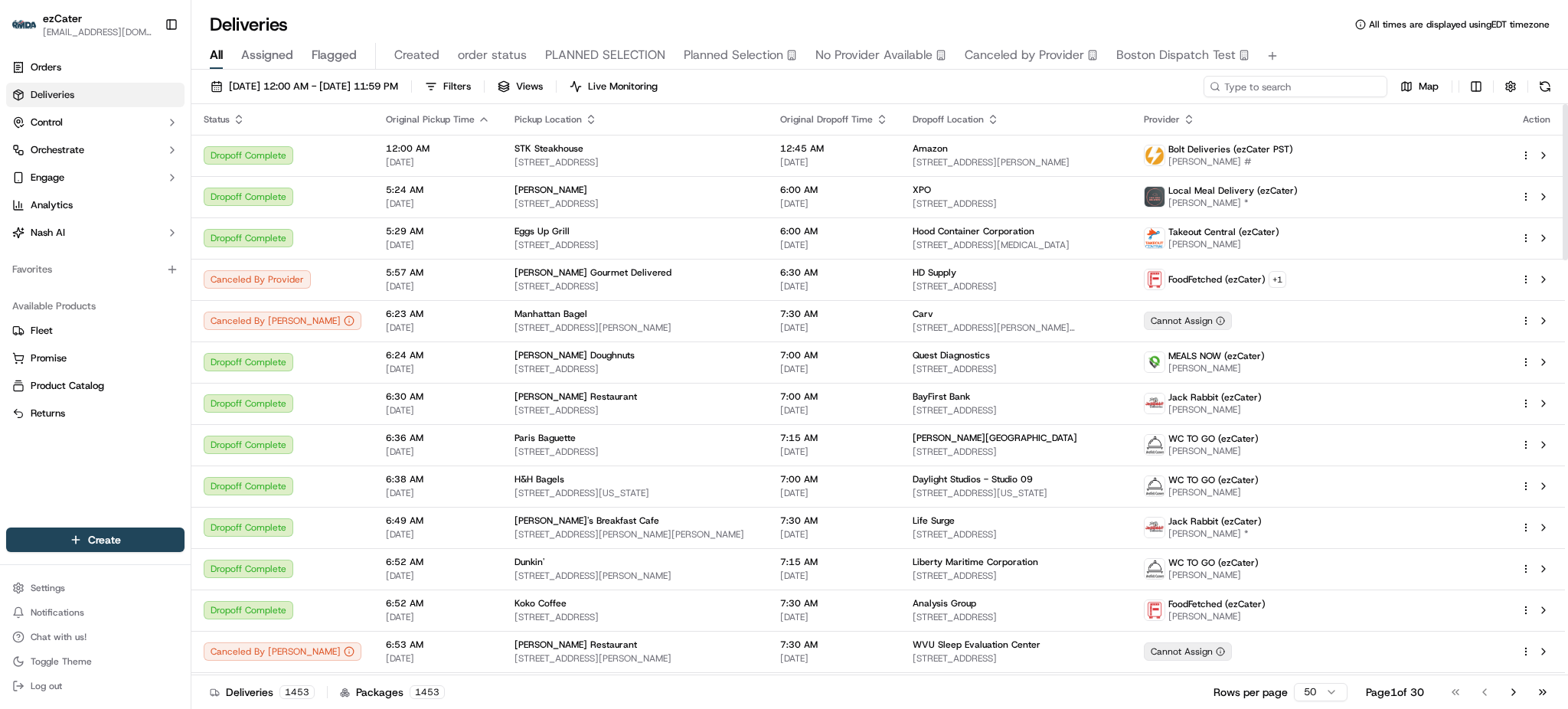
click at [1326, 95] on input at bounding box center [1295, 86] width 184 height 21
paste input "9K158E"
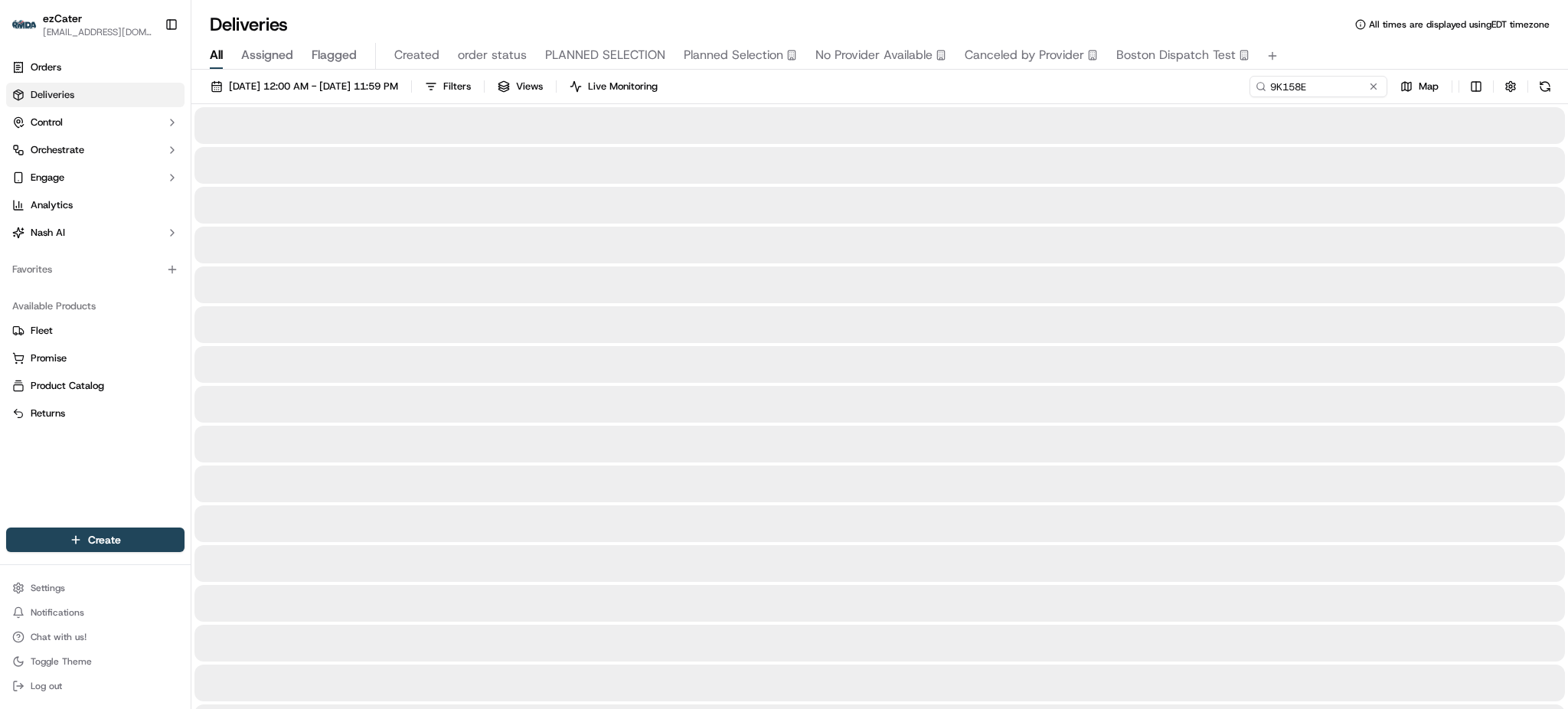
click at [1314, 12] on div "Deliveries All times are displayed using EDT timezone" at bounding box center [880, 24] width 1377 height 25
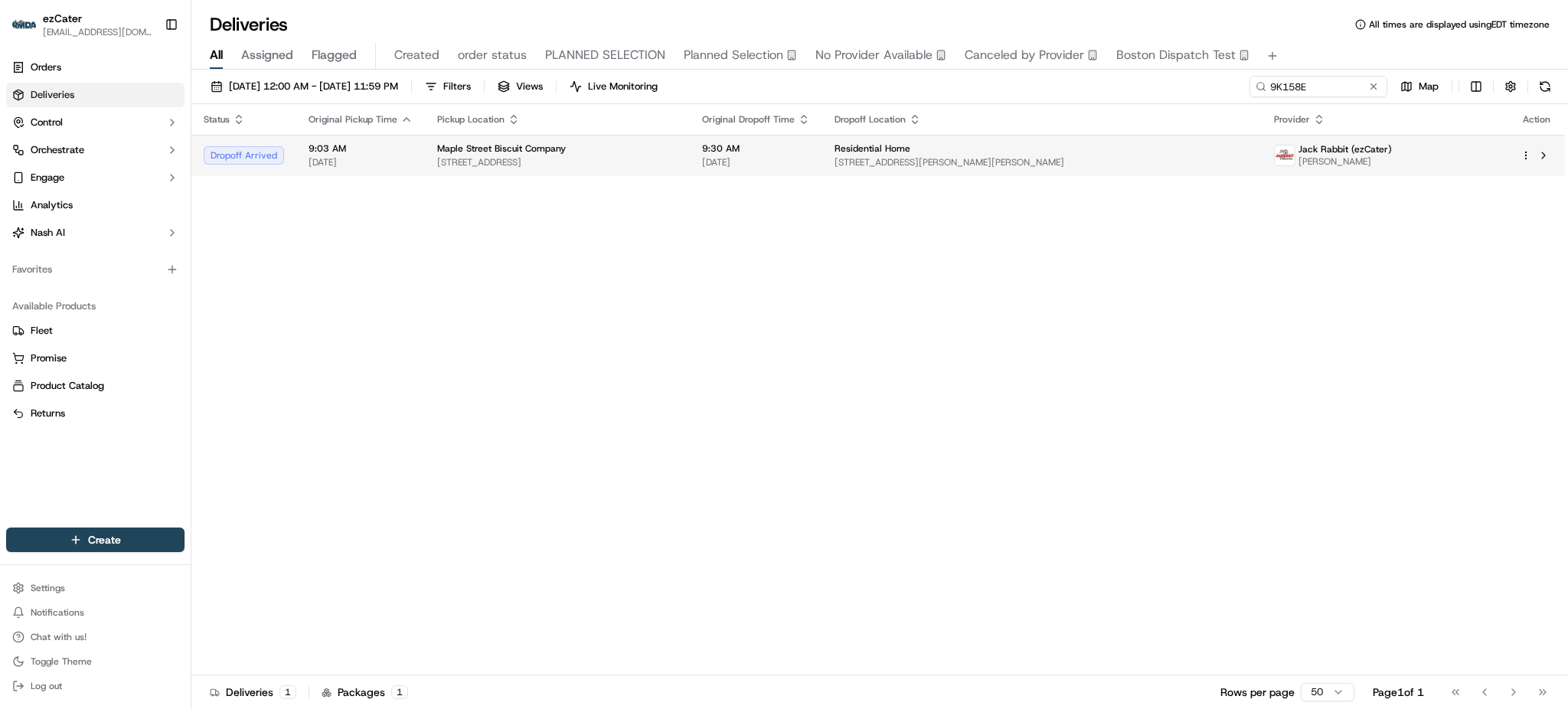
click at [678, 157] on span "[STREET_ADDRESS]" at bounding box center [557, 163] width 241 height 12
click at [1337, 84] on input "9K158E" at bounding box center [1295, 86] width 184 height 21
paste input "WUJPKG"
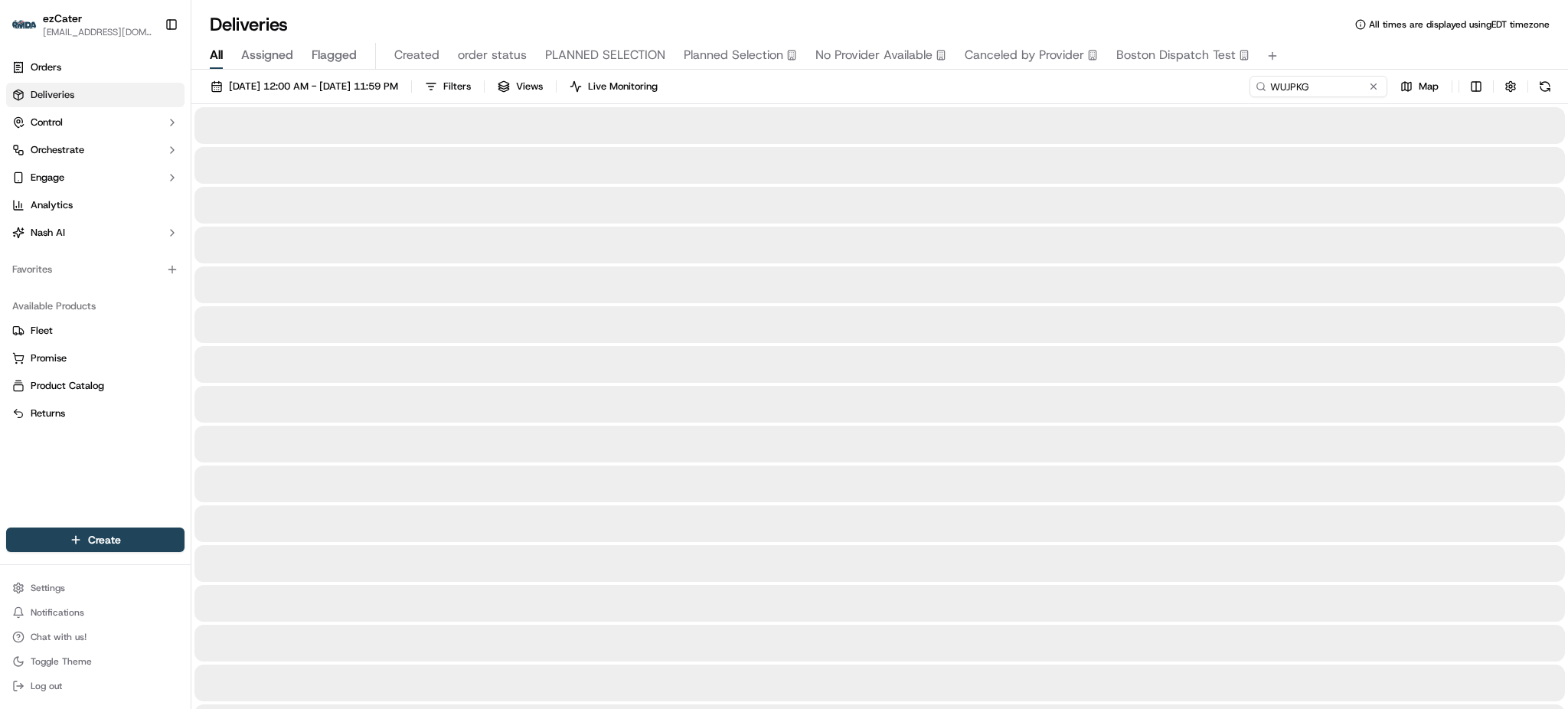
click at [1333, 44] on div "All Assigned Flagged Created order status PLANNED SELECTION Planned Selection N…" at bounding box center [880, 56] width 1377 height 27
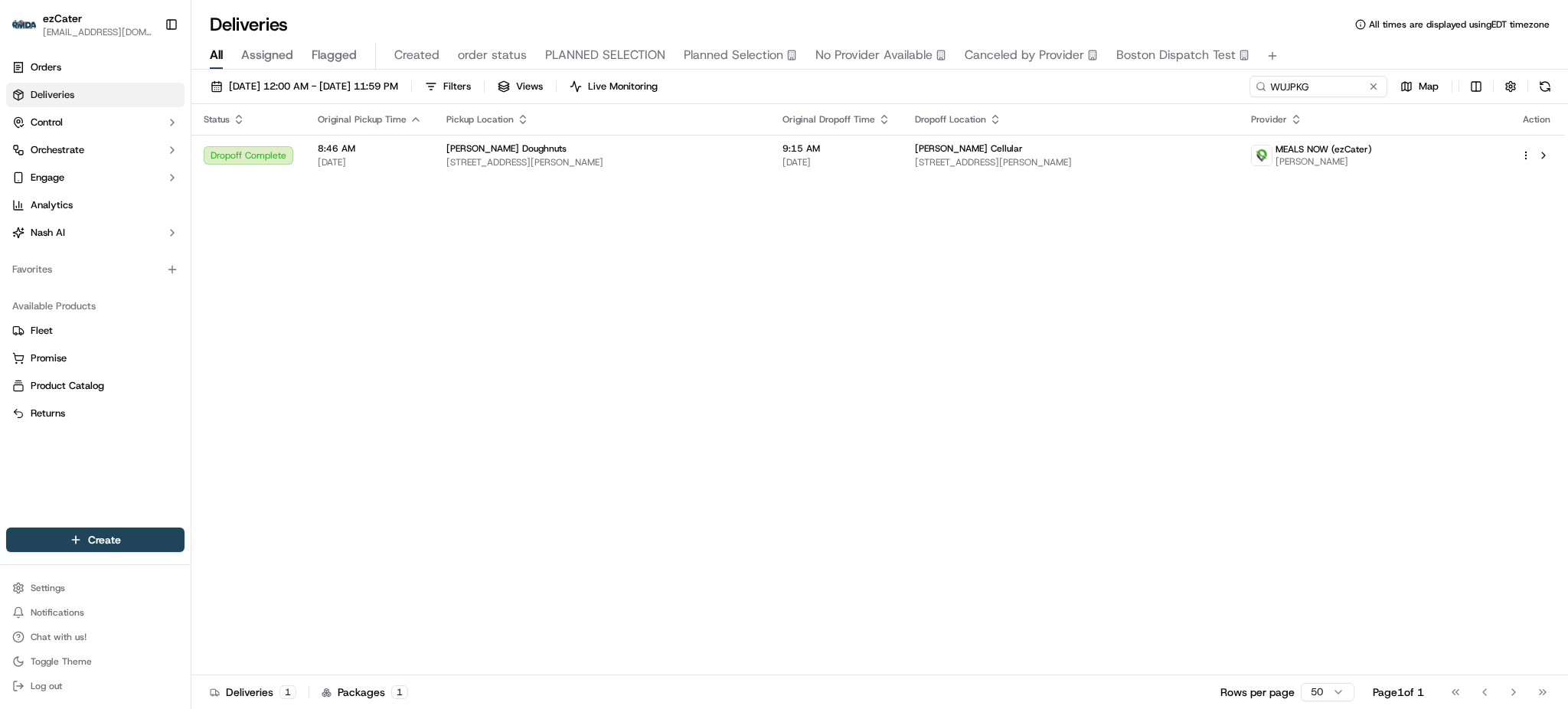
click at [1333, 44] on div "All Assigned Flagged Created order status PLANNED SELECTION Planned Selection N…" at bounding box center [880, 56] width 1377 height 27
click at [1304, 77] on input "WUJPKG" at bounding box center [1295, 86] width 184 height 21
paste input "4K0-[PERSON_NAME]"
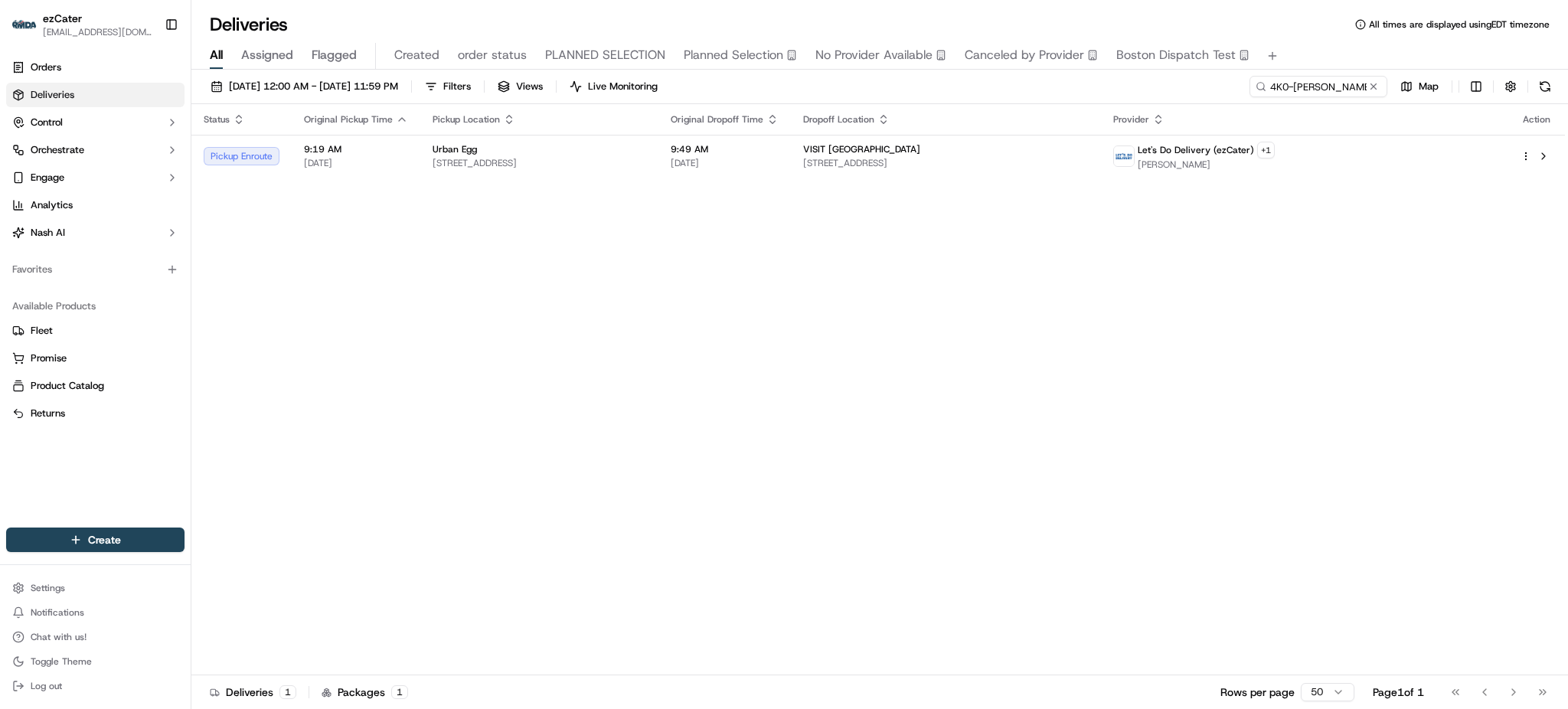
click at [1415, 295] on div "Status Original Pickup Time Pickup Location Original Dropoff Time Dropoff Locat…" at bounding box center [878, 390] width 1374 height 571
click at [1318, 84] on input "4K0-[PERSON_NAME]" at bounding box center [1295, 86] width 184 height 21
paste input "9K158E"
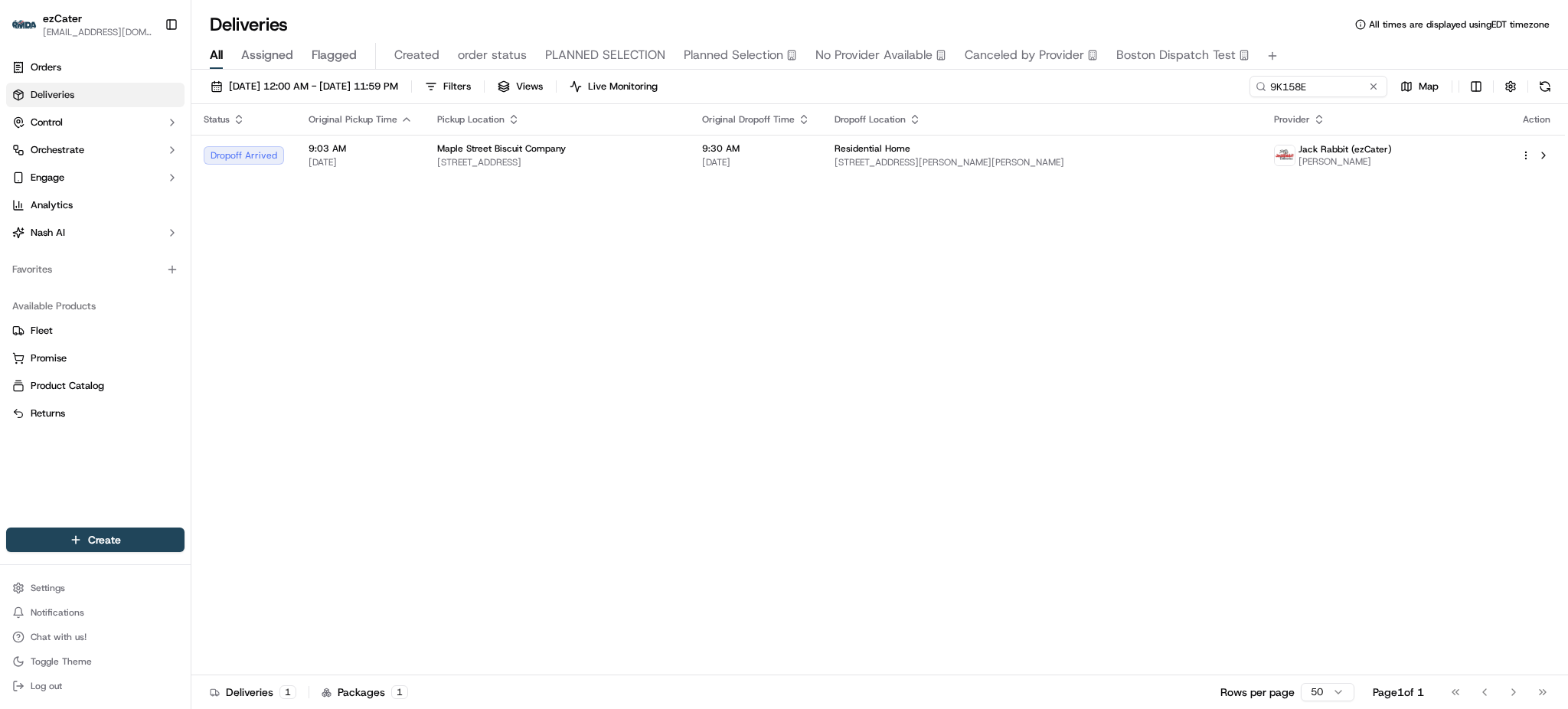
click at [1242, 217] on div "Status Original Pickup Time Pickup Location Original Dropoff Time Dropoff Locat…" at bounding box center [878, 390] width 1374 height 571
click at [1315, 91] on input "9K158E" at bounding box center [1295, 86] width 184 height 21
paste input "4233XC"
click at [1323, 345] on div "Status Original Pickup Time Pickup Location Original Dropoff Time Dropoff Locat…" at bounding box center [878, 390] width 1374 height 571
click at [886, 229] on div "Status Original Pickup Time Pickup Location Original Dropoff Time Dropoff Locat…" at bounding box center [878, 390] width 1374 height 571
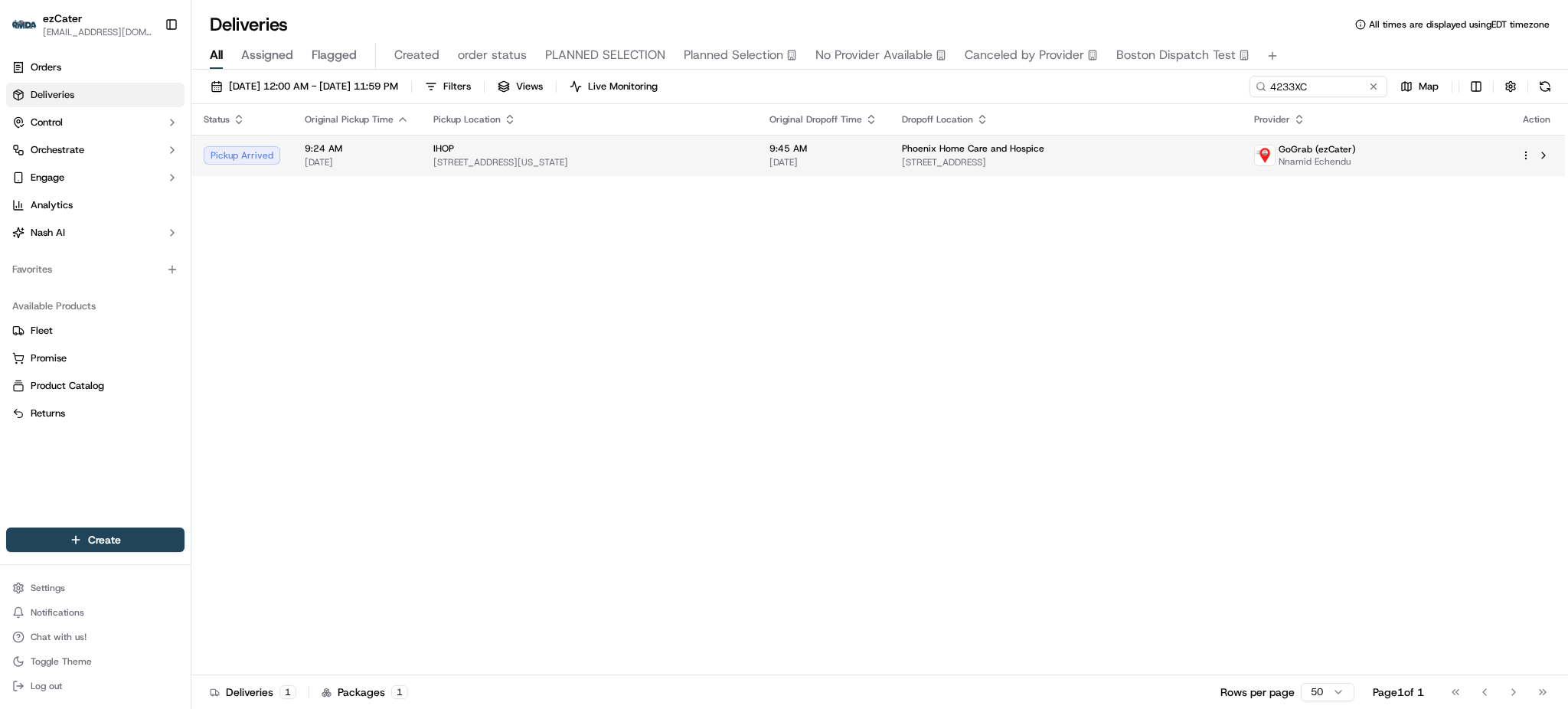
click at [823, 157] on span "[DATE]" at bounding box center [823, 163] width 108 height 12
click at [1314, 95] on input "4233XC" at bounding box center [1295, 86] width 184 height 21
paste input "TC03C2"
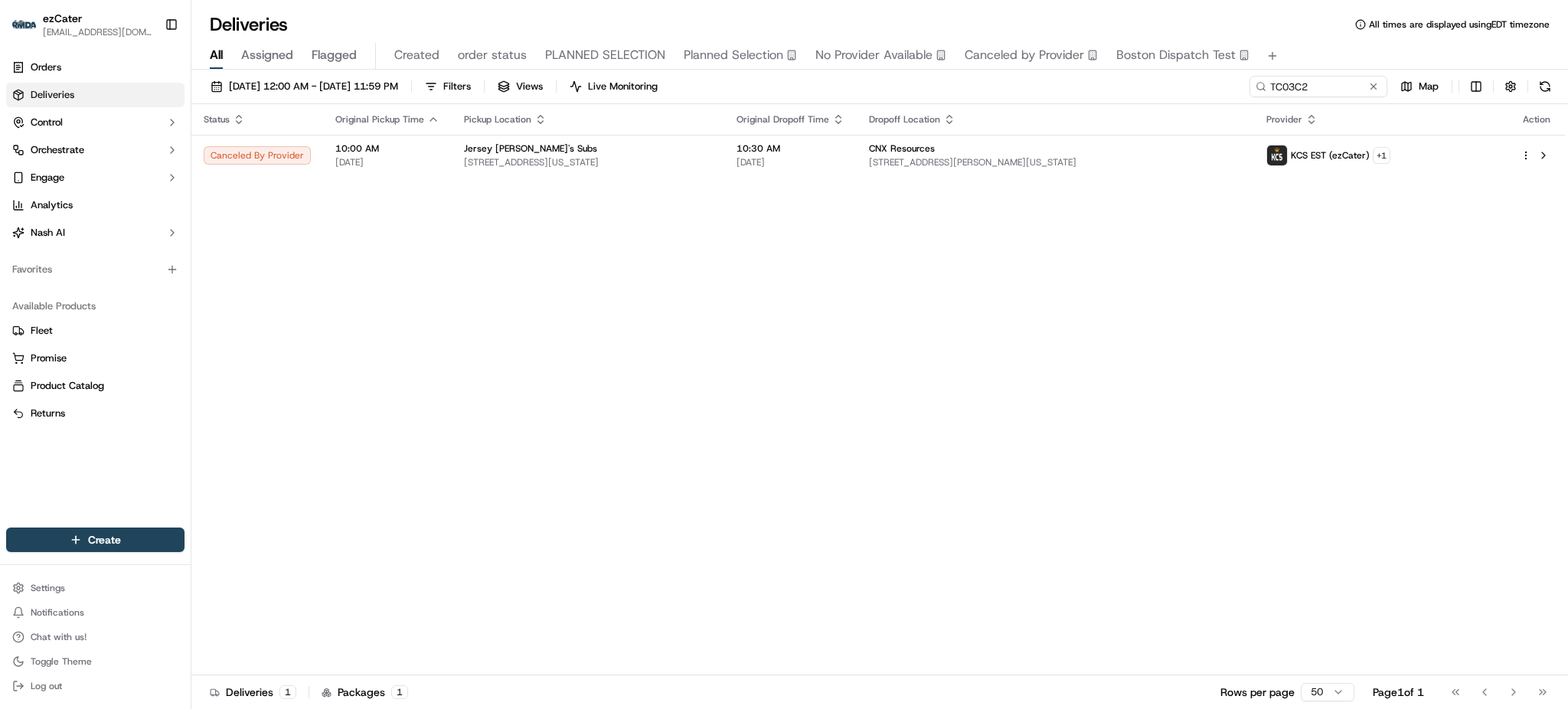
click at [1229, 92] on div "[DATE] 12:00 AM - [DATE] 11:59 PM Filters Views Live Monitoring TC03C2 Map" at bounding box center [880, 90] width 1377 height 28
click at [1336, 86] on input "TC03C2" at bounding box center [1295, 86] width 184 height 21
paste input "V37ZZ9"
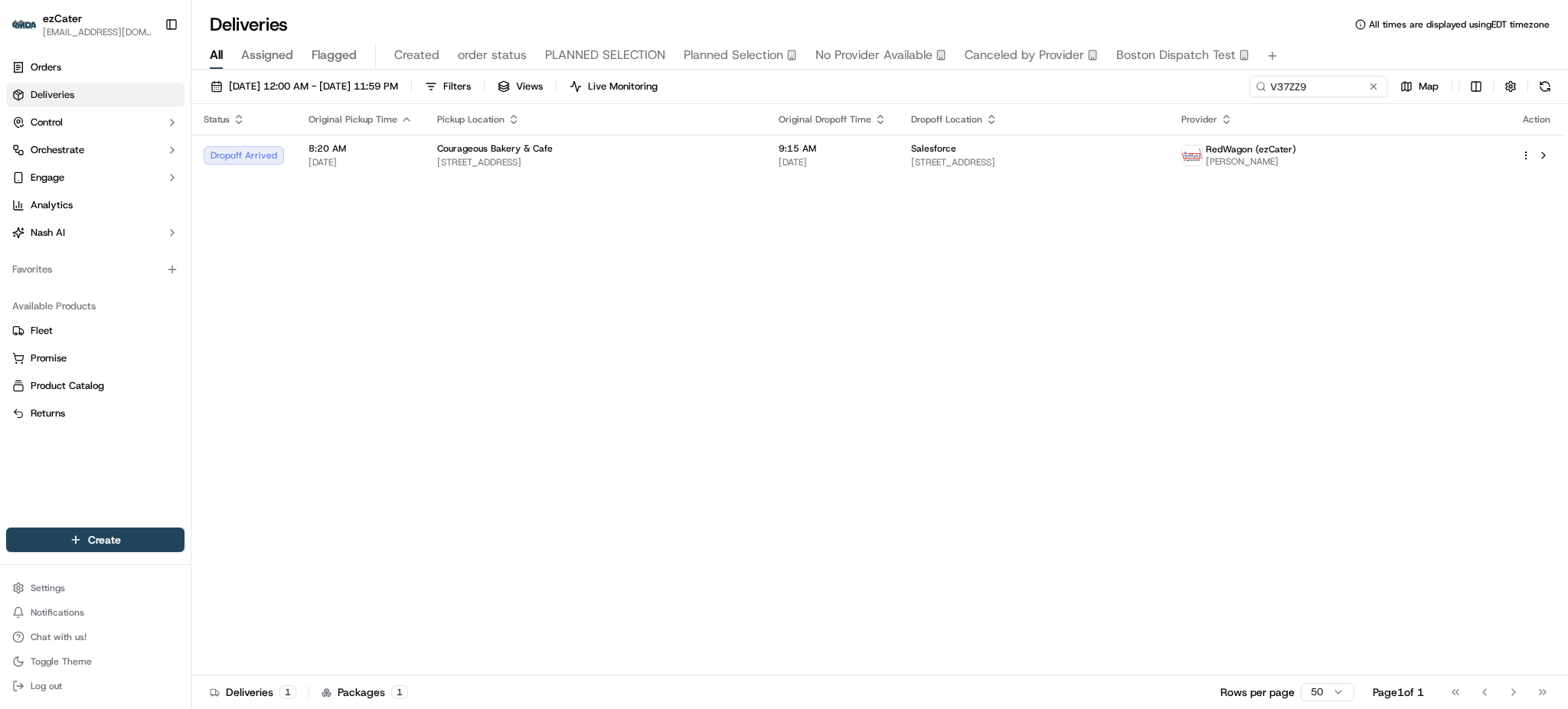
click at [805, 128] on th "Original Dropoff Time" at bounding box center [833, 120] width 133 height 31
click at [805, 150] on span "9:15 AM" at bounding box center [833, 148] width 108 height 12
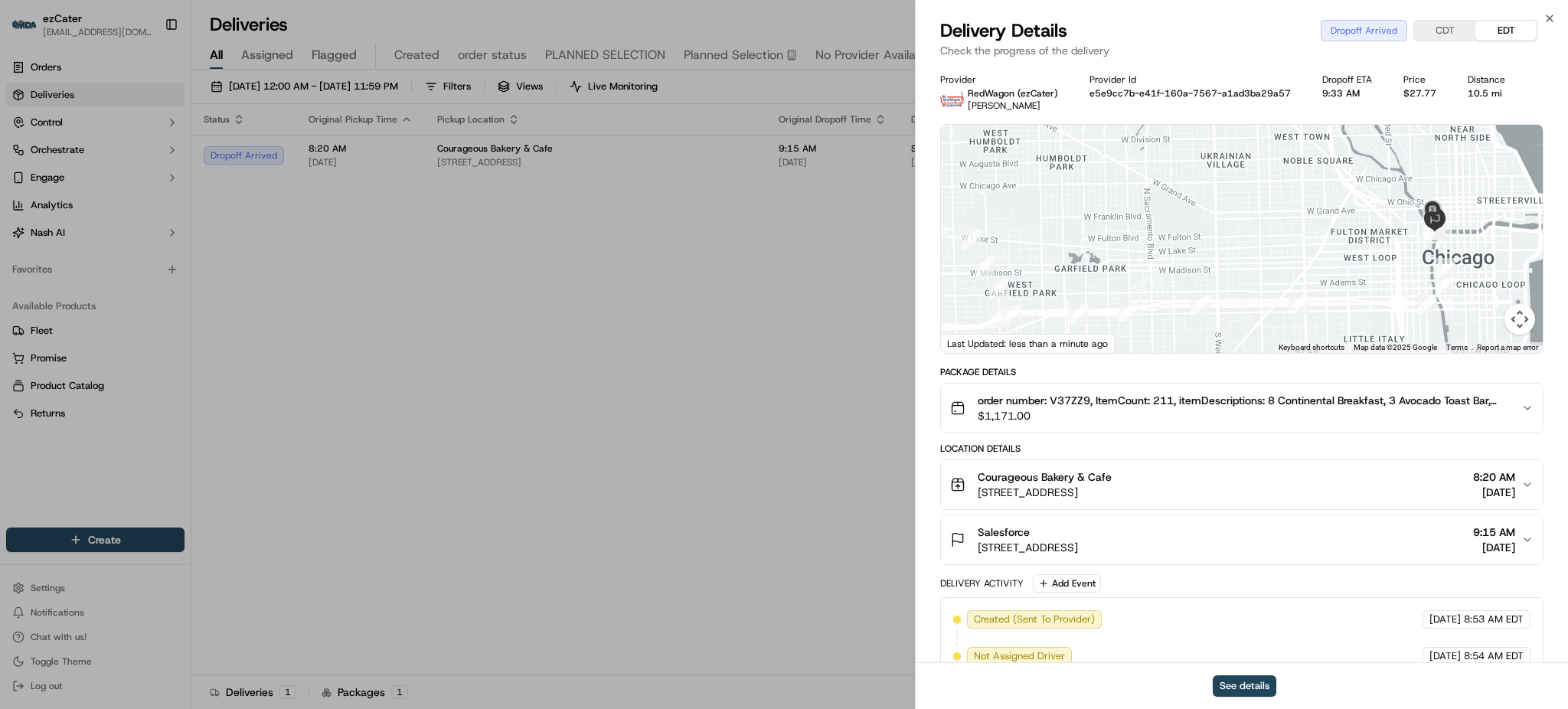
drag, startPoint x: 1280, startPoint y: 300, endPoint x: 1351, endPoint y: 241, distance: 92.3
click at [1351, 241] on div at bounding box center [1242, 239] width 602 height 229
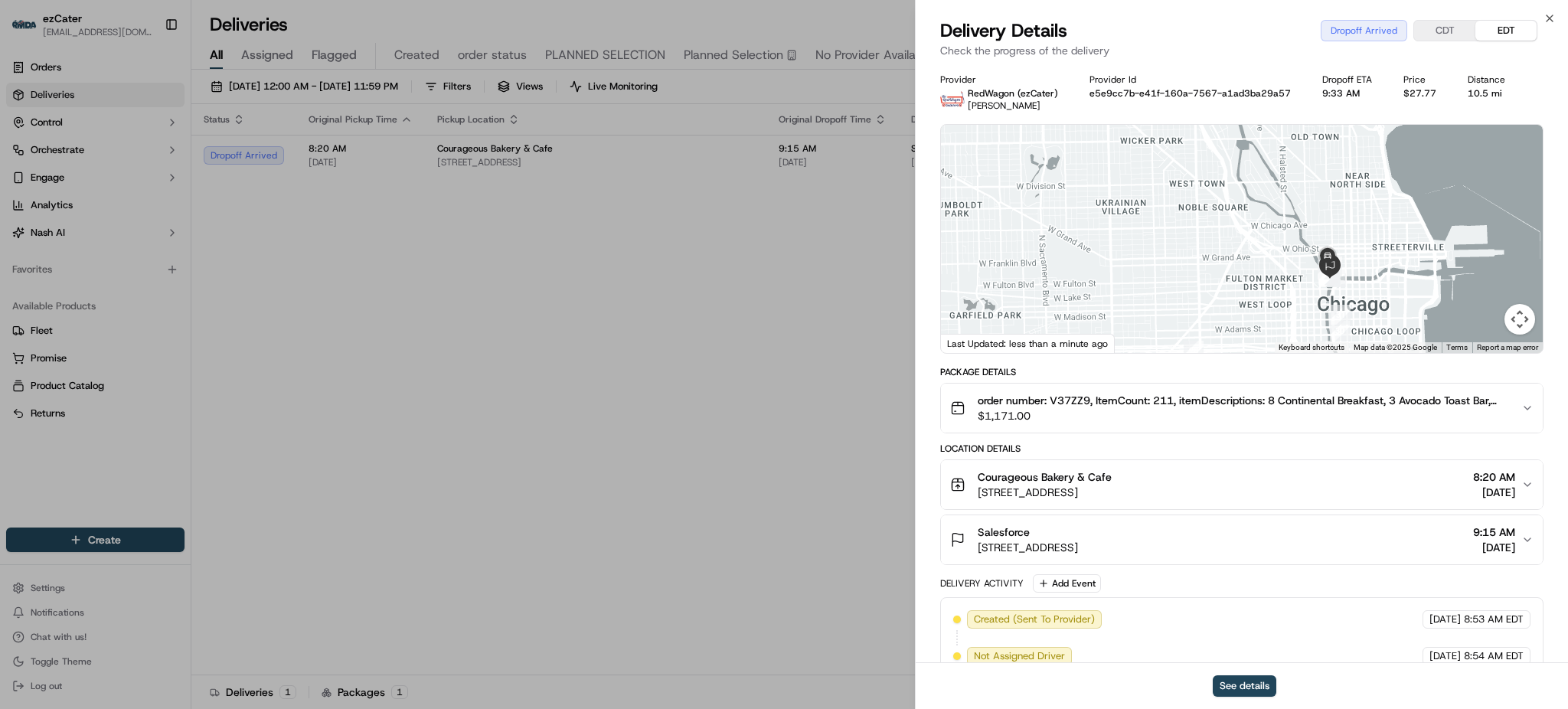
drag, startPoint x: 1351, startPoint y: 241, endPoint x: 1244, endPoint y: 290, distance: 117.7
click at [1244, 289] on div at bounding box center [1242, 239] width 602 height 229
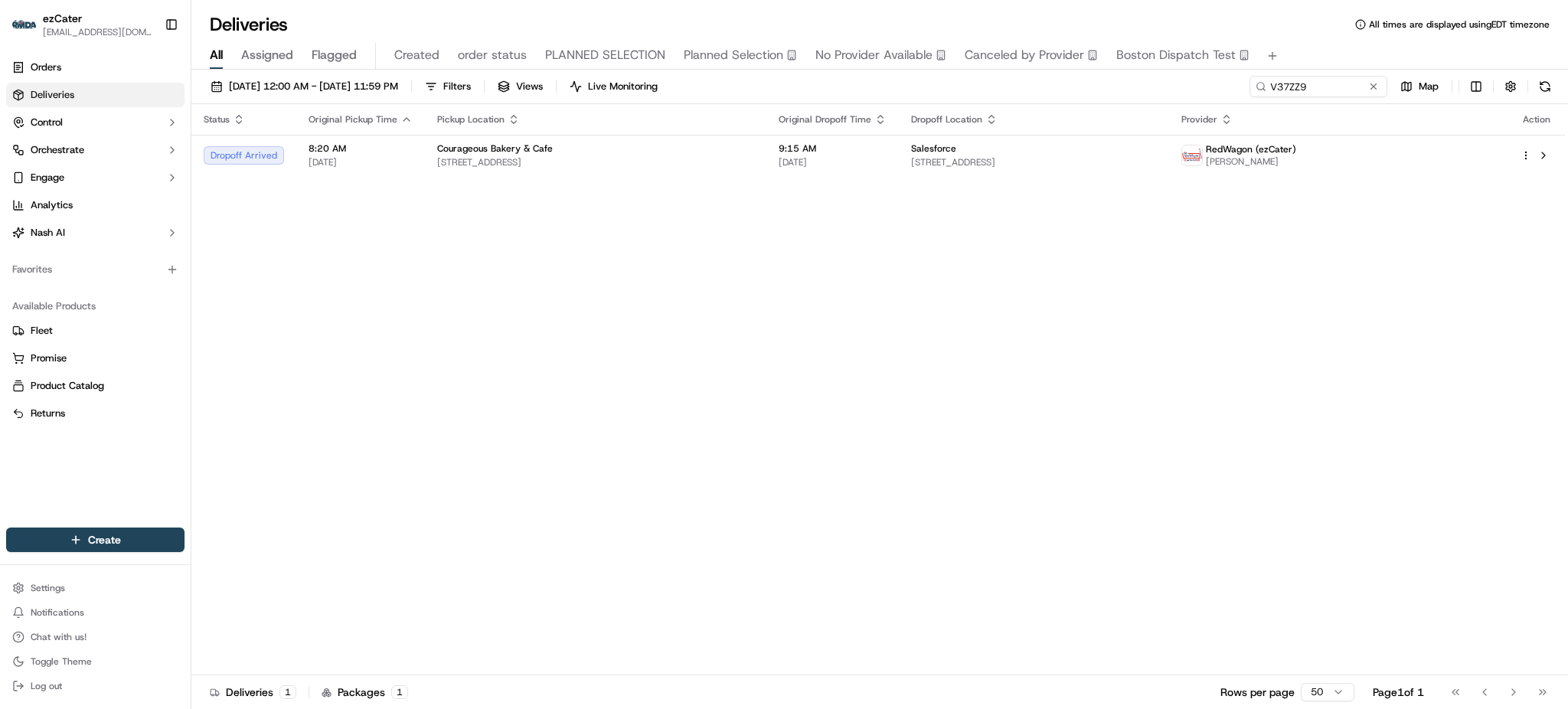
click at [1319, 98] on div "[DATE] 12:00 AM - [DATE] 11:59 PM Filters Views Live Monitoring V37ZZ9 Map" at bounding box center [880, 90] width 1377 height 28
click at [1319, 97] on input "V37ZZ9" at bounding box center [1295, 86] width 184 height 21
paste input "Y9UQ02"
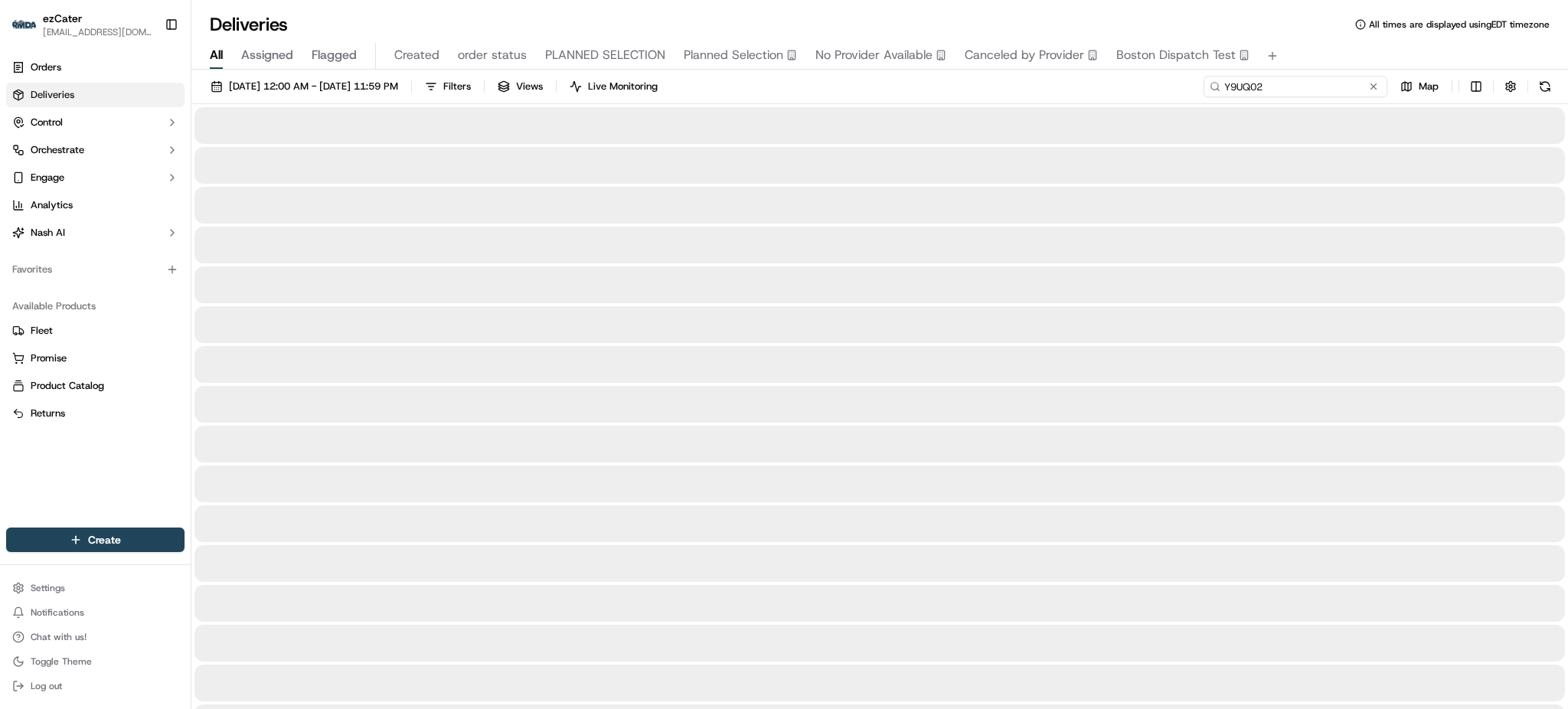
type input "Y9UQ02"
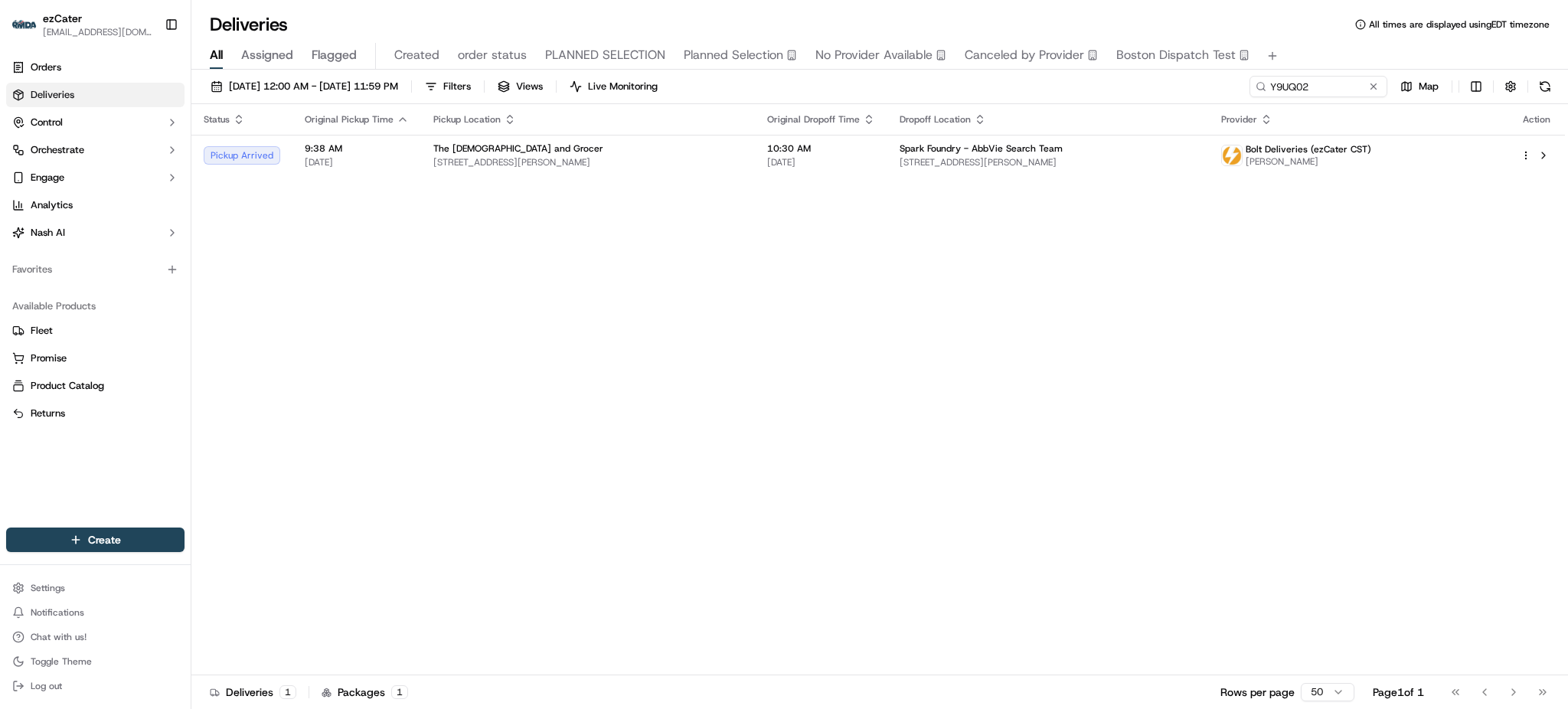
click at [1226, 76] on div "[DATE] 12:00 AM - [DATE] 11:59 PM Filters Views Live Monitoring Y9UQ02 Map" at bounding box center [880, 90] width 1377 height 28
click at [1001, 158] on span "[STREET_ADDRESS][PERSON_NAME]" at bounding box center [1048, 163] width 297 height 12
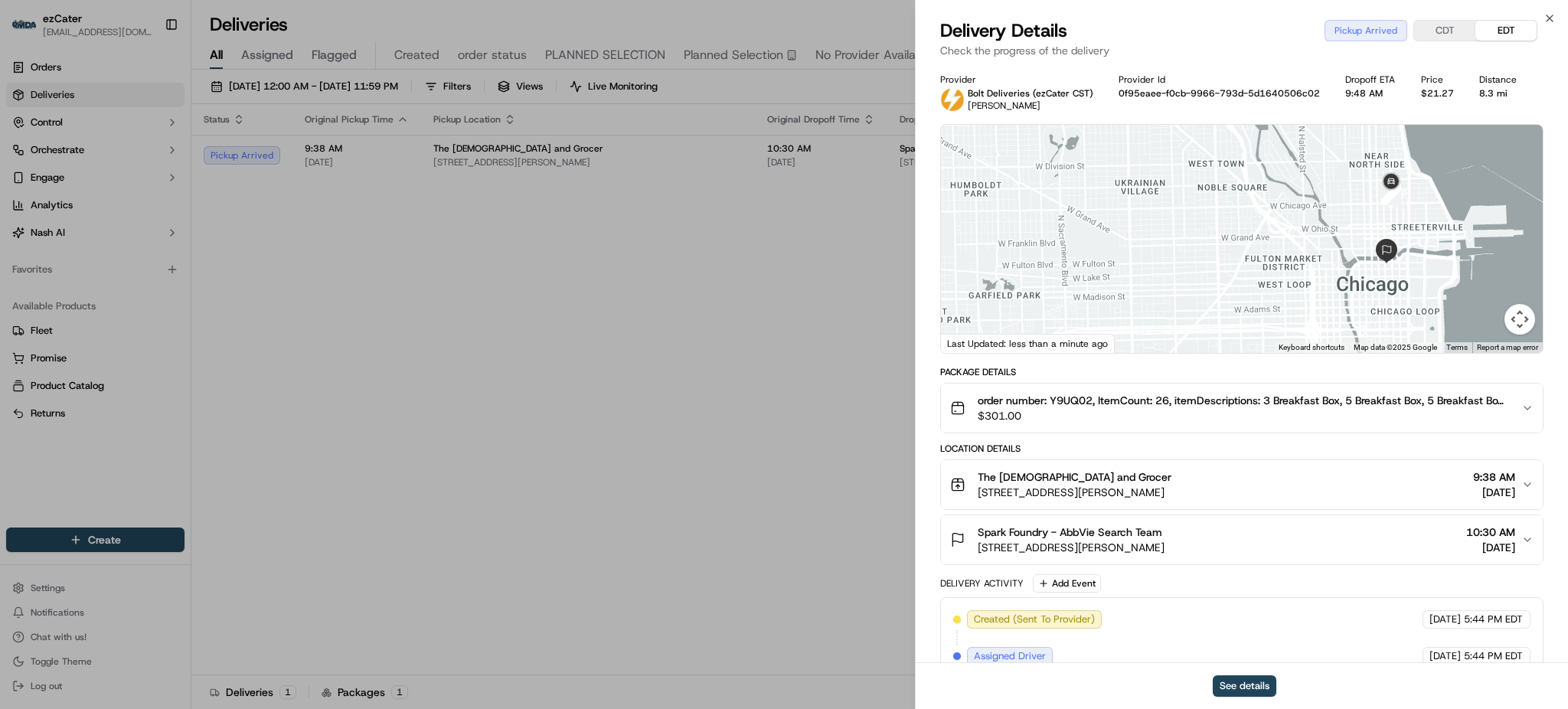
drag, startPoint x: 1417, startPoint y: 273, endPoint x: 1317, endPoint y: 258, distance: 101.1
click at [1317, 258] on div at bounding box center [1242, 239] width 602 height 229
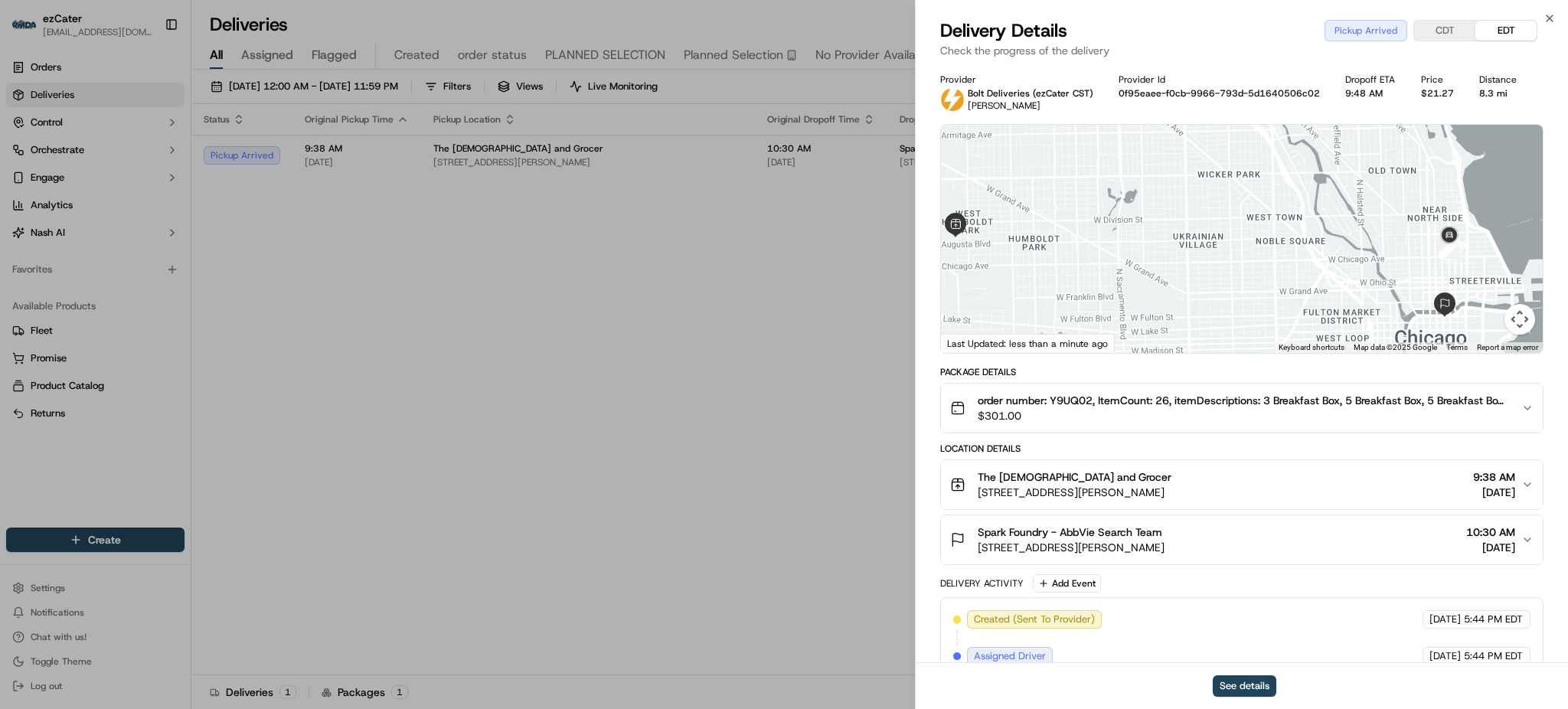
drag, startPoint x: 1318, startPoint y: 258, endPoint x: 1379, endPoint y: 316, distance: 84.2
click at [1379, 316] on div at bounding box center [1242, 239] width 602 height 229
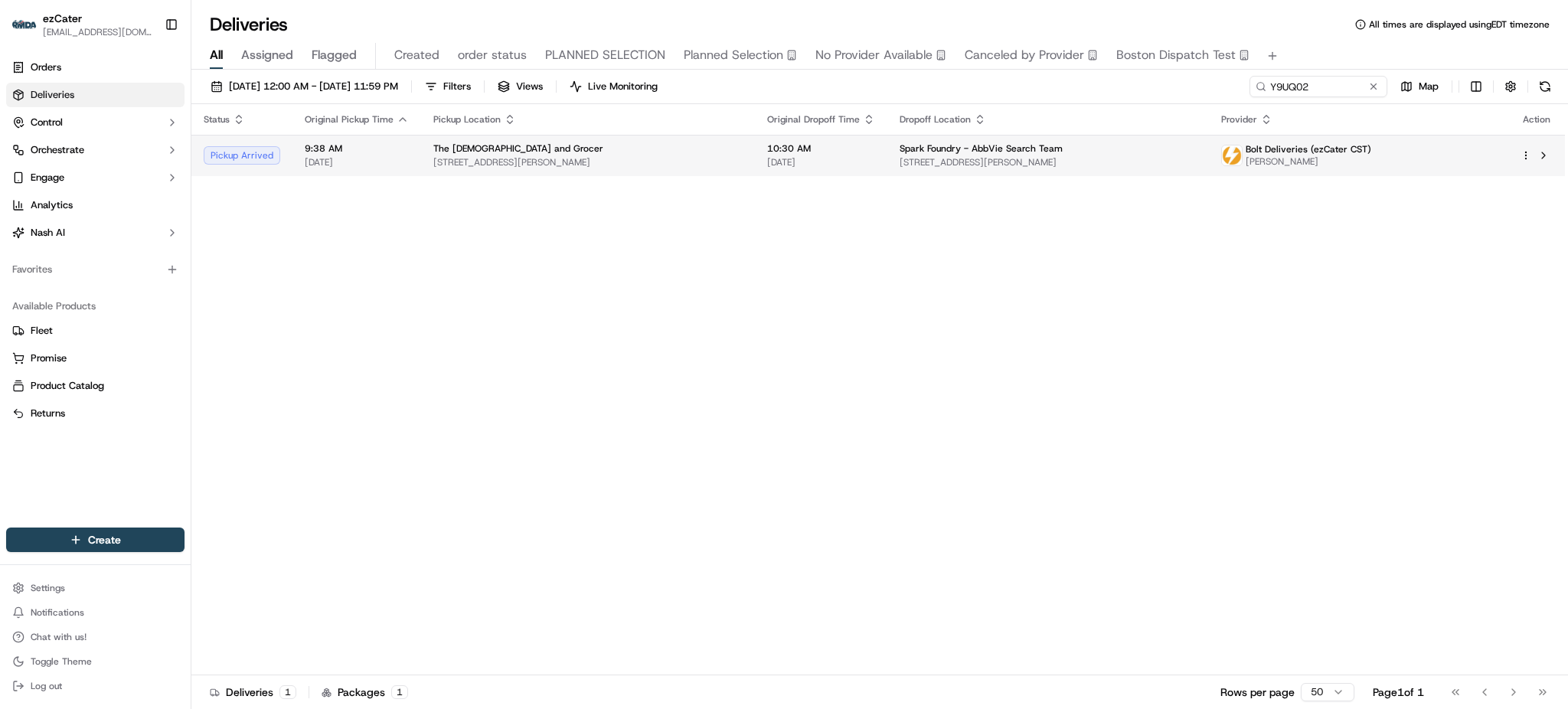
click at [1197, 149] on div "Spark Foundry - AbbVie Search Team" at bounding box center [1048, 148] width 297 height 12
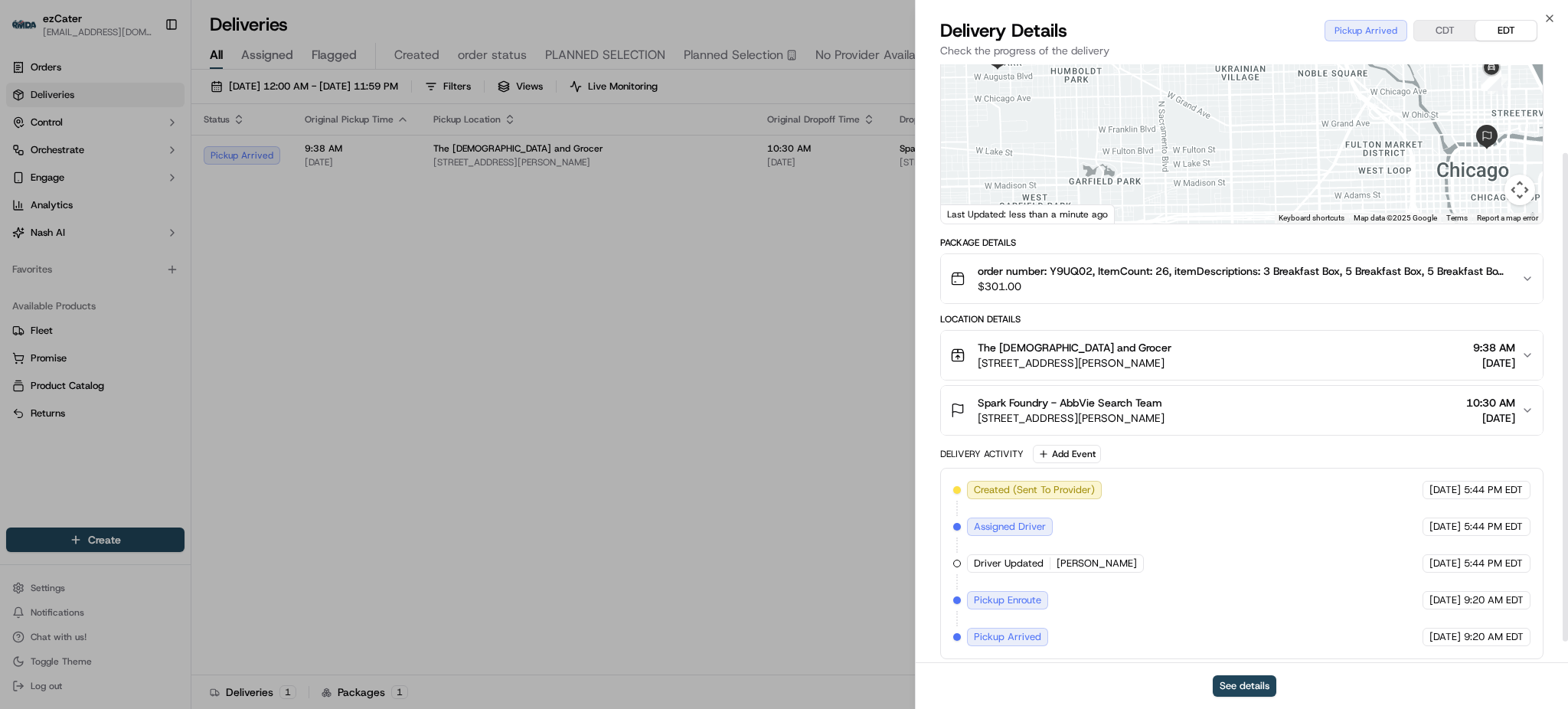
scroll to position [135, 0]
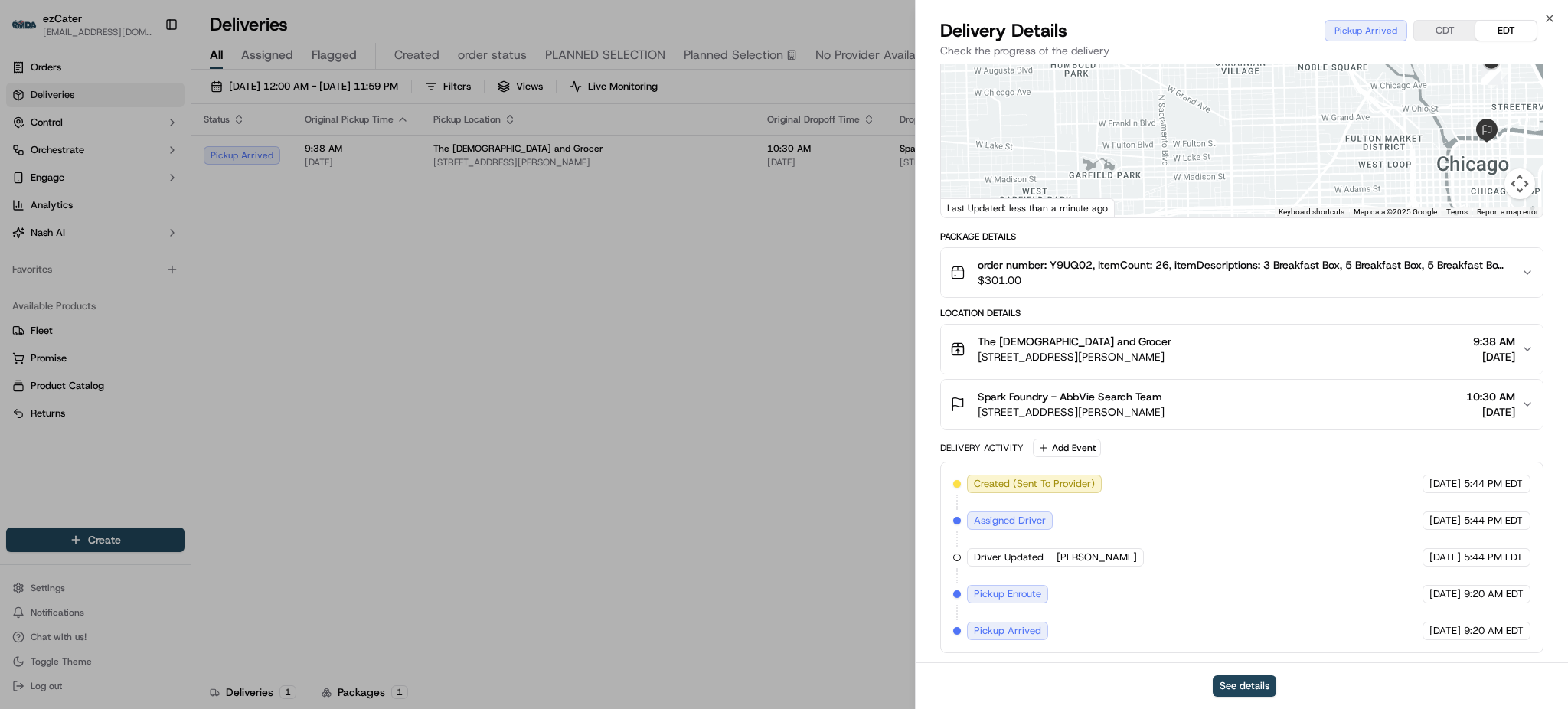
click at [1145, 356] on span "[STREET_ADDRESS][PERSON_NAME]" at bounding box center [1074, 357] width 193 height 15
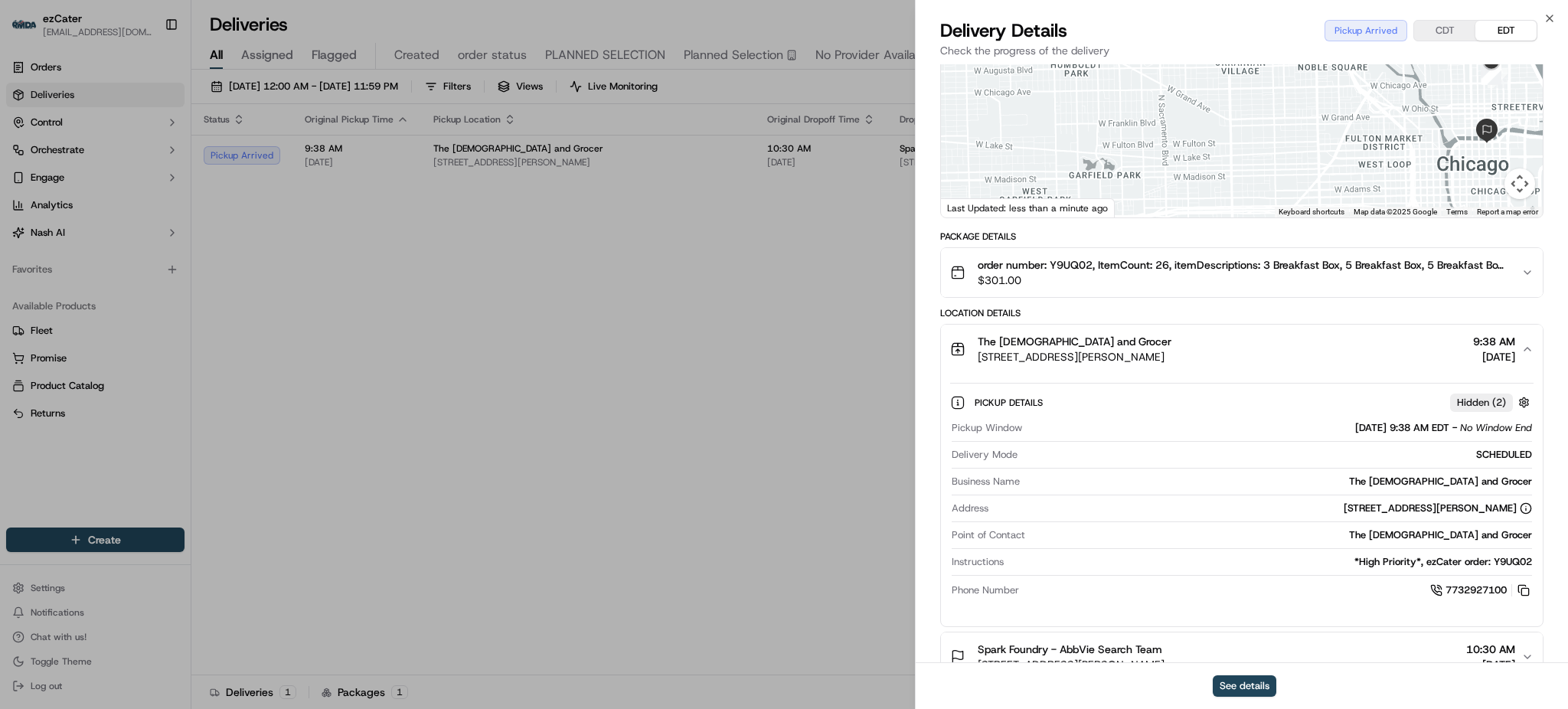
click at [1274, 356] on div "The Goddess and Grocer [STREET_ADDRESS][PERSON_NAME] 9:38 AM [DATE]" at bounding box center [1235, 349] width 571 height 31
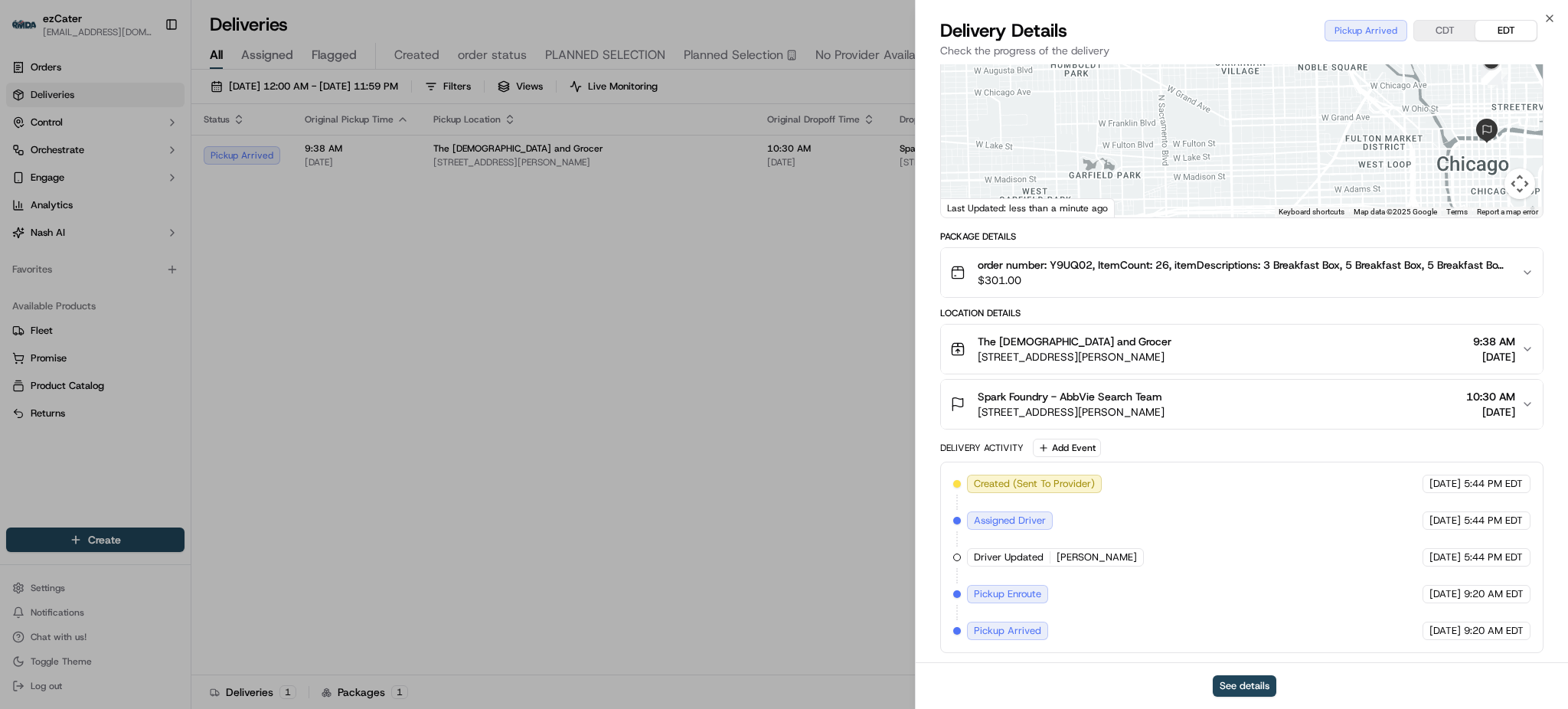
drag, startPoint x: 1244, startPoint y: 355, endPoint x: 978, endPoint y: 340, distance: 266.4
click at [978, 340] on div "The Goddess and Grocer [STREET_ADDRESS][PERSON_NAME] 9:38 AM [DATE]" at bounding box center [1235, 349] width 571 height 31
copy div "The Goddess and [PERSON_NAME] [STREET_ADDRESS][PERSON_NAME]"
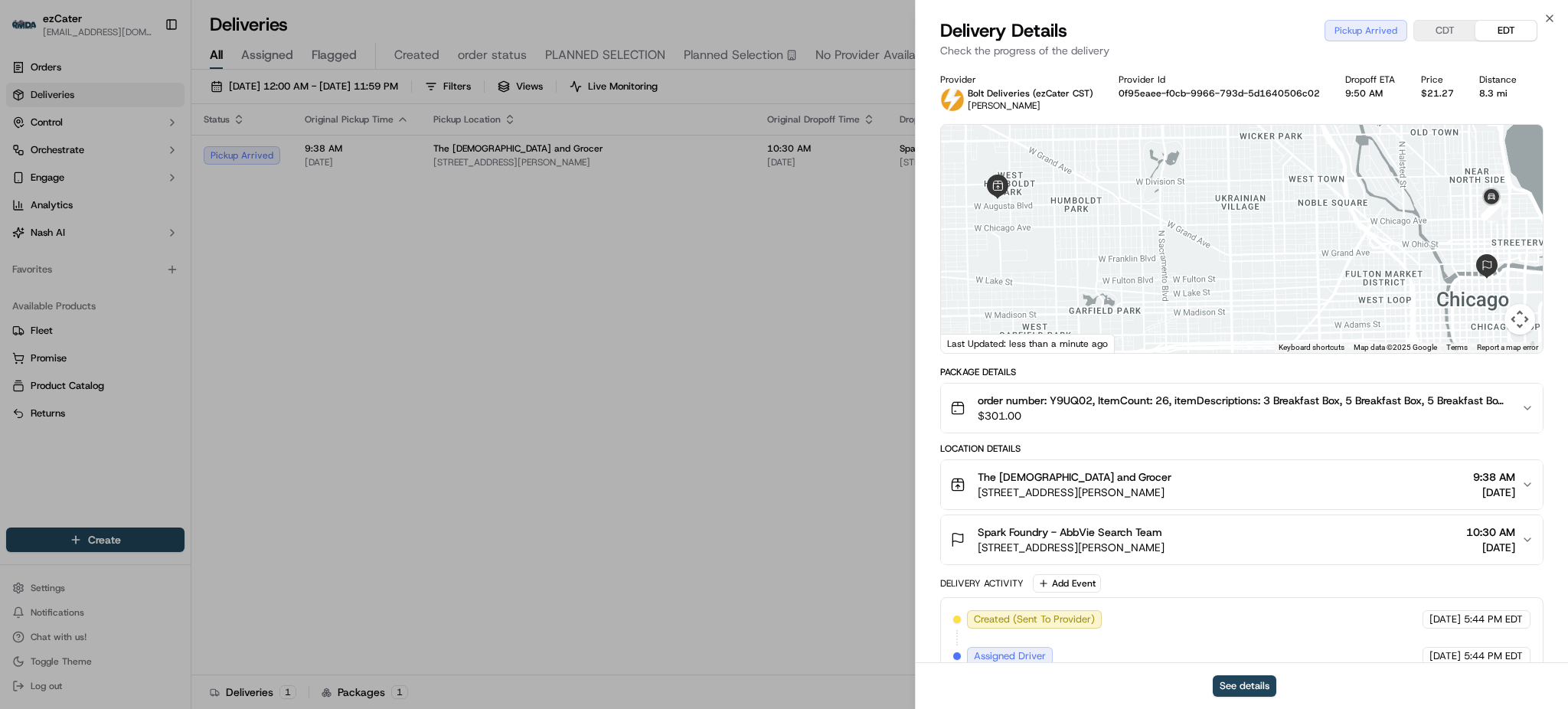
click at [1277, 450] on div "Location Details" at bounding box center [1242, 449] width 603 height 12
click at [1191, 369] on div "Package Details" at bounding box center [1242, 372] width 603 height 12
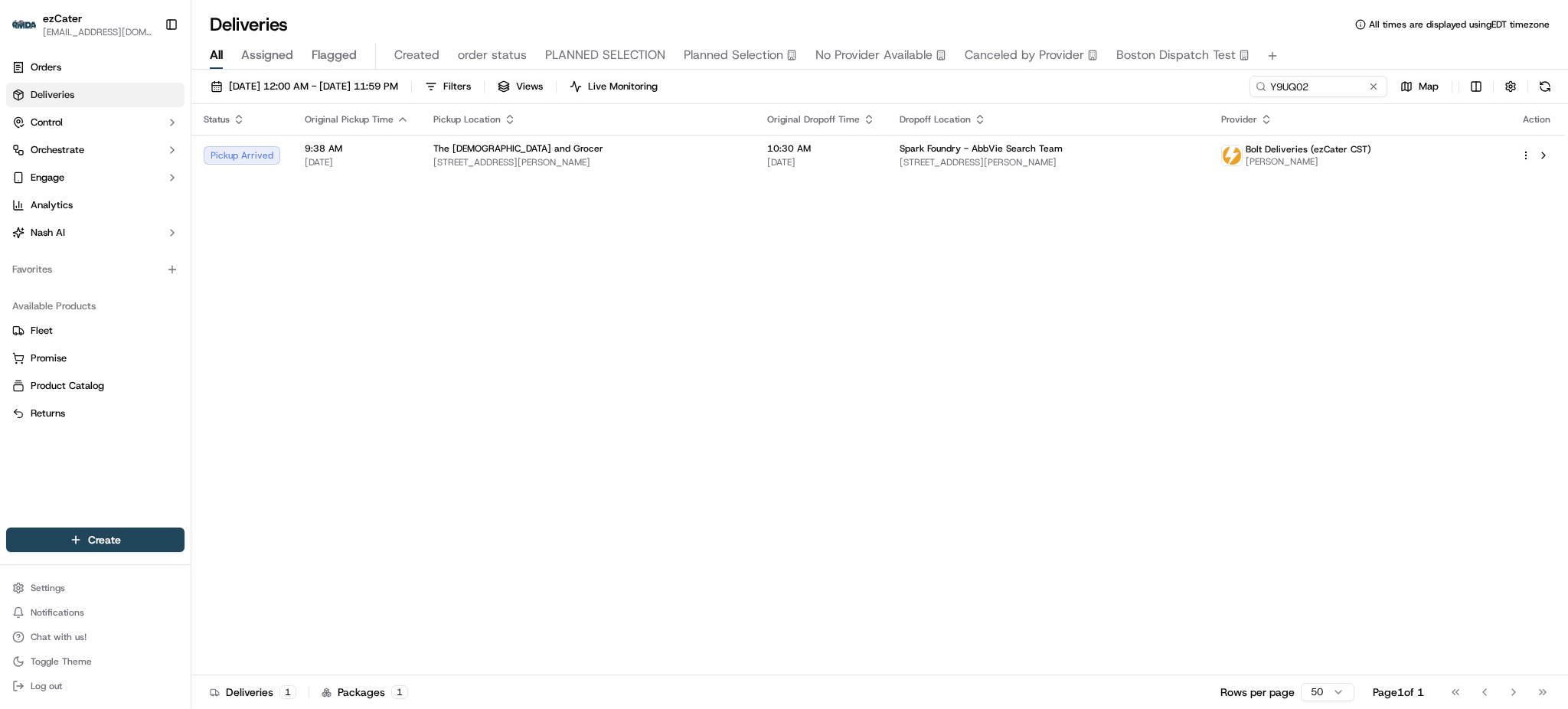
click at [1537, 276] on div "Status Original Pickup Time Pickup Location Original Dropoff Time Dropoff Locat…" at bounding box center [878, 390] width 1374 height 571
click at [999, 165] on span "[STREET_ADDRESS][PERSON_NAME]" at bounding box center [1048, 163] width 297 height 12
click at [1319, 91] on input "Y9UQ02" at bounding box center [1295, 86] width 184 height 21
paste input "26Z5C3"
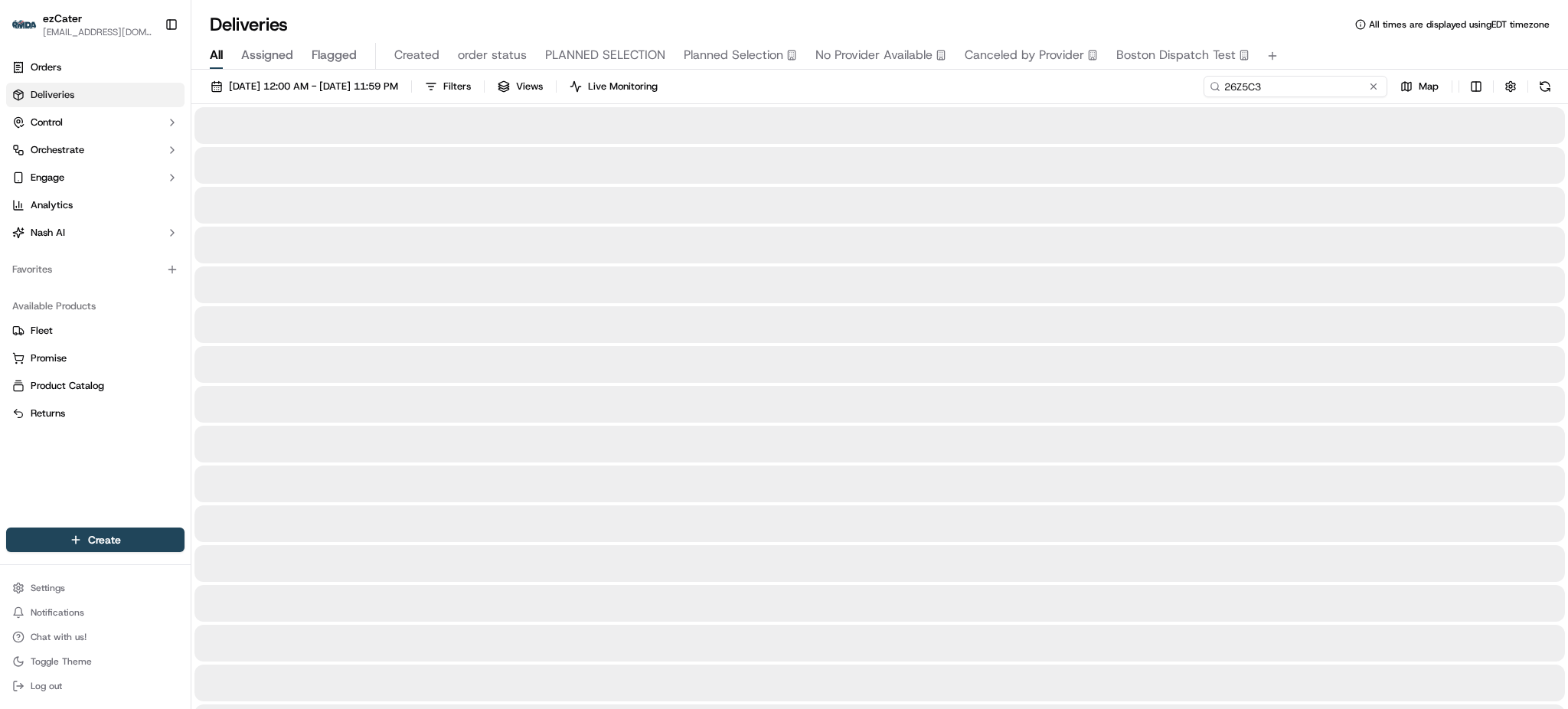
type input "26Z5C3"
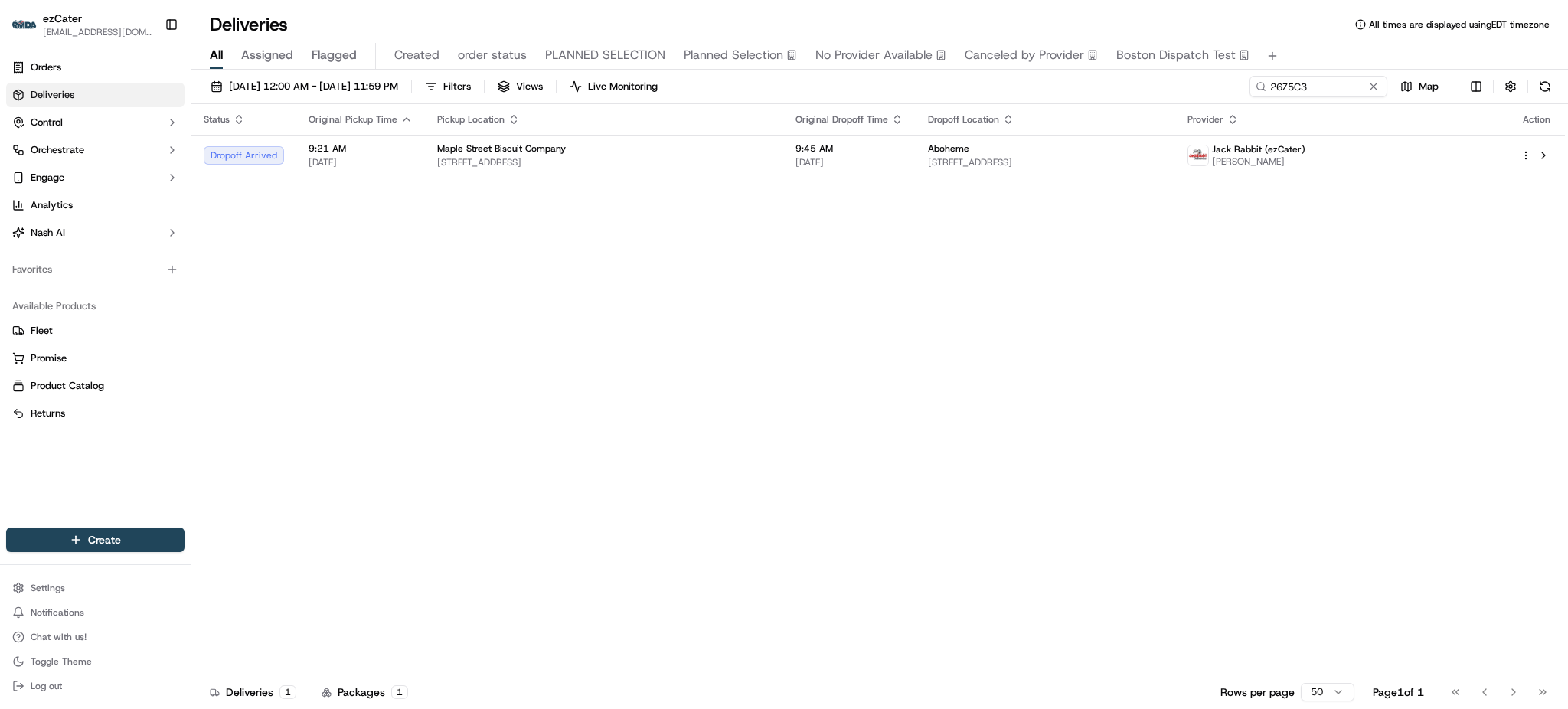
click at [1161, 92] on div "[DATE] 12:00 AM - [DATE] 11:59 PM Filters Views Live Monitoring 26Z5C3 Map" at bounding box center [880, 90] width 1377 height 28
click at [1172, 135] on td "Aboheme [STREET_ADDRESS]" at bounding box center [1045, 155] width 259 height 41
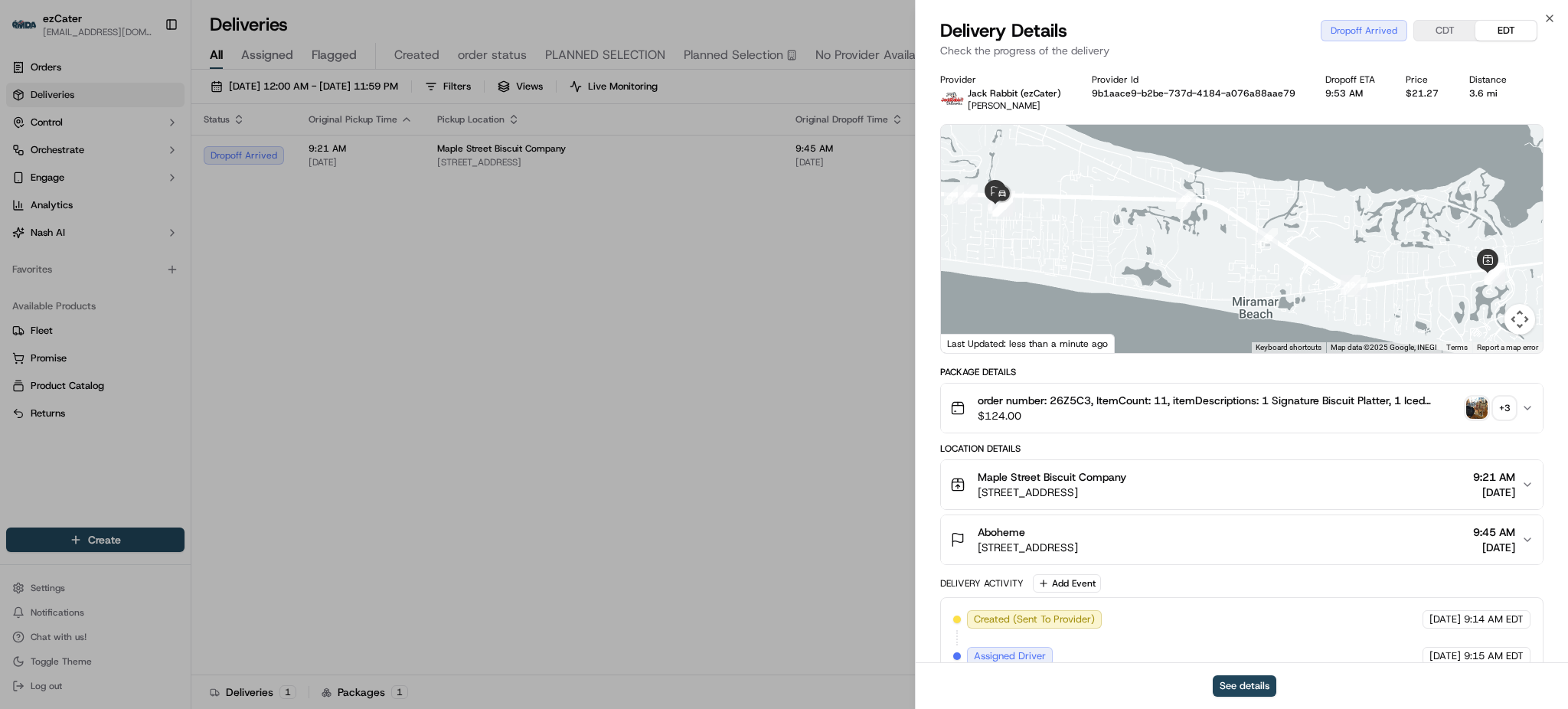
click at [1322, 545] on div "Aboheme [STREET_ADDRESS] 9:45 AM [DATE]" at bounding box center [1235, 540] width 571 height 31
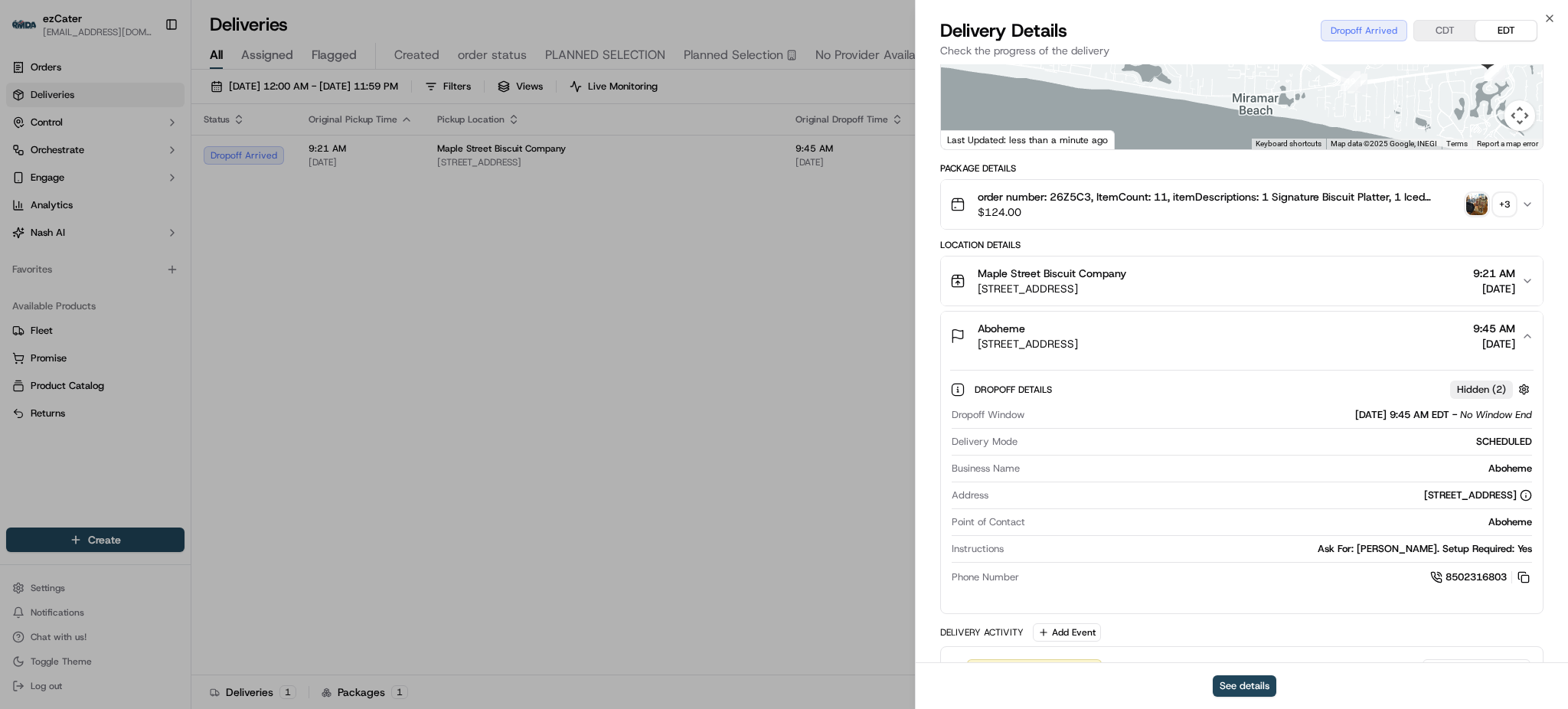
scroll to position [498, 0]
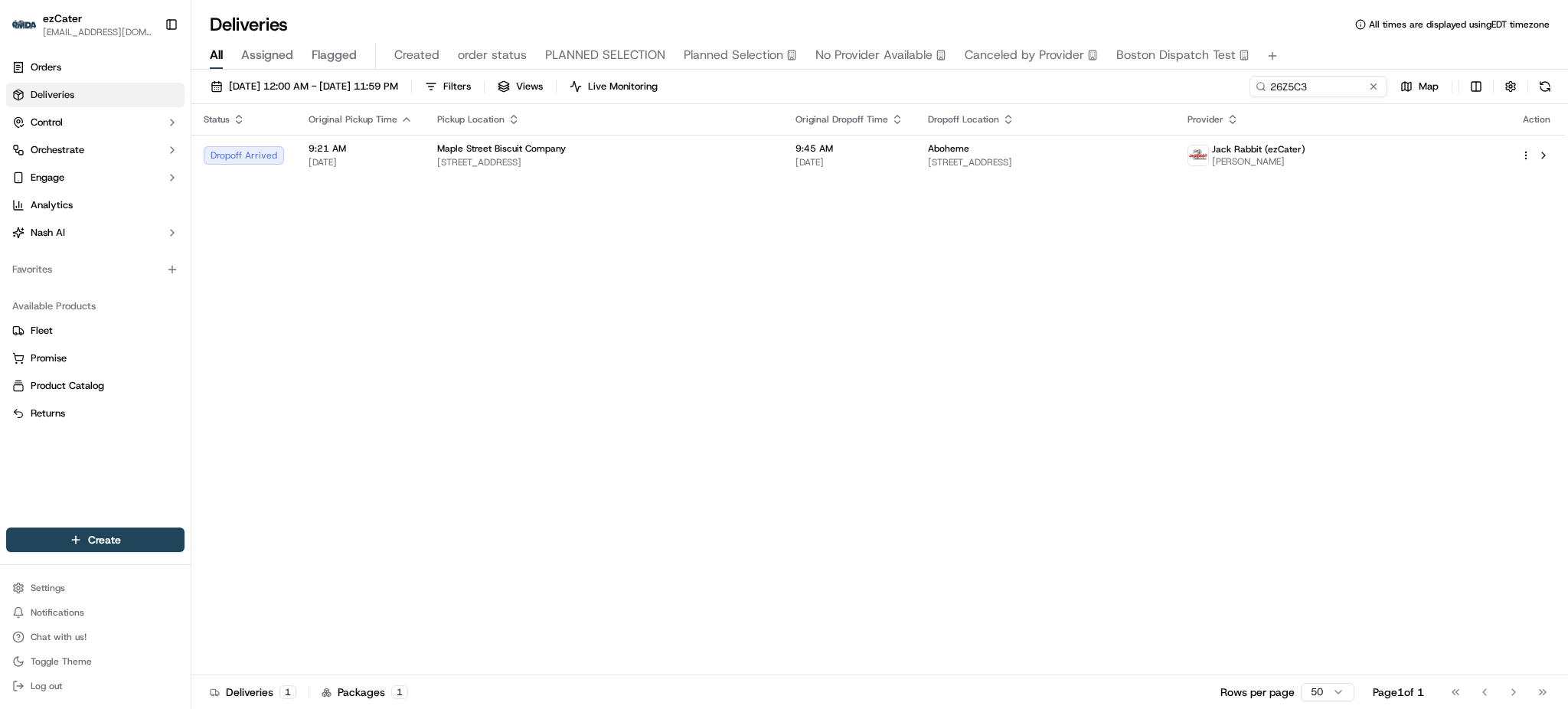
click at [1523, 246] on div "Status Original Pickup Time Pickup Location Original Dropoff Time Dropoff Locat…" at bounding box center [878, 390] width 1374 height 571
click at [826, 173] on td "9:45 AM [DATE]" at bounding box center [849, 155] width 133 height 41
click at [2, 128] on div "Orders Deliveries Control Orchestrate Engage Analytics [PERSON_NAME]" at bounding box center [95, 150] width 191 height 202
click at [1179, 277] on div "Status Original Pickup Time Pickup Location Original Dropoff Time Dropoff Locat…" at bounding box center [878, 390] width 1374 height 571
click at [766, 158] on span "[STREET_ADDRESS]" at bounding box center [604, 163] width 334 height 12
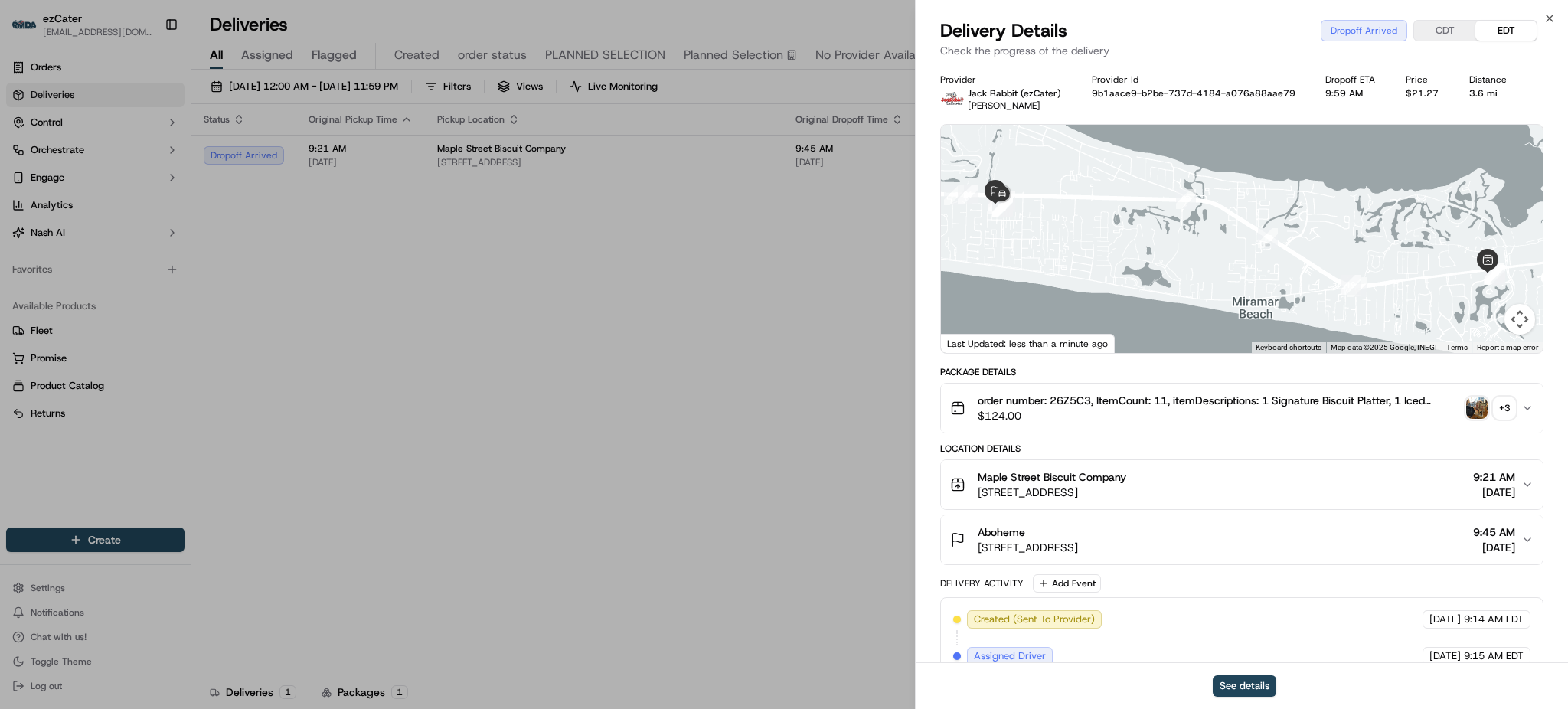
drag, startPoint x: 1148, startPoint y: 236, endPoint x: 1187, endPoint y: 258, distance: 44.8
click at [1184, 258] on div at bounding box center [1242, 239] width 602 height 229
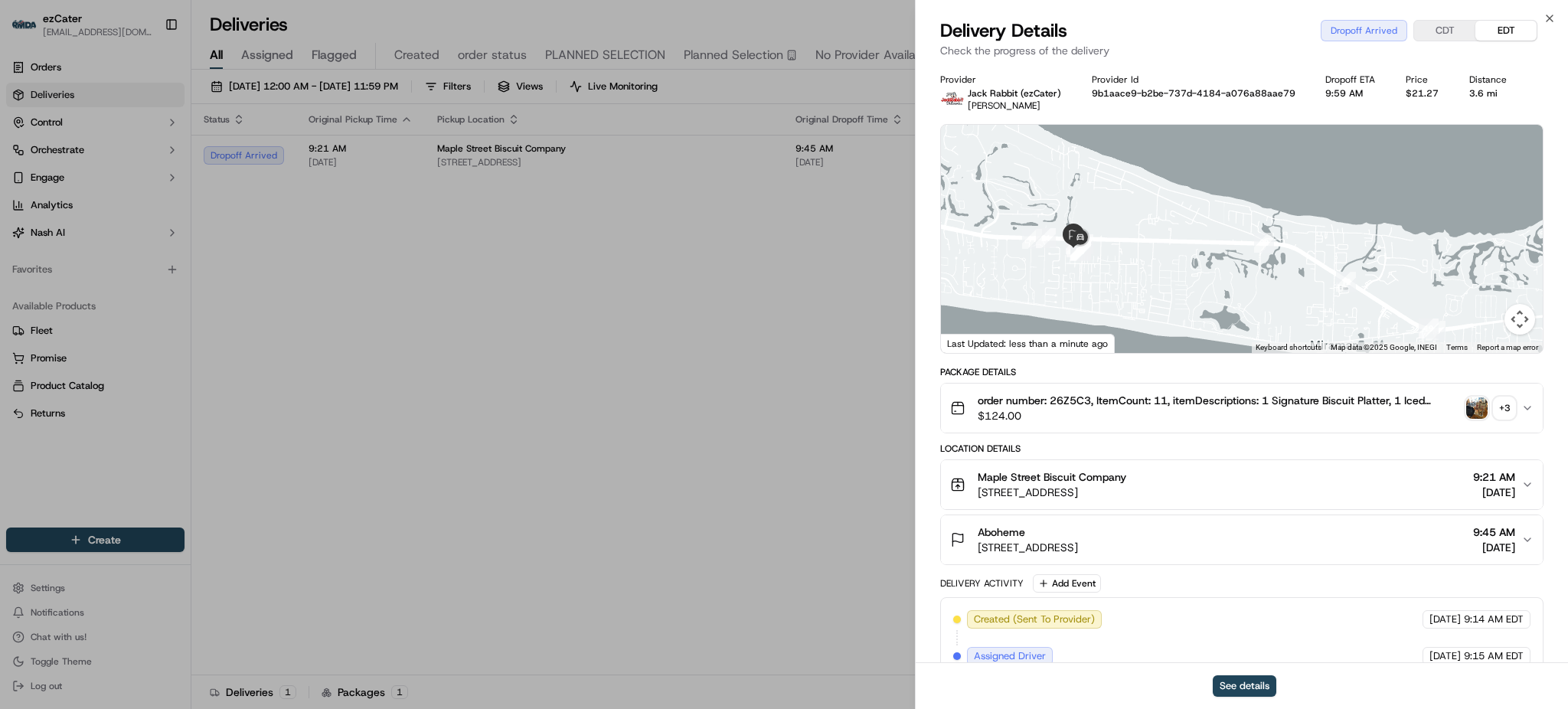
click at [1509, 397] on div "+ 3" at bounding box center [1504, 408] width 21 height 21
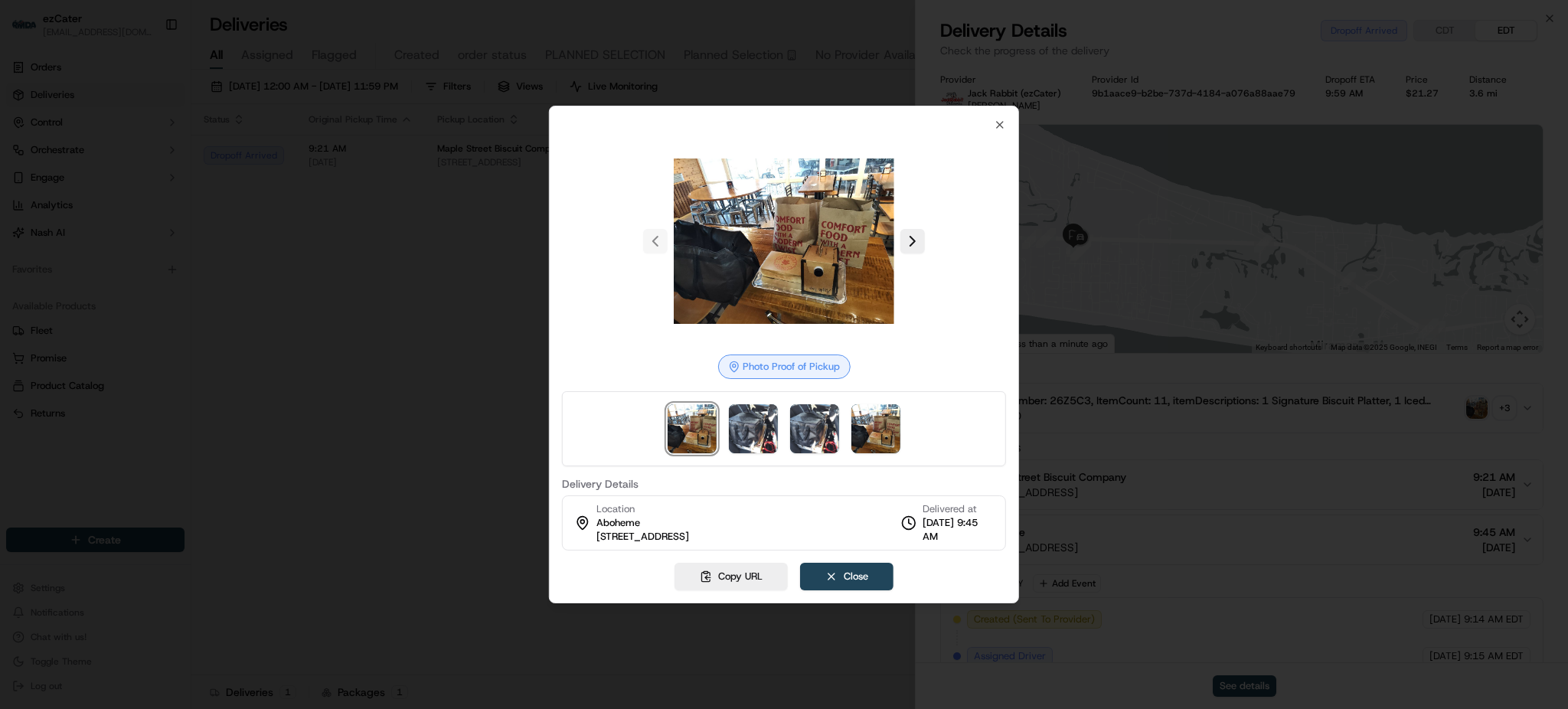
click at [912, 227] on div at bounding box center [784, 241] width 444 height 221
click at [912, 229] on button at bounding box center [912, 241] width 25 height 25
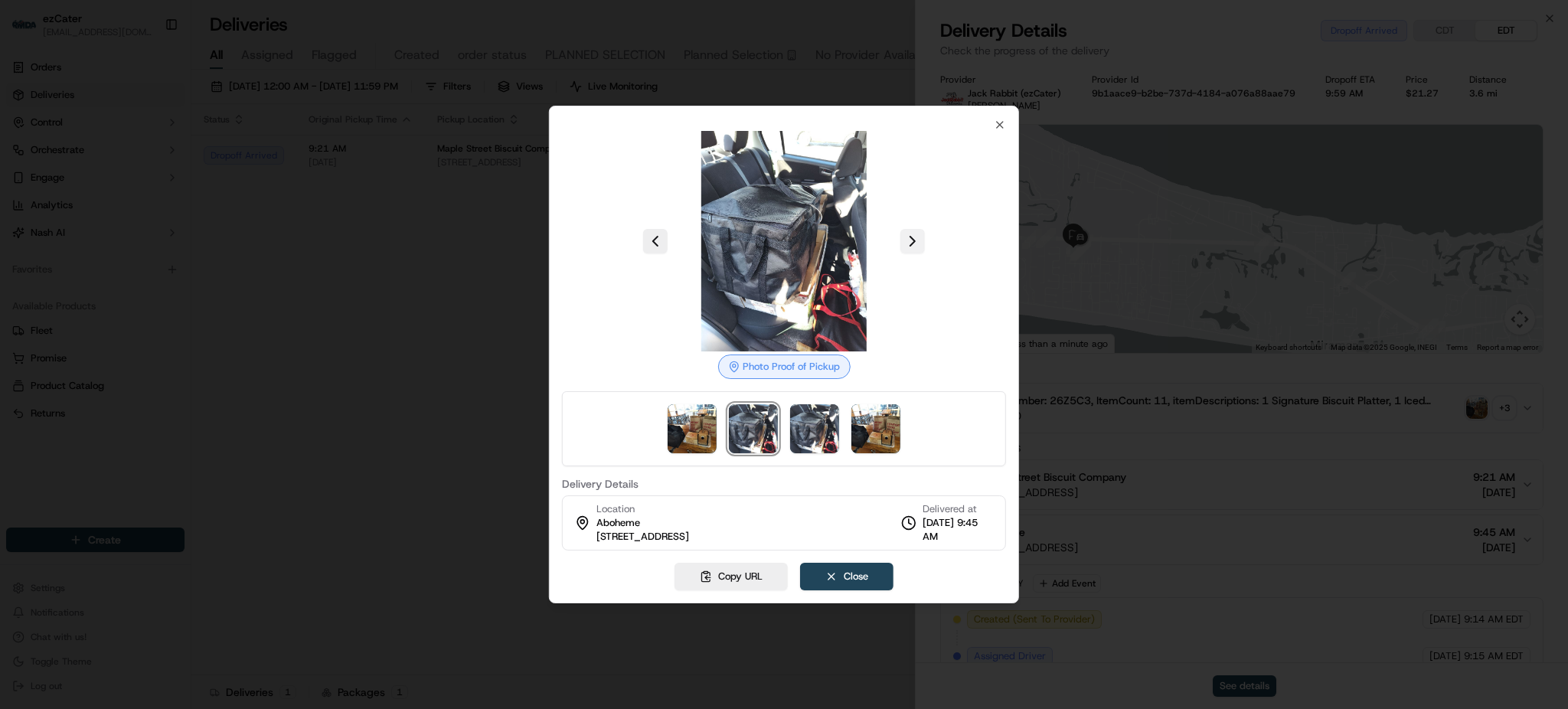
click at [912, 229] on button at bounding box center [912, 241] width 25 height 25
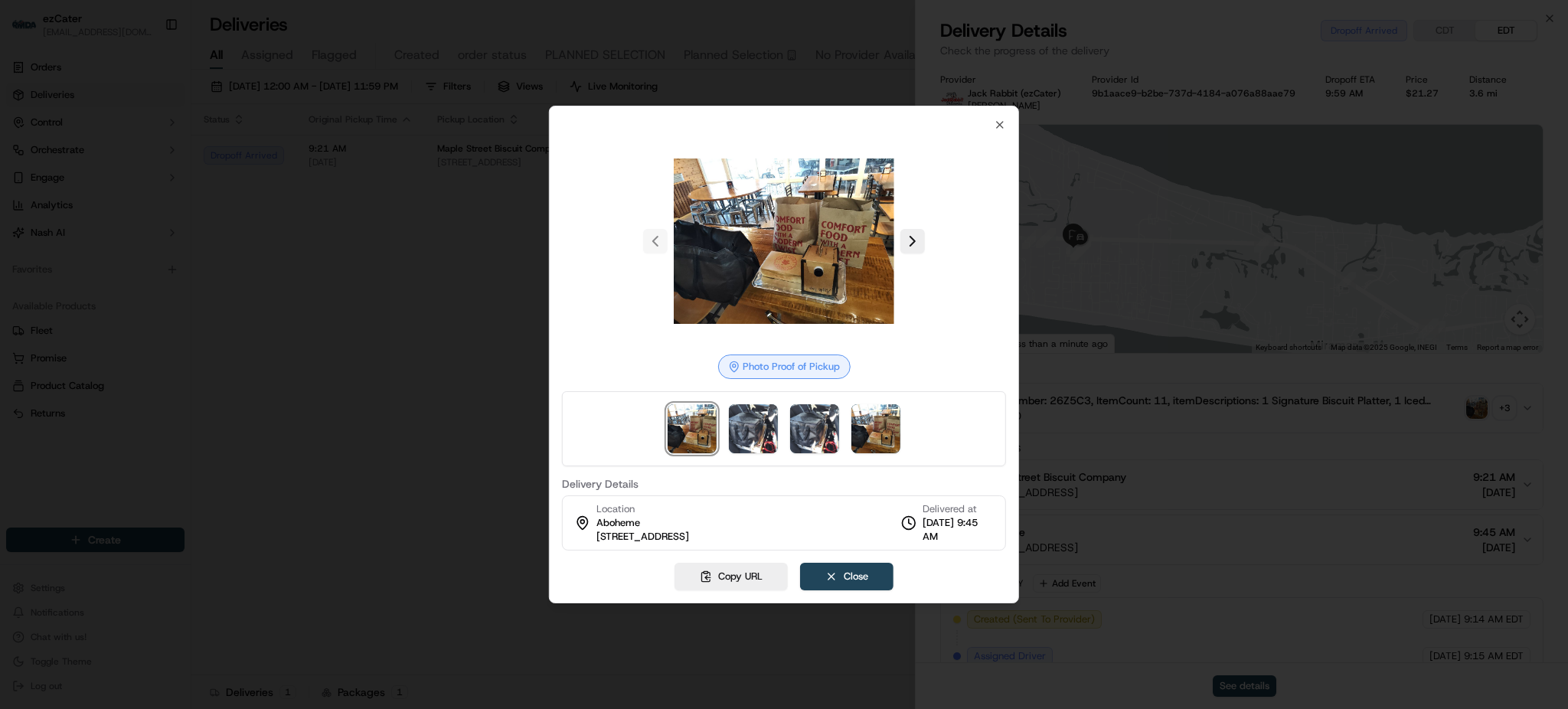
click at [303, 237] on div at bounding box center [784, 354] width 1568 height 709
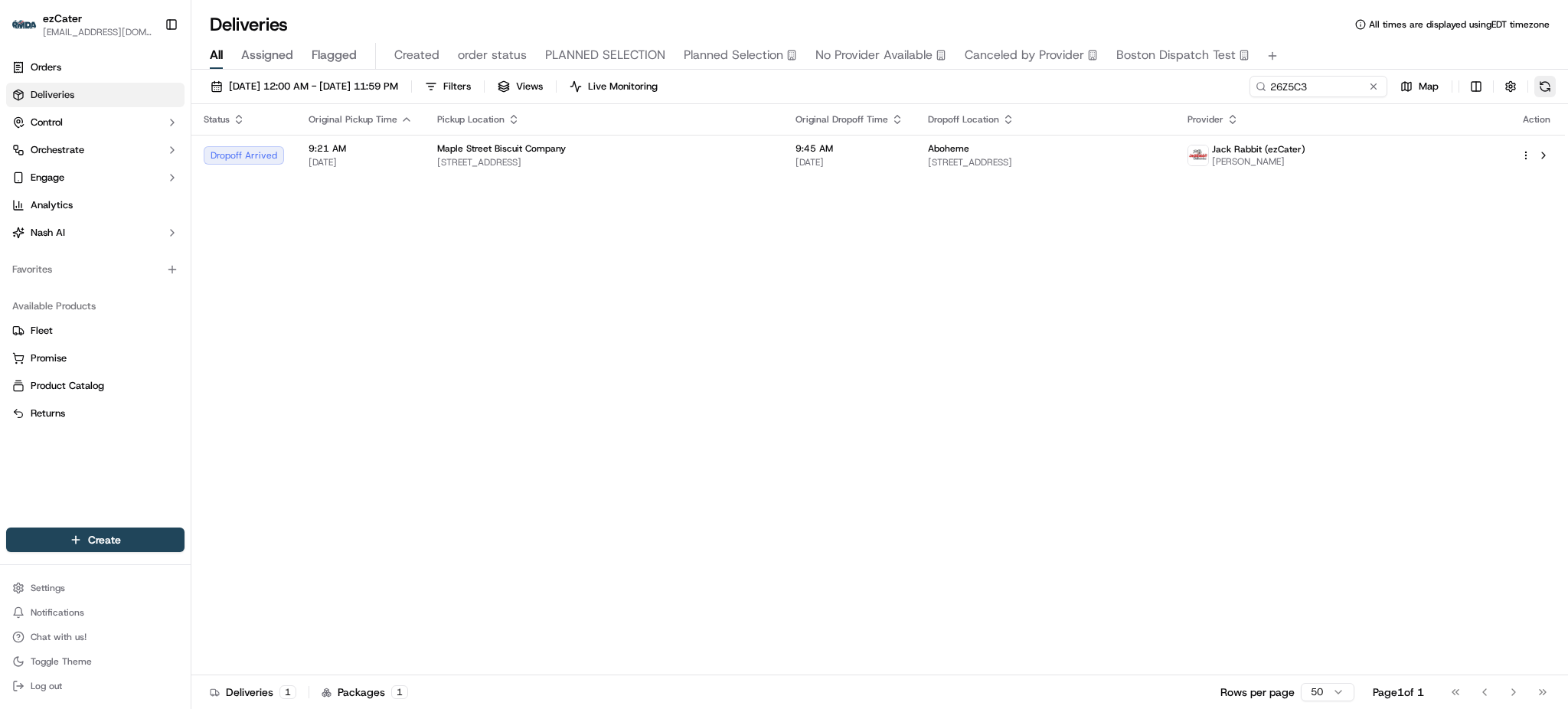
click at [1541, 80] on button at bounding box center [1545, 86] width 21 height 21
click at [1302, 84] on input "26Z5C3" at bounding box center [1295, 86] width 184 height 21
paste input "REL FZWYYV"
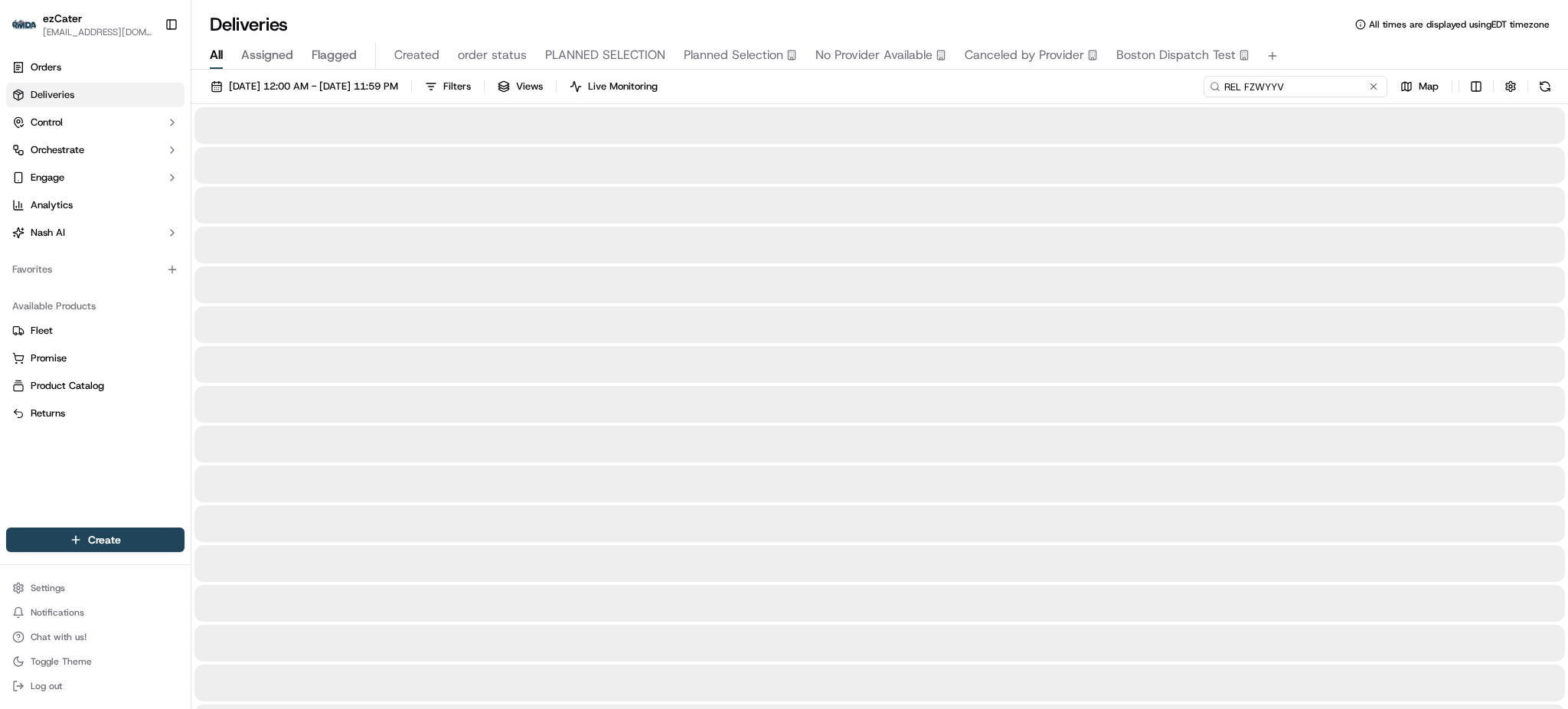
type input "REL FZWYYV"
click at [1115, 96] on div "[DATE] 12:00 AM - [DATE] 11:59 PM Filters Views Live Monitoring REL FZWYYV Map" at bounding box center [880, 90] width 1377 height 28
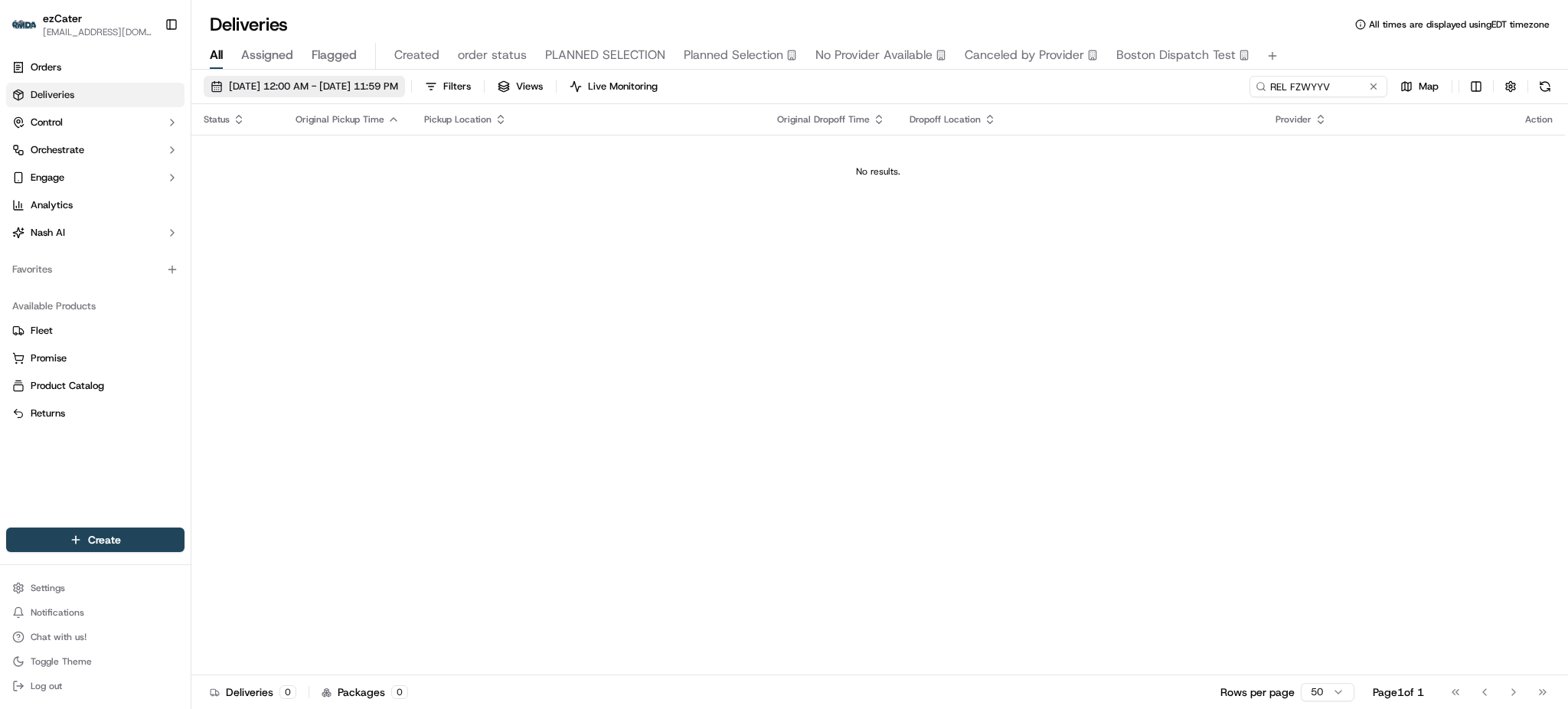
click at [353, 91] on span "[DATE] 12:00 AM - [DATE] 11:59 PM" at bounding box center [313, 86] width 169 height 14
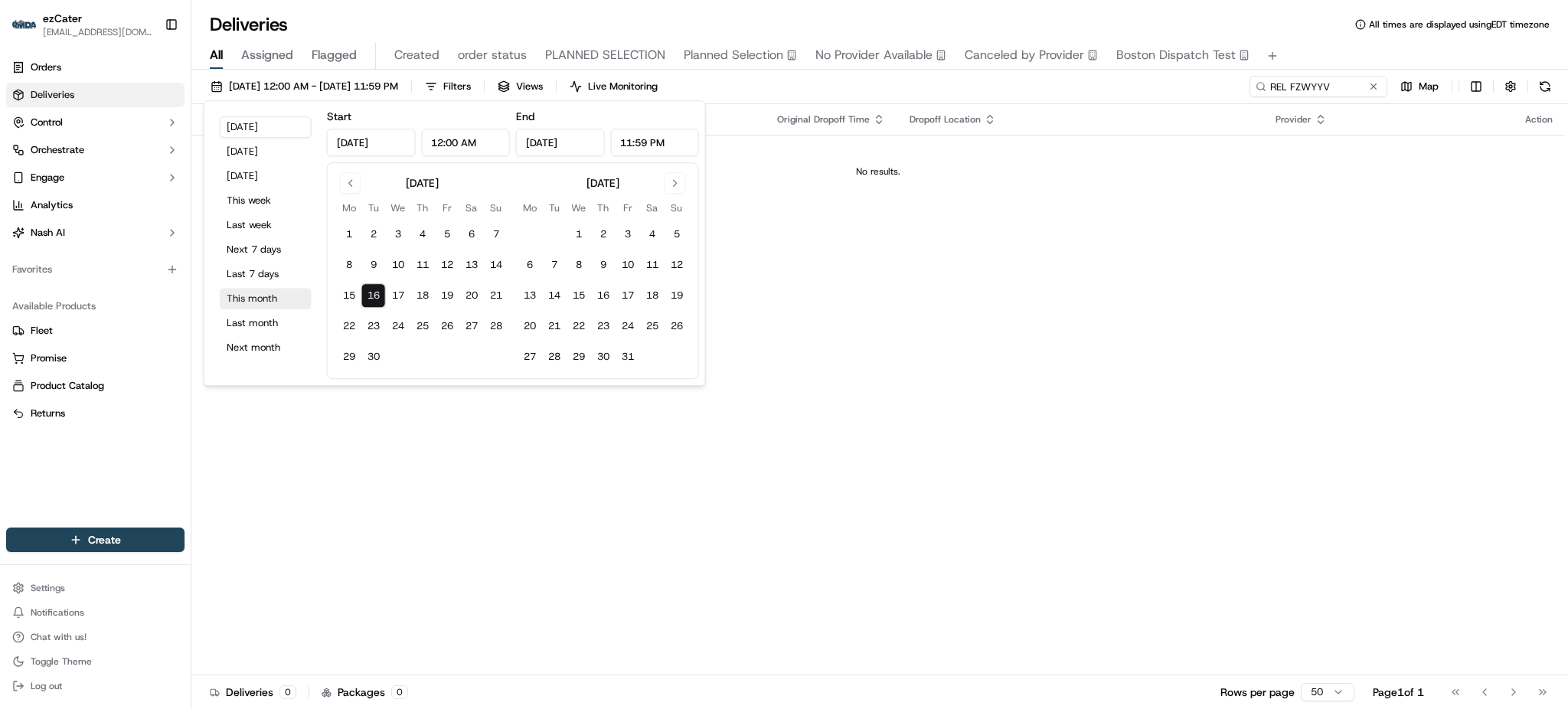
click at [271, 295] on button "This month" at bounding box center [265, 298] width 92 height 21
type input "[DATE]"
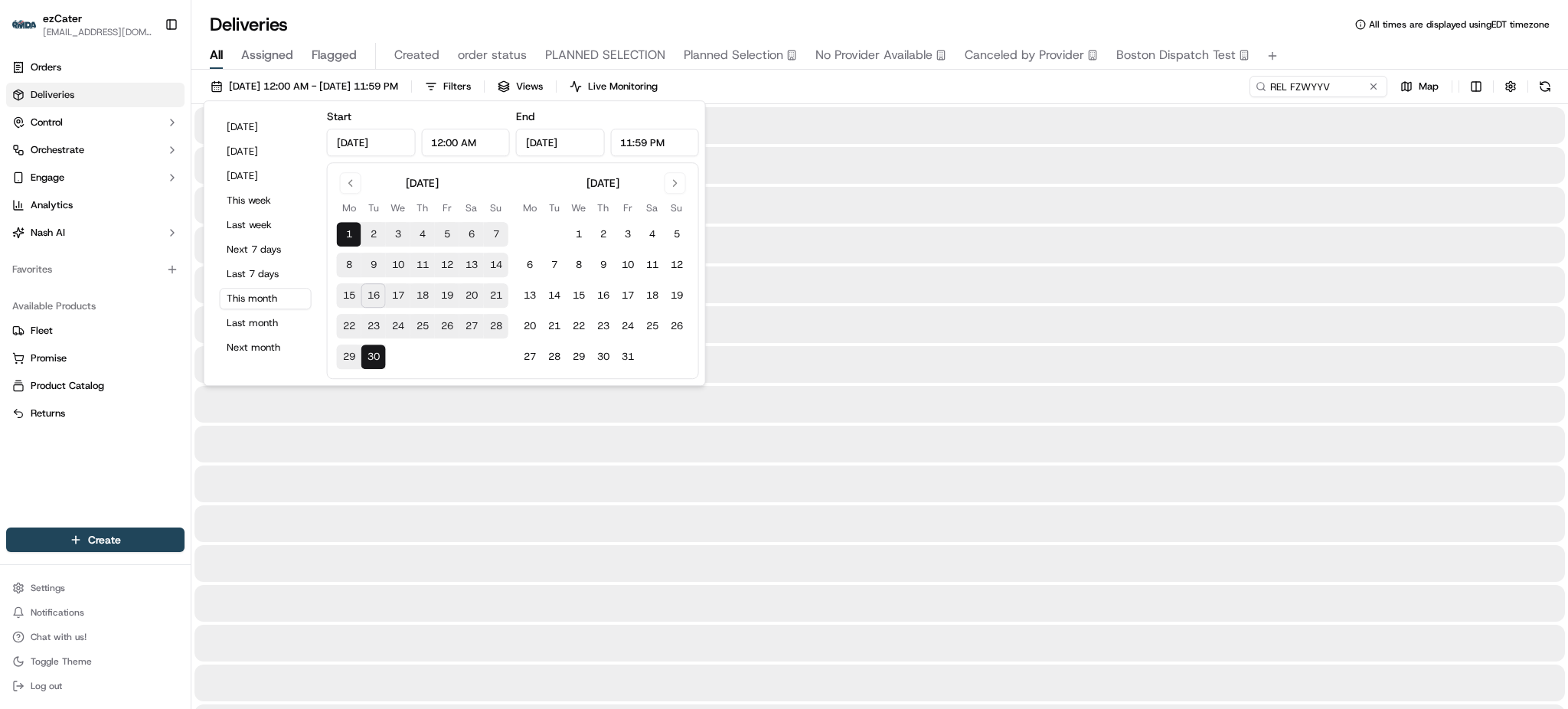
click at [1217, 84] on div "[DATE] 12:00 AM - [DATE] 11:59 PM Filters Views Live Monitoring REL FZWYYV Map" at bounding box center [880, 90] width 1377 height 28
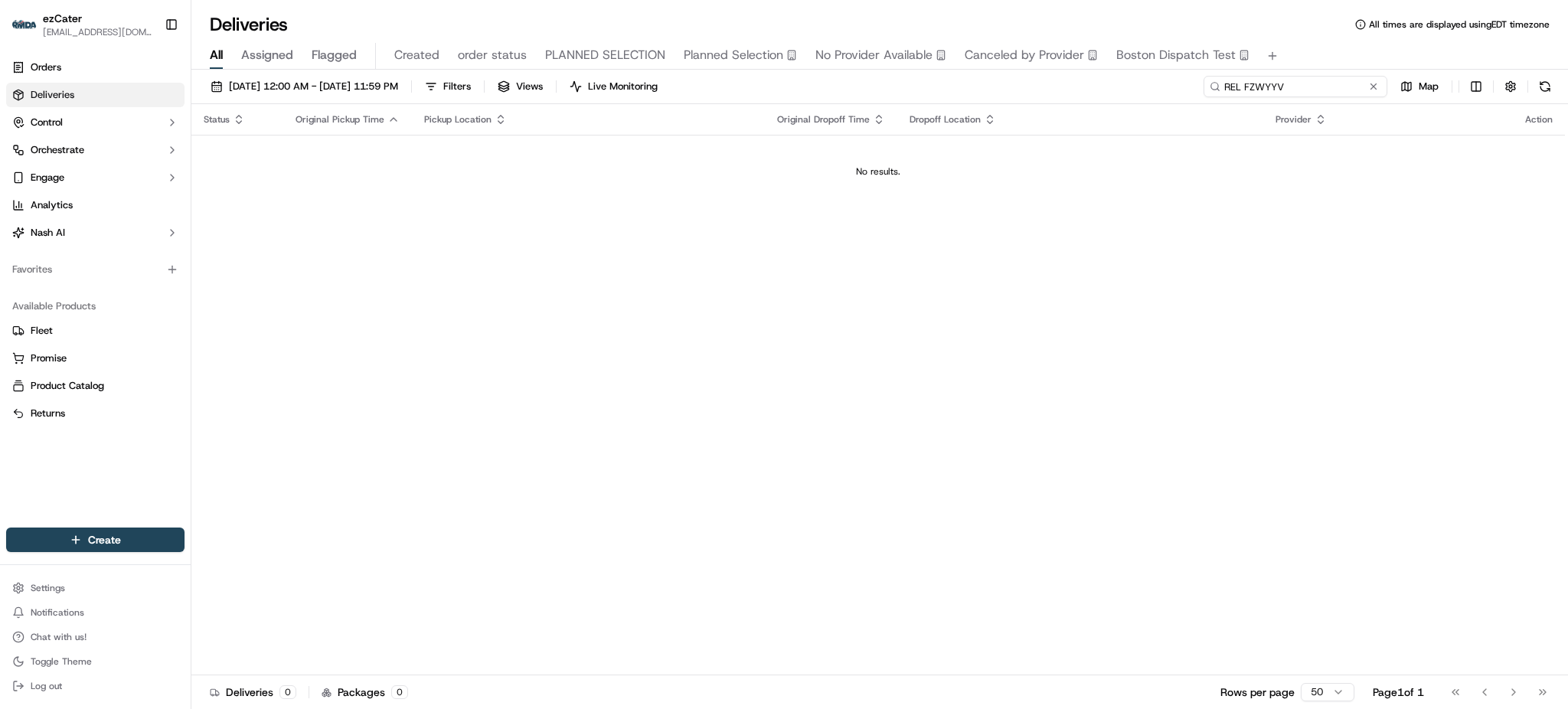
click at [1312, 87] on input "REL FZWYYV" at bounding box center [1295, 86] width 184 height 21
drag, startPoint x: 1244, startPoint y: 85, endPoint x: 1139, endPoint y: 89, distance: 105.1
click at [1139, 89] on div "[DATE] 12:00 AM - [DATE] 11:59 PM Filters Views Live Monitoring REL FZWYYV Map" at bounding box center [880, 90] width 1377 height 28
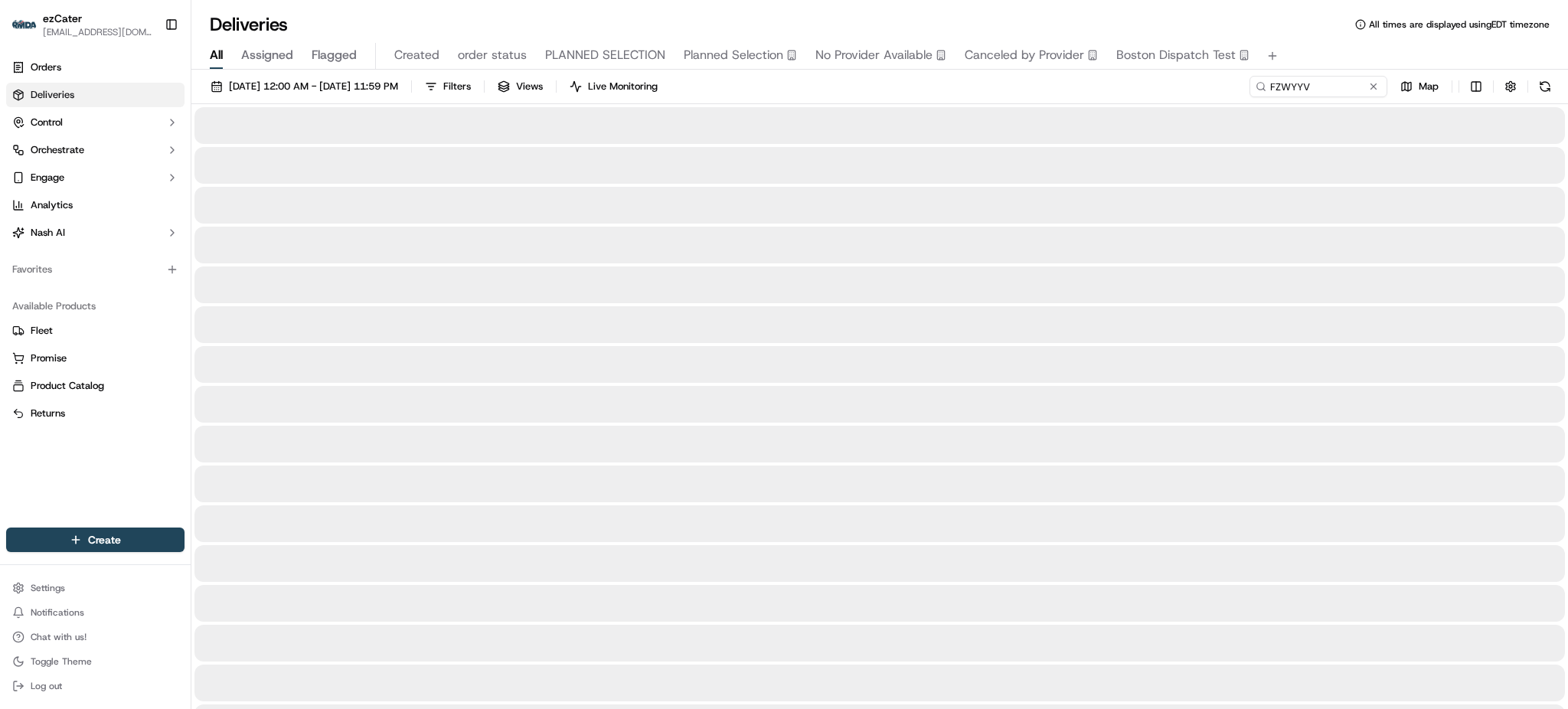
click at [1143, 91] on div "[DATE] 12:00 AM - [DATE] 11:59 PM Filters Views Live Monitoring FZWYYV Map" at bounding box center [880, 90] width 1377 height 28
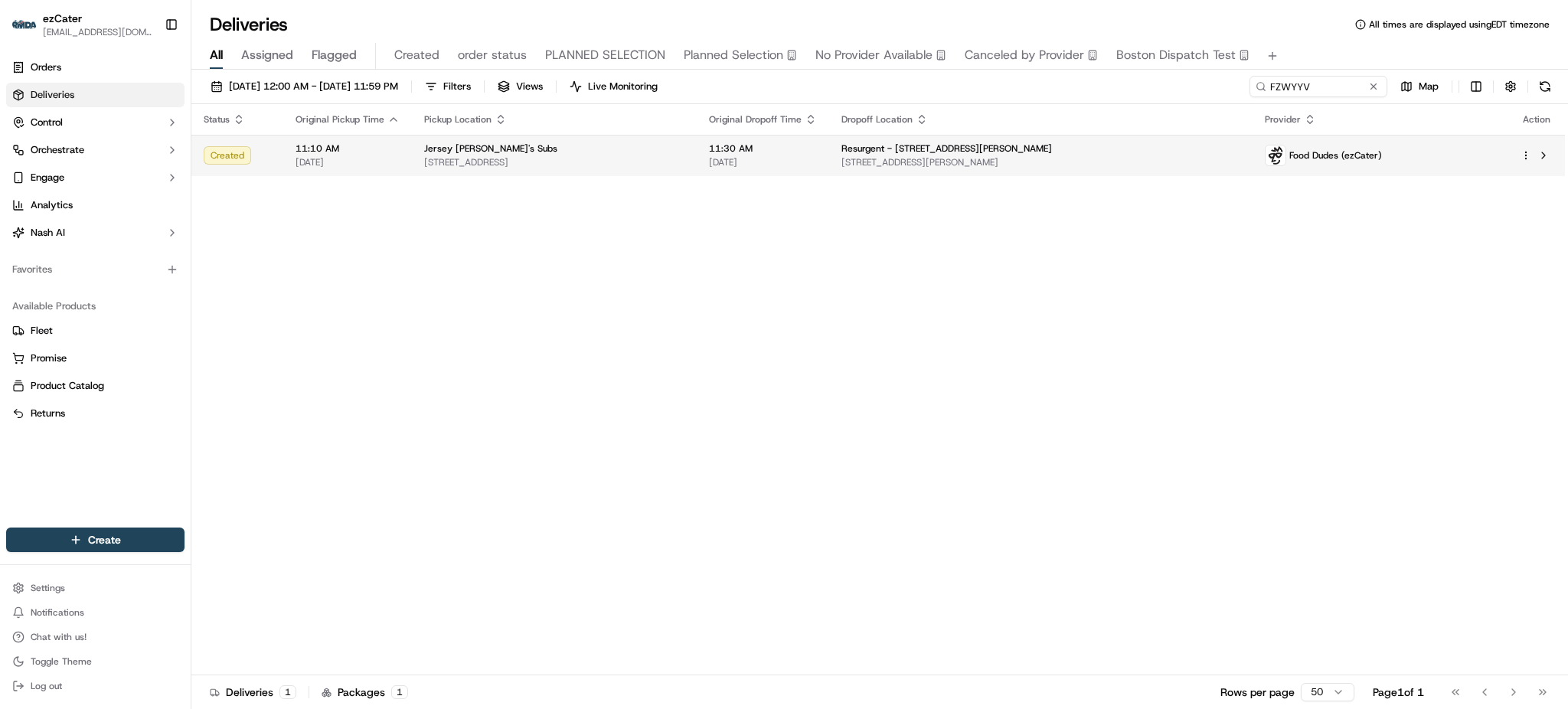
click at [1018, 144] on span "Resurgent - [STREET_ADDRESS][PERSON_NAME]" at bounding box center [947, 148] width 211 height 12
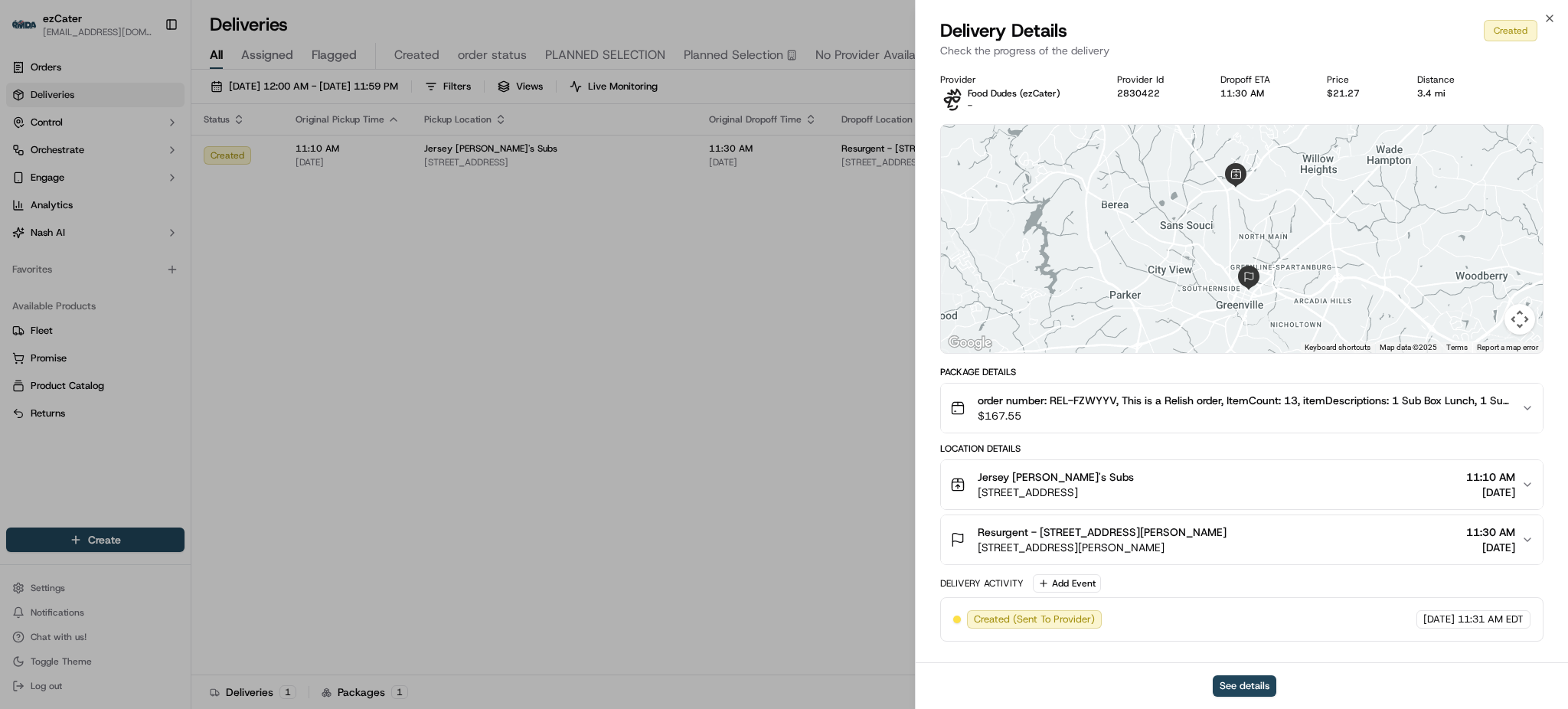
click at [1268, 490] on div "Jersey [PERSON_NAME]'s Subs [STREET_ADDRESS] 11:10 AM [DATE]" at bounding box center [1235, 485] width 571 height 31
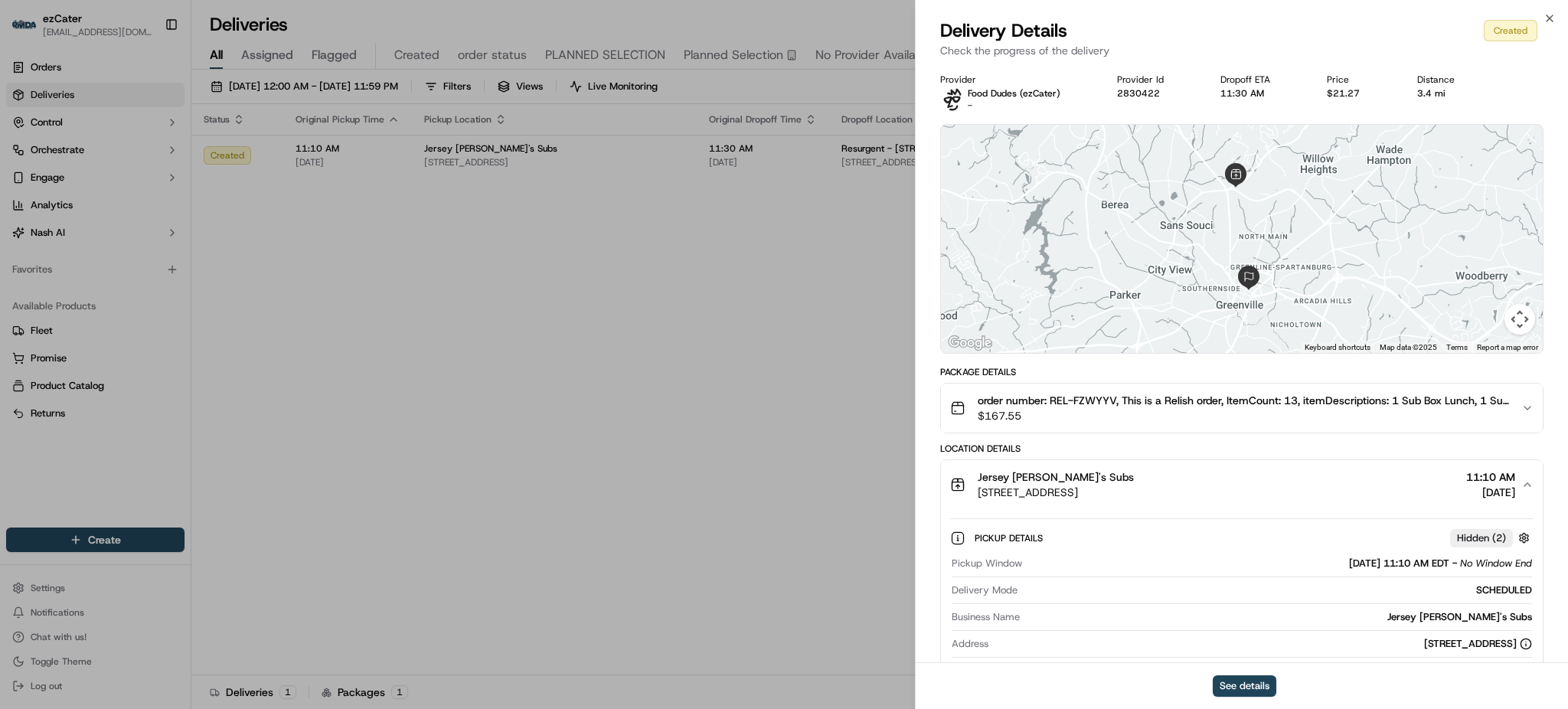
click at [1261, 473] on div "Jersey [PERSON_NAME]'s Subs [STREET_ADDRESS] 11:10 AM [DATE]" at bounding box center [1235, 485] width 571 height 31
click at [1258, 409] on span "$167.55" at bounding box center [1243, 416] width 532 height 15
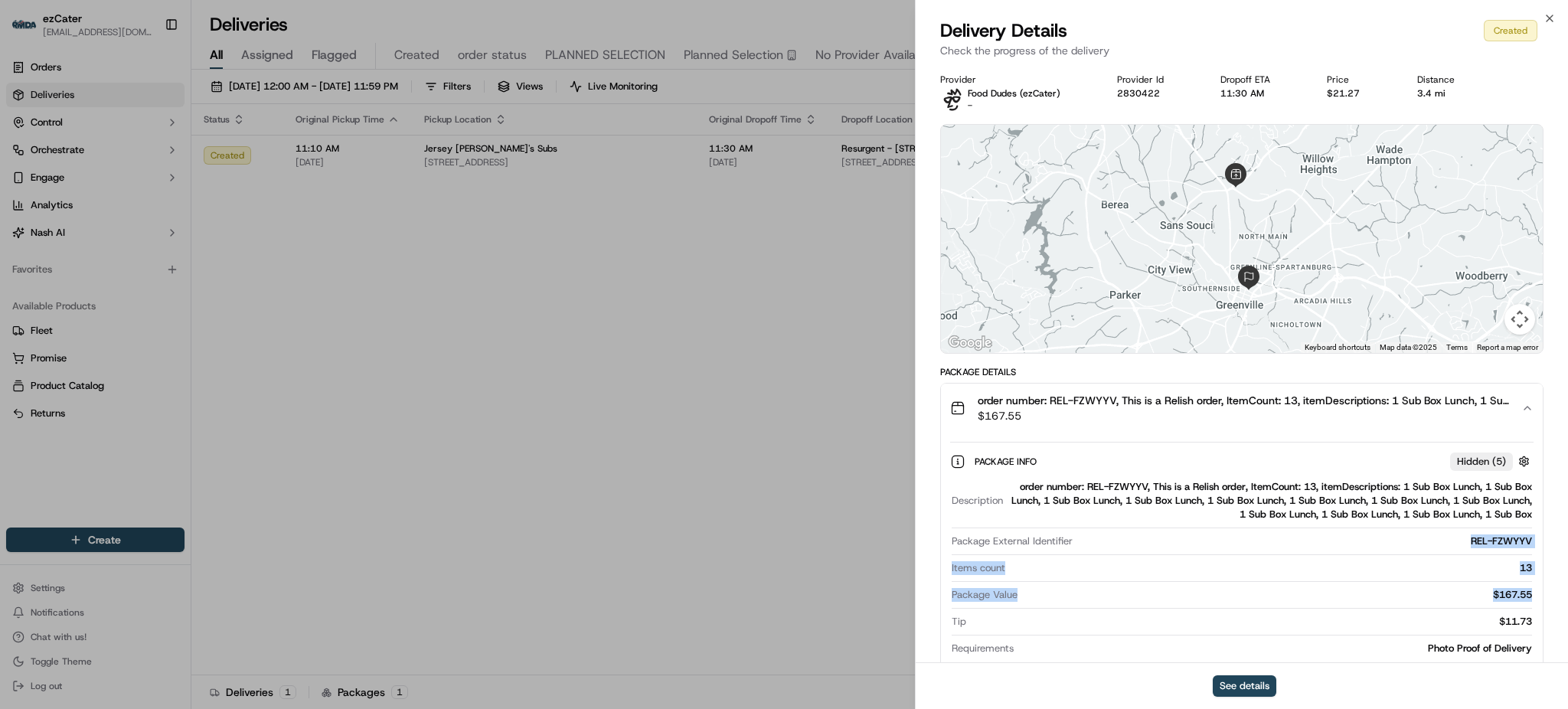
drag, startPoint x: 1467, startPoint y: 535, endPoint x: 1538, endPoint y: 604, distance: 99.0
click at [1538, 604] on div "Package Info Hidden ( 5 ) Description order number: REL-FZWYYV, This is a Relis…" at bounding box center [1242, 551] width 602 height 238
copy div "REL-FZWYYV Items count 13 Package Value $167.55"
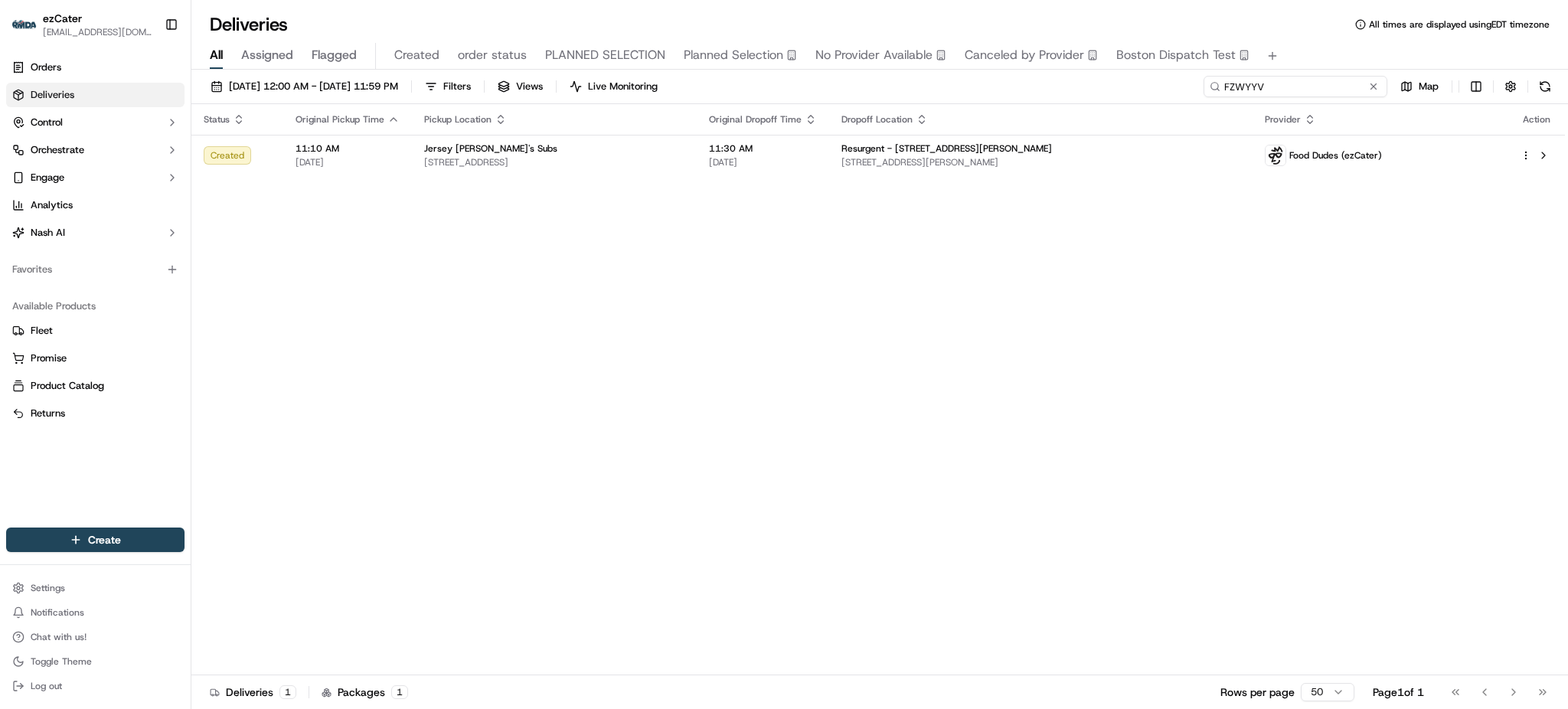
click at [1327, 87] on input "FZWYYV" at bounding box center [1295, 86] width 184 height 21
paste input "26Z5C3"
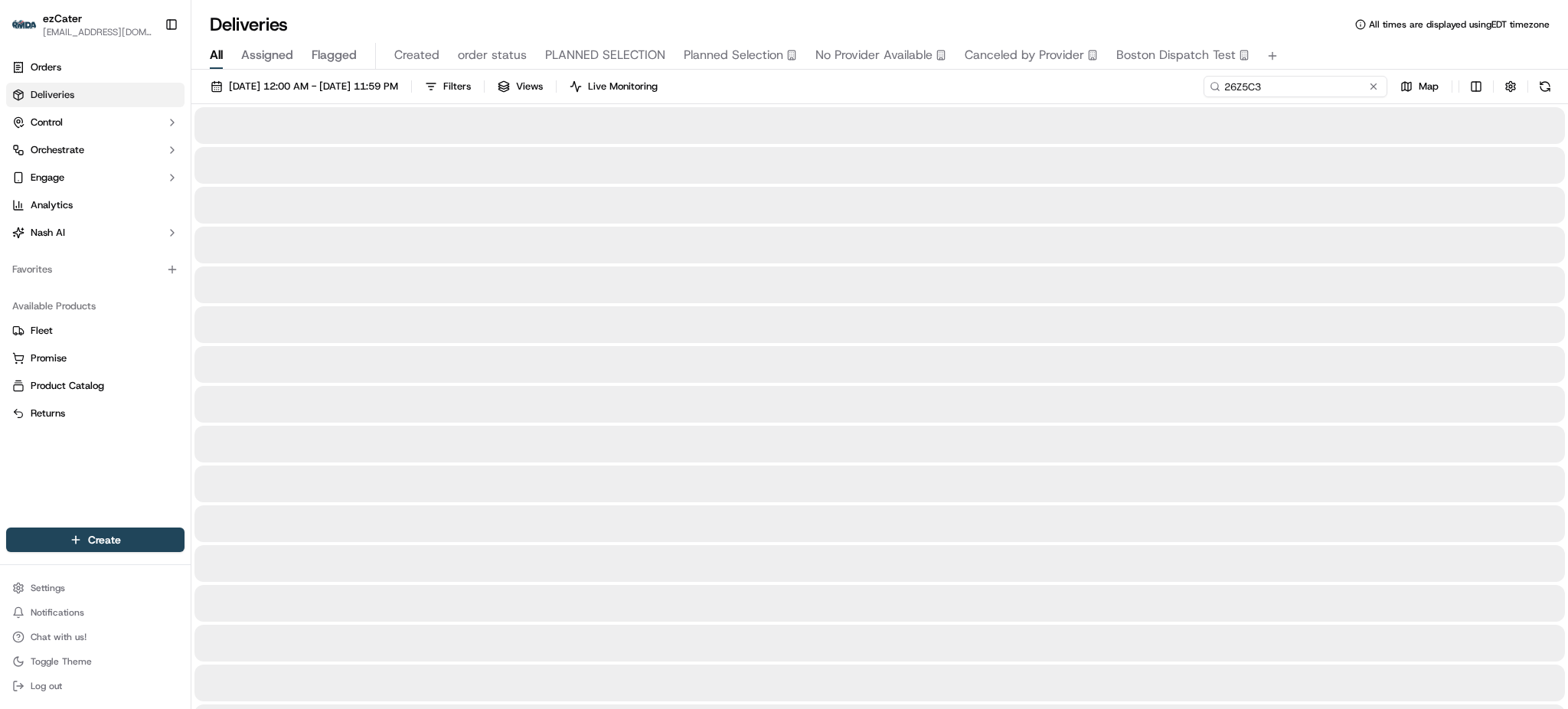
type input "26Z5C3"
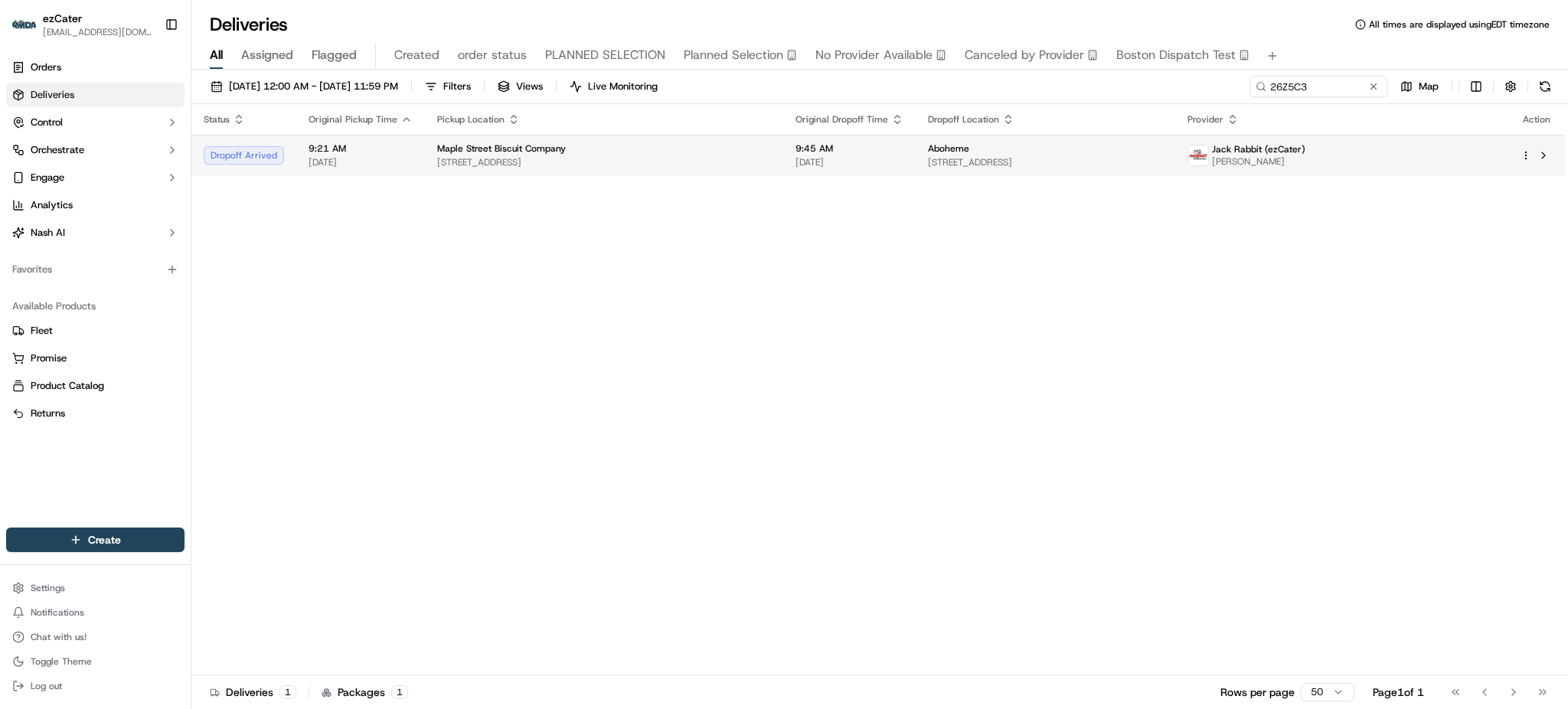
click at [783, 158] on td "Maple Street Biscuit Company [STREET_ADDRESS]" at bounding box center [604, 155] width 359 height 41
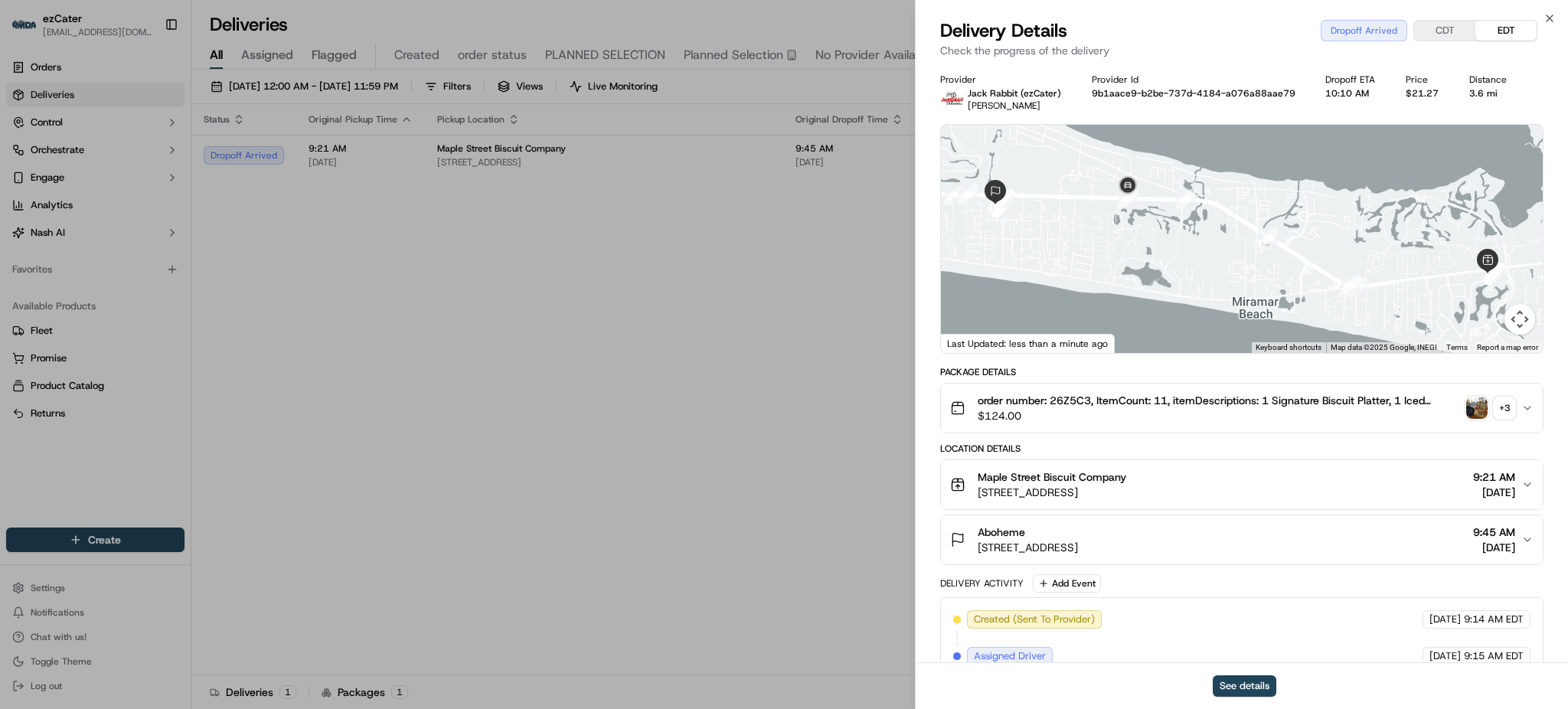
click at [1078, 540] on span "[STREET_ADDRESS]" at bounding box center [1027, 548] width 100 height 15
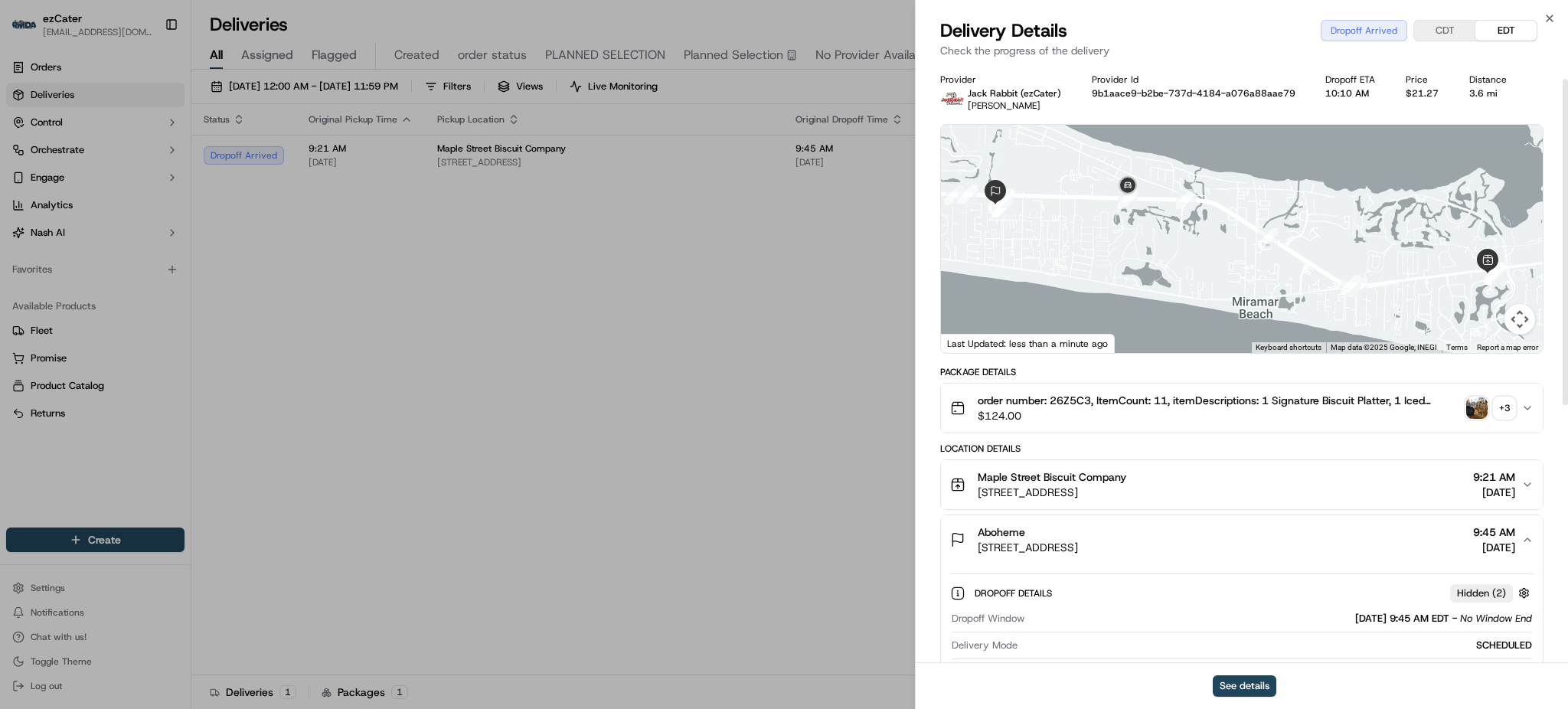
scroll to position [102, 0]
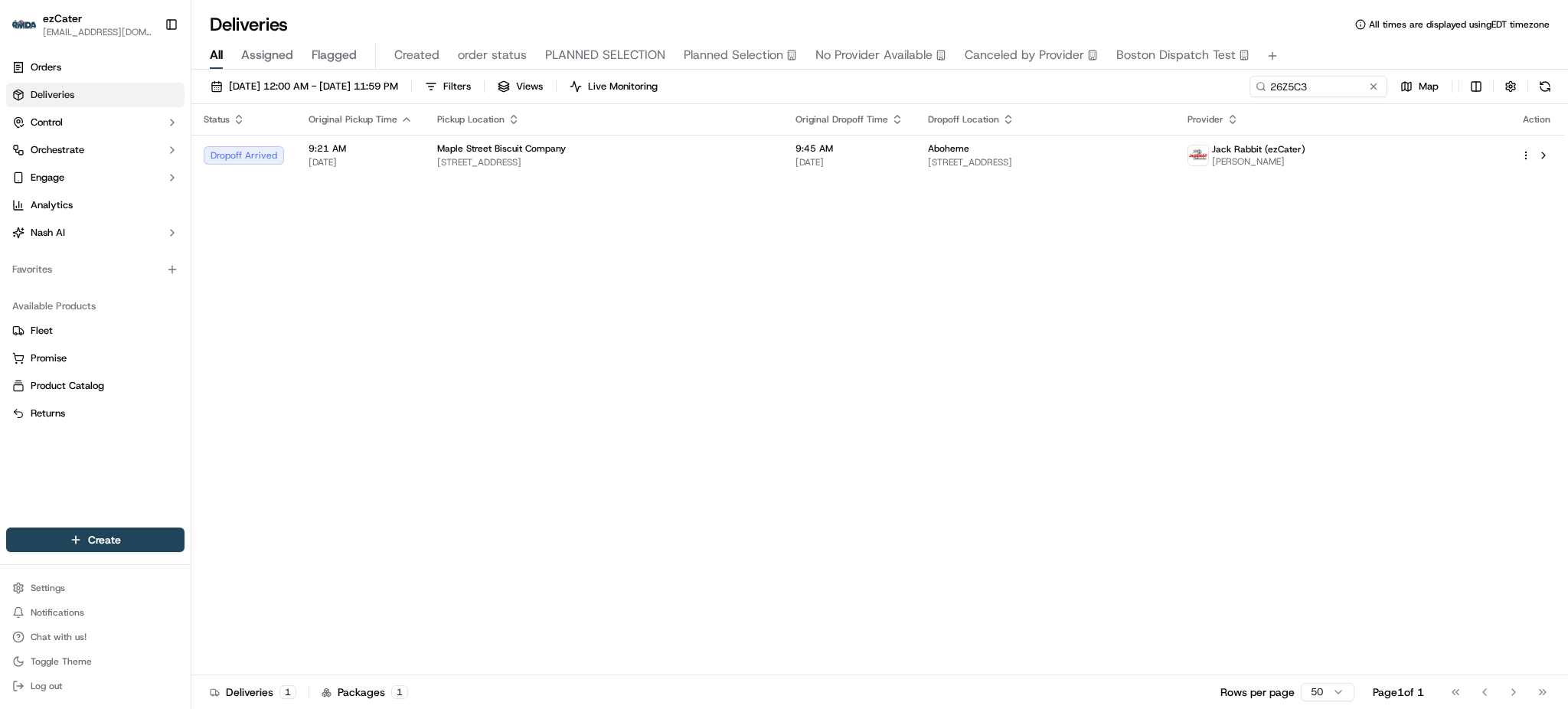
click at [1437, 271] on div "Status Original Pickup Time Pickup Location Original Dropoff Time Dropoff Locat…" at bounding box center [878, 390] width 1374 height 571
click at [1335, 86] on input "26Z5C3" at bounding box center [1295, 86] width 184 height 21
paste input "REL-7UQ3PF"
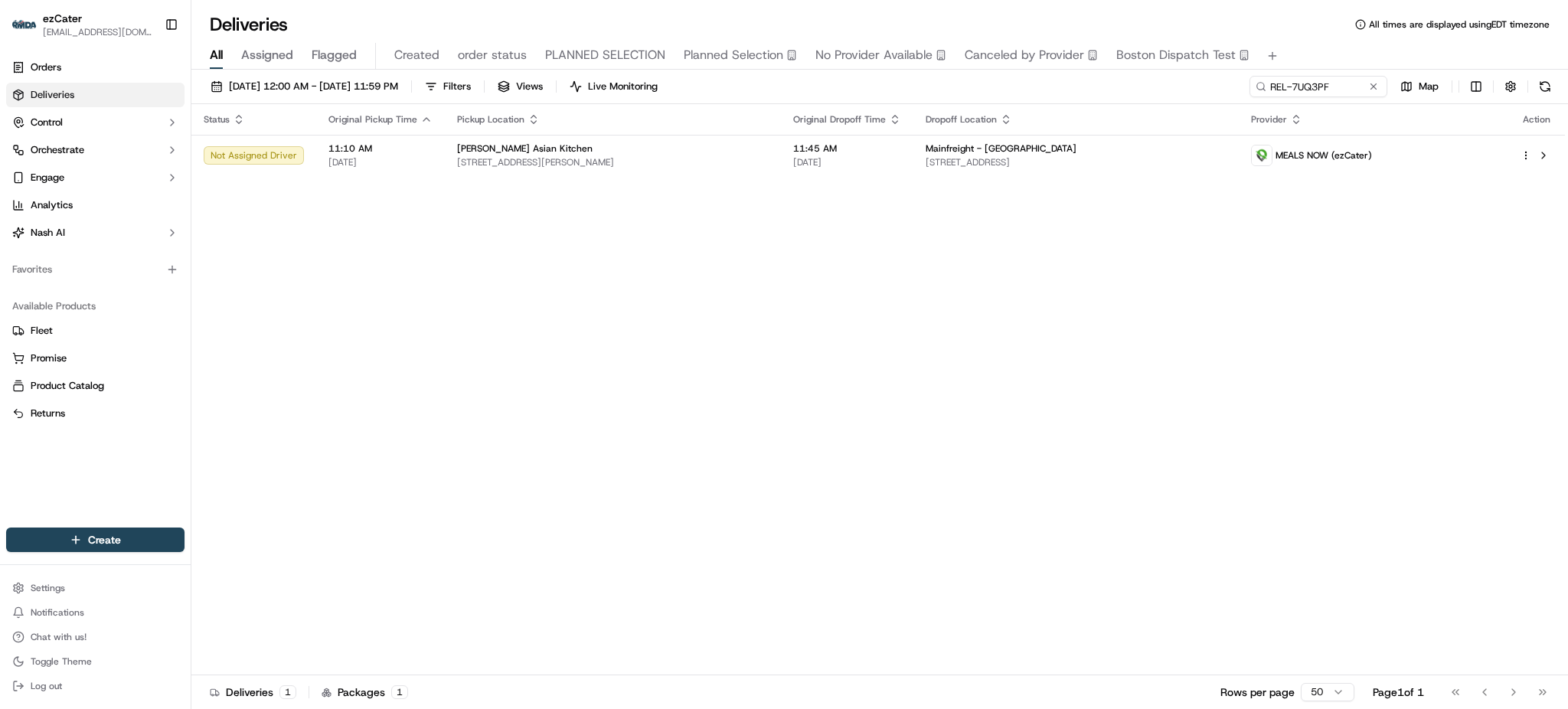
click at [701, 256] on div "Status Original Pickup Time Pickup Location Original Dropoff Time Dropoff Locat…" at bounding box center [878, 390] width 1374 height 571
click at [1327, 511] on div "Status Original Pickup Time Pickup Location Original Dropoff Time Dropoff Locat…" at bounding box center [878, 390] width 1374 height 571
click at [401, 315] on div "Status Original Pickup Time Pickup Location Original Dropoff Time Dropoff Locat…" at bounding box center [878, 390] width 1374 height 571
click at [1322, 226] on div "Status Original Pickup Time Pickup Location Original Dropoff Time Dropoff Locat…" at bounding box center [878, 390] width 1374 height 571
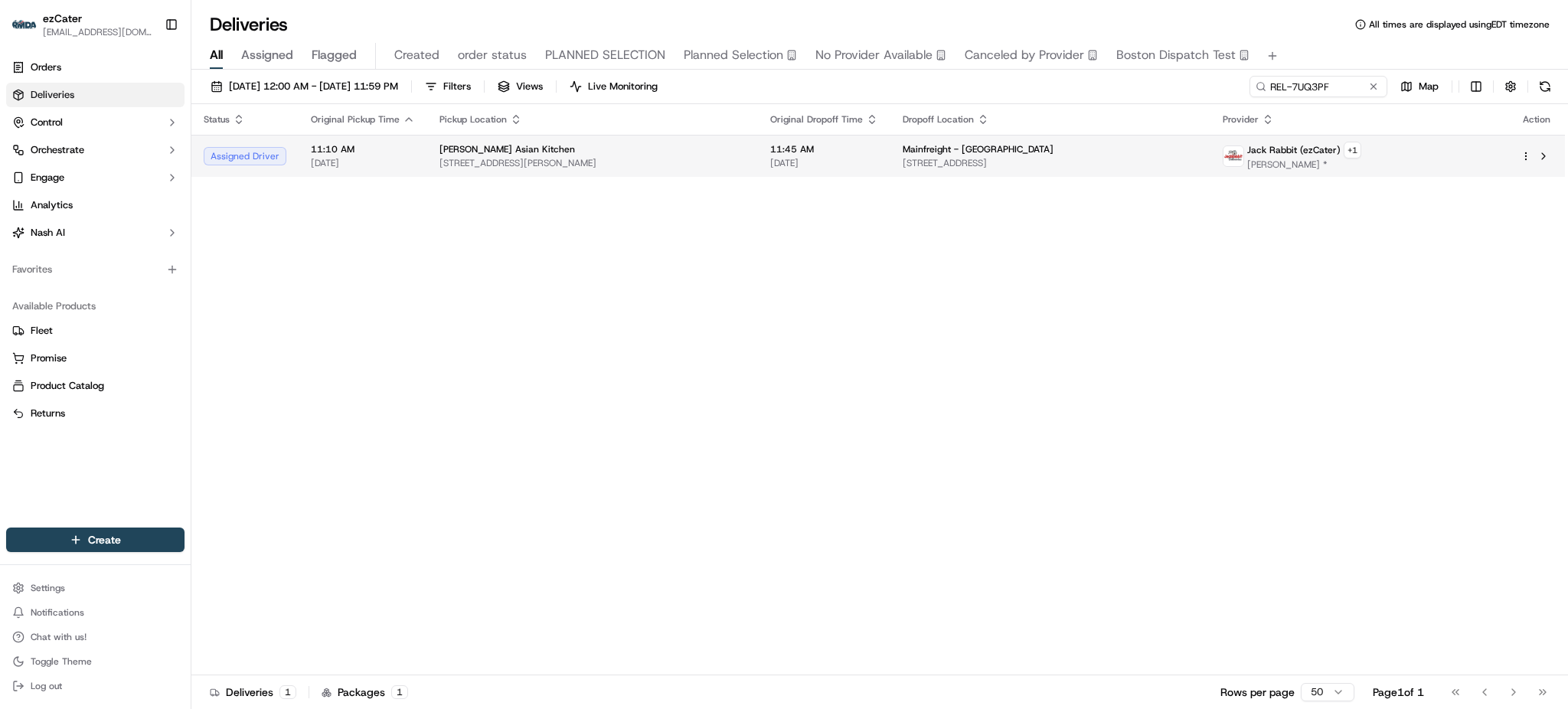
click at [1108, 161] on span "[STREET_ADDRESS]" at bounding box center [1050, 163] width 295 height 12
click at [609, 186] on div "Status Original Pickup Time Pickup Location Original Dropoff Time Dropoff Locat…" at bounding box center [878, 390] width 1374 height 571
click at [870, 180] on div "Status Original Pickup Time Pickup Location Original Dropoff Time Dropoff Locat…" at bounding box center [878, 390] width 1374 height 571
click at [530, 362] on div "Status Original Pickup Time Pickup Location Original Dropoff Time Dropoff Locat…" at bounding box center [878, 390] width 1374 height 571
click at [1546, 86] on button at bounding box center [1545, 86] width 21 height 21
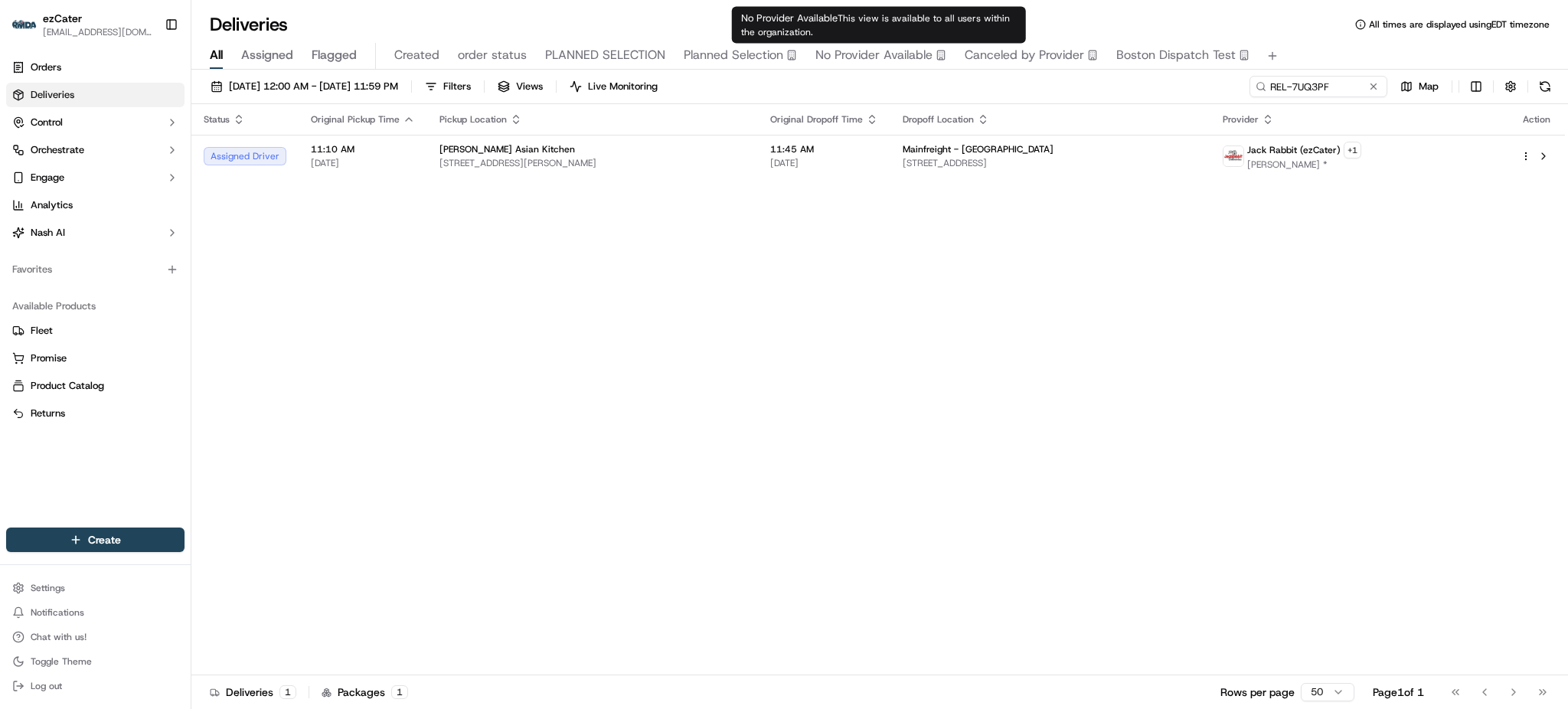
click at [620, 28] on div "Deliveries All times are displayed using EDT timezone" at bounding box center [880, 24] width 1377 height 25
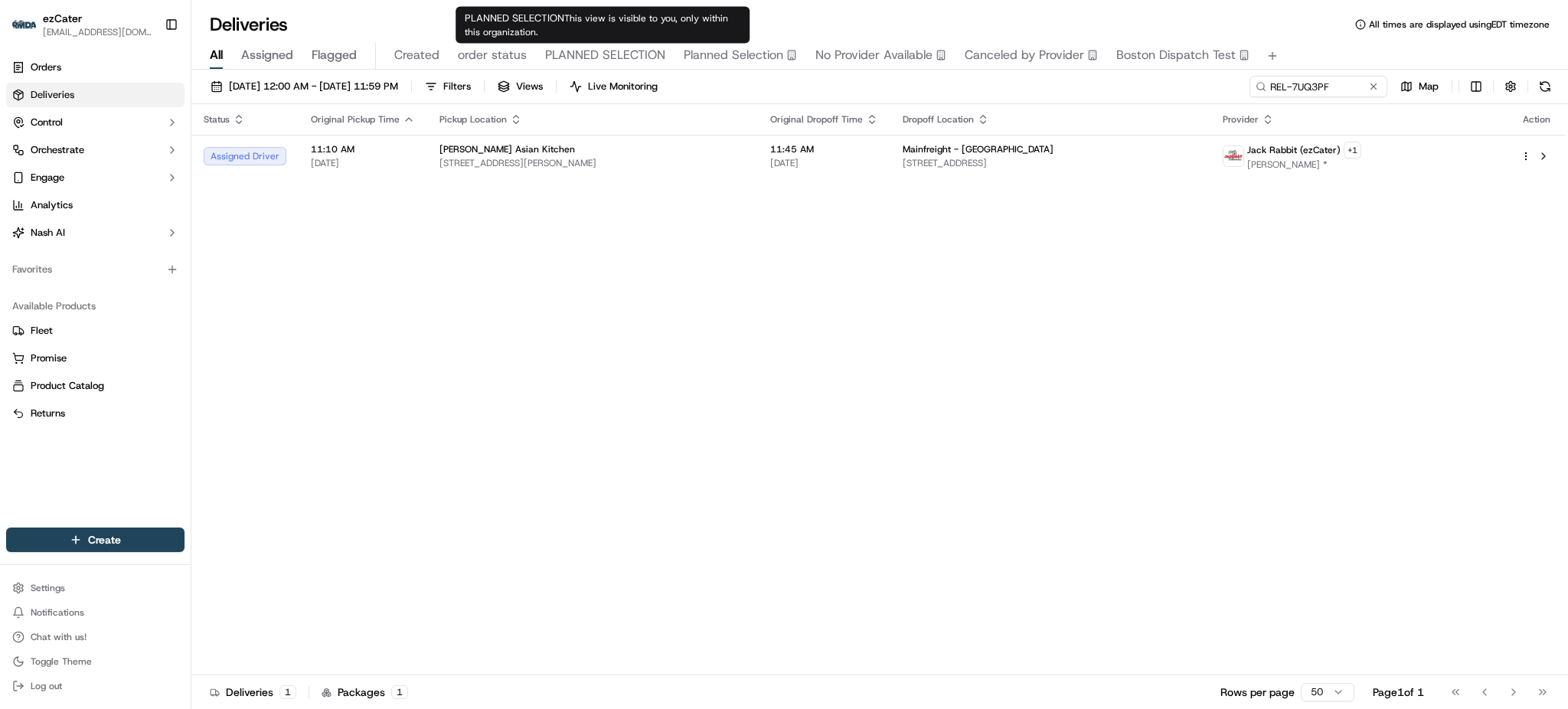
click at [633, 294] on div "Status Original Pickup Time Pickup Location Original Dropoff Time Dropoff Locat…" at bounding box center [878, 390] width 1374 height 571
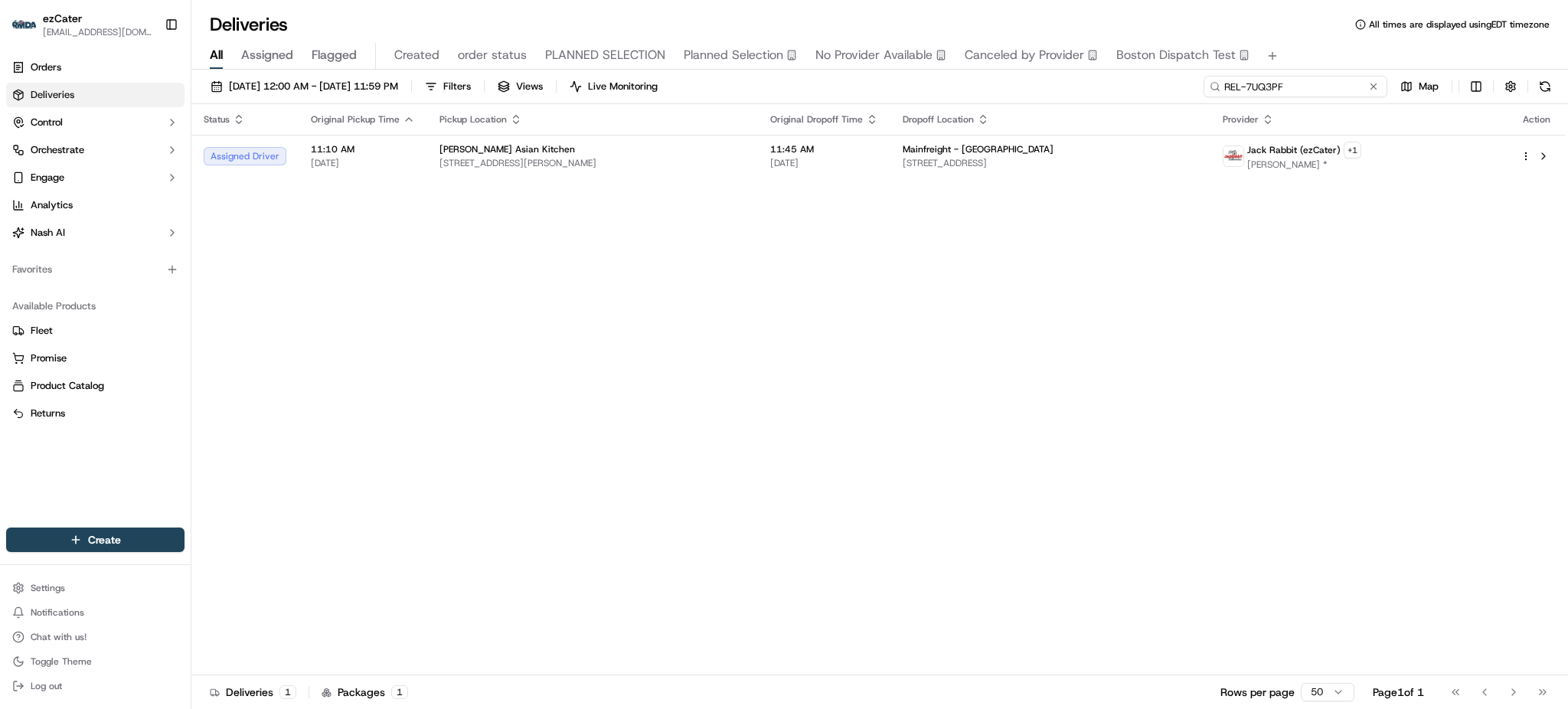
click at [1346, 78] on input "REL-7UQ3PF" at bounding box center [1295, 86] width 184 height 21
click at [1333, 83] on input "REL-7UQ3PF" at bounding box center [1295, 86] width 184 height 21
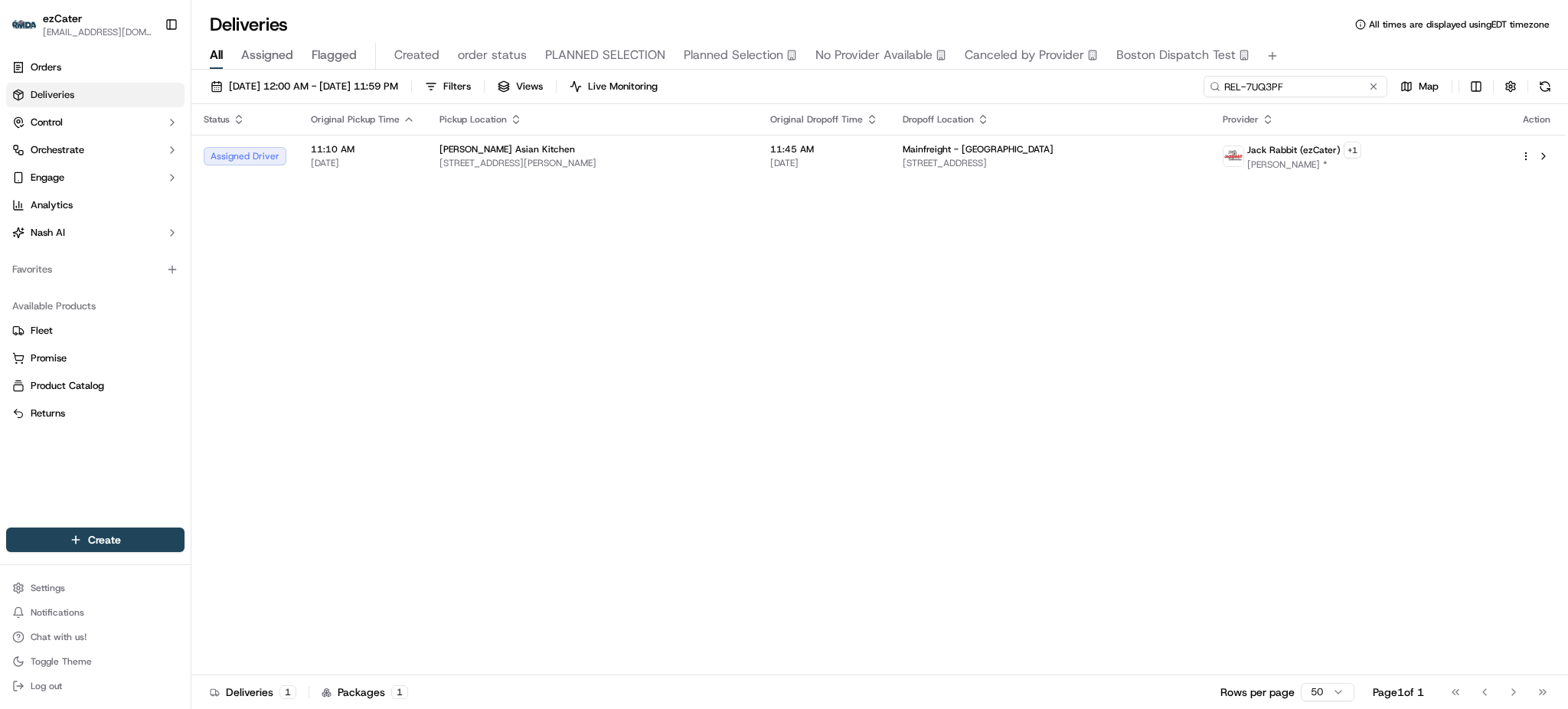
click at [1333, 83] on input "REL-7UQ3PF" at bounding box center [1295, 86] width 184 height 21
paste input "V88CH"
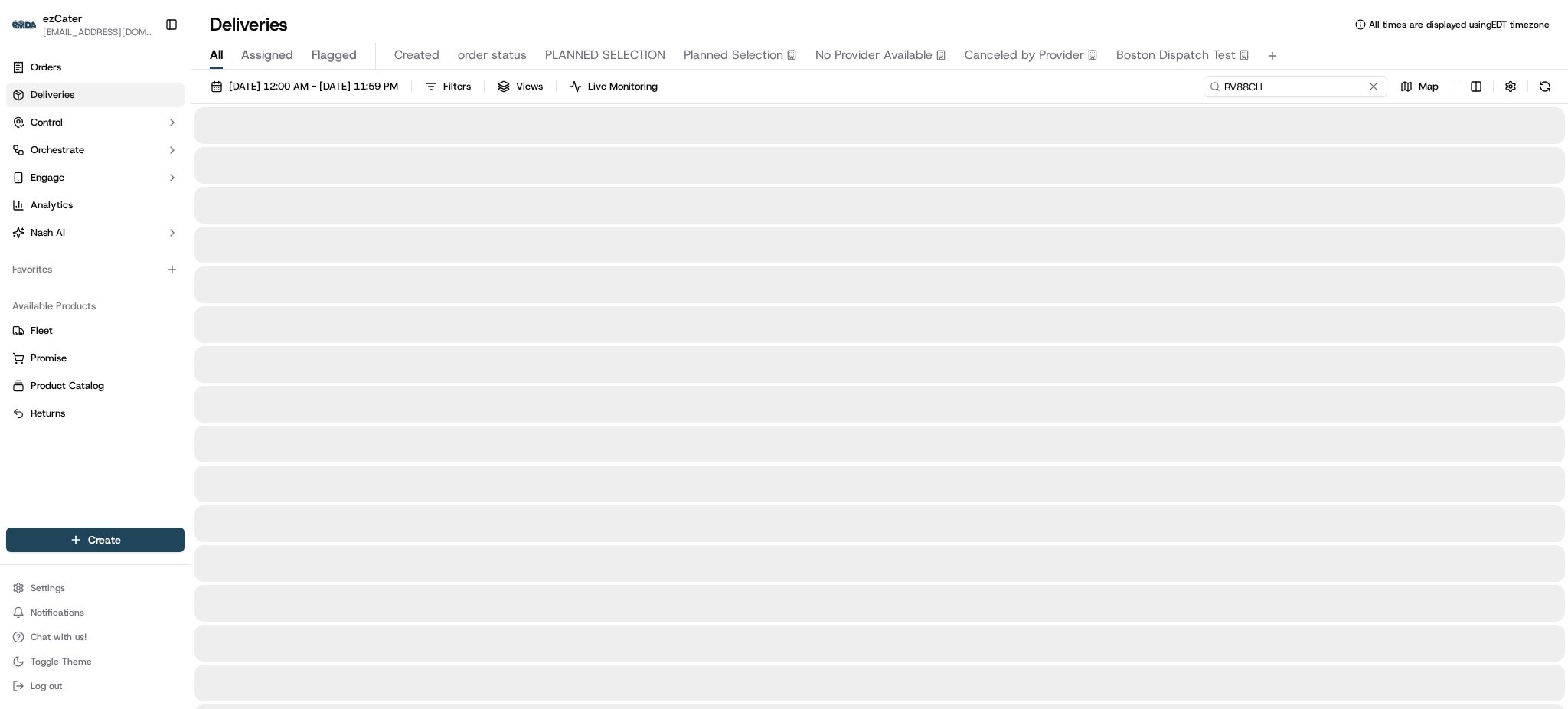
type input "RV88CH"
click at [969, 92] on div "[DATE] 12:00 AM - [DATE] 11:59 PM Filters Views Live Monitoring RV88CH Map" at bounding box center [880, 90] width 1377 height 28
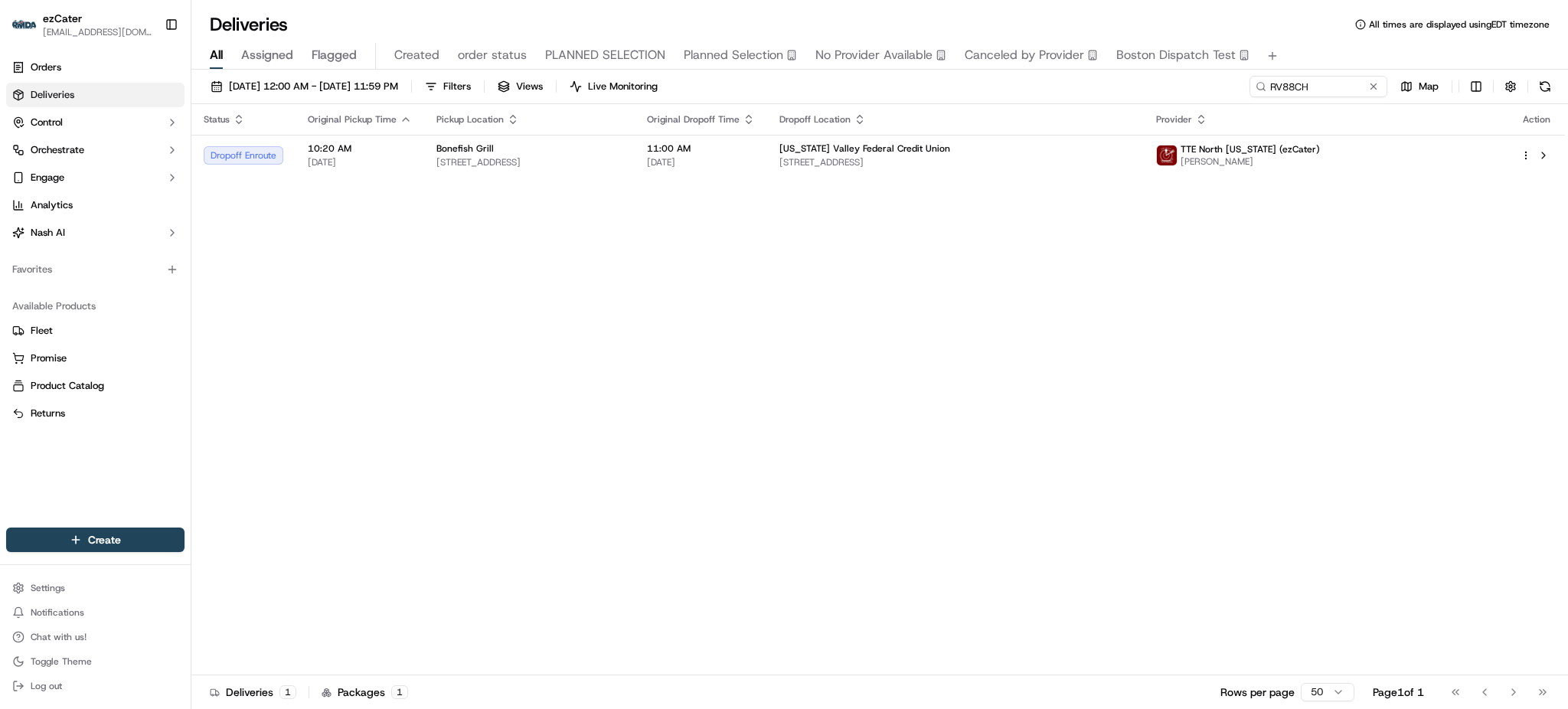
click at [663, 323] on div "Status Original Pickup Time Pickup Location Original Dropoff Time Dropoff Locat…" at bounding box center [878, 390] width 1374 height 571
